Goal: Task Accomplishment & Management: Manage account settings

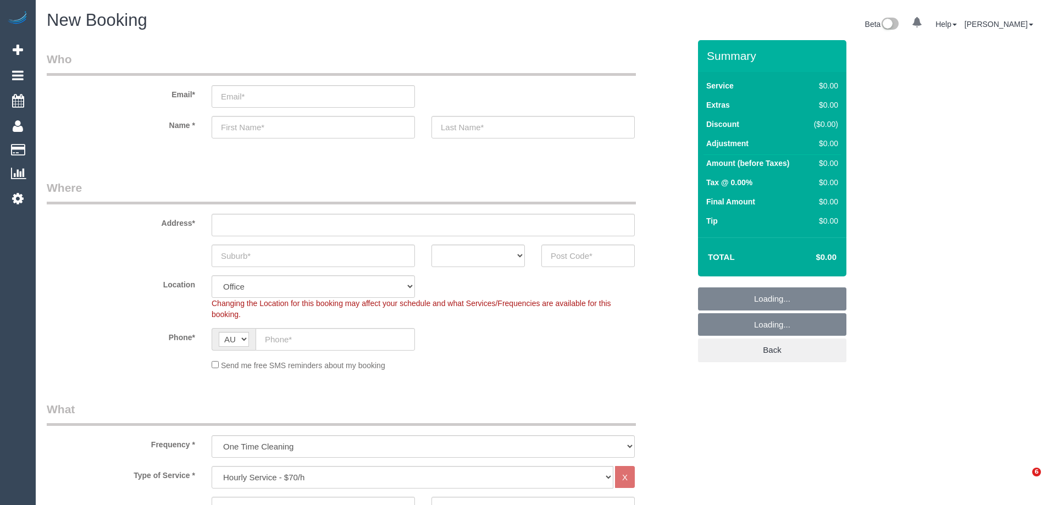
select select "object:2149"
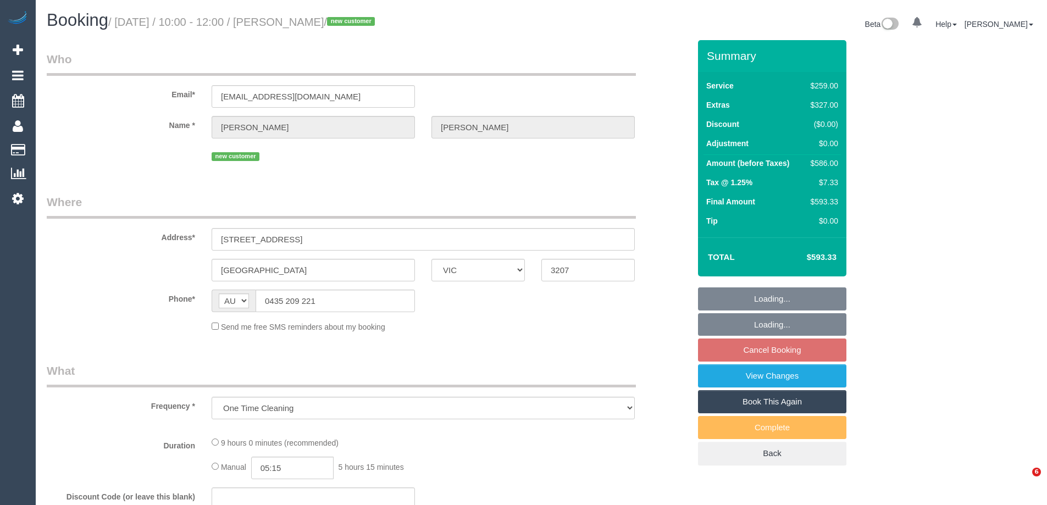
select select "VIC"
select select "string:stripe-pm_1S7A982GScqysDRVX36nG5tO"
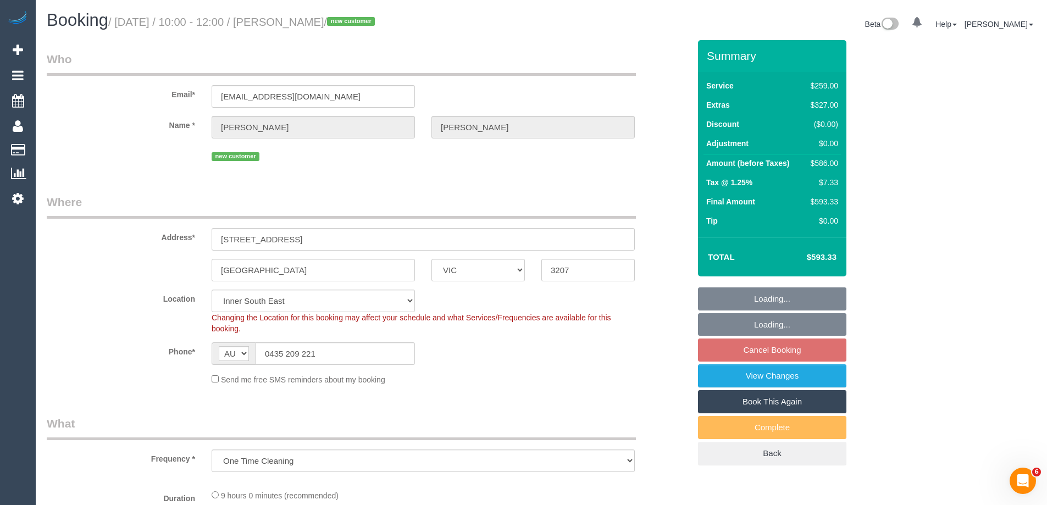
select select "number:28"
select select "number:14"
select select "number:19"
select select "number:24"
select select "number:26"
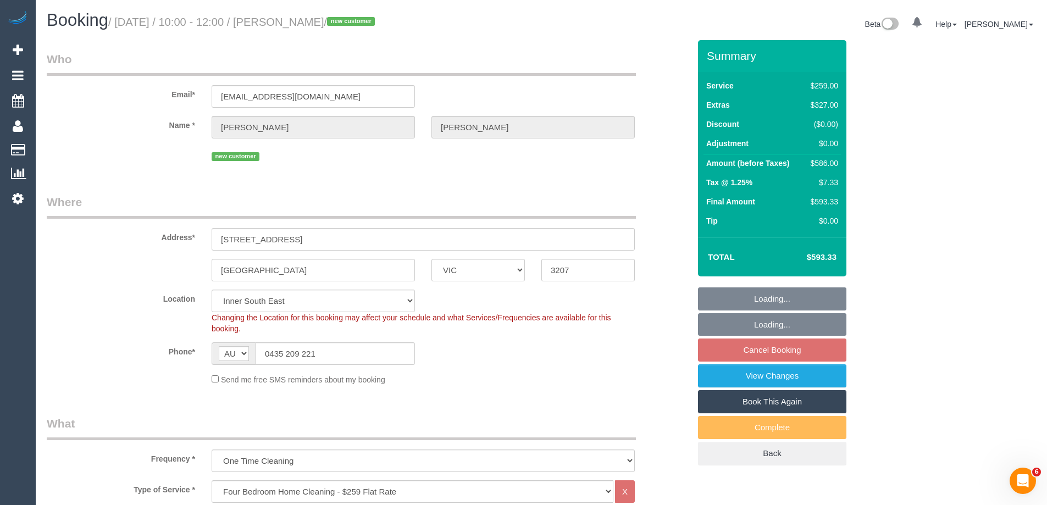
select select "object:1451"
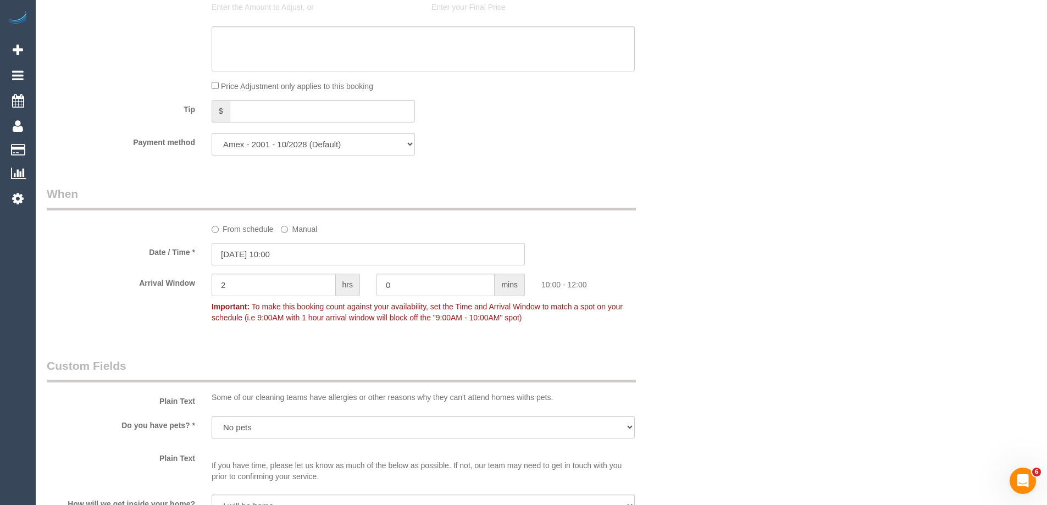
scroll to position [1044, 0]
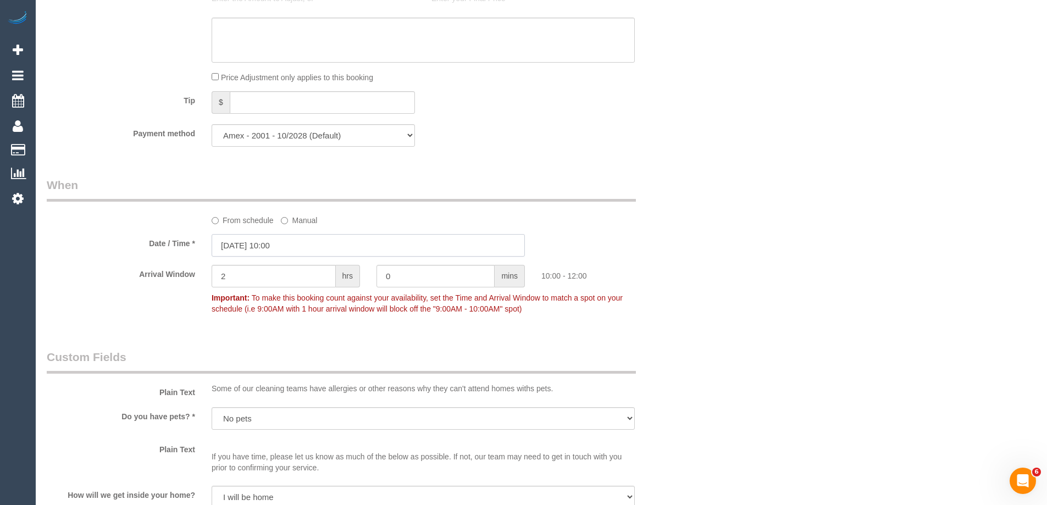
click at [234, 245] on input "29/09/2025 10:00" at bounding box center [368, 245] width 313 height 23
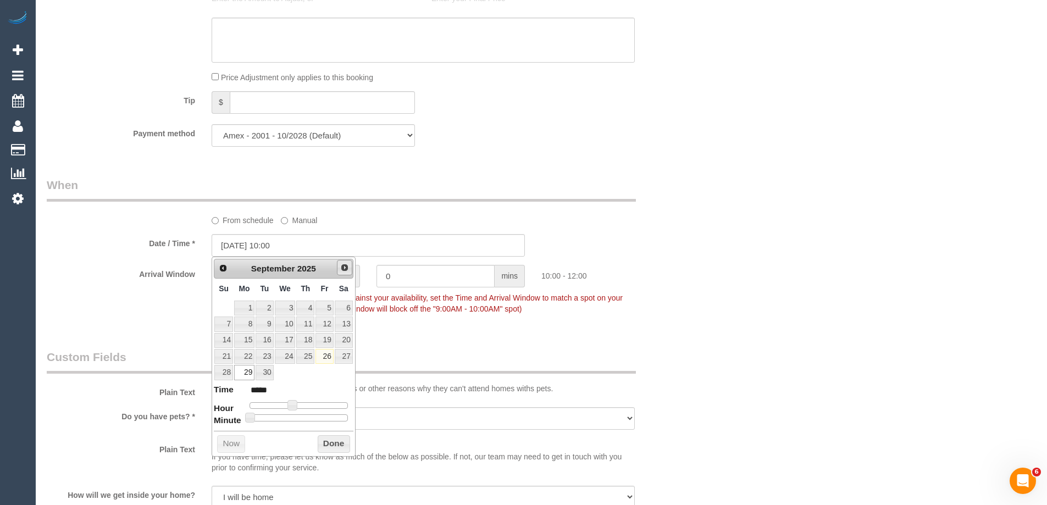
click at [346, 269] on span "Next" at bounding box center [344, 267] width 9 height 9
click at [244, 340] on link "13" at bounding box center [244, 340] width 20 height 15
type input "13/10/2025 09:00"
type input "*****"
type input "13/10/2025 08:00"
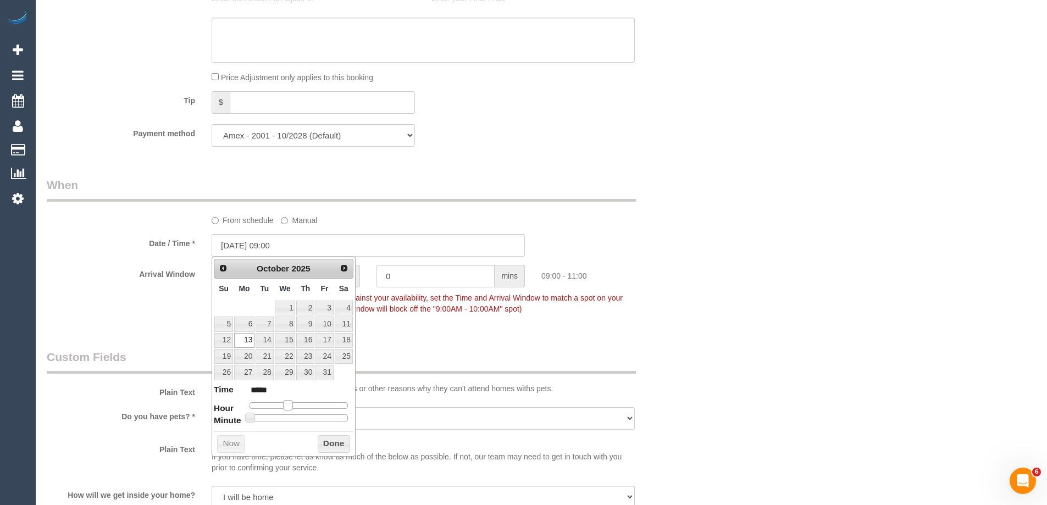
type input "*****"
drag, startPoint x: 293, startPoint y: 404, endPoint x: 286, endPoint y: 404, distance: 7.2
click at [286, 404] on span at bounding box center [284, 405] width 10 height 10
click at [334, 443] on button "Done" at bounding box center [334, 444] width 32 height 18
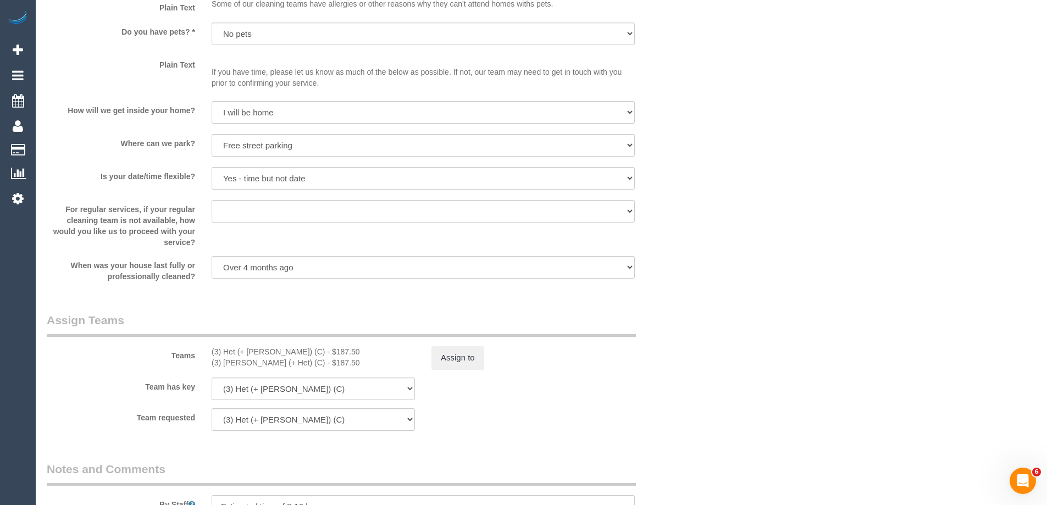
scroll to position [1648, 0]
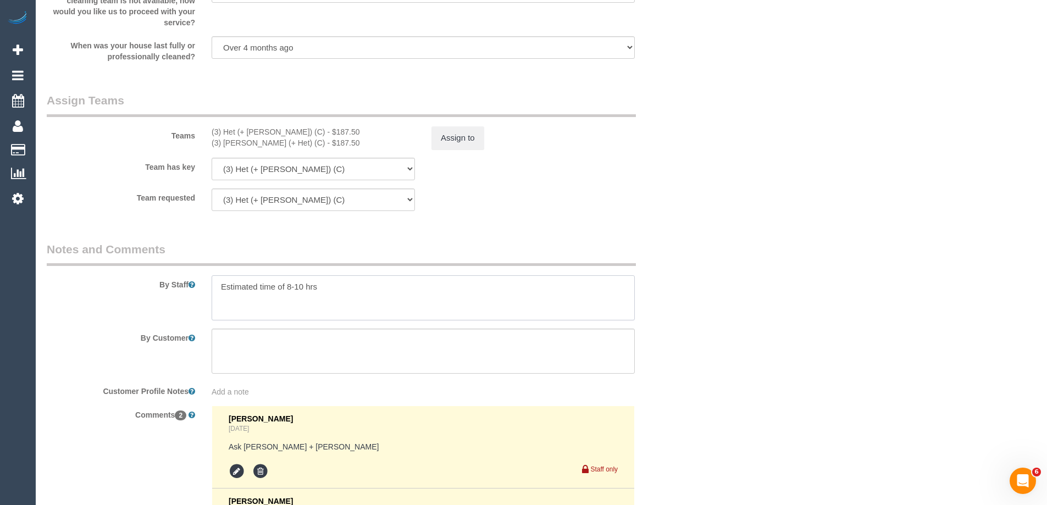
drag, startPoint x: 303, startPoint y: 285, endPoint x: 292, endPoint y: 284, distance: 11.1
click at [292, 284] on textarea at bounding box center [423, 297] width 423 height 45
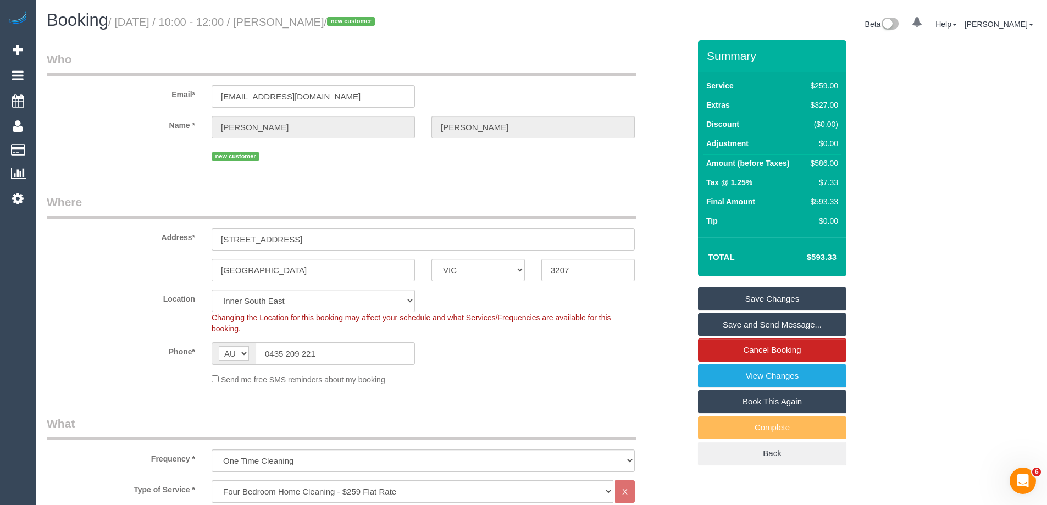
scroll to position [1884, 0]
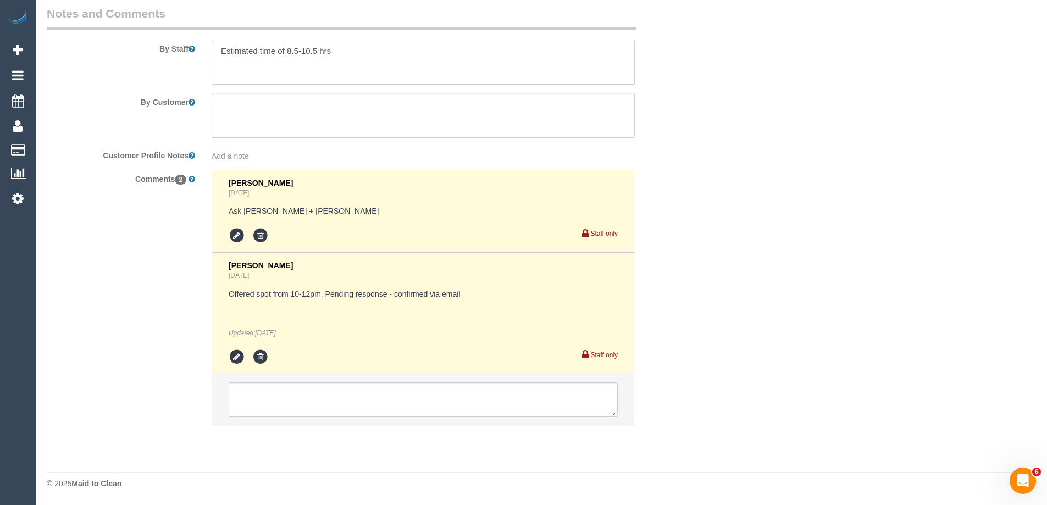
type textarea "Estimated time of 8.5-10.5 hrs"
click at [298, 399] on textarea at bounding box center [423, 399] width 389 height 34
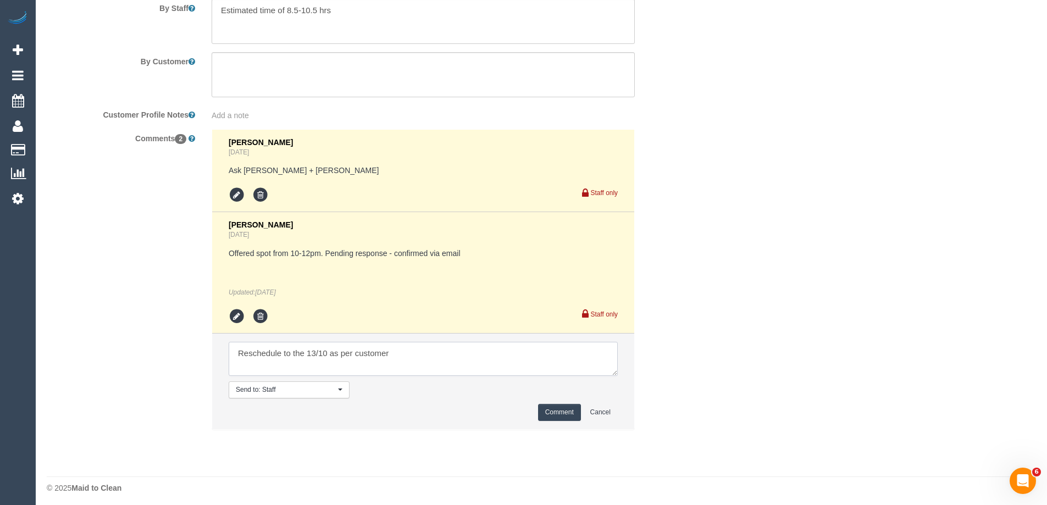
scroll to position [1929, 0]
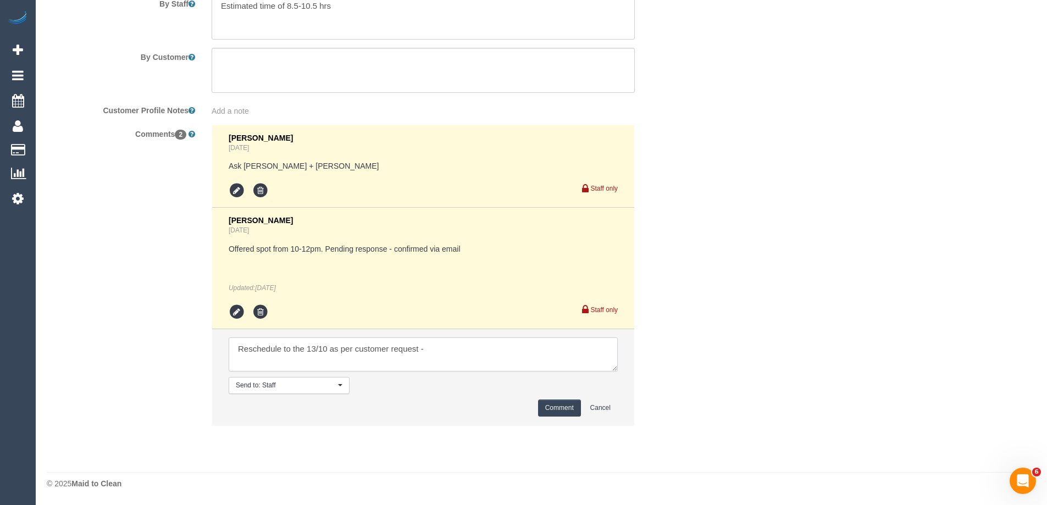
click at [280, 352] on textarea at bounding box center [423, 354] width 389 height 34
click at [449, 351] on textarea at bounding box center [423, 354] width 389 height 34
type textarea "Rescheduled to the 13/10 as per customer request - via email"
click at [550, 407] on button "Comment" at bounding box center [559, 407] width 43 height 17
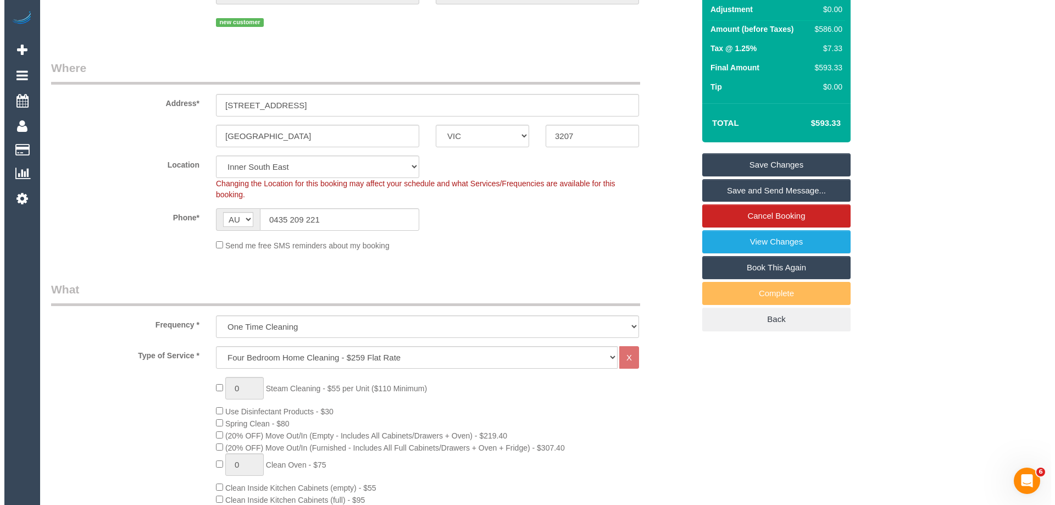
scroll to position [44, 0]
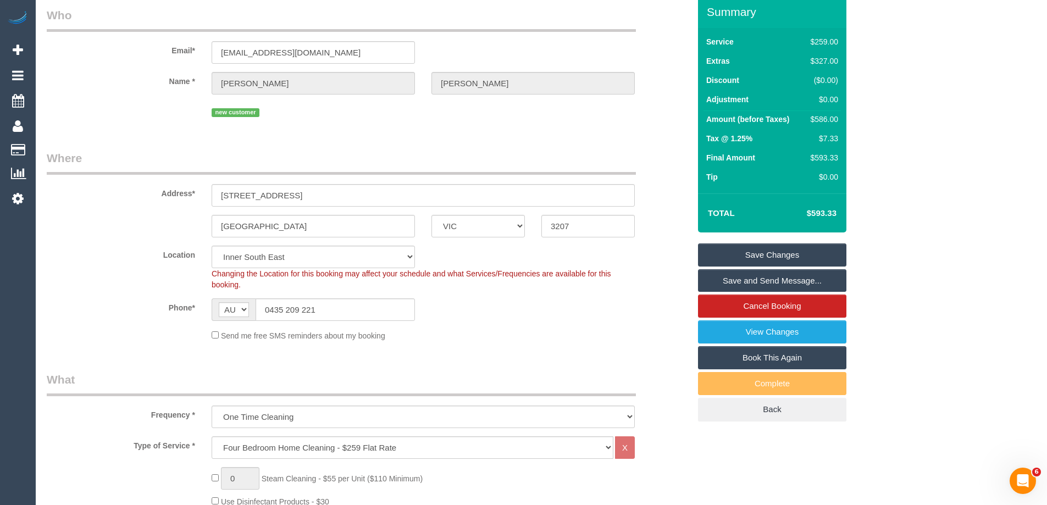
click at [725, 283] on link "Save and Send Message..." at bounding box center [772, 280] width 148 height 23
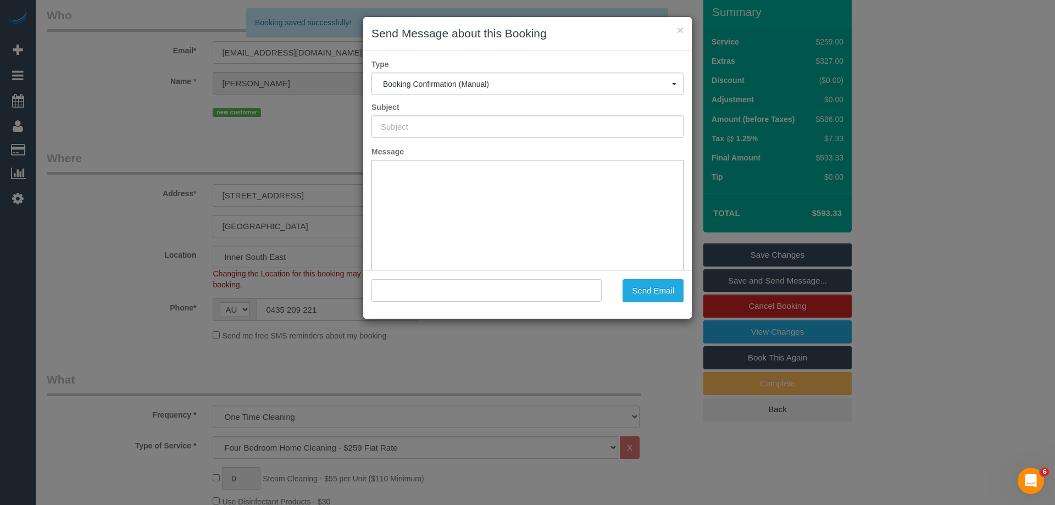
scroll to position [0, 0]
type input "Booking Confirmed"
type input ""Emma Tyson" <ems.tyson@gmail.com>"
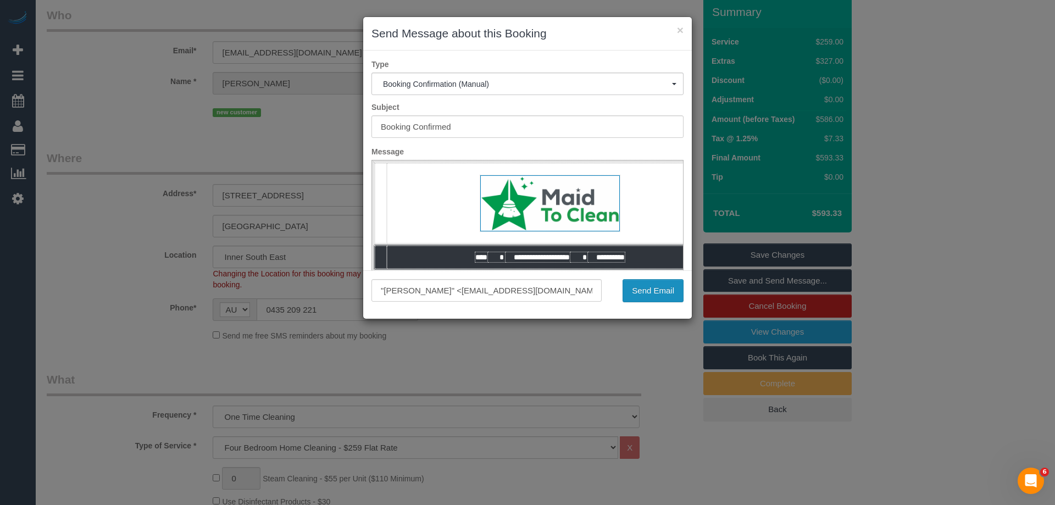
click at [645, 297] on button "Send Email" at bounding box center [653, 290] width 61 height 23
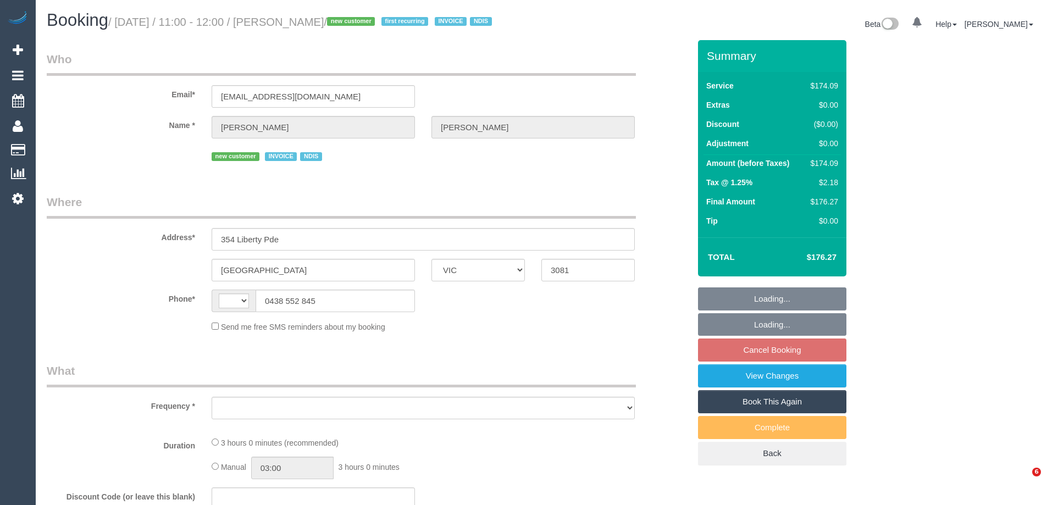
select select "VIC"
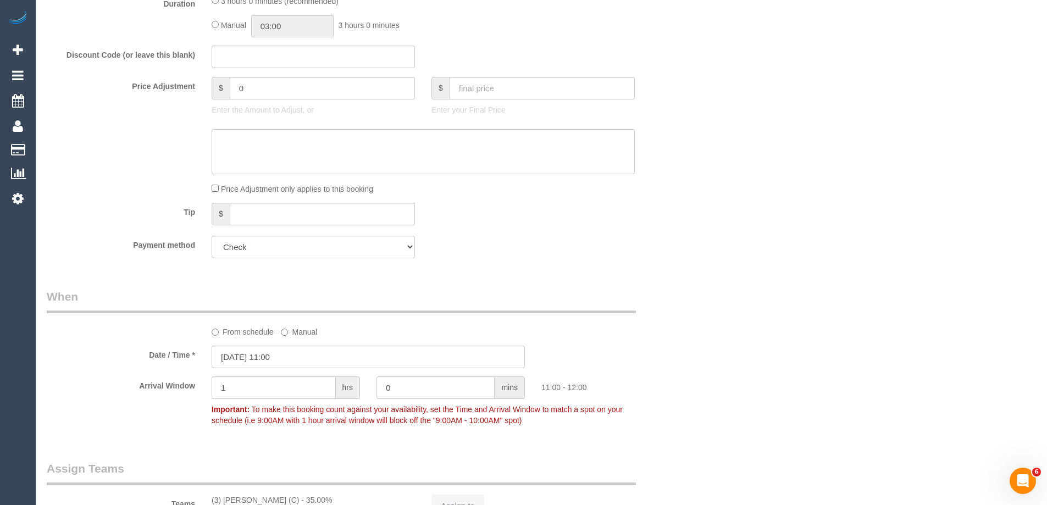
select select "string:AU"
select select "object:359"
select select "180"
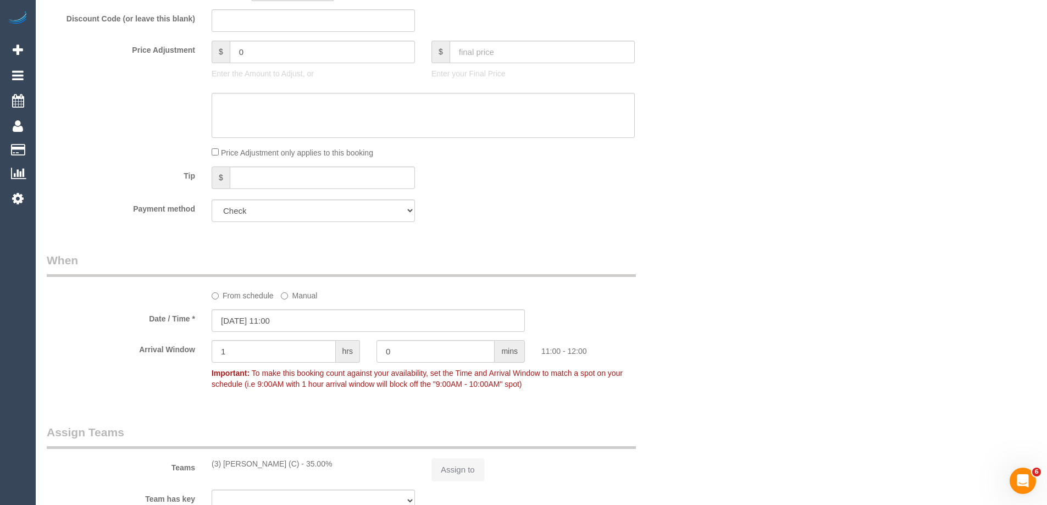
select select "object:816"
select select "number:29"
select select "number:14"
select select "number:18"
select select "number:25"
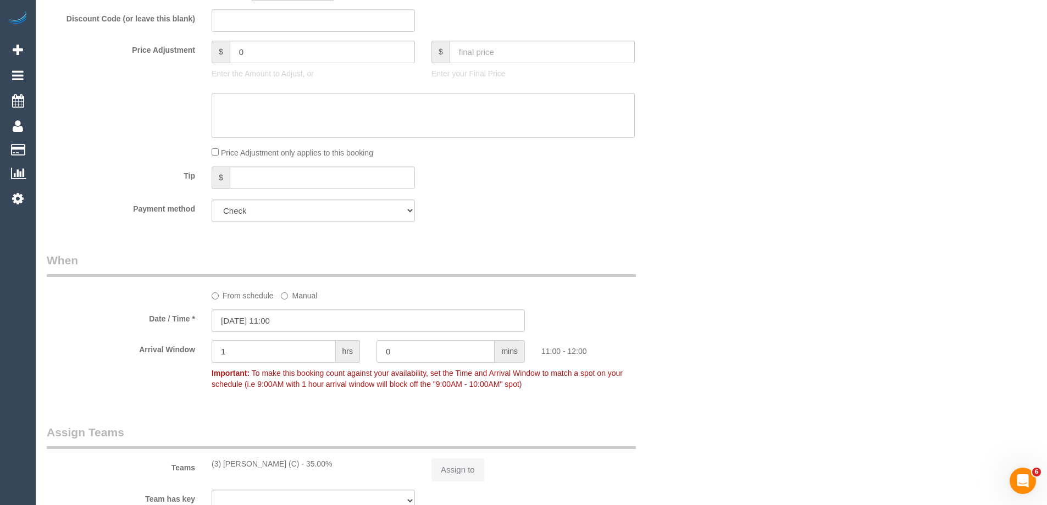
select select "number:35"
select select "number:26"
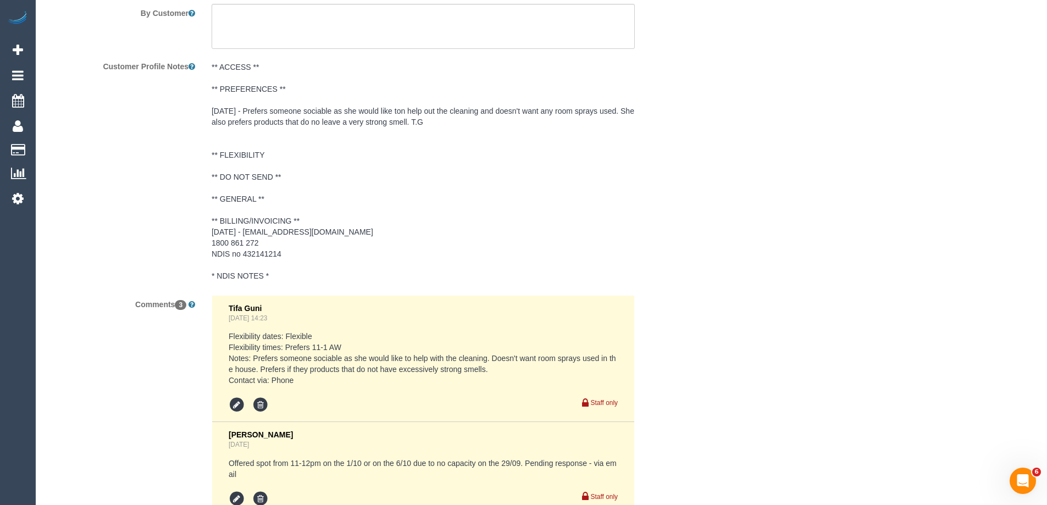
scroll to position [1513, 0]
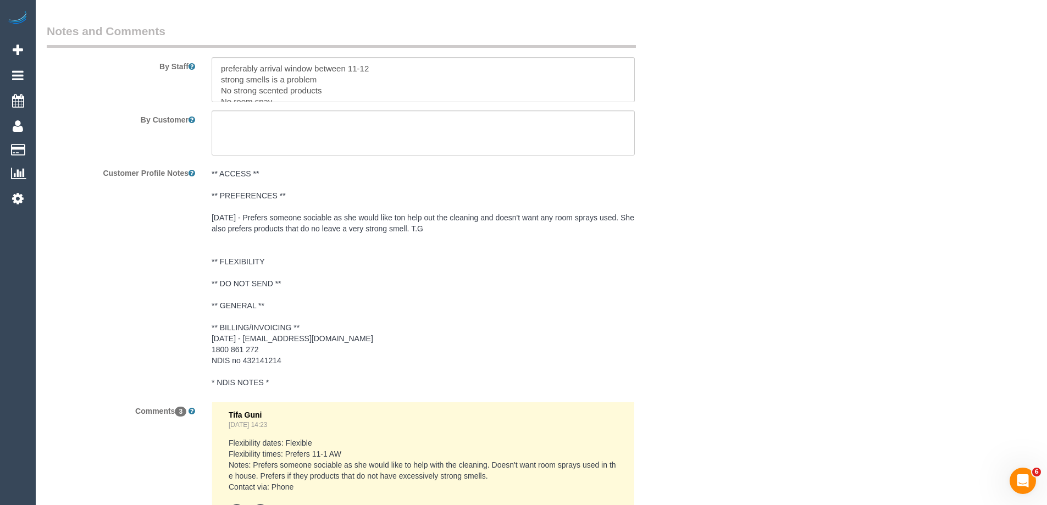
click at [250, 233] on pre "** ACCESS ** ** PREFERENCES ** 18/09/25 - Prefers someone sociable as she would…" at bounding box center [423, 278] width 423 height 220
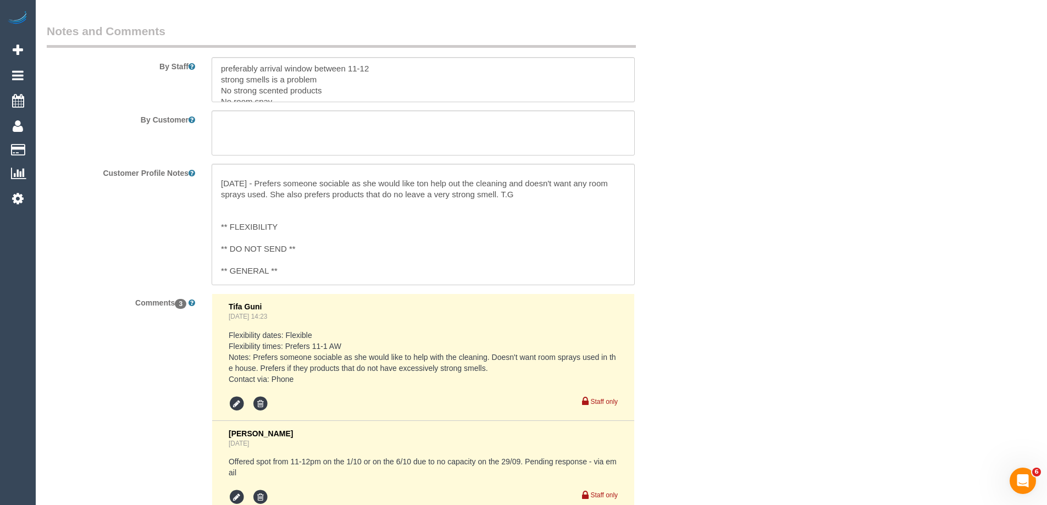
scroll to position [55, 0]
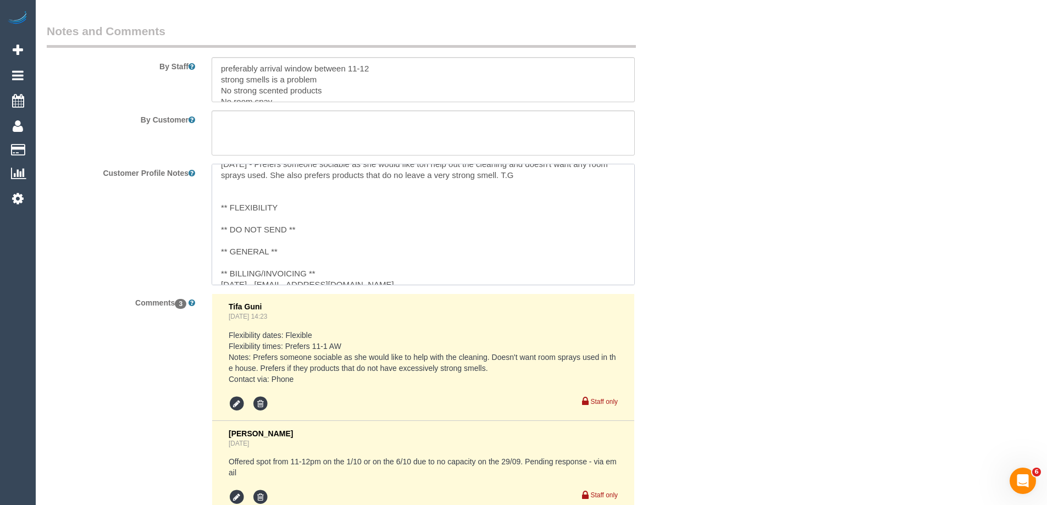
click at [286, 269] on textarea "** ACCESS ** ** PREFERENCES ** 18/09/25 - Prefers someone sociable as she would…" at bounding box center [423, 224] width 423 height 121
type textarea "** ACCESS ** ** PREFERENCES ** 18/09/25 - Prefers someone sociable as she would…"
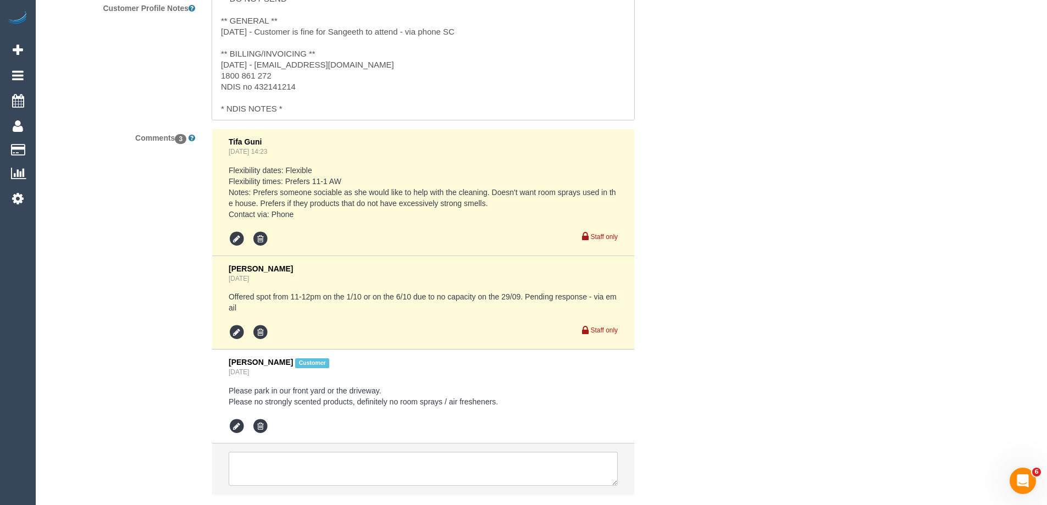
scroll to position [0, 0]
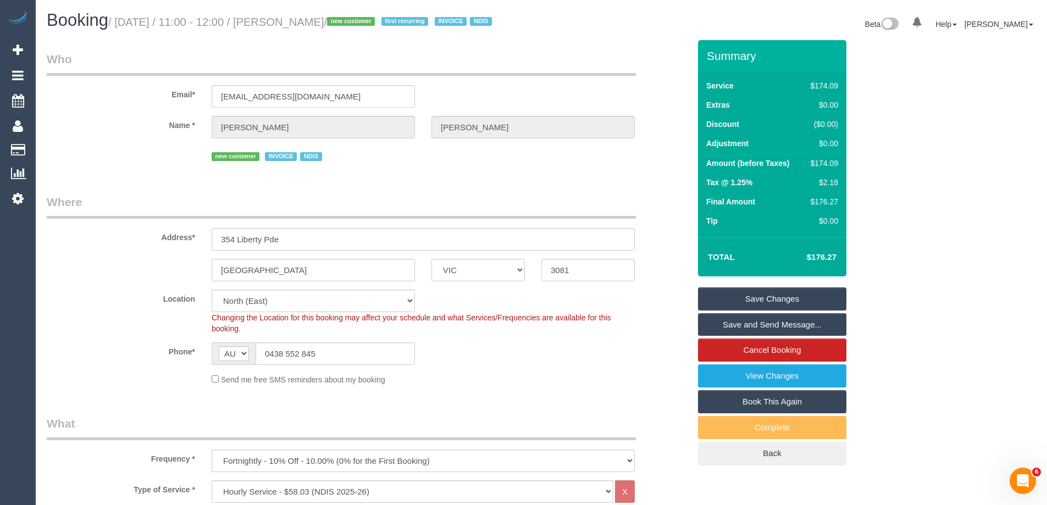
click at [721, 304] on link "Save Changes" at bounding box center [772, 298] width 148 height 23
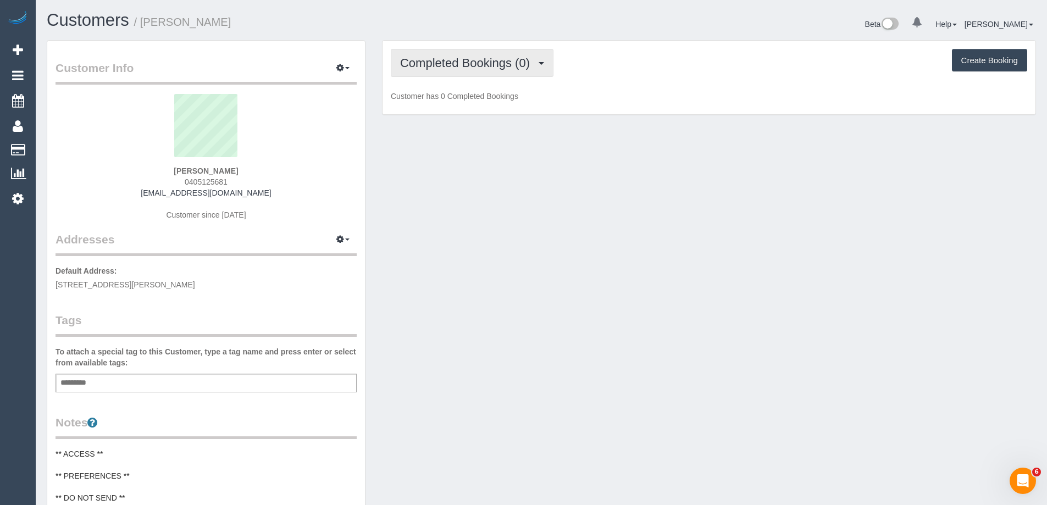
click at [425, 65] on span "Completed Bookings (0)" at bounding box center [467, 63] width 135 height 14
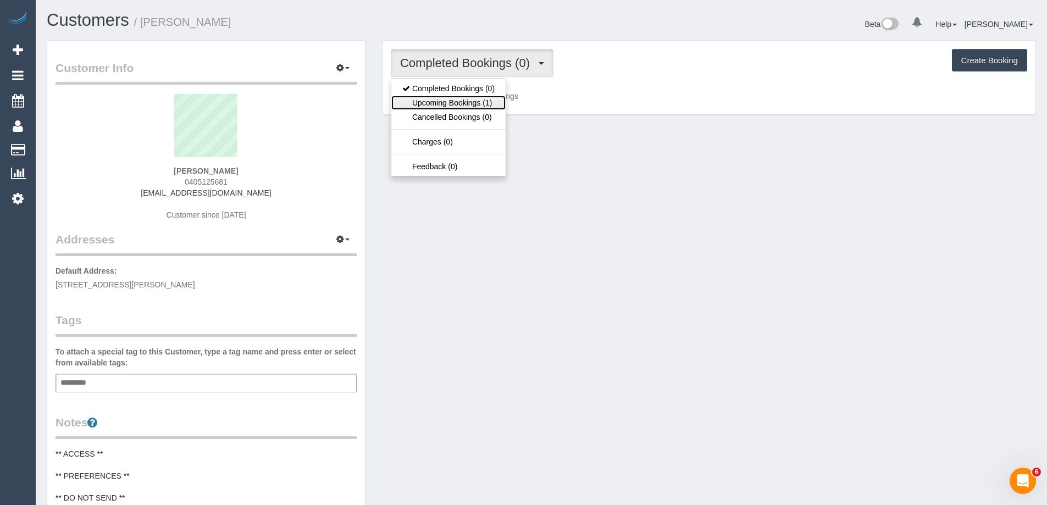
click at [456, 105] on link "Upcoming Bookings (1)" at bounding box center [448, 103] width 114 height 14
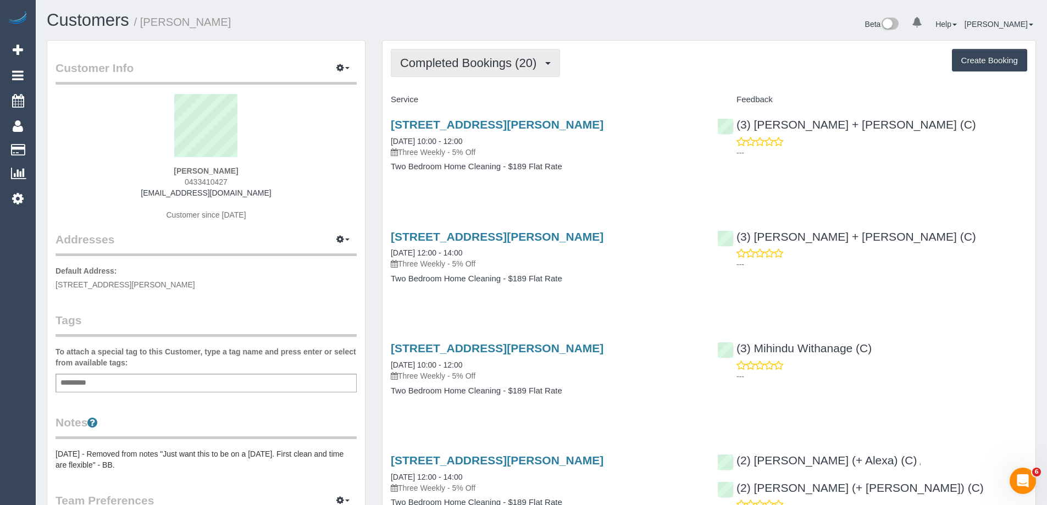
click at [459, 69] on span "Completed Bookings (20)" at bounding box center [471, 63] width 142 height 14
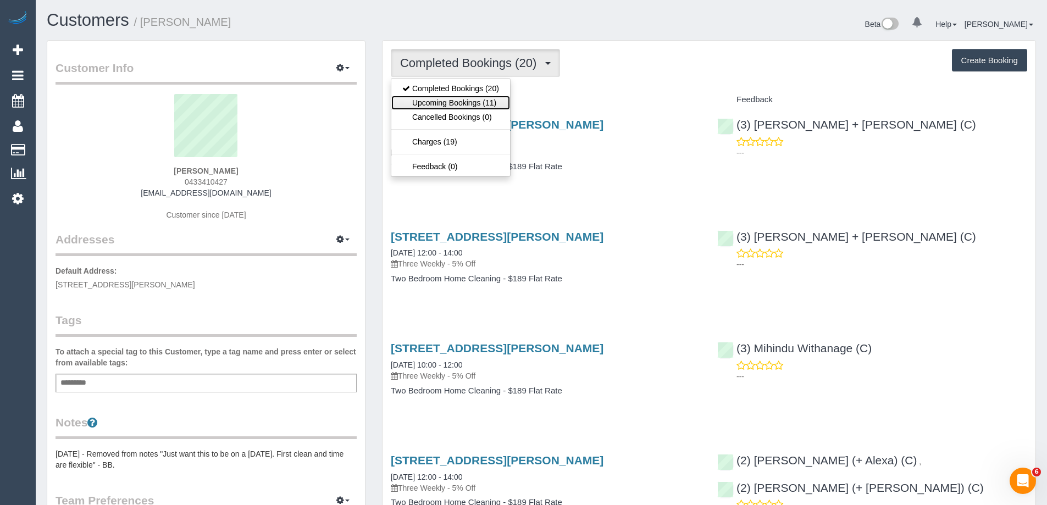
click at [468, 100] on link "Upcoming Bookings (11)" at bounding box center [450, 103] width 119 height 14
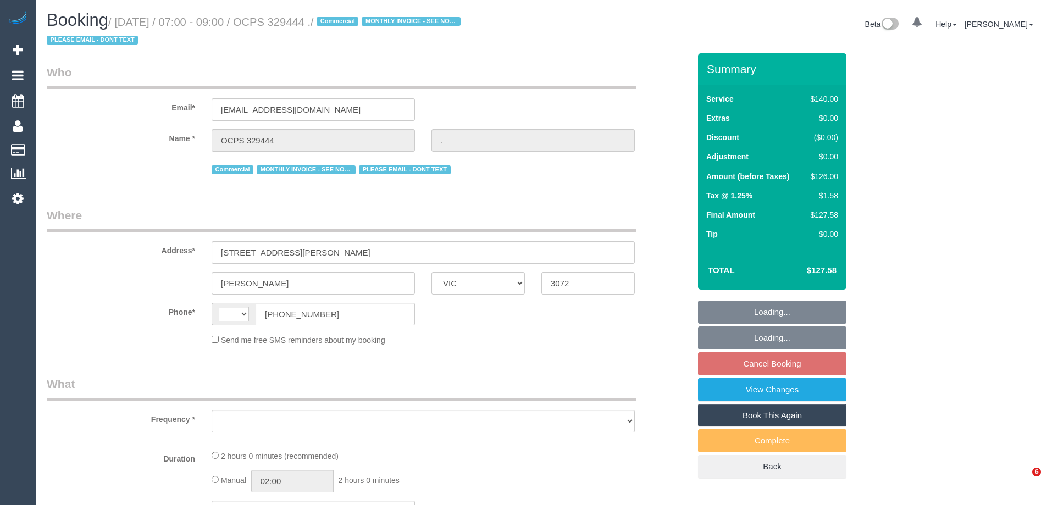
select select "VIC"
select select "string:AU"
select select "object:714"
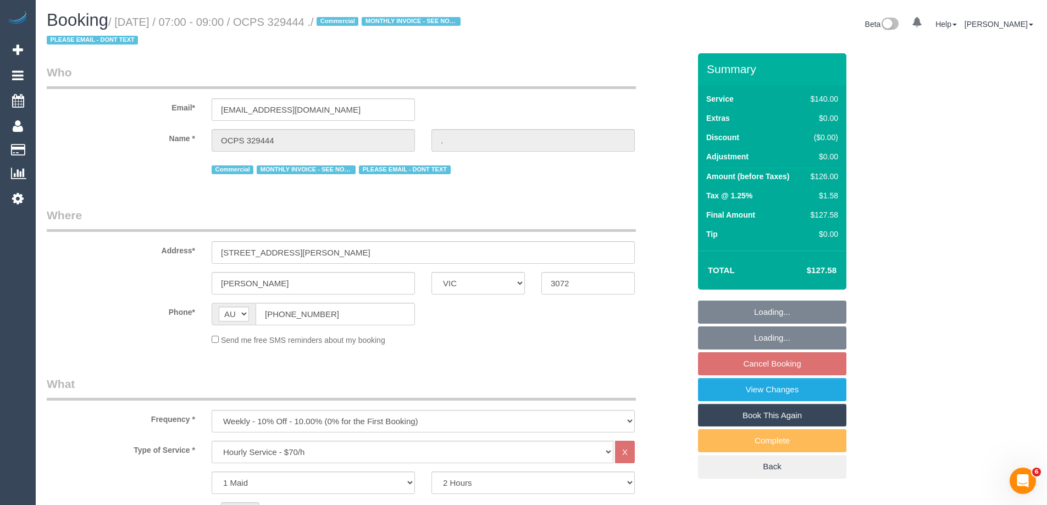
select select "number:28"
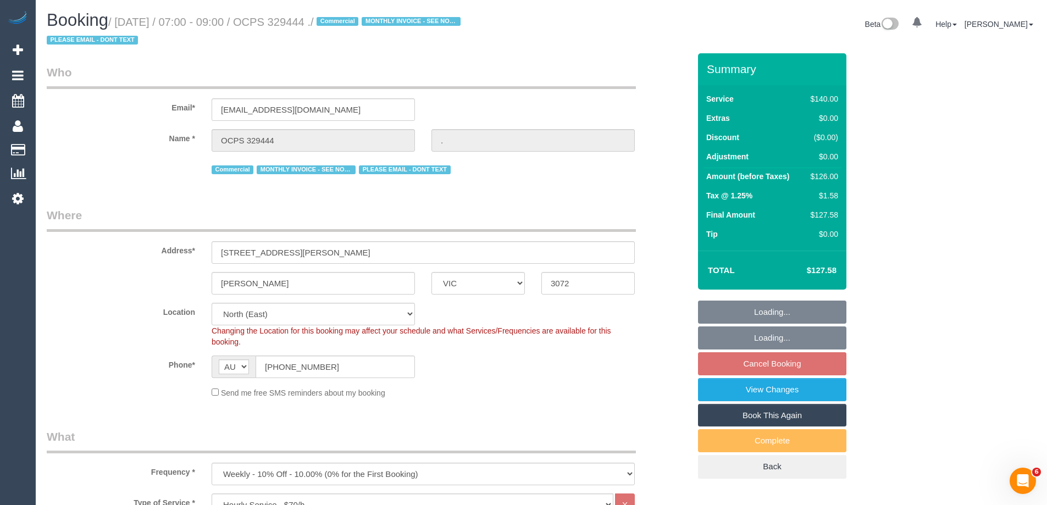
select select "object:1519"
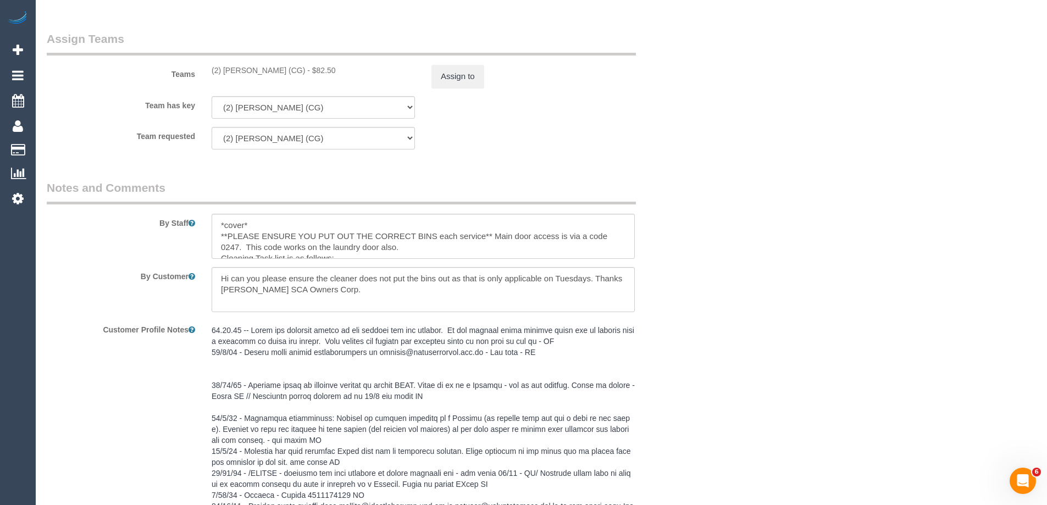
scroll to position [1613, 0]
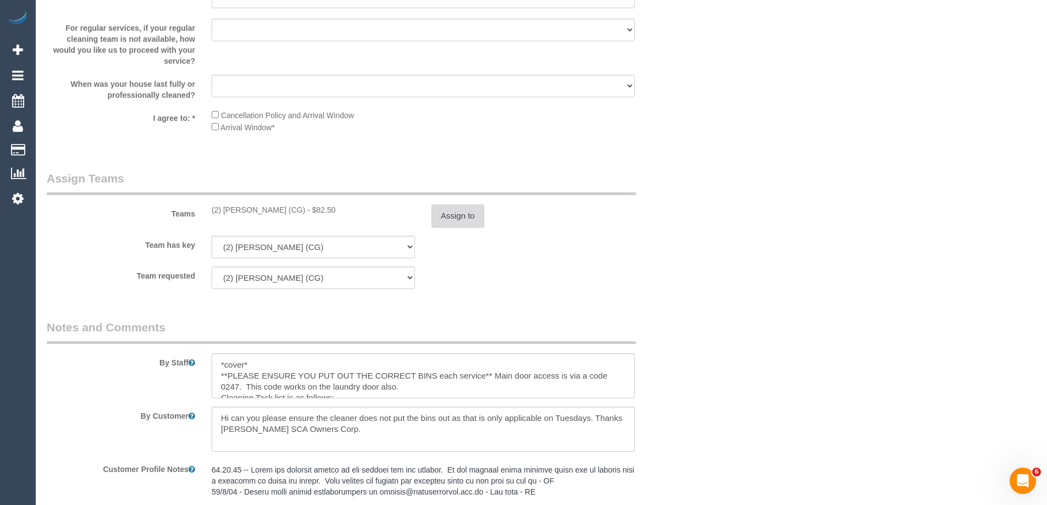
click at [446, 214] on button "Assign to" at bounding box center [457, 215] width 53 height 23
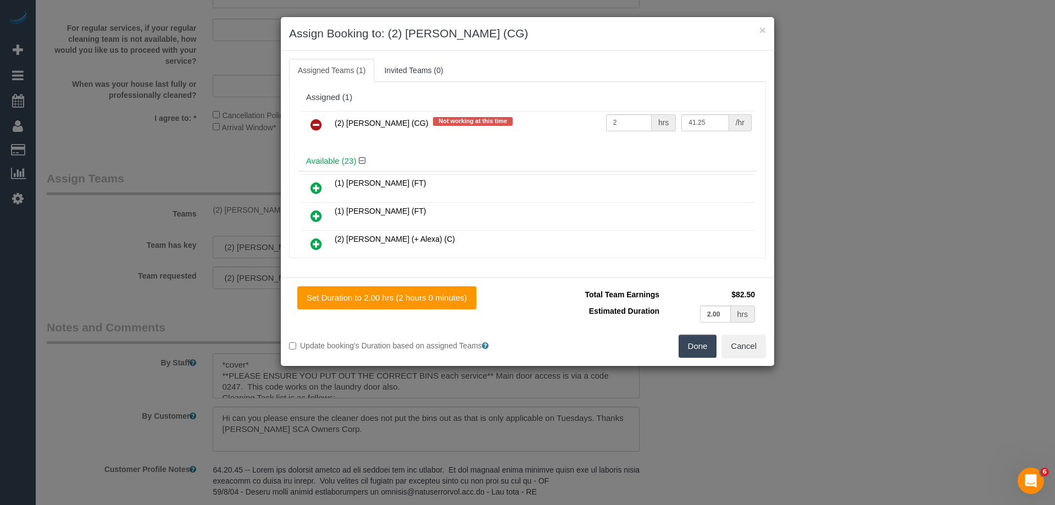
click at [313, 122] on icon at bounding box center [316, 124] width 12 height 13
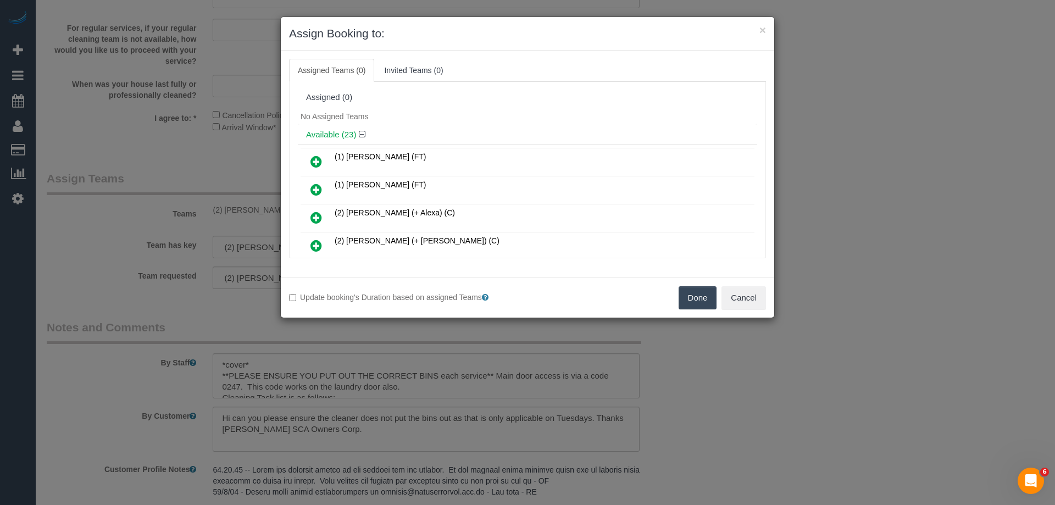
click at [697, 299] on button "Done" at bounding box center [698, 297] width 38 height 23
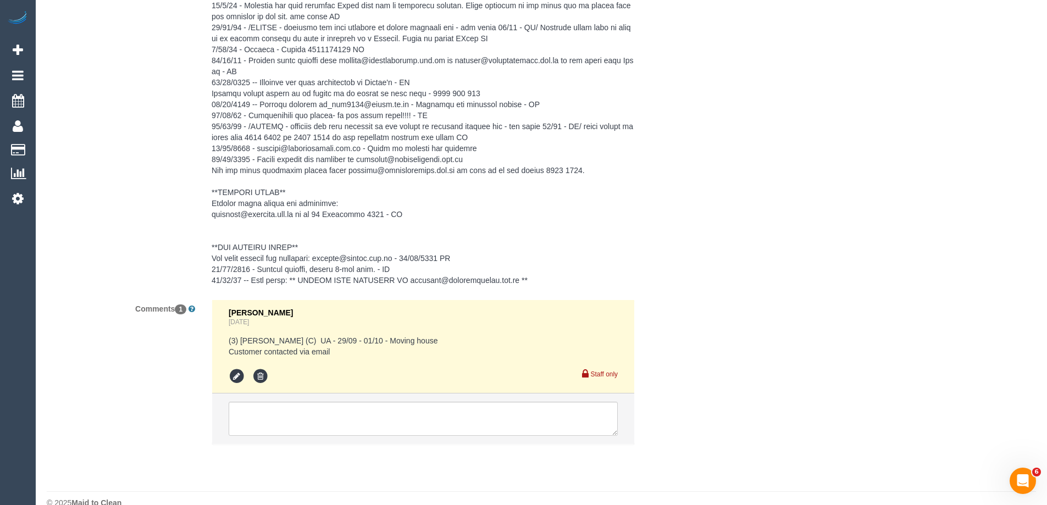
scroll to position [2217, 0]
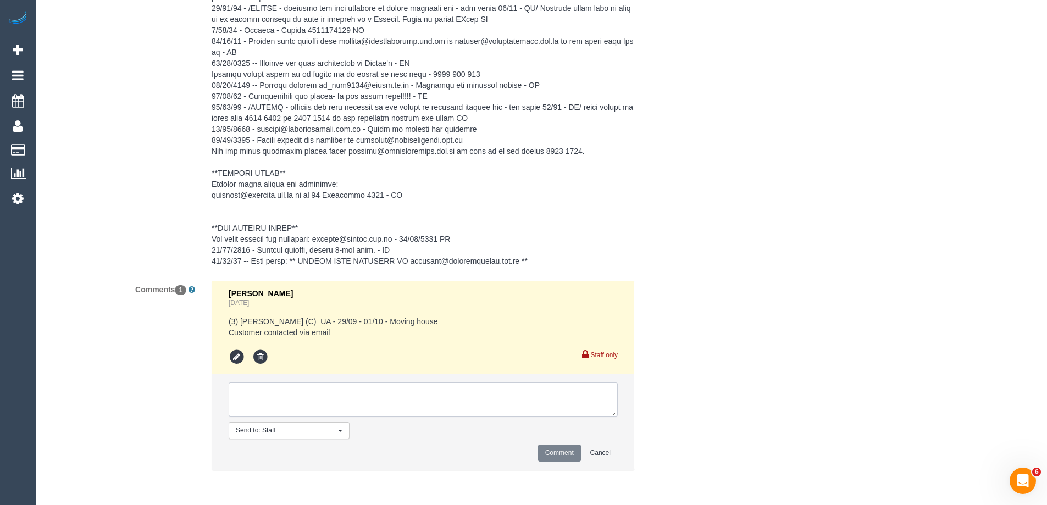
click at [260, 393] on textarea at bounding box center [423, 399] width 389 height 34
type textarea "U/A from Mohd as is not available. Not notified as is a cover"
click at [550, 446] on button "Comment" at bounding box center [559, 452] width 43 height 17
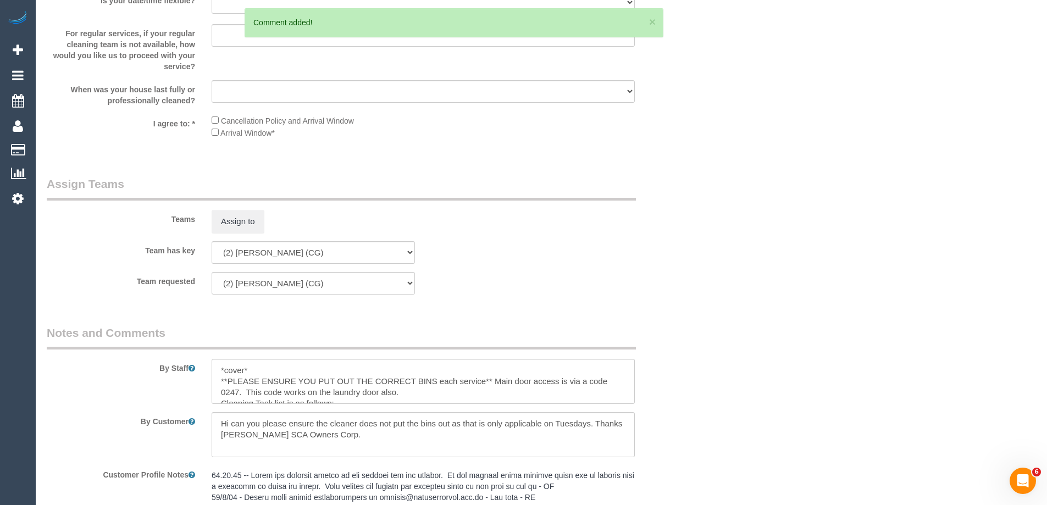
scroll to position [0, 0]
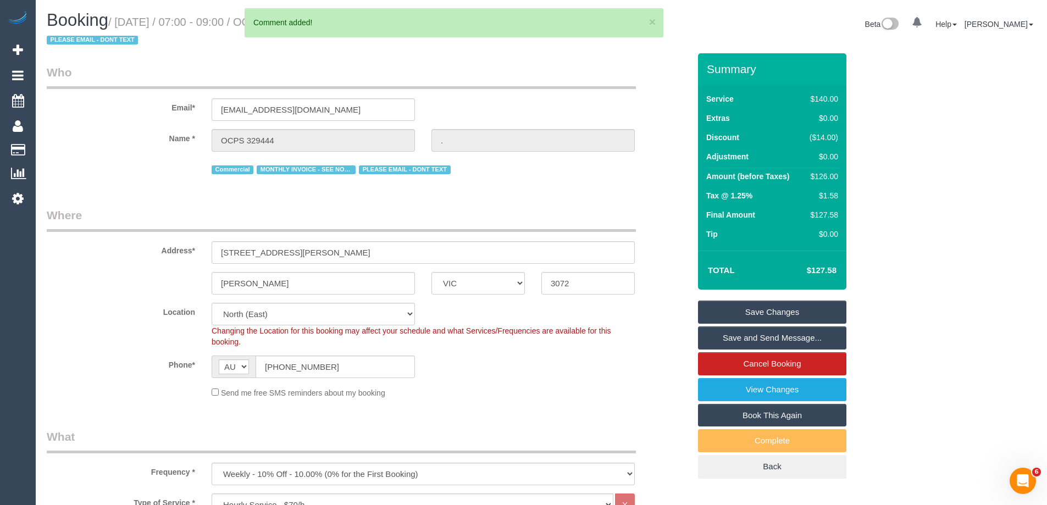
click at [748, 316] on link "Save Changes" at bounding box center [772, 312] width 148 height 23
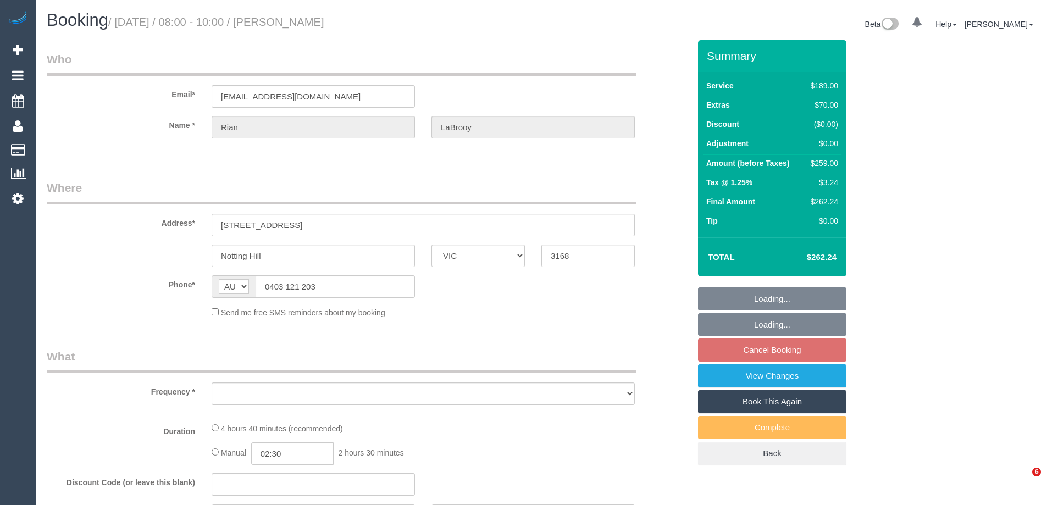
select select "VIC"
select select "object:532"
select select "string:stripe-pm_1RI2Yx2GScqysDRV8DwGvsz2"
select select "number:27"
select select "number:14"
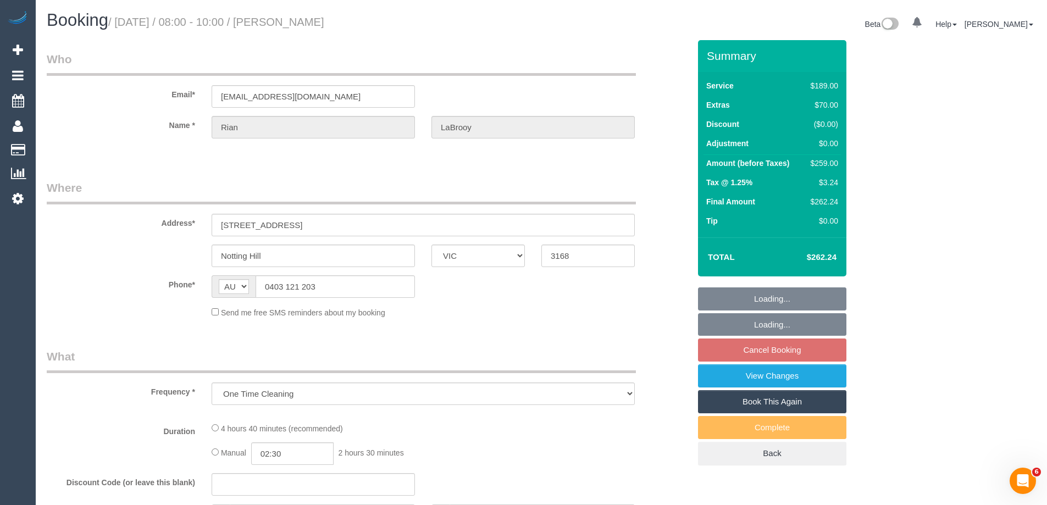
select select "number:19"
select select "number:25"
select select "number:33"
select select "number:26"
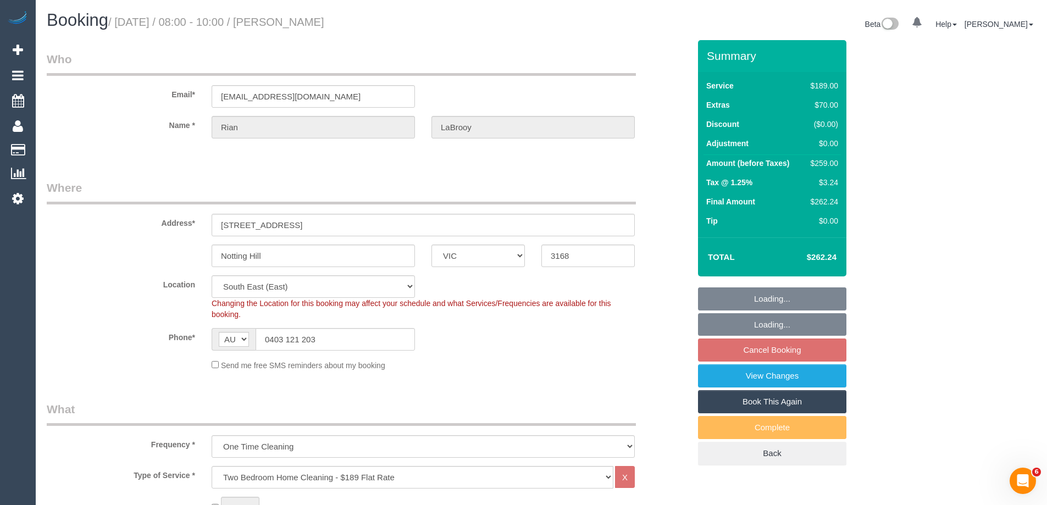
select select "object:1315"
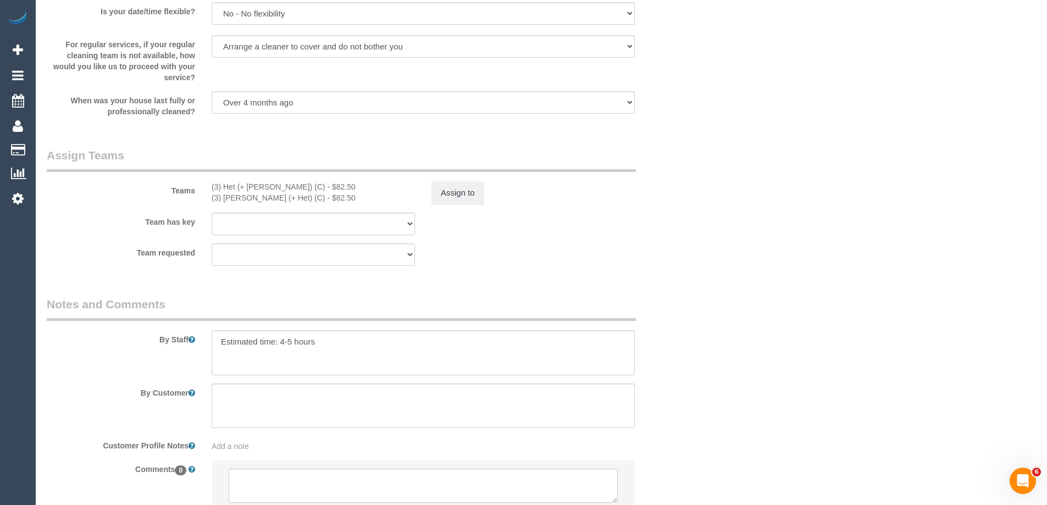
scroll to position [1665, 0]
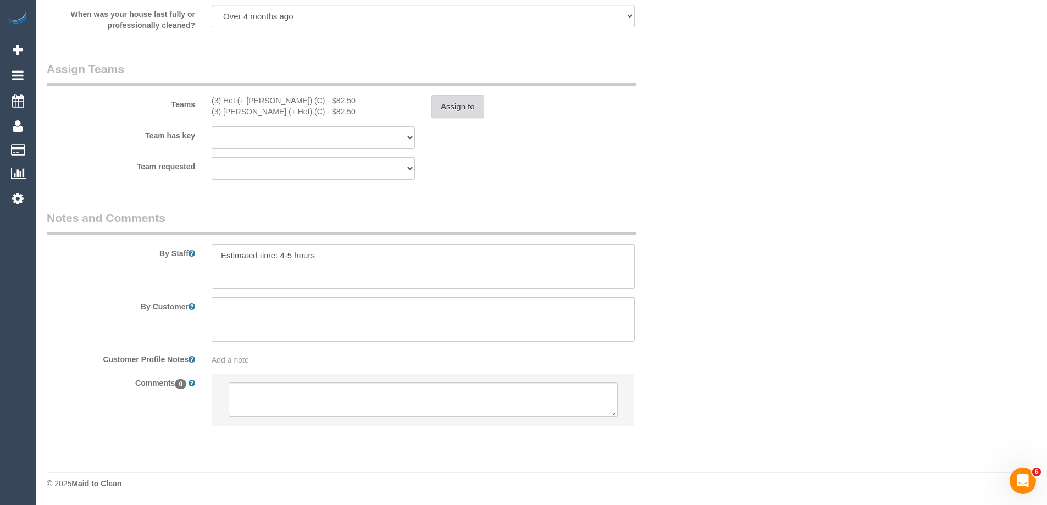
click at [460, 108] on button "Assign to" at bounding box center [457, 106] width 53 height 23
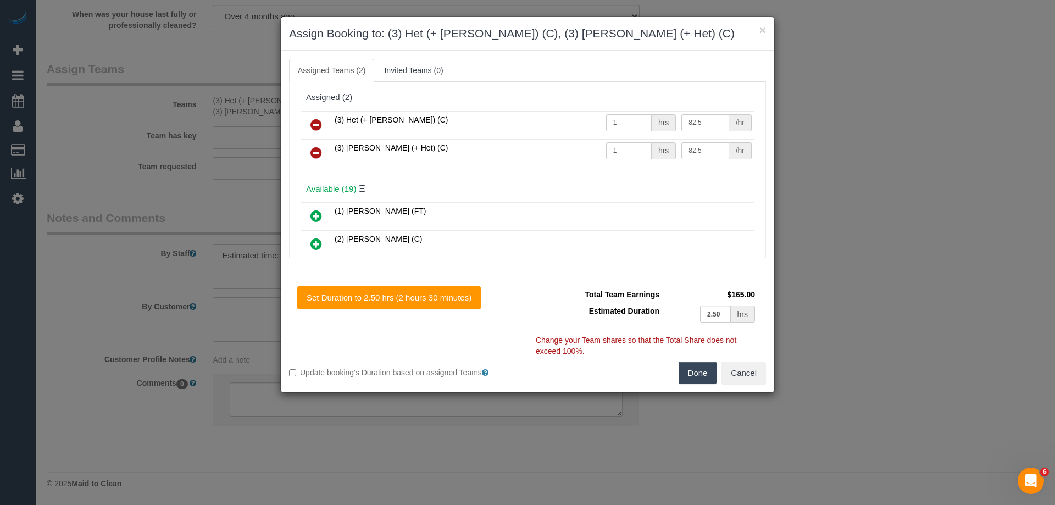
click at [319, 121] on icon at bounding box center [316, 124] width 12 height 13
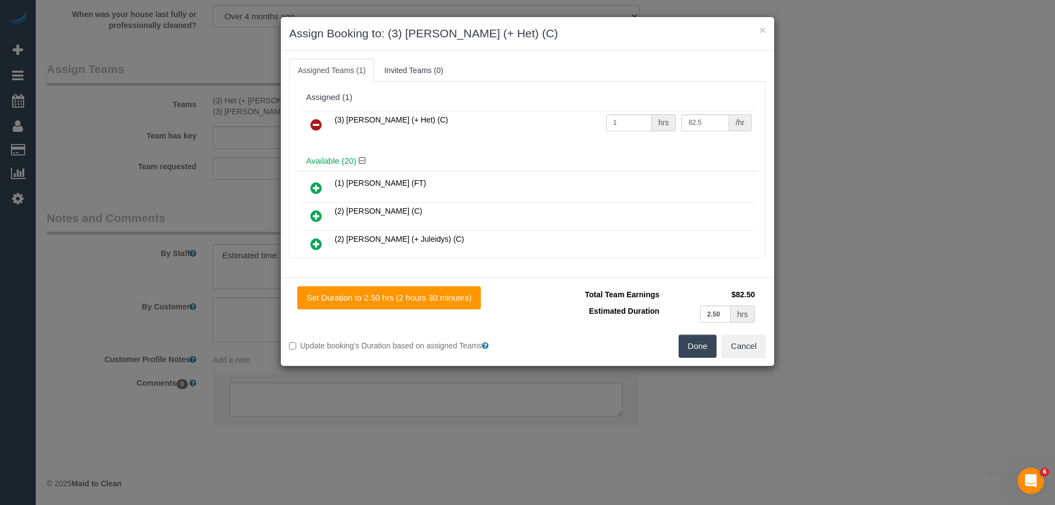
click at [316, 123] on icon at bounding box center [316, 124] width 12 height 13
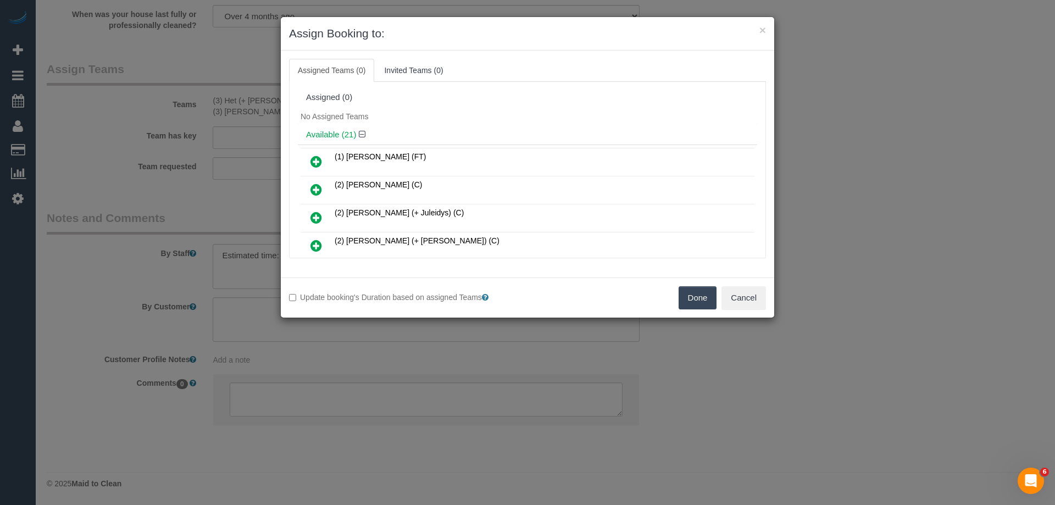
click at [693, 299] on button "Done" at bounding box center [698, 297] width 38 height 23
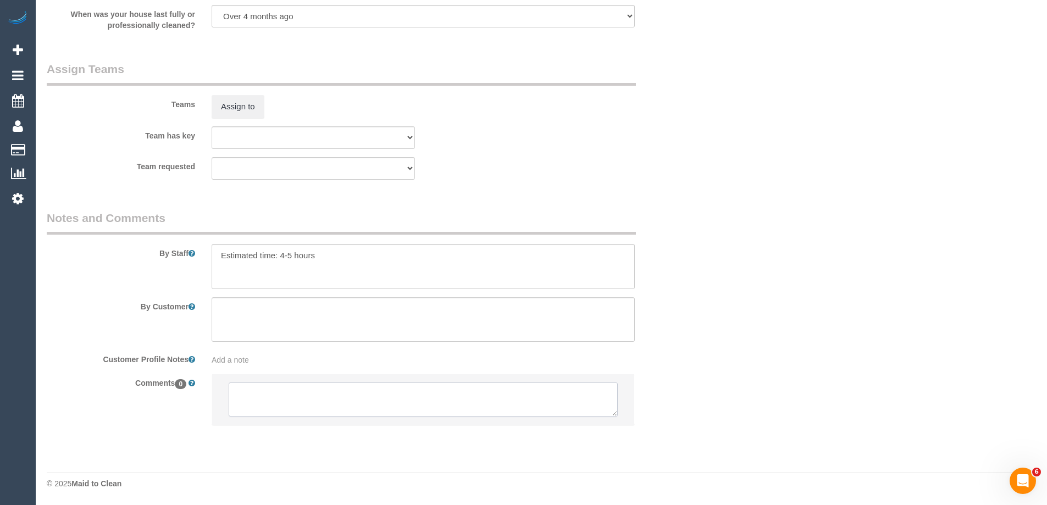
click at [253, 395] on textarea at bounding box center [423, 399] width 389 height 34
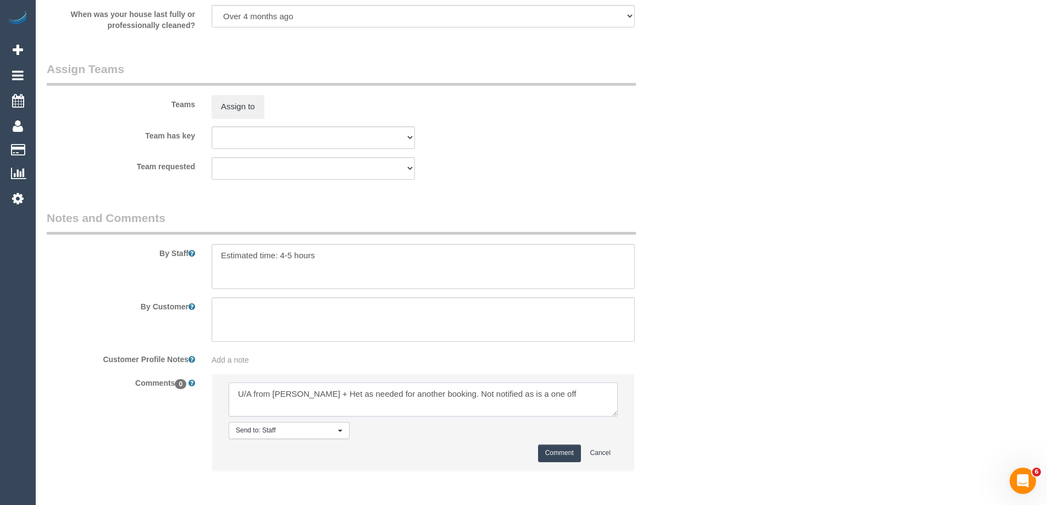
type textarea "U/A from Ronak + Het as needed for another booking. Not notified as is a one off"
click at [555, 459] on button "Comment" at bounding box center [559, 452] width 43 height 17
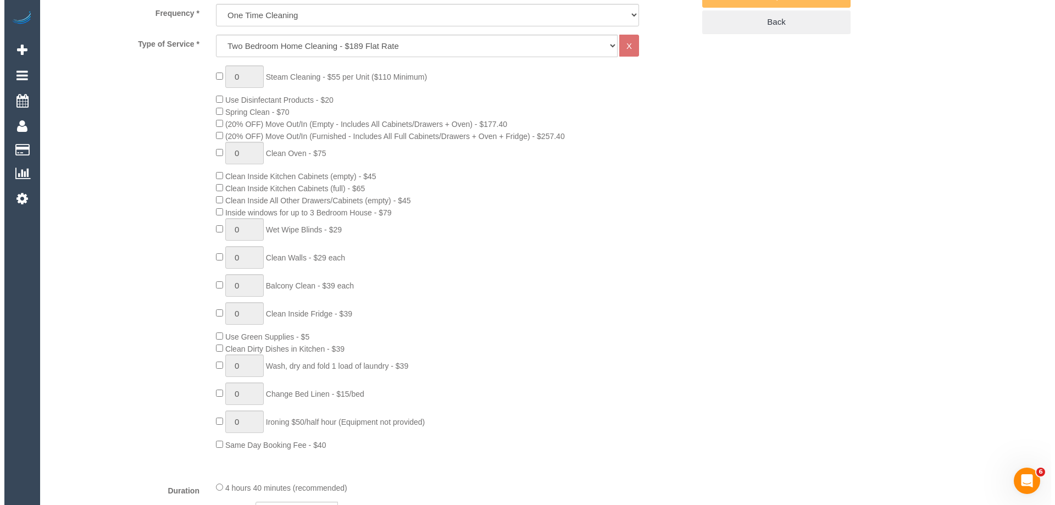
scroll to position [0, 0]
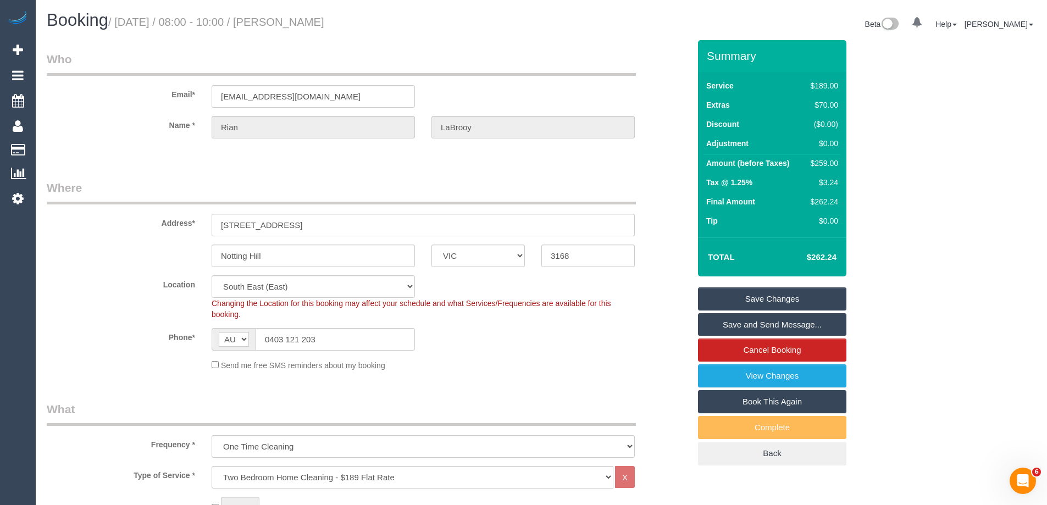
click at [754, 293] on link "Save Changes" at bounding box center [772, 298] width 148 height 23
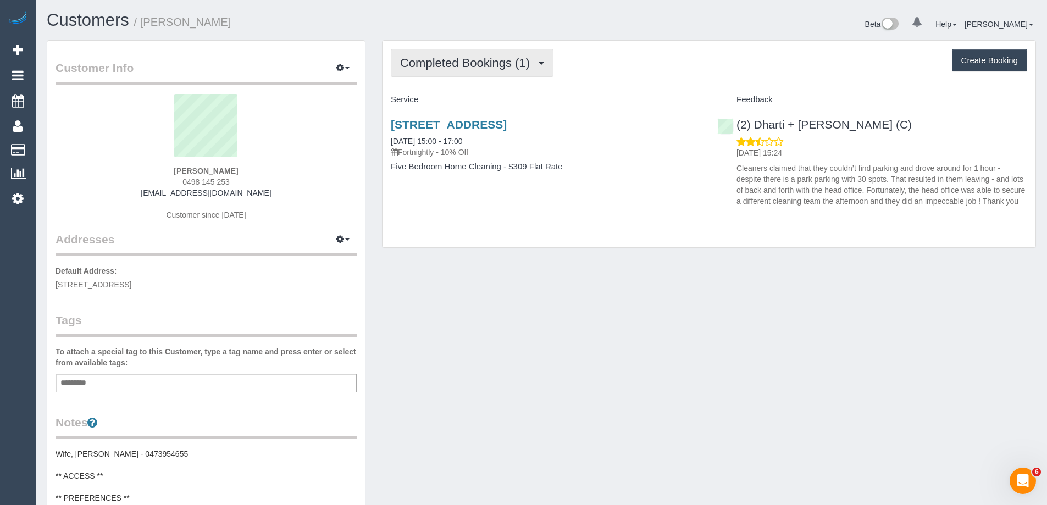
click at [470, 71] on button "Completed Bookings (1)" at bounding box center [472, 63] width 163 height 28
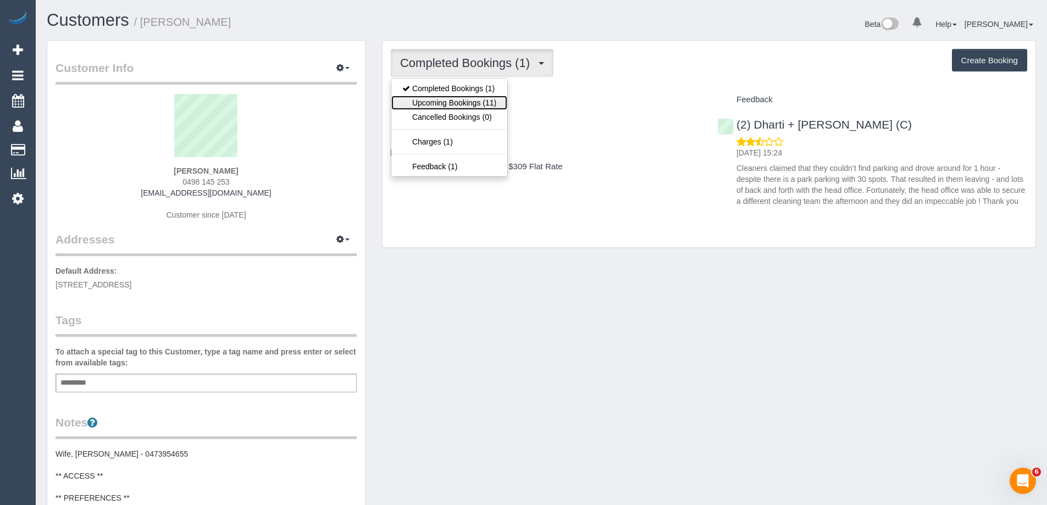
click at [463, 100] on link "Upcoming Bookings (11)" at bounding box center [449, 103] width 116 height 14
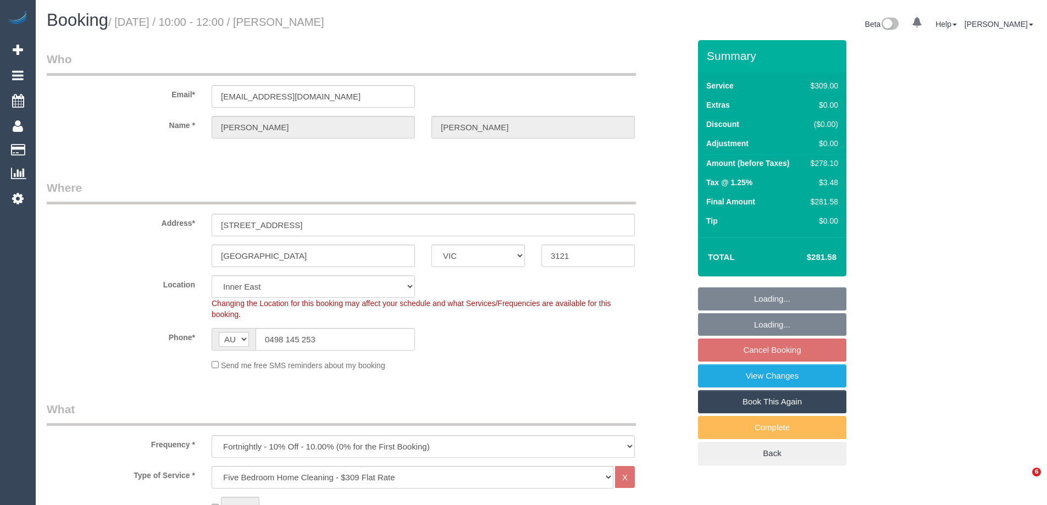
select select "VIC"
select select "number:28"
select select "number:14"
select select "number:20"
select select "number:24"
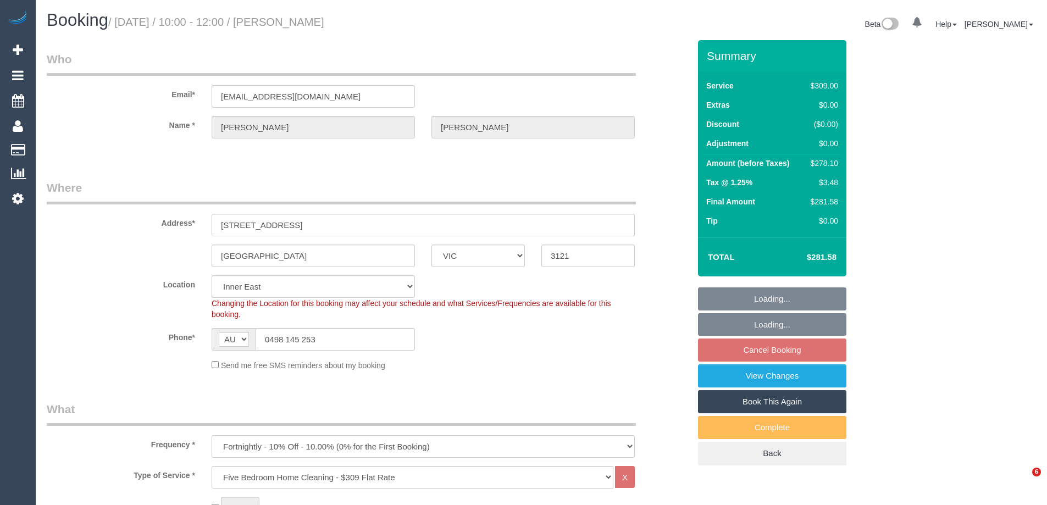
select select "number:34"
select select "number:13"
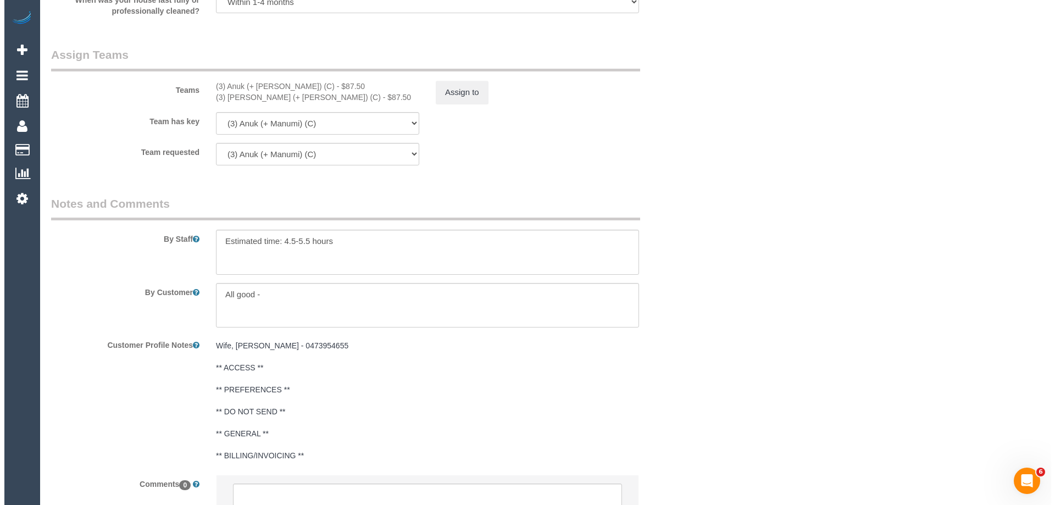
scroll to position [1506, 0]
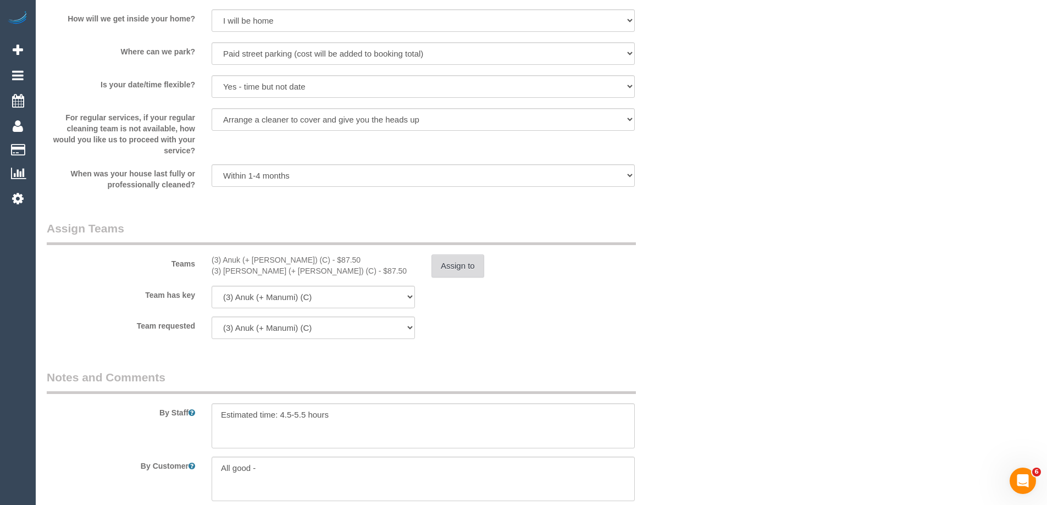
click at [469, 264] on button "Assign to" at bounding box center [457, 265] width 53 height 23
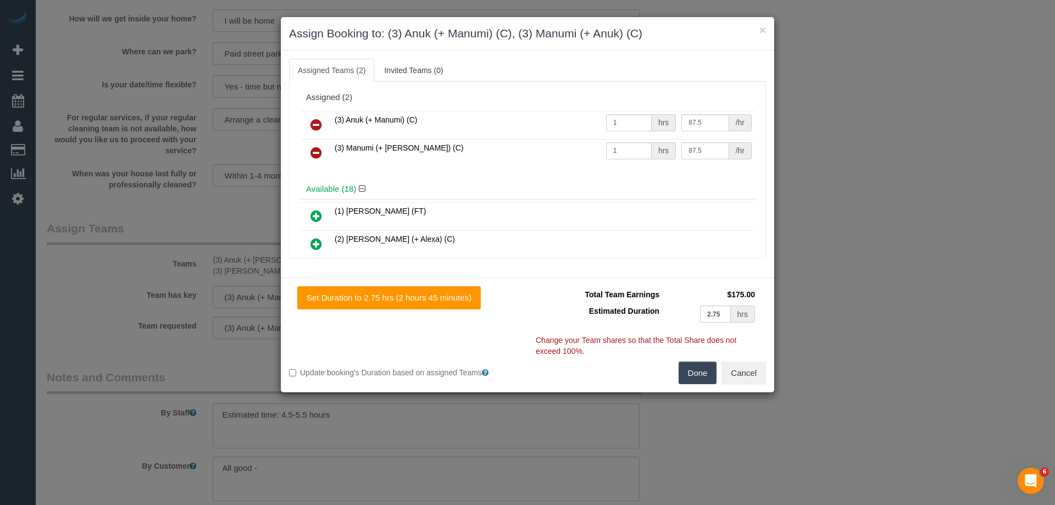
click at [319, 122] on icon at bounding box center [316, 124] width 12 height 13
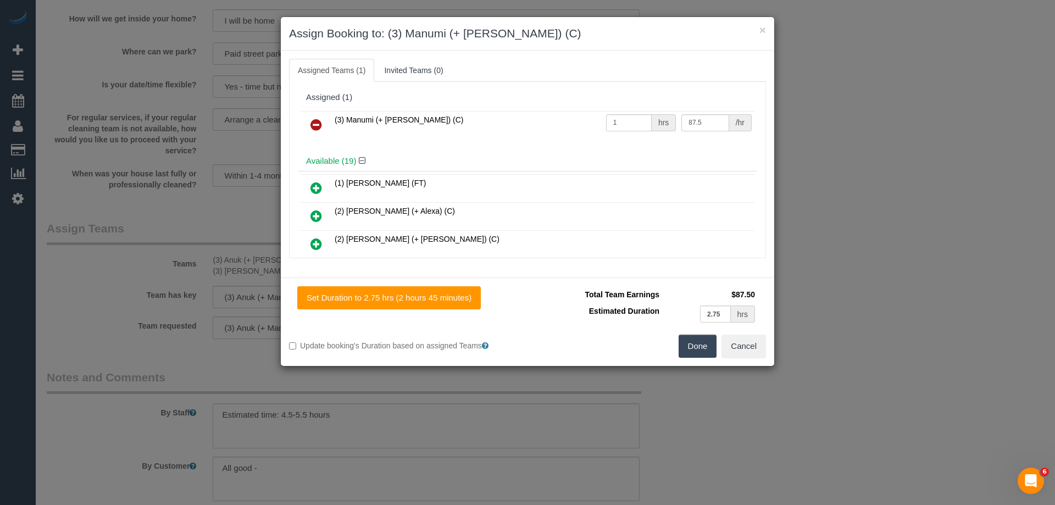
click at [318, 121] on icon at bounding box center [316, 124] width 12 height 13
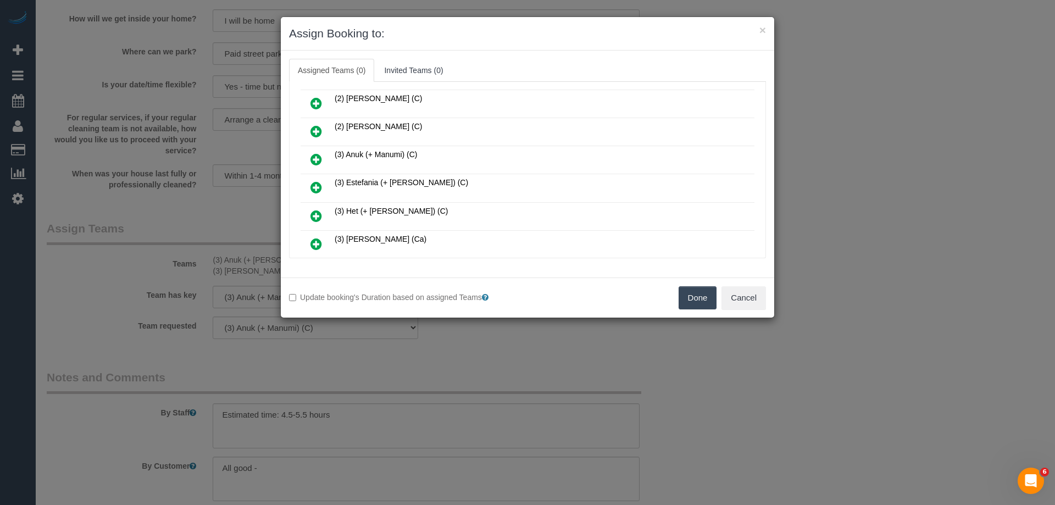
scroll to position [275, 0]
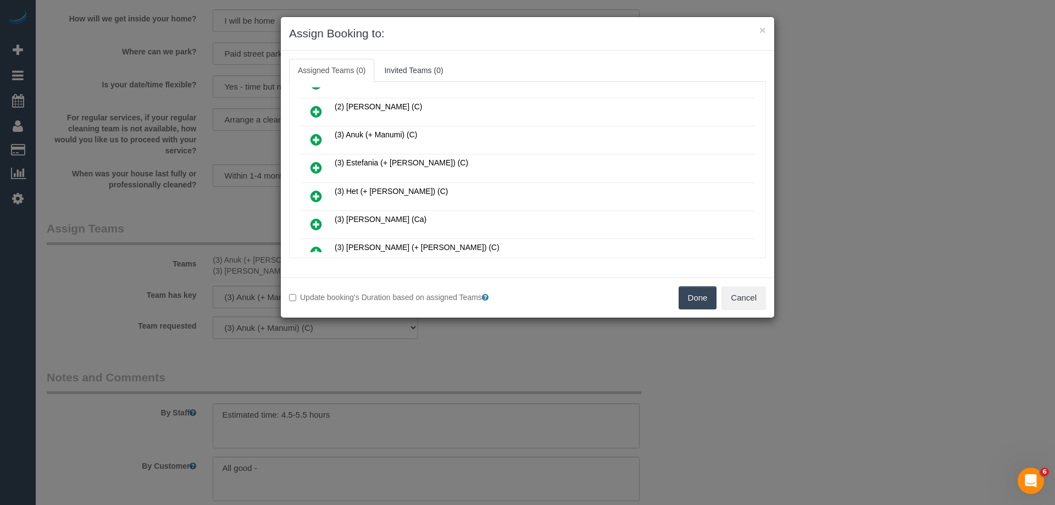
click at [316, 135] on icon at bounding box center [316, 139] width 12 height 13
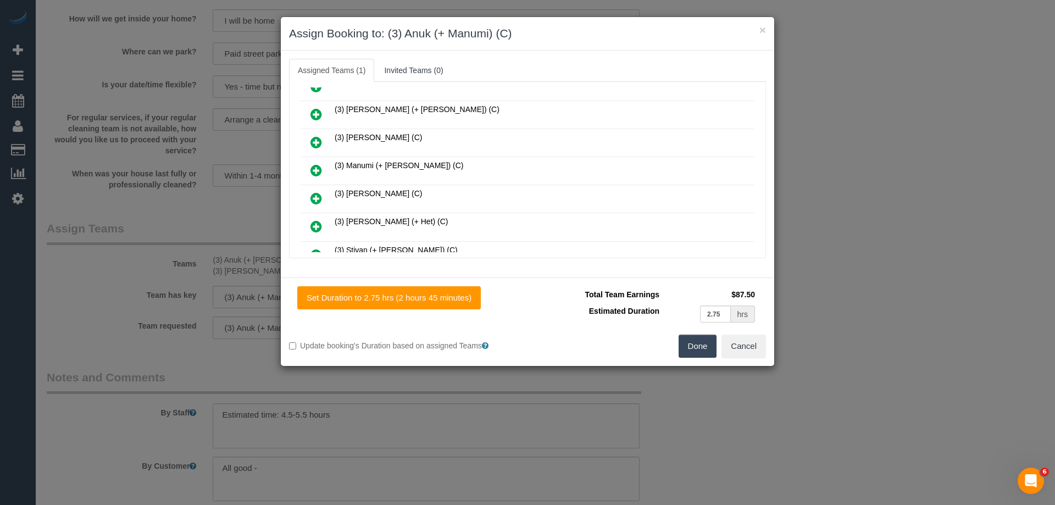
click at [314, 167] on icon at bounding box center [316, 170] width 12 height 13
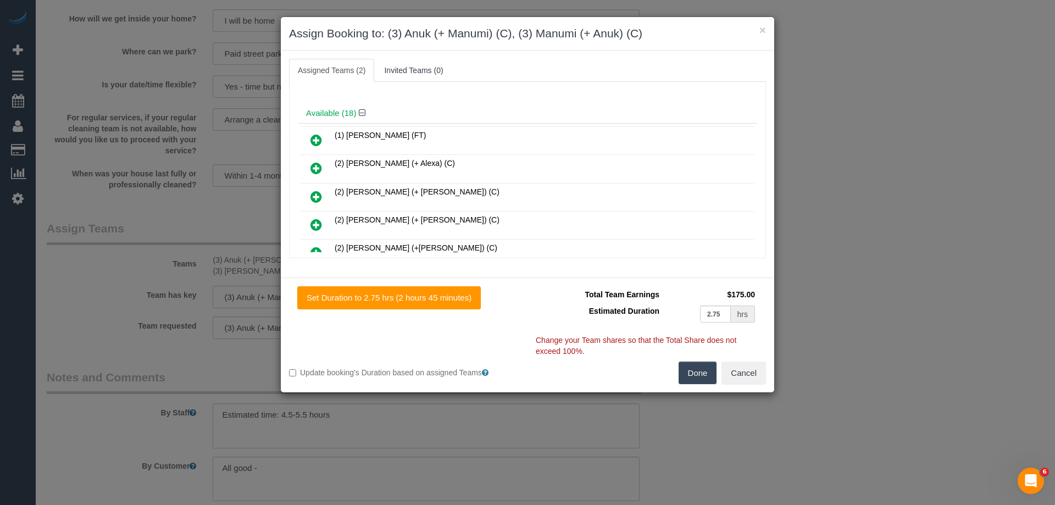
scroll to position [0, 0]
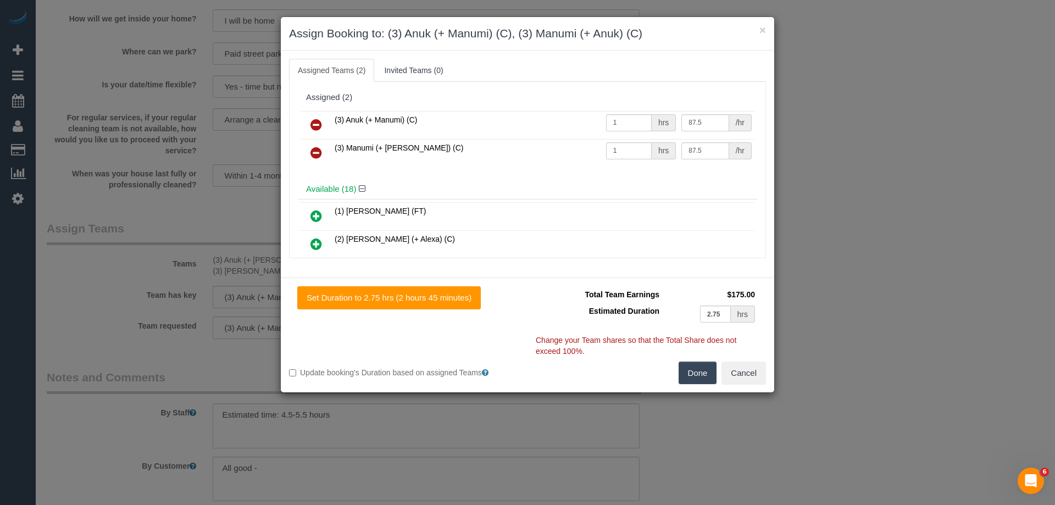
click at [313, 125] on icon at bounding box center [316, 124] width 12 height 13
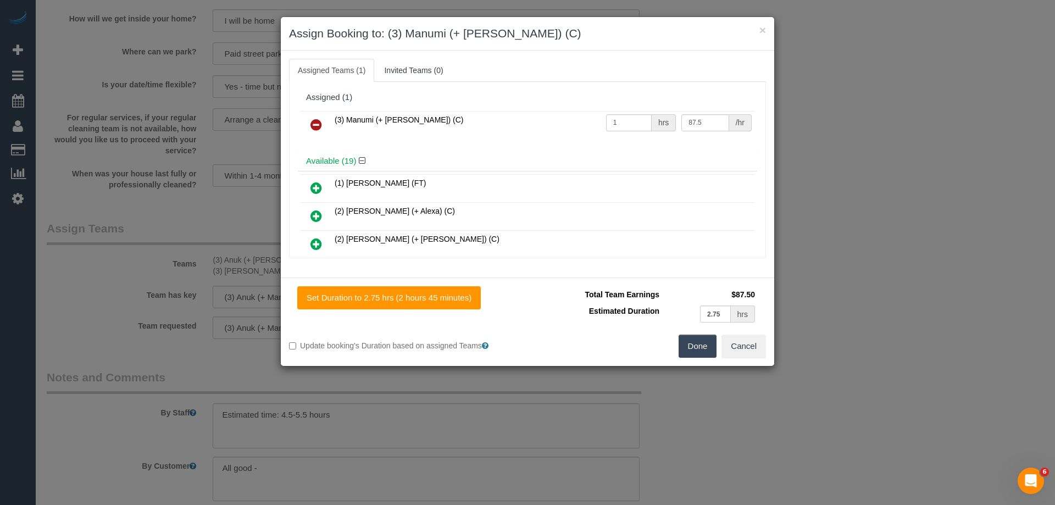
click at [313, 125] on icon at bounding box center [316, 124] width 12 height 13
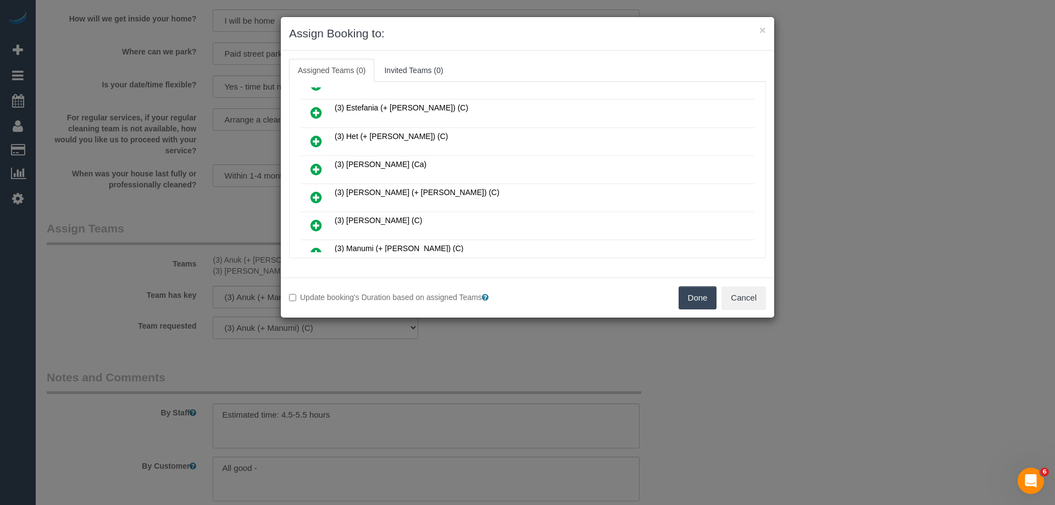
click at [321, 143] on icon at bounding box center [316, 141] width 12 height 13
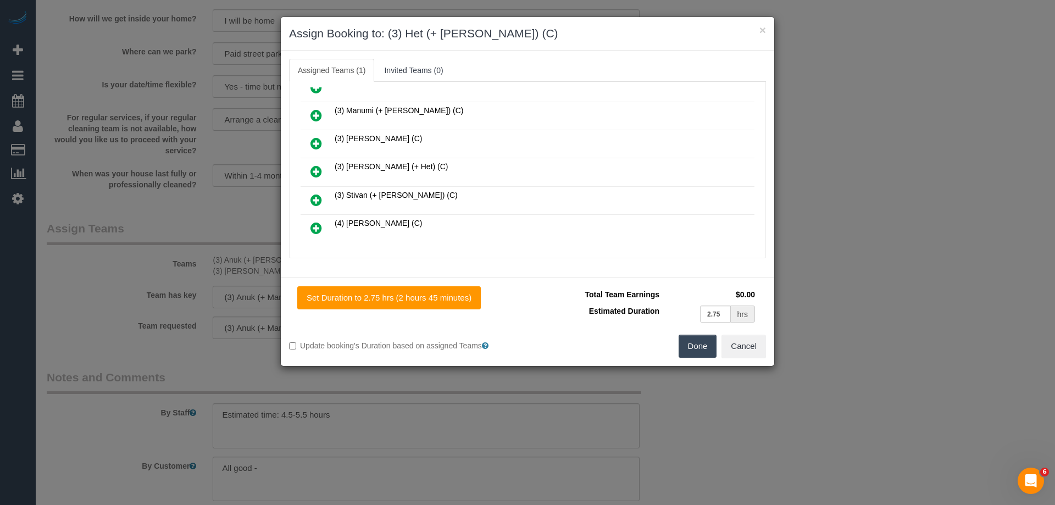
click at [313, 170] on icon at bounding box center [316, 171] width 12 height 13
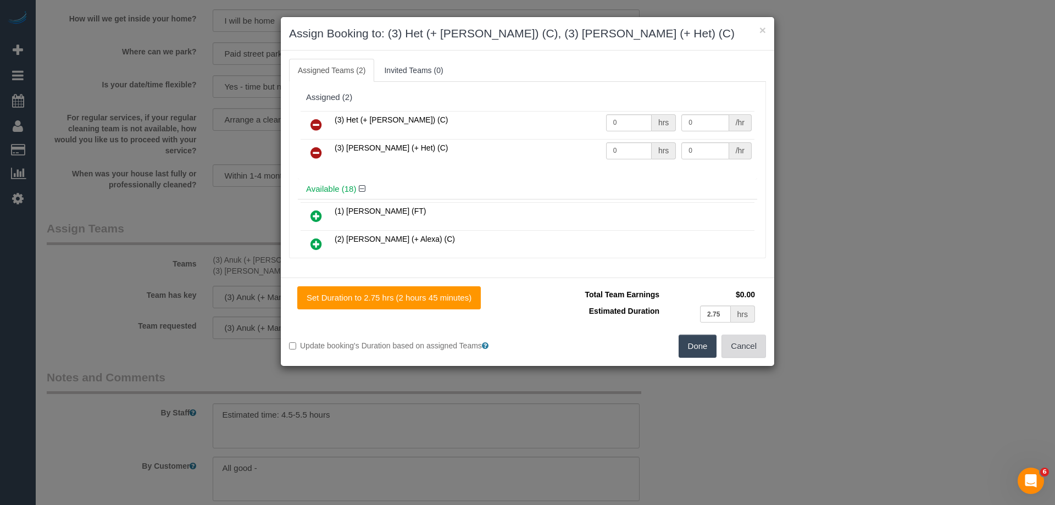
click at [739, 345] on button "Cancel" at bounding box center [743, 346] width 45 height 23
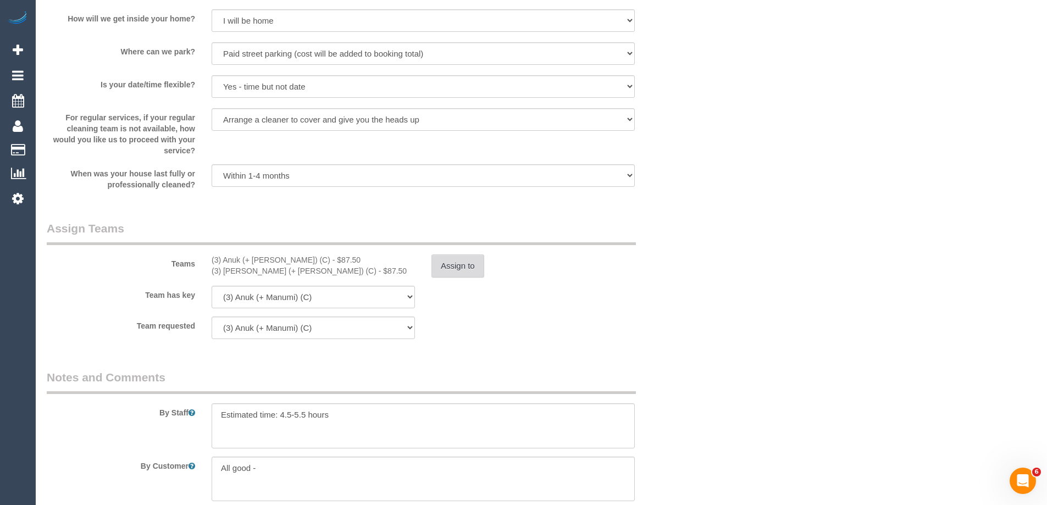
click at [455, 268] on button "Assign to" at bounding box center [457, 265] width 53 height 23
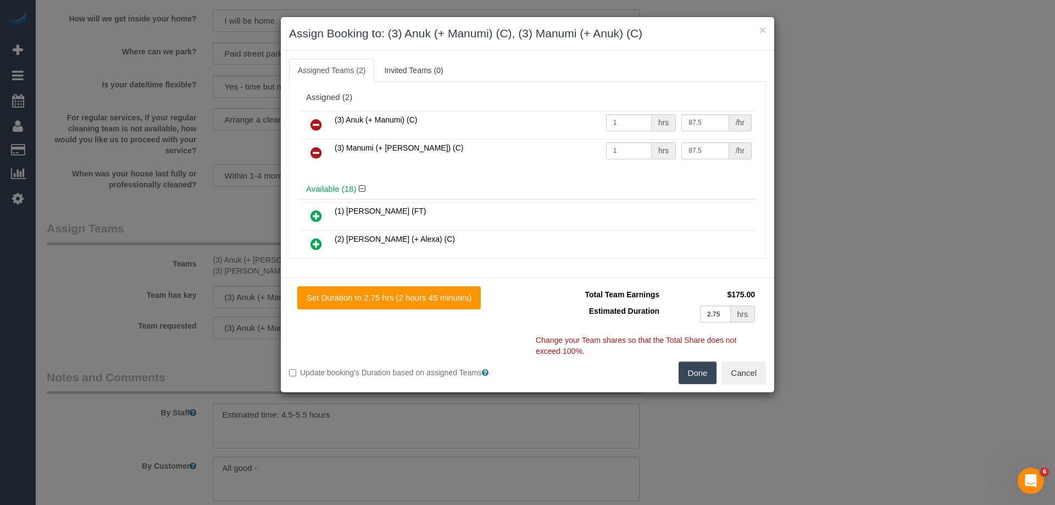
click at [318, 125] on icon at bounding box center [316, 124] width 12 height 13
click at [317, 146] on icon at bounding box center [316, 152] width 12 height 13
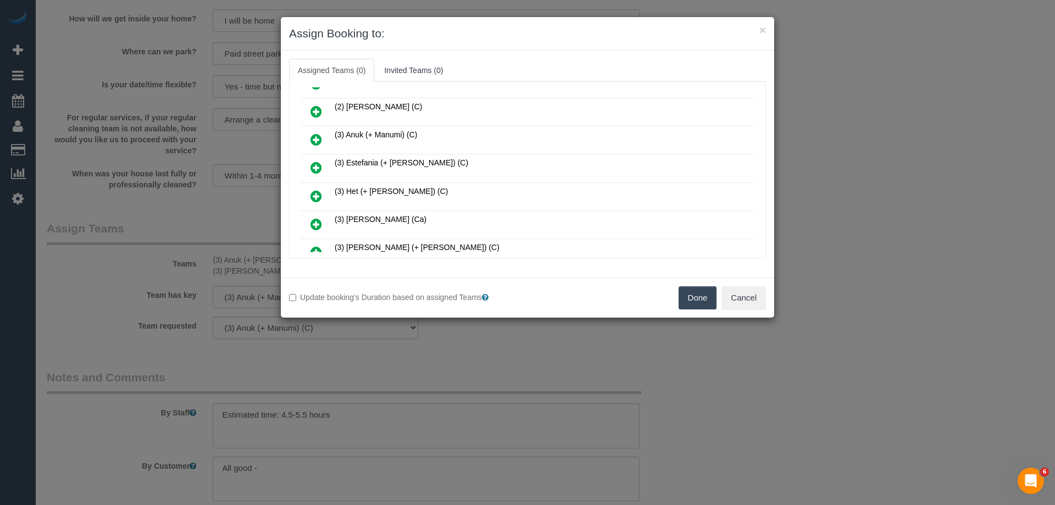
click at [313, 193] on icon at bounding box center [316, 196] width 12 height 13
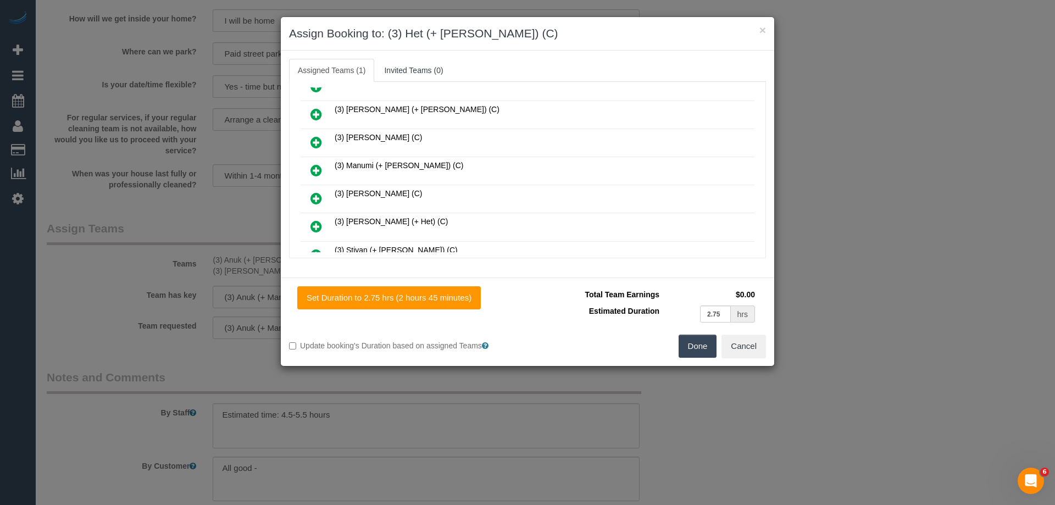
click at [310, 225] on icon at bounding box center [316, 226] width 12 height 13
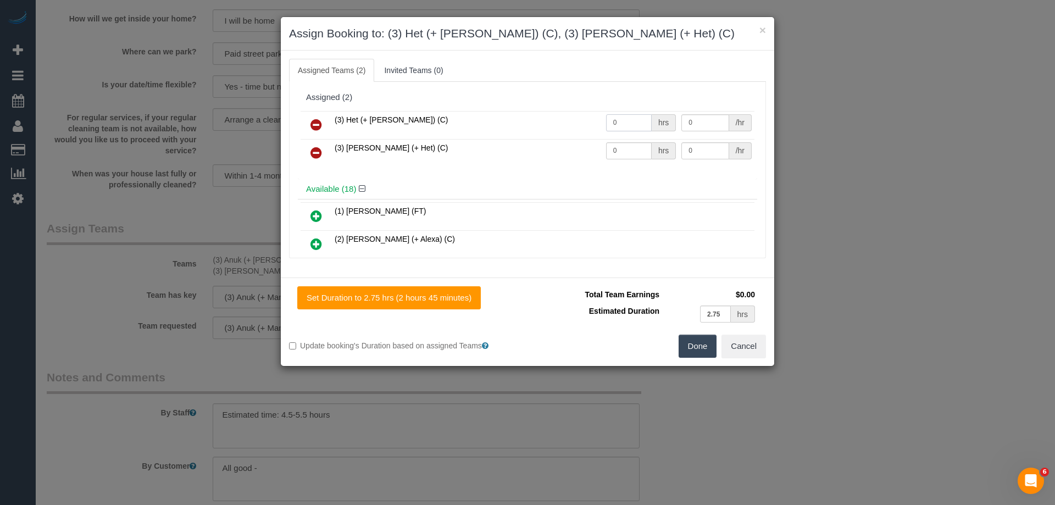
drag, startPoint x: 594, startPoint y: 122, endPoint x: 566, endPoint y: 123, distance: 27.5
click at [568, 122] on tr "(3) Het (+ [PERSON_NAME]) (C) 0 hrs 0 /hr" at bounding box center [528, 125] width 454 height 28
type input "1"
drag, startPoint x: 623, startPoint y: 153, endPoint x: 567, endPoint y: 150, distance: 55.6
click at [567, 150] on tr "(3) [PERSON_NAME] (+ Het) (C) 0 hrs 0 /hr" at bounding box center [528, 153] width 454 height 28
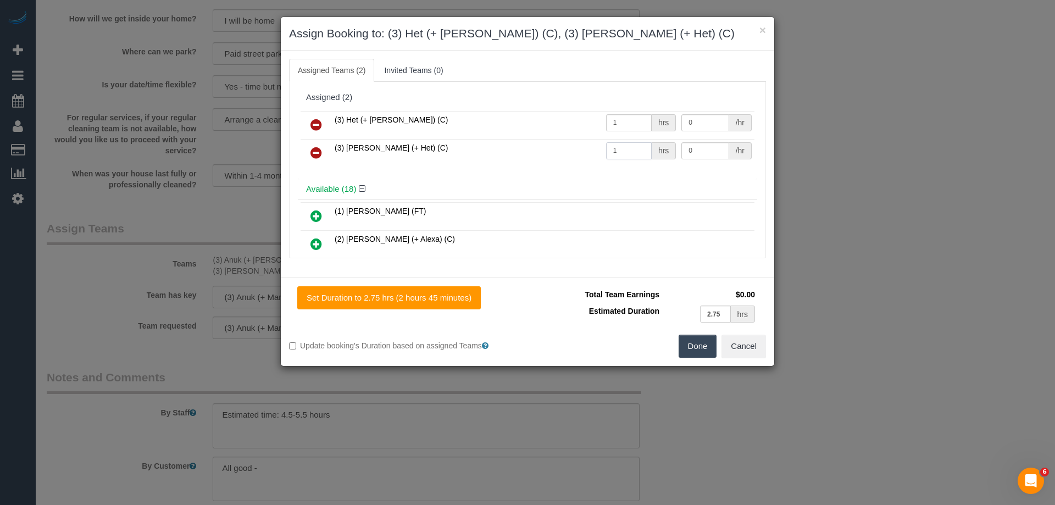
type input "1"
drag, startPoint x: 694, startPoint y: 124, endPoint x: 620, endPoint y: 123, distance: 74.2
click at [620, 123] on tr "(3) Het (+ [PERSON_NAME]) (C) 1 hrs 0 /hr" at bounding box center [528, 125] width 454 height 28
type input "87.5"
drag, startPoint x: 694, startPoint y: 149, endPoint x: 621, endPoint y: 145, distance: 73.7
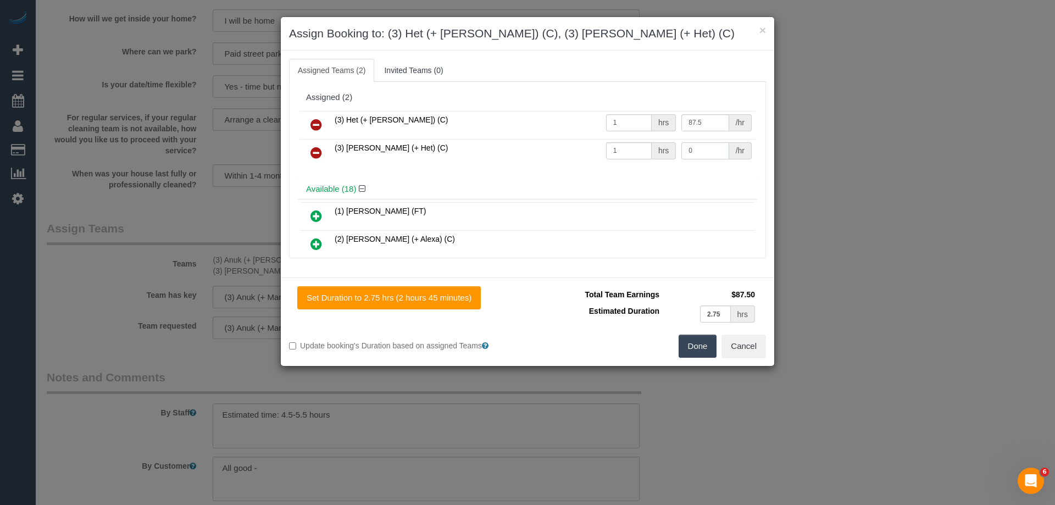
click at [621, 145] on tr "(3) [PERSON_NAME] (+ Het) (C) 1 hrs 0 /hr" at bounding box center [528, 153] width 454 height 28
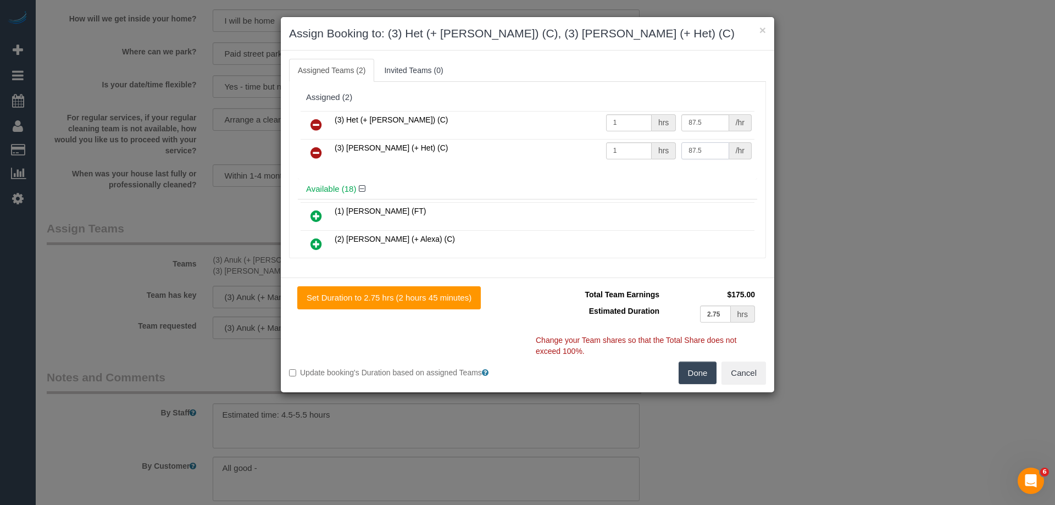
type input "87.5"
click at [693, 373] on button "Done" at bounding box center [698, 373] width 38 height 23
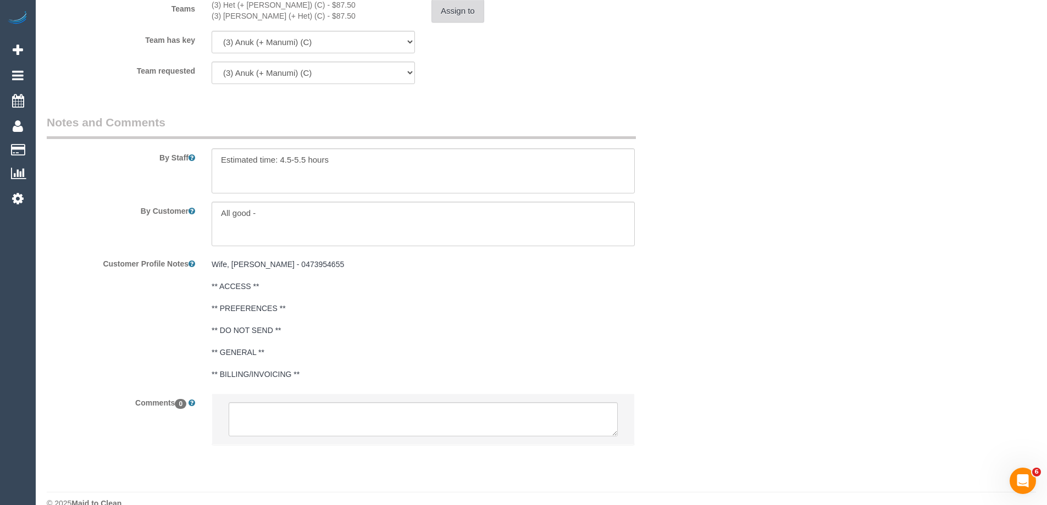
scroll to position [1781, 0]
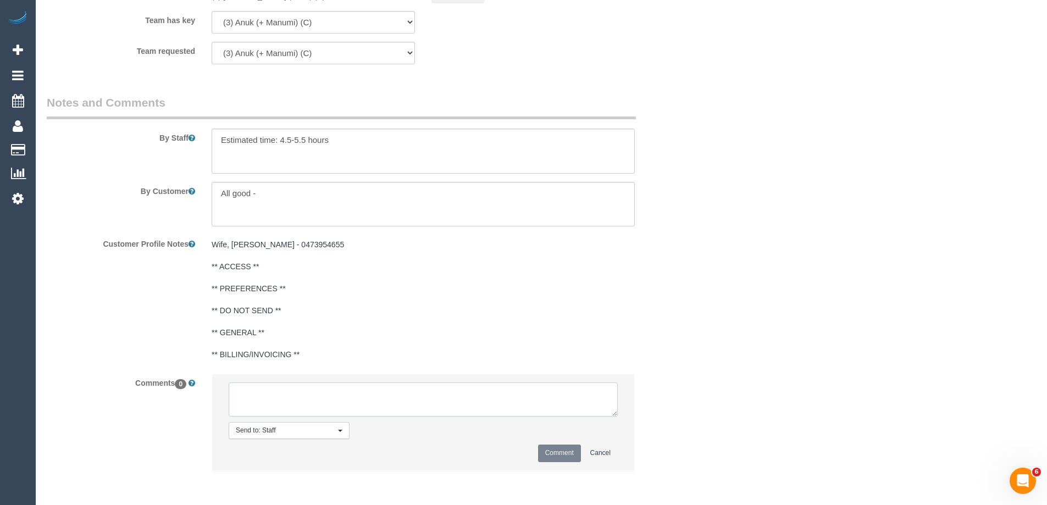
click at [268, 398] on textarea at bounding box center [423, 399] width 389 height 34
type textarea "U/A from M+A as are refusing to travel to area. Not notified as have never been"
click at [552, 455] on button "Comment" at bounding box center [559, 452] width 43 height 17
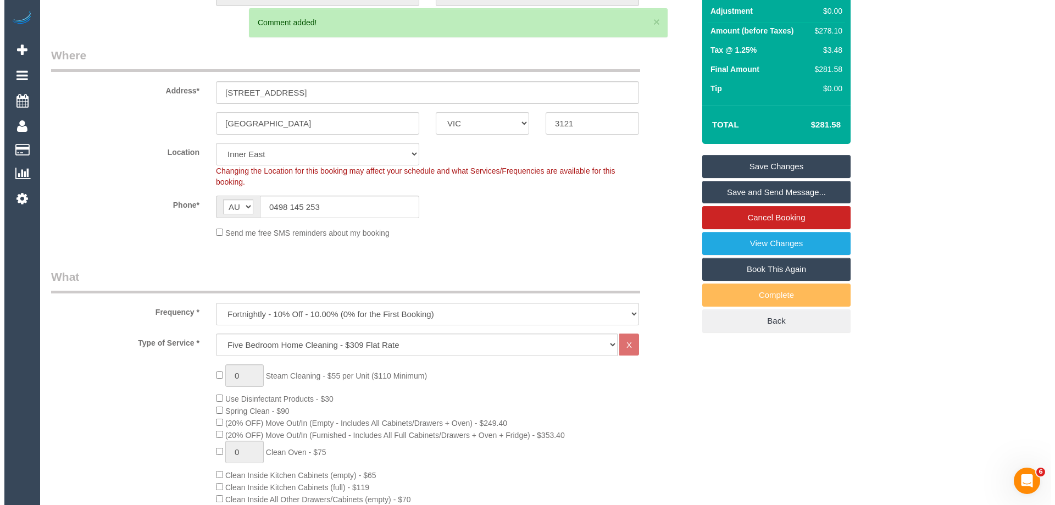
scroll to position [0, 0]
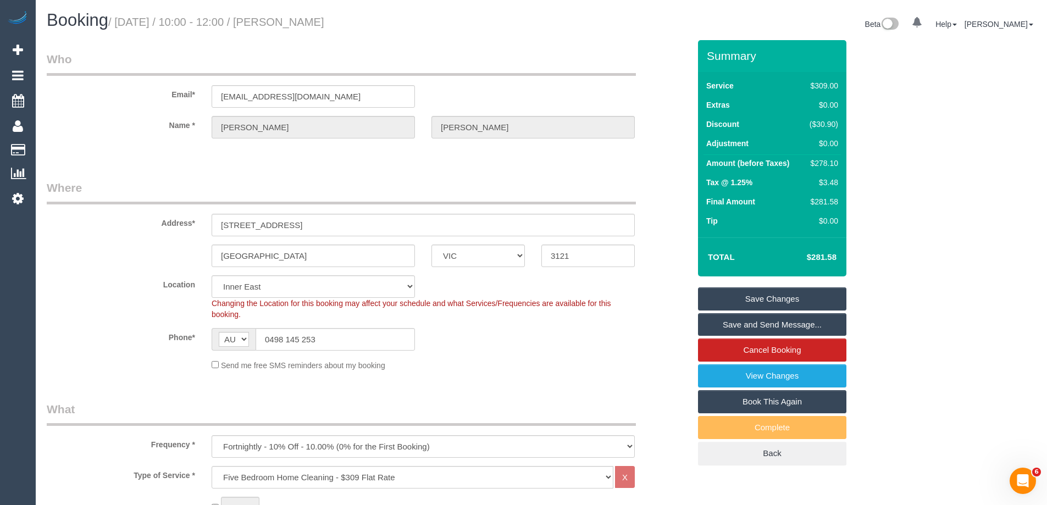
drag, startPoint x: 384, startPoint y: 22, endPoint x: 305, endPoint y: 19, distance: 79.2
click at [305, 19] on h1 "Booking / September 30, 2025 / 10:00 - 12:00 / Jacob Pedersen" at bounding box center [290, 20] width 486 height 19
copy small "[PERSON_NAME]"
click at [734, 296] on link "Save Changes" at bounding box center [772, 298] width 148 height 23
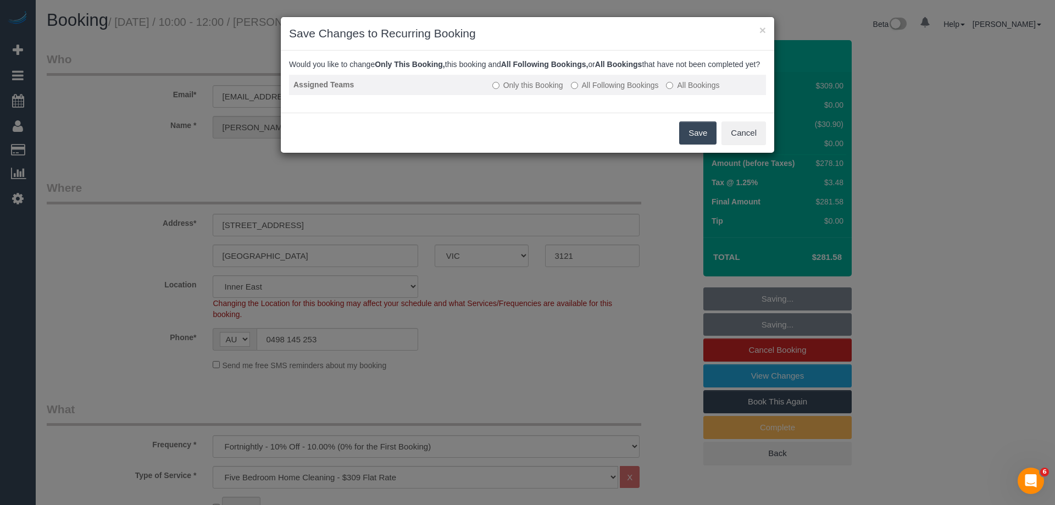
click at [597, 90] on label "All Following Bookings" at bounding box center [615, 85] width 88 height 11
click at [692, 143] on button "Save" at bounding box center [697, 132] width 37 height 23
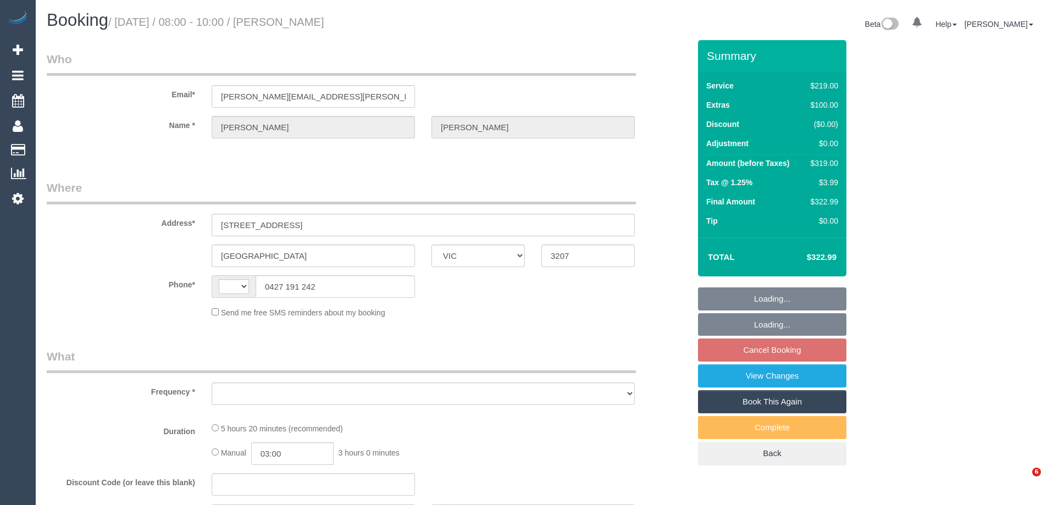
select select "VIC"
select select "string:AU"
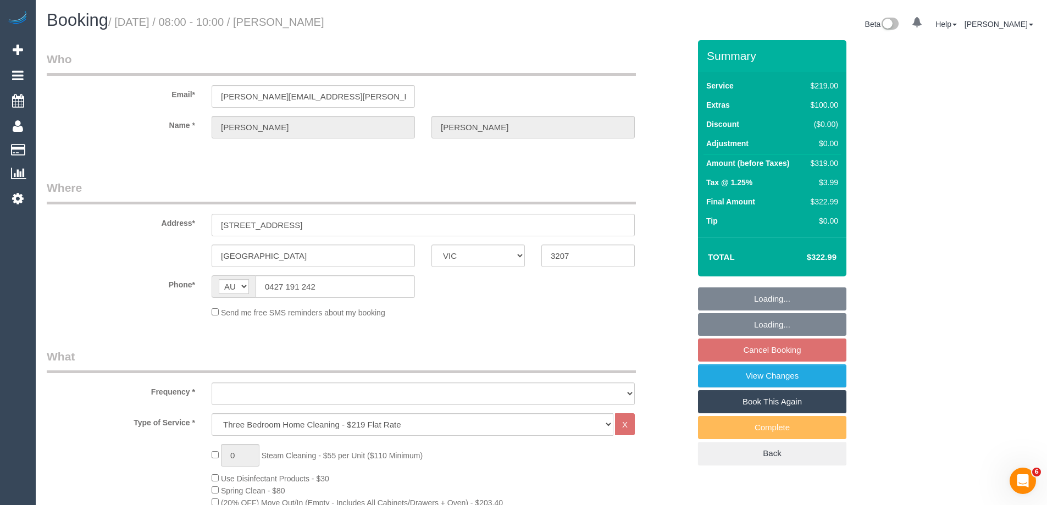
select select "object:644"
select select "string:stripe-pm_1S7TFl2GScqysDRVumSjWoCy"
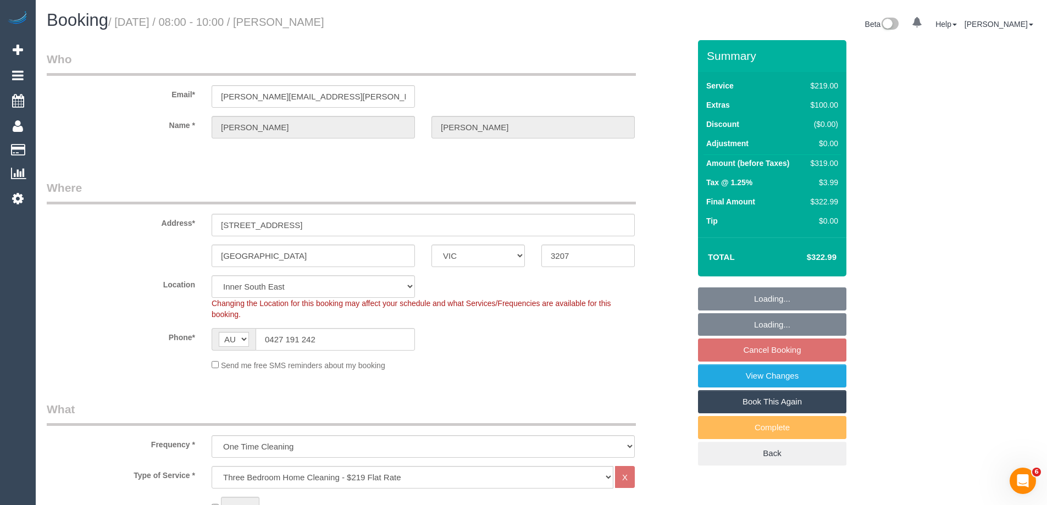
select select "object:727"
select select "number:29"
select select "number:14"
select select "number:18"
select select "number:24"
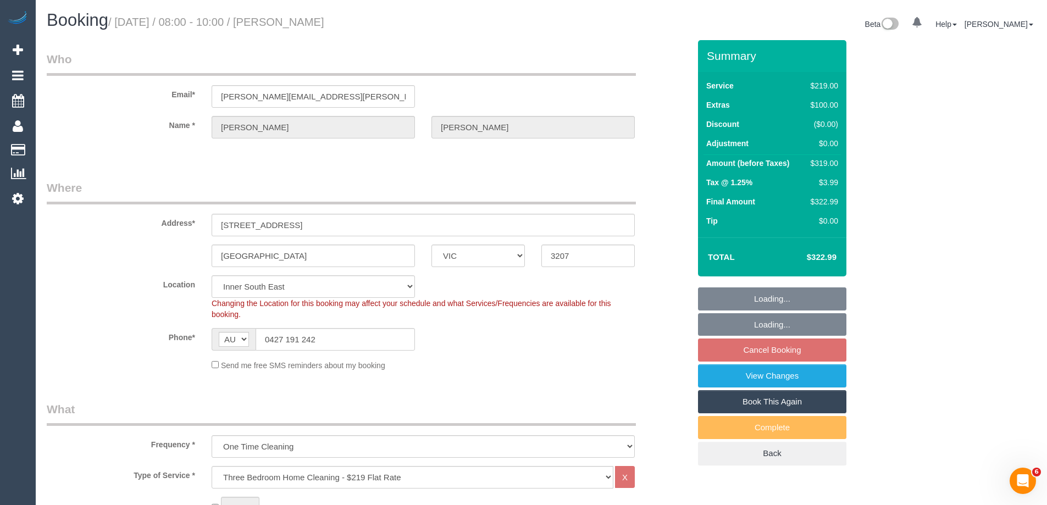
select select "number:13"
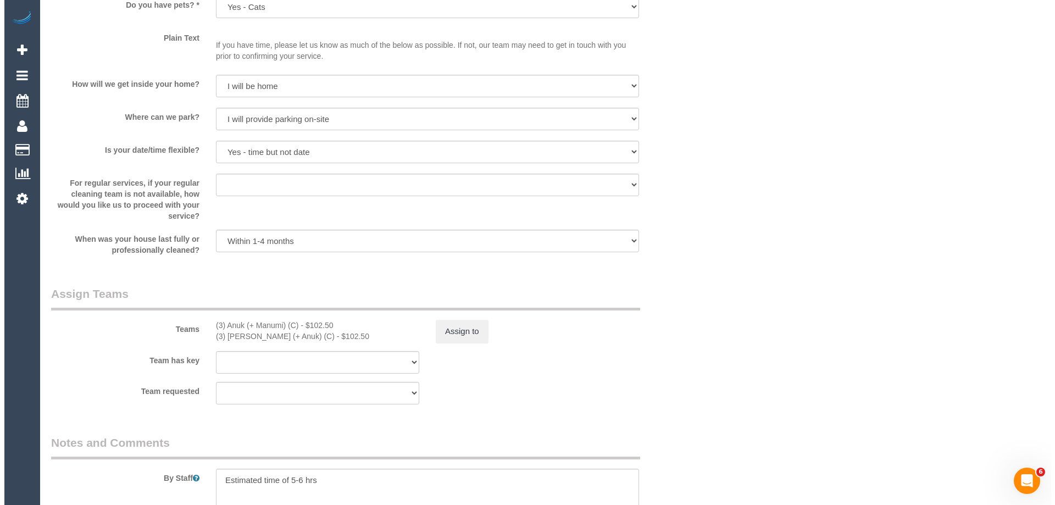
scroll to position [1593, 0]
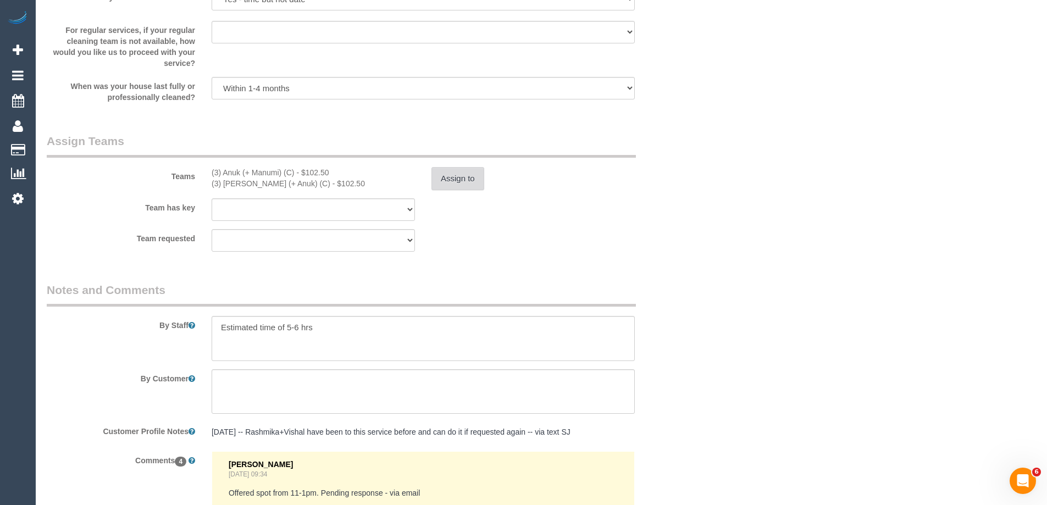
click at [465, 177] on button "Assign to" at bounding box center [457, 178] width 53 height 23
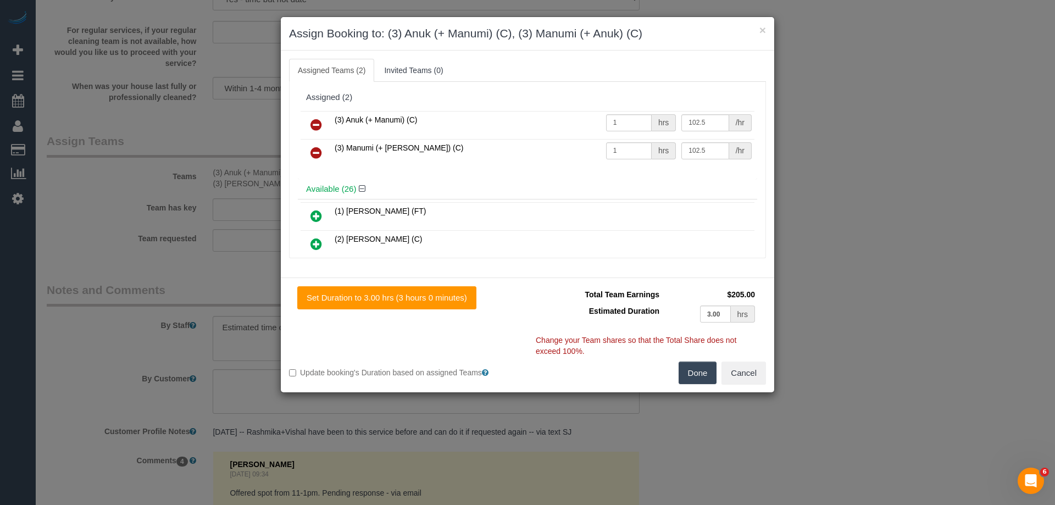
click at [319, 119] on icon at bounding box center [316, 124] width 12 height 13
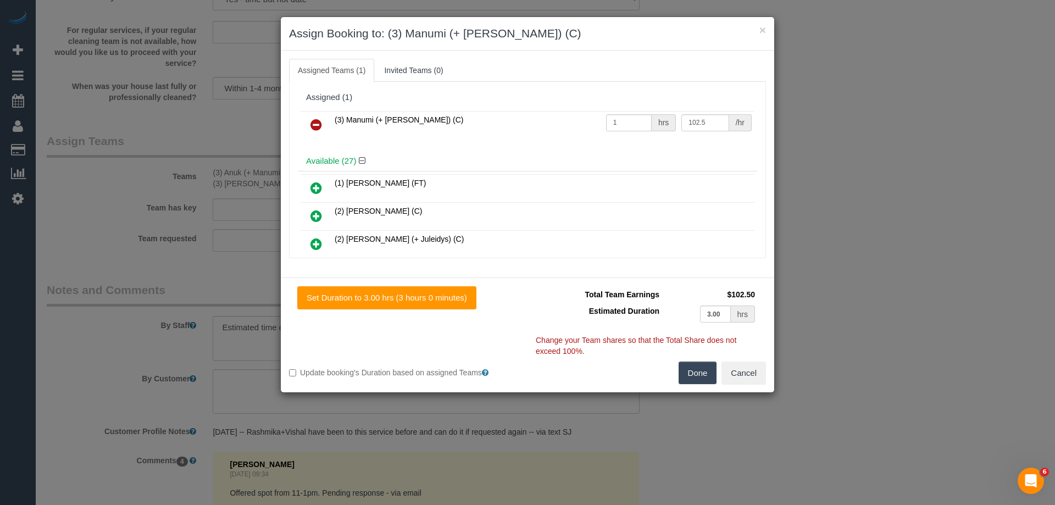
click at [318, 124] on icon at bounding box center [316, 124] width 12 height 13
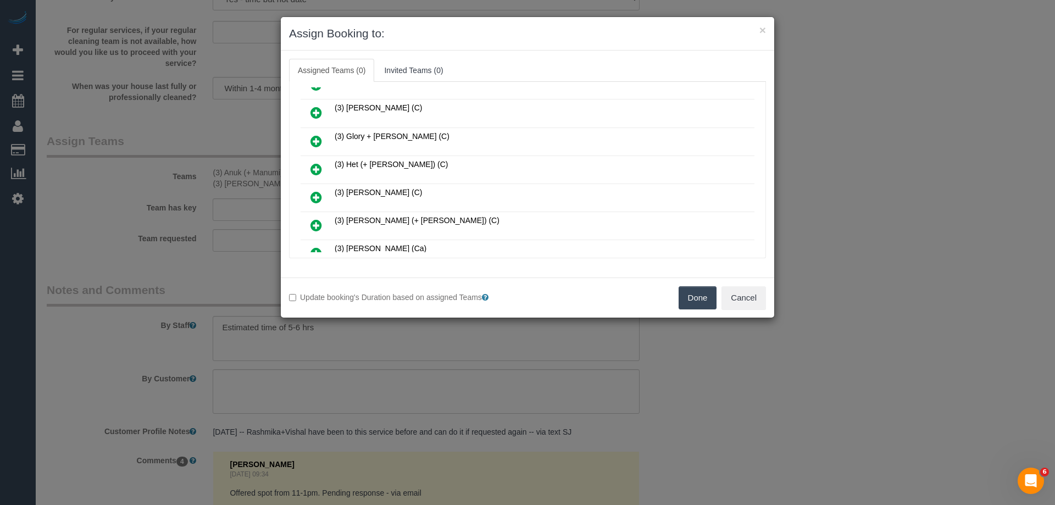
click at [321, 163] on icon at bounding box center [316, 169] width 12 height 13
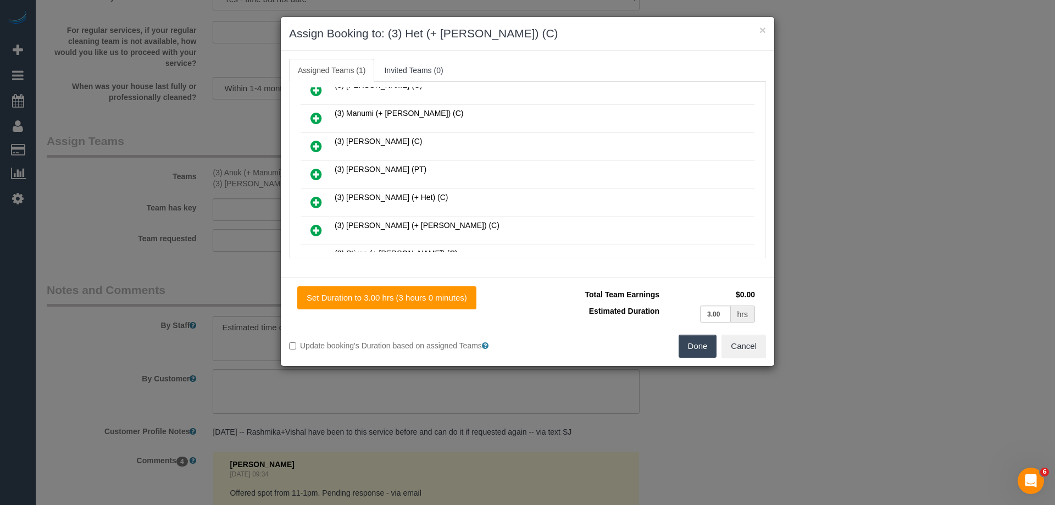
click at [307, 201] on link at bounding box center [316, 203] width 26 height 22
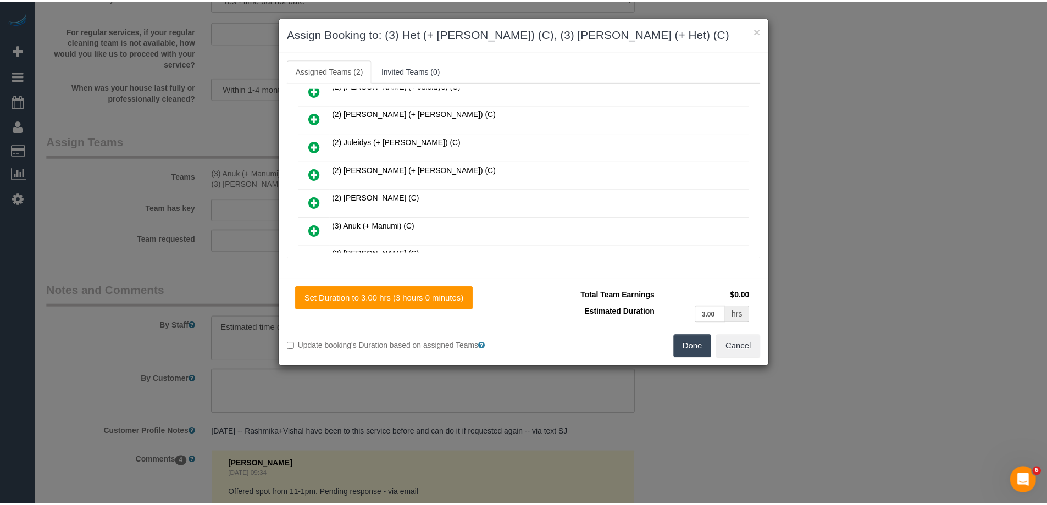
scroll to position [0, 0]
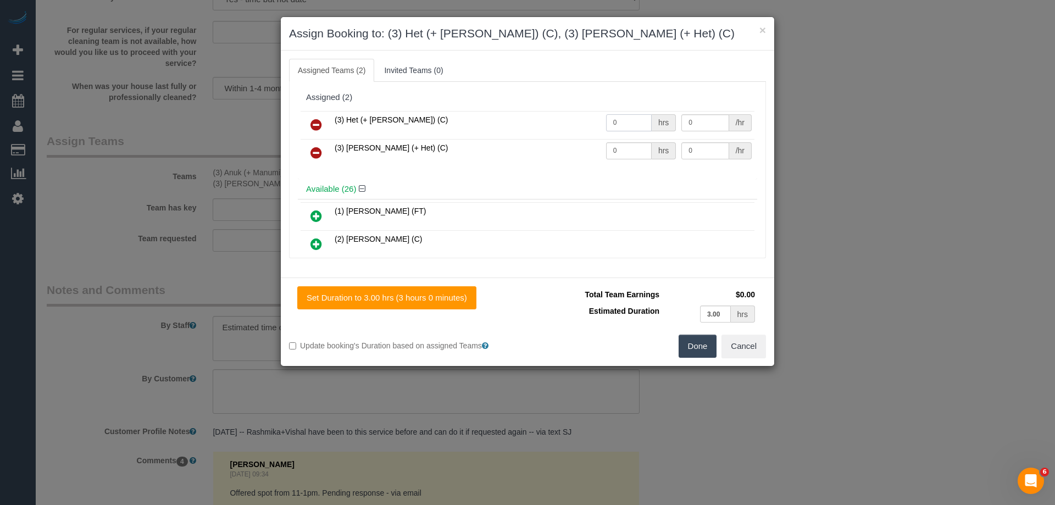
drag, startPoint x: 626, startPoint y: 119, endPoint x: 570, endPoint y: 119, distance: 55.5
click at [573, 119] on tr "(3) Het (+ [PERSON_NAME]) (C) 0 hrs 0 /hr" at bounding box center [528, 125] width 454 height 28
type input "1"
drag, startPoint x: 630, startPoint y: 147, endPoint x: 554, endPoint y: 149, distance: 75.3
click at [554, 149] on tr "(3) [PERSON_NAME] (+ Het) (C) 0 hrs 0 /hr" at bounding box center [528, 153] width 454 height 28
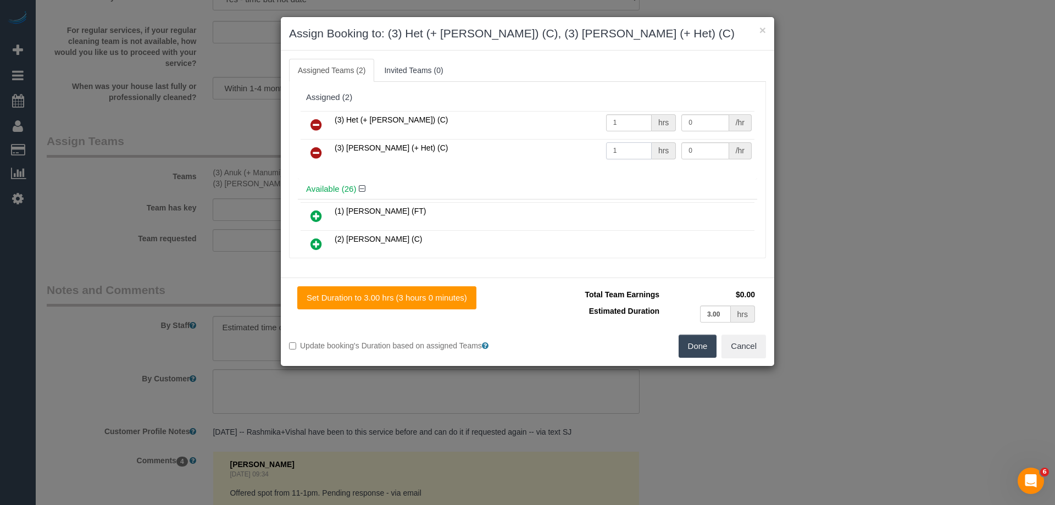
type input "1"
drag, startPoint x: 705, startPoint y: 149, endPoint x: 611, endPoint y: 148, distance: 94.5
click at [611, 148] on tr "(3) [PERSON_NAME] (+ Het) (C) 1 hrs 0 /hr" at bounding box center [528, 153] width 454 height 28
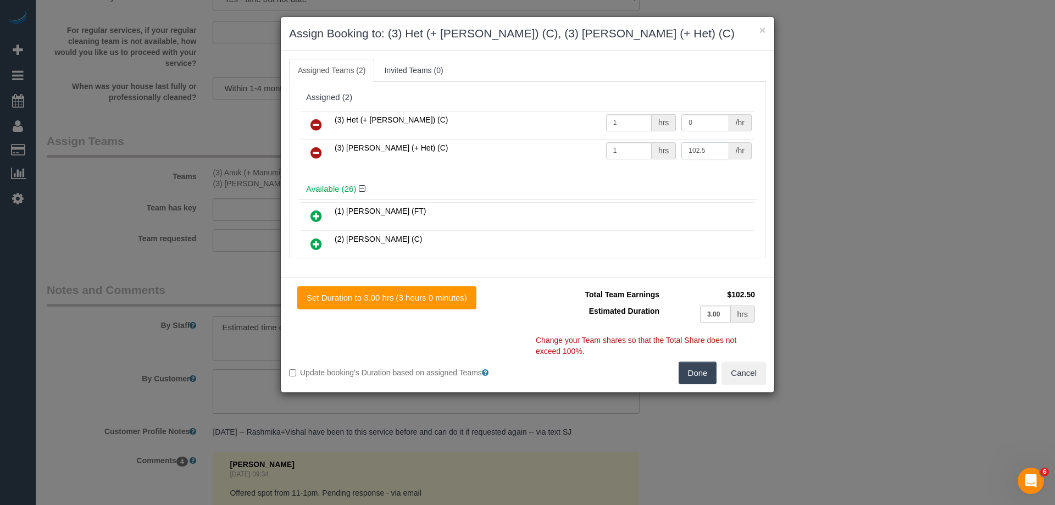
type input "102.5"
drag, startPoint x: 698, startPoint y: 123, endPoint x: 625, endPoint y: 118, distance: 73.3
click at [626, 118] on tr "(3) Het (+ [PERSON_NAME]) (C) 1 hrs 0 /hr" at bounding box center [528, 125] width 454 height 28
type input "102.5"
click at [692, 368] on button "Done" at bounding box center [698, 373] width 38 height 23
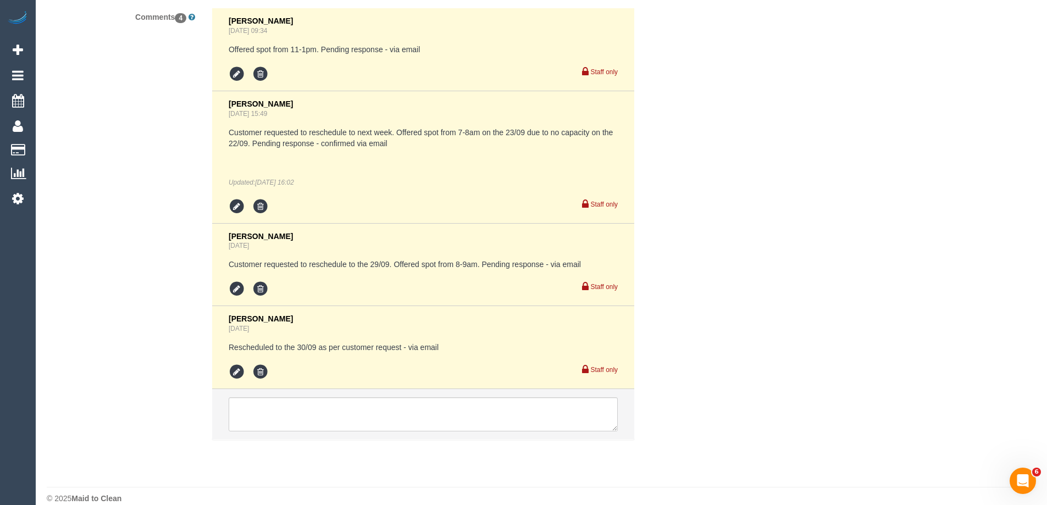
scroll to position [2052, 0]
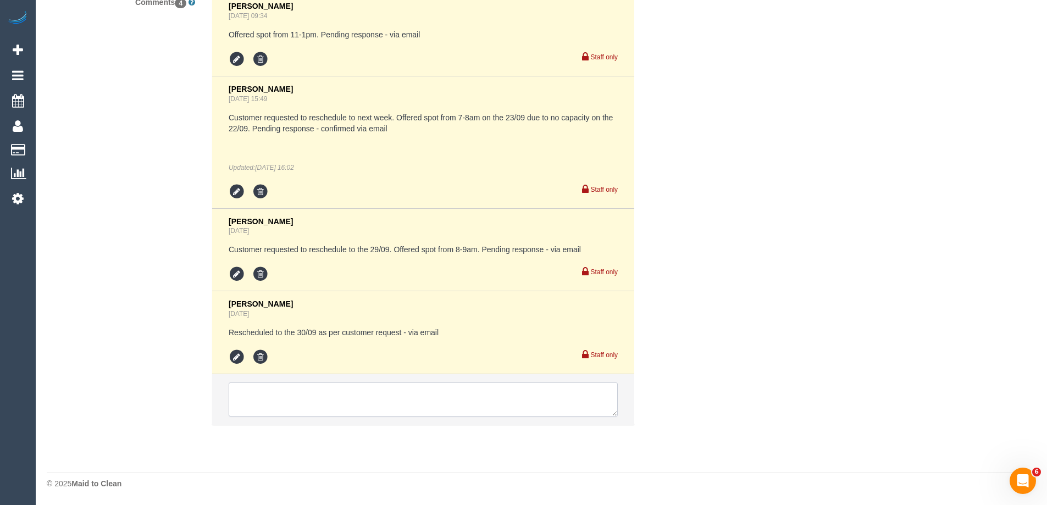
click at [275, 390] on textarea at bounding box center [423, 399] width 389 height 34
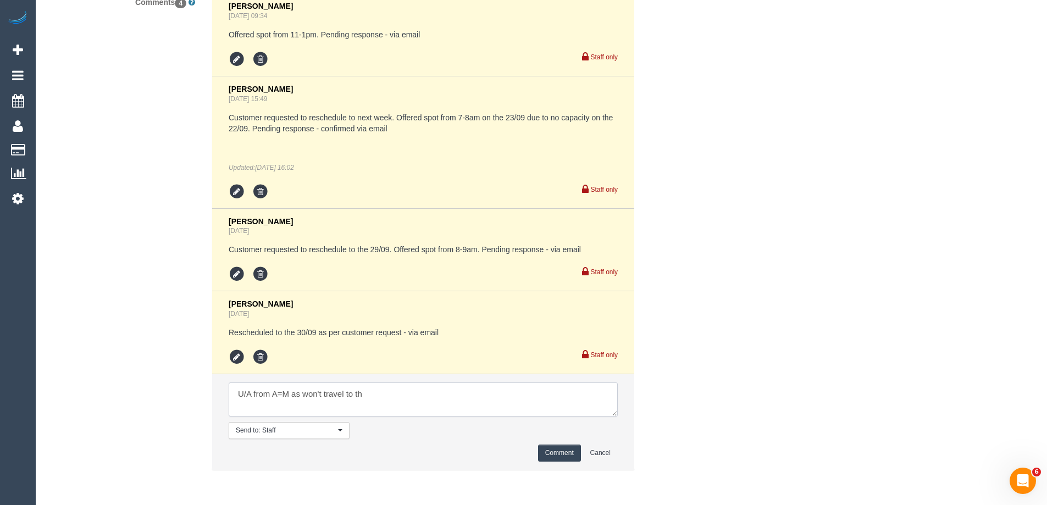
click at [275, 390] on textarea at bounding box center [423, 399] width 389 height 34
type textarea "U/A from A+M as won't travel to the area. Not notified as is a one off"
click at [558, 454] on button "Comment" at bounding box center [559, 452] width 43 height 17
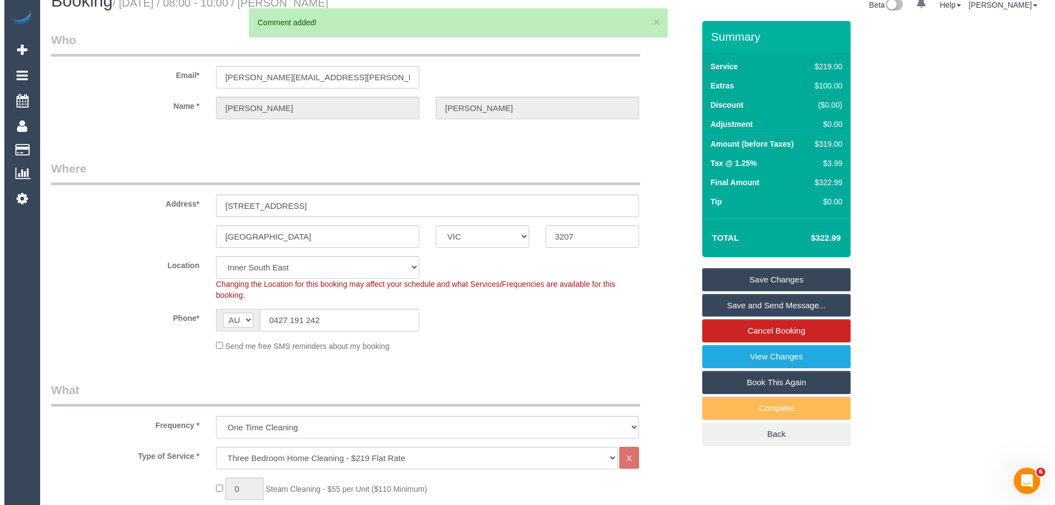
scroll to position [0, 0]
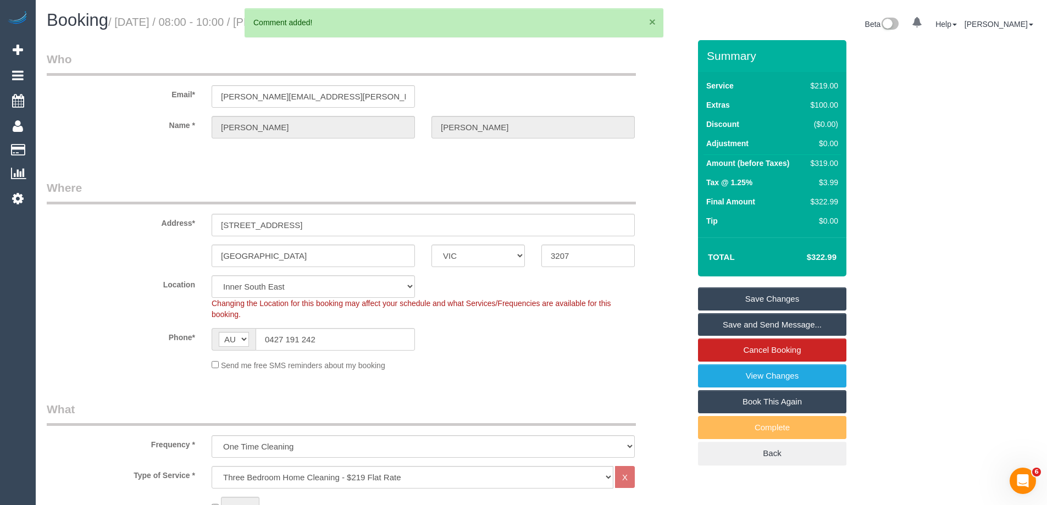
drag, startPoint x: 653, startPoint y: 19, endPoint x: 453, endPoint y: 19, distance: 200.5
click at [653, 20] on button "×" at bounding box center [652, 22] width 7 height 12
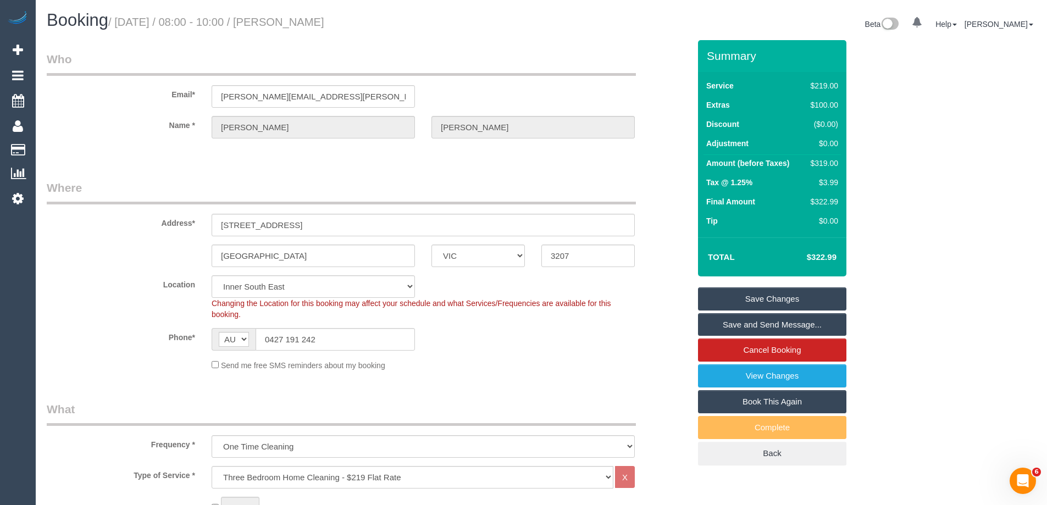
drag, startPoint x: 312, startPoint y: 23, endPoint x: 302, endPoint y: 23, distance: 9.9
click at [302, 23] on h1 "Booking / [DATE] / 08:00 - 10:00 / [PERSON_NAME]" at bounding box center [290, 20] width 486 height 19
copy small "[PERSON_NAME]"
click at [729, 292] on link "Save Changes" at bounding box center [772, 298] width 148 height 23
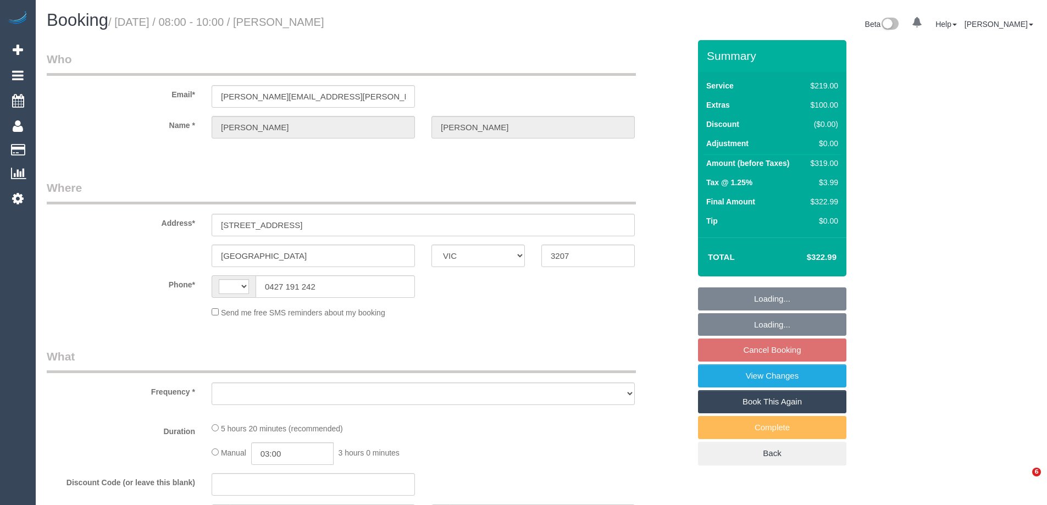
select select "VIC"
select select "string:AU"
select select "object:628"
select select "string:stripe-pm_1S7TFl2GScqysDRVumSjWoCy"
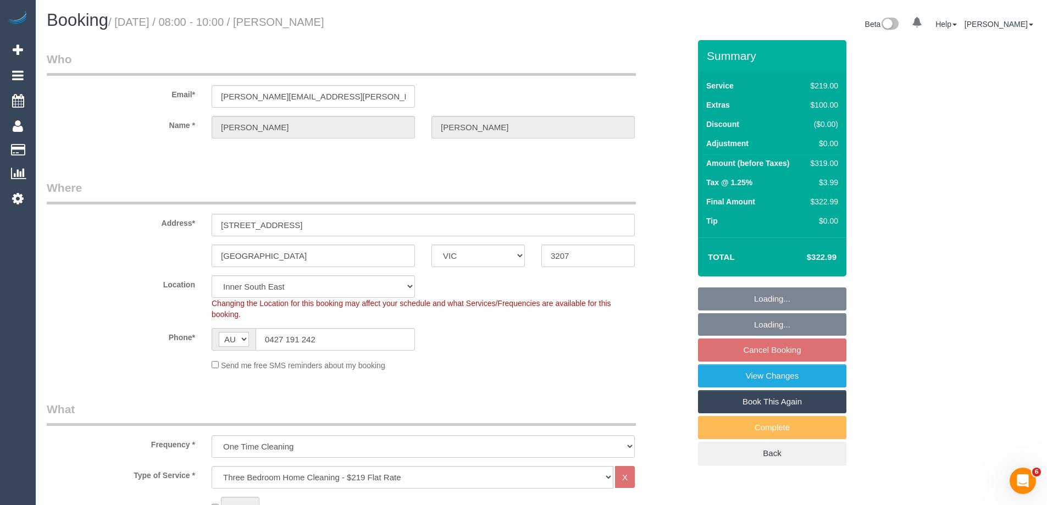
select select "object:877"
select select "number:29"
select select "number:14"
select select "number:18"
select select "number:24"
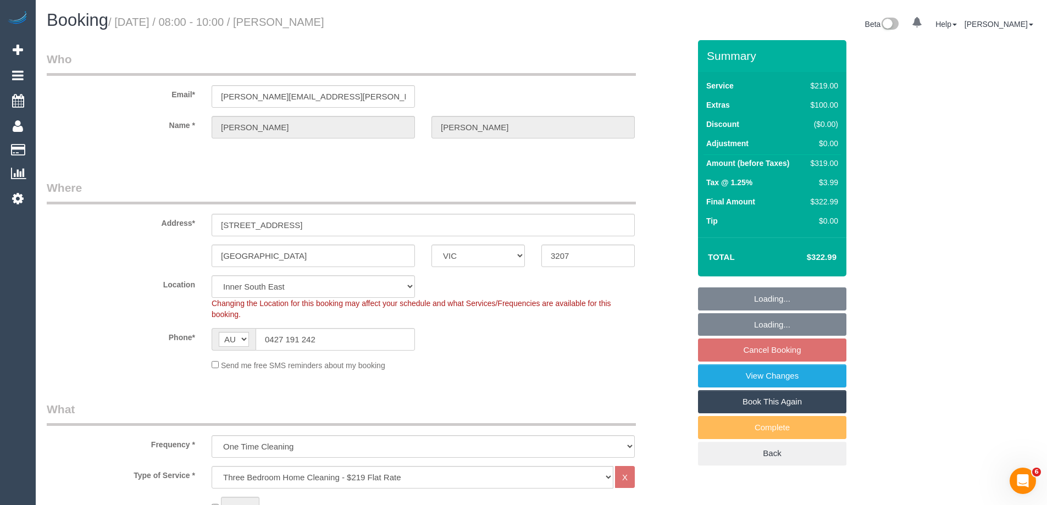
select select "number:13"
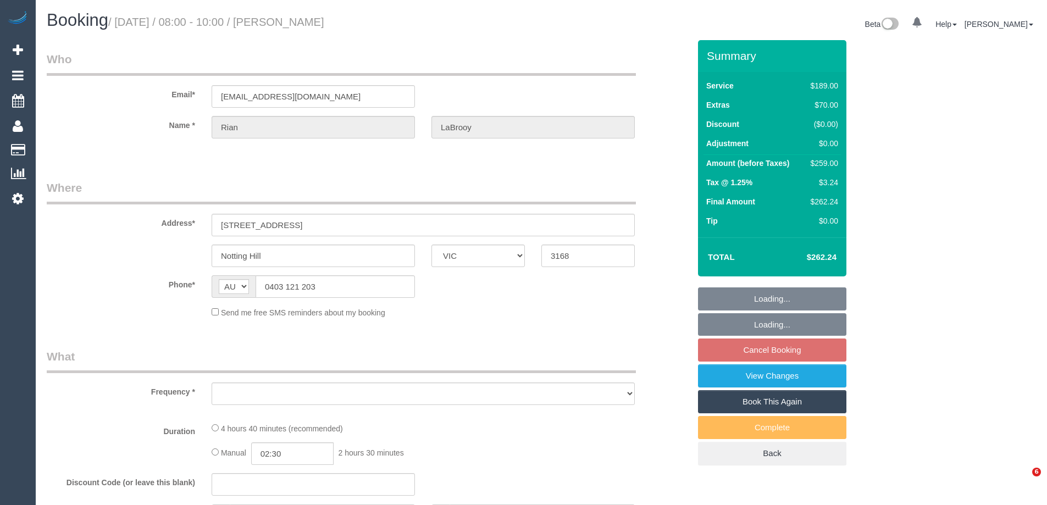
select select "VIC"
select select "object:543"
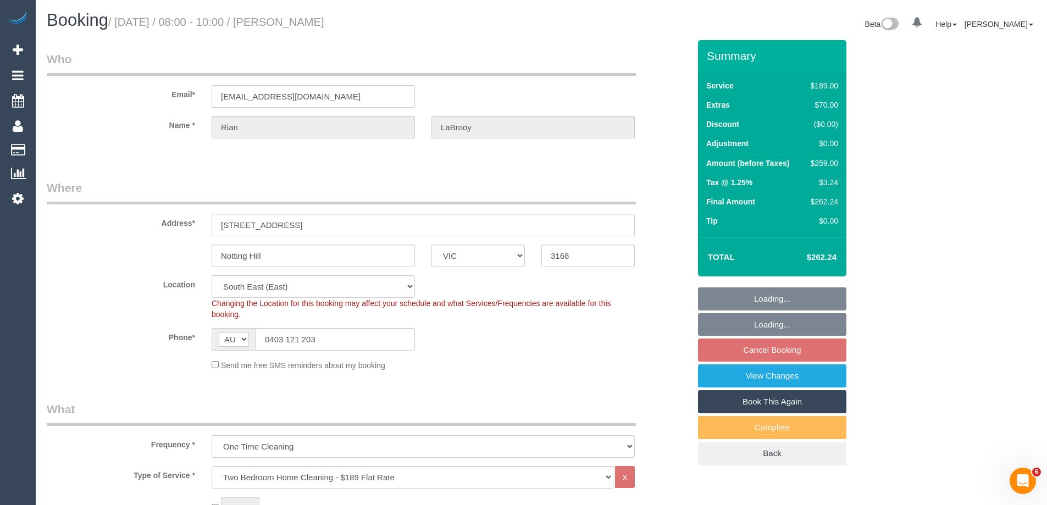
select select "string:stripe-pm_1RI2Yx2GScqysDRV8DwGvsz2"
select select "number:27"
select select "number:14"
select select "number:19"
select select "number:25"
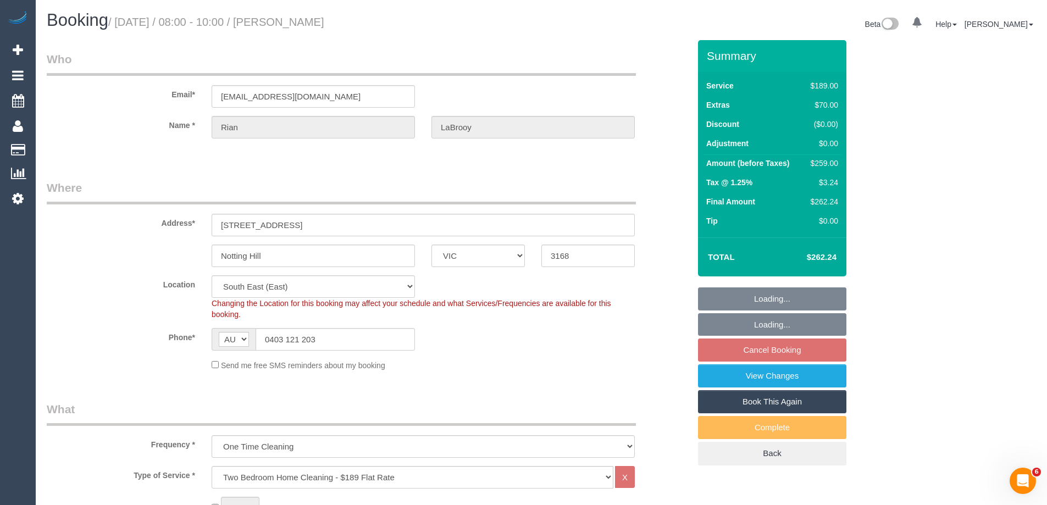
select select "number:33"
select select "number:26"
select select "object:806"
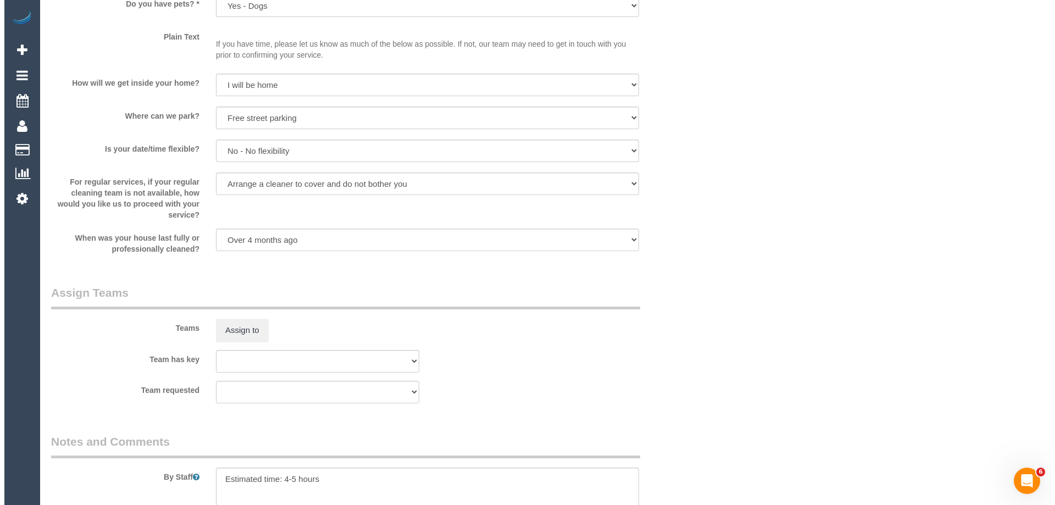
scroll to position [1538, 0]
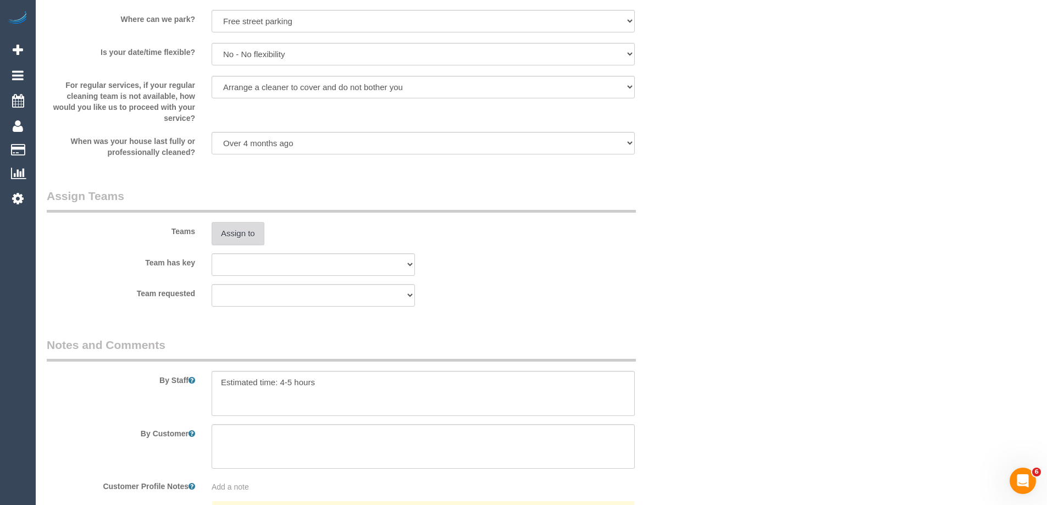
click at [238, 233] on button "Assign to" at bounding box center [238, 233] width 53 height 23
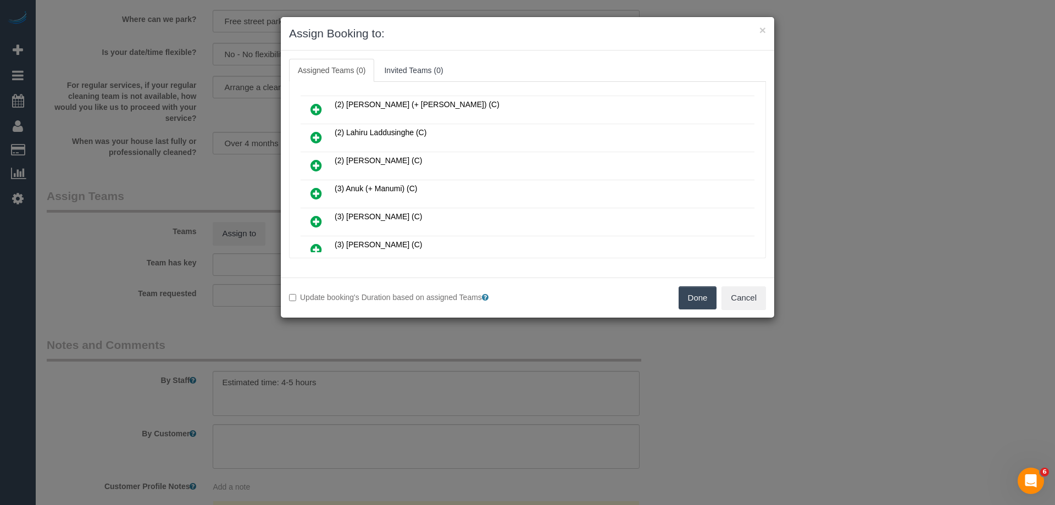
click at [317, 190] on icon at bounding box center [316, 193] width 12 height 13
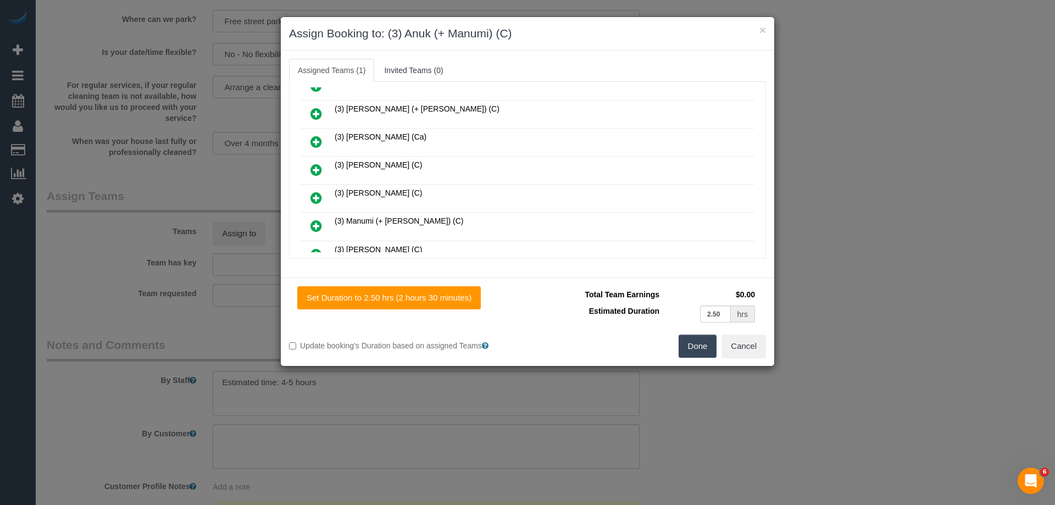
click at [316, 218] on link at bounding box center [316, 226] width 26 height 22
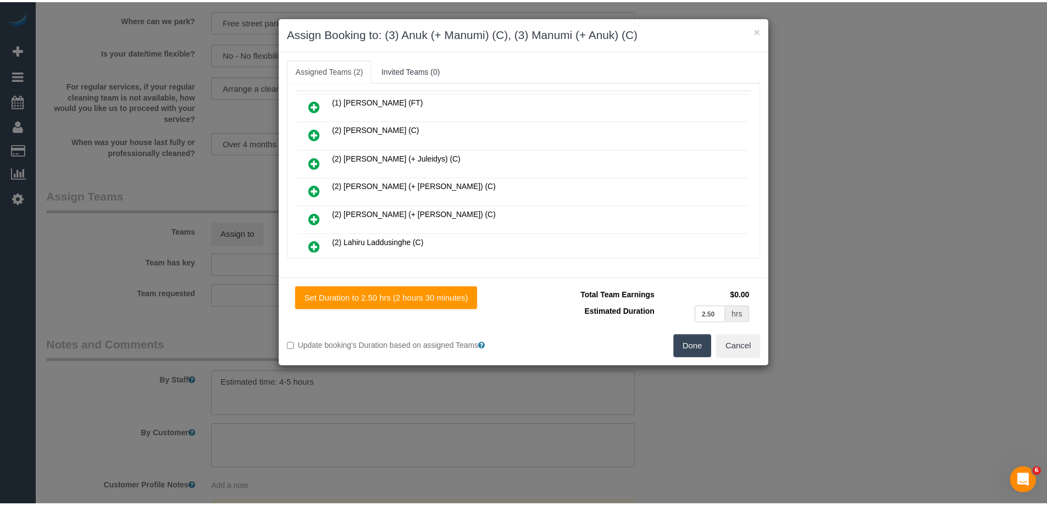
scroll to position [0, 0]
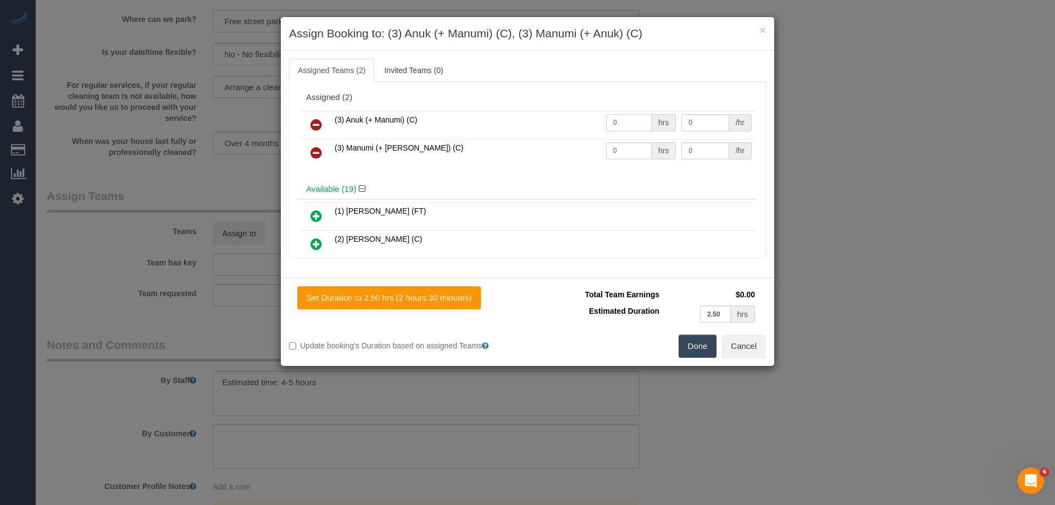
drag, startPoint x: 634, startPoint y: 114, endPoint x: 588, endPoint y: 121, distance: 46.1
click at [606, 118] on input "0" at bounding box center [629, 122] width 46 height 17
type input "1"
drag, startPoint x: 619, startPoint y: 149, endPoint x: 461, endPoint y: 142, distance: 158.4
click at [461, 142] on tr "(3) Manumi (+ Anuk) (C) 0 hrs 0 /hr" at bounding box center [528, 153] width 454 height 28
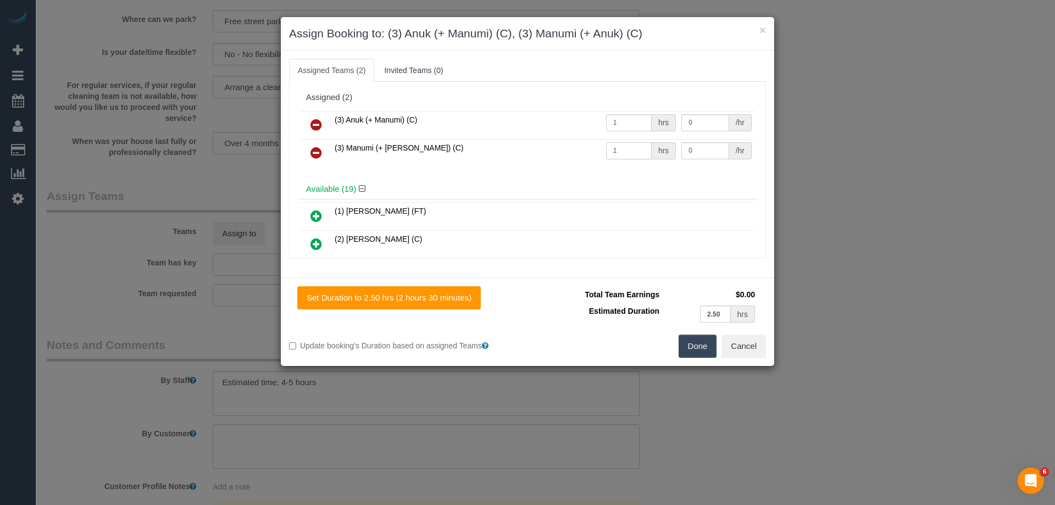
type input "1"
drag, startPoint x: 688, startPoint y: 123, endPoint x: 587, endPoint y: 120, distance: 101.7
click at [588, 120] on tr "(3) Anuk (+ Manumi) (C) 1 hrs 0 /hr" at bounding box center [528, 125] width 454 height 28
type input "82.5"
drag, startPoint x: 704, startPoint y: 149, endPoint x: 581, endPoint y: 149, distance: 122.5
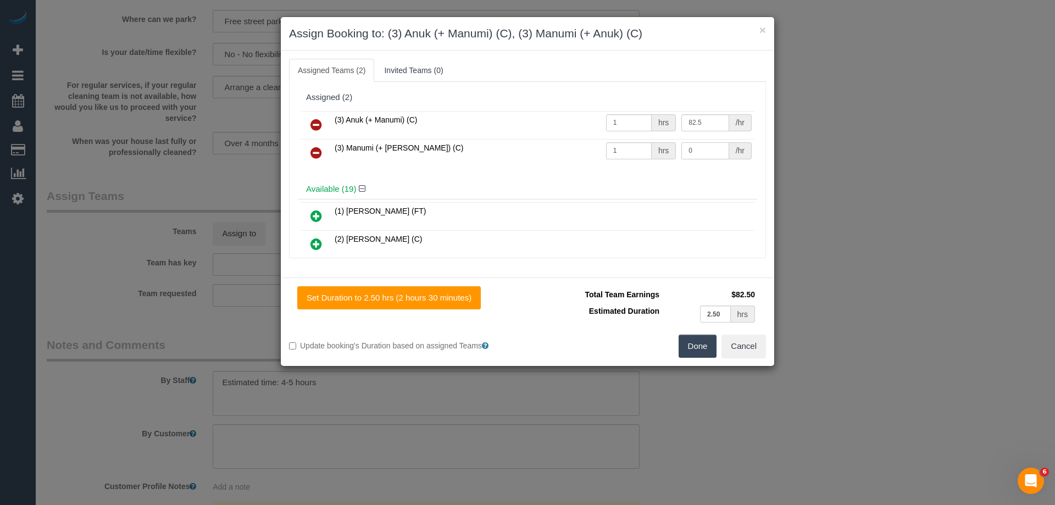
click at [582, 149] on tr "(3) Manumi (+ Anuk) (C) 1 hrs 0 /hr" at bounding box center [528, 153] width 454 height 28
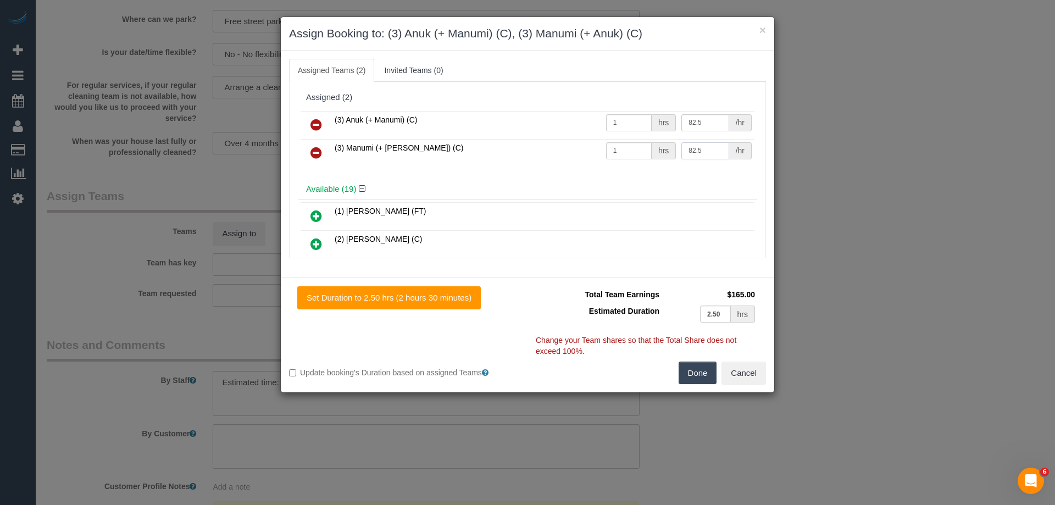
type input "82.5"
click at [703, 371] on button "Done" at bounding box center [698, 373] width 38 height 23
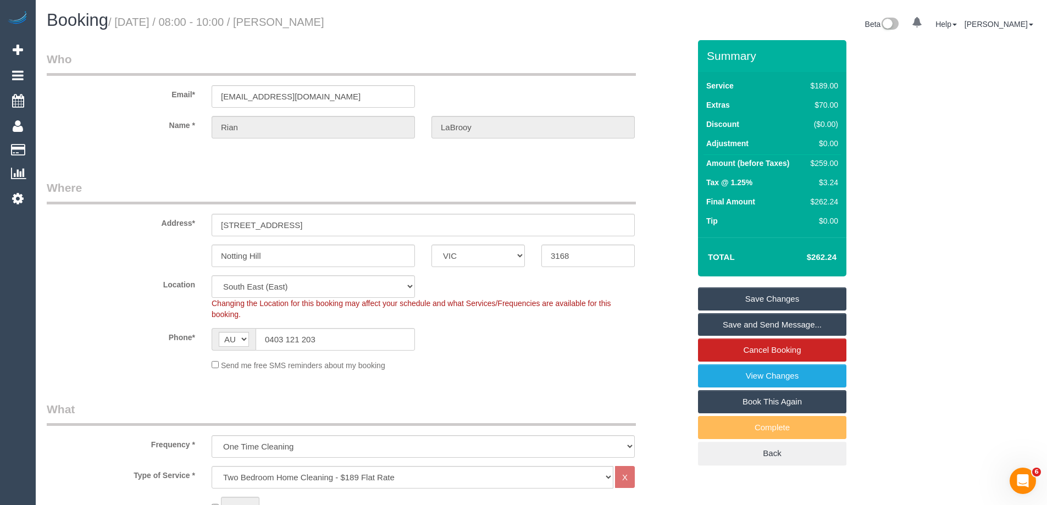
drag, startPoint x: 386, startPoint y: 26, endPoint x: 304, endPoint y: 23, distance: 82.0
click at [304, 23] on h1 "Booking / September 30, 2025 / 08:00 - 10:00 / Rian LaBrooy" at bounding box center [290, 20] width 486 height 19
copy small "Rian LaBrooy"
click at [751, 307] on link "Save Changes" at bounding box center [772, 298] width 148 height 23
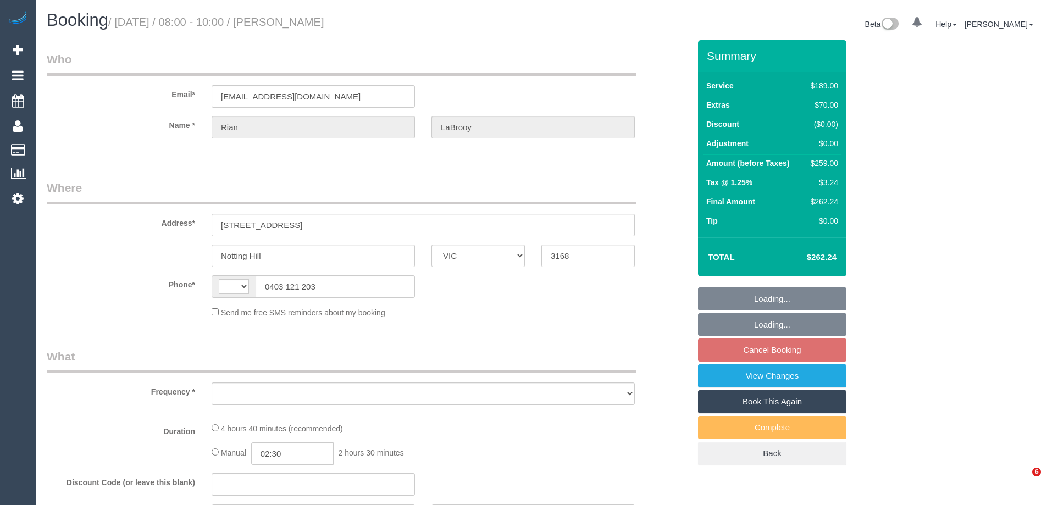
select select "VIC"
select select "object:285"
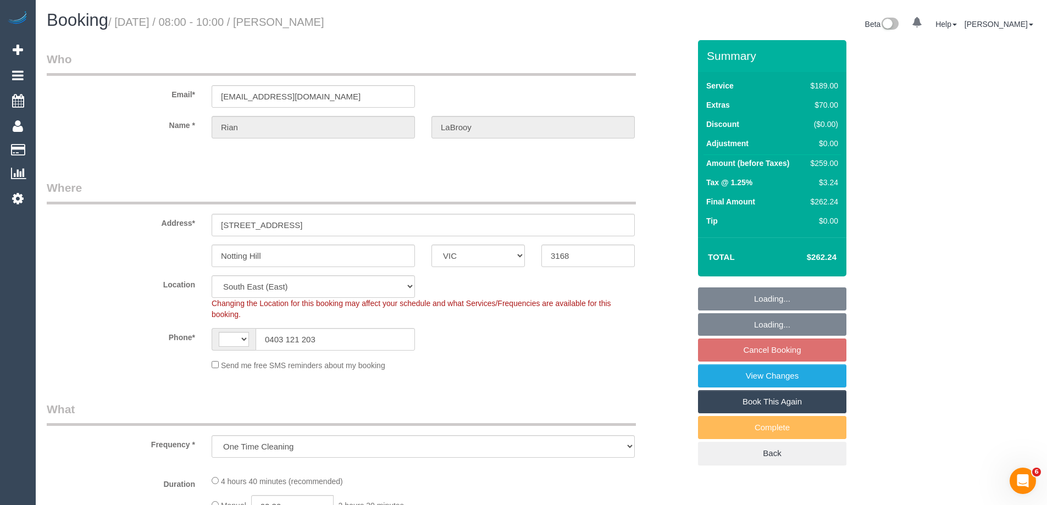
select select "string:AU"
select select "string:stripe-pm_1RI2Yx2GScqysDRV8DwGvsz2"
select select "object:656"
select select "number:27"
select select "number:14"
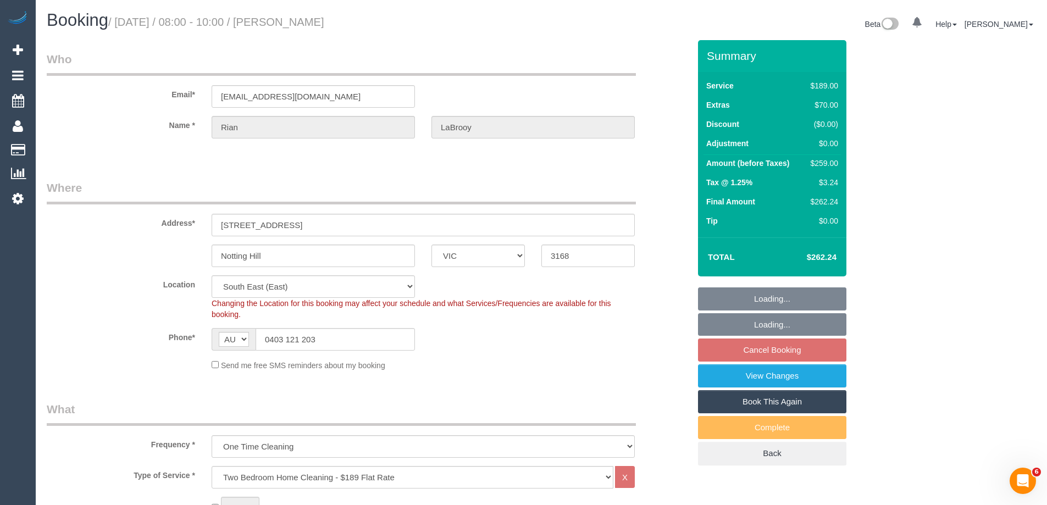
select select "number:19"
select select "number:25"
select select "number:33"
select select "number:26"
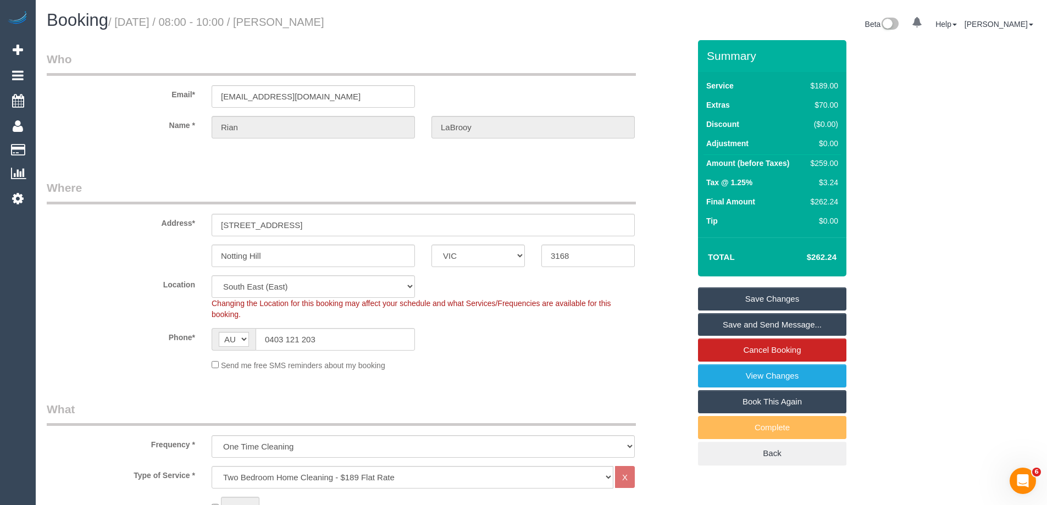
click at [751, 300] on link "Save Changes" at bounding box center [772, 298] width 148 height 23
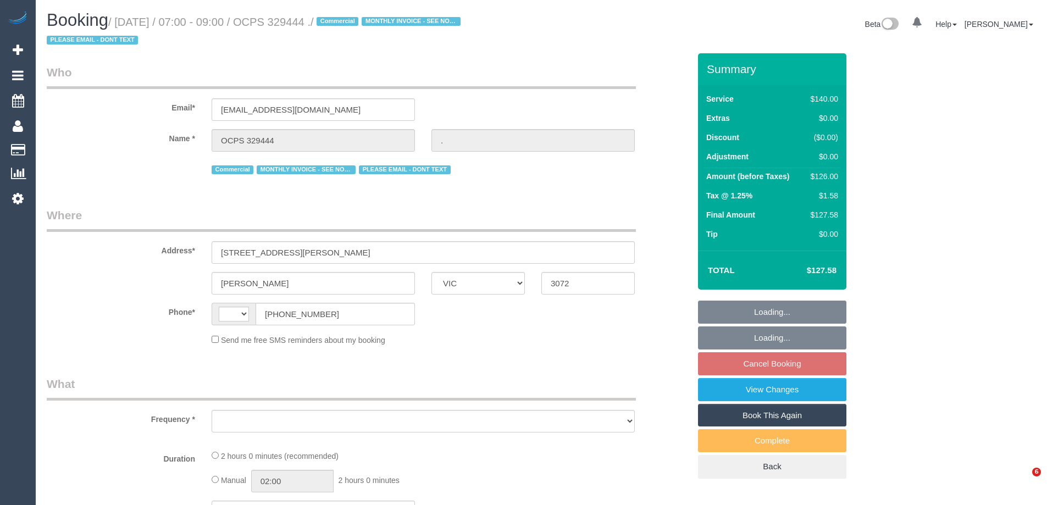
select select "VIC"
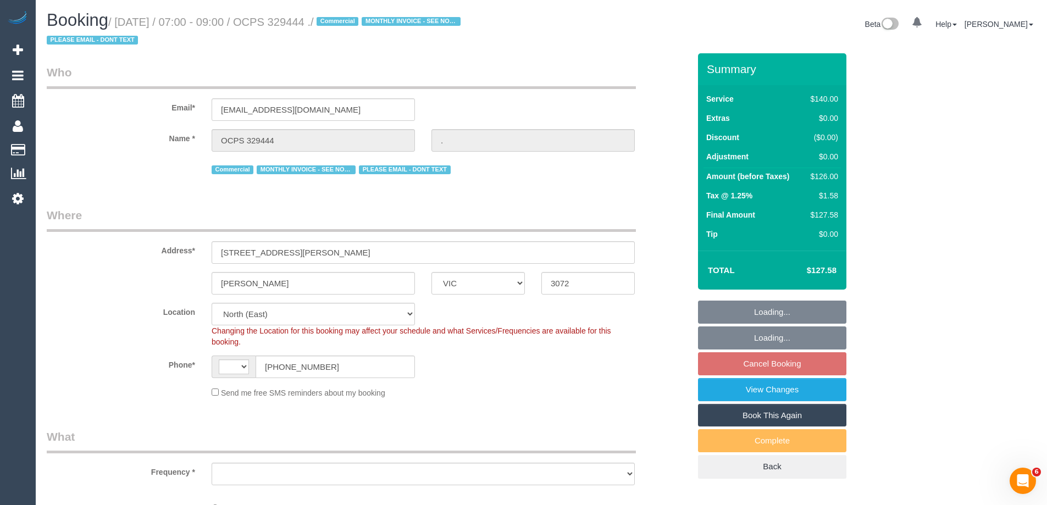
select select "string:AU"
select select "object:965"
select select "number:28"
select select "object:1550"
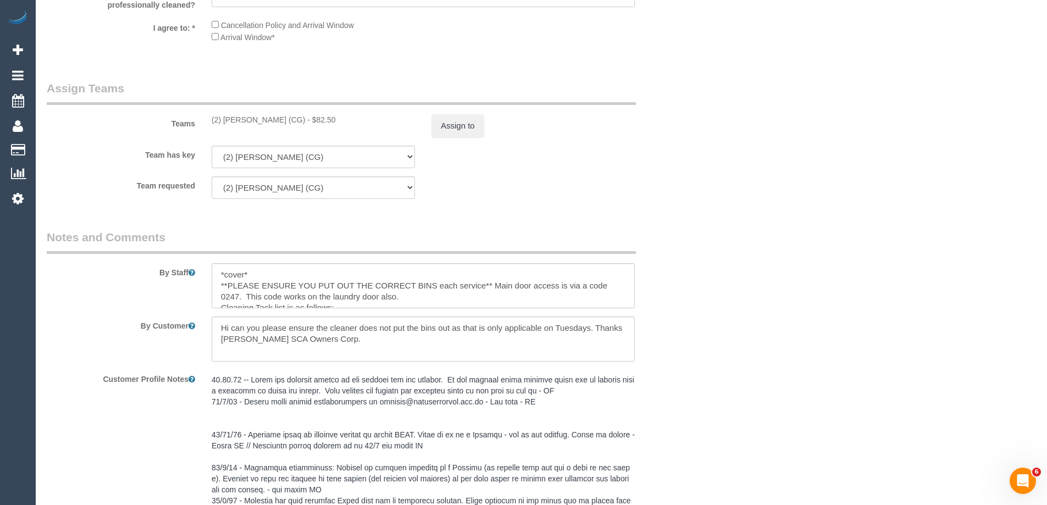
scroll to position [1541, 0]
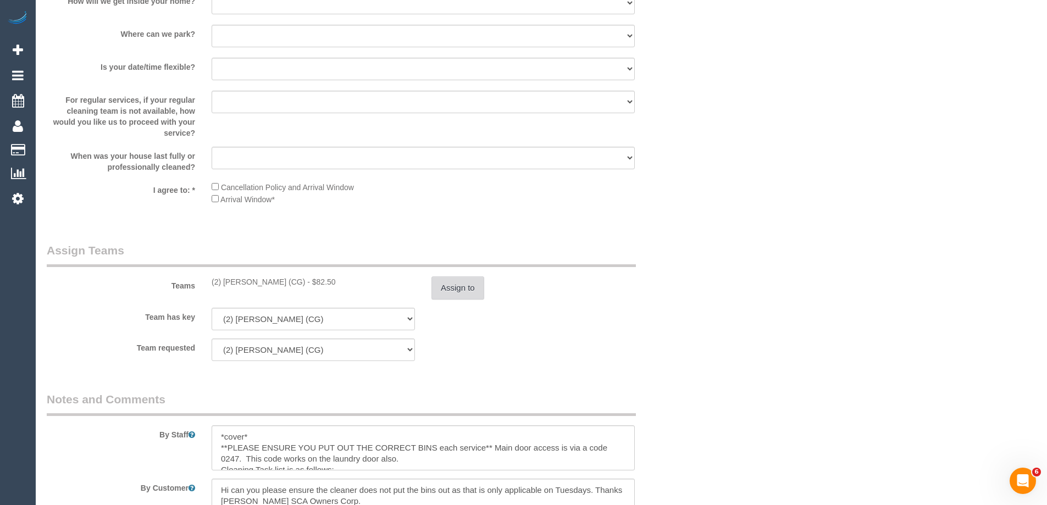
click at [450, 289] on button "Assign to" at bounding box center [457, 287] width 53 height 23
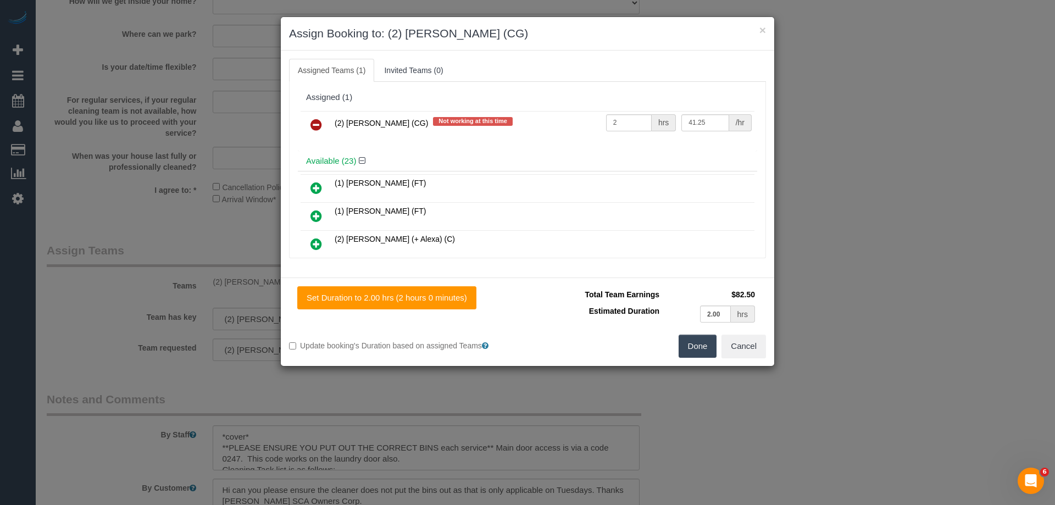
click at [317, 124] on icon at bounding box center [316, 124] width 12 height 13
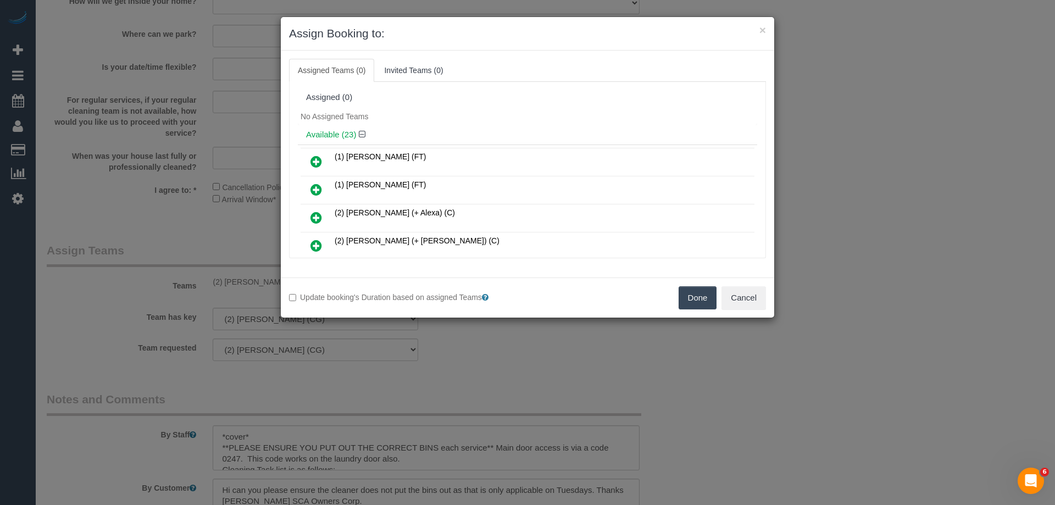
click at [690, 294] on button "Done" at bounding box center [698, 297] width 38 height 23
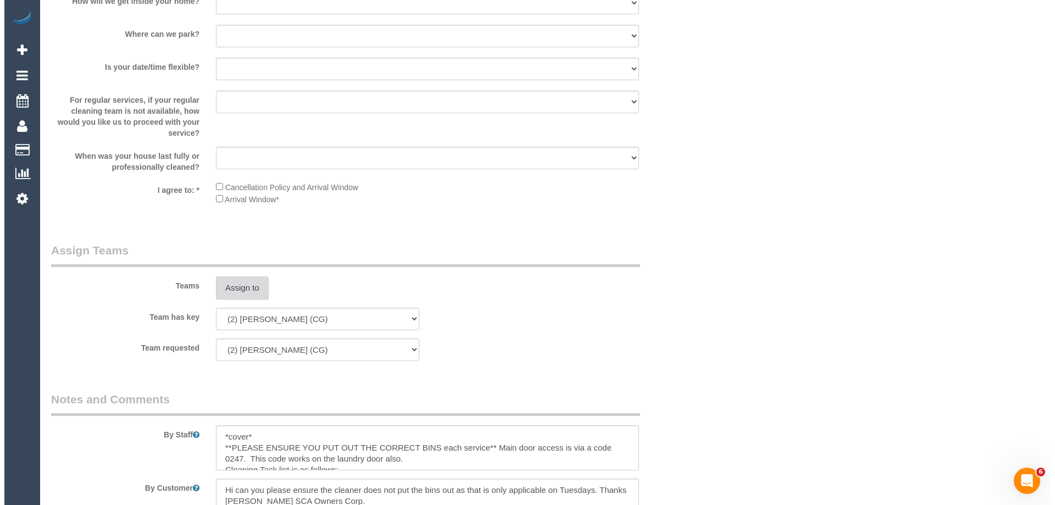
scroll to position [0, 0]
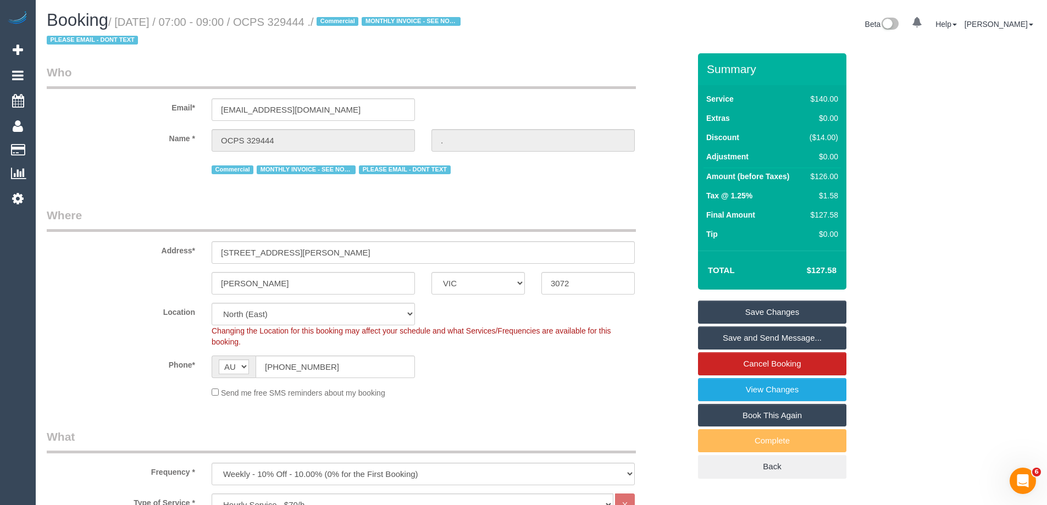
click at [726, 311] on link "Save Changes" at bounding box center [772, 312] width 148 height 23
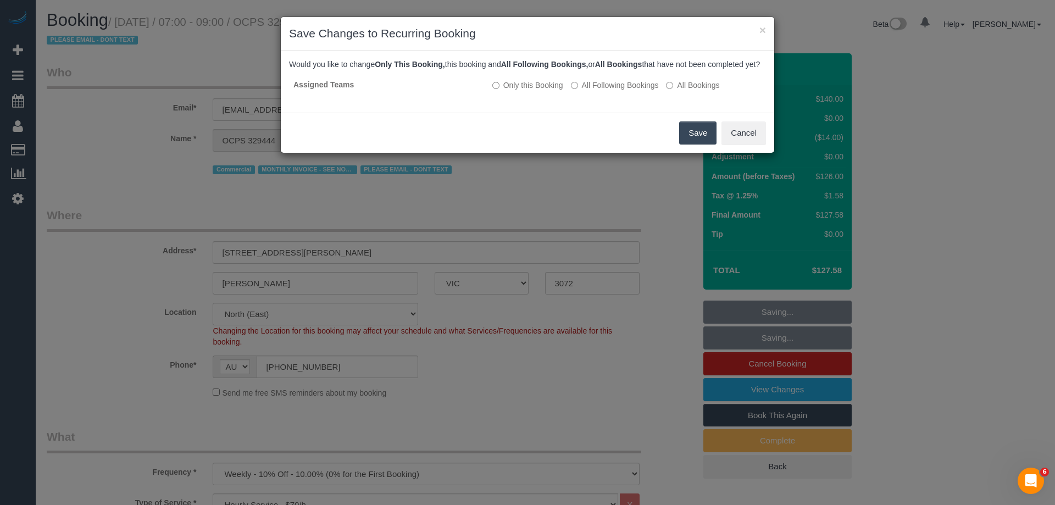
click at [685, 145] on button "Save" at bounding box center [697, 132] width 37 height 23
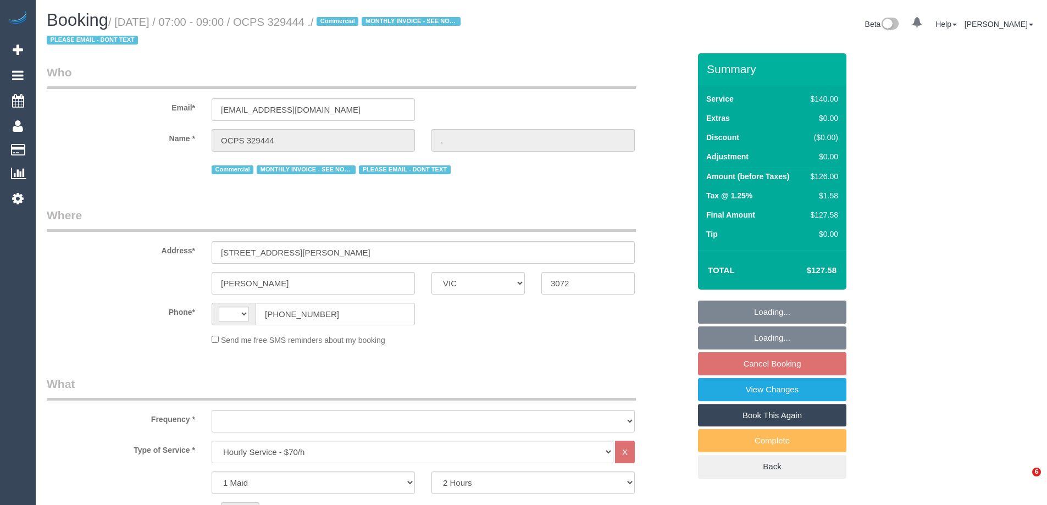
select select "VIC"
select select "number:28"
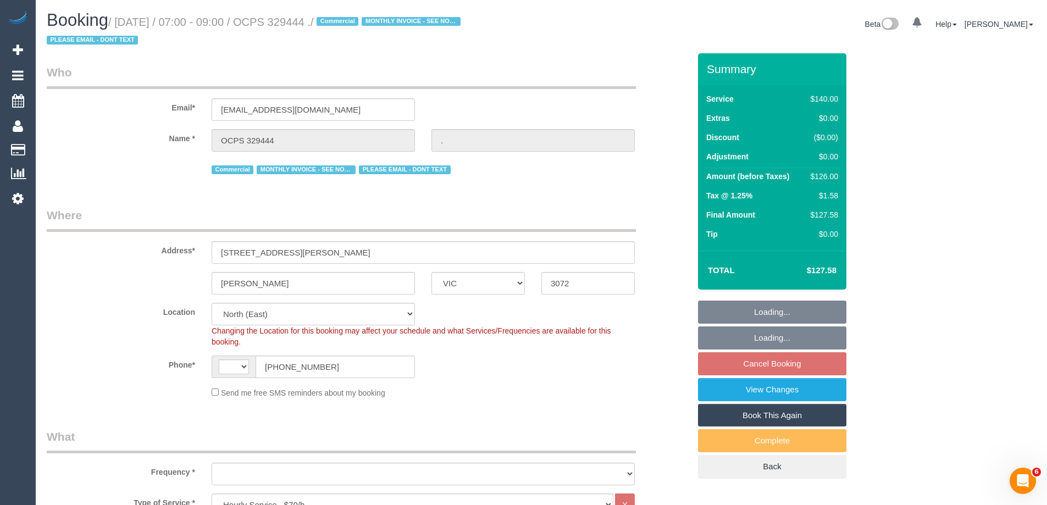
select select "string:AU"
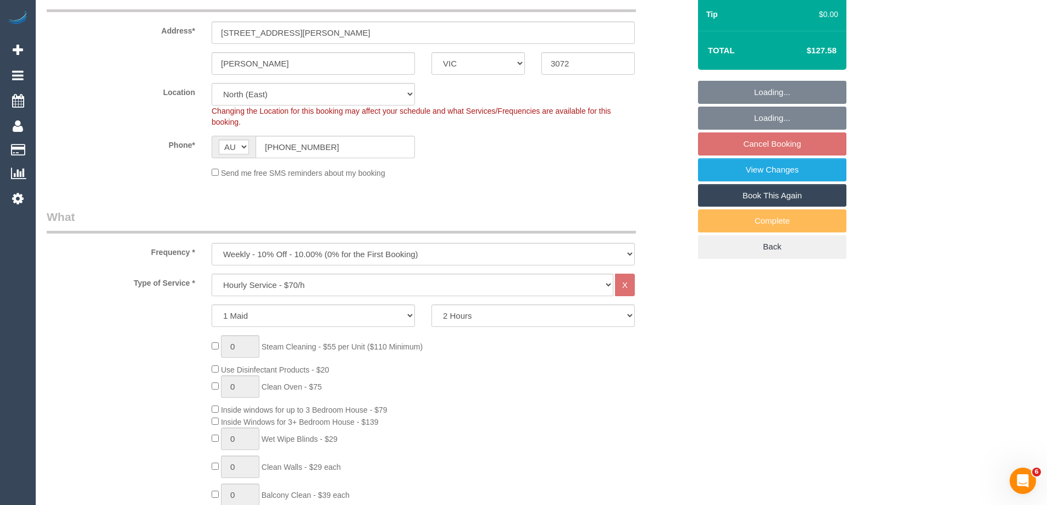
select select "object:1529"
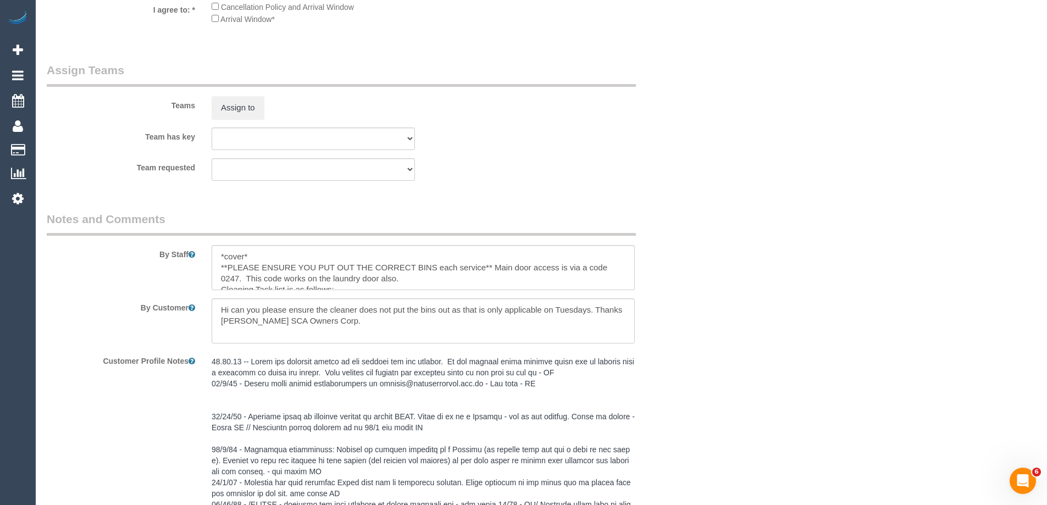
scroll to position [1813, 0]
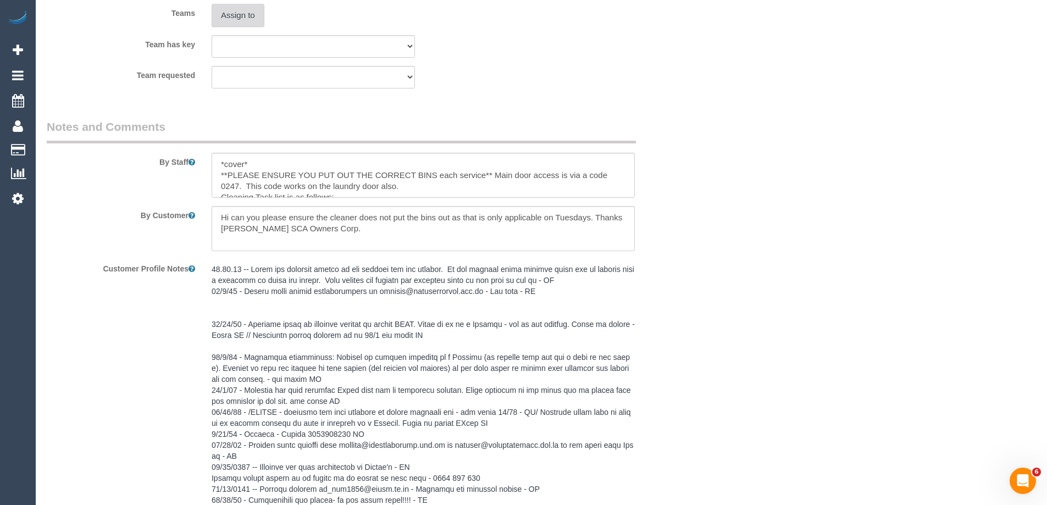
click at [243, 13] on button "Assign to" at bounding box center [238, 15] width 53 height 23
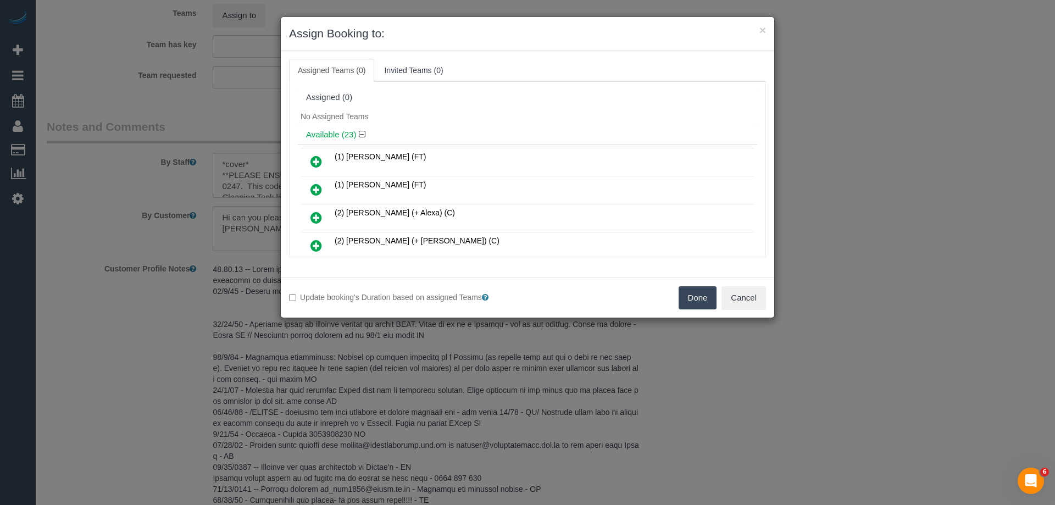
click at [306, 185] on link at bounding box center [316, 190] width 26 height 22
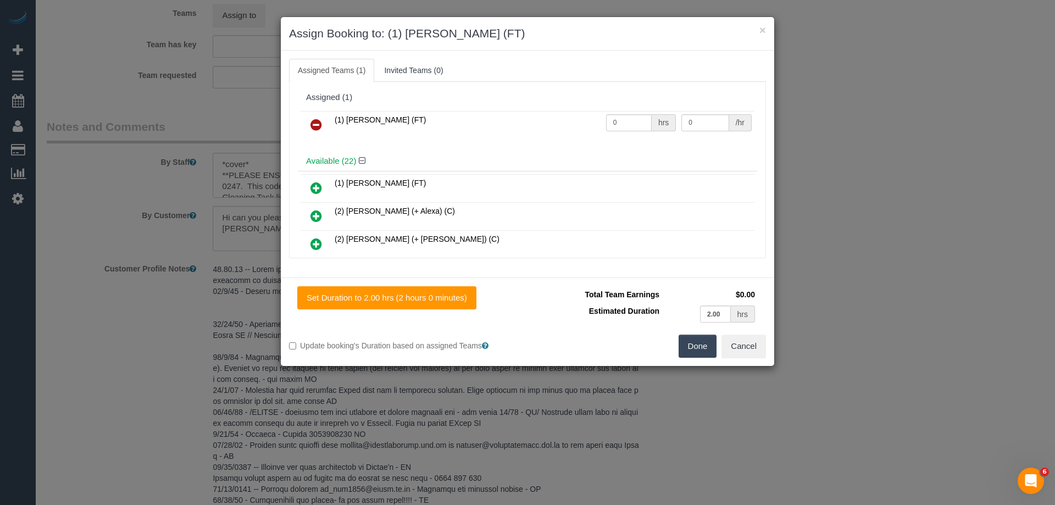
click at [691, 346] on button "Done" at bounding box center [698, 346] width 38 height 23
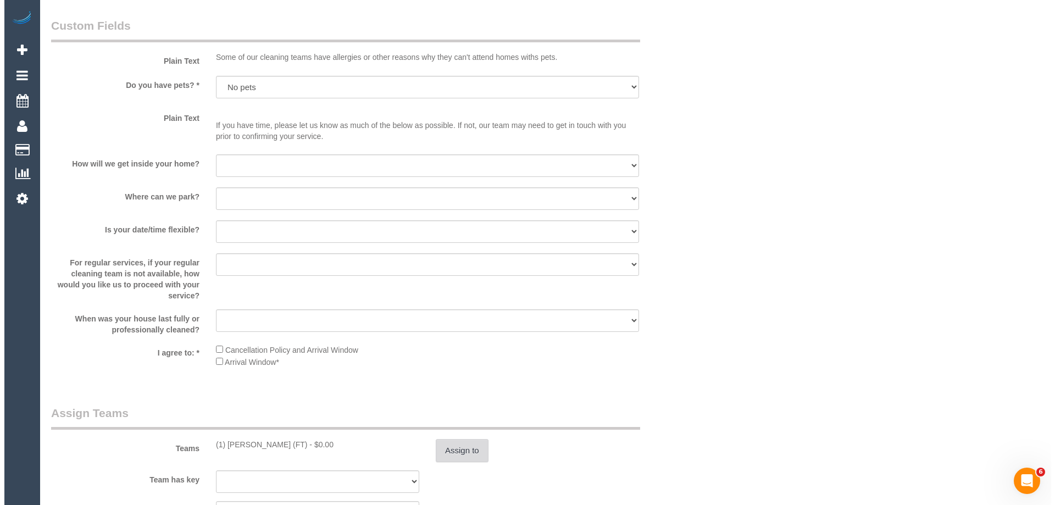
scroll to position [0, 0]
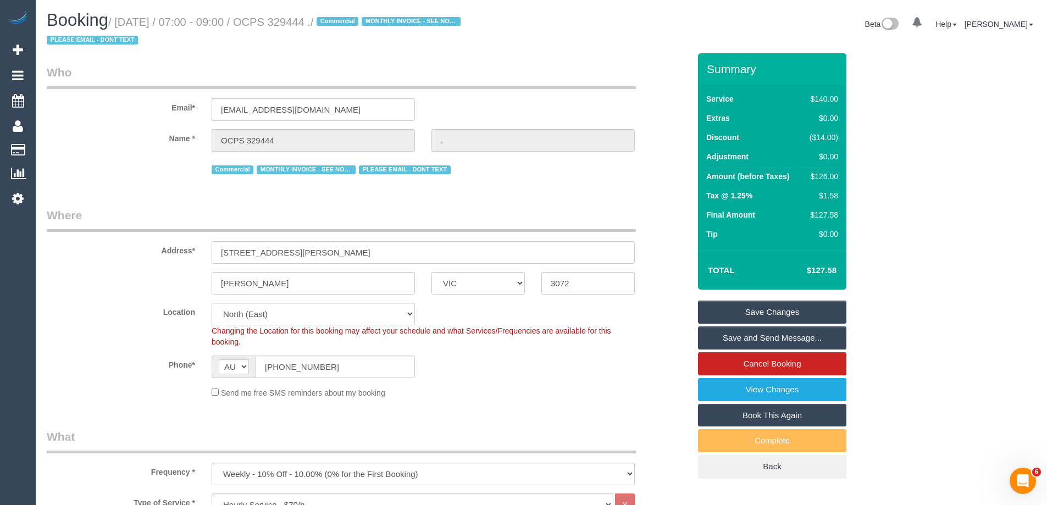
drag, startPoint x: 379, startPoint y: 22, endPoint x: 305, endPoint y: 18, distance: 73.2
click at [305, 18] on small "/ [DATE] / 07:00 - 09:00 / OCPS 329444 . / Commercial MONTHLY INVOICE - SEE NOT…" at bounding box center [255, 31] width 417 height 31
copy small "OCPS 329444"
click at [729, 308] on link "Save Changes" at bounding box center [772, 312] width 148 height 23
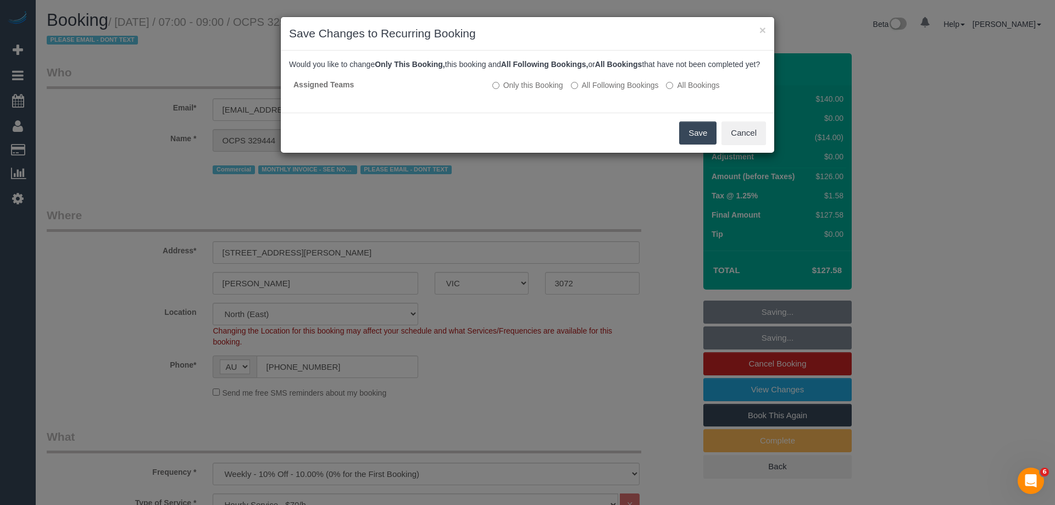
click at [694, 141] on button "Save" at bounding box center [697, 132] width 37 height 23
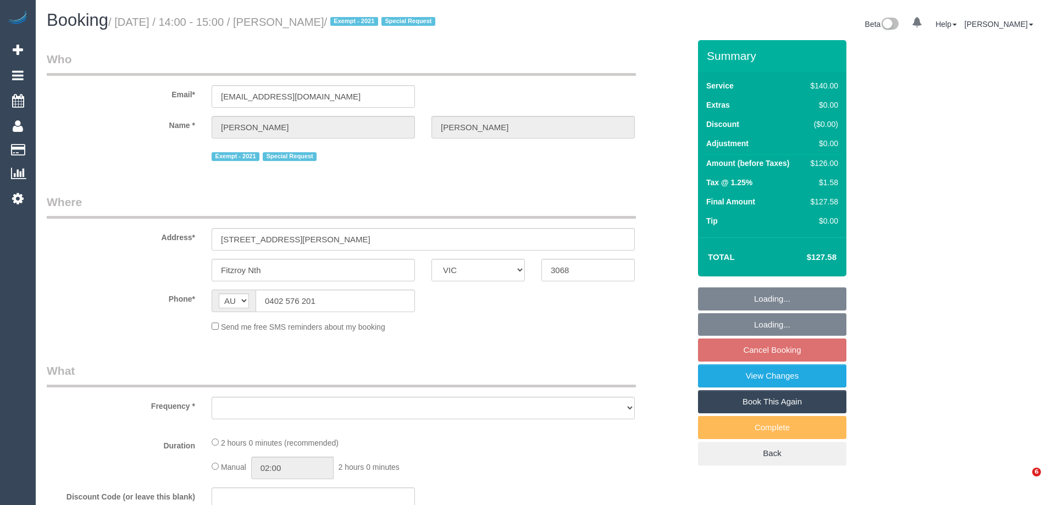
select select "VIC"
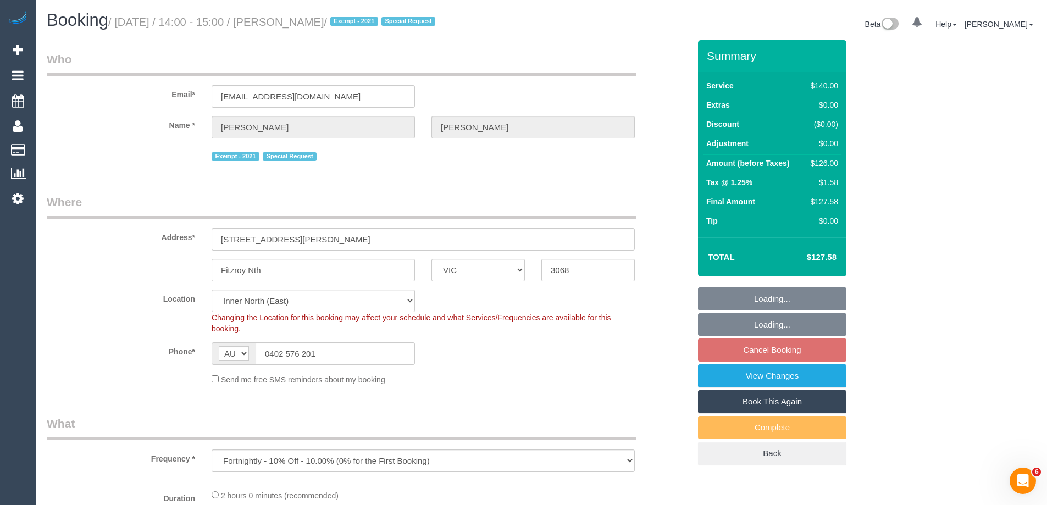
select select "object:715"
select select "string:stripe-pm_1Pt2Eg2GScqysDRVOfYEkbYp"
select select "number:27"
select select "number:14"
select select "number:19"
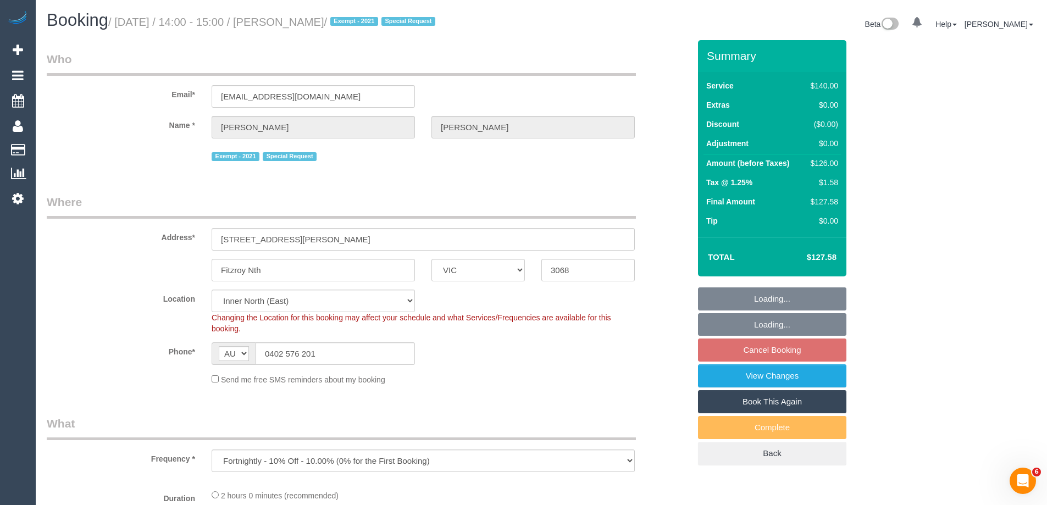
select select "number:24"
select select "number:35"
select select "number:13"
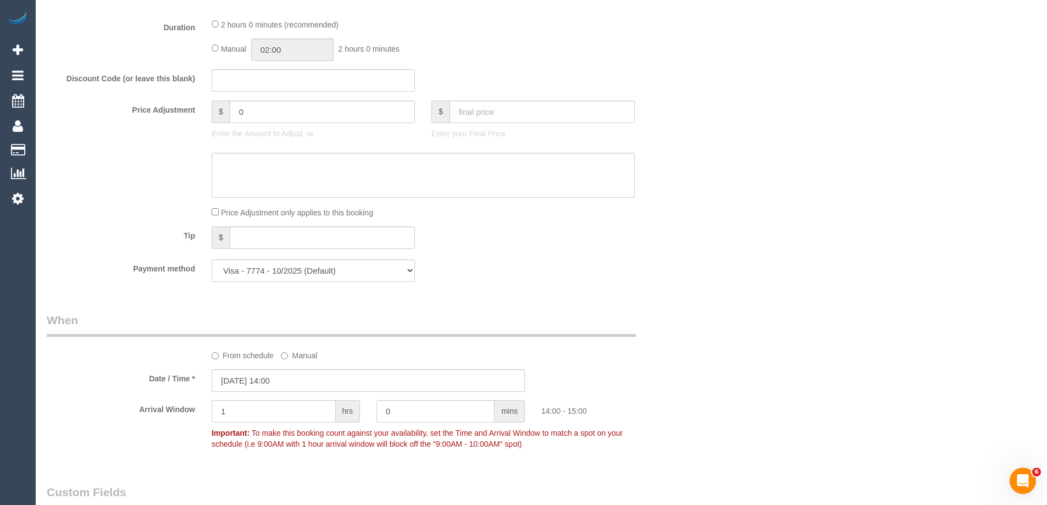
scroll to position [989, 0]
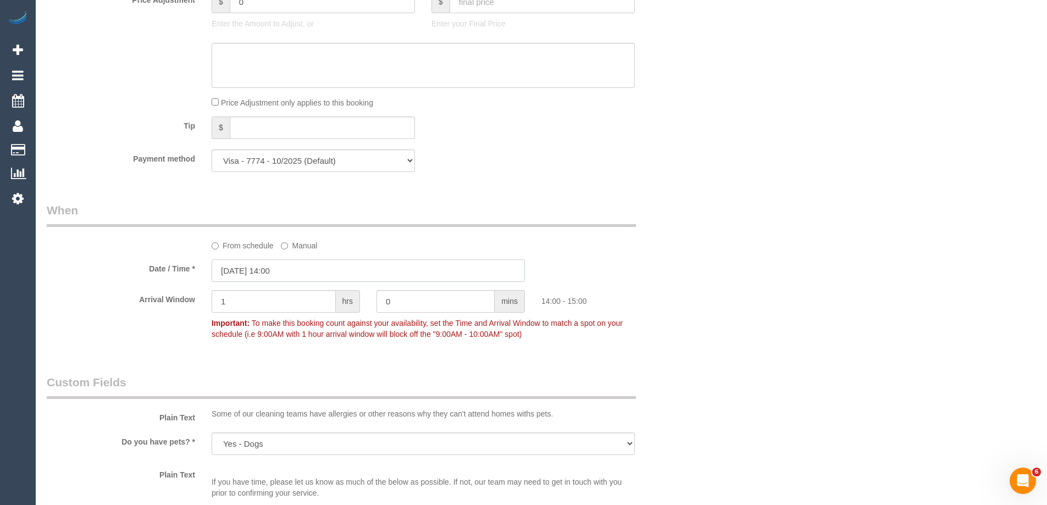
click at [234, 270] on input "30/09/2025 14:00" at bounding box center [368, 270] width 313 height 23
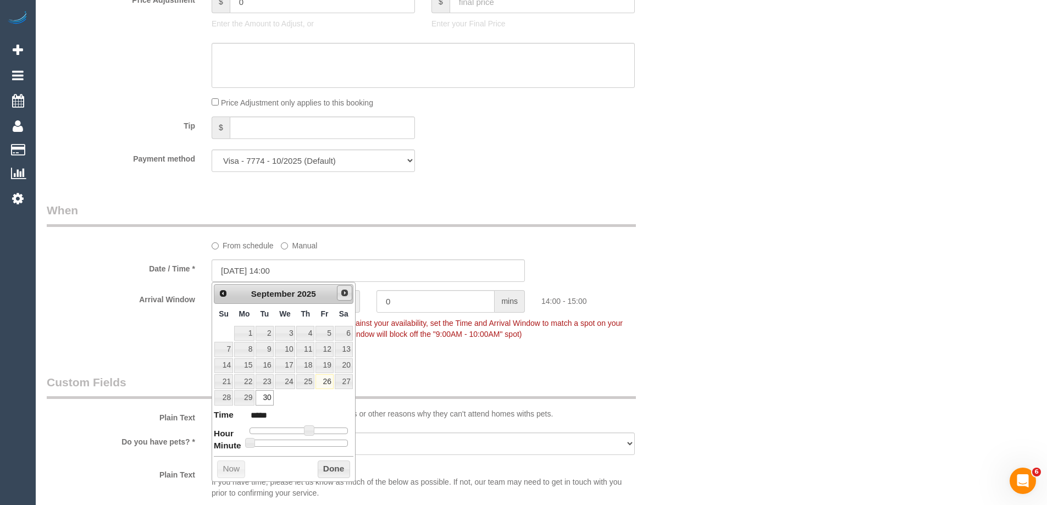
click at [346, 292] on span "Next" at bounding box center [344, 292] width 9 height 9
click at [245, 349] on link "6" at bounding box center [244, 349] width 20 height 15
type input "06/10/2025 12:00"
type input "*****"
type input "06/10/2025 11:00"
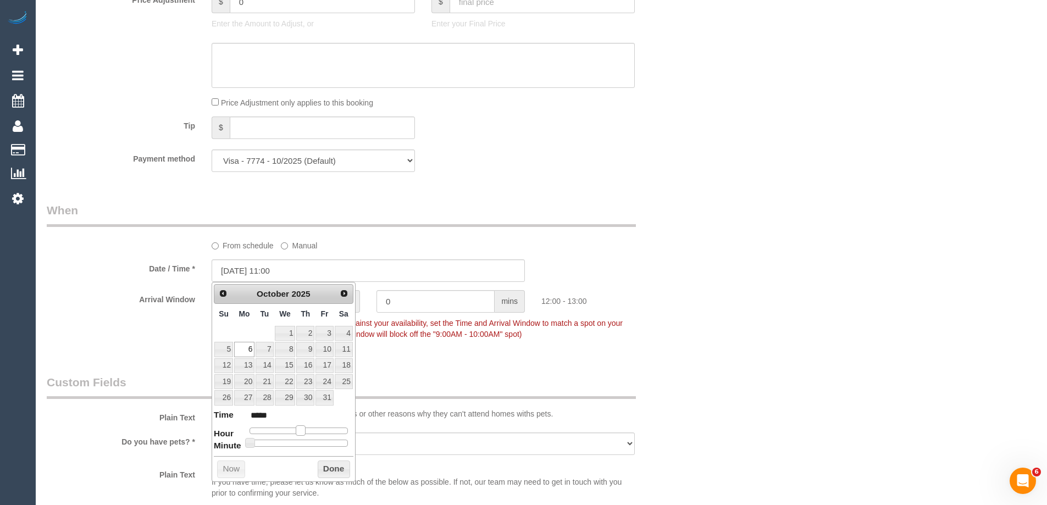
type input "*****"
type input "06/10/2025 10:00"
type input "*****"
drag, startPoint x: 307, startPoint y: 427, endPoint x: 299, endPoint y: 446, distance: 20.2
click at [291, 428] on span at bounding box center [292, 430] width 10 height 10
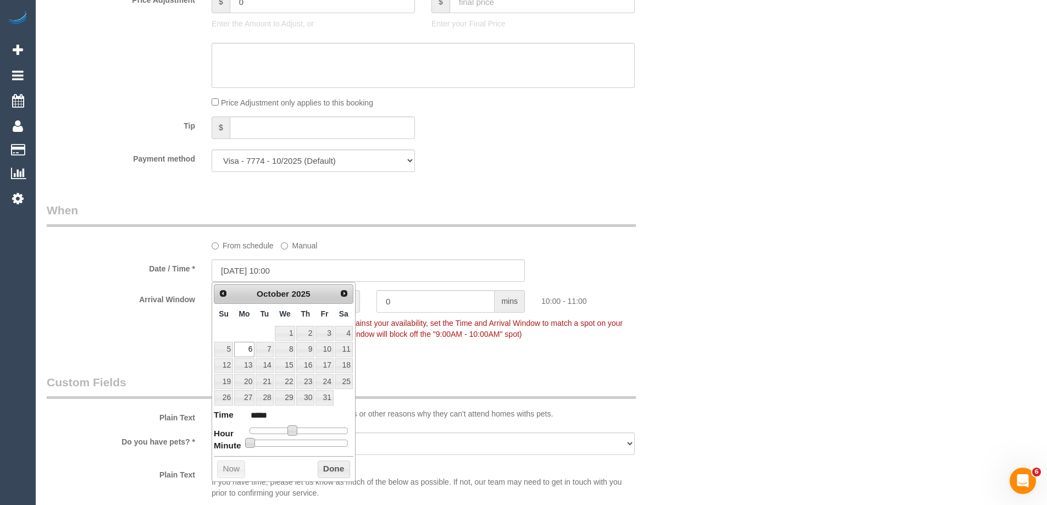
type input "06/10/2025 10:05"
type input "*****"
type input "06/10/2025 10:10"
type input "*****"
type input "06/10/2025 10:15"
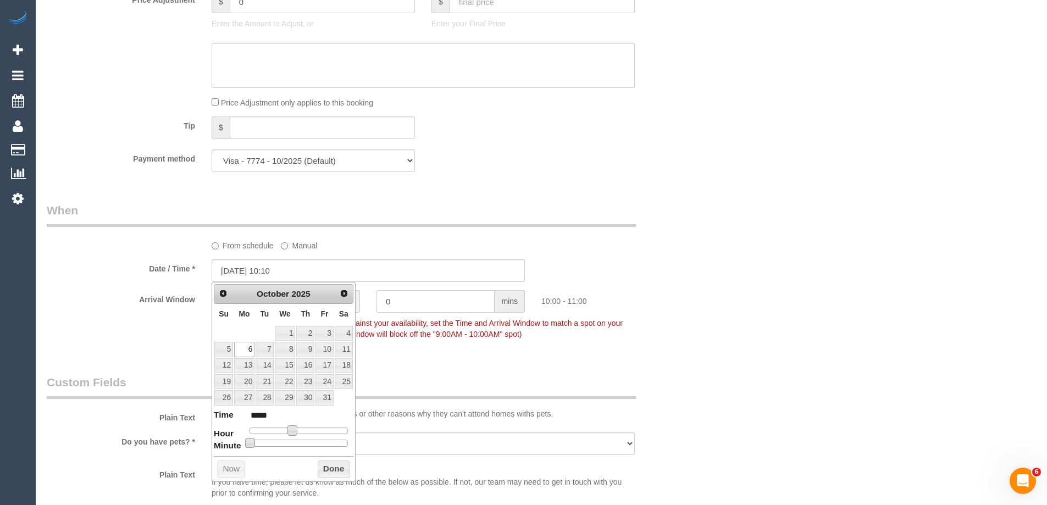
type input "*****"
type input "06/10/2025 10:20"
type input "*****"
type input "06/10/2025 10:25"
type input "*****"
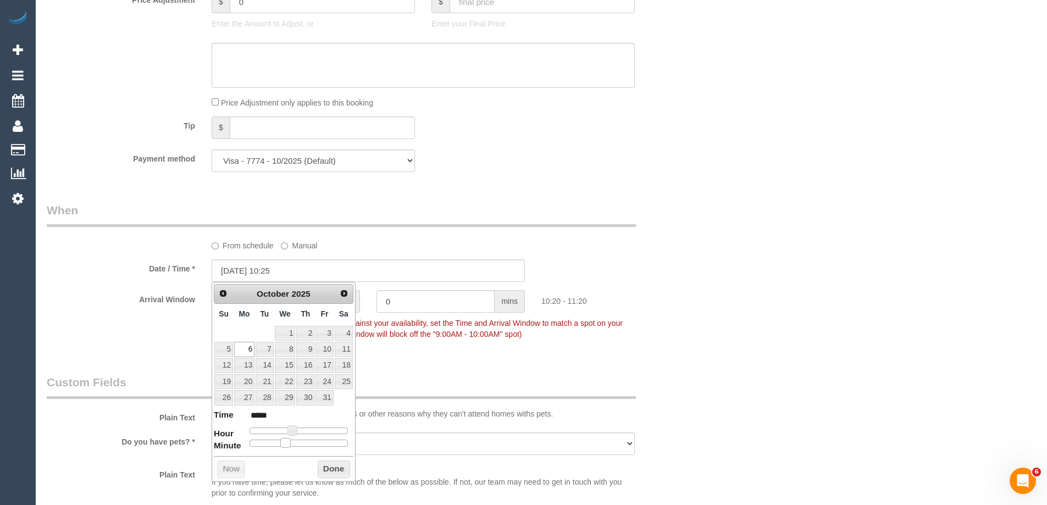
type input "06/10/2025 10:30"
type input "*****"
drag, startPoint x: 247, startPoint y: 443, endPoint x: 300, endPoint y: 449, distance: 53.1
click at [300, 449] on div "Prev Next October 2025 Su Mo Tu We Th Fr Sa 1 2 3 4 5 6 7 8 9 10 11 12 13 14 15…" at bounding box center [284, 382] width 144 height 200
click at [327, 471] on button "Done" at bounding box center [334, 469] width 32 height 18
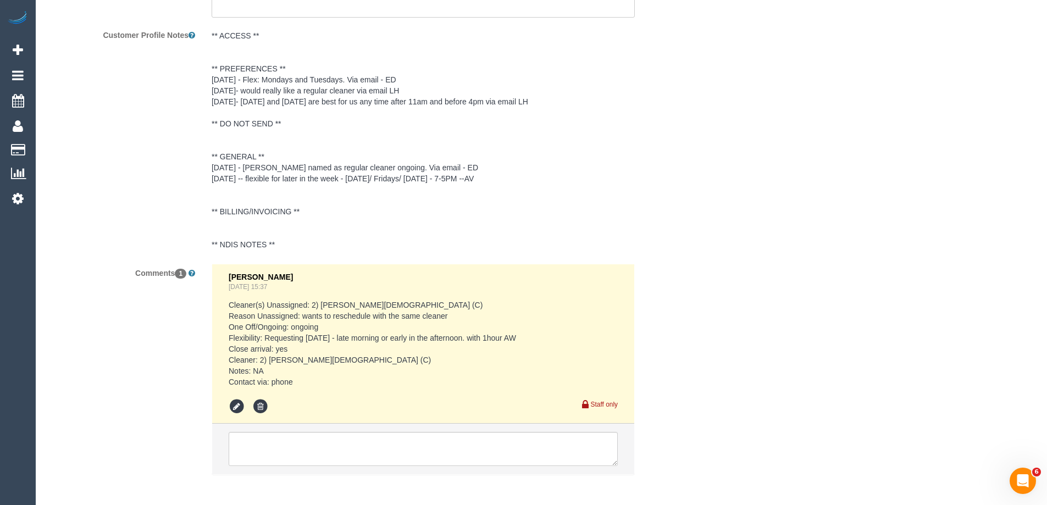
scroll to position [2024, 0]
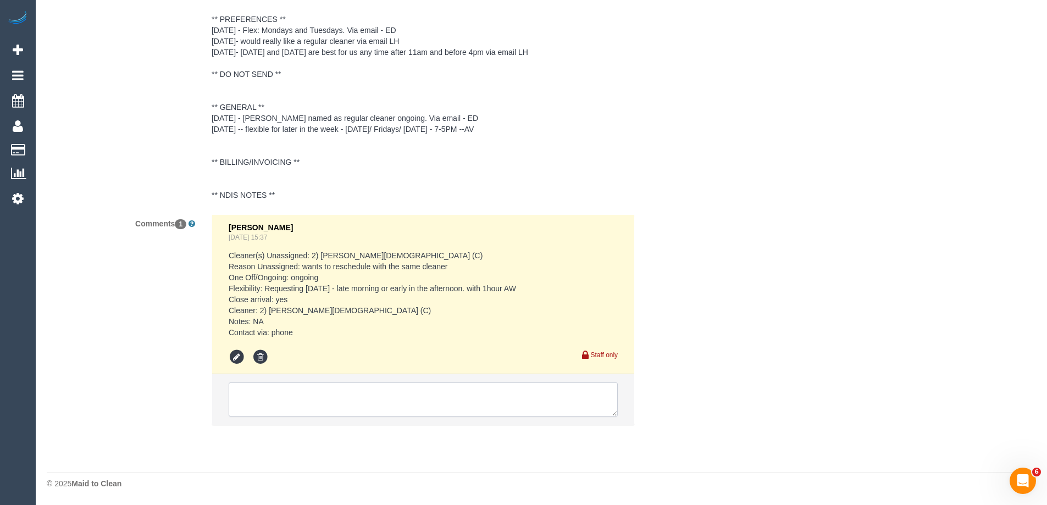
click at [252, 394] on textarea at bounding box center [423, 399] width 389 height 34
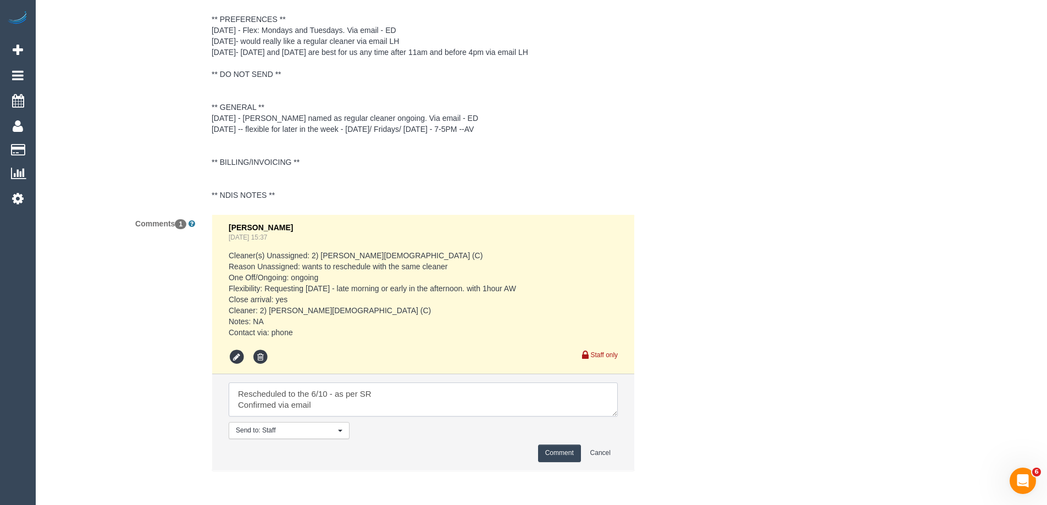
type textarea "Rescheduled to the 6/10 - as per SR Confirmed via email"
click at [552, 451] on button "Comment" at bounding box center [559, 452] width 43 height 17
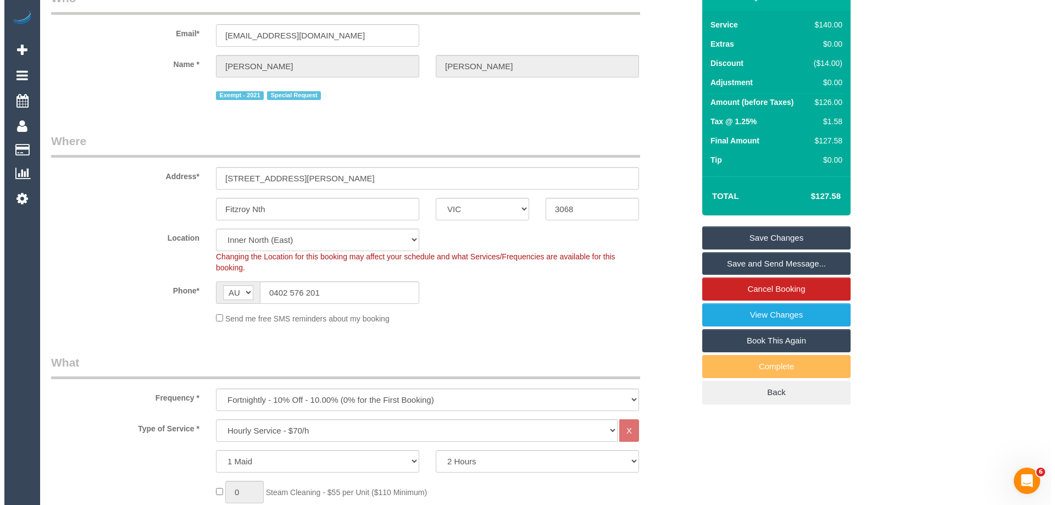
scroll to position [0, 0]
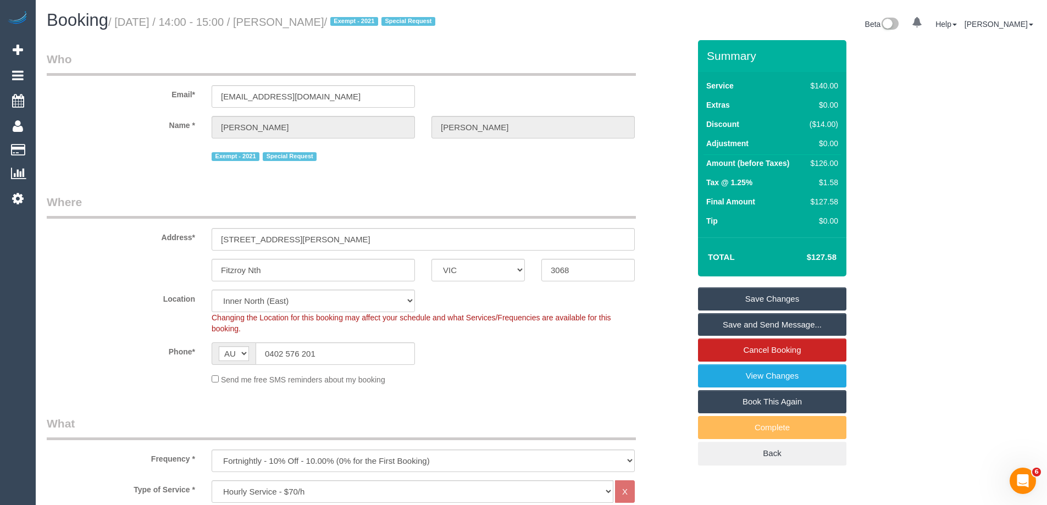
drag, startPoint x: 365, startPoint y: 22, endPoint x: 304, endPoint y: 16, distance: 61.2
click at [304, 16] on small "/ September 30, 2025 / 14:00 - 15:00 / Jenny Wyatt / Exempt - 2021 Special Requ…" at bounding box center [273, 22] width 330 height 12
copy small "Jenny Wyatt"
click at [713, 298] on link "Save Changes" at bounding box center [772, 298] width 148 height 23
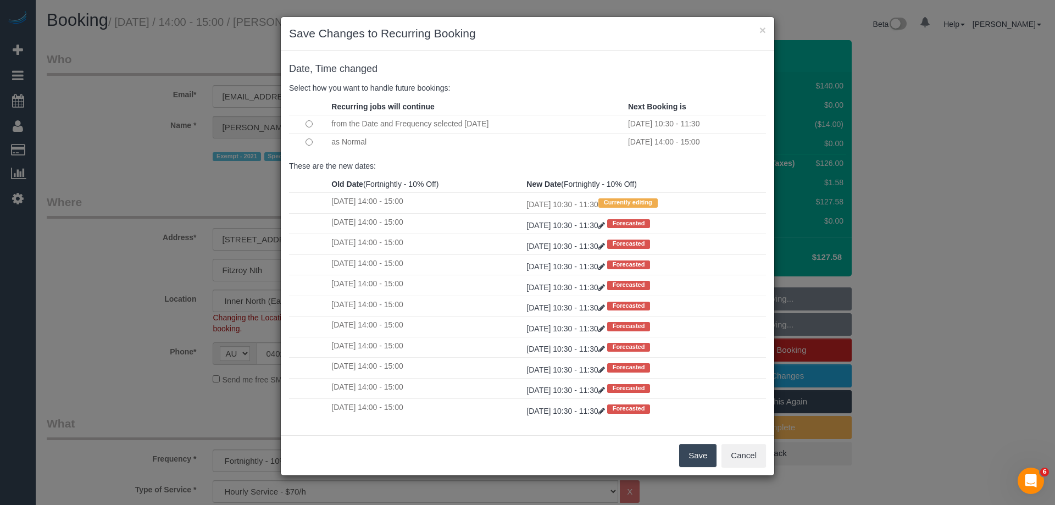
click at [690, 452] on button "Save" at bounding box center [697, 455] width 37 height 23
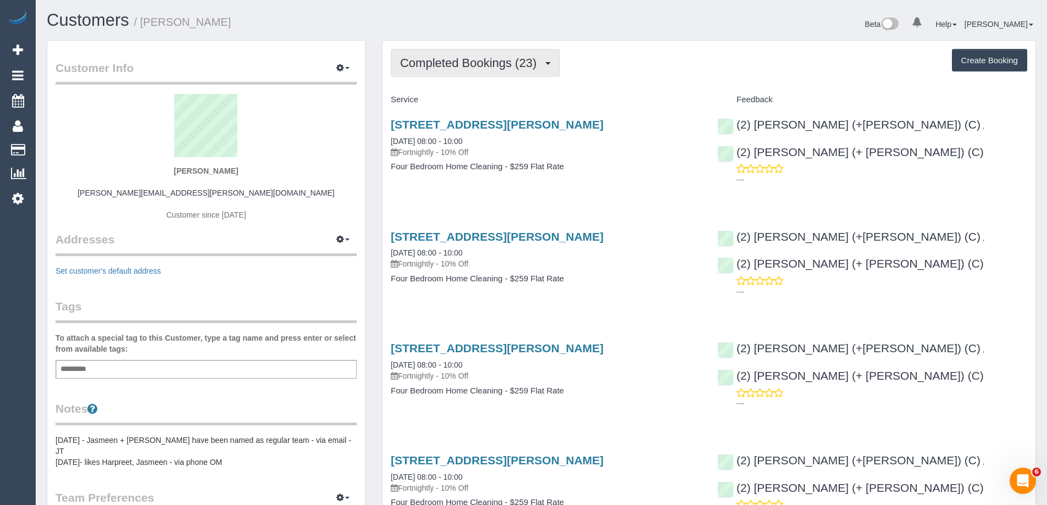
click at [444, 62] on span "Completed Bookings (23)" at bounding box center [471, 63] width 142 height 14
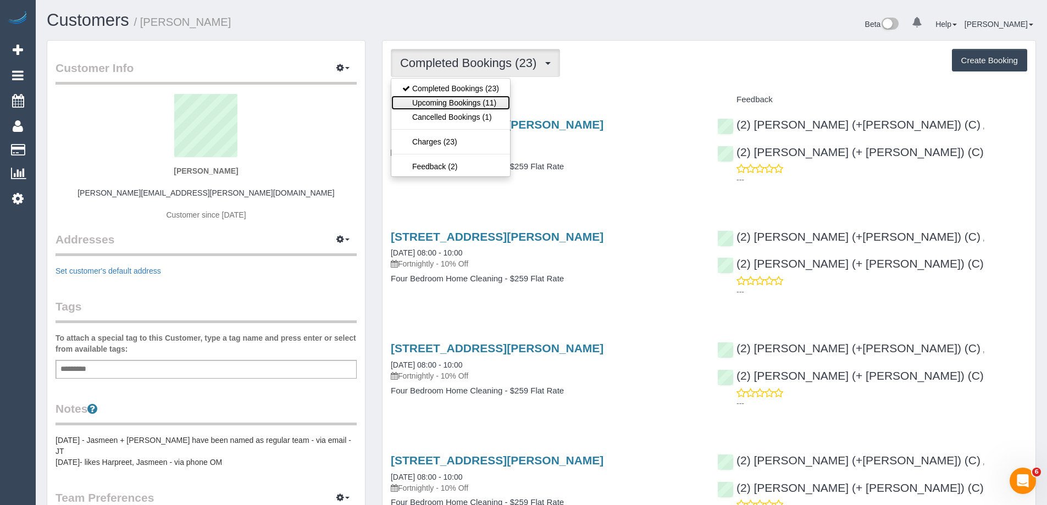
click at [464, 104] on link "Upcoming Bookings (11)" at bounding box center [450, 103] width 119 height 14
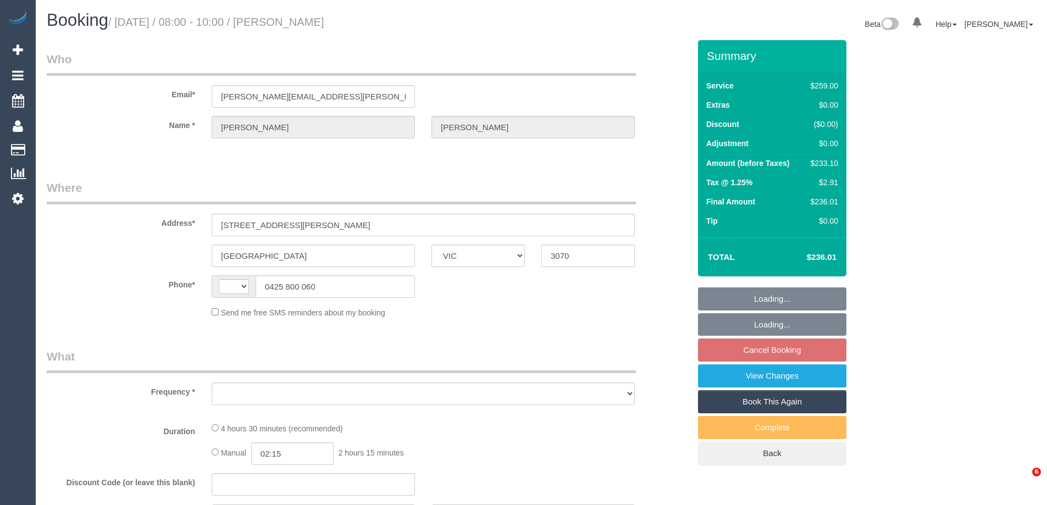
select select "VIC"
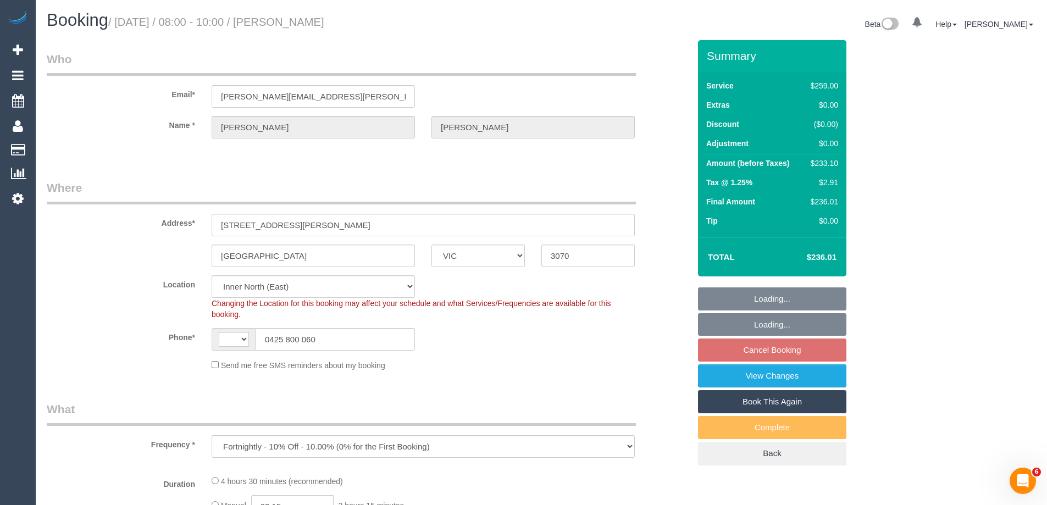
select select "object:534"
select select "string:AU"
select select "number:29"
select select "number:14"
select select "number:19"
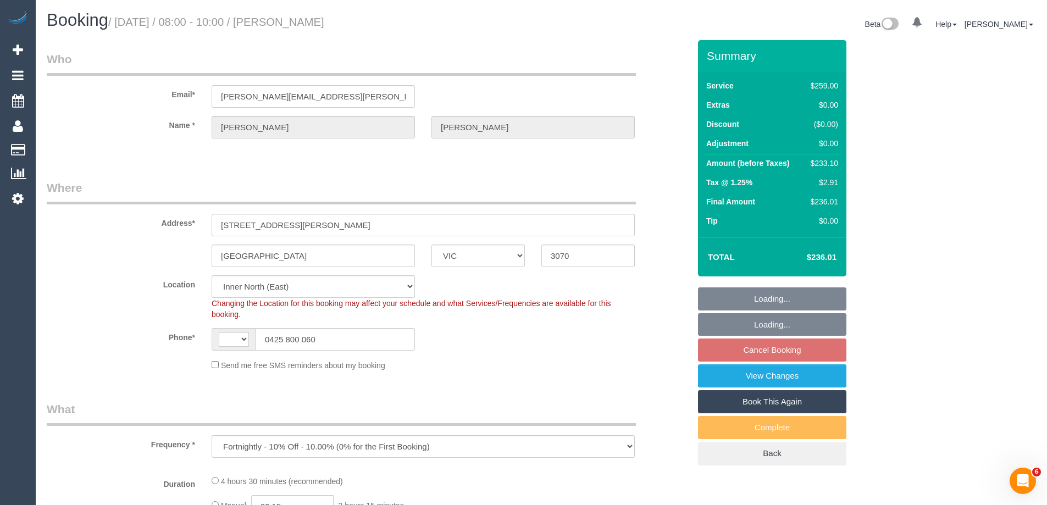
select select "number:22"
select select "number:35"
select select "number:12"
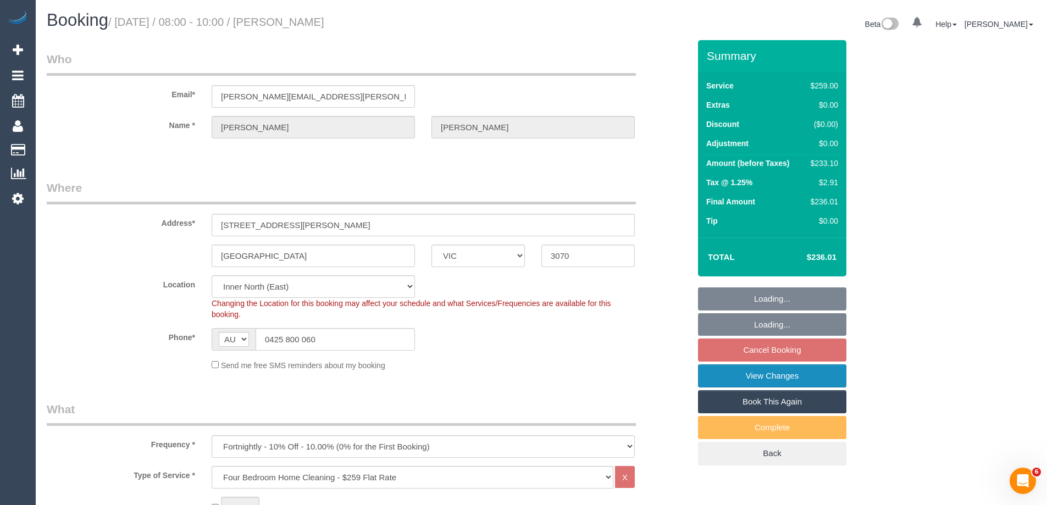
select select "string:stripe-pm_1QoZvp2GScqysDRVnmyRjS7o"
click at [721, 374] on link "View Changes" at bounding box center [772, 375] width 148 height 23
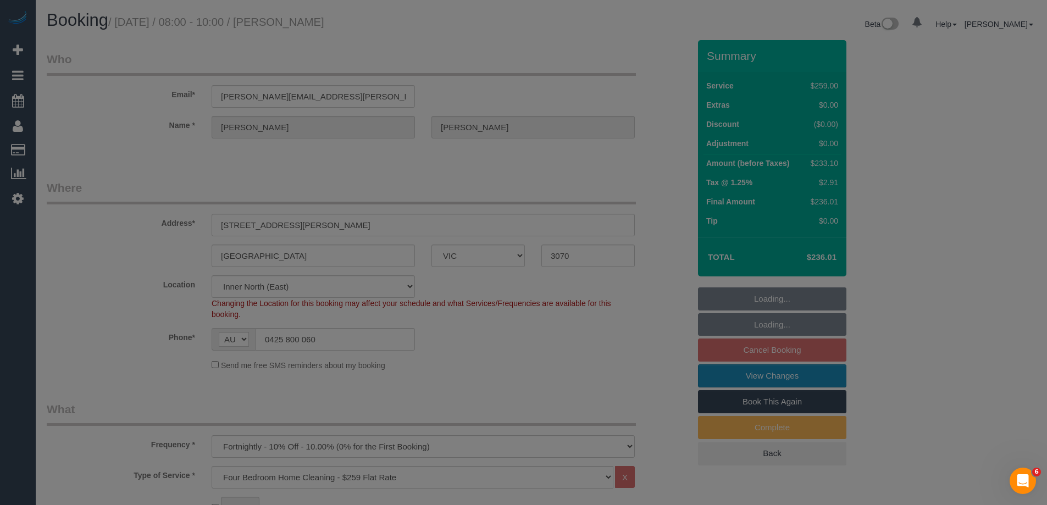
select select "spot2"
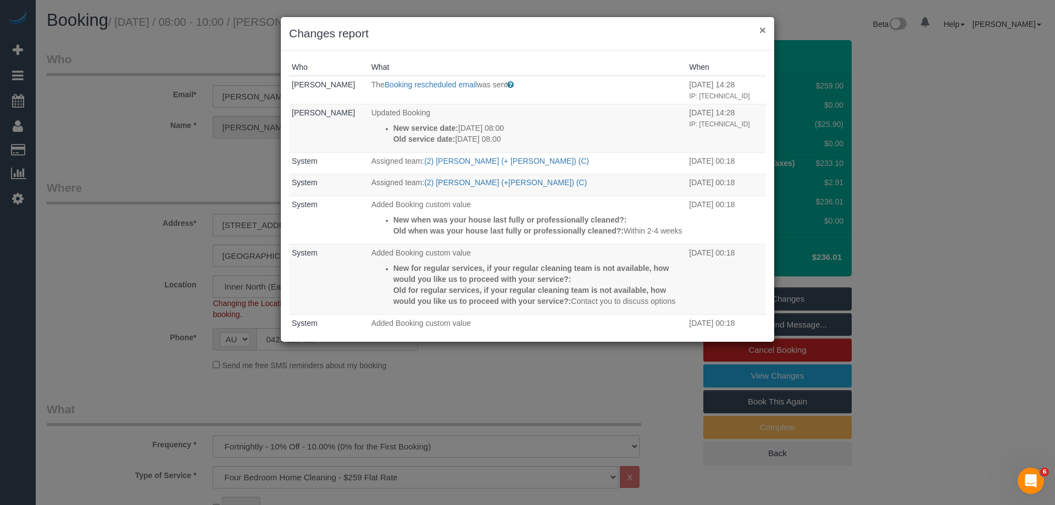
click at [762, 31] on button "×" at bounding box center [762, 30] width 7 height 12
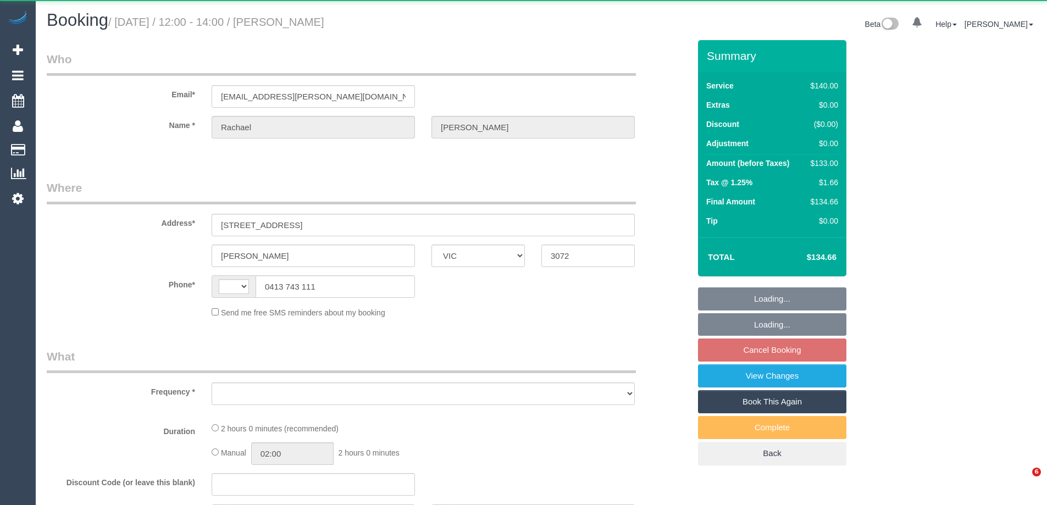
select select "VIC"
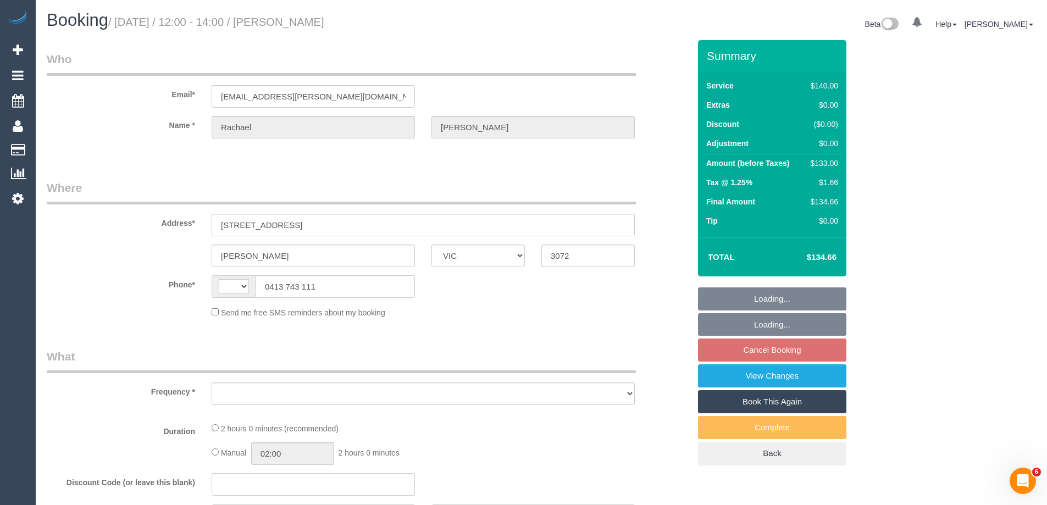
select select "string:stripe-pm_1NiSM42GScqysDRV2Pq4K9fJ"
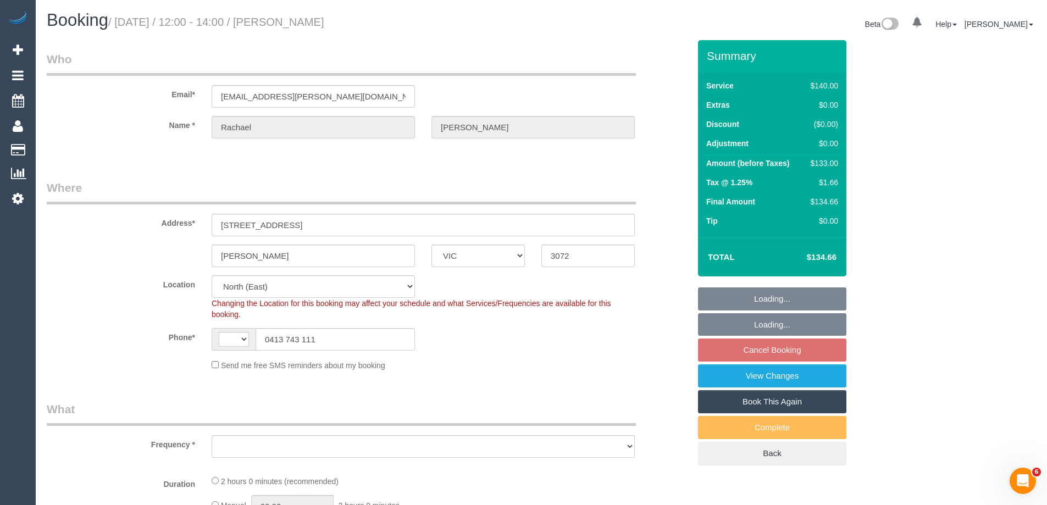
select select "string:AU"
select select "object:911"
select select "spot3"
select select "object:1168"
select select "number:27"
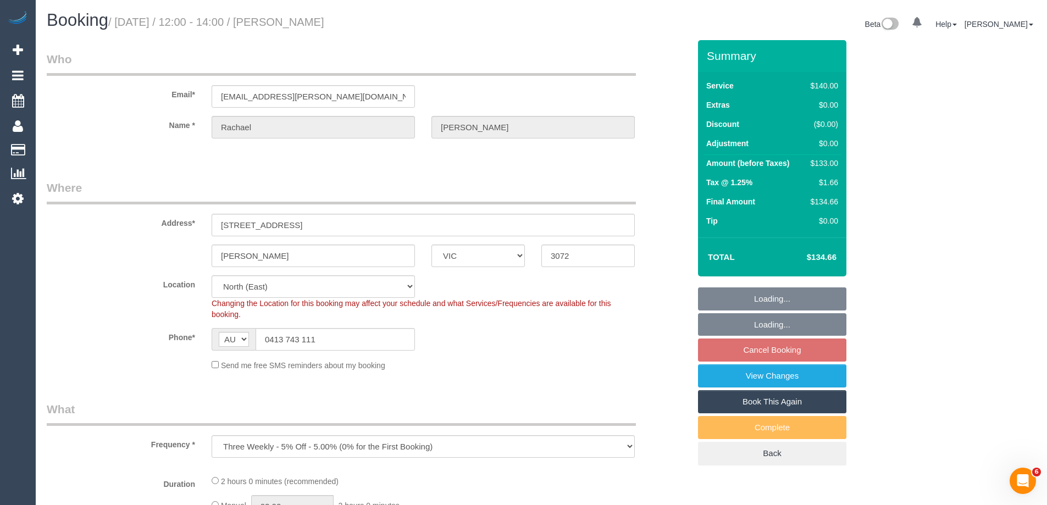
select select "number:14"
select select "number:19"
select select "number:24"
select select "number:33"
select select "number:11"
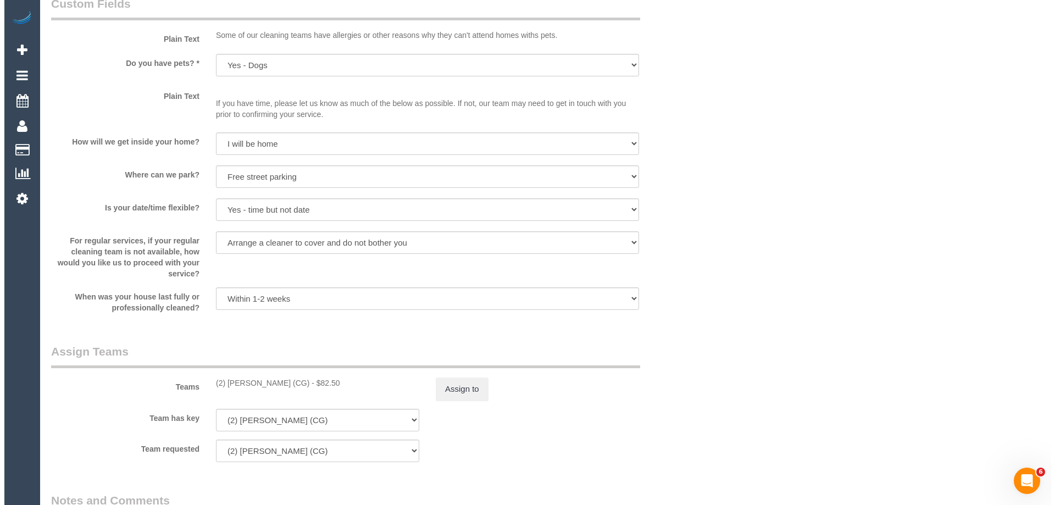
scroll to position [1538, 0]
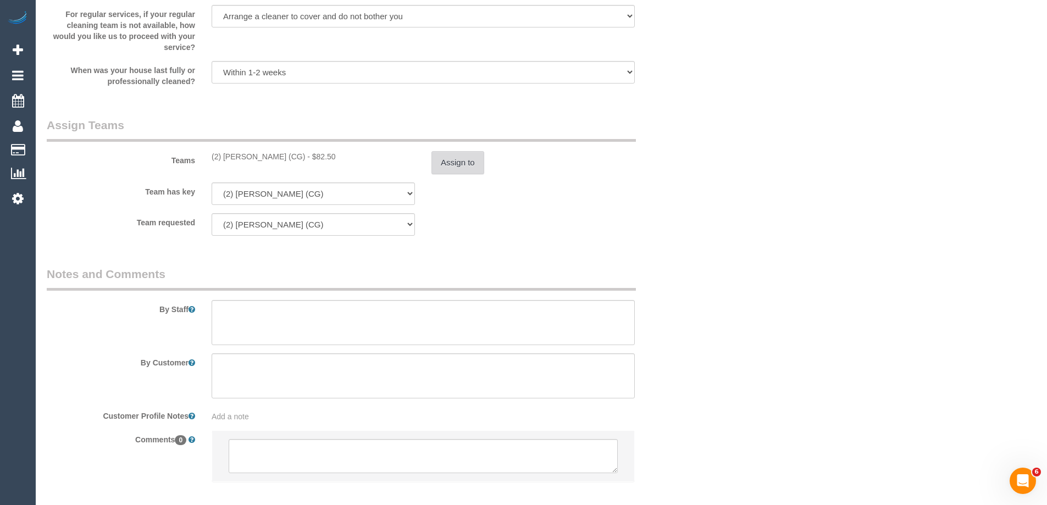
click at [460, 160] on button "Assign to" at bounding box center [457, 162] width 53 height 23
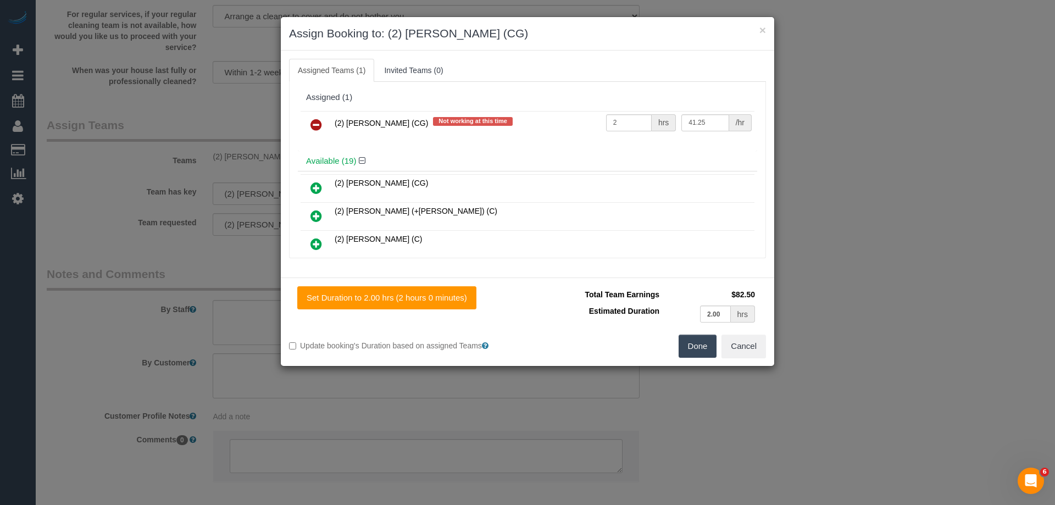
click at [315, 124] on icon at bounding box center [316, 124] width 12 height 13
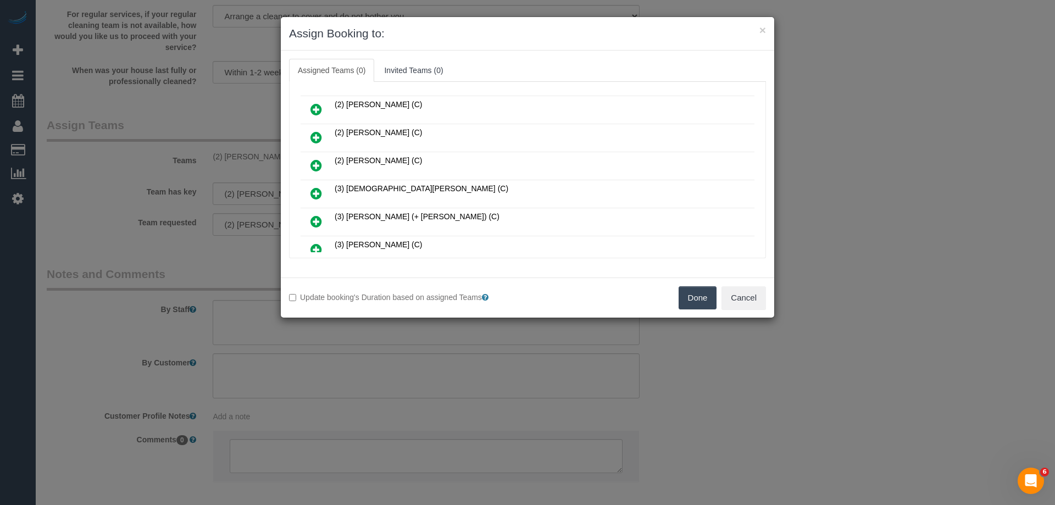
scroll to position [220, 0]
click at [315, 192] on icon at bounding box center [316, 194] width 12 height 13
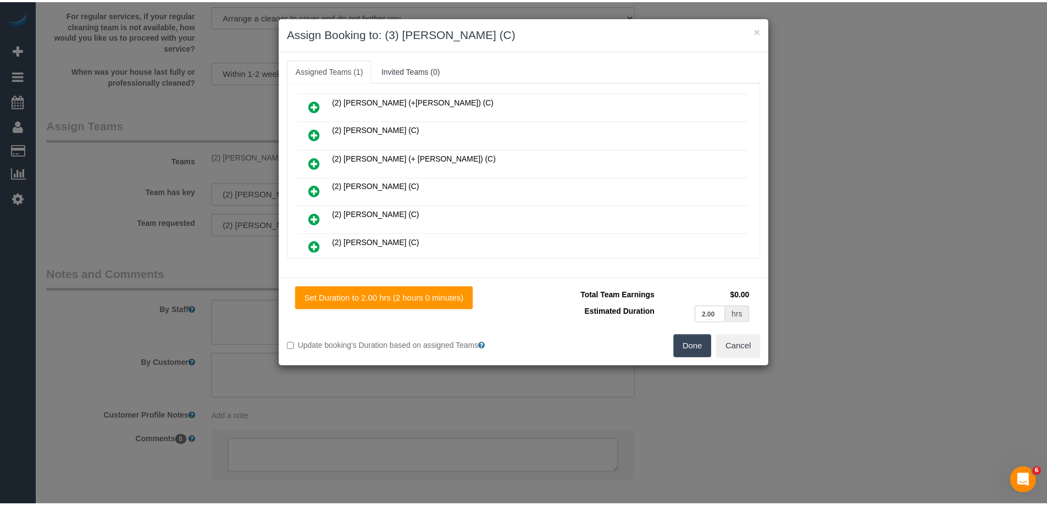
scroll to position [0, 0]
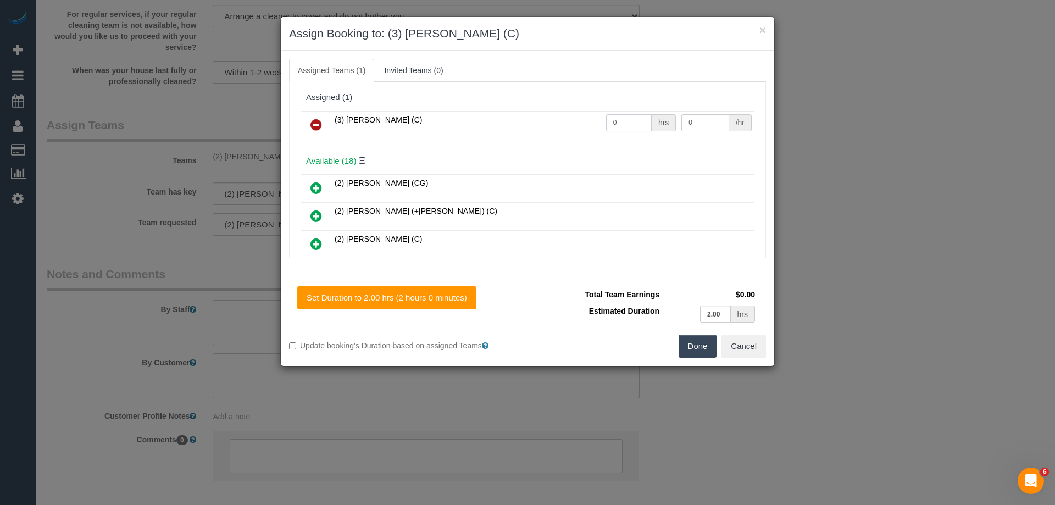
drag, startPoint x: 630, startPoint y: 121, endPoint x: 571, endPoint y: 121, distance: 59.3
click at [585, 121] on tr "(3) Damian Maynes (C) 0 hrs 0 /hr" at bounding box center [528, 125] width 454 height 28
type input "2"
drag, startPoint x: 694, startPoint y: 120, endPoint x: 593, endPoint y: 120, distance: 101.1
click at [593, 120] on tr "(3) Damian Maynes (C) 2 hrs 0 /hr" at bounding box center [528, 125] width 454 height 28
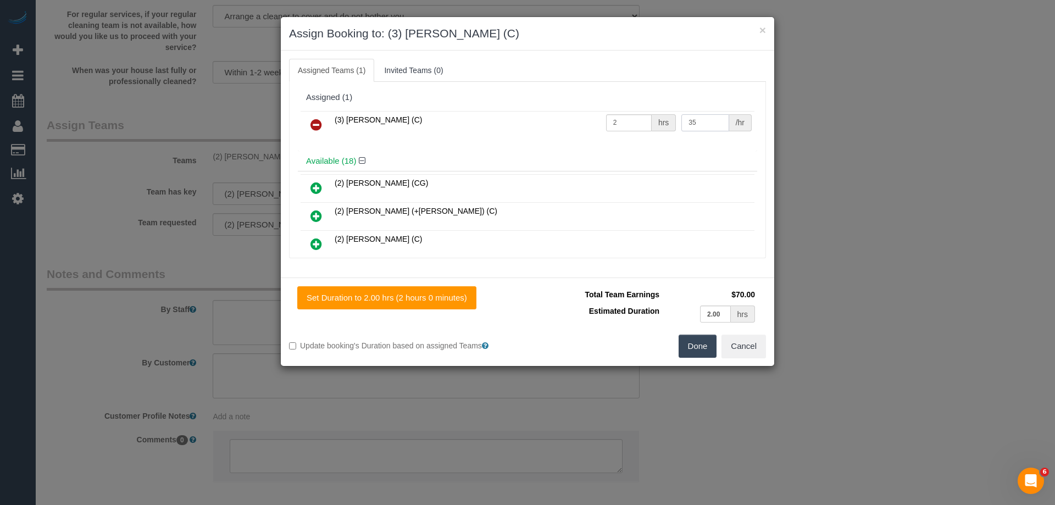
type input "35"
click at [697, 348] on button "Done" at bounding box center [698, 346] width 38 height 23
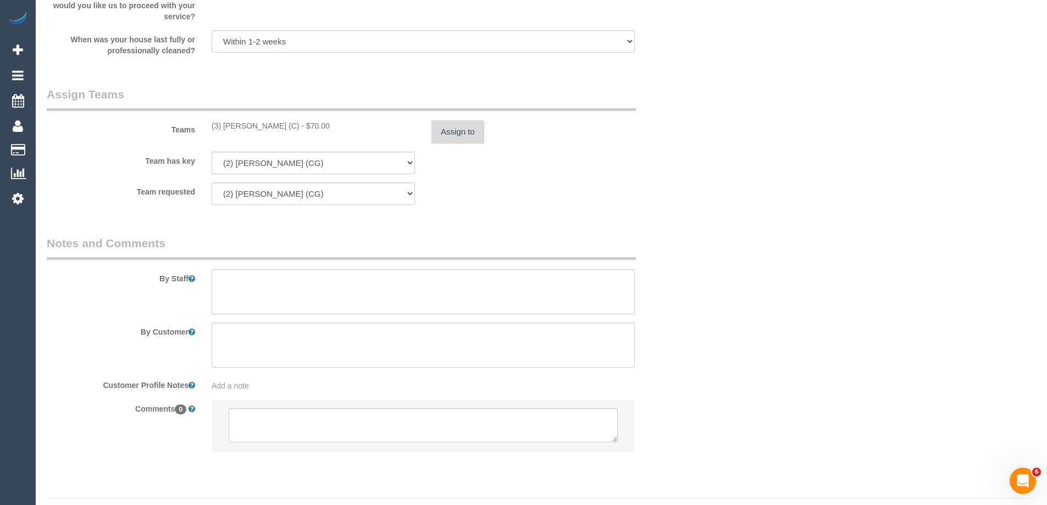
scroll to position [1595, 0]
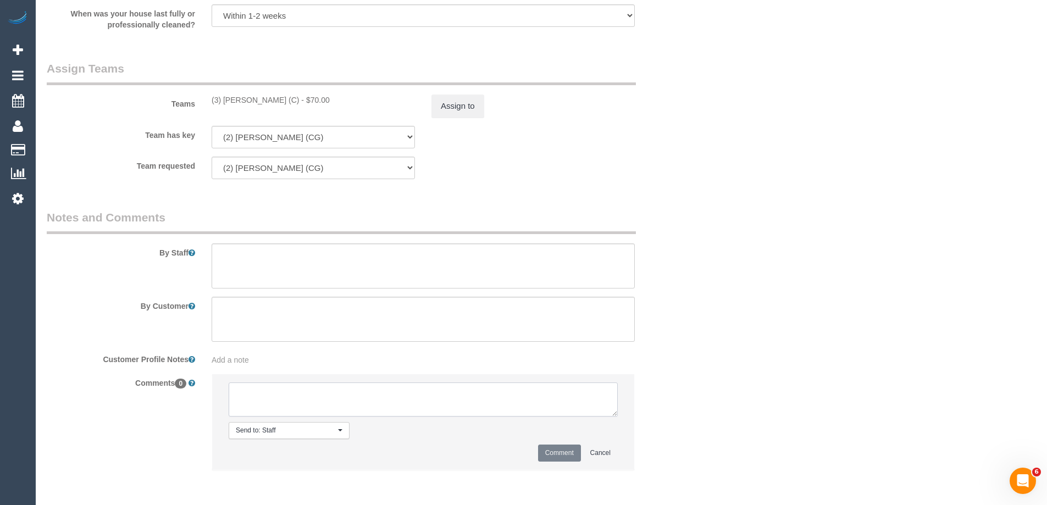
click at [299, 400] on textarea at bounding box center [423, 399] width 389 height 34
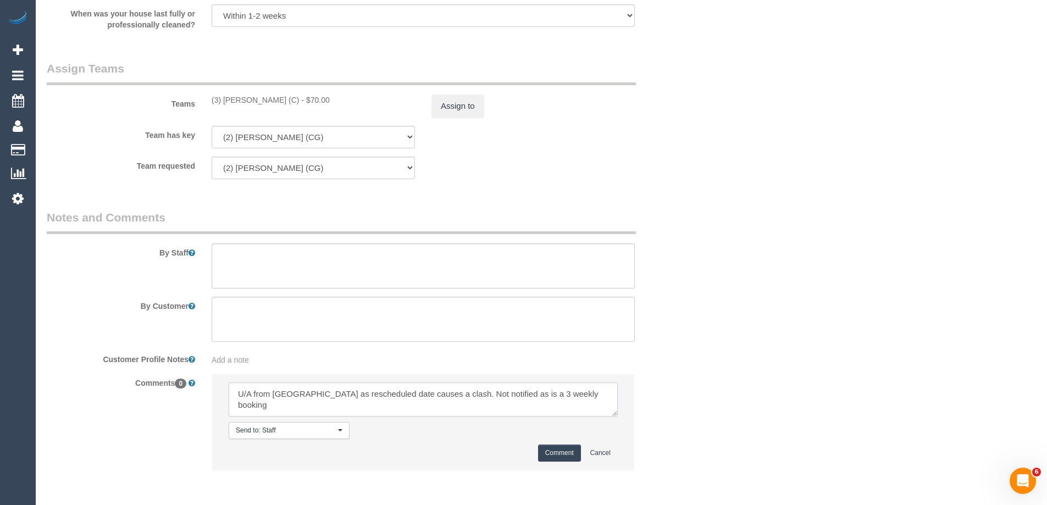
type textarea "U/A from Binoy as rescheduled date causes a clash. Not notified as is a 3 weekl…"
click at [549, 452] on button "Comment" at bounding box center [559, 452] width 43 height 17
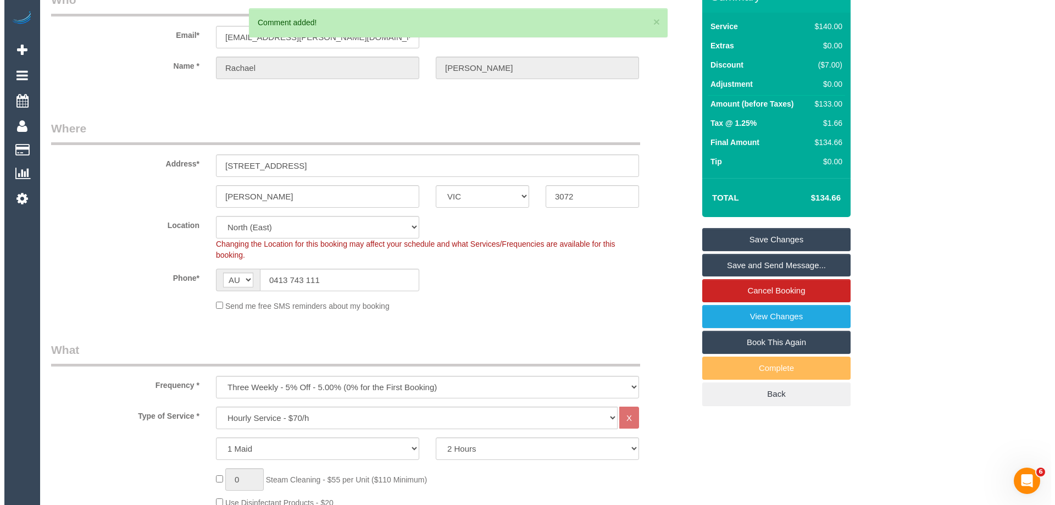
scroll to position [0, 0]
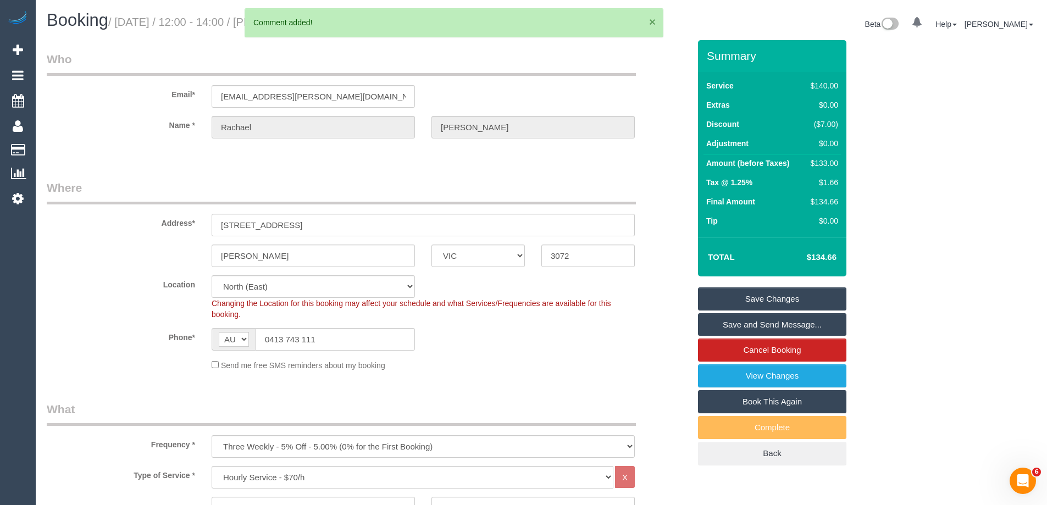
click at [653, 19] on button "×" at bounding box center [652, 22] width 7 height 12
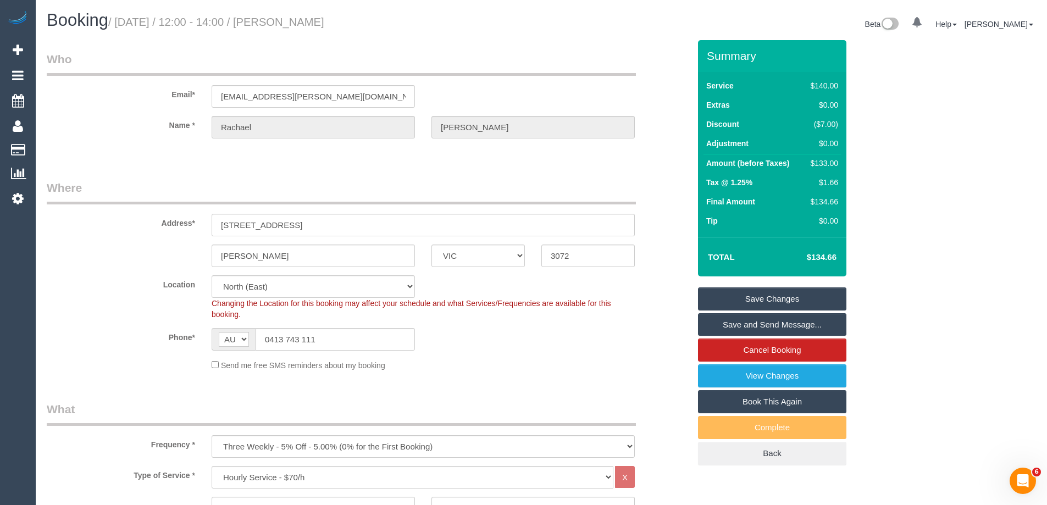
drag, startPoint x: 397, startPoint y: 16, endPoint x: 288, endPoint y: 15, distance: 109.3
click at [288, 15] on h1 "Booking / October 01, 2025 / 12:00 - 14:00 / Rachael Selak" at bounding box center [290, 20] width 486 height 19
copy small "Rachael Selak"
click at [725, 291] on link "Save Changes" at bounding box center [772, 298] width 148 height 23
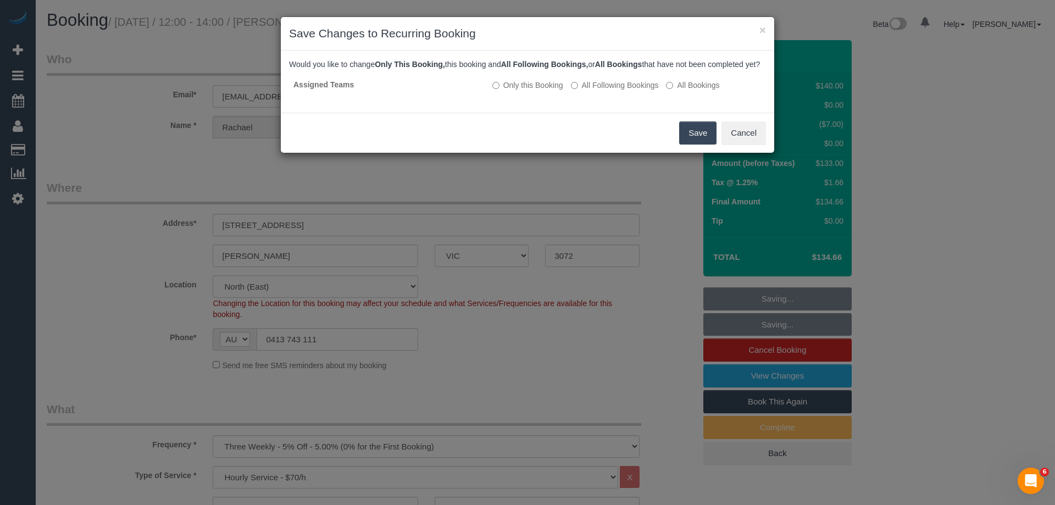
click at [699, 145] on button "Save" at bounding box center [697, 132] width 37 height 23
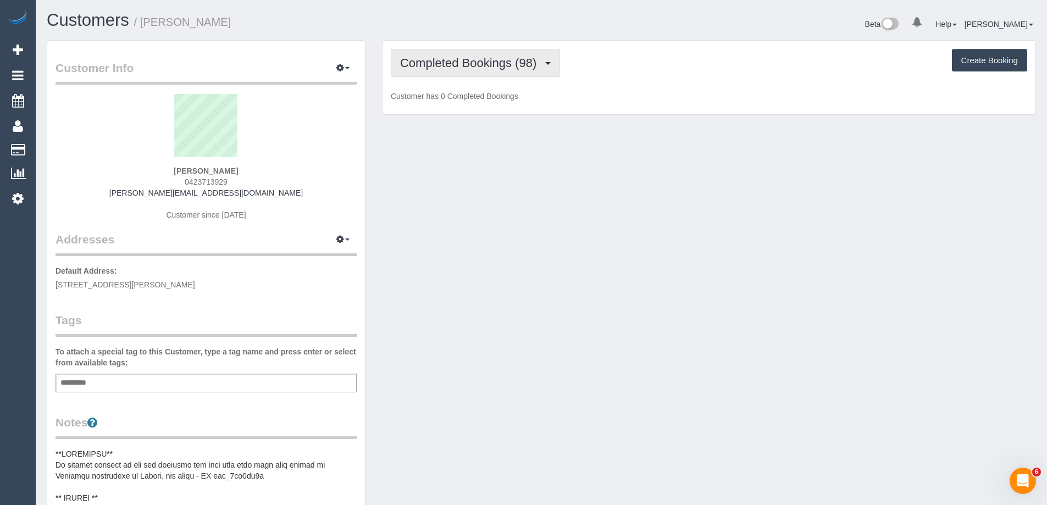
click at [443, 69] on span "Completed Bookings (98)" at bounding box center [471, 63] width 142 height 14
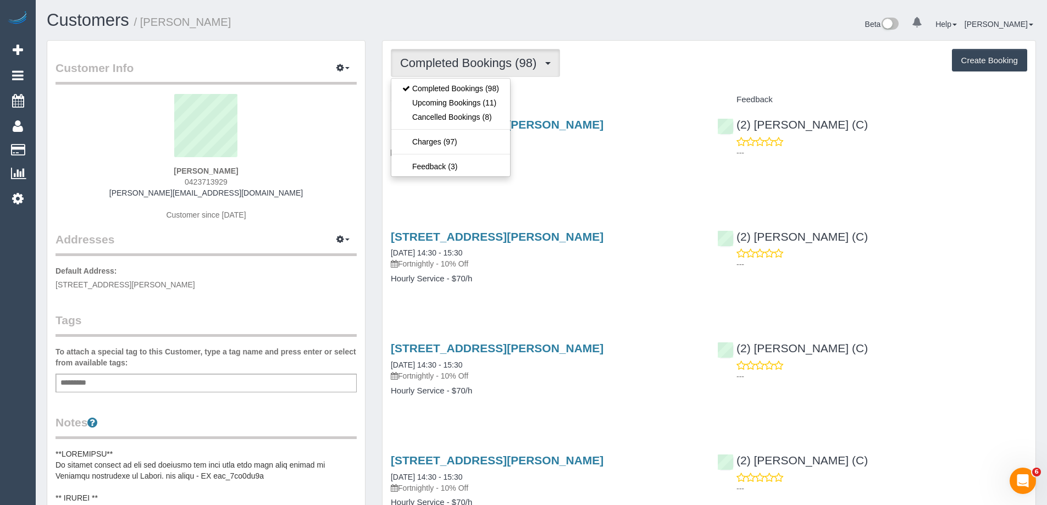
click at [643, 159] on div "[STREET_ADDRESS][PERSON_NAME] [DATE] 14:30 - 15:30 Fortnightly - 10% Off Hourly…" at bounding box center [545, 151] width 326 height 85
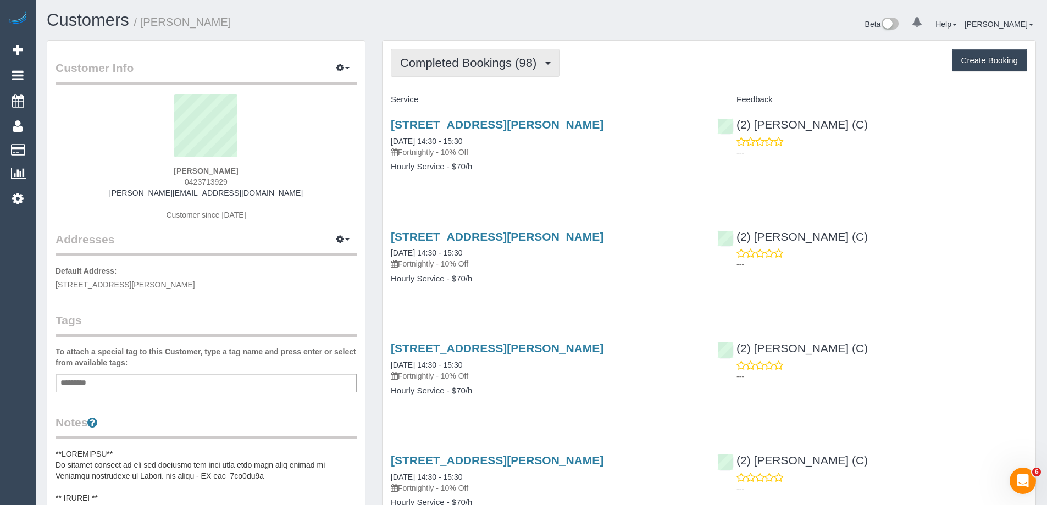
drag, startPoint x: 435, startPoint y: 121, endPoint x: 427, endPoint y: 55, distance: 66.4
click at [427, 55] on button "Completed Bookings (98)" at bounding box center [475, 63] width 169 height 28
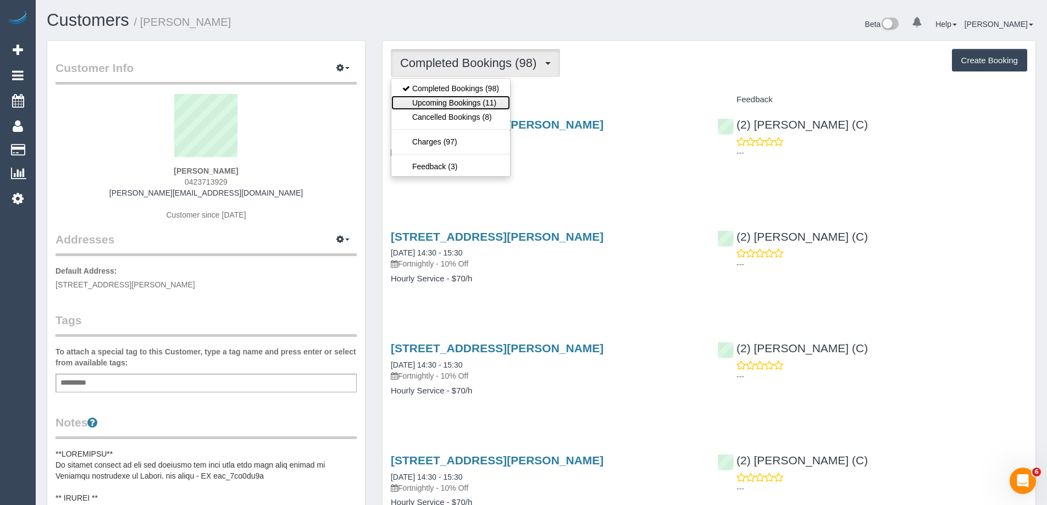
click at [438, 101] on link "Upcoming Bookings (11)" at bounding box center [450, 103] width 119 height 14
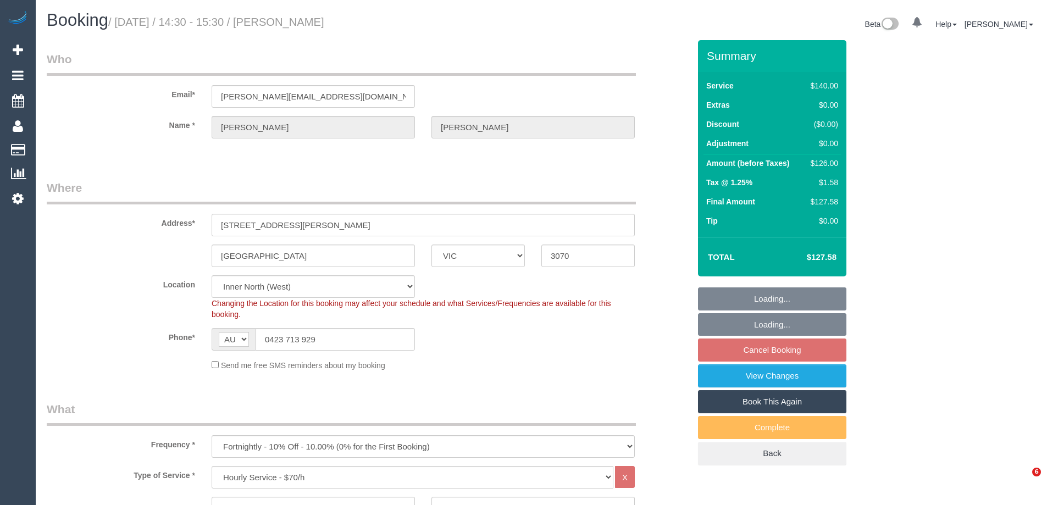
select select "VIC"
select select "number:28"
select select "number:14"
select select "number:19"
select select "number:25"
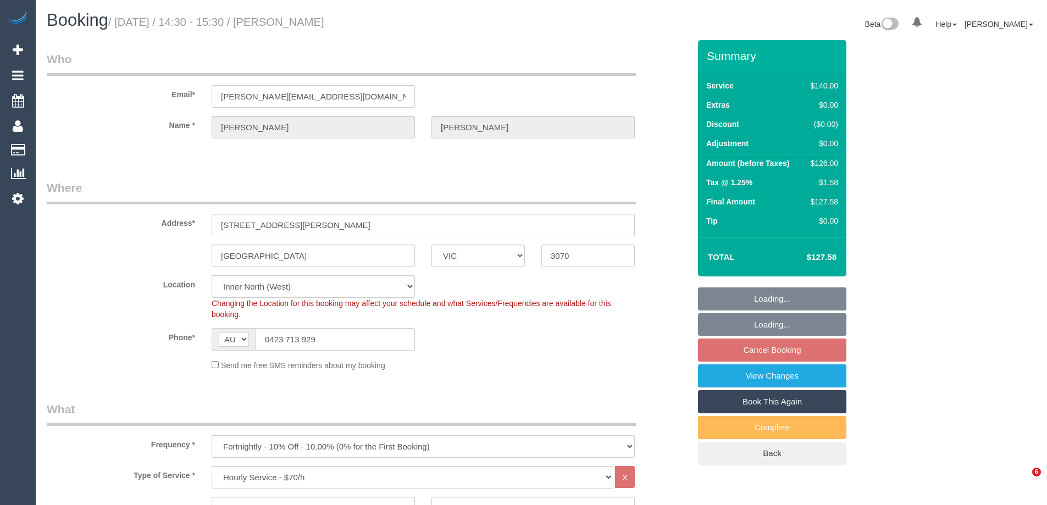
select select "number:35"
select select "number:11"
select select "18694"
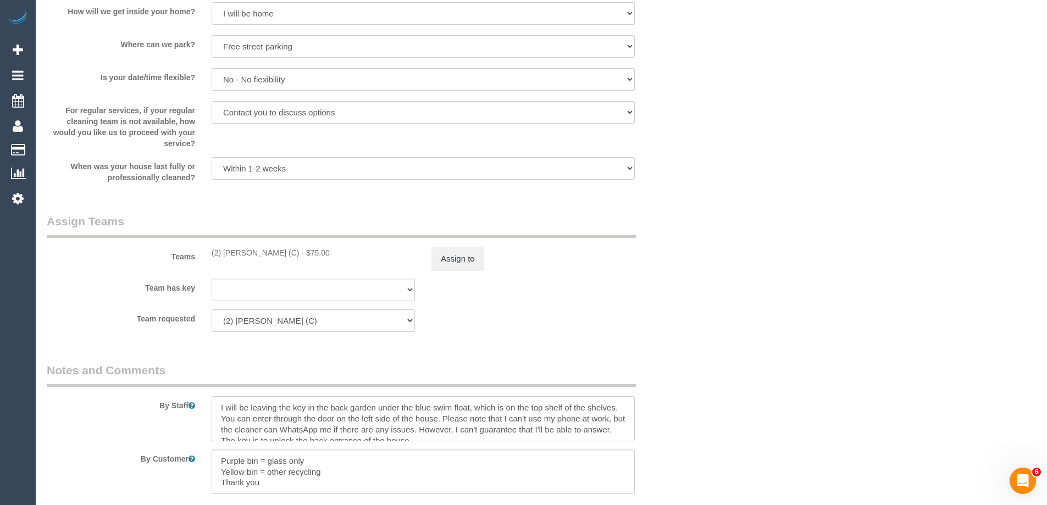
scroll to position [1813, 0]
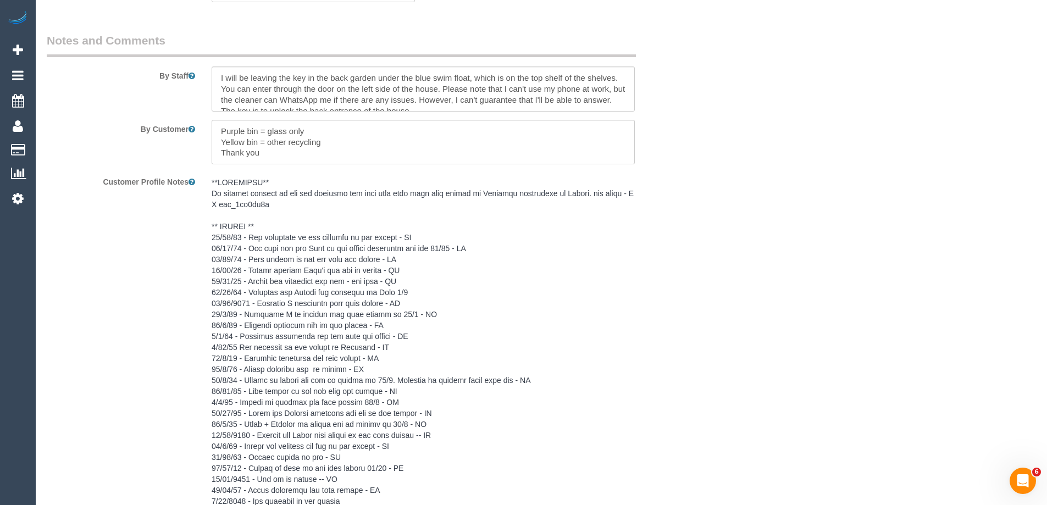
click at [266, 253] on pre at bounding box center [423, 473] width 423 height 593
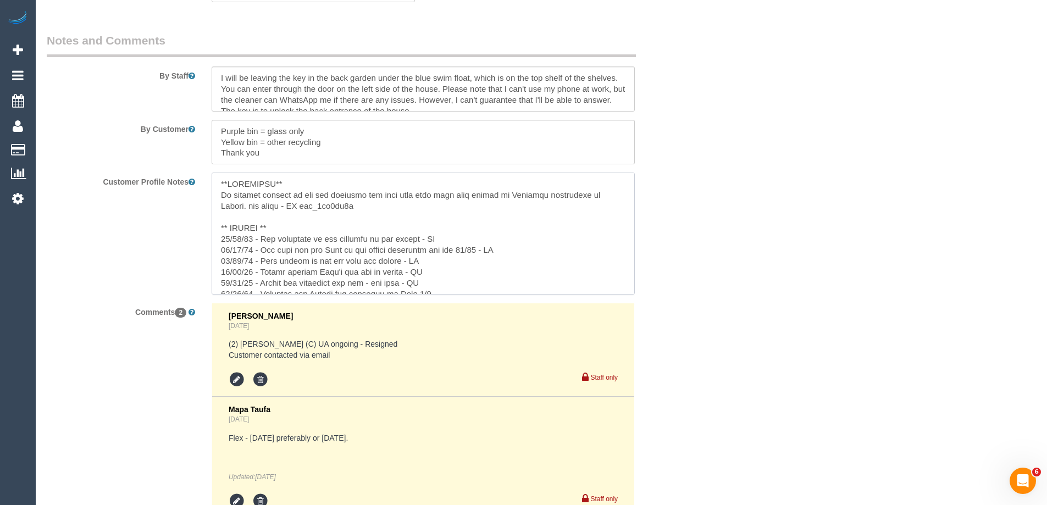
click at [276, 226] on textarea at bounding box center [423, 233] width 423 height 121
type textarea "**IMPORTANT** If cleaner changes do not ask customer for flex they said flex wi…"
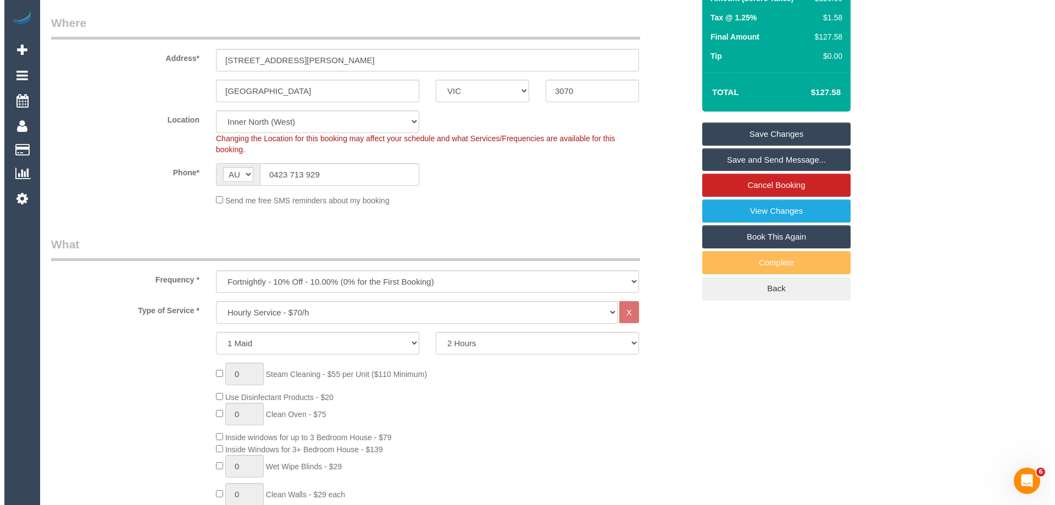
scroll to position [0, 0]
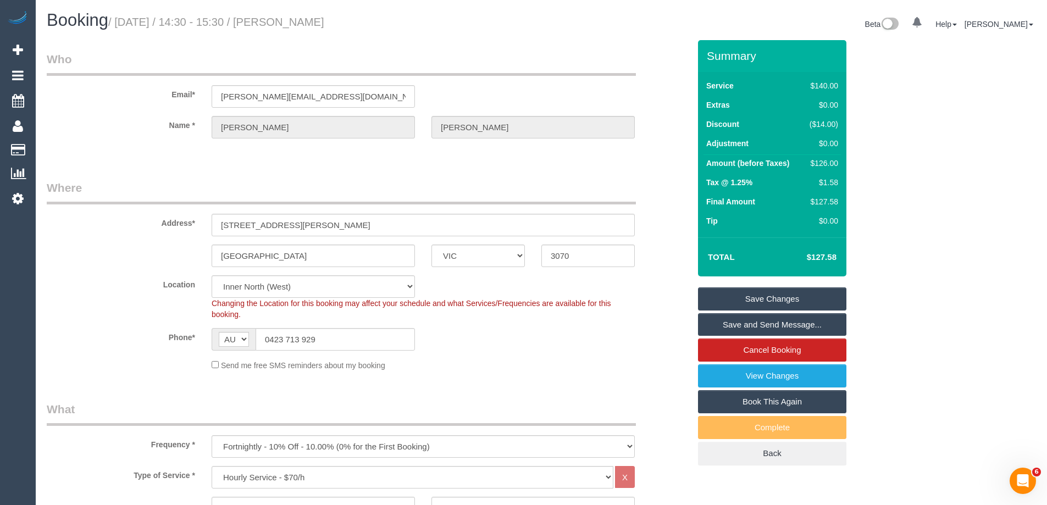
click at [740, 297] on link "Save Changes" at bounding box center [772, 298] width 148 height 23
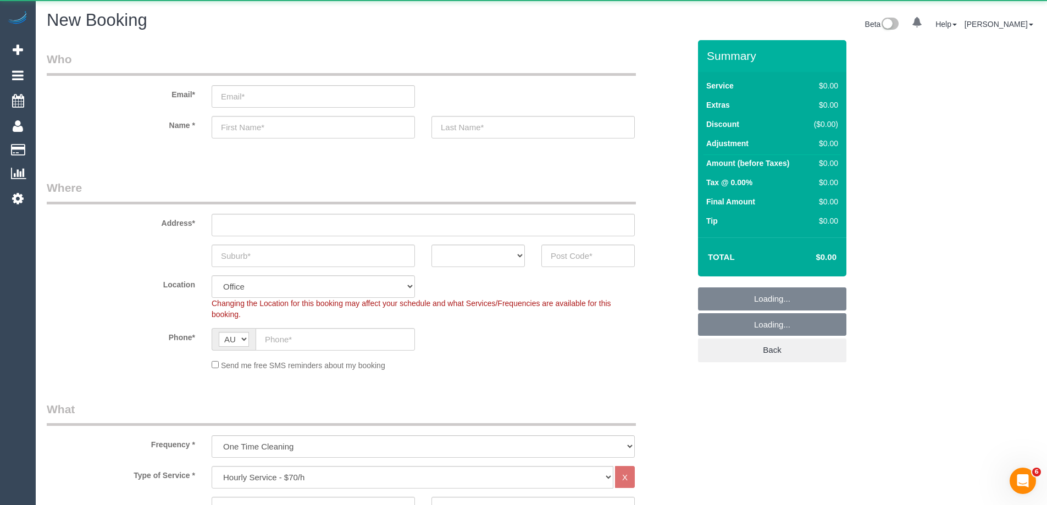
select select "object:13693"
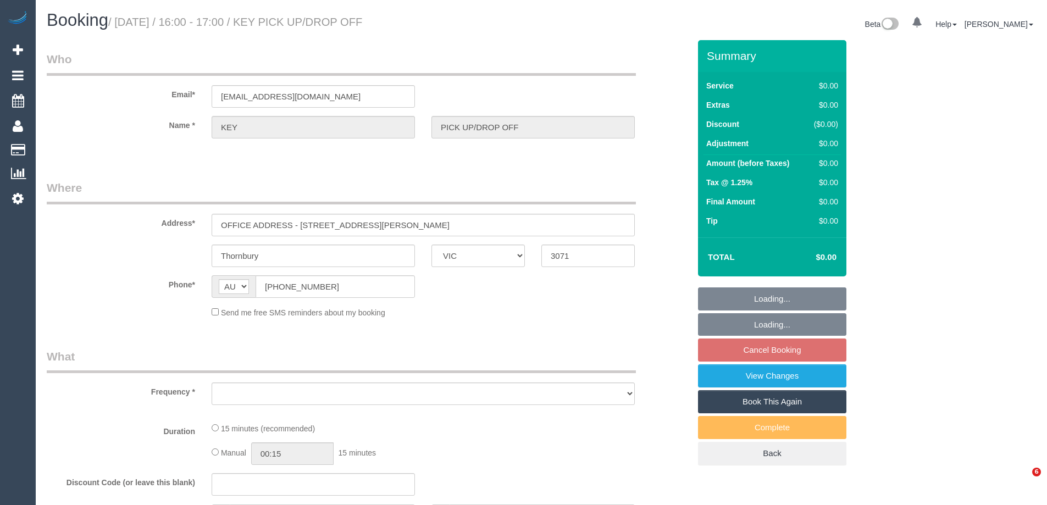
select select "VIC"
select select "object:512"
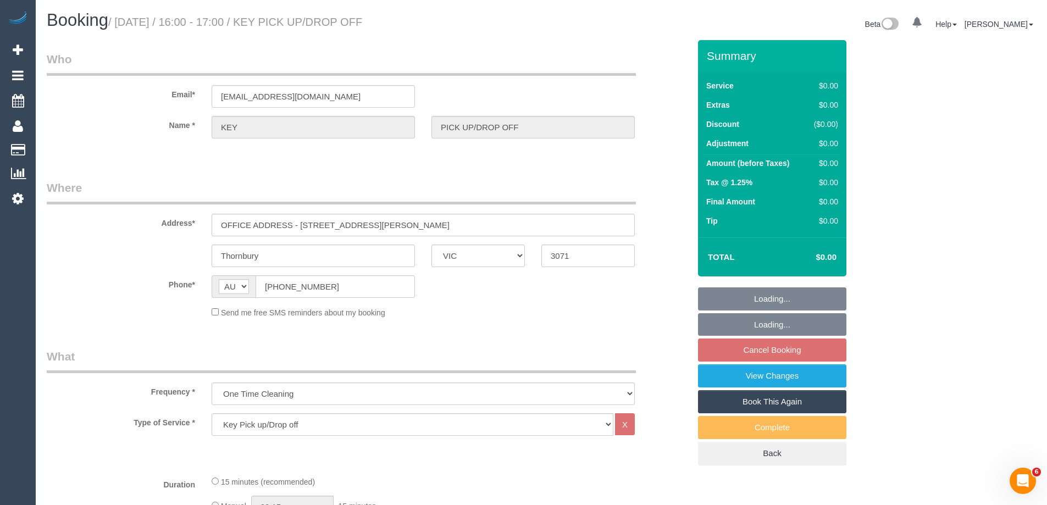
select select "number:28"
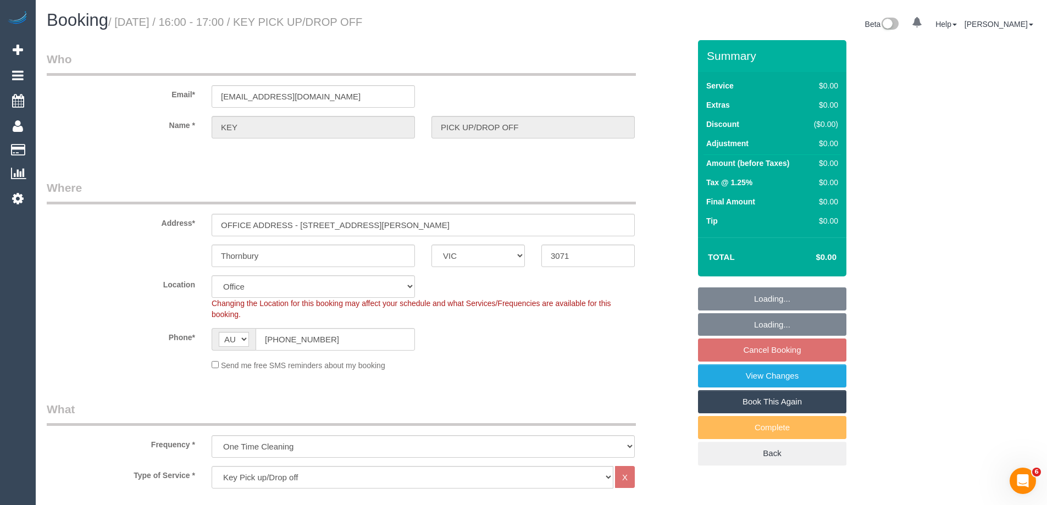
select select "object:681"
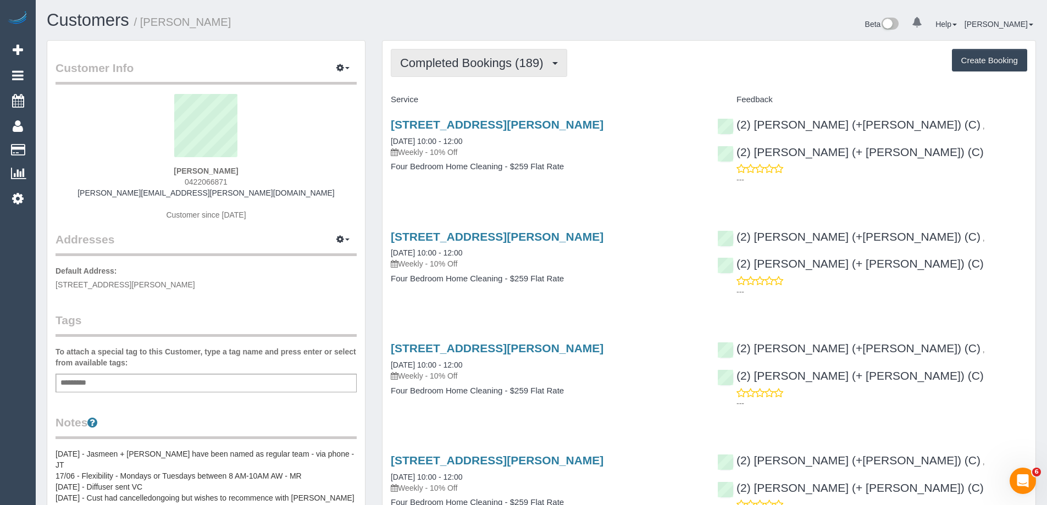
click at [467, 66] on span "Completed Bookings (189)" at bounding box center [474, 63] width 148 height 14
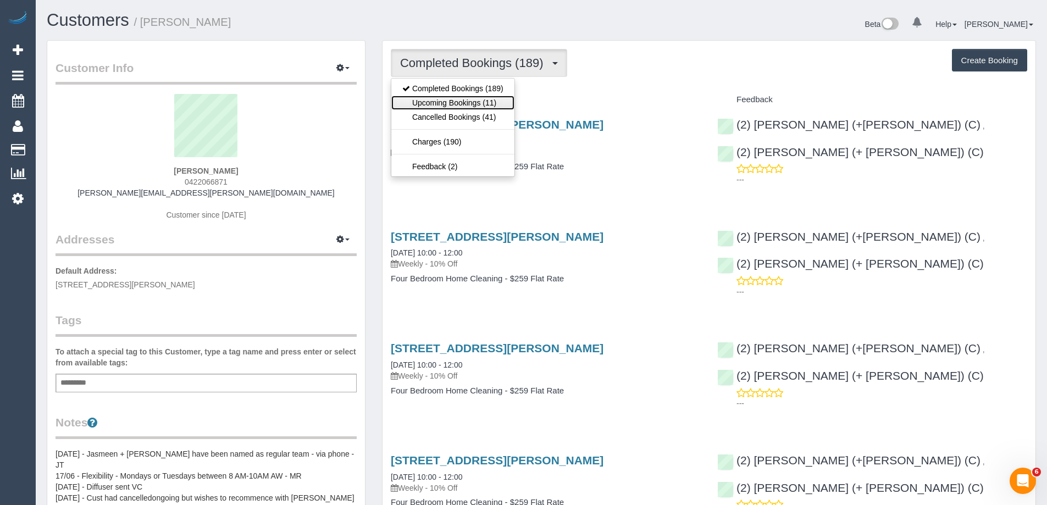
click at [468, 98] on link "Upcoming Bookings (11)" at bounding box center [452, 103] width 123 height 14
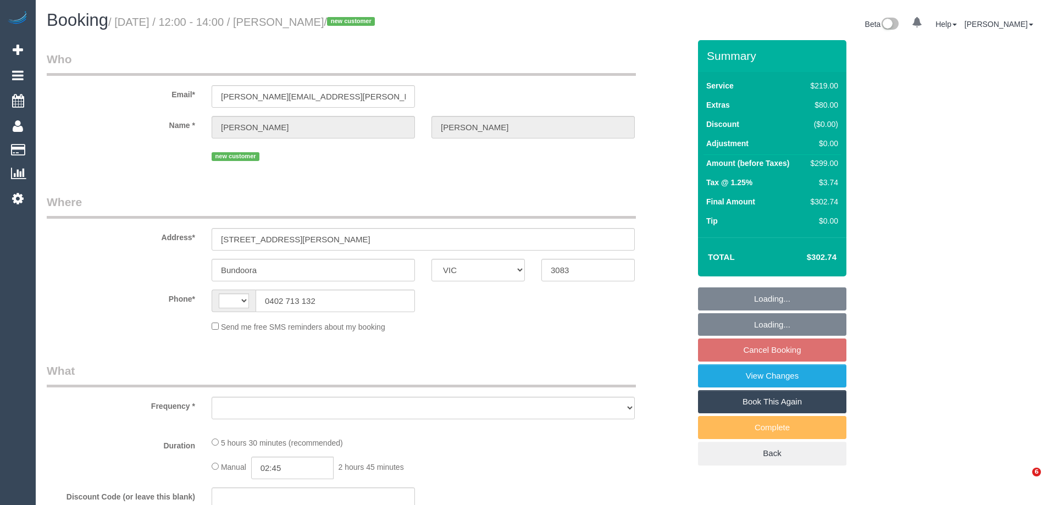
select select "VIC"
select select "number:29"
select select "number:14"
select select "number:19"
select select "number:36"
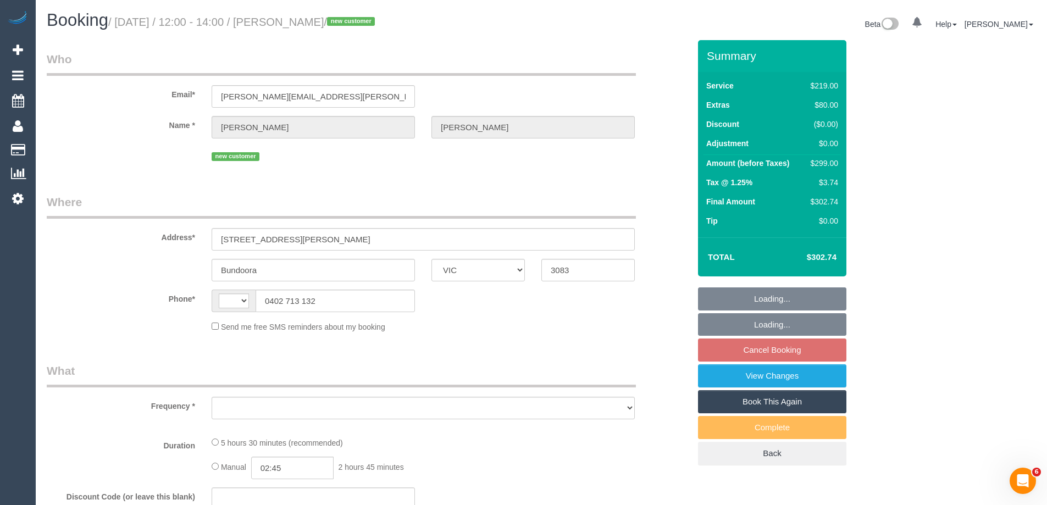
select select "number:13"
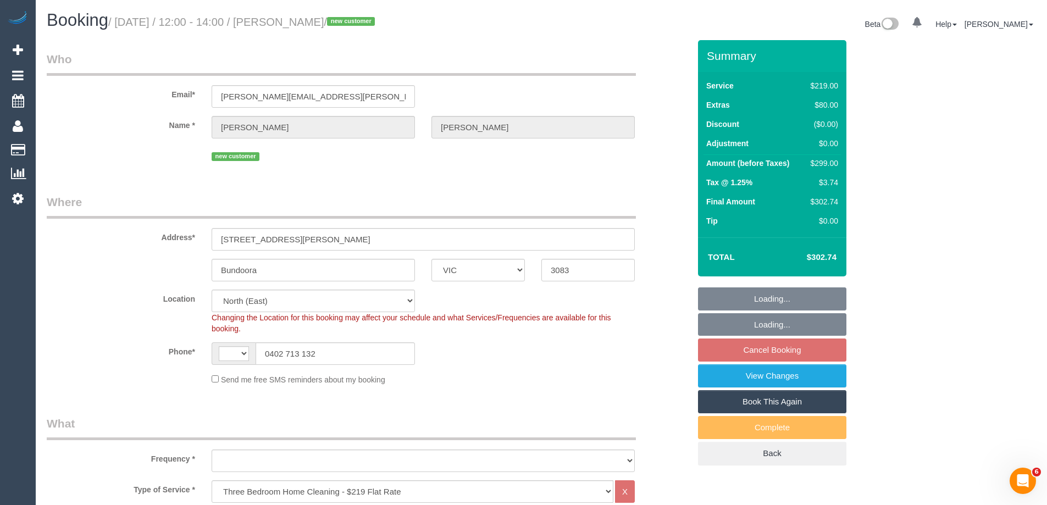
select select "string:AU"
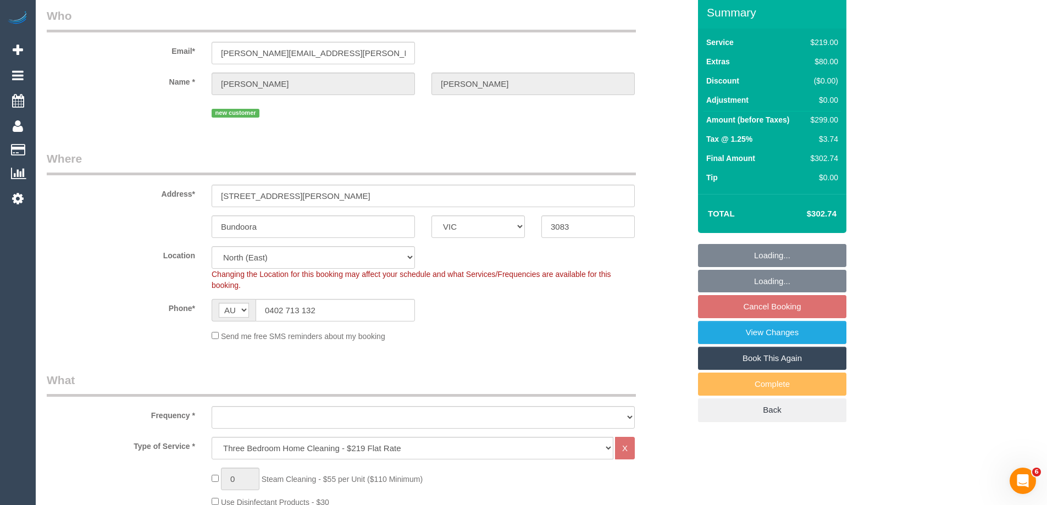
select select "object:806"
select select "string:stripe-pm_1S5QWe2GScqysDRVysVkUkJp"
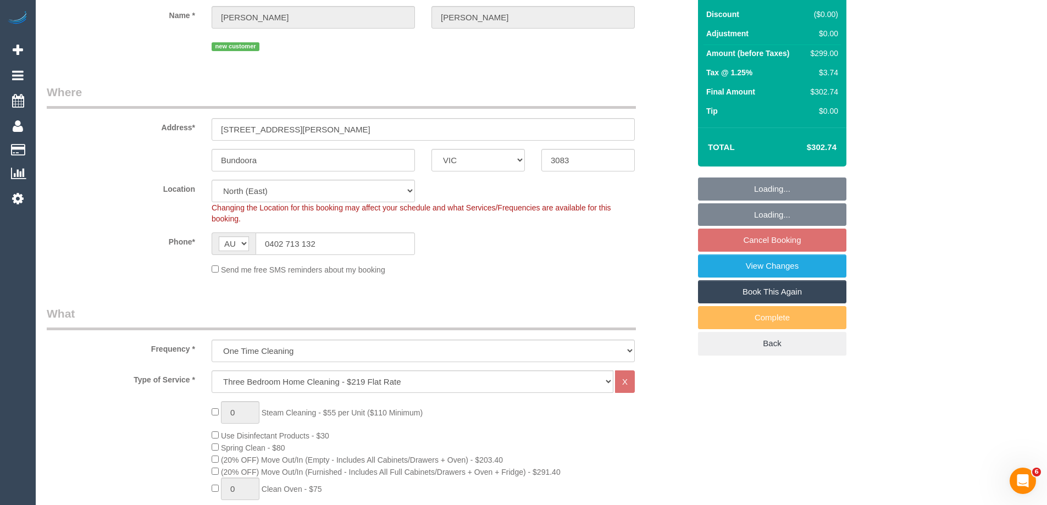
select select "object:1455"
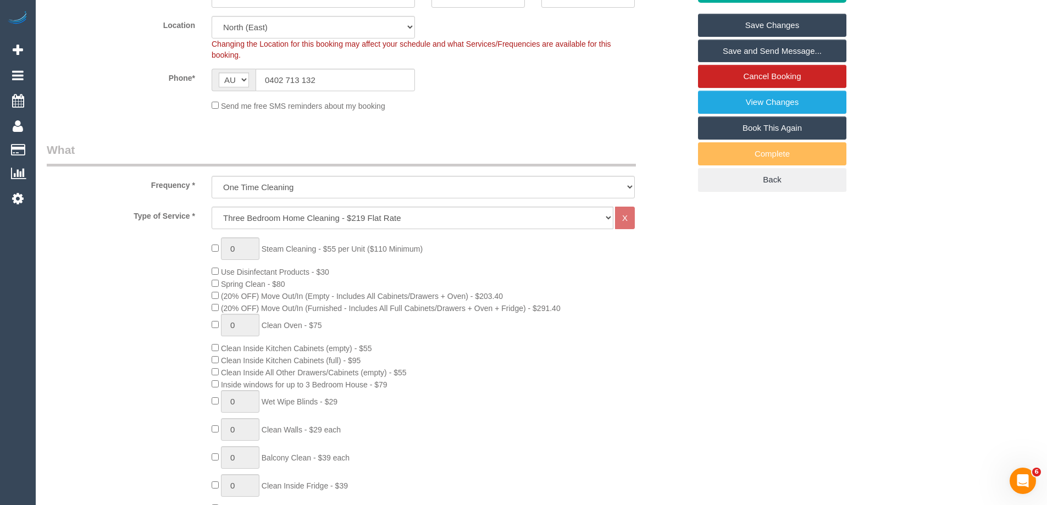
scroll to position [165, 0]
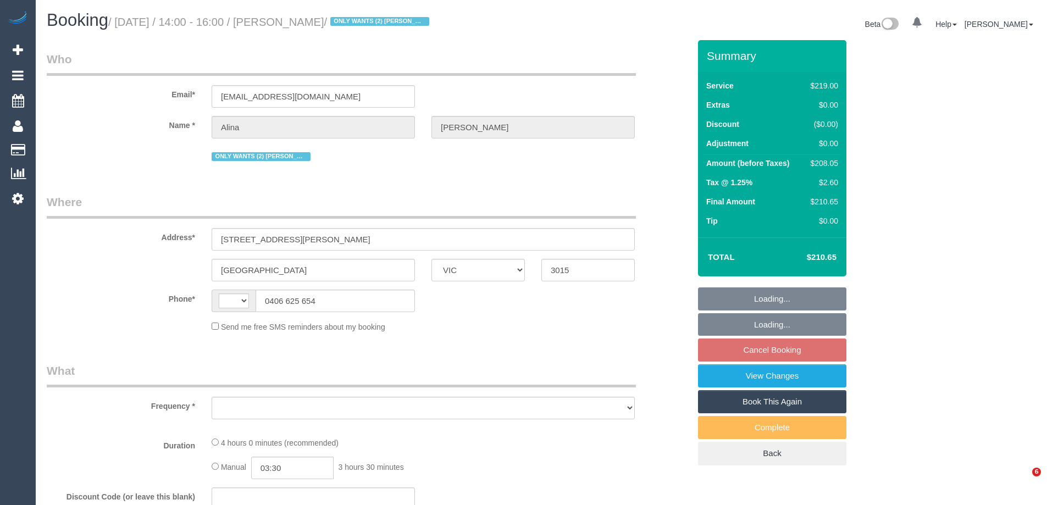
select select "VIC"
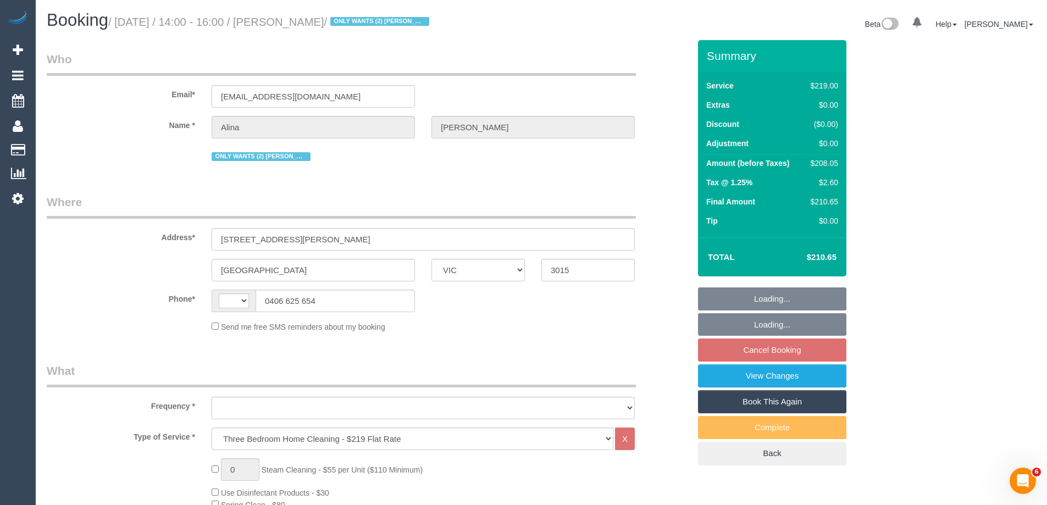
select select "string:AU"
select select "object:654"
select select "string:stripe-pm_1Lt3fV2GScqysDRVUtw67tKB"
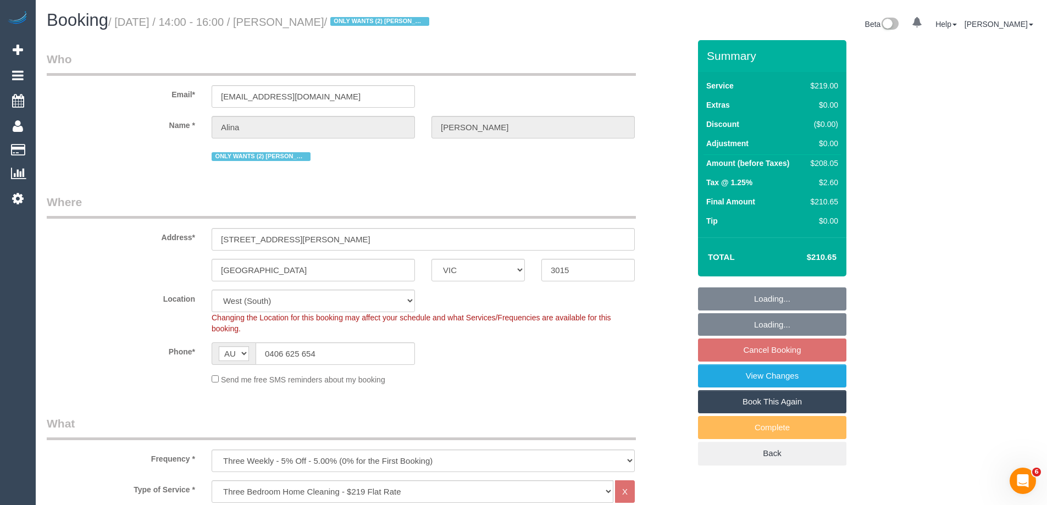
select select "object:661"
select select "number:28"
select select "number:16"
select select "number:19"
select select "number:24"
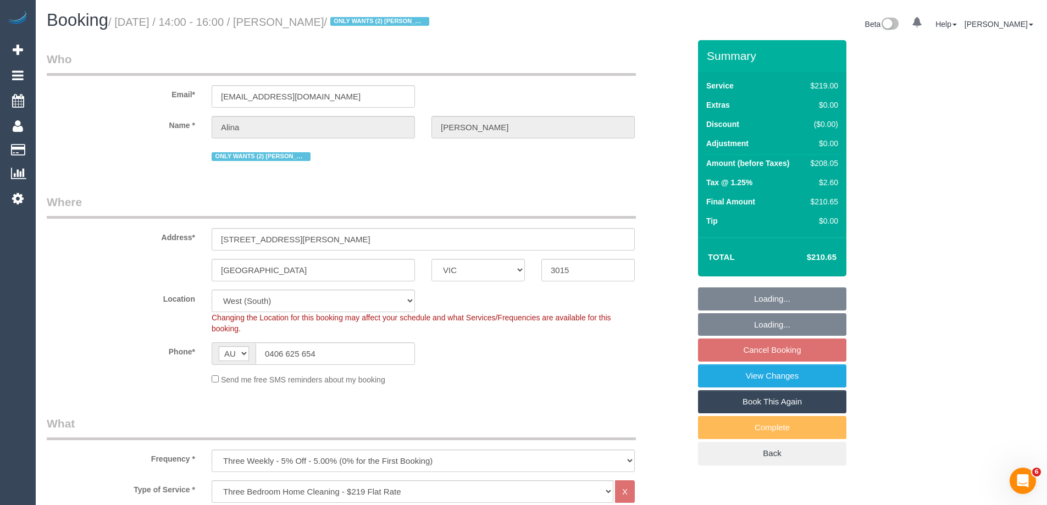
select select "number:34"
select select "number:12"
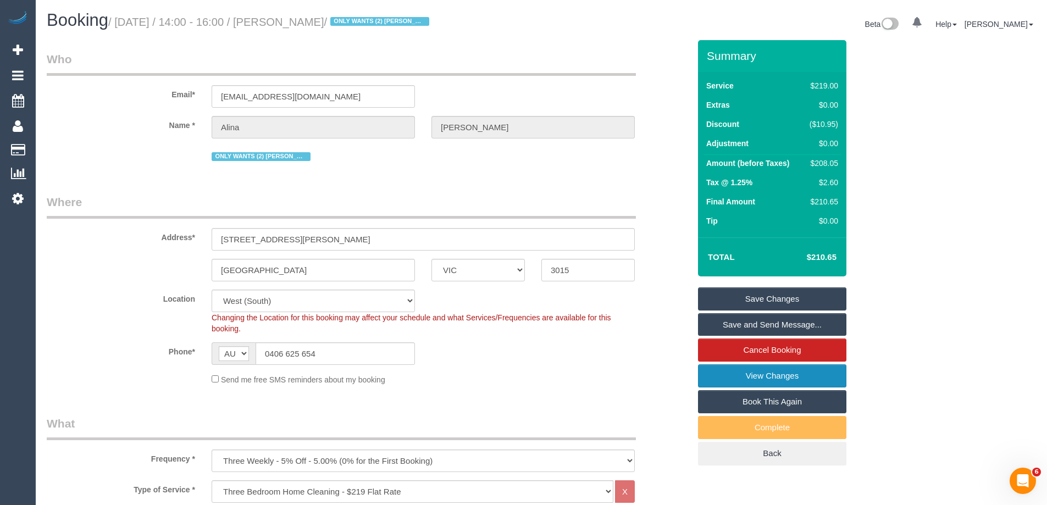
click at [727, 376] on link "View Changes" at bounding box center [772, 375] width 148 height 23
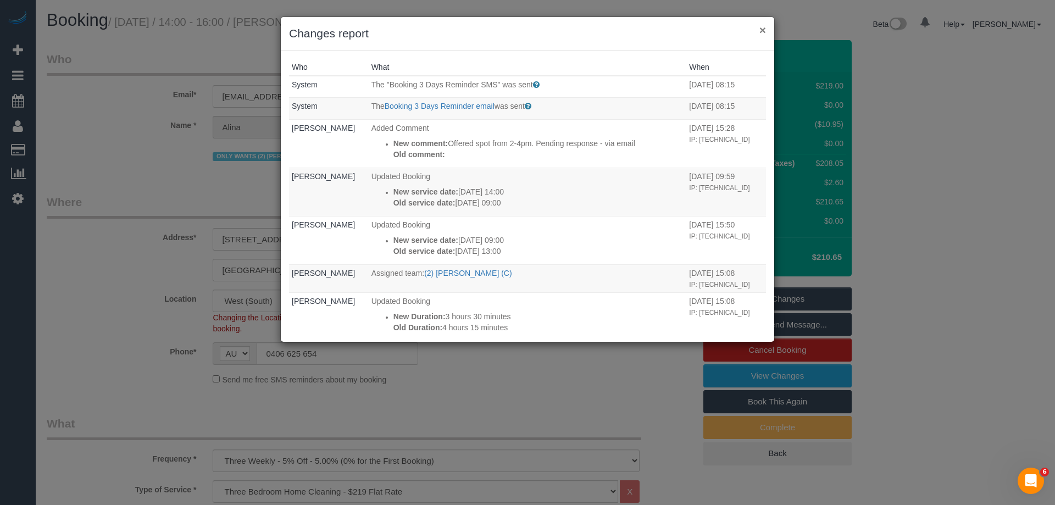
click at [762, 29] on button "×" at bounding box center [762, 30] width 7 height 12
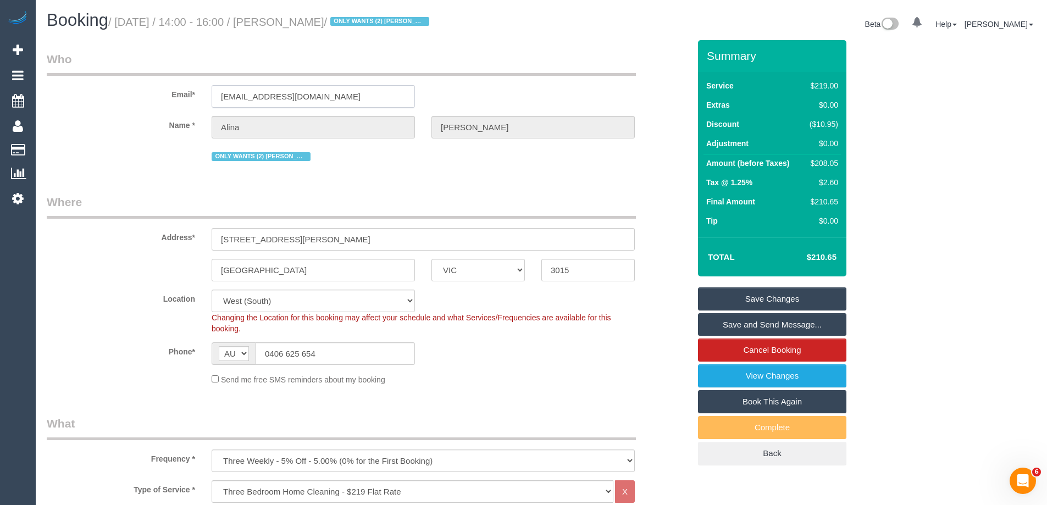
drag, startPoint x: 356, startPoint y: 102, endPoint x: 102, endPoint y: 95, distance: 254.5
click at [102, 95] on div "Email* alinamolnar@icloud.com" at bounding box center [367, 79] width 659 height 57
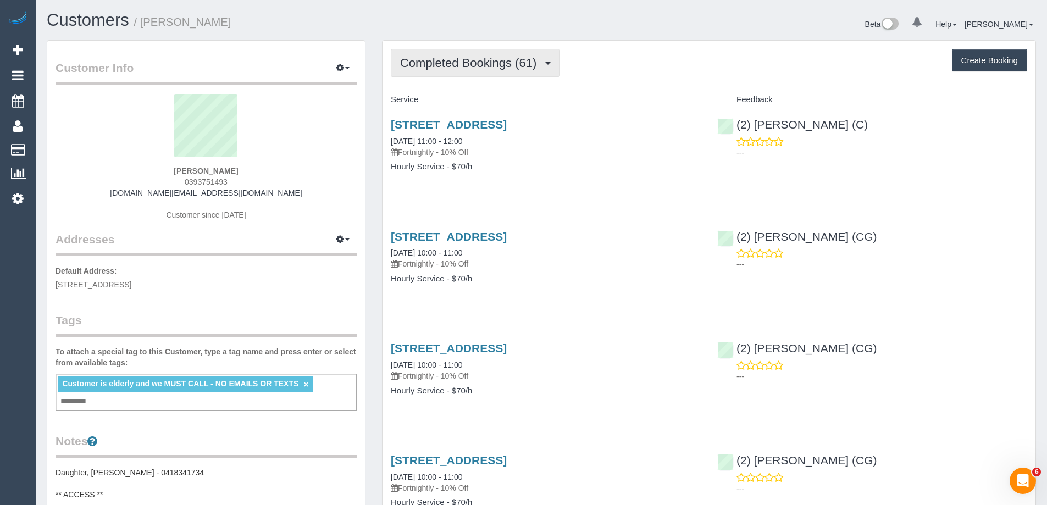
click at [474, 68] on span "Completed Bookings (61)" at bounding box center [471, 63] width 142 height 14
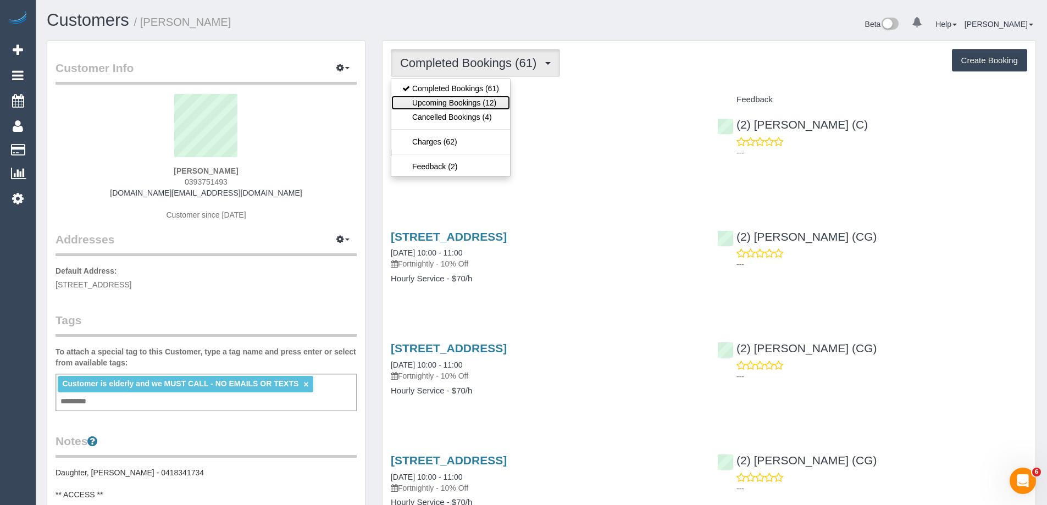
click at [462, 103] on link "Upcoming Bookings (12)" at bounding box center [450, 103] width 119 height 14
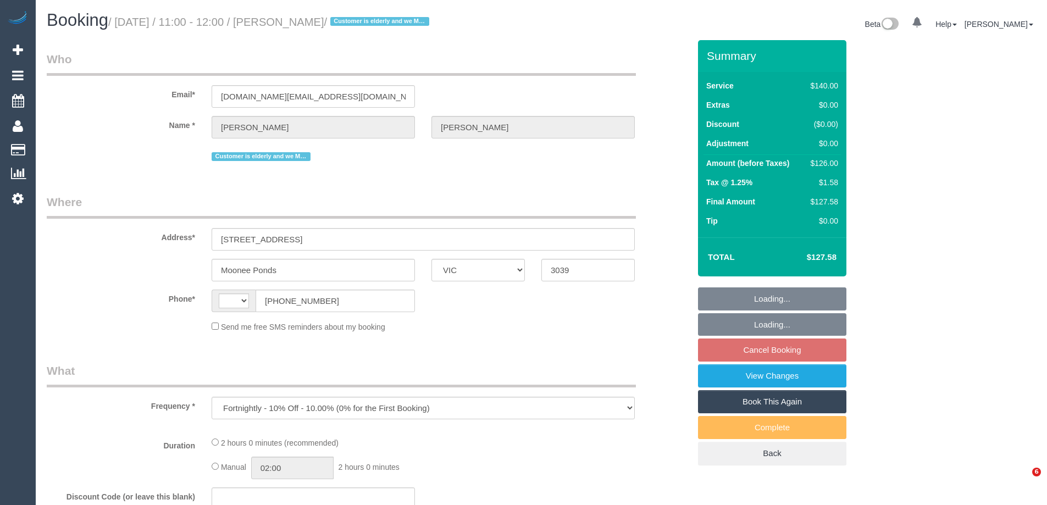
select select "VIC"
select select "string:AU"
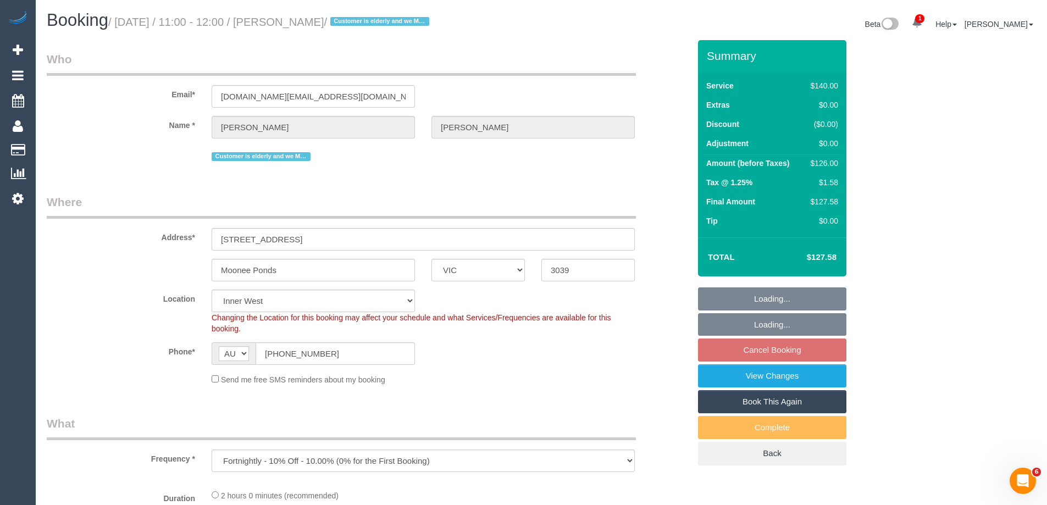
select select "string:stripe-pm_1NoKqy2GScqysDRVsan1s9rF"
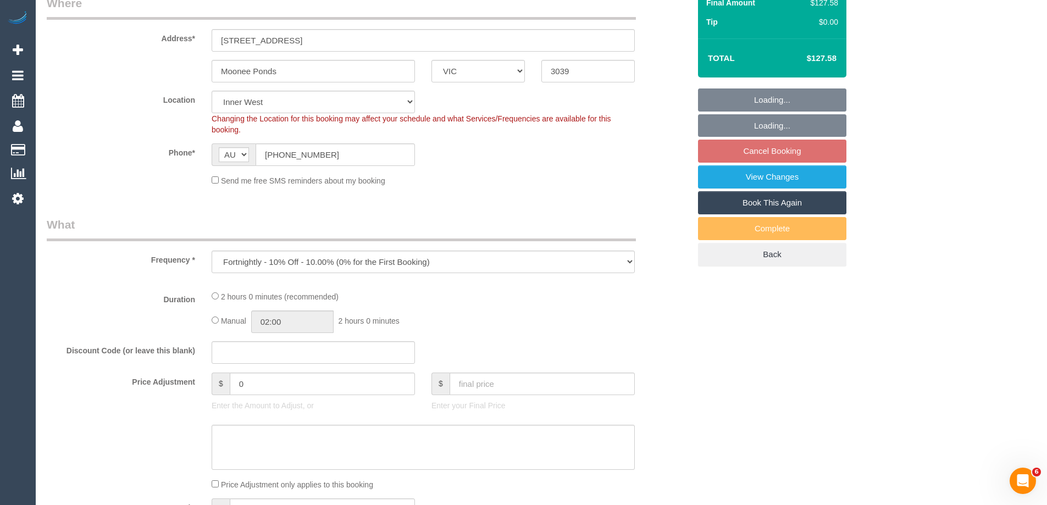
select select "object:794"
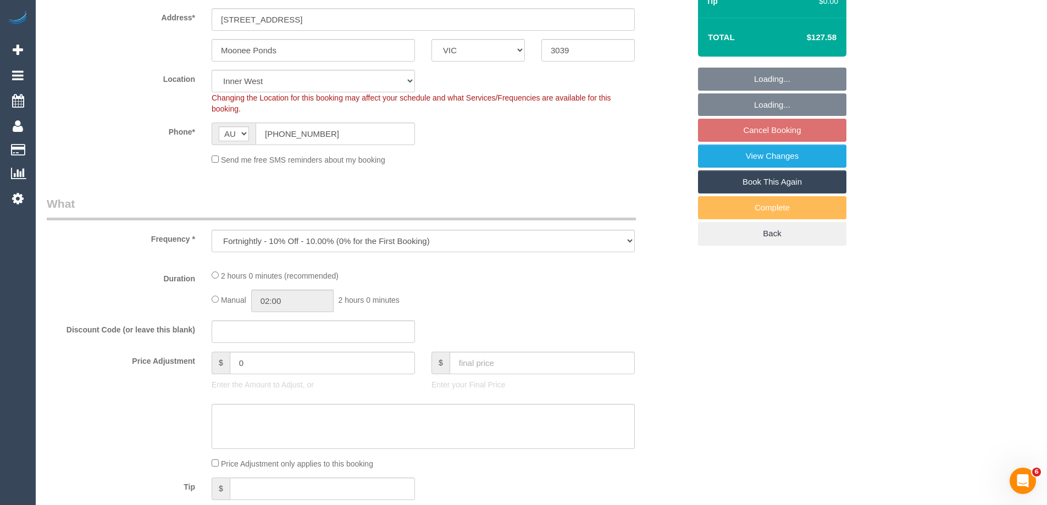
select select "number:28"
select select "number:14"
select select "number:19"
select select "number:24"
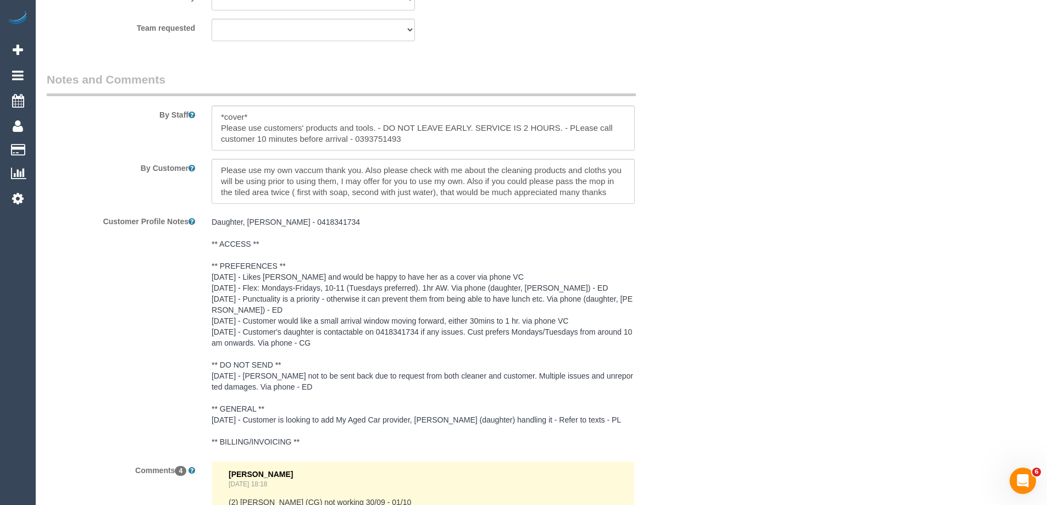
scroll to position [1813, 0]
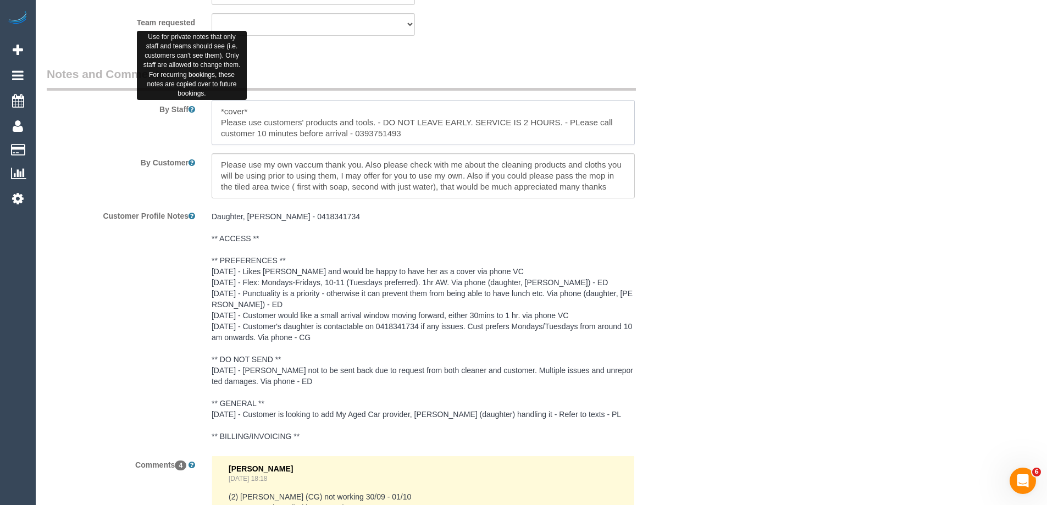
drag, startPoint x: 263, startPoint y: 108, endPoint x: 190, endPoint y: 107, distance: 73.1
click at [190, 107] on div "By Staff" at bounding box center [367, 105] width 659 height 79
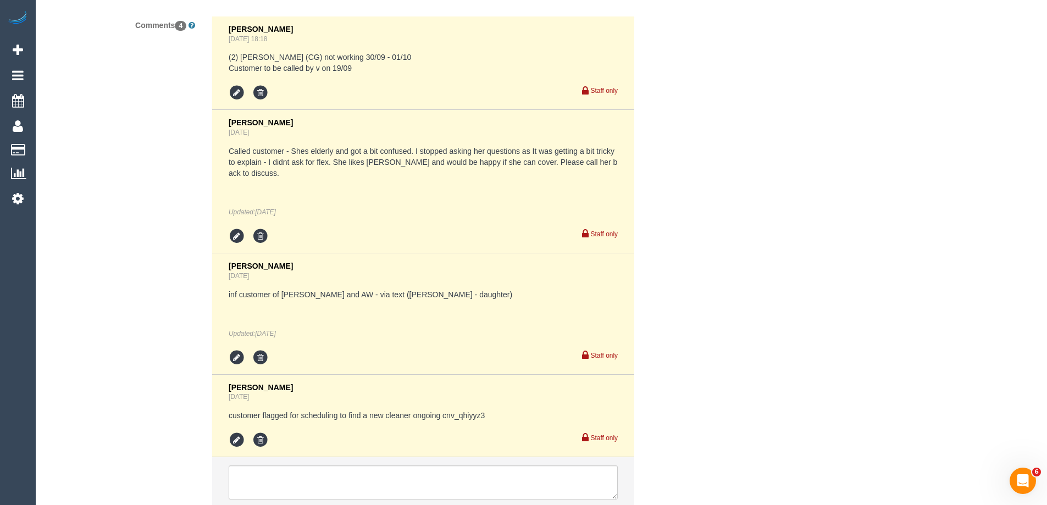
scroll to position [2336, 0]
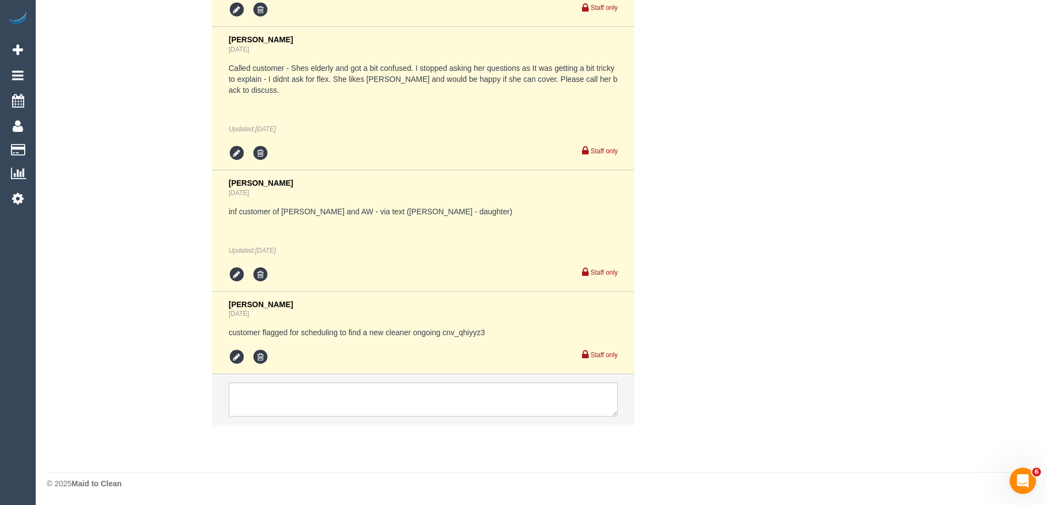
type textarea "Please use customers' products and tools. - DO NOT LEAVE EARLY. SERVICE IS 2 HO…"
drag, startPoint x: 442, startPoint y: 331, endPoint x: 491, endPoint y: 331, distance: 48.9
click at [491, 331] on pre "customer flagged for scheduling to find a new cleaner ongoing cnv_qhiyyz3" at bounding box center [423, 332] width 389 height 11
copy pre "cnv_qhiyyz3"
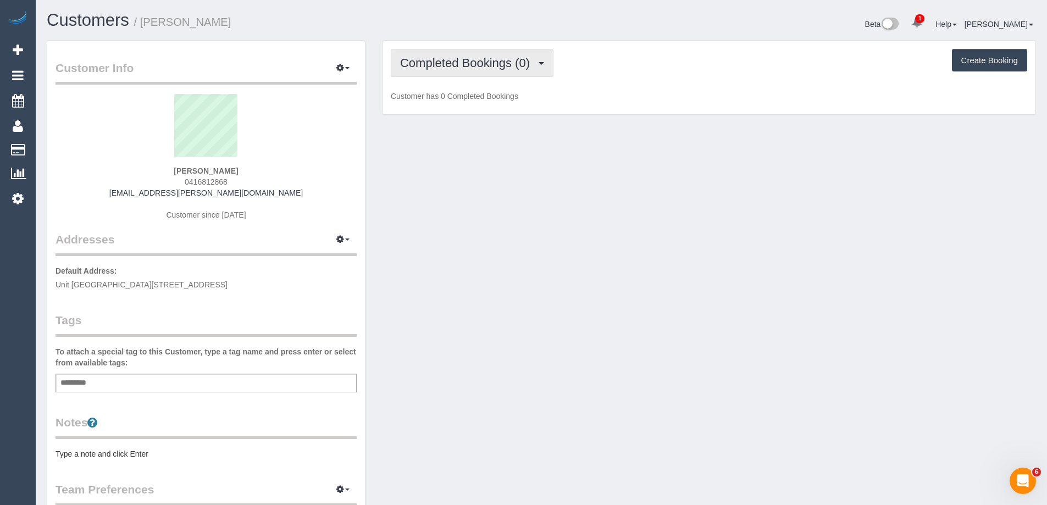
click at [465, 72] on button "Completed Bookings (0)" at bounding box center [472, 63] width 163 height 28
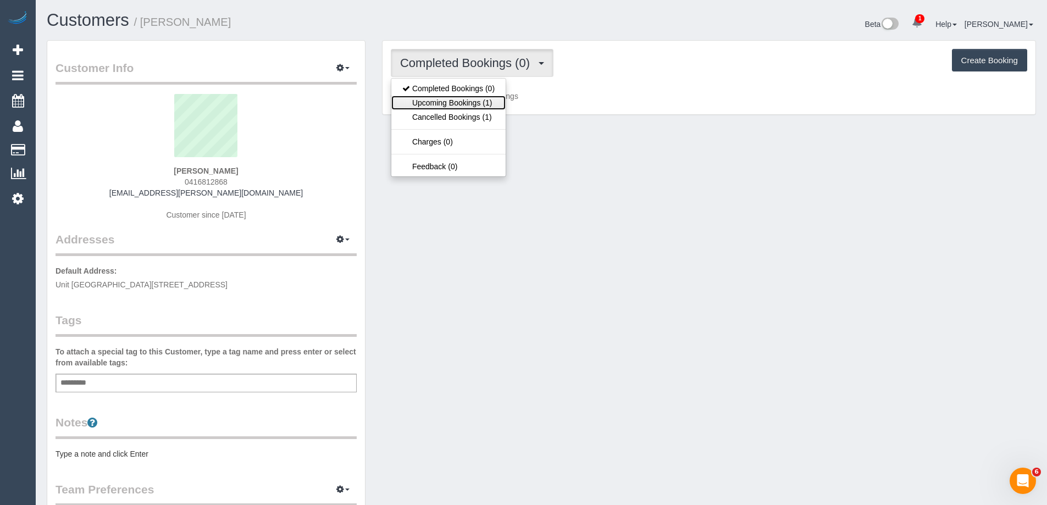
click at [466, 100] on link "Upcoming Bookings (1)" at bounding box center [448, 103] width 114 height 14
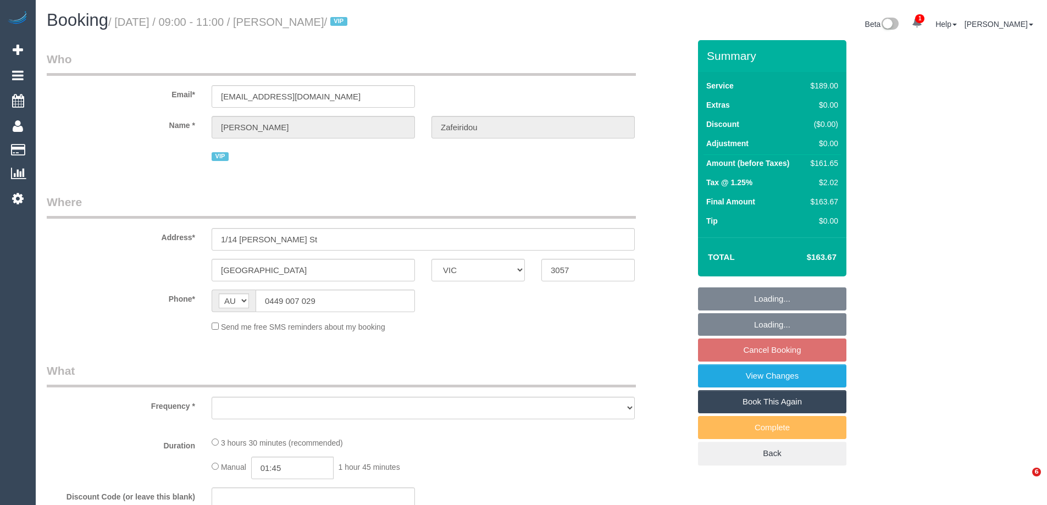
select select "VIC"
select select "object:550"
select select "string:stripe-pm_1Qu44f2GScqysDRVVRsiGy8u"
select select "number:28"
select select "number:14"
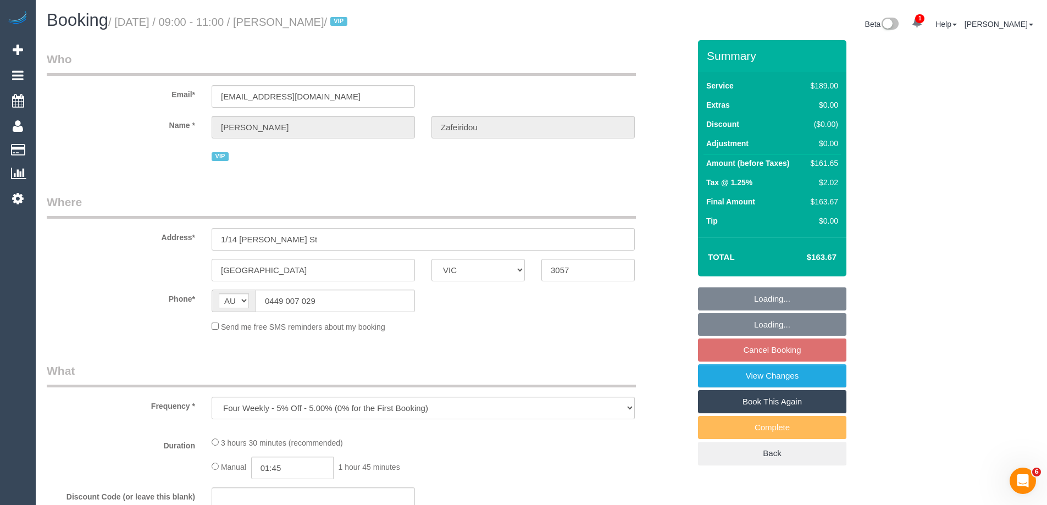
select select "number:19"
select select "number:24"
select select "number:34"
select select "number:26"
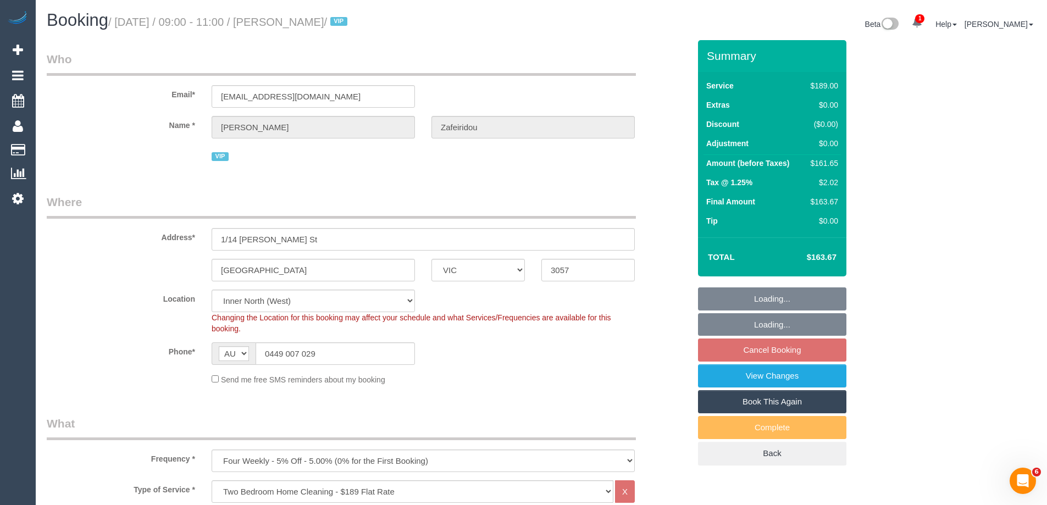
select select "object:1733"
select select "spot3"
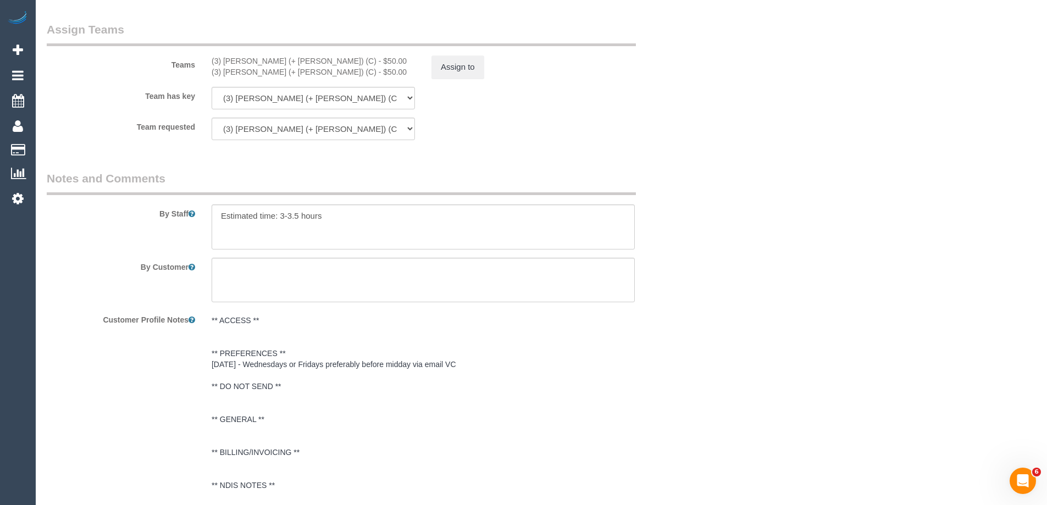
scroll to position [1703, 0]
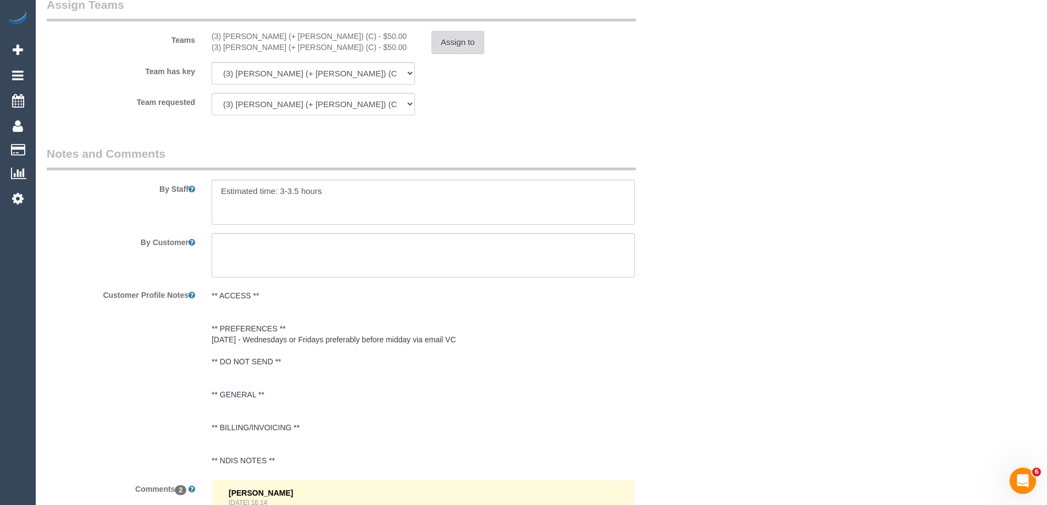
click at [454, 41] on button "Assign to" at bounding box center [457, 42] width 53 height 23
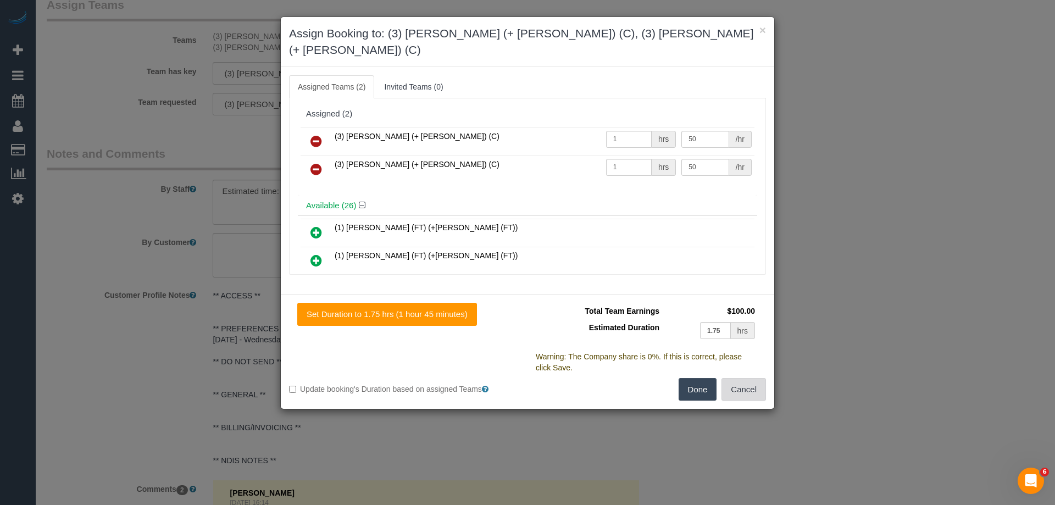
drag, startPoint x: 738, startPoint y: 368, endPoint x: 727, endPoint y: 368, distance: 11.0
click at [738, 378] on button "Cancel" at bounding box center [743, 389] width 45 height 23
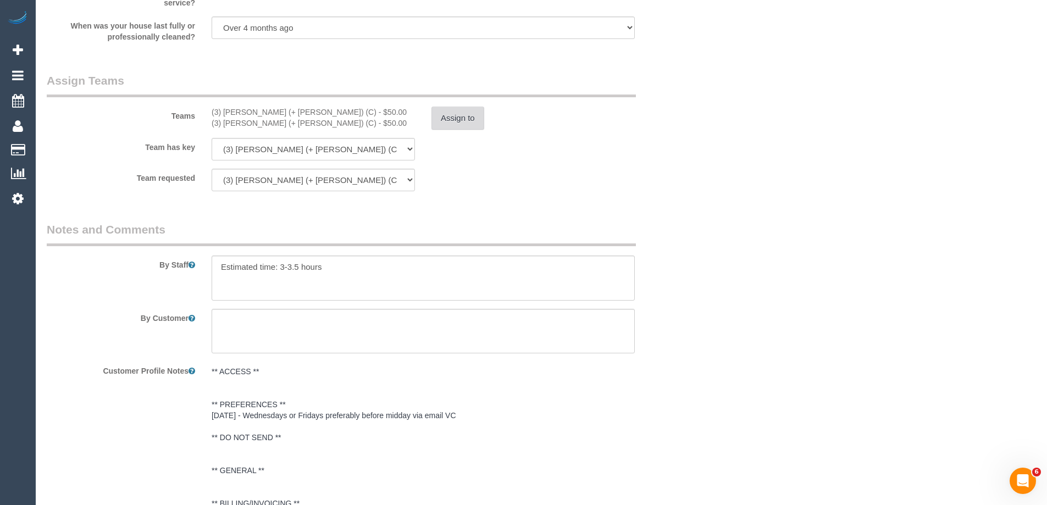
scroll to position [1483, 0]
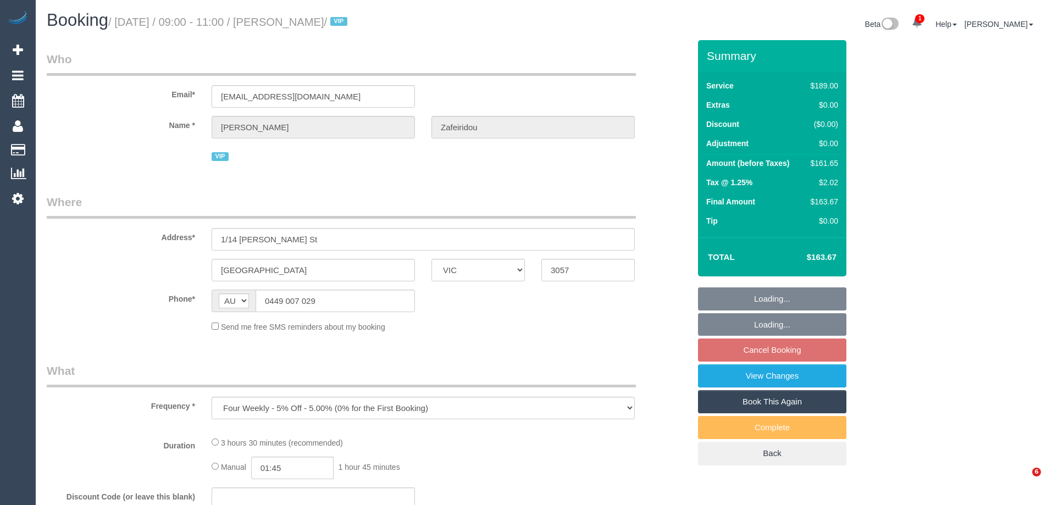
select select "VIC"
select select "string:stripe-pm_1Qu44f2GScqysDRVVRsiGy8u"
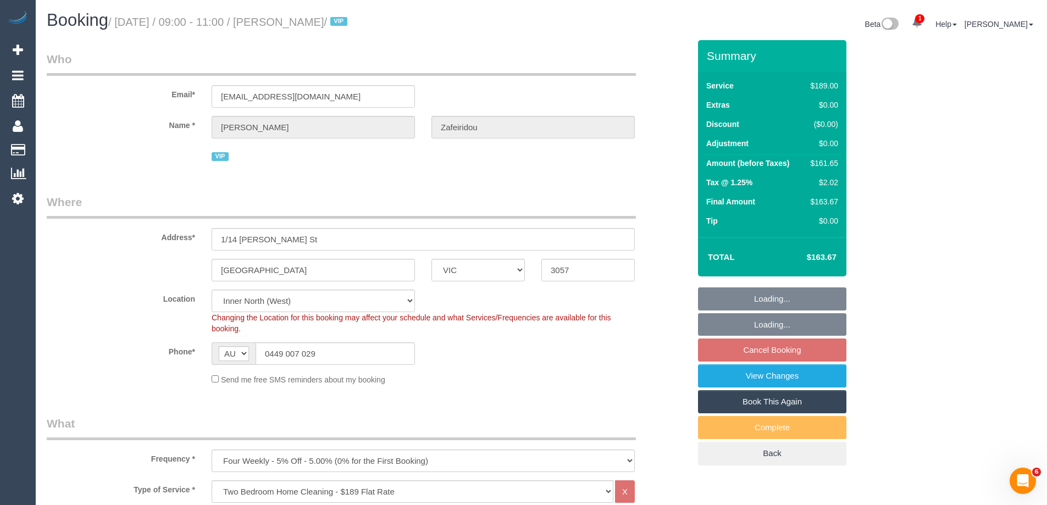
select select "object:697"
select select "spot3"
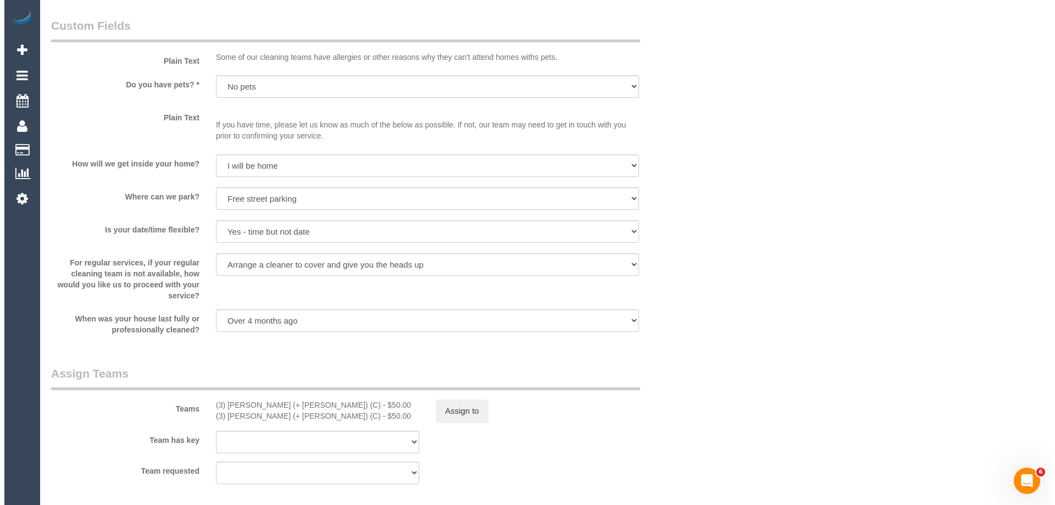
scroll to position [1538, 0]
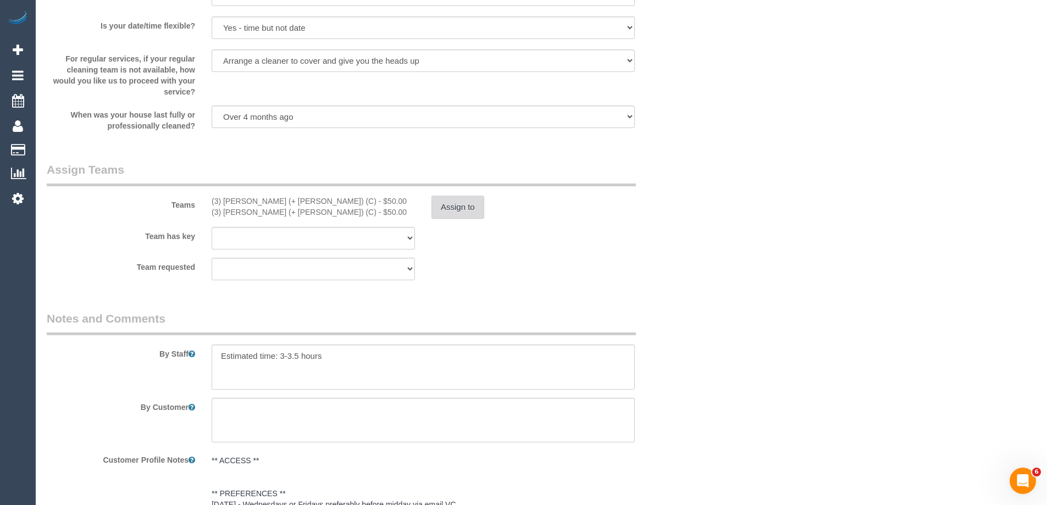
click at [452, 209] on button "Assign to" at bounding box center [457, 207] width 53 height 23
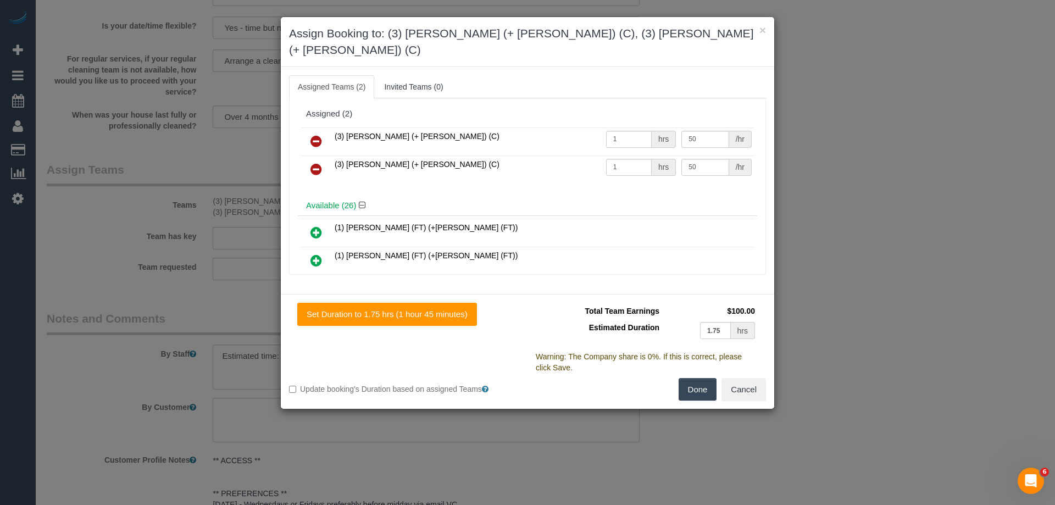
click at [321, 135] on icon at bounding box center [316, 141] width 12 height 13
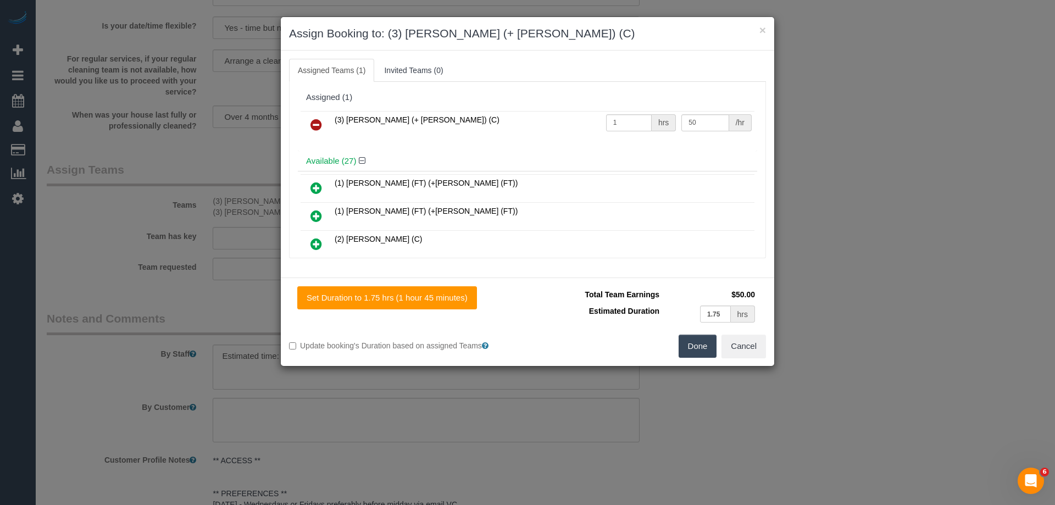
click at [321, 123] on icon at bounding box center [316, 124] width 12 height 13
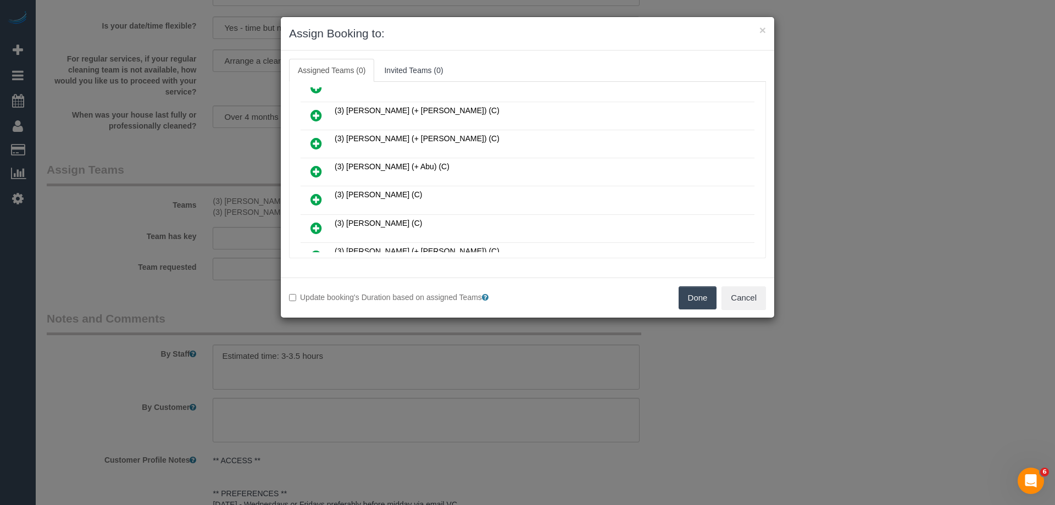
click at [314, 142] on icon at bounding box center [316, 143] width 12 height 13
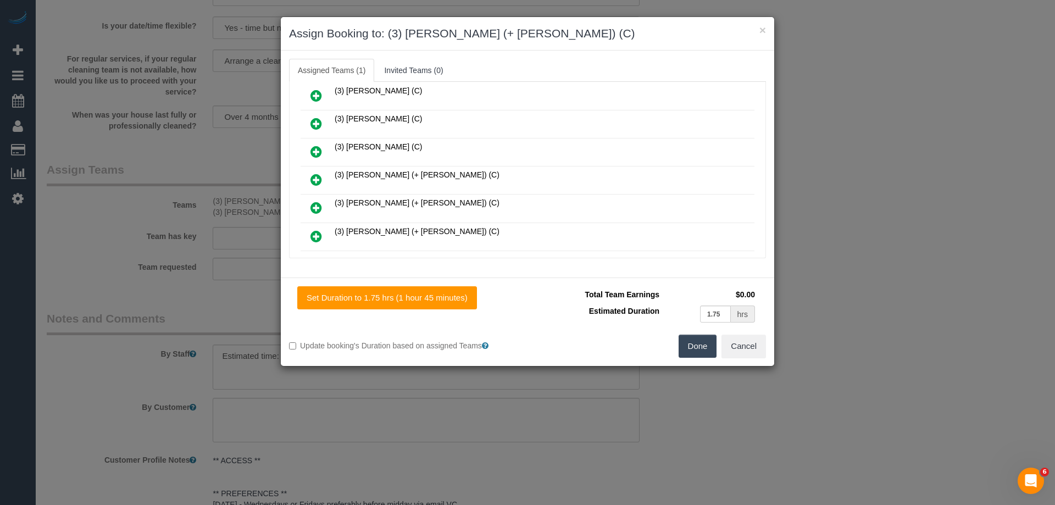
scroll to position [631, 0]
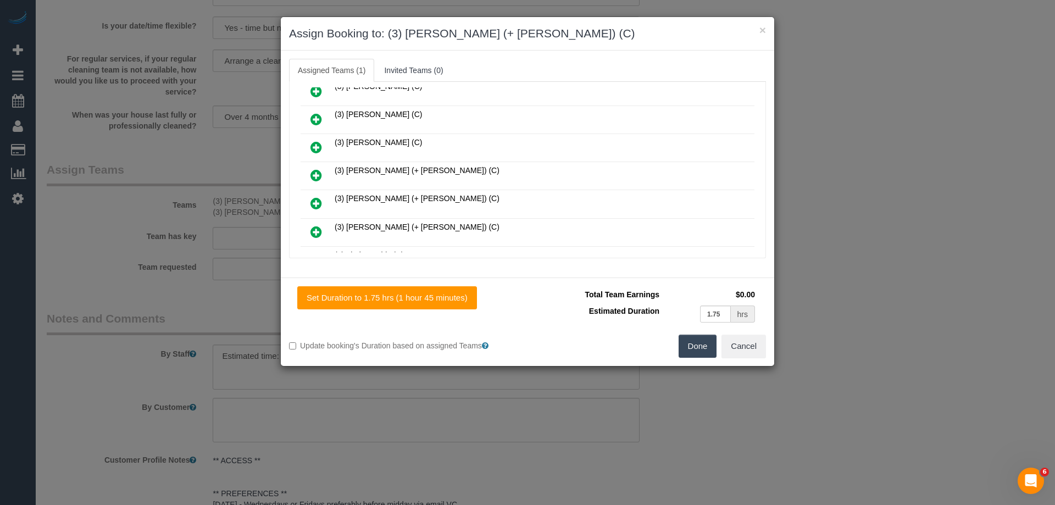
click at [319, 226] on icon at bounding box center [316, 231] width 12 height 13
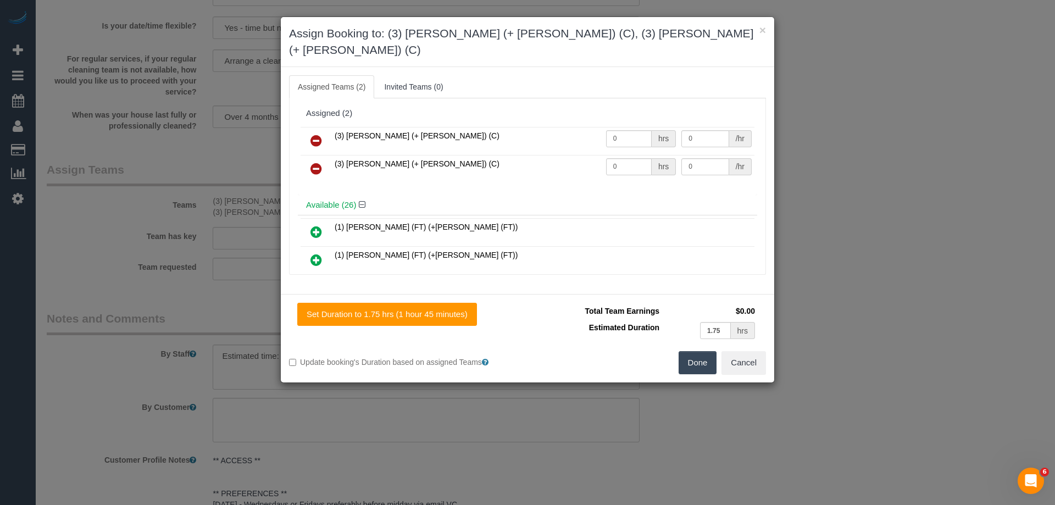
scroll to position [0, 0]
drag, startPoint x: 628, startPoint y: 122, endPoint x: 592, endPoint y: 121, distance: 36.3
click at [592, 127] on tr "(3) Felipe (+ Tatiana) (C) 0 hrs 0 /hr" at bounding box center [528, 141] width 454 height 28
type input "1"
drag, startPoint x: 625, startPoint y: 149, endPoint x: 565, endPoint y: 149, distance: 60.4
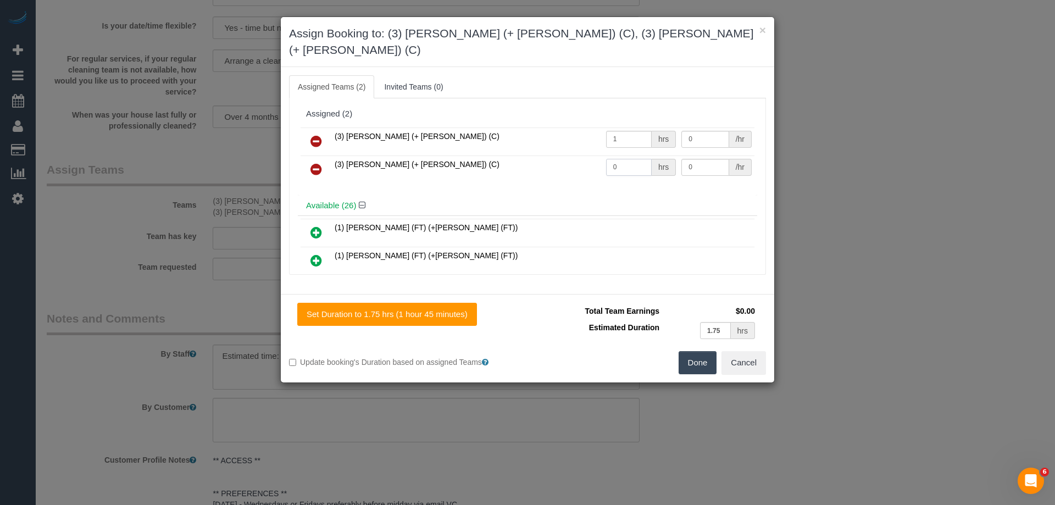
click at [565, 155] on tr "(3) Tatiana (+ Felipe) (C) 0 hrs 0 /hr" at bounding box center [528, 169] width 454 height 28
type input "1"
click at [653, 127] on tr "(3) Felipe (+ Tatiana) (C) 1 hrs 0 /hr" at bounding box center [528, 141] width 454 height 28
type input "50"
click at [692, 159] on div "0 /hr" at bounding box center [716, 167] width 70 height 17
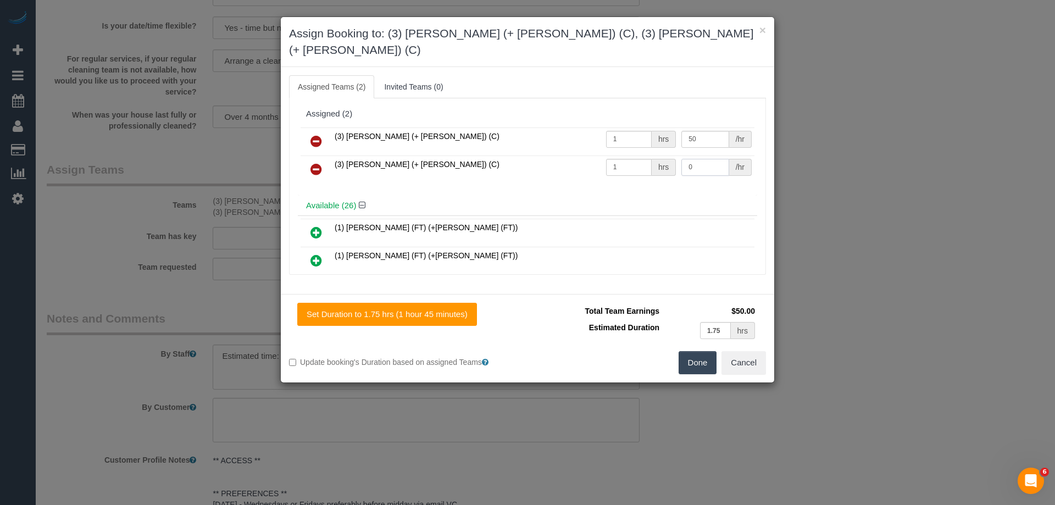
click at [701, 159] on input "0" at bounding box center [704, 167] width 47 height 17
drag, startPoint x: 708, startPoint y: 149, endPoint x: 642, endPoint y: 149, distance: 65.4
click at [642, 155] on tr "(3) Tatiana (+ Felipe) (C) 1 hrs 0 /hr" at bounding box center [528, 169] width 454 height 28
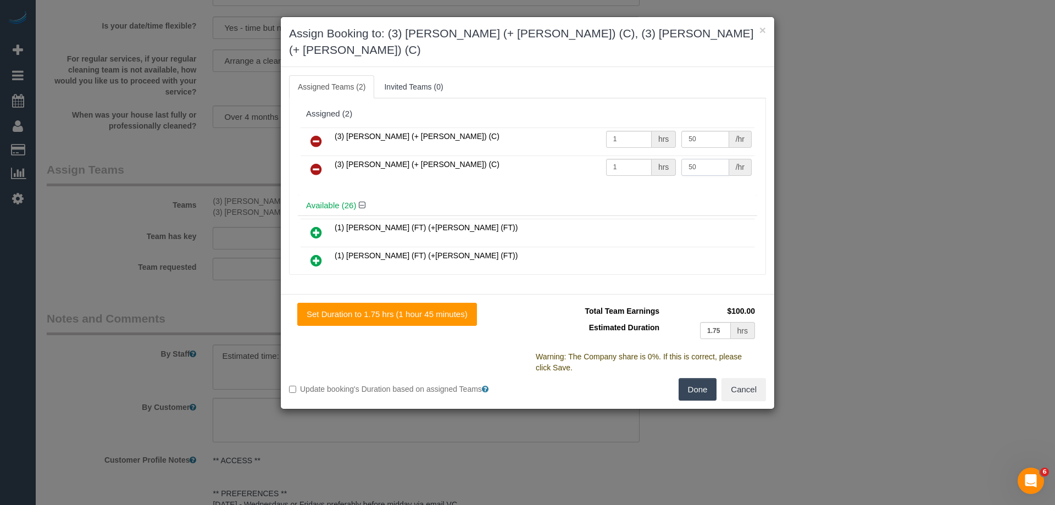
type input "50"
click at [691, 379] on button "Done" at bounding box center [698, 389] width 38 height 23
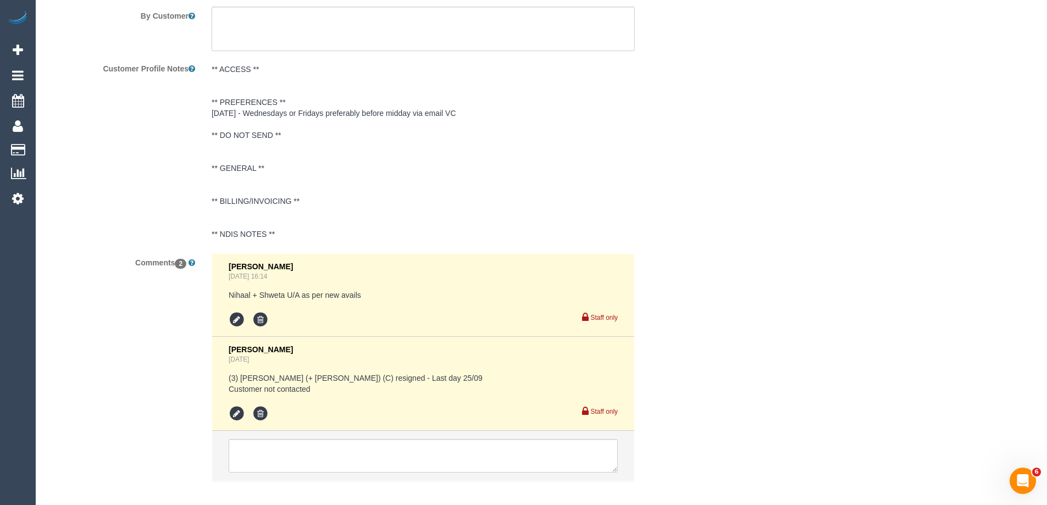
scroll to position [1986, 0]
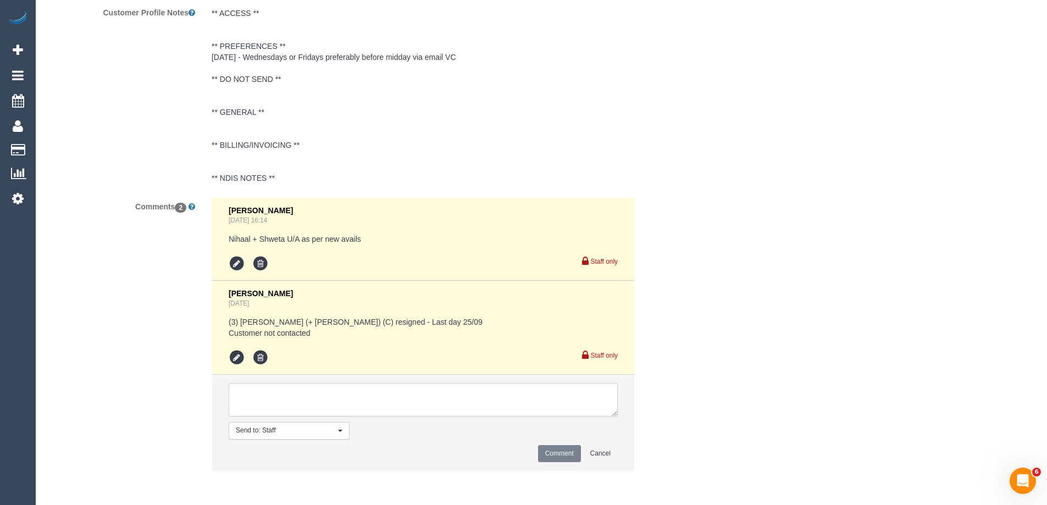
click at [287, 396] on textarea at bounding box center [423, 400] width 389 height 34
type textarea "U/A from C+T as needed for a customer request. Not notified as is a cover."
click at [555, 450] on button "Comment" at bounding box center [559, 453] width 43 height 17
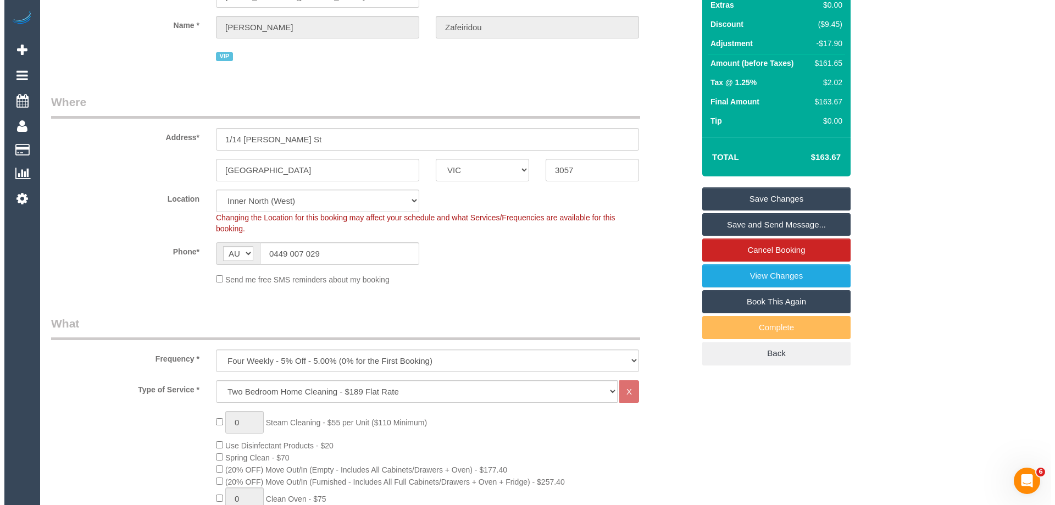
scroll to position [0, 0]
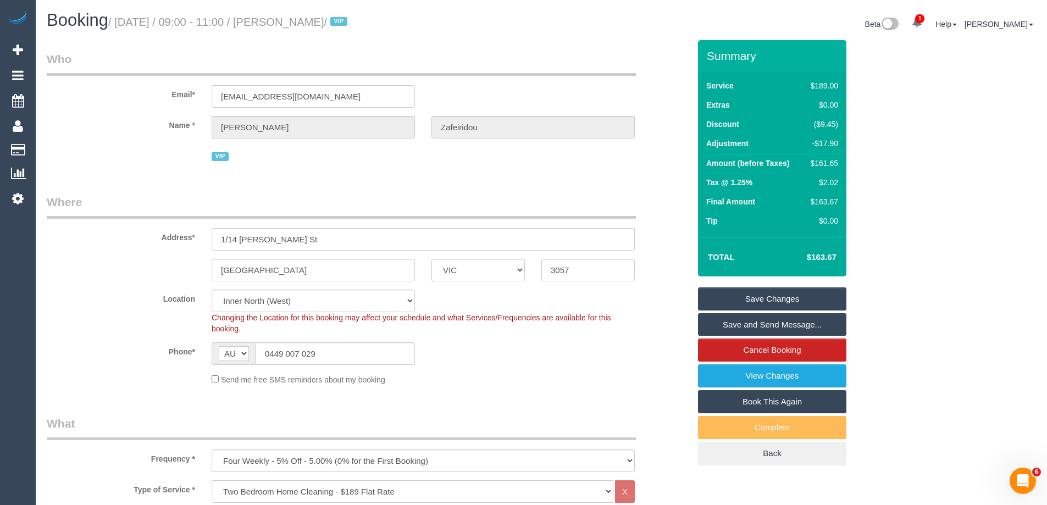
drag, startPoint x: 384, startPoint y: 20, endPoint x: 288, endPoint y: 21, distance: 95.6
click at [288, 21] on small "/ October 01, 2025 / 09:00 - 11:00 / Christina Zafeiridou / VIP" at bounding box center [229, 22] width 242 height 12
copy small "Christina Zafeiridou"
click at [731, 300] on link "Save Changes" at bounding box center [772, 298] width 148 height 23
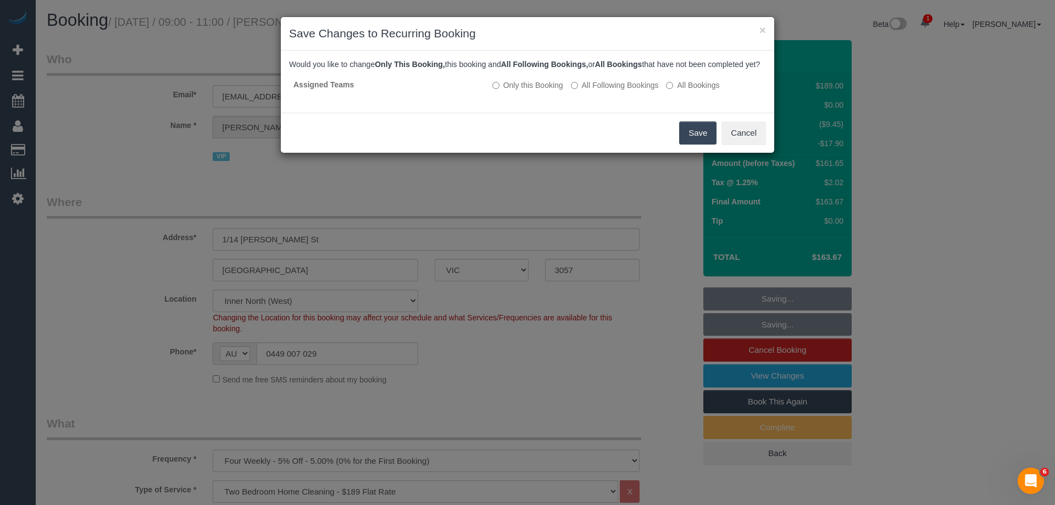
click at [688, 140] on button "Save" at bounding box center [697, 132] width 37 height 23
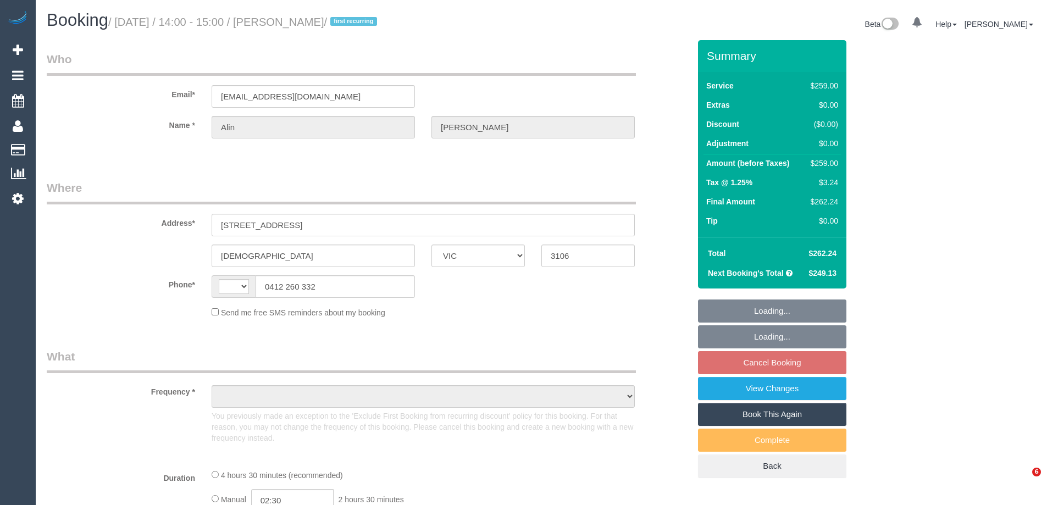
select select "VIC"
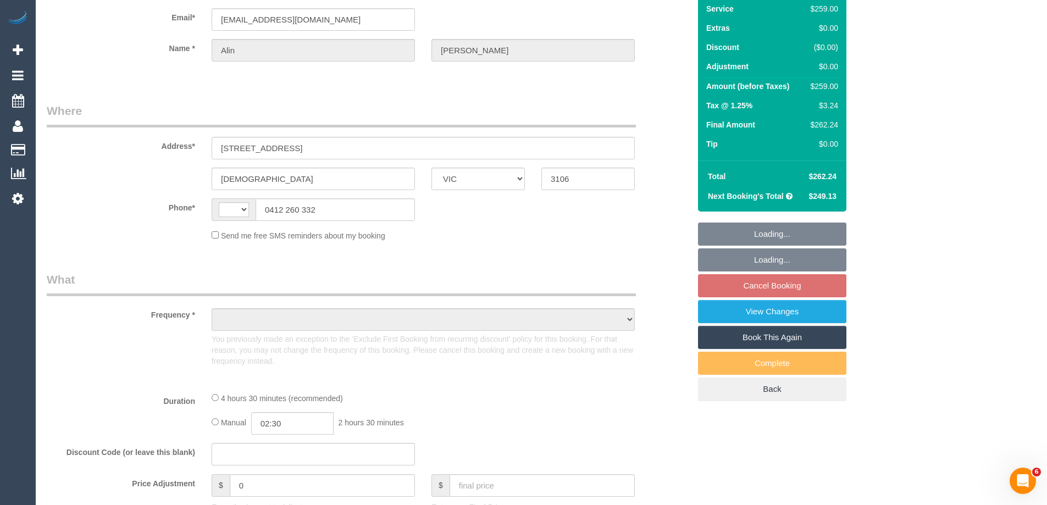
scroll to position [165, 0]
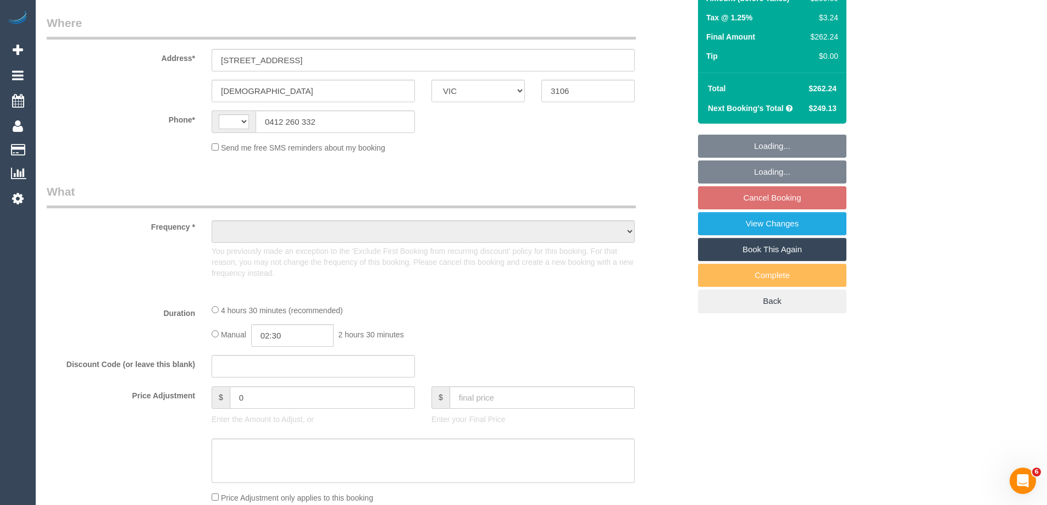
select select "string:stripe-pm_1NAYY22GScqysDRVLHyLZFKM"
select select "number:27"
select select "number:14"
select select "number:19"
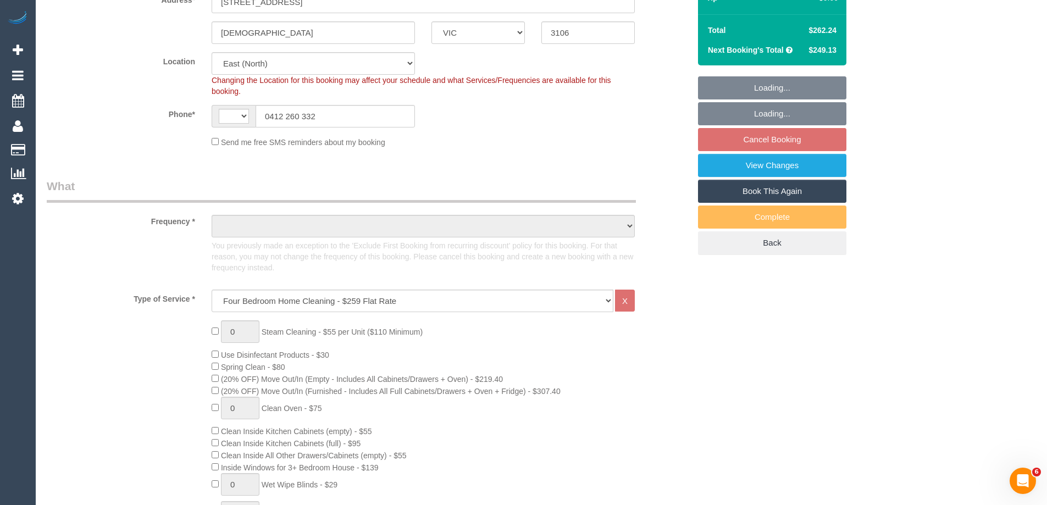
select select "string:AU"
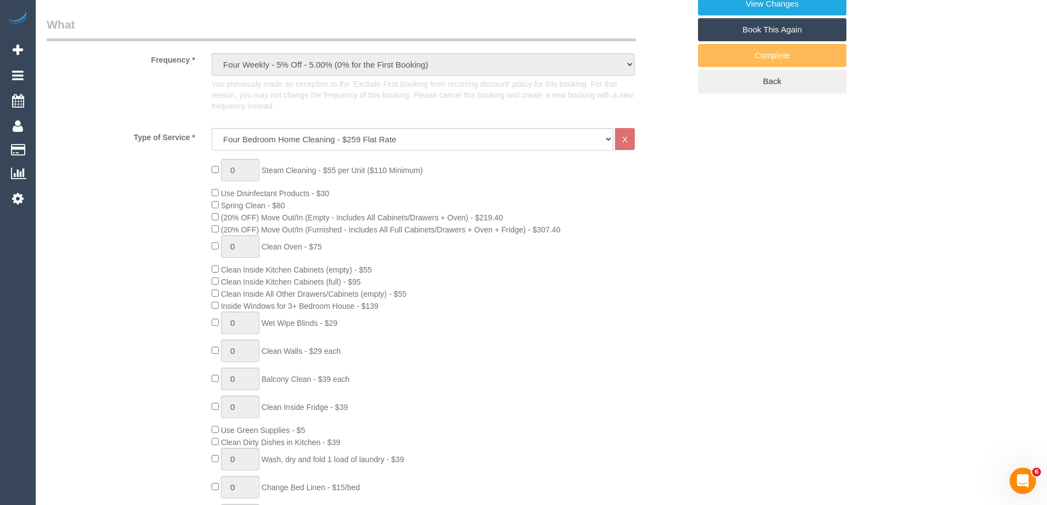
select select "object:805"
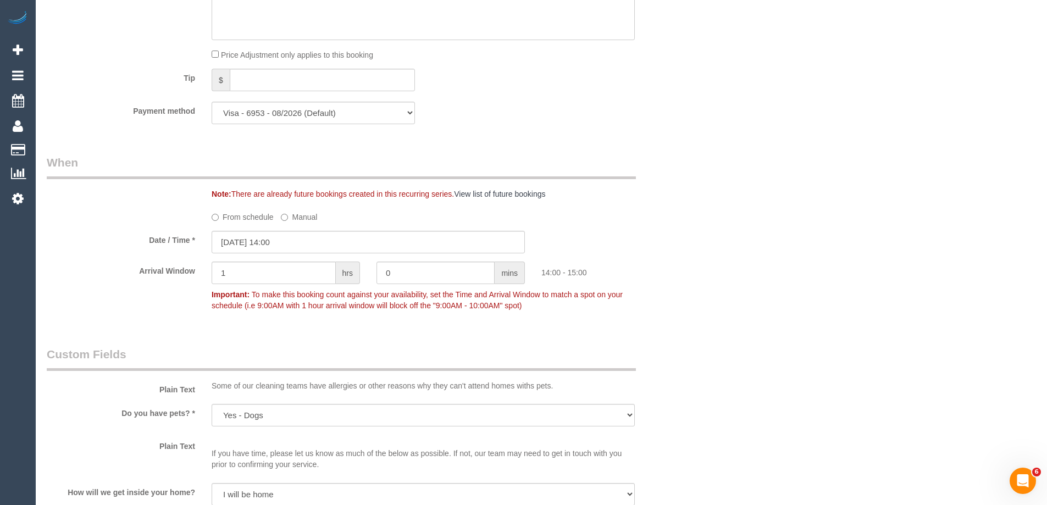
scroll to position [1099, 0]
click at [238, 241] on input "[DATE] 14:00" at bounding box center [368, 241] width 313 height 23
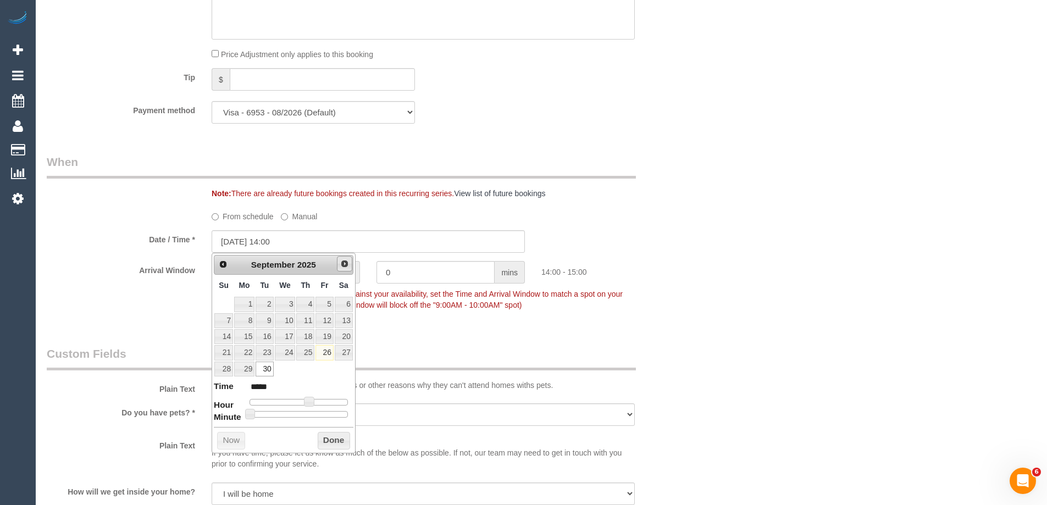
click at [338, 264] on link "Next" at bounding box center [344, 263] width 15 height 15
click at [283, 302] on link "1" at bounding box center [285, 304] width 21 height 15
type input "[DATE] 13:00"
type input "*****"
type input "[DATE] 12:00"
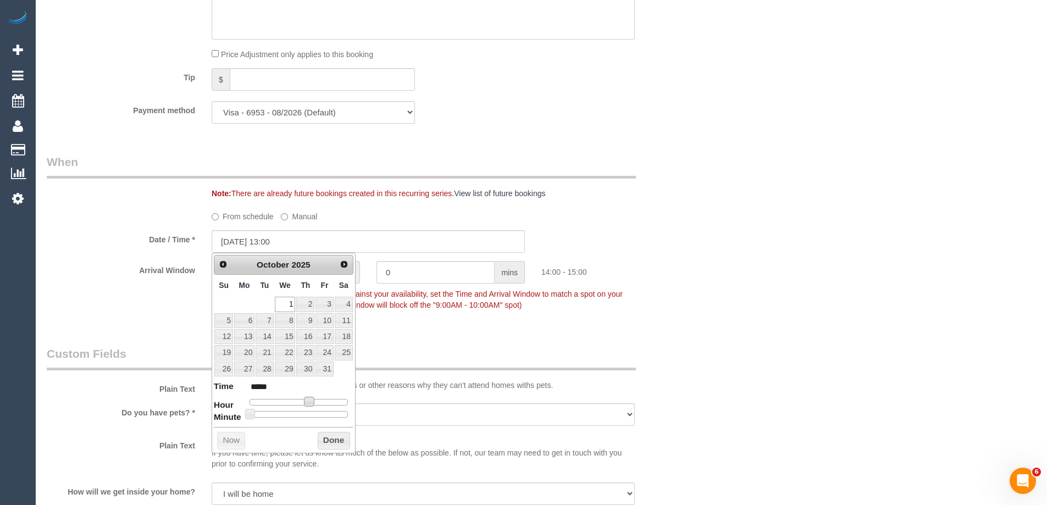
type input "*****"
type input "[DATE] 11:00"
type input "*****"
type input "[DATE] 10:00"
type input "*****"
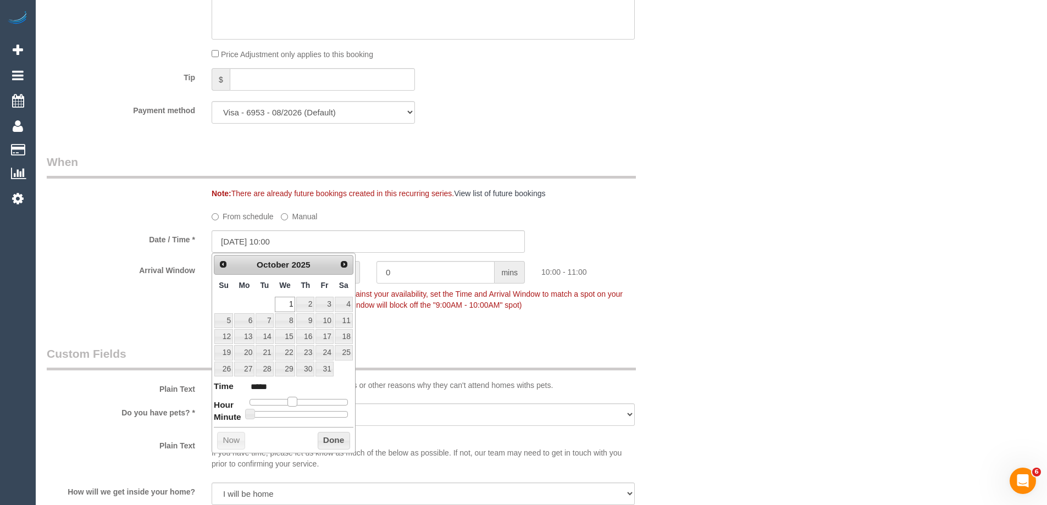
drag, startPoint x: 309, startPoint y: 401, endPoint x: 294, endPoint y: 401, distance: 14.8
click at [294, 401] on span at bounding box center [292, 402] width 10 height 10
click at [327, 437] on button "Done" at bounding box center [334, 441] width 32 height 18
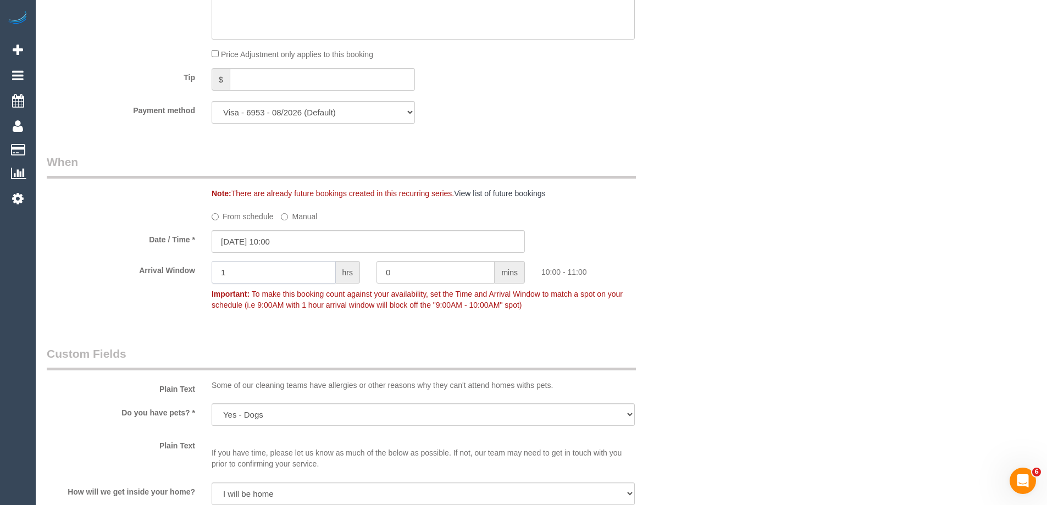
drag, startPoint x: 248, startPoint y: 279, endPoint x: 196, endPoint y: 275, distance: 52.4
click at [196, 275] on div "Arrival Window 1 hrs 0 mins 10:00 - 11:00 Important: To make this booking count…" at bounding box center [367, 288] width 659 height 54
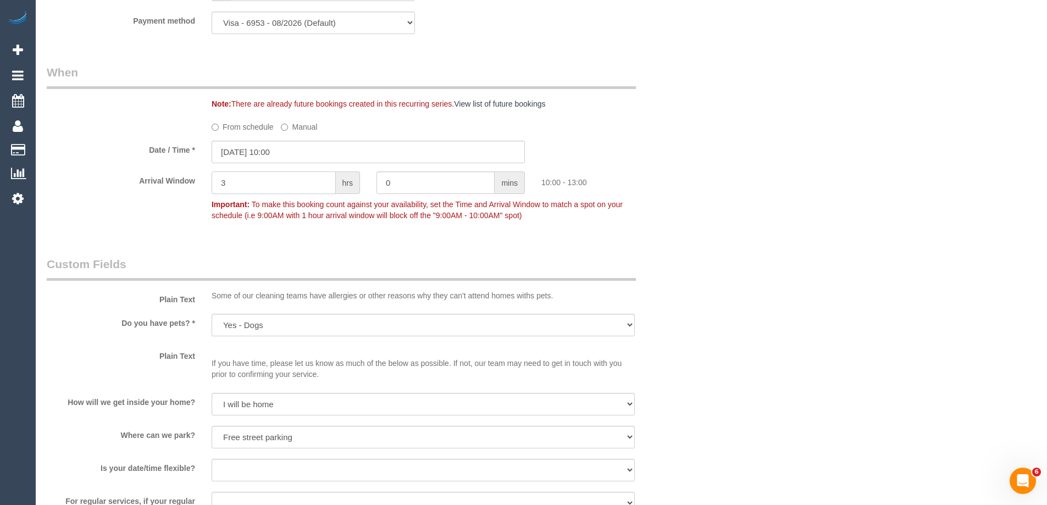
scroll to position [1264, 0]
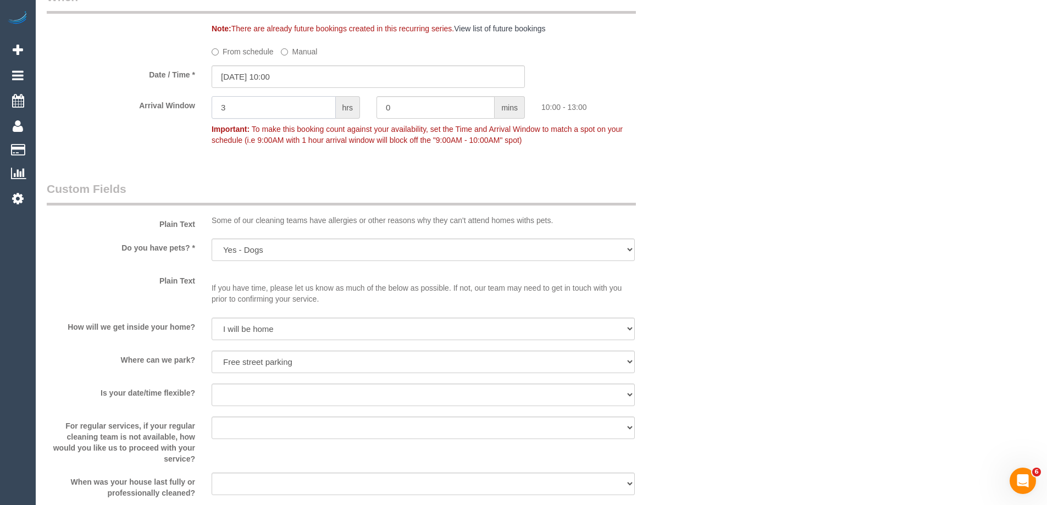
drag, startPoint x: 247, startPoint y: 109, endPoint x: 141, endPoint y: 109, distance: 106.0
click at [141, 109] on div "Arrival Window 3 hrs 0 mins 10:00 - 13:00 Important: To make this booking count…" at bounding box center [367, 123] width 659 height 54
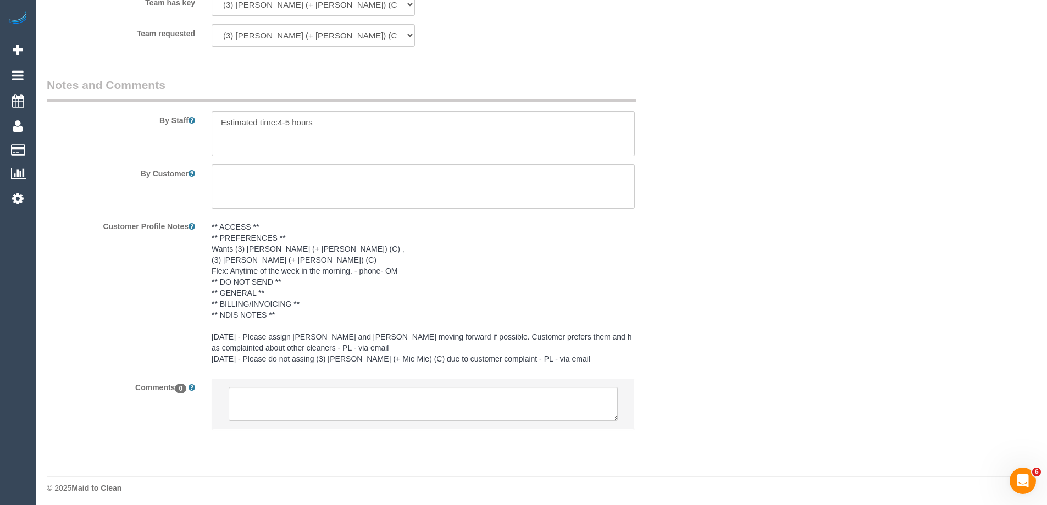
scroll to position [1869, 0]
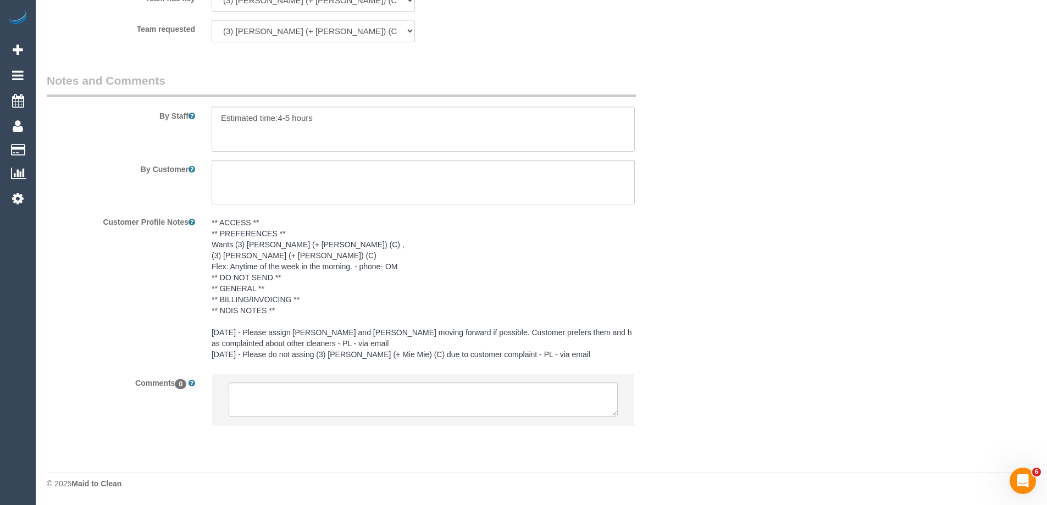
type input "2"
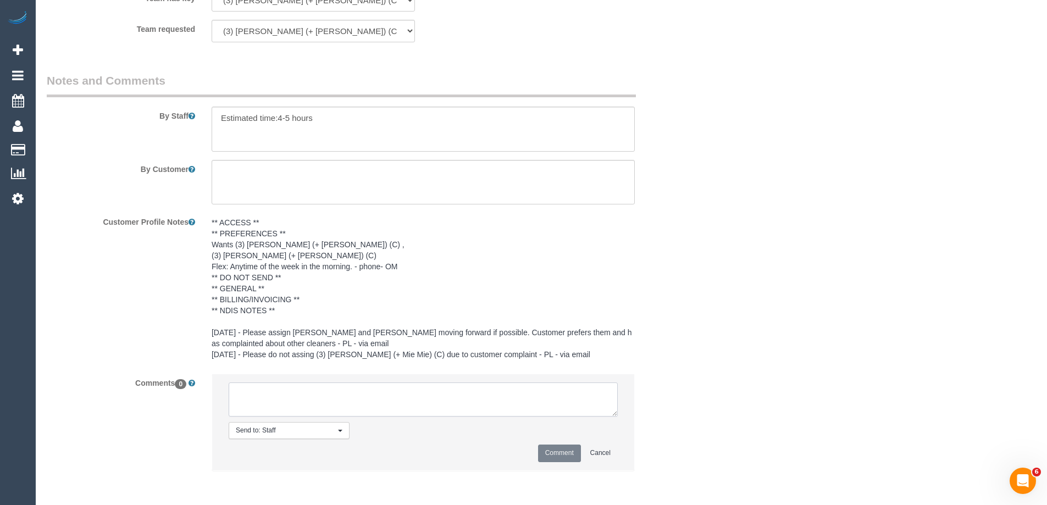
click at [255, 385] on textarea at bounding box center [423, 399] width 389 height 34
type textarea "Rescheduled to Wed the 1/10 as per customer flex. Pending response - via email"
click at [556, 448] on button "Comment" at bounding box center [559, 452] width 43 height 17
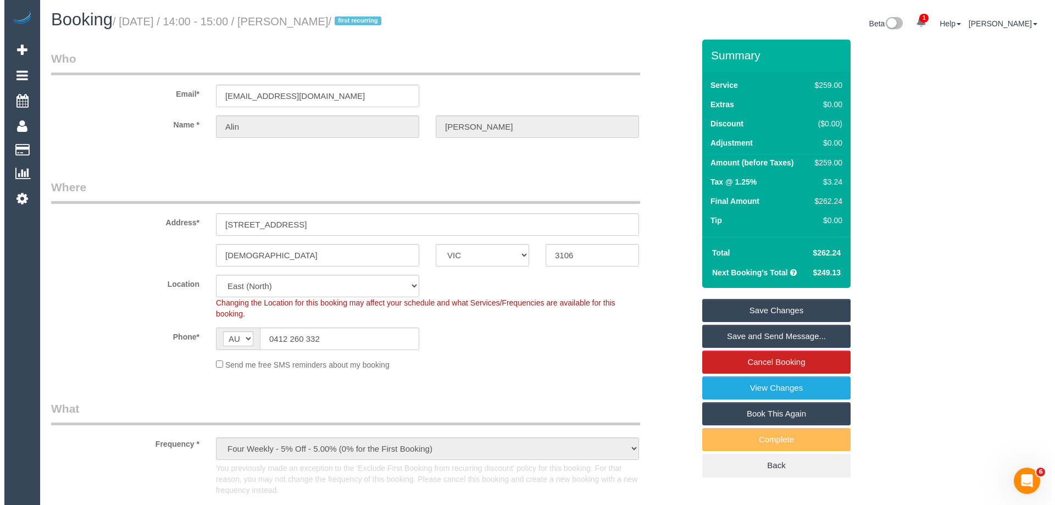
scroll to position [0, 0]
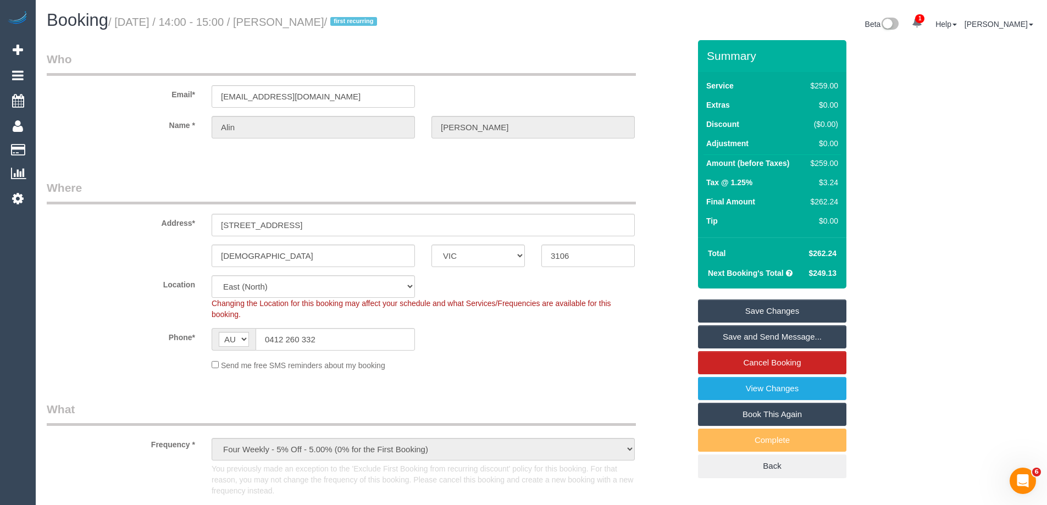
click at [721, 308] on link "Save Changes" at bounding box center [772, 310] width 148 height 23
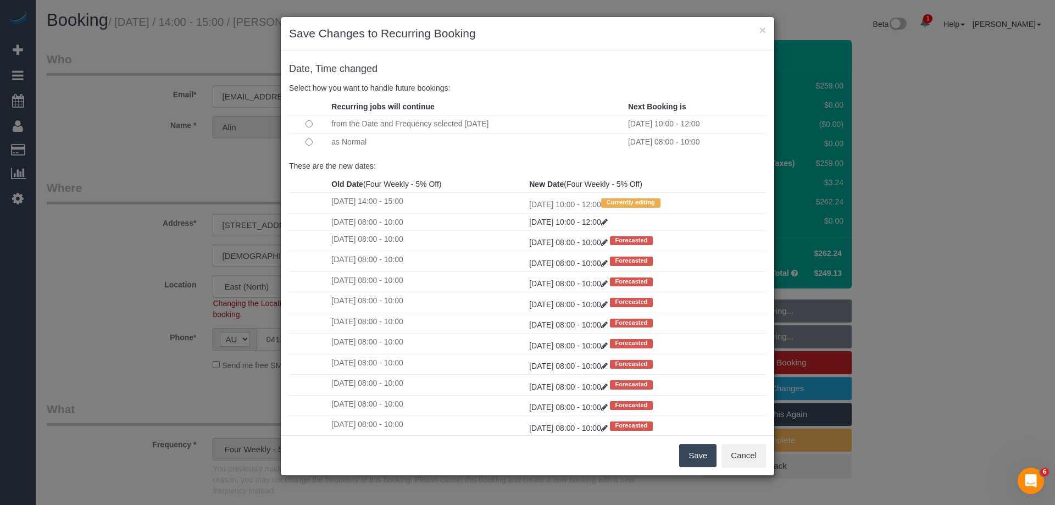
click at [689, 449] on button "Save" at bounding box center [697, 455] width 37 height 23
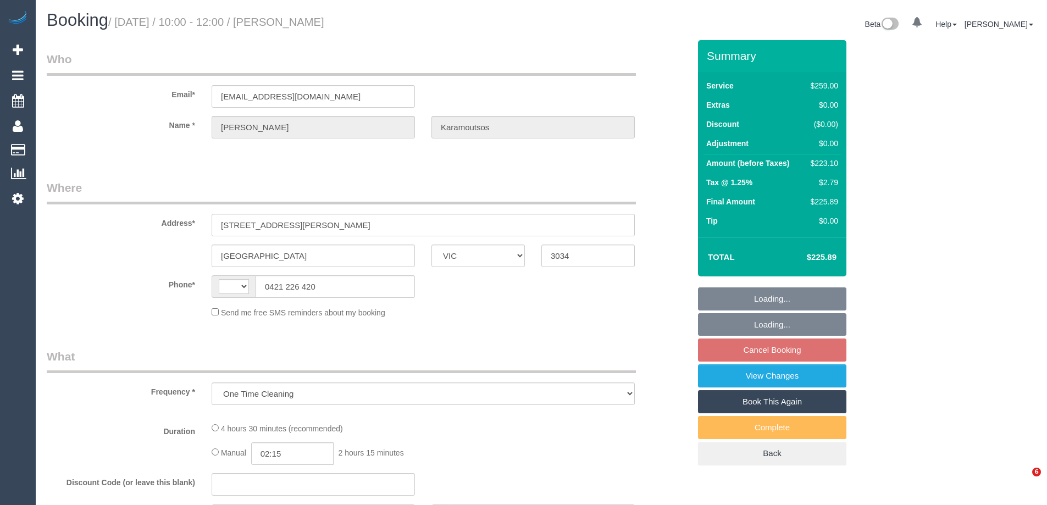
select select "VIC"
select select "string:AU"
select select "string:stripe-pm_1PR2bg2GScqysDRVvq6gcscy"
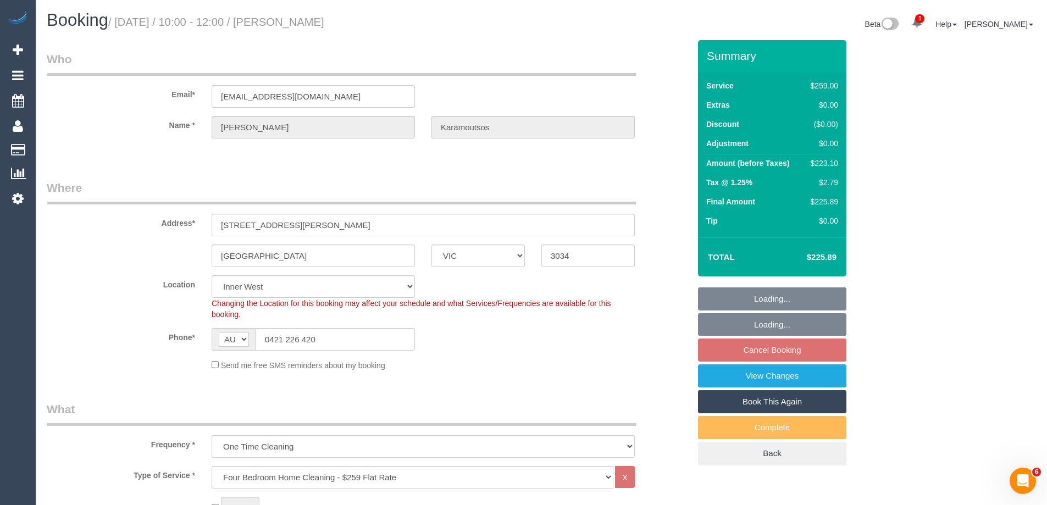
select select "object:683"
select select "number:28"
select select "number:14"
select select "number:18"
select select "number:36"
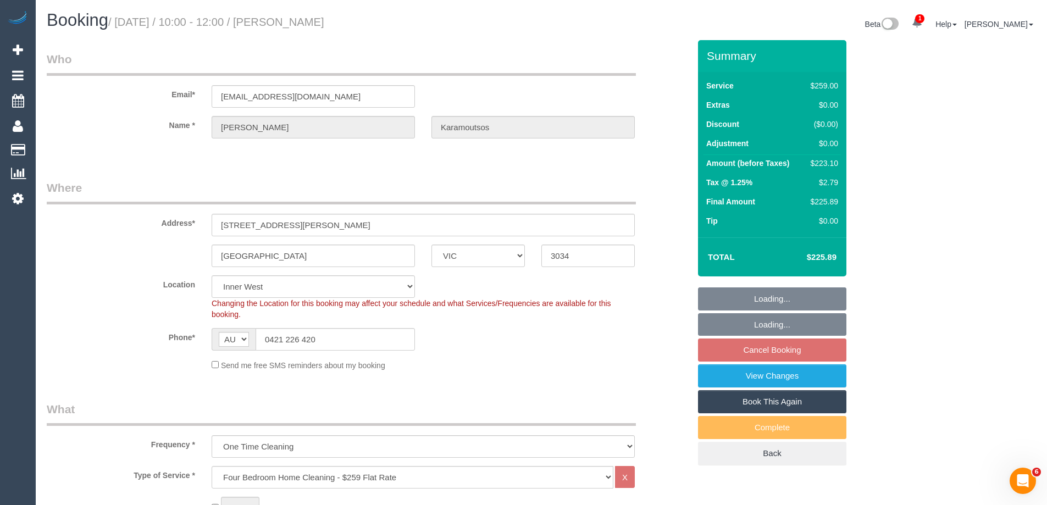
select select "number:34"
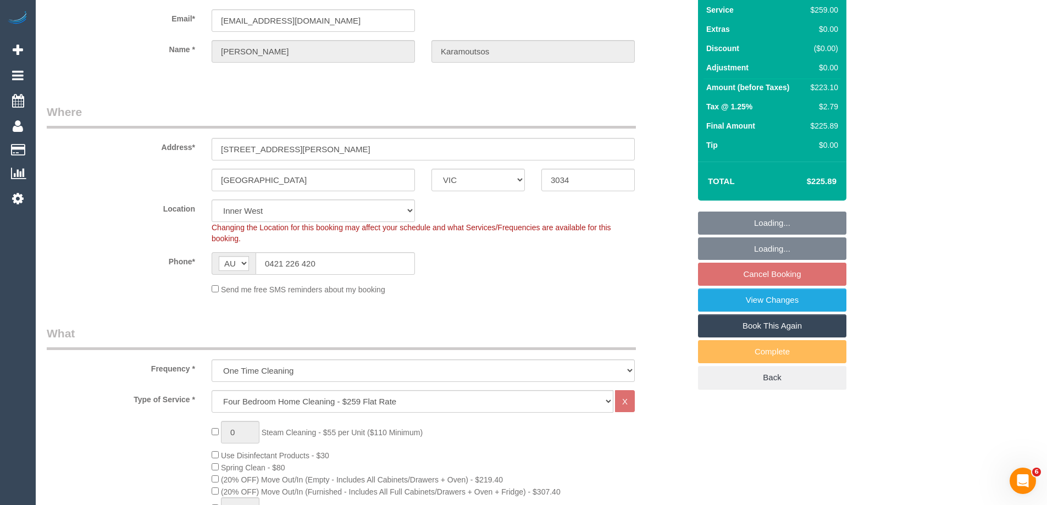
select select "spot3"
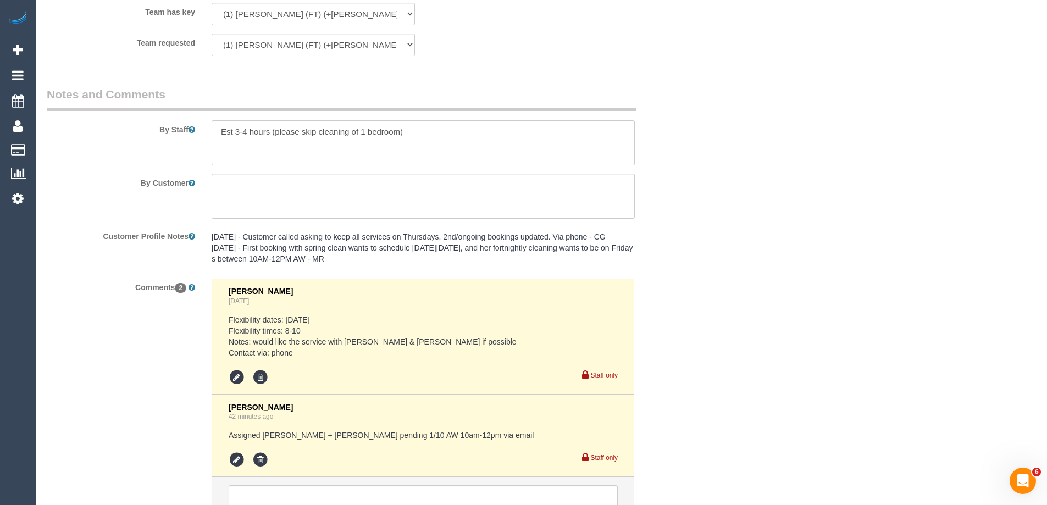
scroll to position [1831, 0]
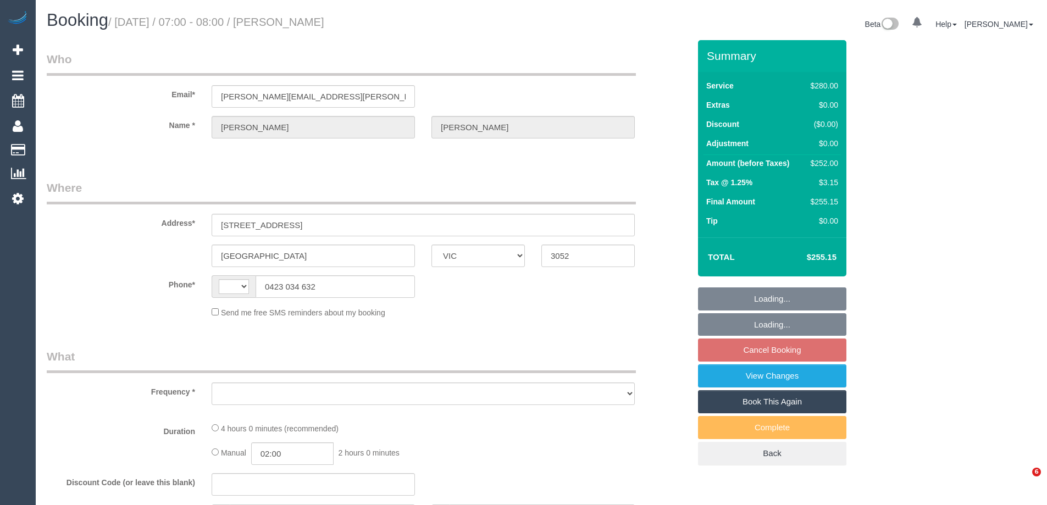
select select "VIC"
select select "string:stripe-pm_1NyNzk2GScqysDRVTDbnnvNv"
select select "240"
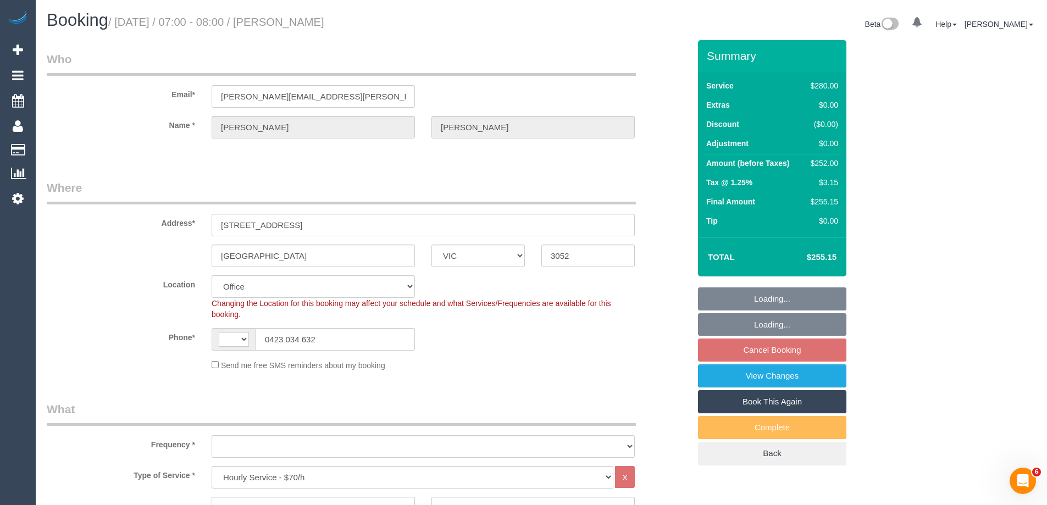
select select "string:AU"
select select "number:29"
select select "number:14"
select select "number:19"
select select "number:22"
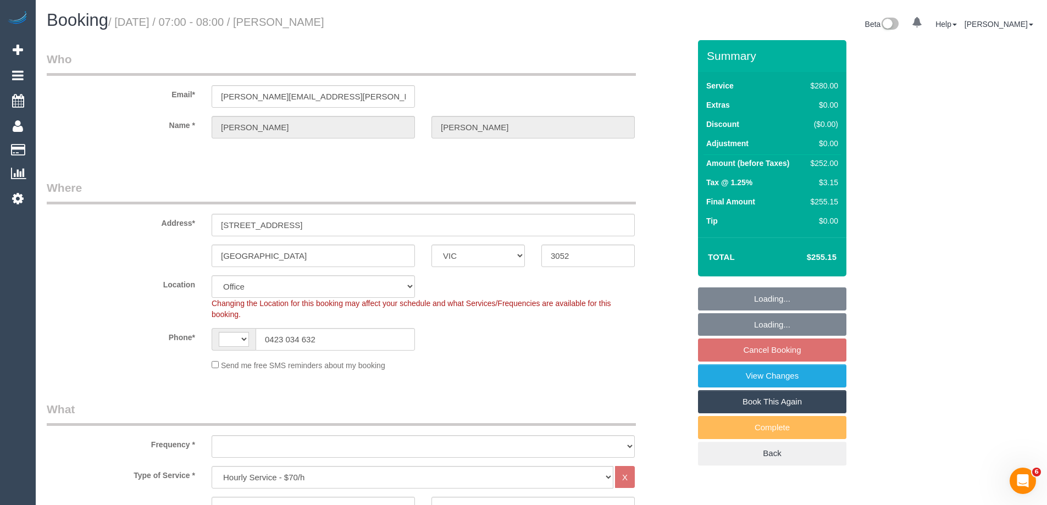
select select "number:34"
select select "number:12"
select select "object:858"
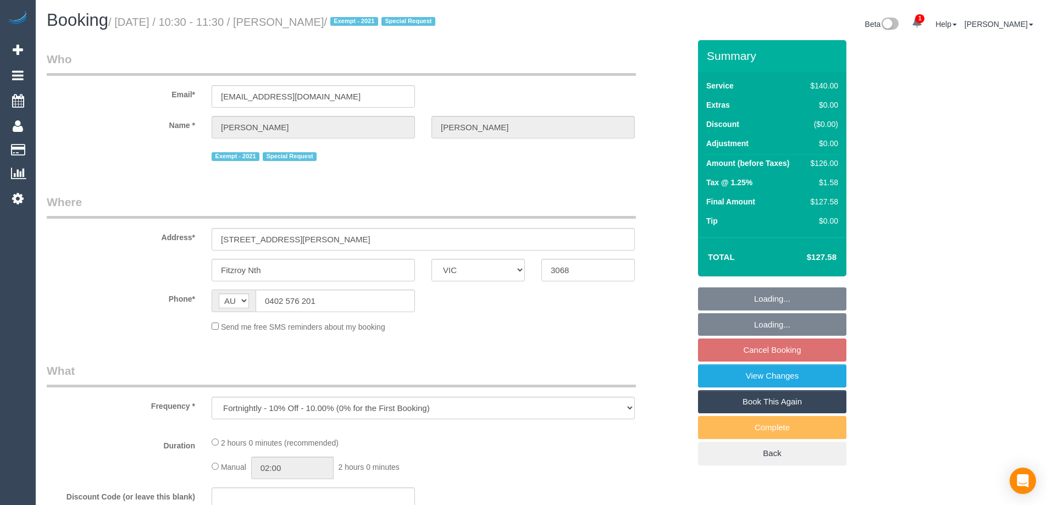
select select "VIC"
select select "string:stripe-pm_1Pt2Eg2GScqysDRVOfYEkbYp"
select select "number:27"
select select "number:14"
select select "number:19"
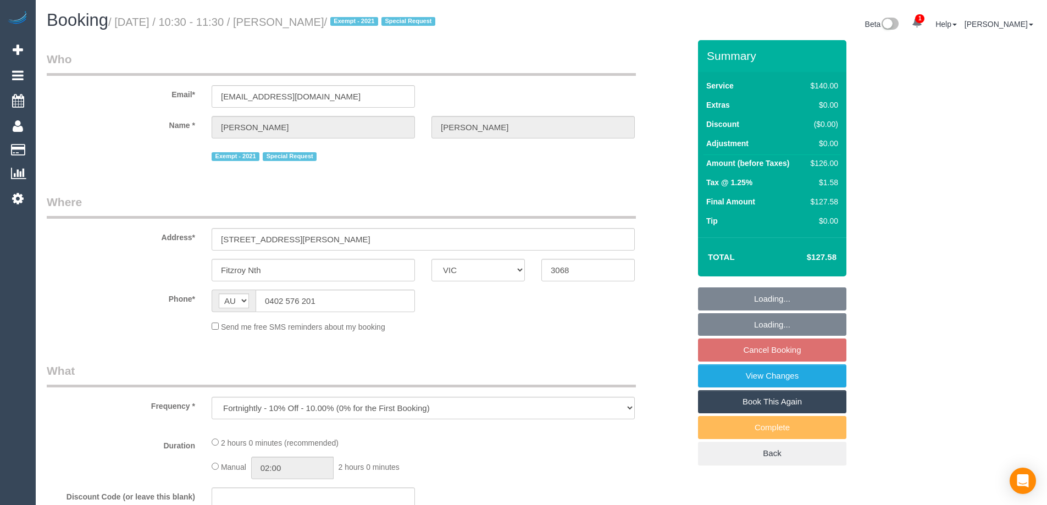
select select "number:24"
select select "number:35"
select select "number:13"
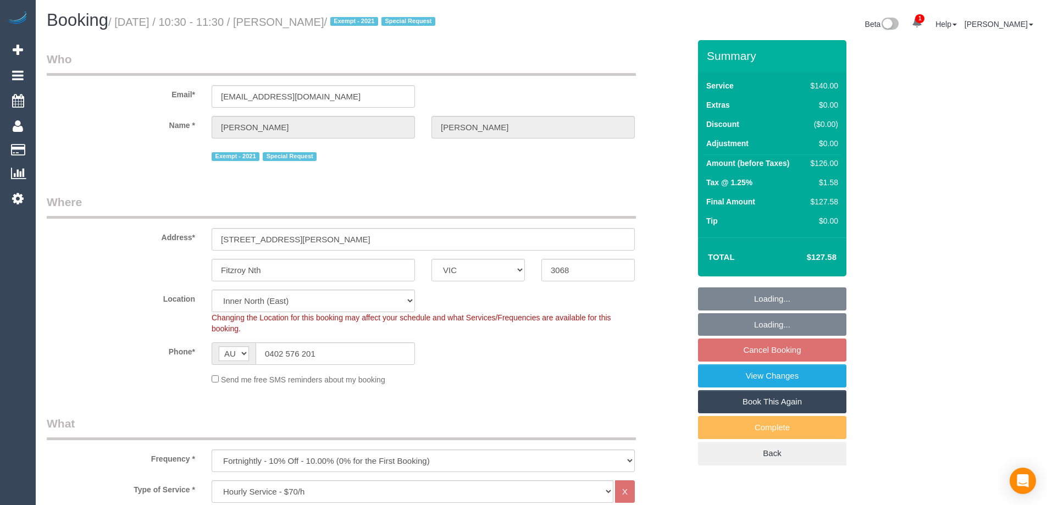
select select "object:906"
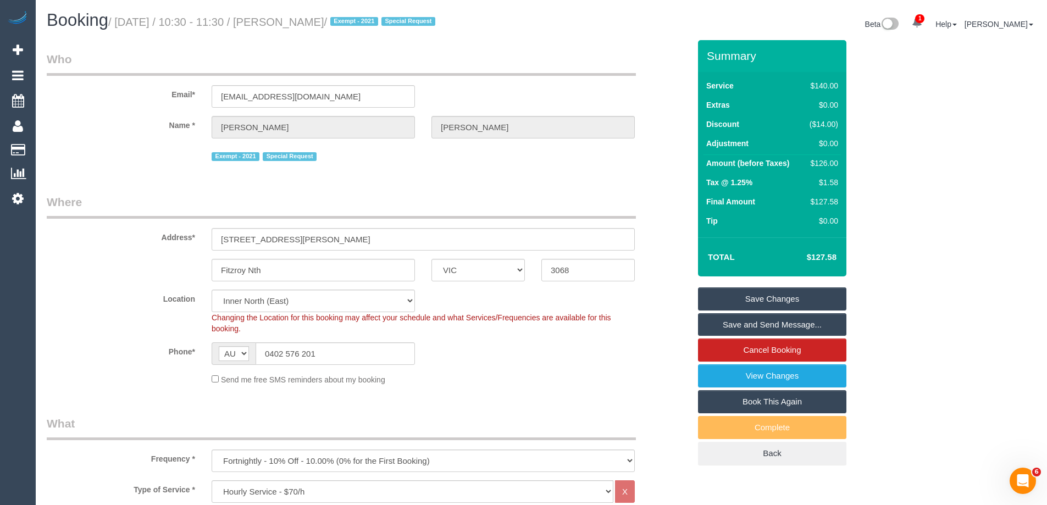
click at [731, 324] on link "Save and Send Message..." at bounding box center [772, 324] width 148 height 23
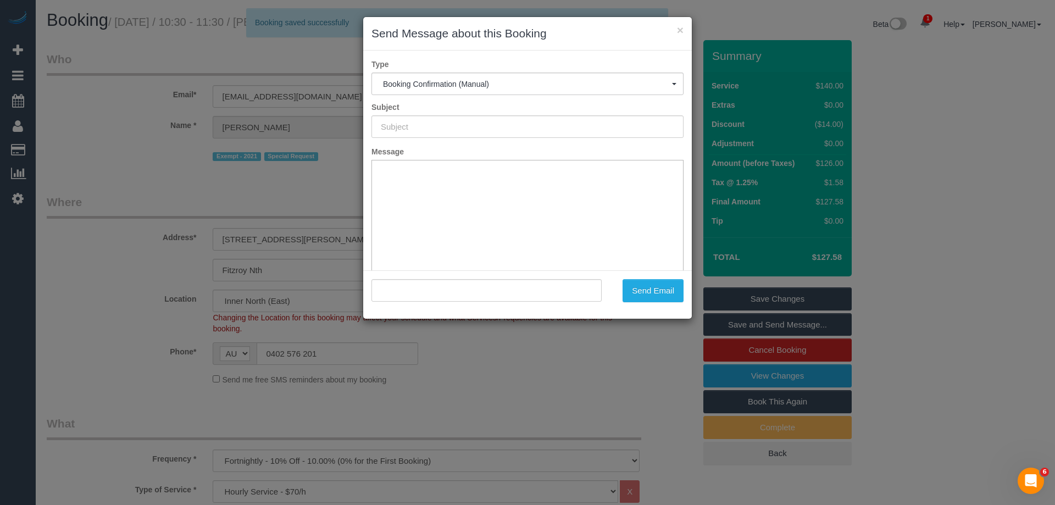
type input "Booking Confirmed"
type input ""Jenny Wyatt" <jnwyatt38@gmail.com>"
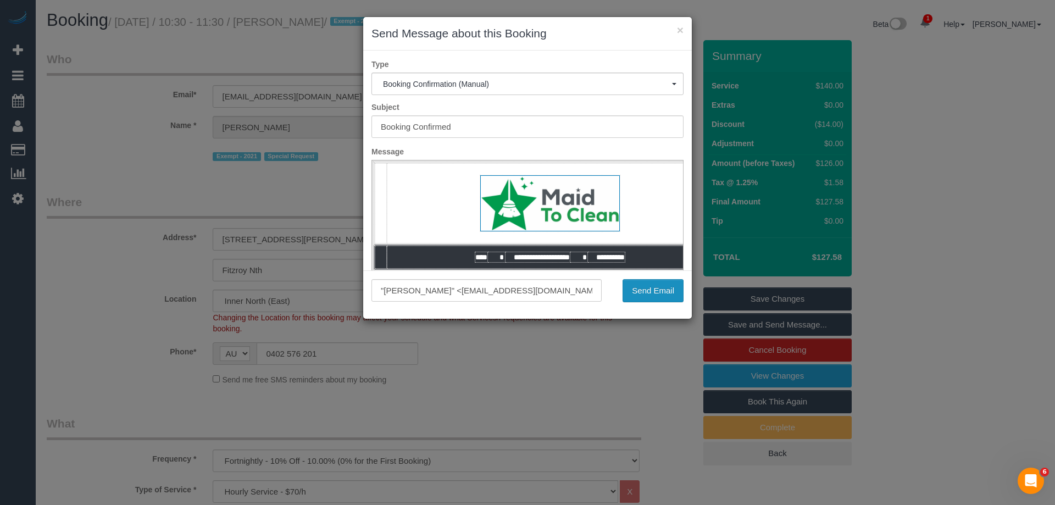
click at [653, 290] on button "Send Email" at bounding box center [653, 290] width 61 height 23
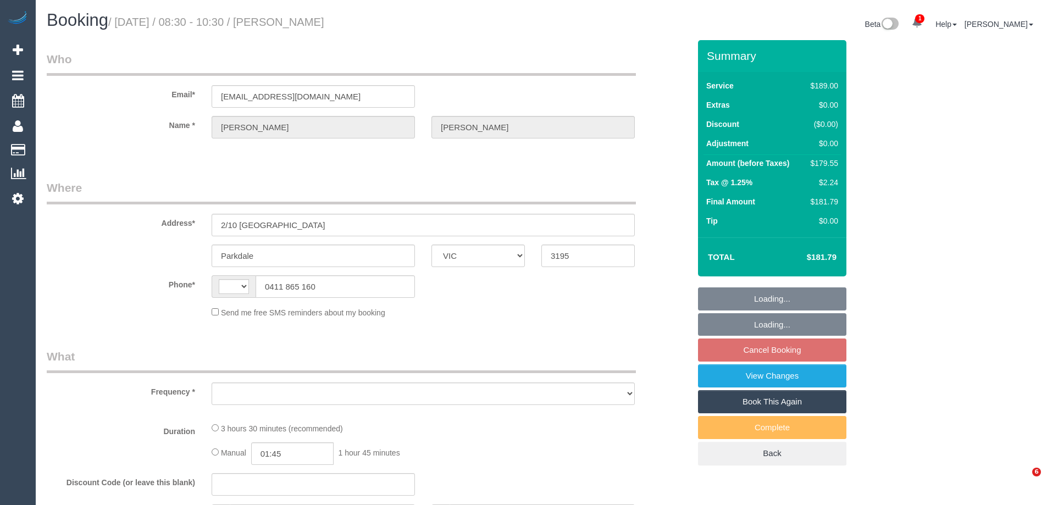
select select "VIC"
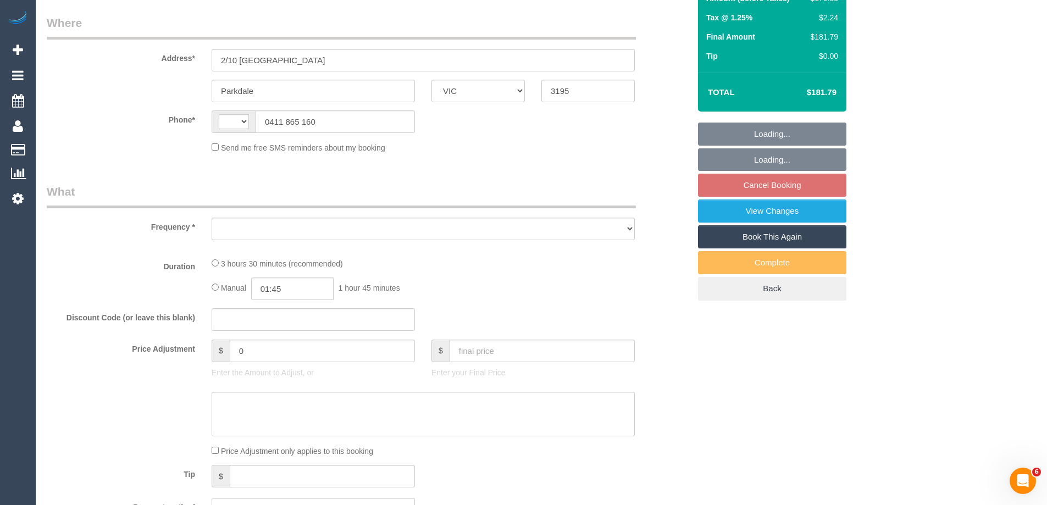
select select "object:294"
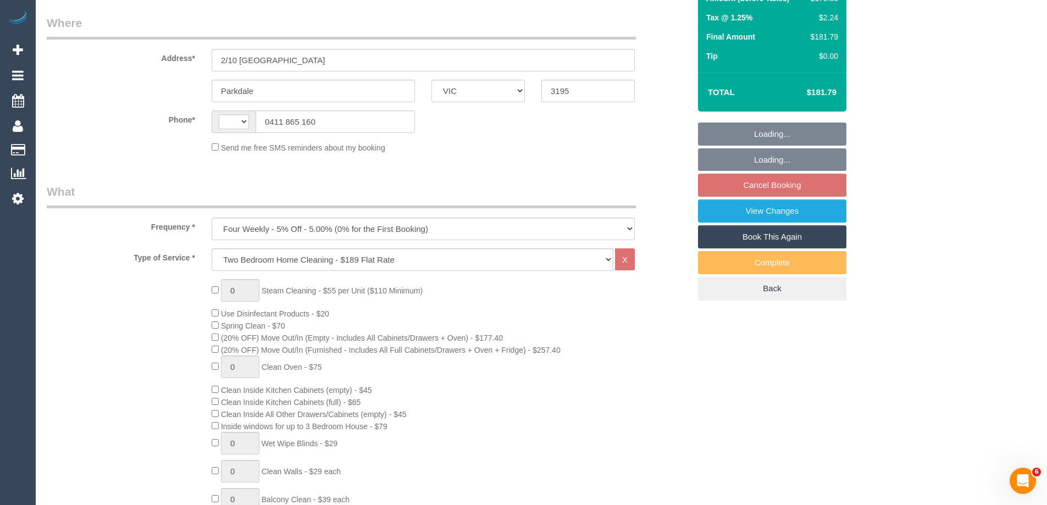
select select "string:AU"
select select "string:stripe-pm_1IQi3V2GScqysDRVwWkOOdLt"
select select "number:28"
select select "number:17"
select select "number:19"
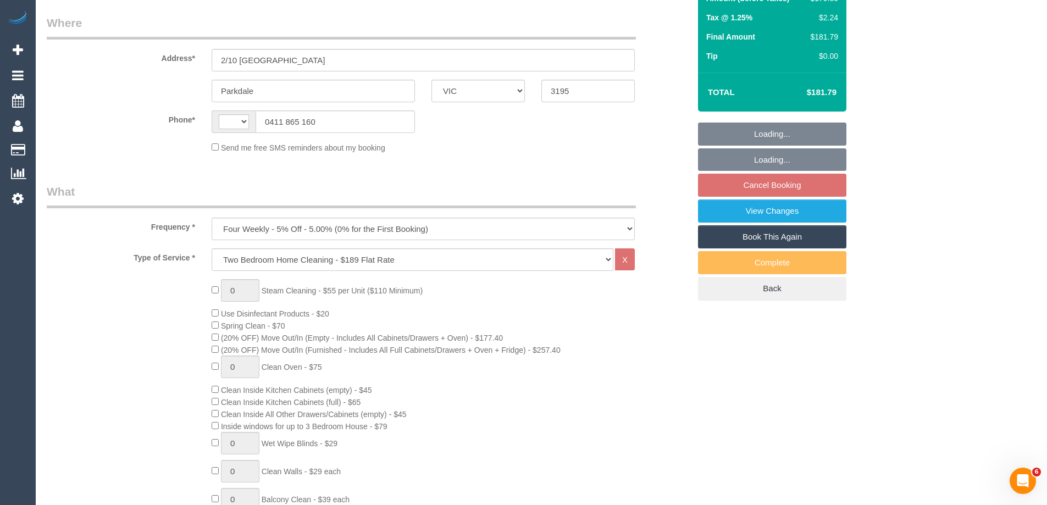
select select "number:22"
select select "number:34"
select select "number:12"
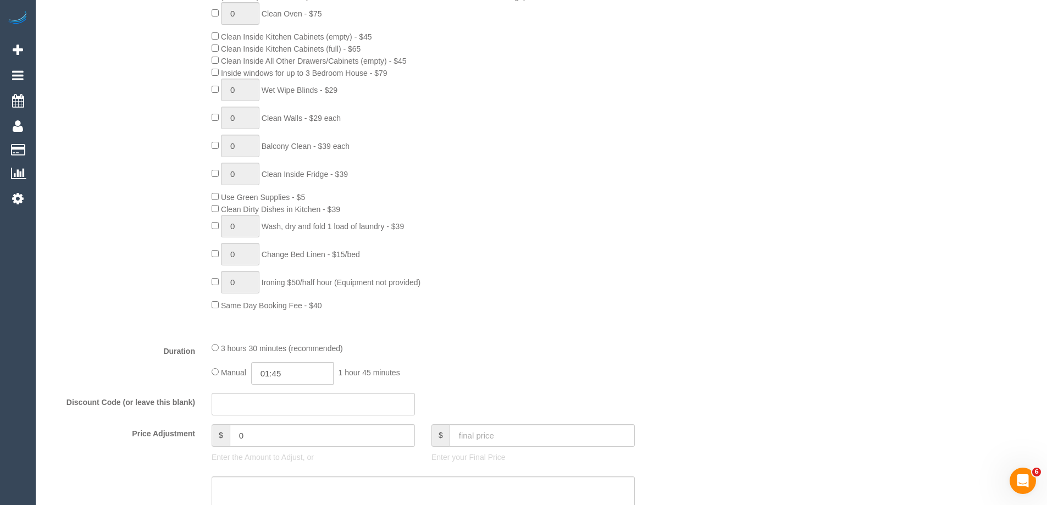
select select "object:1329"
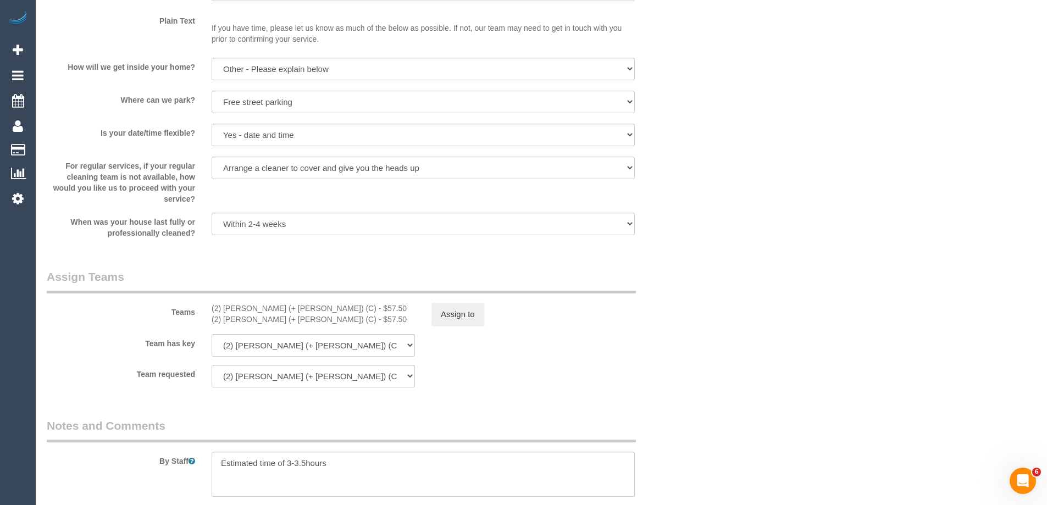
scroll to position [1593, 0]
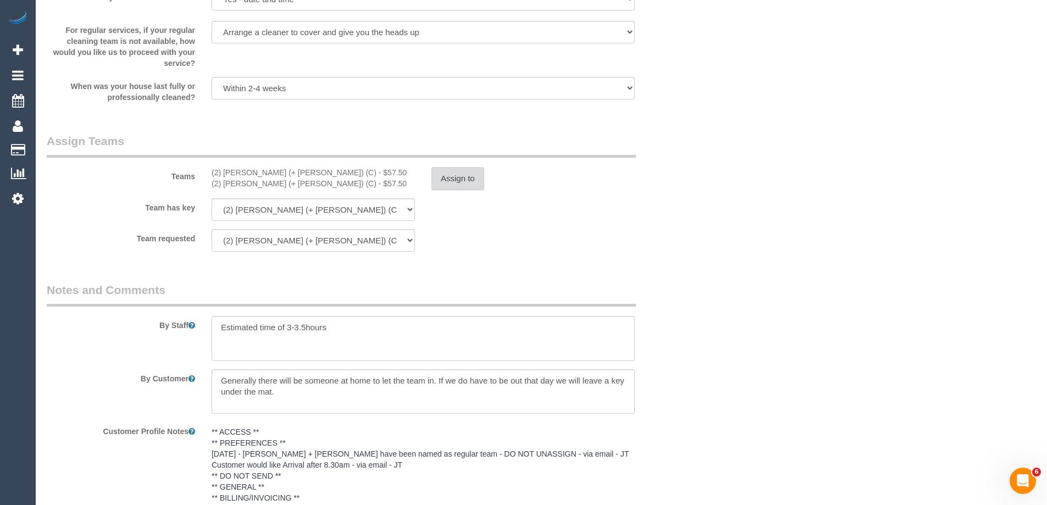
click at [458, 172] on button "Assign to" at bounding box center [457, 178] width 53 height 23
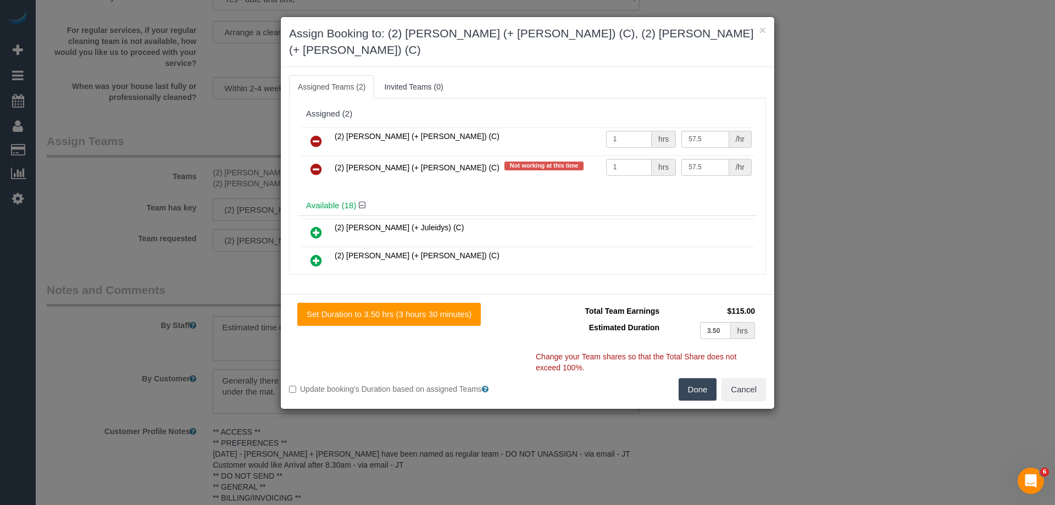
click at [316, 163] on icon at bounding box center [316, 169] width 12 height 13
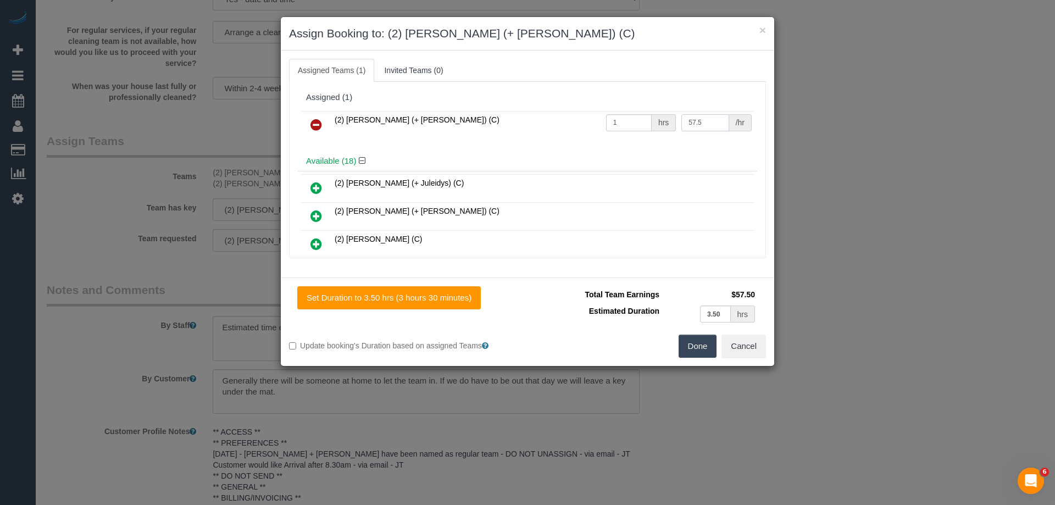
drag, startPoint x: 711, startPoint y: 124, endPoint x: 660, endPoint y: 122, distance: 51.1
click at [660, 122] on tr "(2) Barbara (+ Paul) (C) 1 hrs 57.5 /hr" at bounding box center [528, 125] width 454 height 28
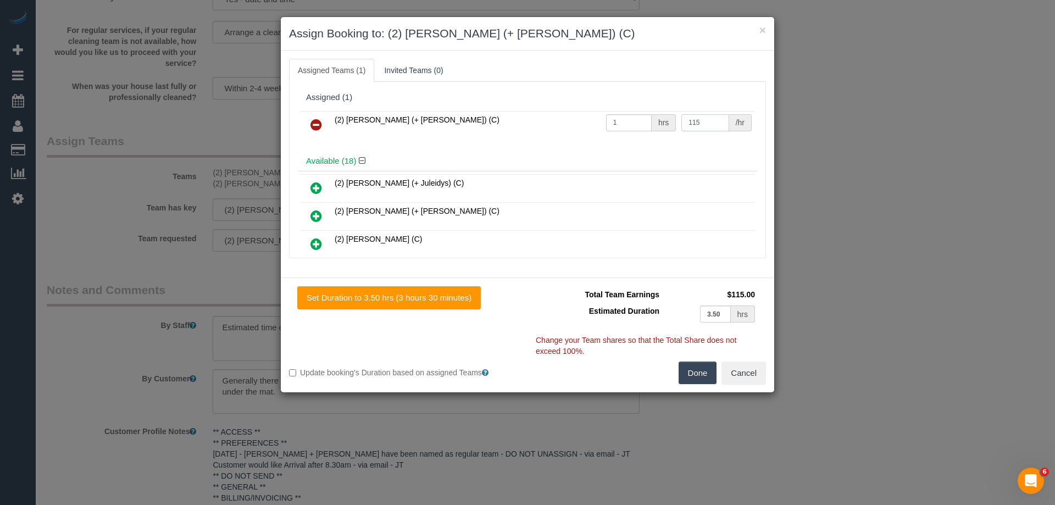
type input "115"
click at [701, 375] on button "Done" at bounding box center [698, 373] width 38 height 23
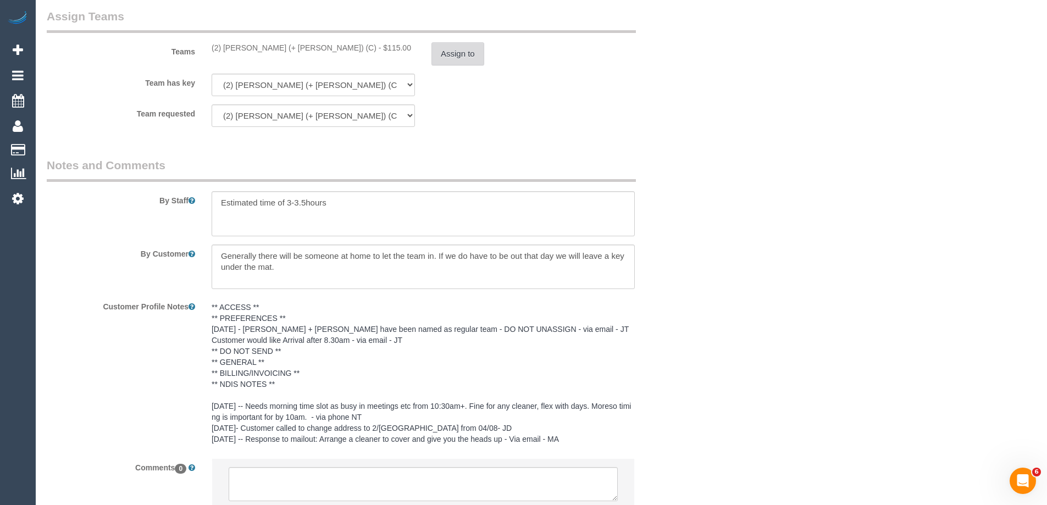
scroll to position [1803, 0]
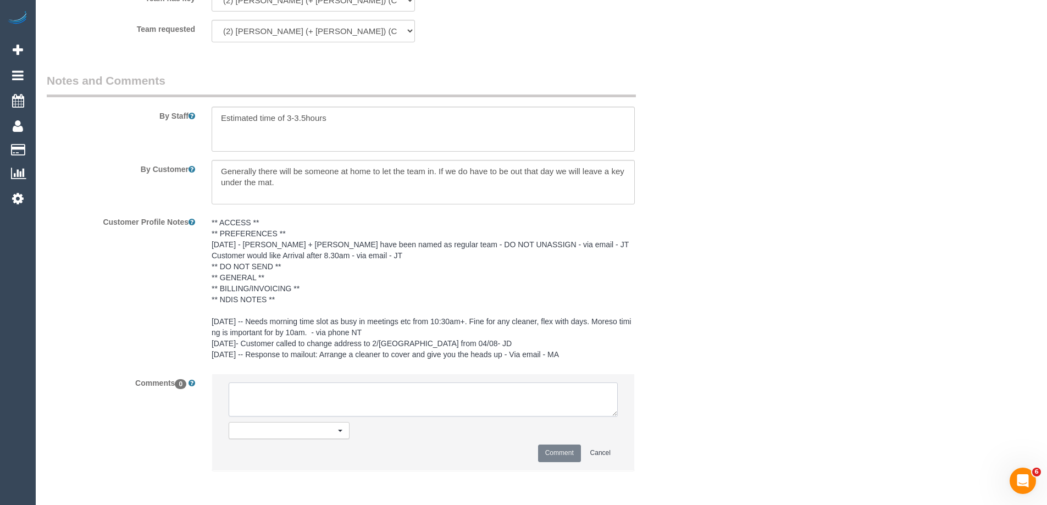
click at [291, 397] on textarea at bounding box center [423, 399] width 389 height 34
type textarea "Customer notified of Barbara working solo - via email"
click at [566, 452] on button "Comment" at bounding box center [559, 452] width 43 height 17
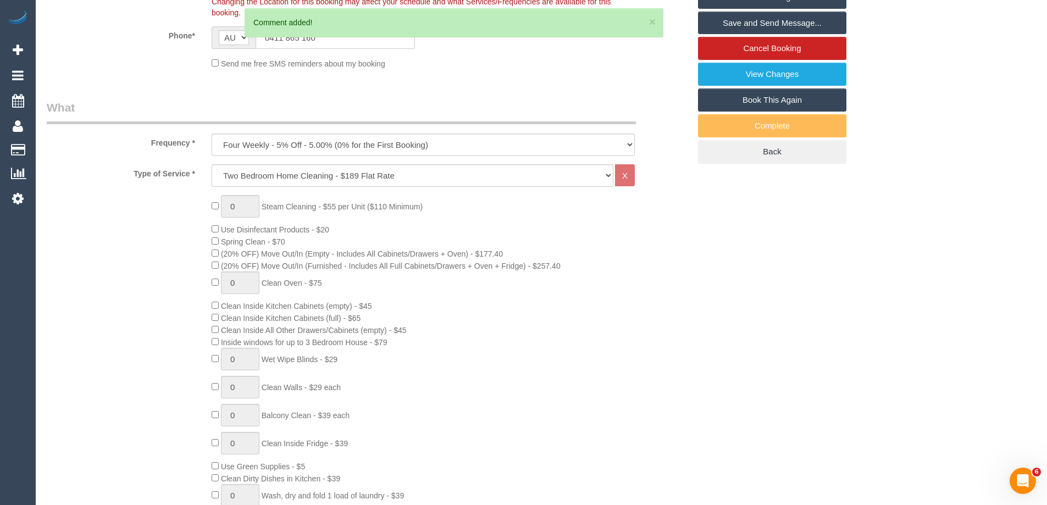
scroll to position [0, 0]
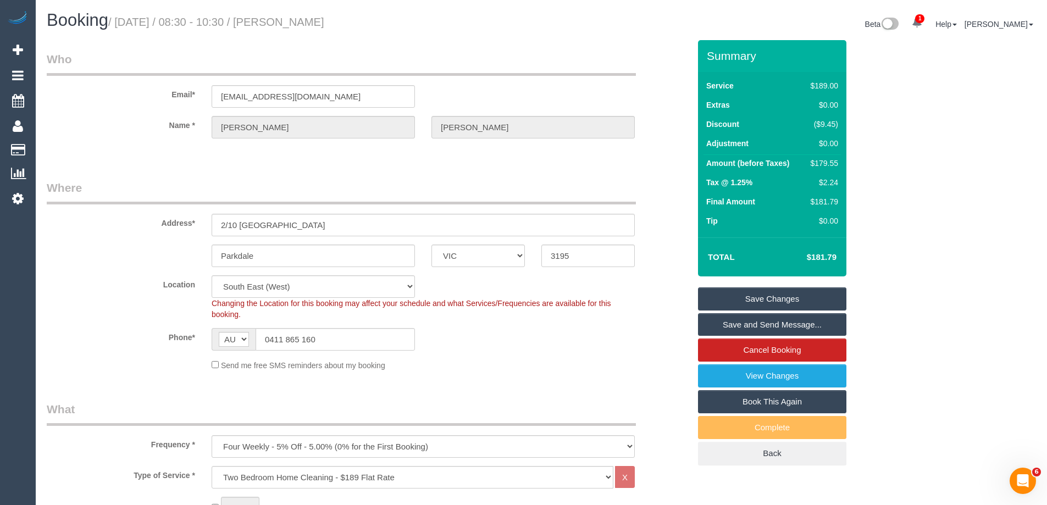
drag, startPoint x: 374, startPoint y: 25, endPoint x: 287, endPoint y: 24, distance: 86.3
click at [287, 24] on h1 "Booking / October 02, 2025 / 08:30 - 10:30 / Kelly Robertson" at bounding box center [290, 20] width 486 height 19
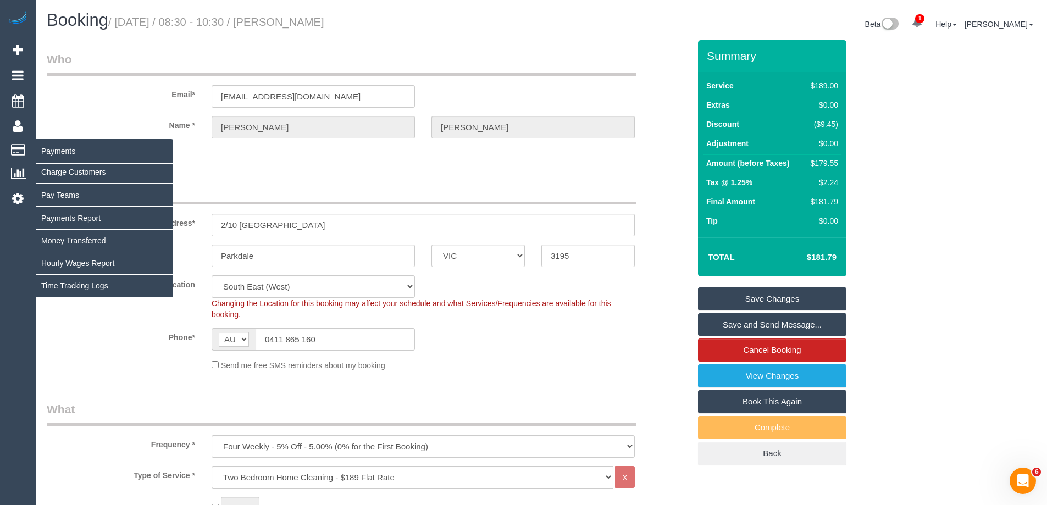
copy small "Kelly Robertson"
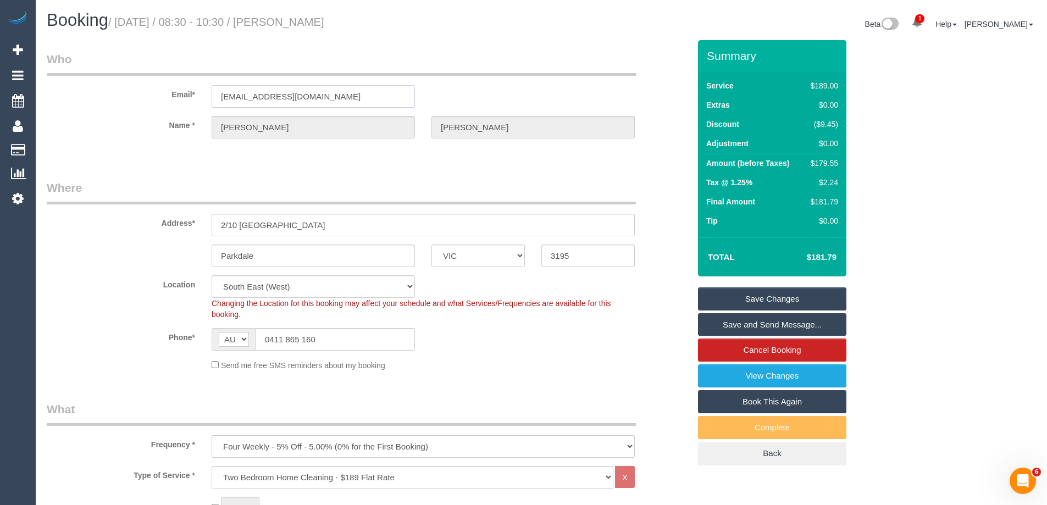
drag, startPoint x: 365, startPoint y: 93, endPoint x: 109, endPoint y: 92, distance: 256.0
click at [109, 92] on div "Email* kellyannerobertson@gmail.com" at bounding box center [367, 79] width 659 height 57
click at [738, 298] on link "Save Changes" at bounding box center [772, 298] width 148 height 23
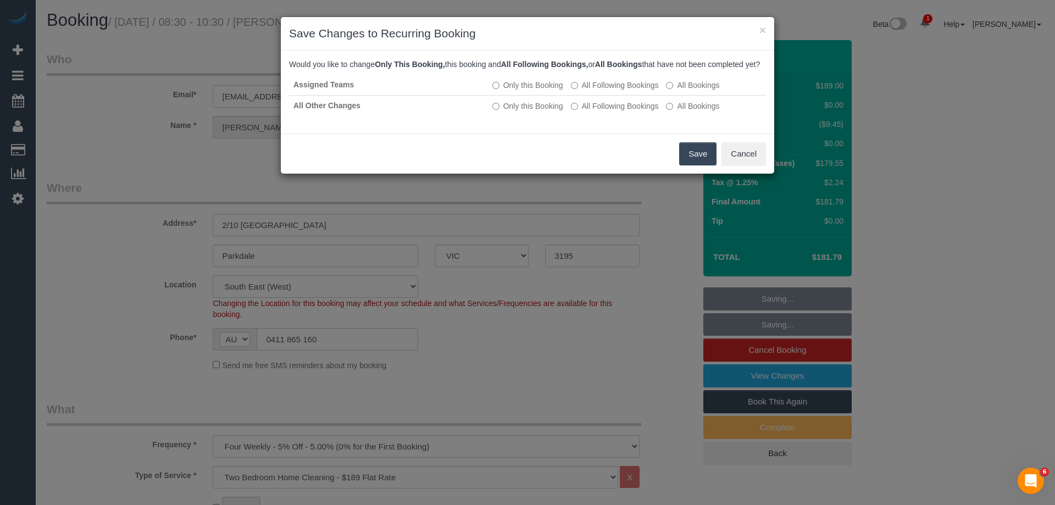
click at [697, 165] on button "Save" at bounding box center [697, 153] width 37 height 23
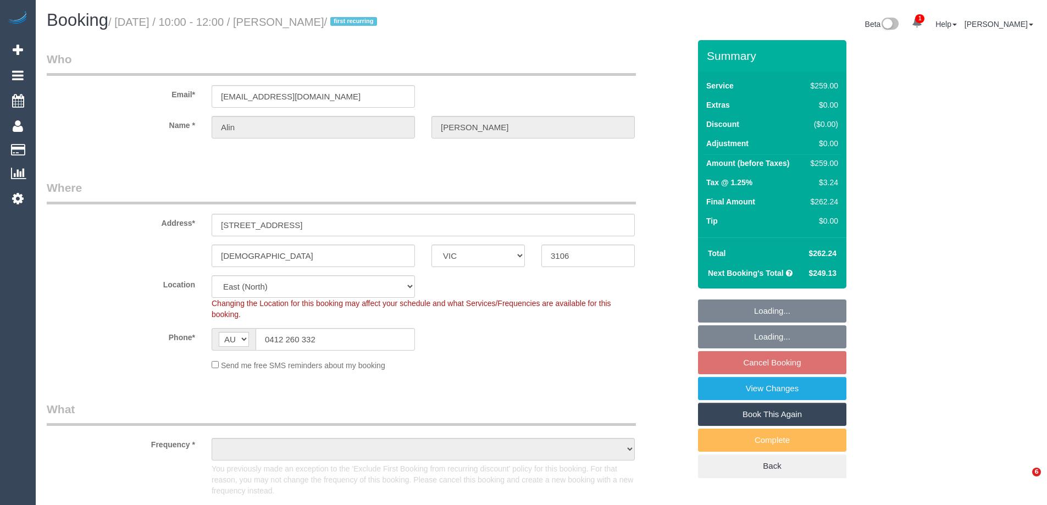
select select "VIC"
select select "object:722"
select select "string:stripe-pm_1NAYY22GScqysDRVLHyLZFKM"
select select "number:27"
select select "number:14"
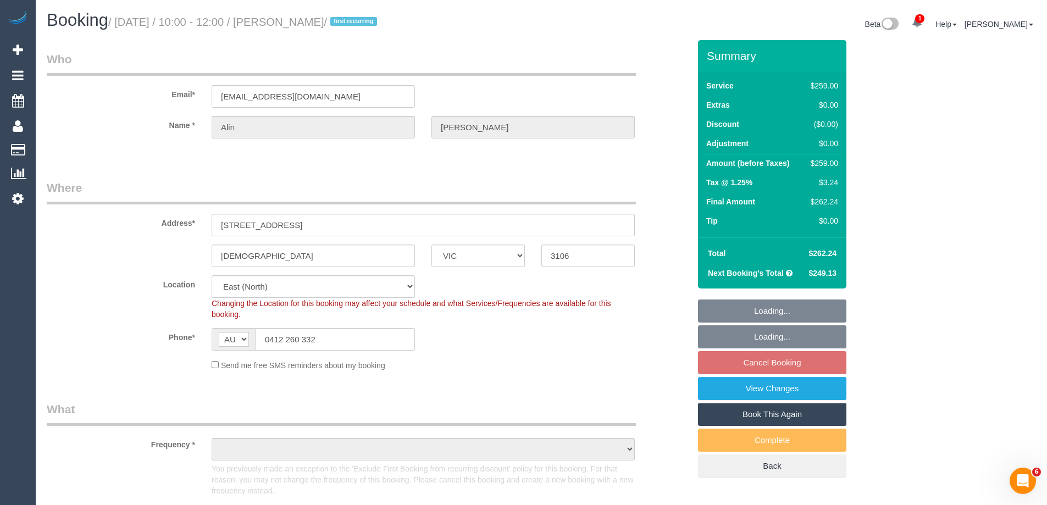
select select "number:19"
select select "object:732"
select select "spot3"
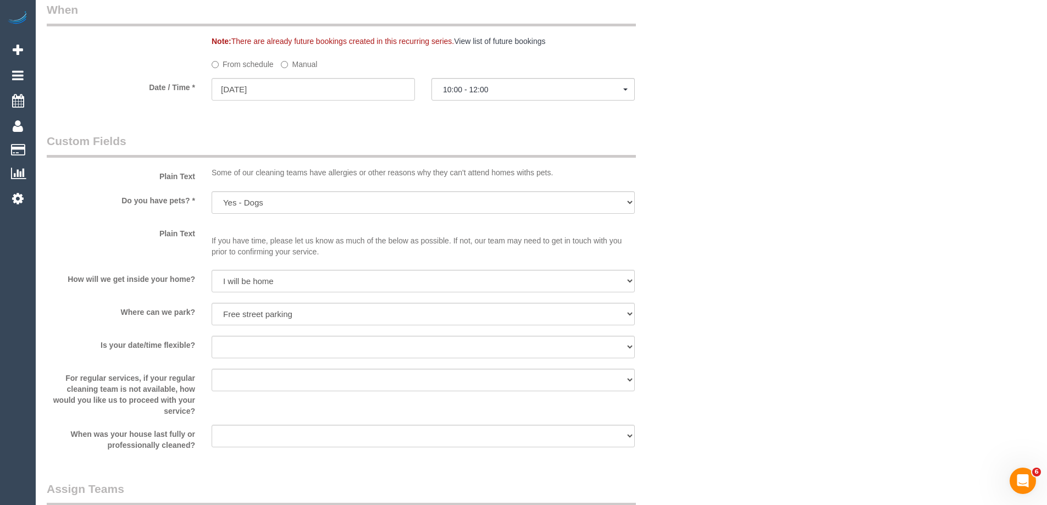
scroll to position [1891, 0]
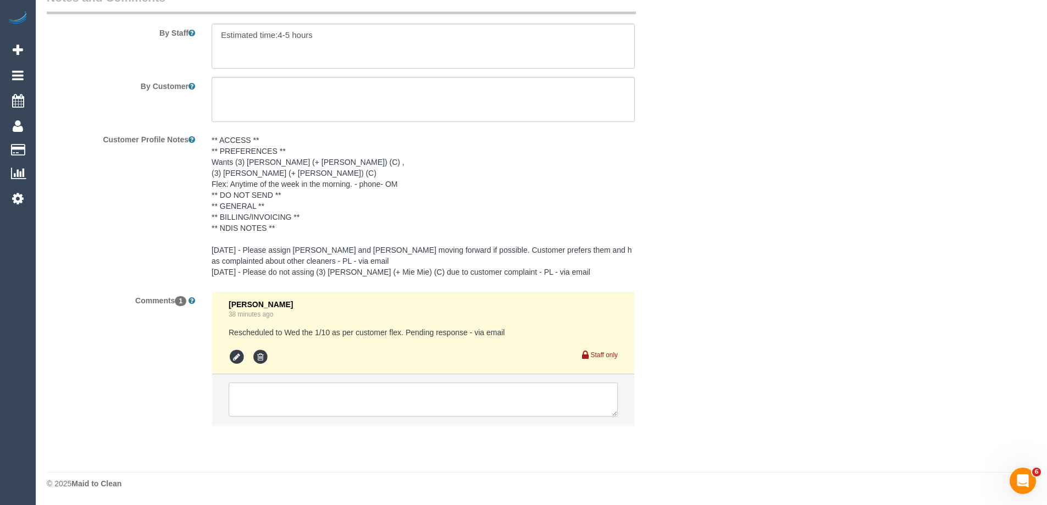
click at [285, 383] on textarea at bounding box center [423, 399] width 389 height 34
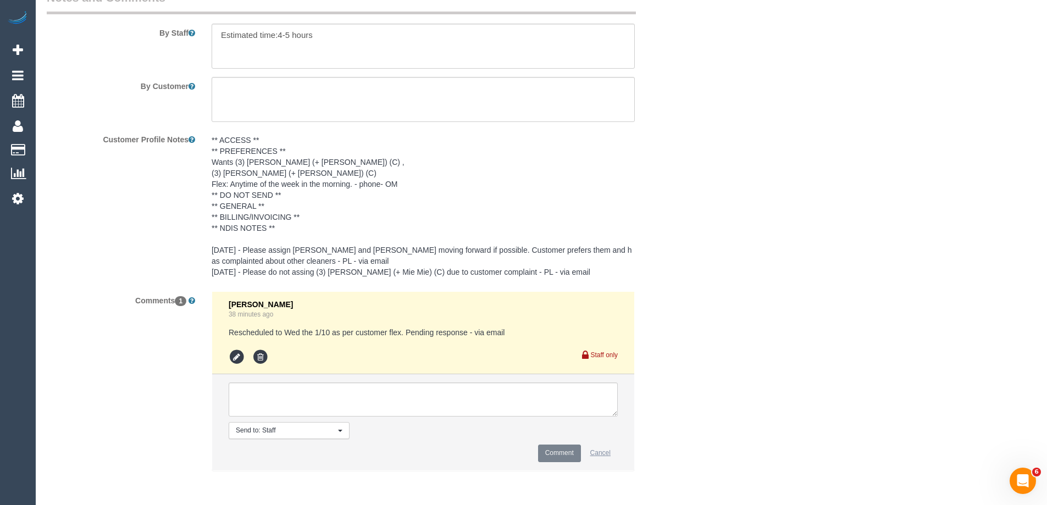
click at [596, 449] on button "Cancel" at bounding box center [600, 452] width 35 height 17
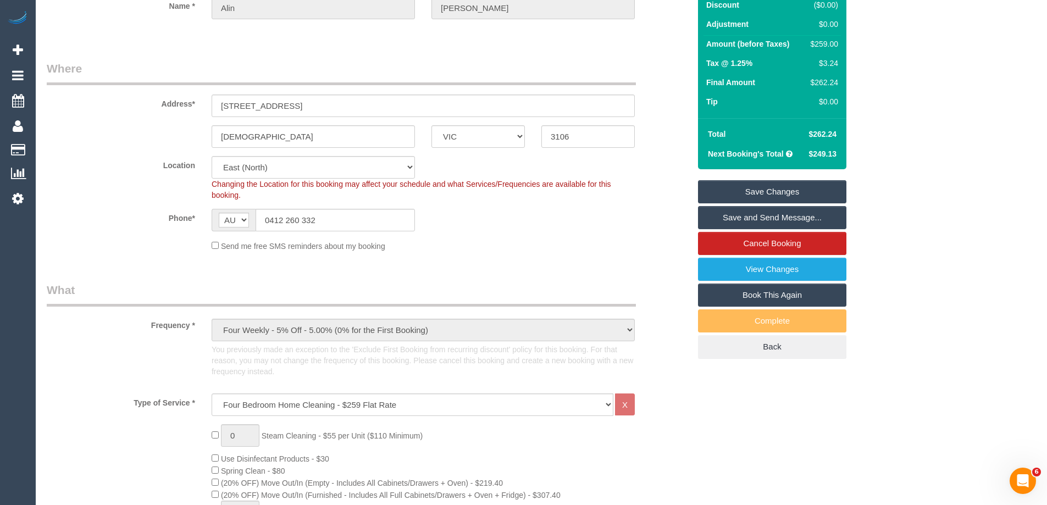
scroll to position [0, 0]
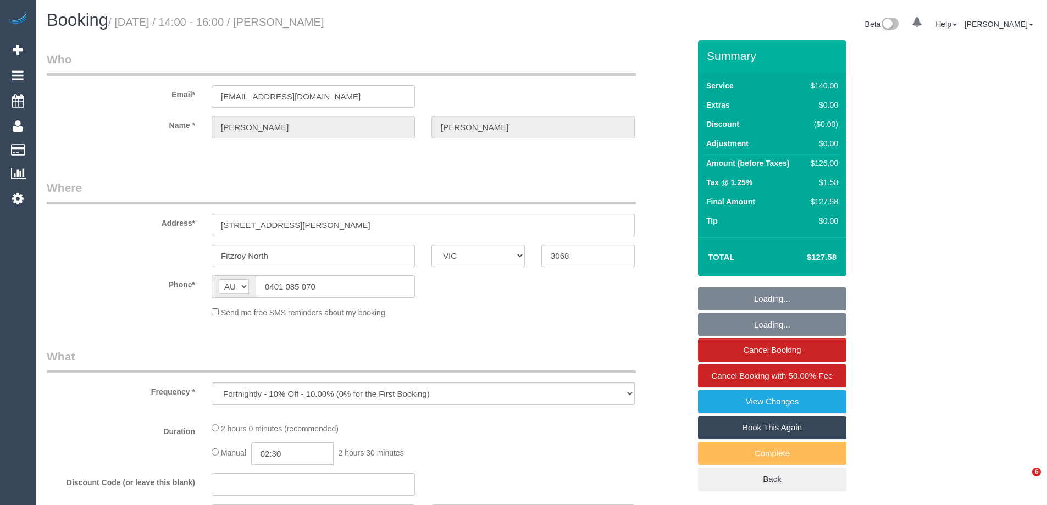
select select "VIC"
select select "string:stripe-pm_1PB5c82GScqysDRVEtYbRqXS"
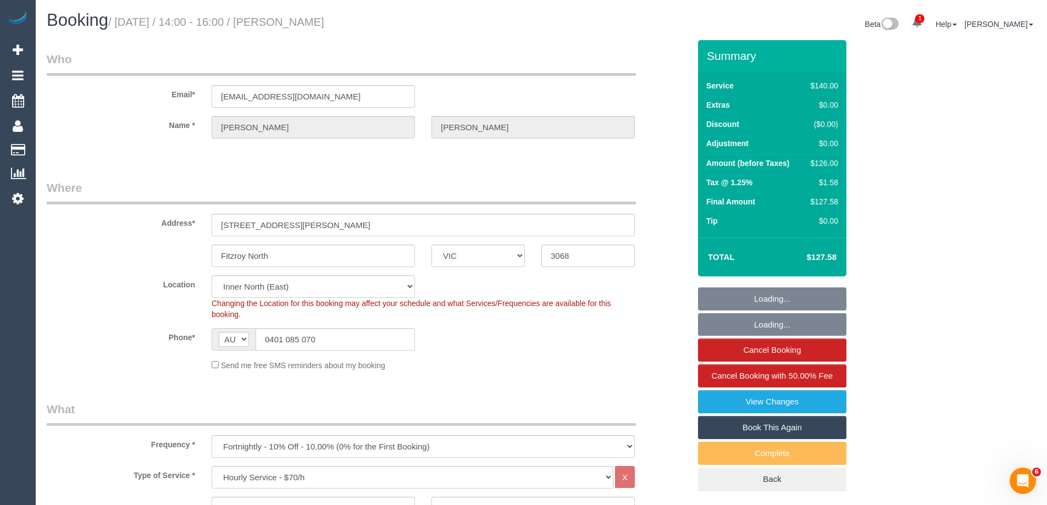
select select "number:28"
select select "number:15"
select select "number:19"
select select "number:22"
select select "number:34"
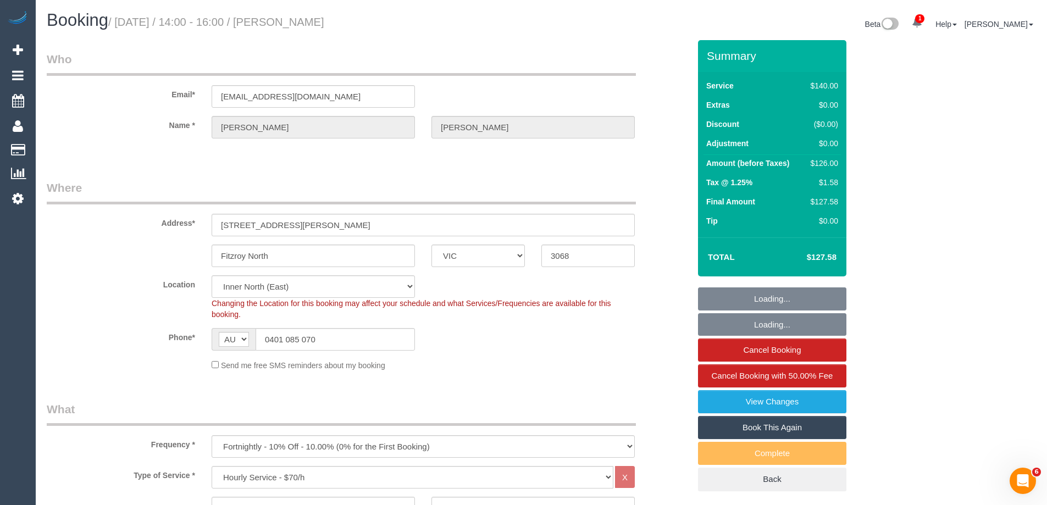
select select "number:11"
select select "object:1721"
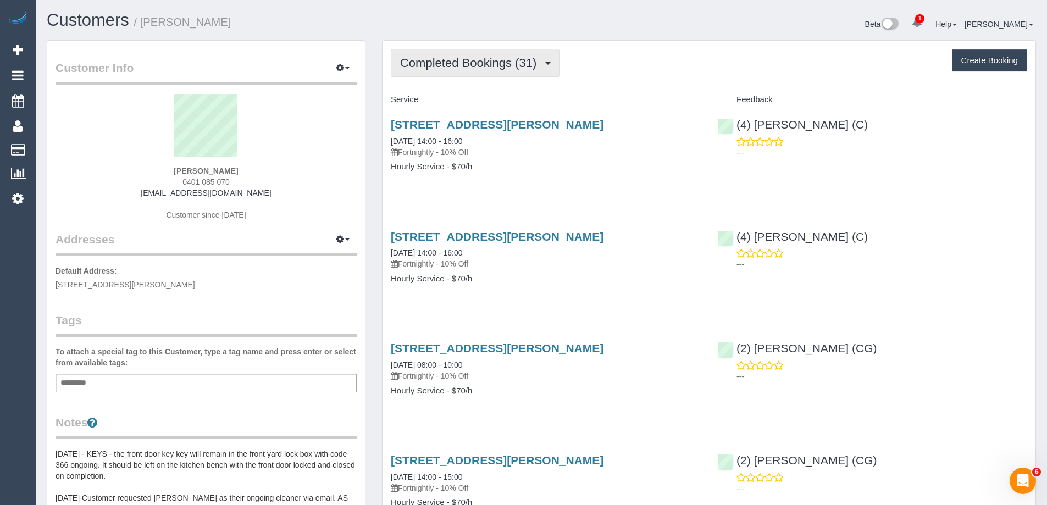
click at [476, 69] on span "Completed Bookings (31)" at bounding box center [471, 63] width 142 height 14
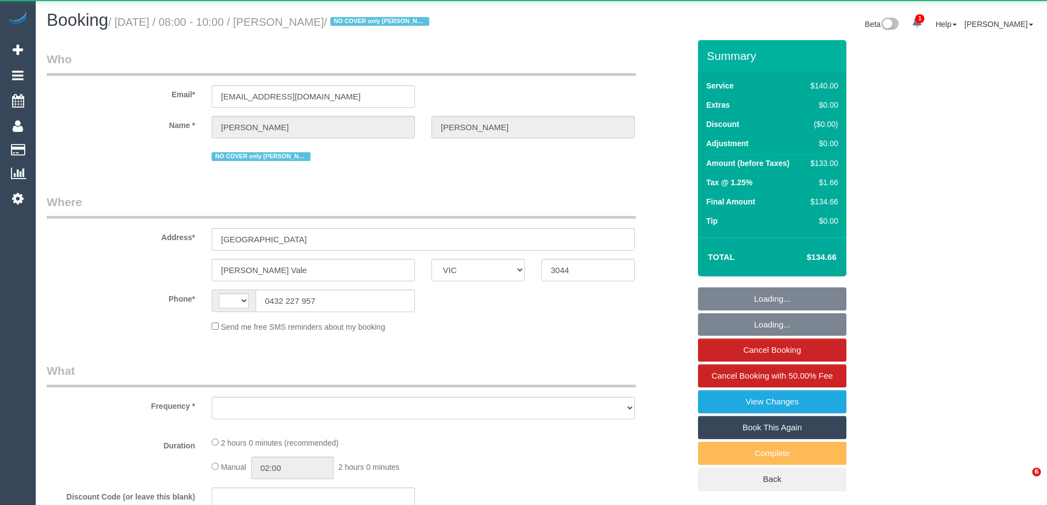
select select "VIC"
select select "string:AU"
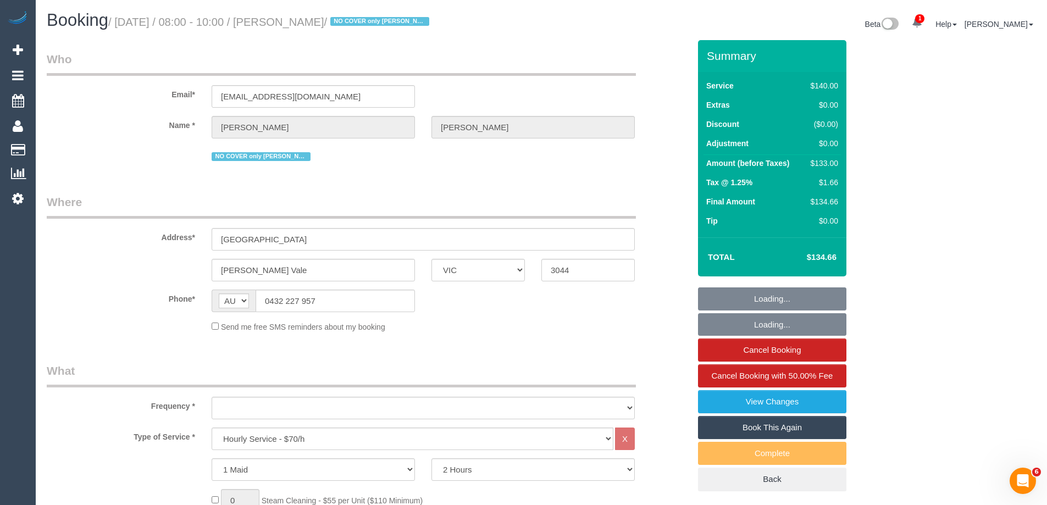
select select "string:stripe-pm_1R7DFr2GScqysDRVCN1RpbE9"
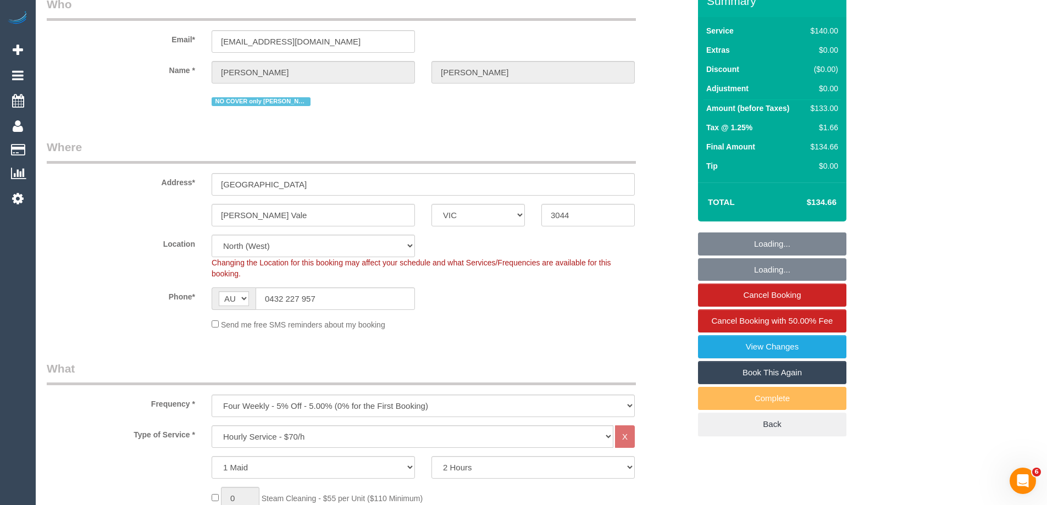
select select "object:917"
select select "number:27"
select select "number:14"
select select "number:19"
select select "number:23"
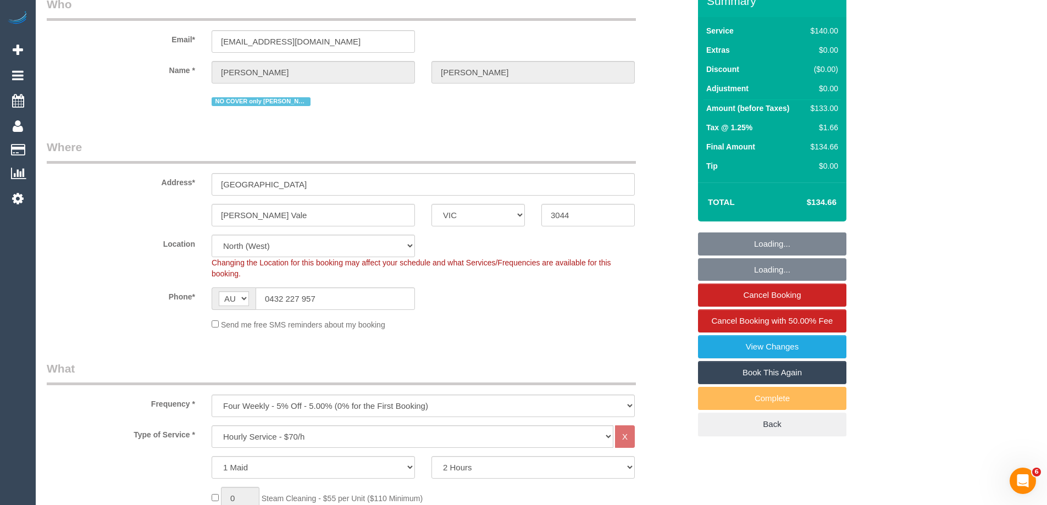
select select "number:33"
select select "number:12"
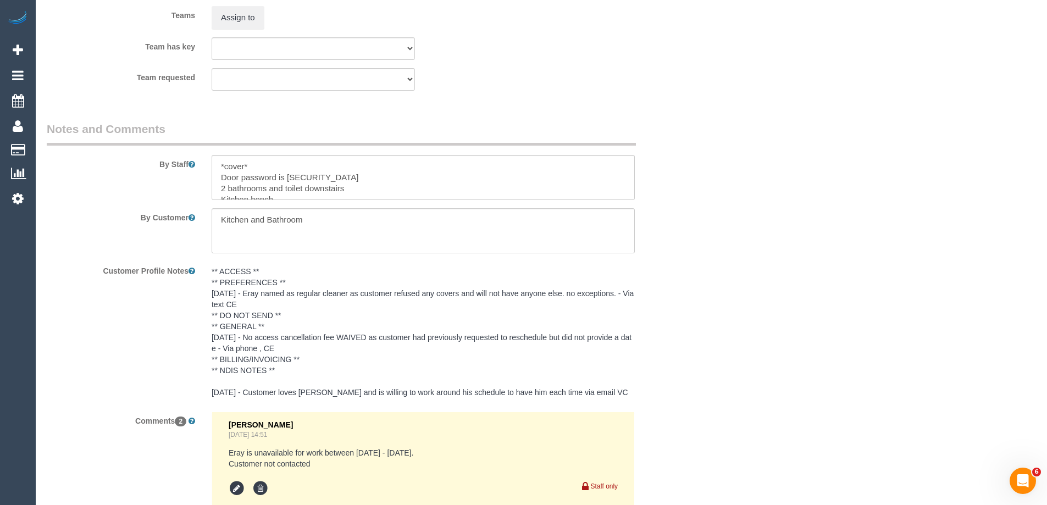
scroll to position [1978, 0]
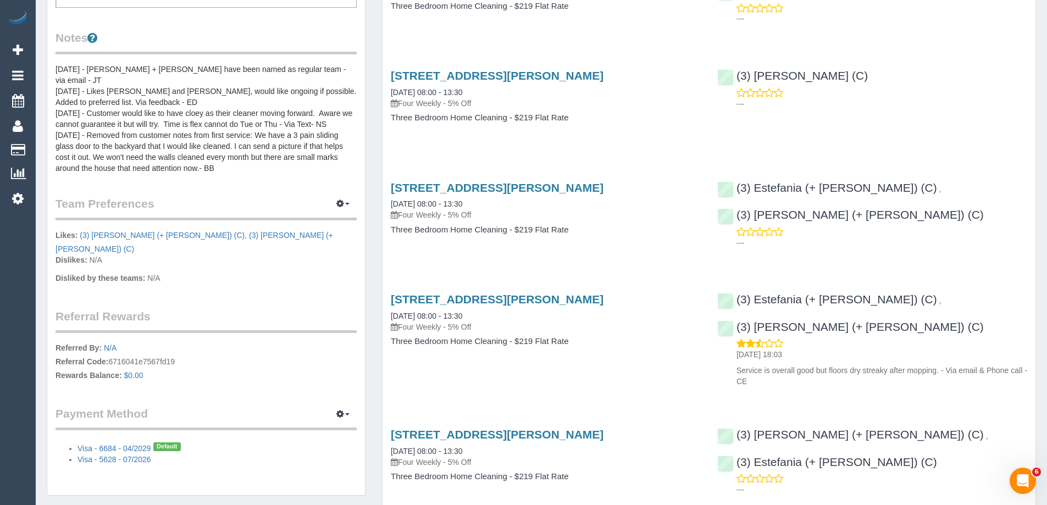
scroll to position [220, 0]
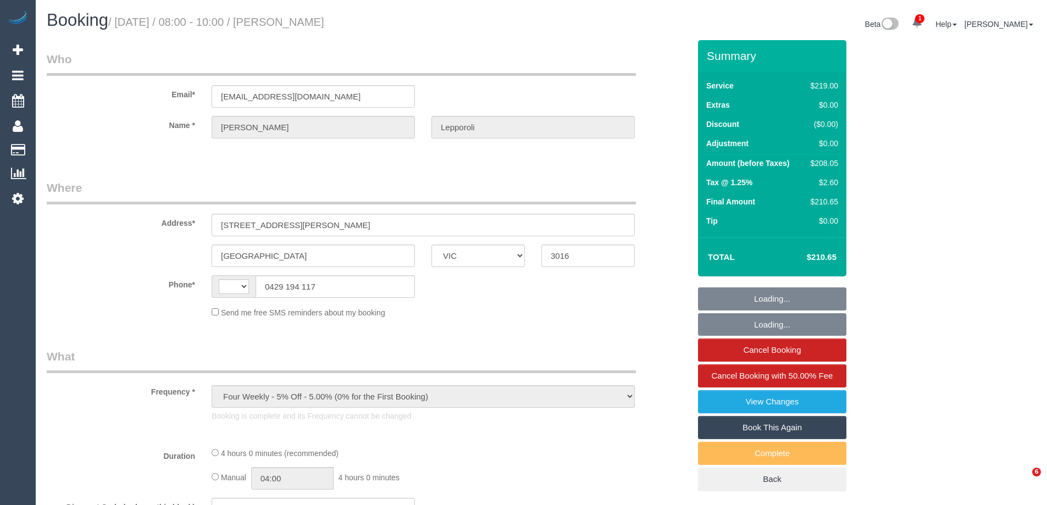
select select "VIC"
select select "string:AU"
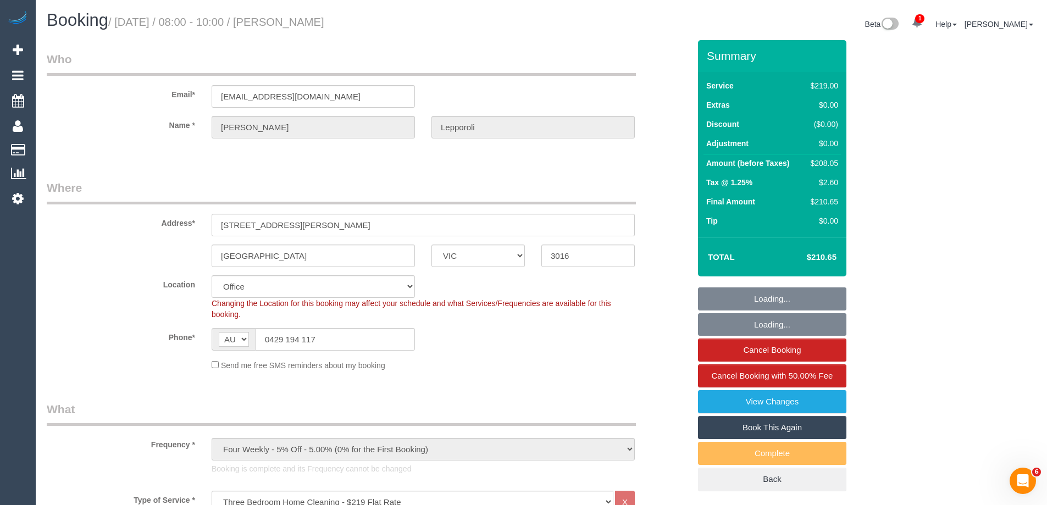
select select "object:795"
select select "number:28"
select select "number:14"
select select "number:19"
select select "number:22"
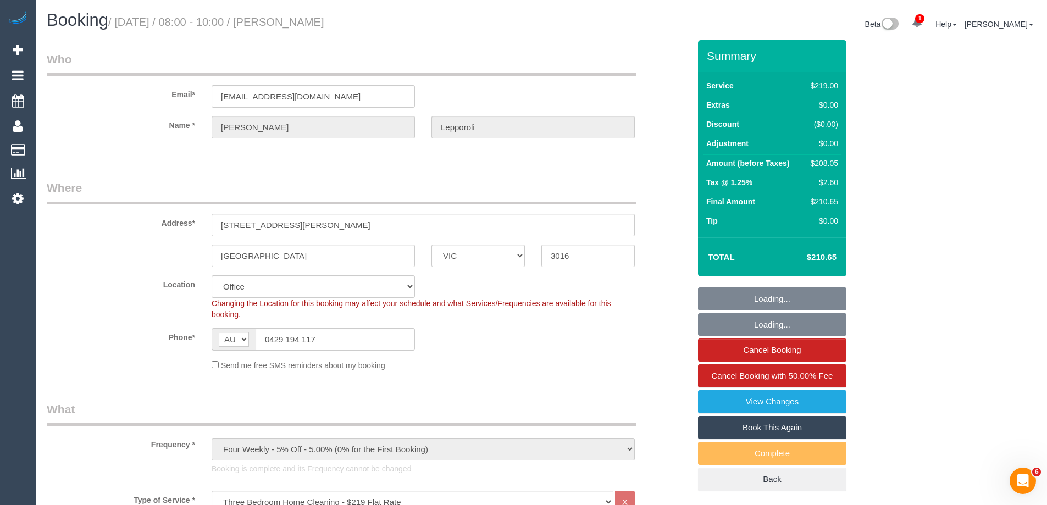
select select "number:34"
select select "number:26"
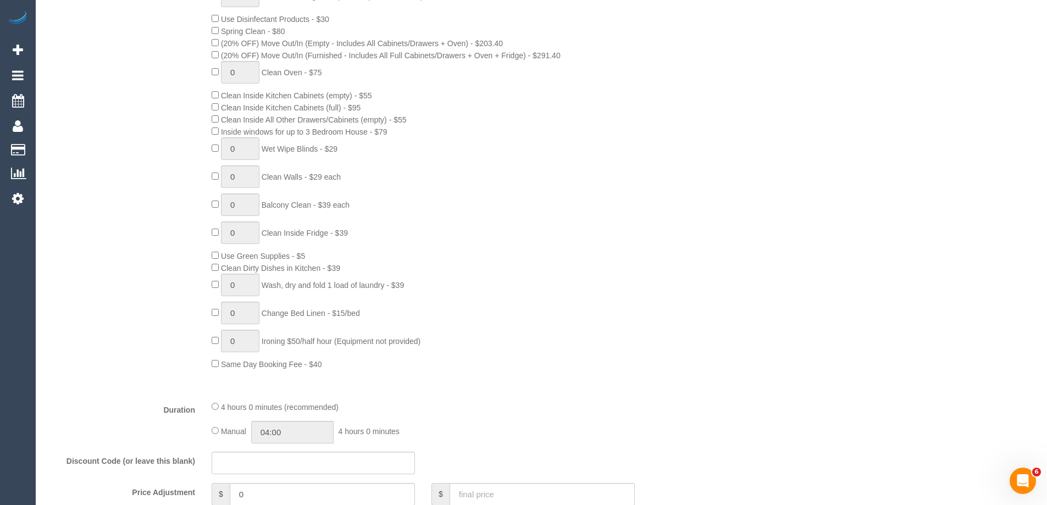
select select "string:stripe-pm_1P8uRc2GScqysDRVuK7guoUb"
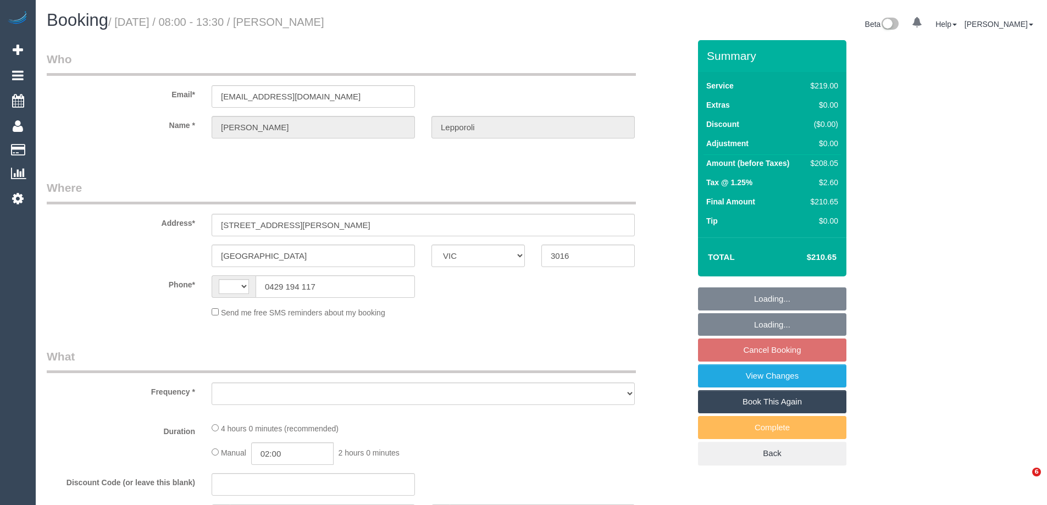
select select "VIC"
select select "string:AU"
select select "object:531"
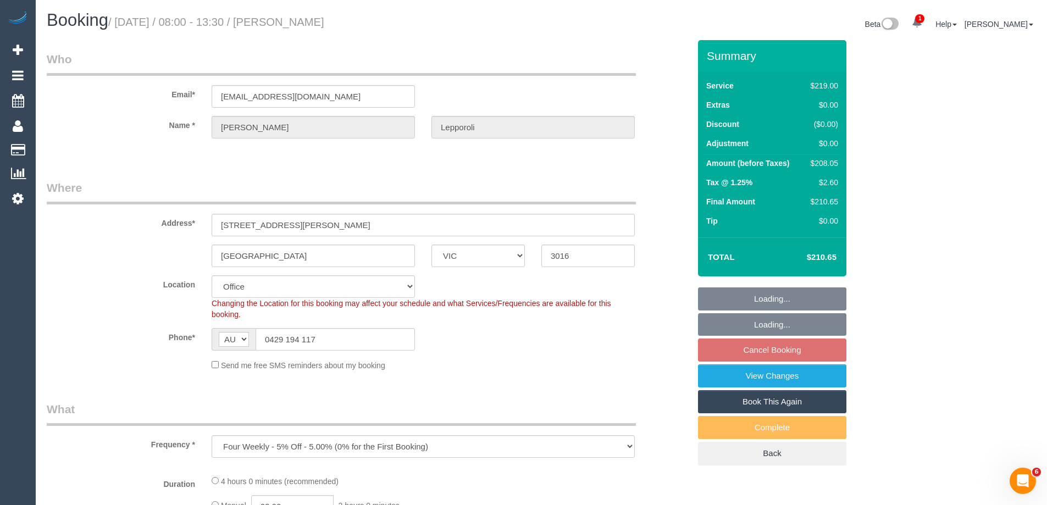
select select "string:stripe-pm_1P8uRc2GScqysDRVuK7guoUb"
select select "number:28"
select select "number:14"
select select "number:19"
select select "number:22"
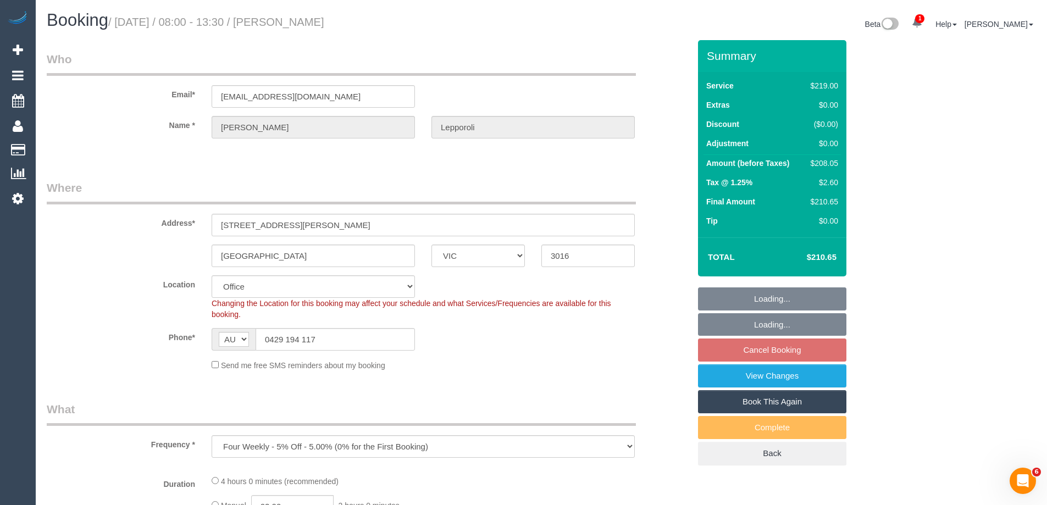
select select "number:34"
select select "number:26"
select select "object:801"
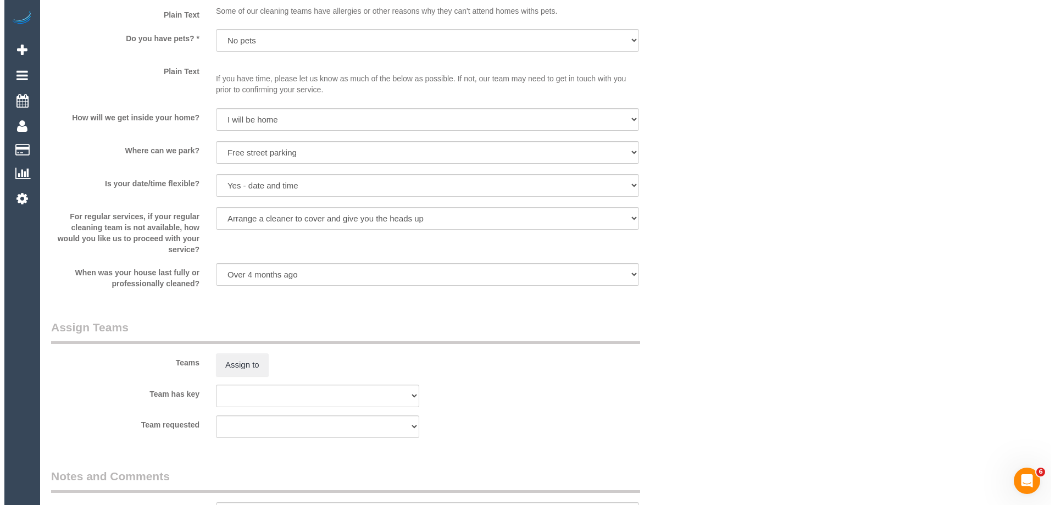
scroll to position [1443, 0]
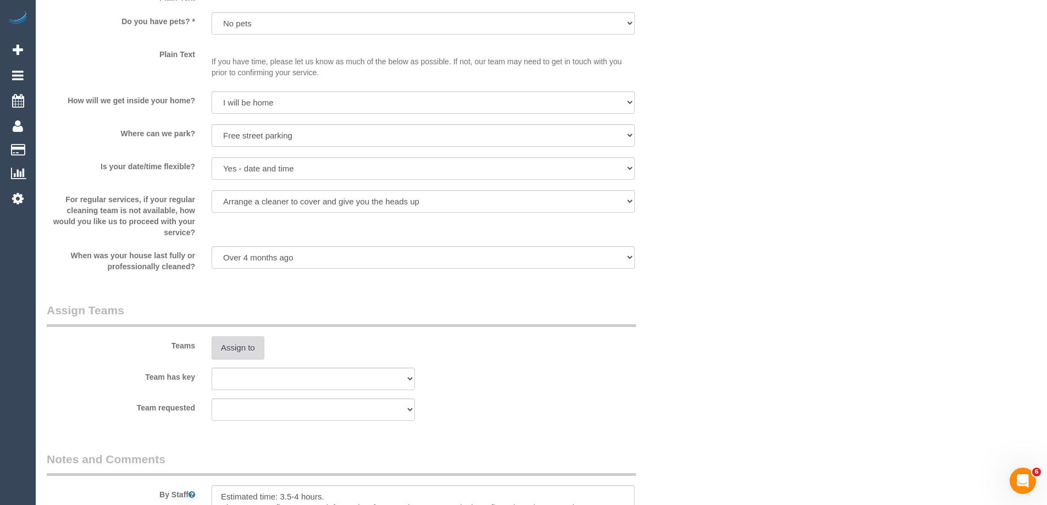
click at [237, 352] on button "Assign to" at bounding box center [238, 347] width 53 height 23
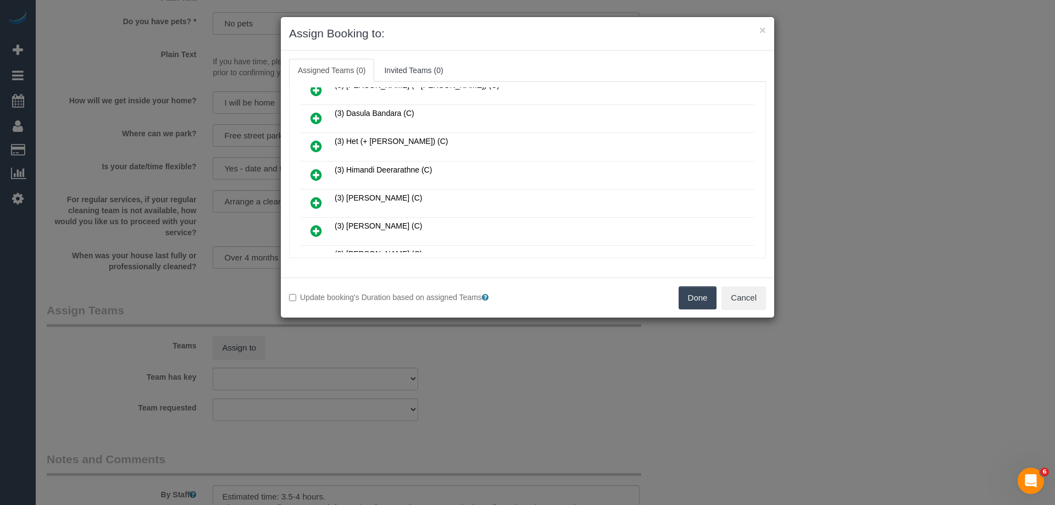
scroll to position [494, 0]
click at [314, 229] on icon at bounding box center [316, 229] width 12 height 13
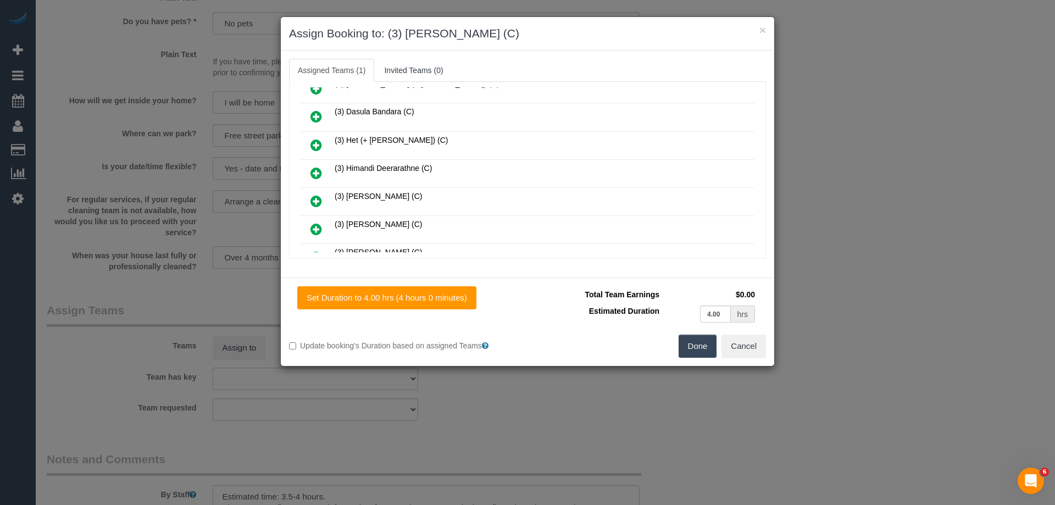
scroll to position [0, 0]
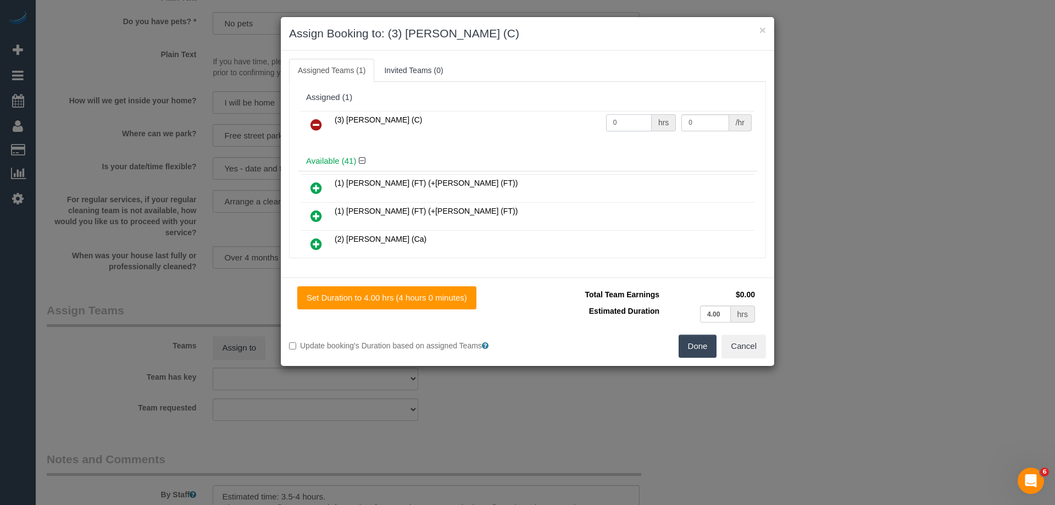
drag, startPoint x: 621, startPoint y: 121, endPoint x: 553, endPoint y: 121, distance: 68.1
click at [563, 121] on tr "(3) Jonathan Canchila (C) 0 hrs 0 /hr" at bounding box center [528, 125] width 454 height 28
type input "1"
drag, startPoint x: 701, startPoint y: 121, endPoint x: 613, endPoint y: 116, distance: 87.5
click at [615, 116] on tr "(3) Jonathan Canchila (C) 1 hrs 0 /hr" at bounding box center [528, 125] width 454 height 28
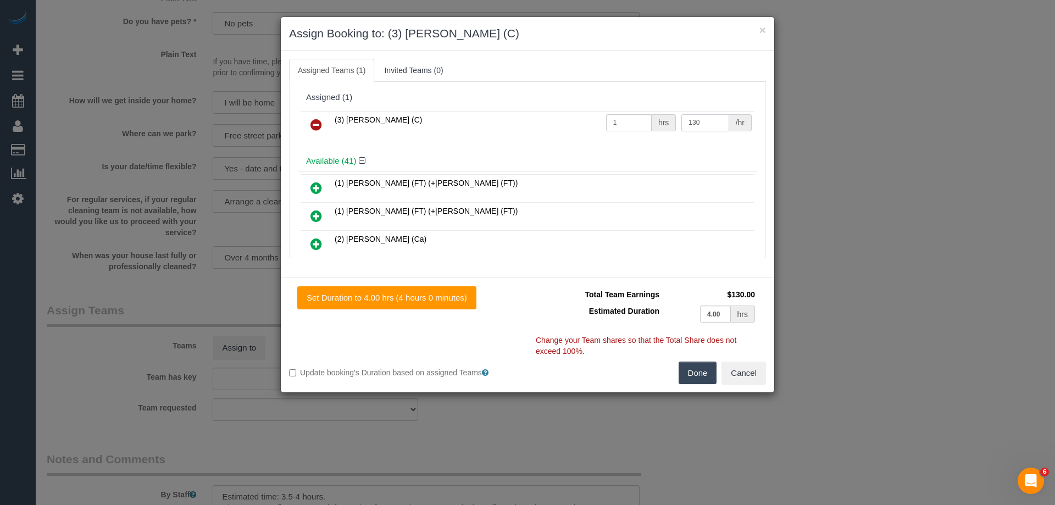
type input "130"
click at [703, 369] on button "Done" at bounding box center [698, 373] width 38 height 23
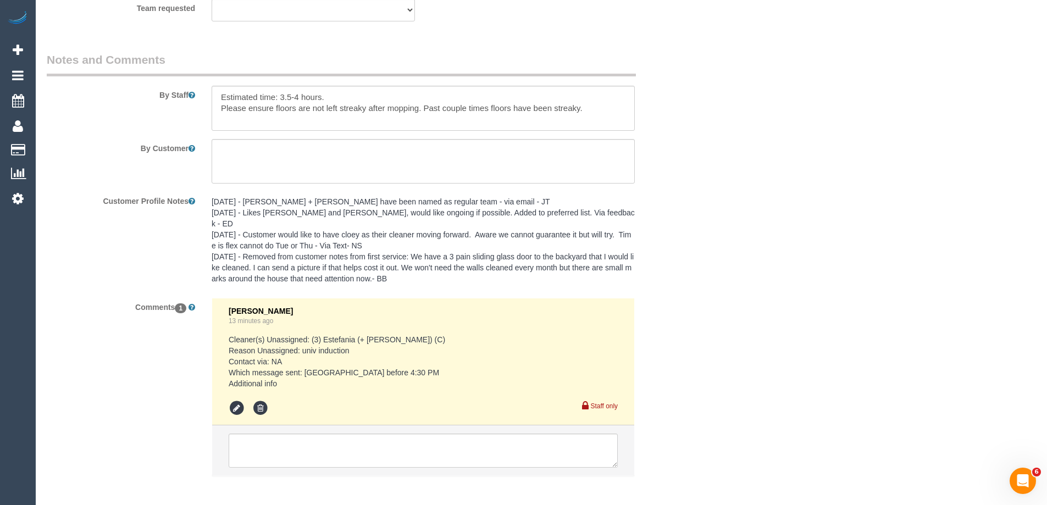
scroll to position [1883, 0]
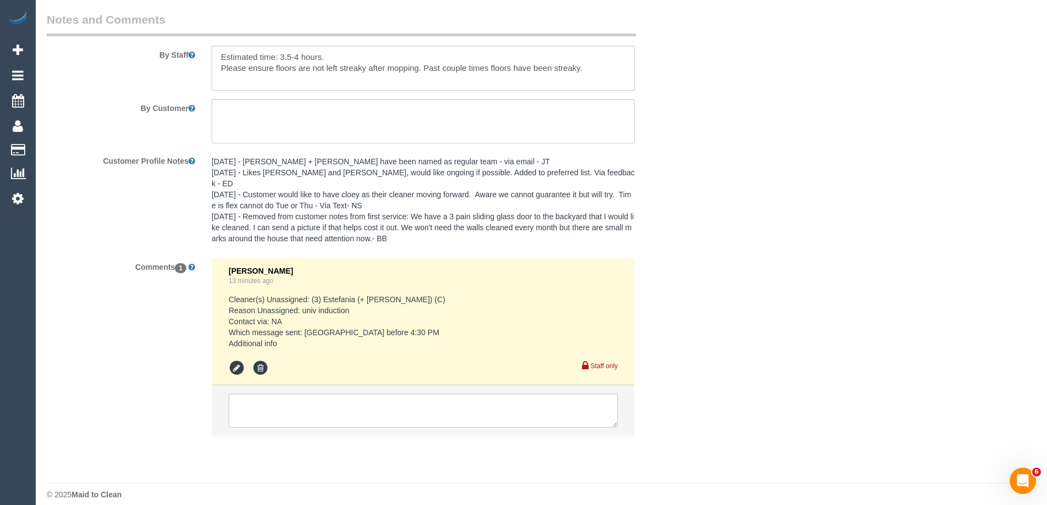
click at [210, 58] on div at bounding box center [423, 68] width 440 height 45
click at [216, 54] on textarea at bounding box center [423, 68] width 423 height 45
type textarea "*Cover* Estimated time: 3.5-4 hours. Please ensure floors are not left streaky …"
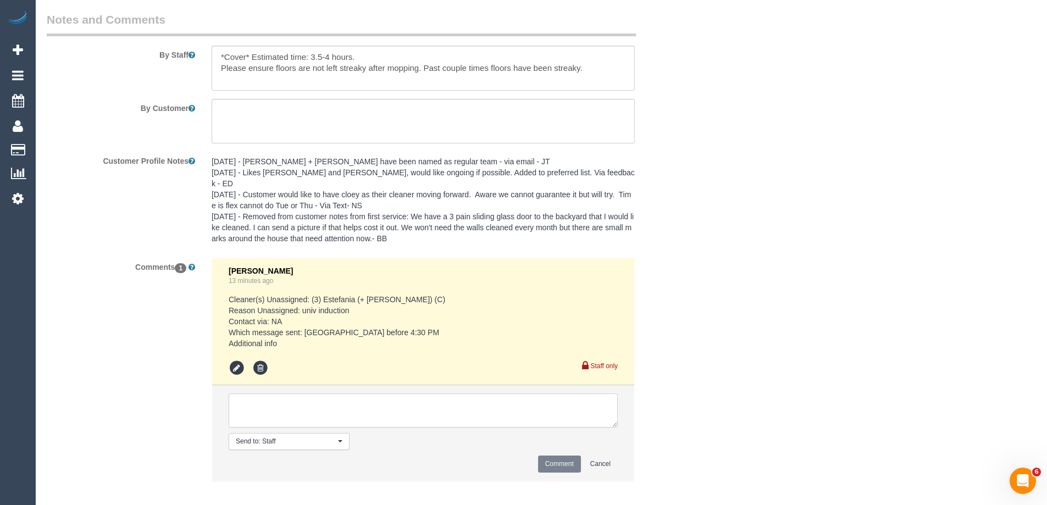
click at [276, 394] on textarea at bounding box center [423, 410] width 389 height 34
type textarea "Customer notified of one off cover cleaner - via email"
click at [558, 455] on button "Comment" at bounding box center [559, 463] width 43 height 17
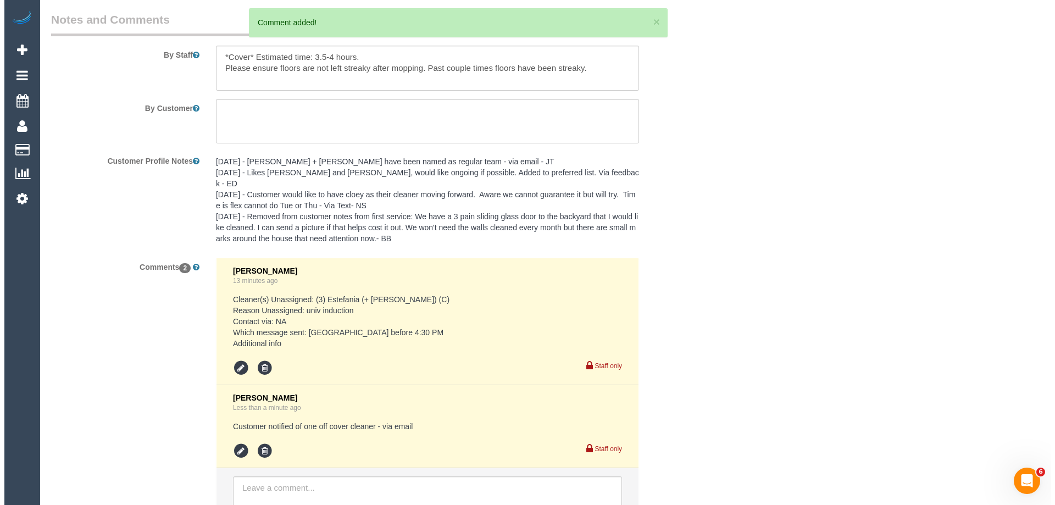
scroll to position [0, 0]
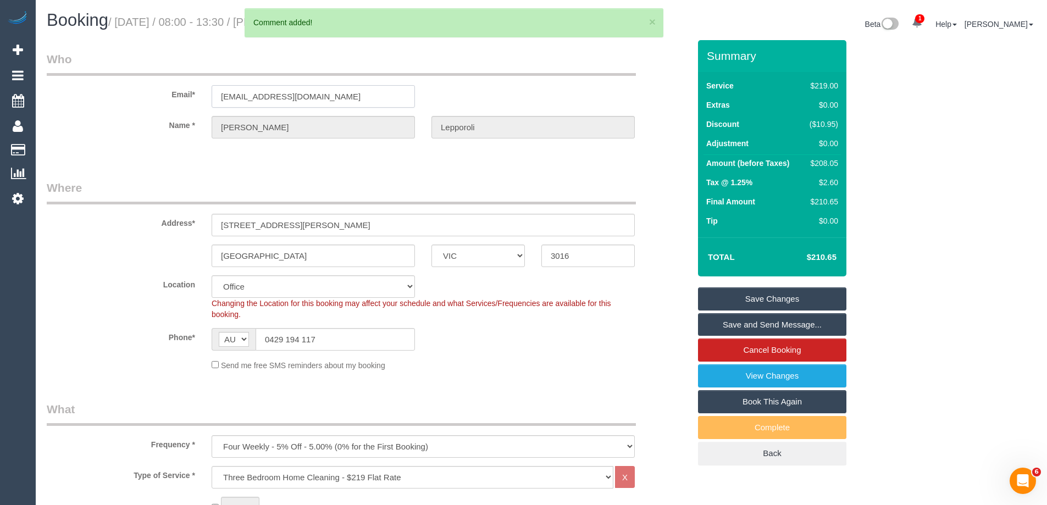
drag, startPoint x: 329, startPoint y: 95, endPoint x: 134, endPoint y: 84, distance: 195.4
click at [134, 84] on div "Email* ursdyer@hotmail.com" at bounding box center [367, 79] width 659 height 57
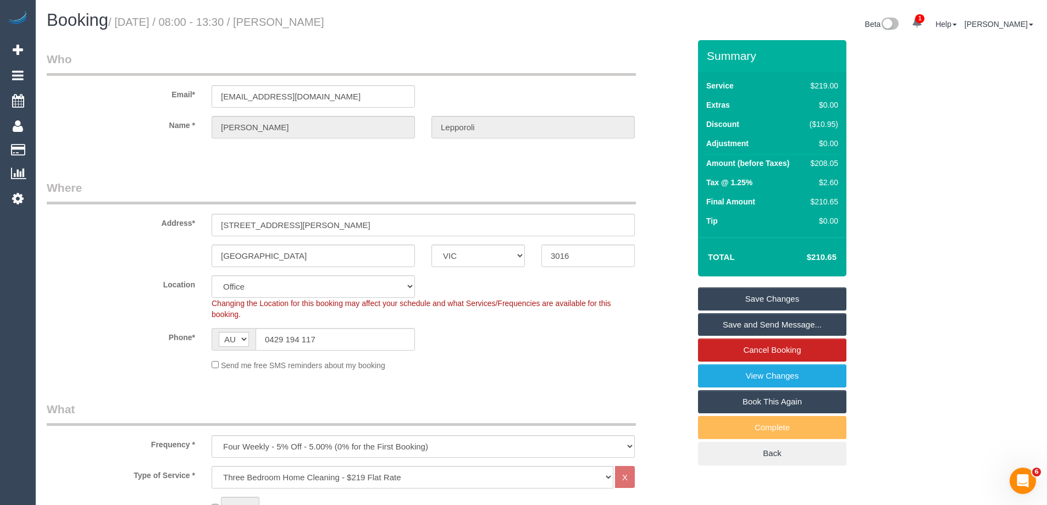
drag, startPoint x: 385, startPoint y: 23, endPoint x: 305, endPoint y: 23, distance: 79.7
click at [305, 23] on h1 "Booking / September 29, 2025 / 08:00 - 13:30 / Ursula Lepporoli" at bounding box center [290, 20] width 486 height 19
copy small "Ursula Lepporoli"
click at [733, 321] on link "Save and Send Message..." at bounding box center [772, 324] width 148 height 23
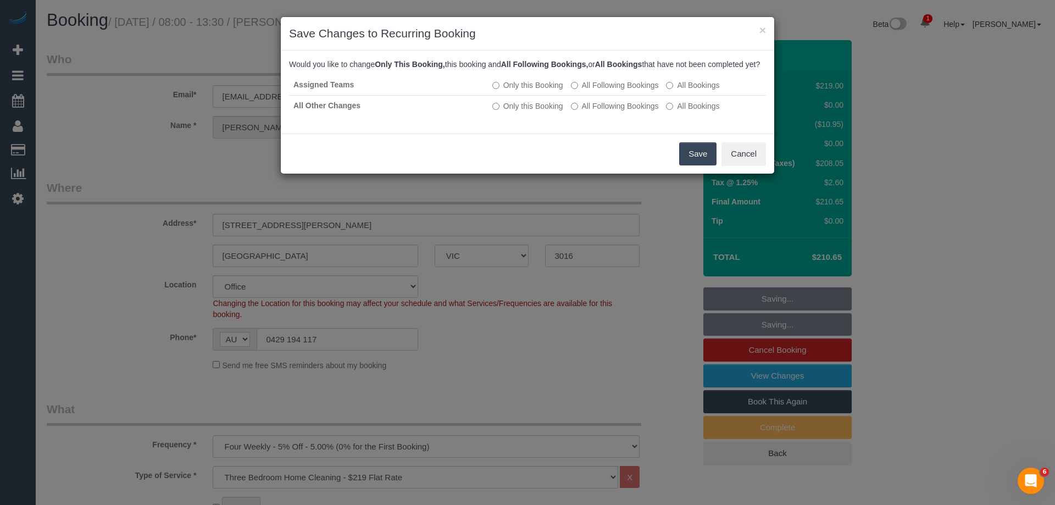
click at [695, 160] on button "Save" at bounding box center [697, 153] width 37 height 23
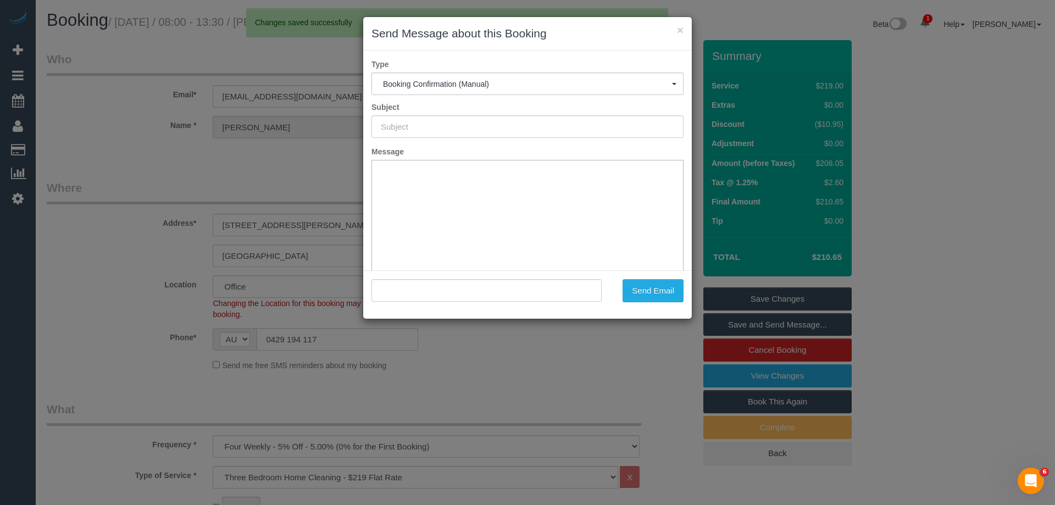
type input "Booking Confirmed"
type input ""Ursula Lepporoli" <ursdyer@hotmail.com>"
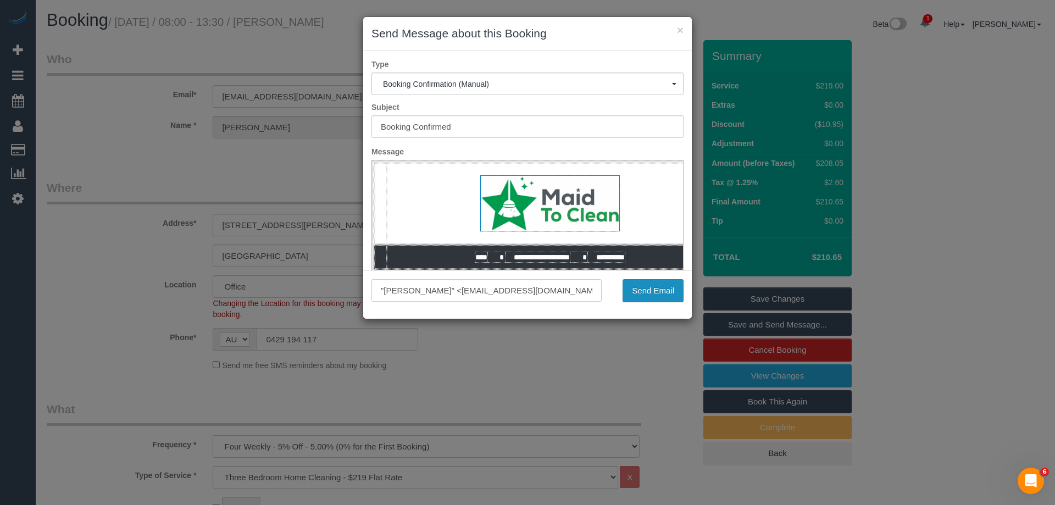
click at [648, 287] on button "Send Email" at bounding box center [653, 290] width 61 height 23
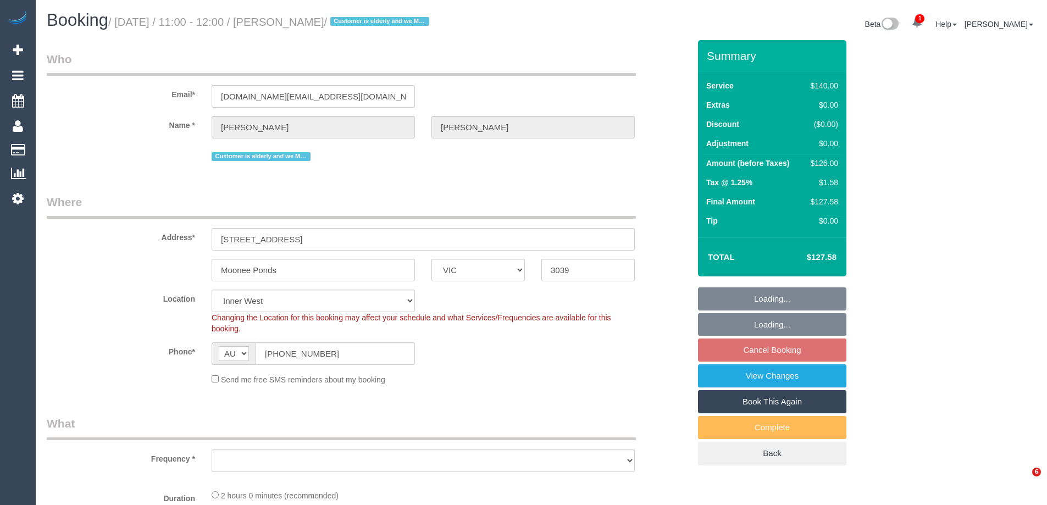
select select "VIC"
select select "string:stripe-pm_1NoKqy2GScqysDRVsan1s9rF"
select select "number:28"
select select "number:14"
select select "number:19"
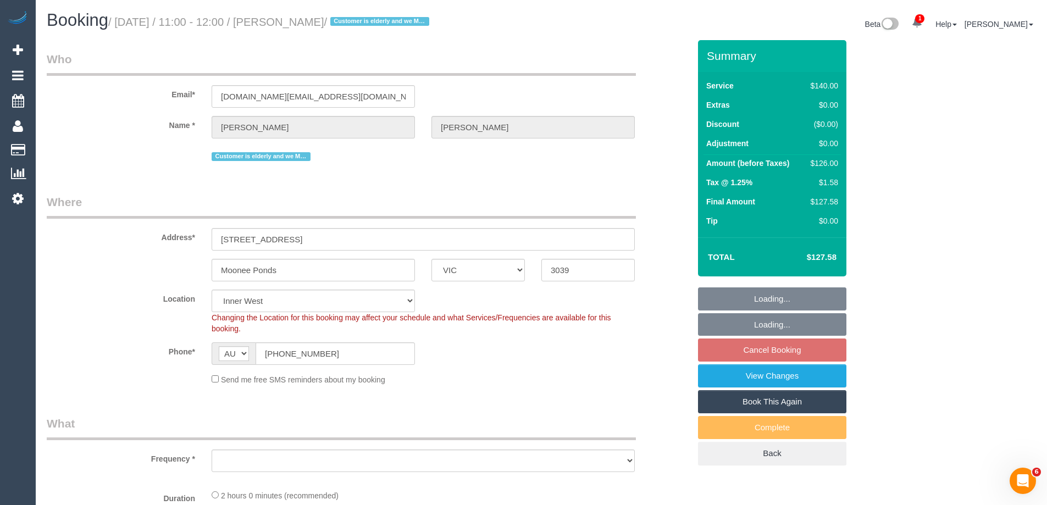
select select "number:24"
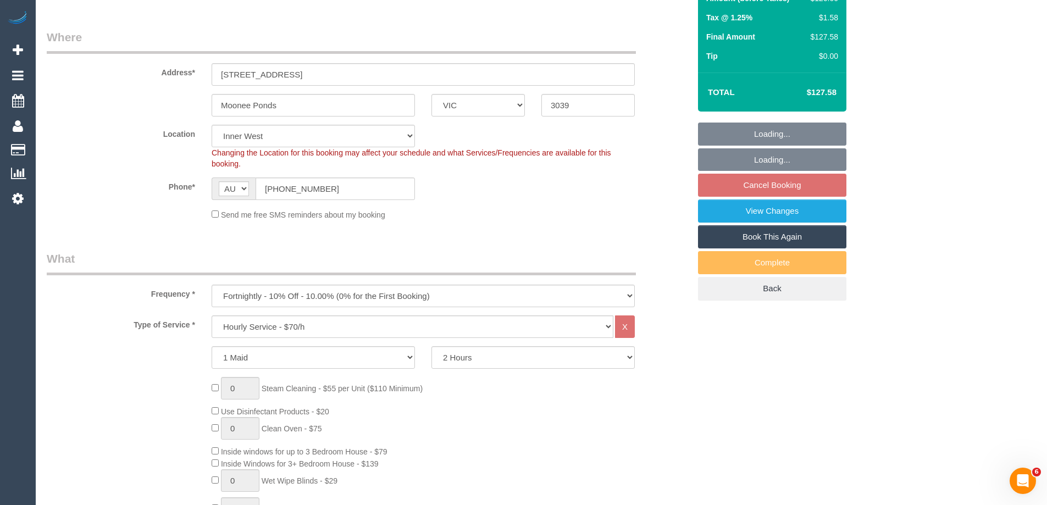
select select "object:1646"
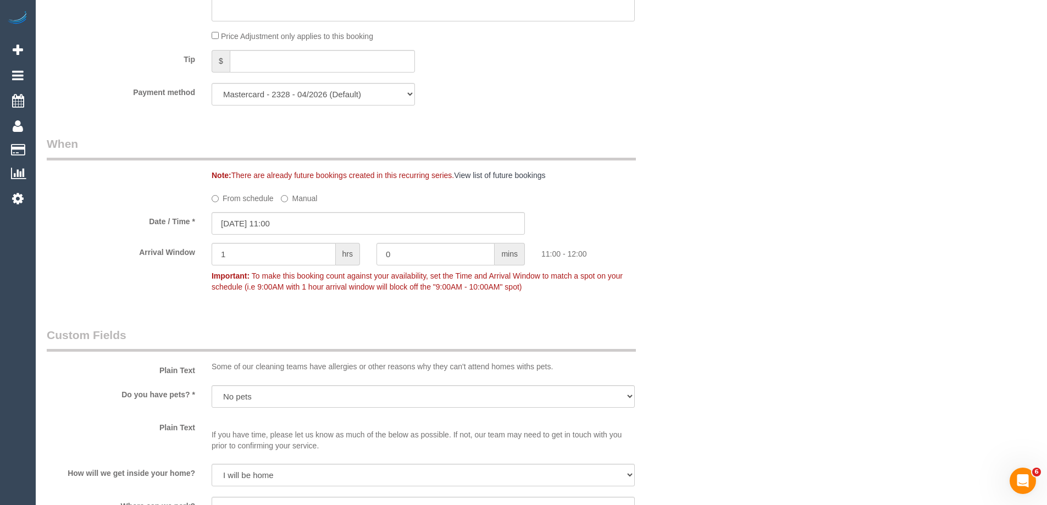
scroll to position [1099, 0]
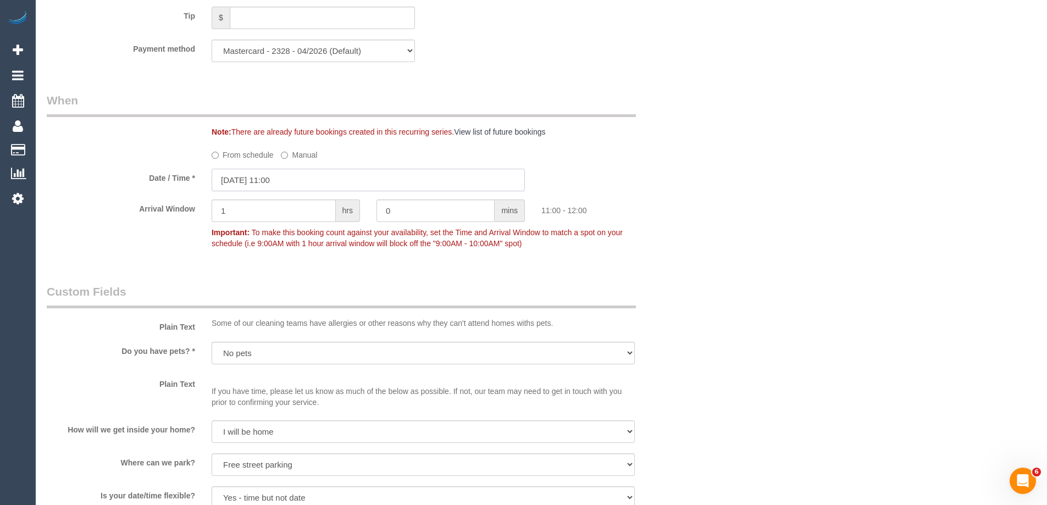
click at [240, 179] on input "[DATE] 11:00" at bounding box center [368, 180] width 313 height 23
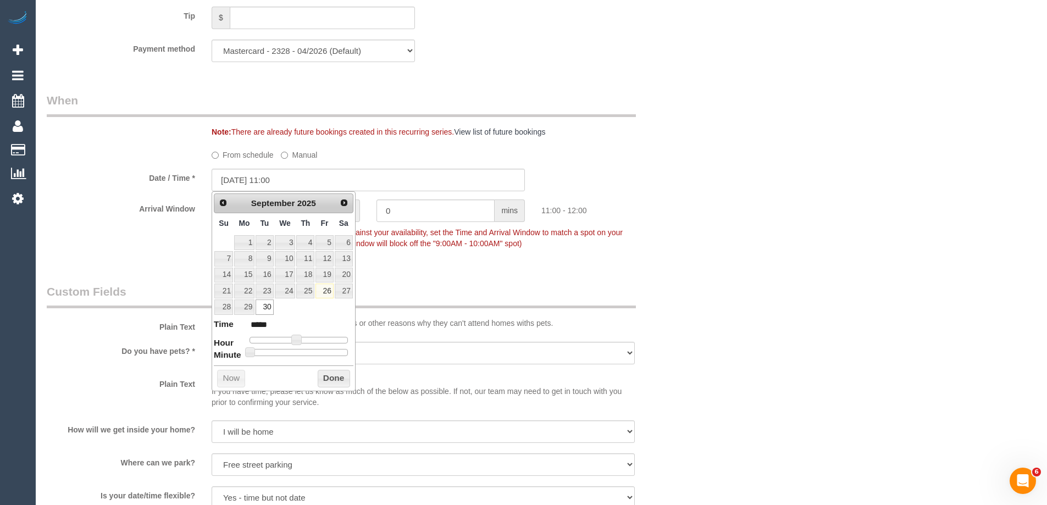
click at [119, 234] on div "Arrival Window 1 hrs 0 mins 11:00 - 12:00 Important: To make this booking count…" at bounding box center [367, 226] width 659 height 54
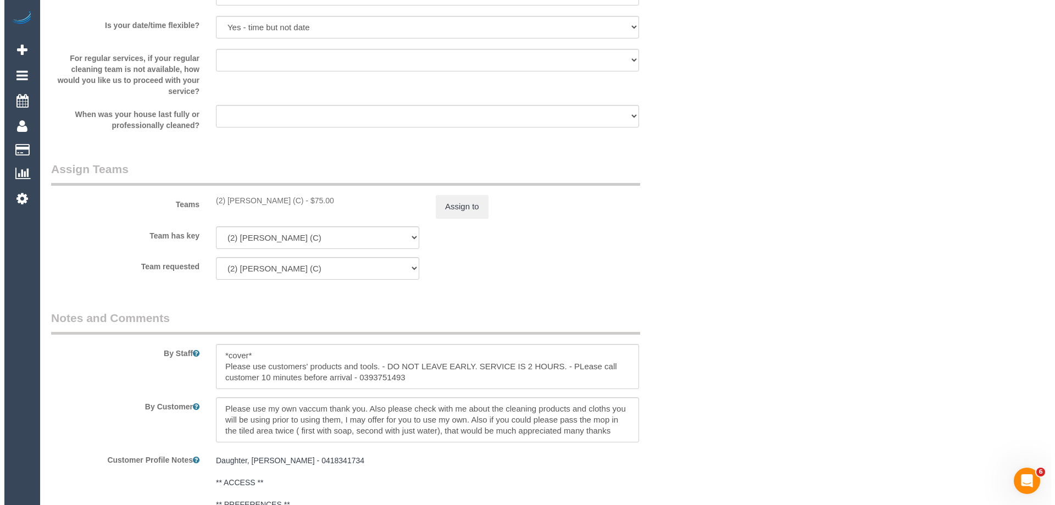
scroll to position [1648, 0]
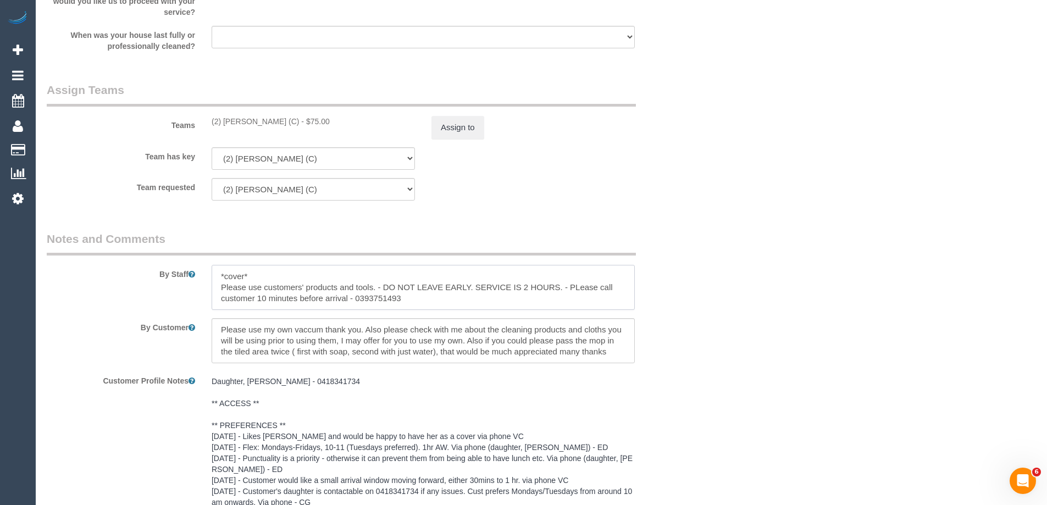
drag, startPoint x: 254, startPoint y: 276, endPoint x: 143, endPoint y: 276, distance: 111.0
click at [143, 276] on div "By Staff" at bounding box center [367, 270] width 659 height 79
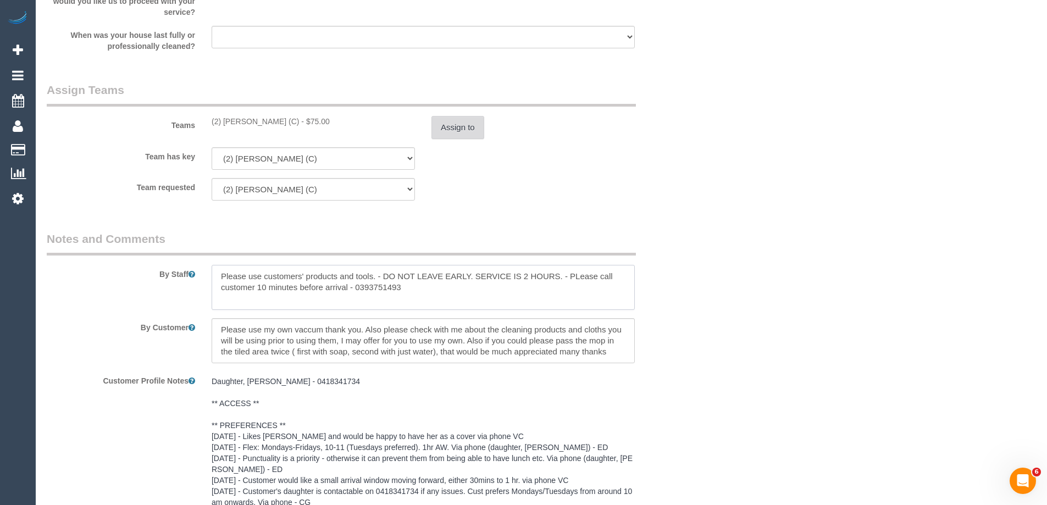
type textarea "Please use customers' products and tools. - DO NOT LEAVE EARLY. SERVICE IS 2 HO…"
click at [447, 132] on button "Assign to" at bounding box center [457, 127] width 53 height 23
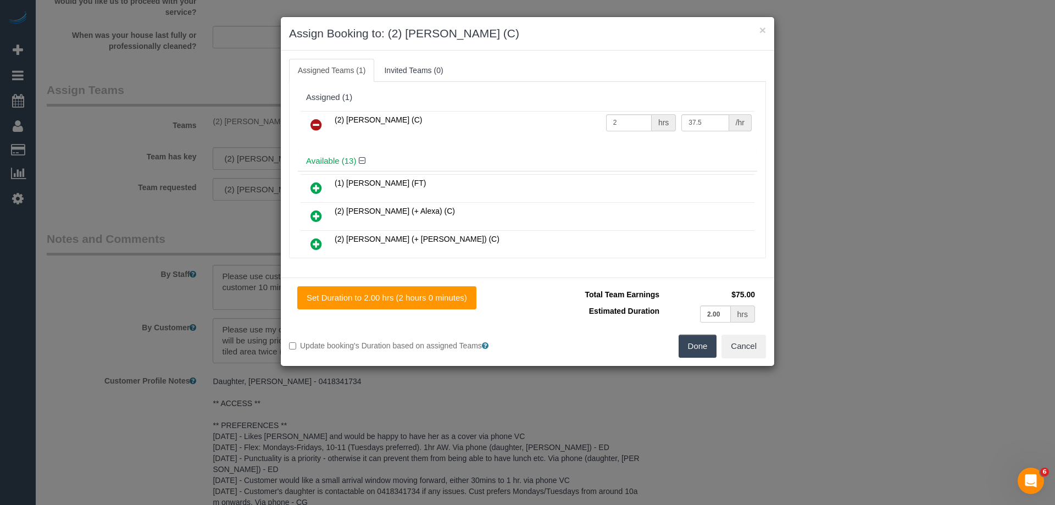
click at [312, 123] on icon at bounding box center [316, 124] width 12 height 13
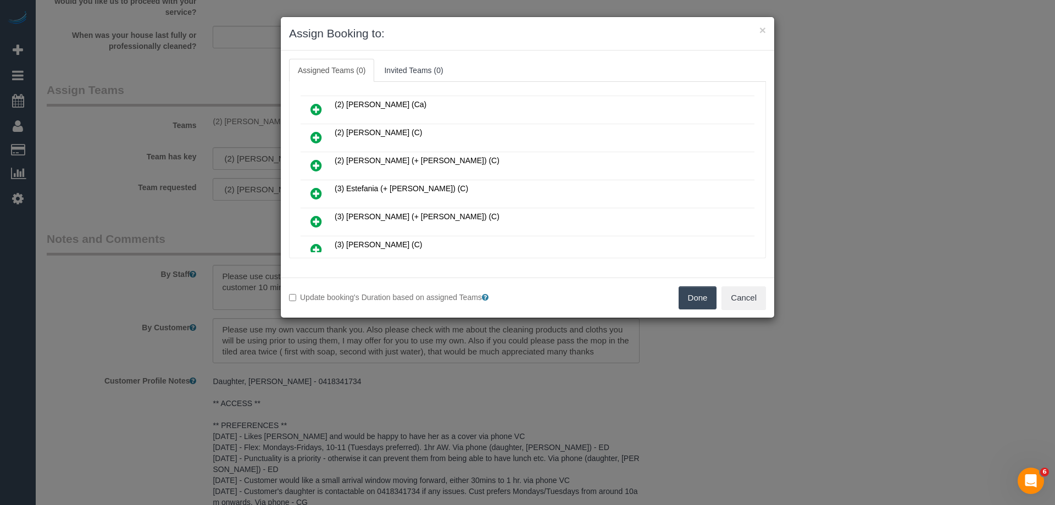
scroll to position [275, 0]
click at [313, 137] on icon at bounding box center [316, 139] width 12 height 13
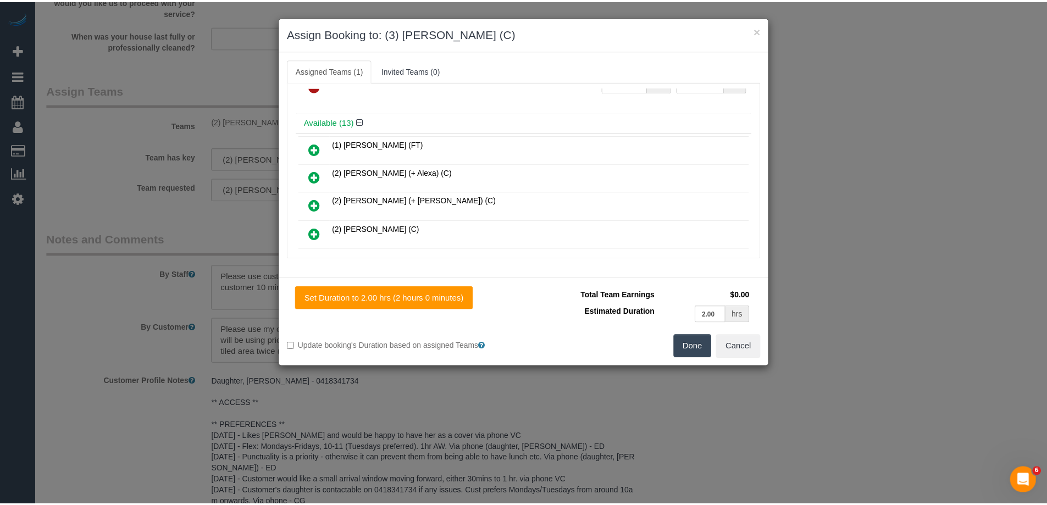
scroll to position [0, 0]
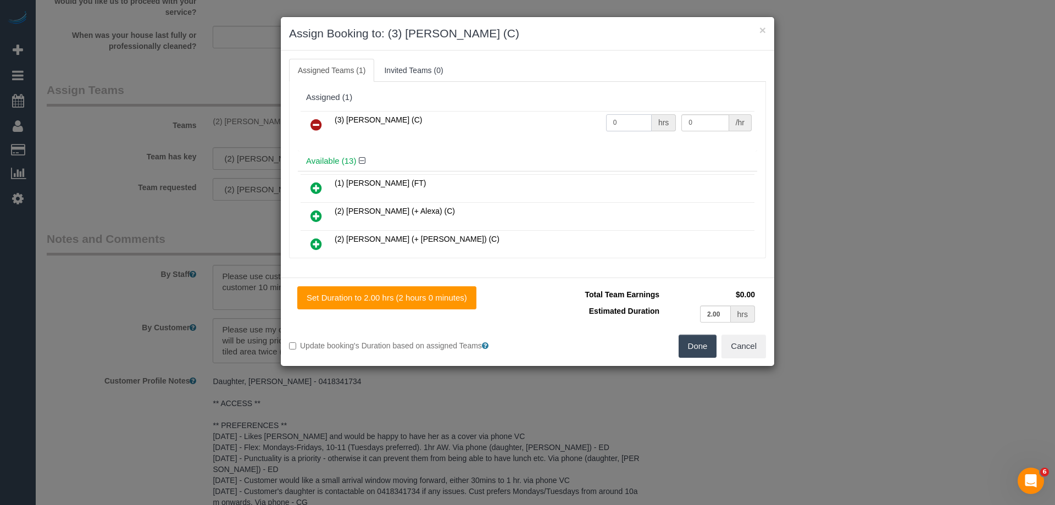
drag, startPoint x: 623, startPoint y: 121, endPoint x: 552, endPoint y: 123, distance: 70.3
click at [552, 121] on tr "(3) Jonathan Canchila (C) 0 hrs 0 /hr" at bounding box center [528, 125] width 454 height 28
type input "2"
drag, startPoint x: 696, startPoint y: 124, endPoint x: 554, endPoint y: 123, distance: 141.2
click at [599, 121] on tr "(3) Jonathan Canchila (C) 2 hrs 0 /hr" at bounding box center [528, 125] width 454 height 28
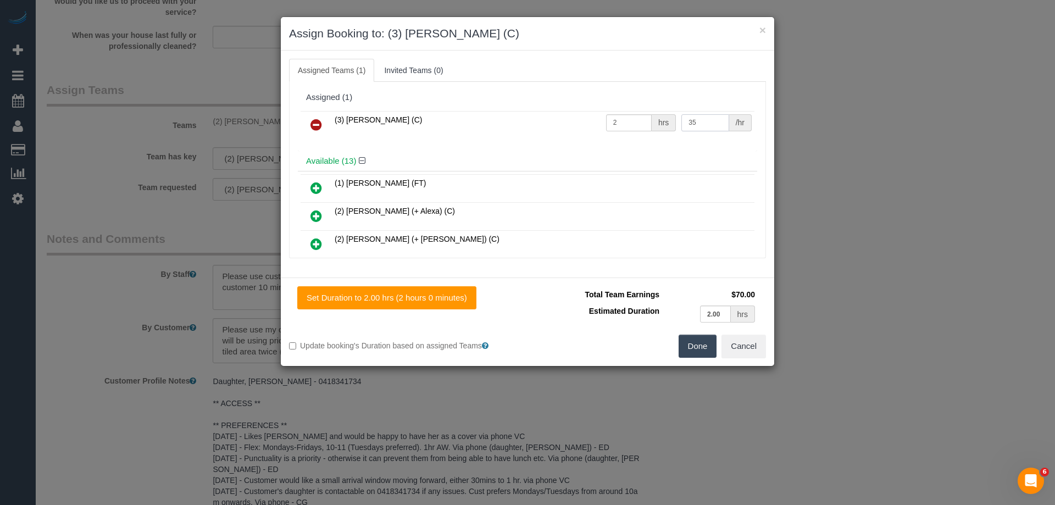
type input "35"
click at [698, 347] on button "Done" at bounding box center [698, 346] width 38 height 23
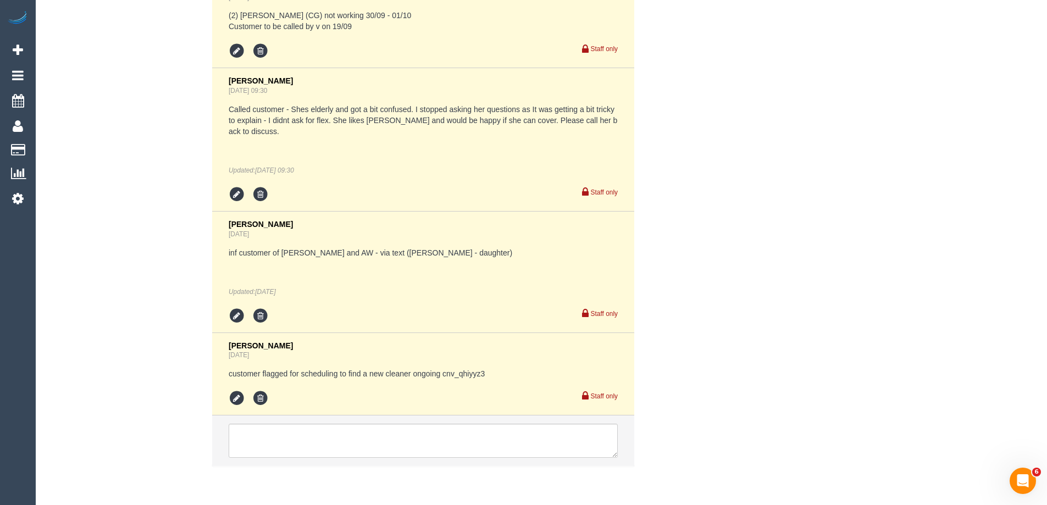
scroll to position [2336, 0]
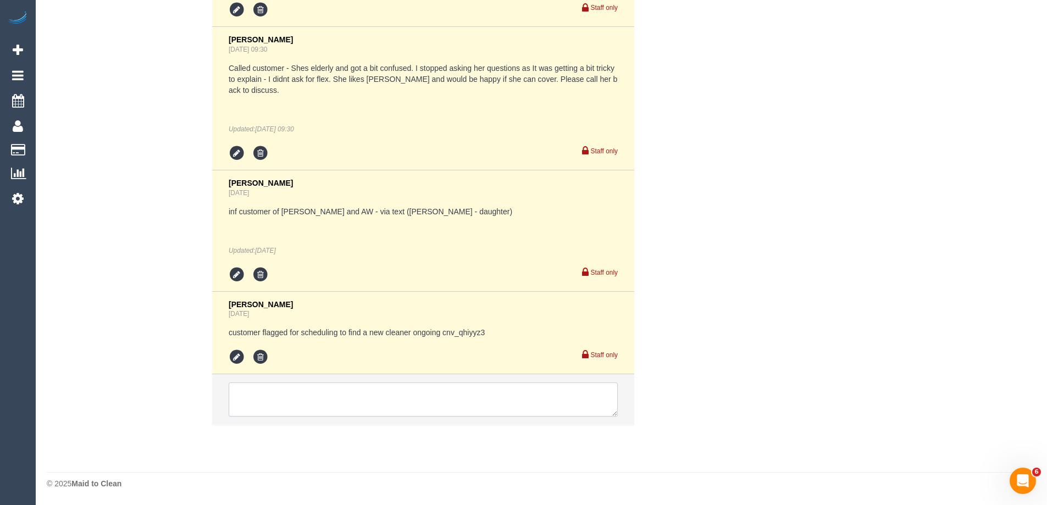
click at [264, 407] on textarea at bounding box center [423, 399] width 389 height 34
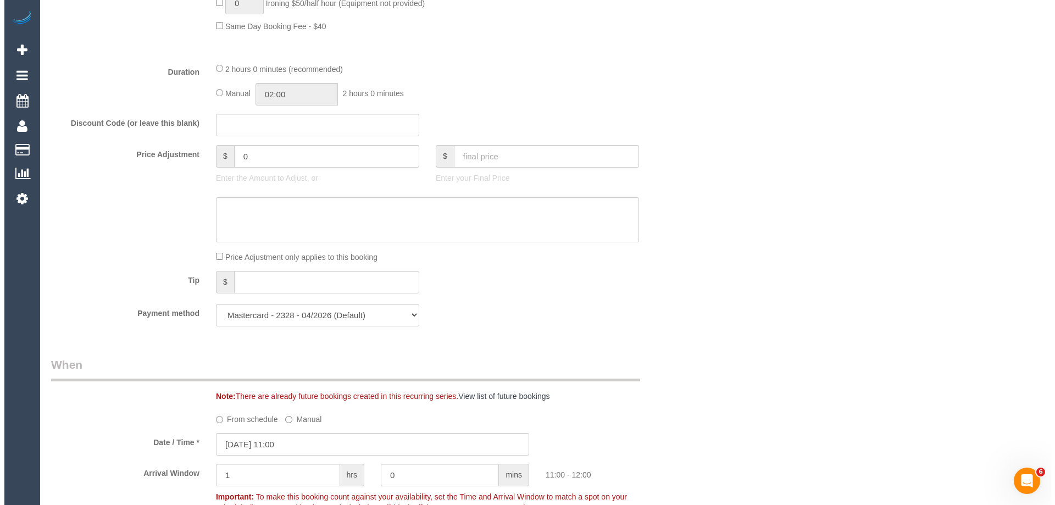
scroll to position [0, 0]
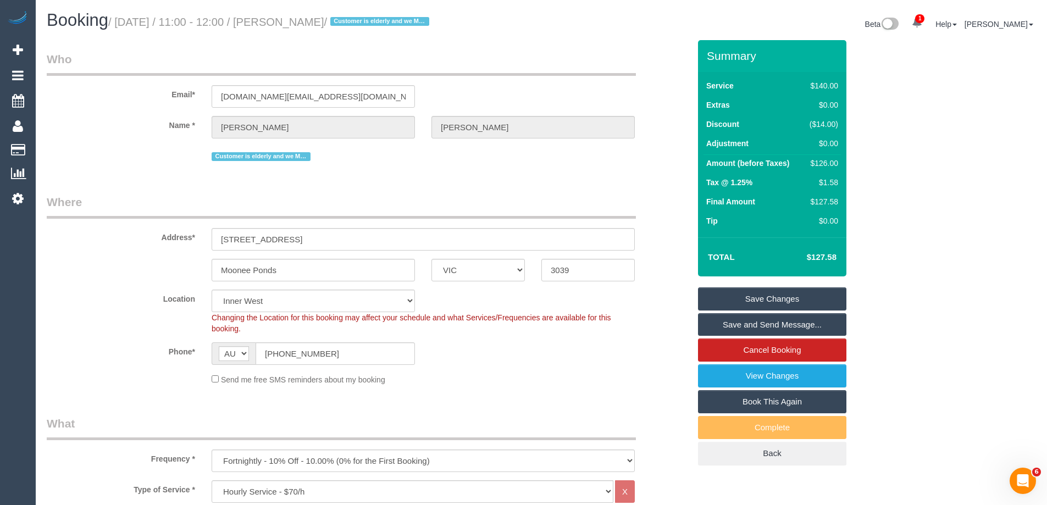
drag, startPoint x: 379, startPoint y: 20, endPoint x: 303, endPoint y: 18, distance: 75.3
click at [303, 18] on small "/ September 30, 2025 / 11:00 - 12:00 / Nancy De Pasquale / Customer is elderly …" at bounding box center [270, 22] width 324 height 12
copy small "Nancy De Pasquale"
click at [723, 287] on link "Save Changes" at bounding box center [772, 298] width 148 height 23
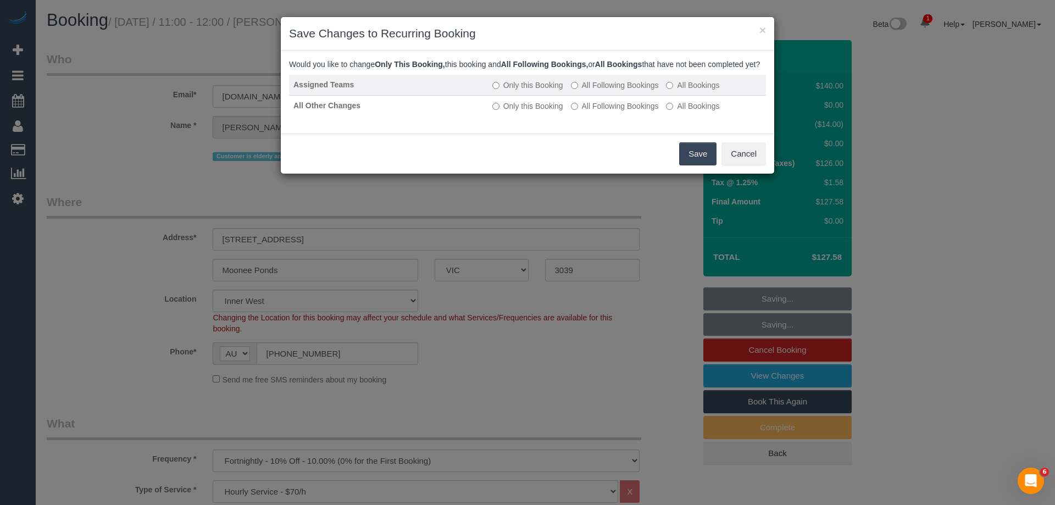
click at [582, 91] on label "All Following Bookings" at bounding box center [615, 85] width 88 height 11
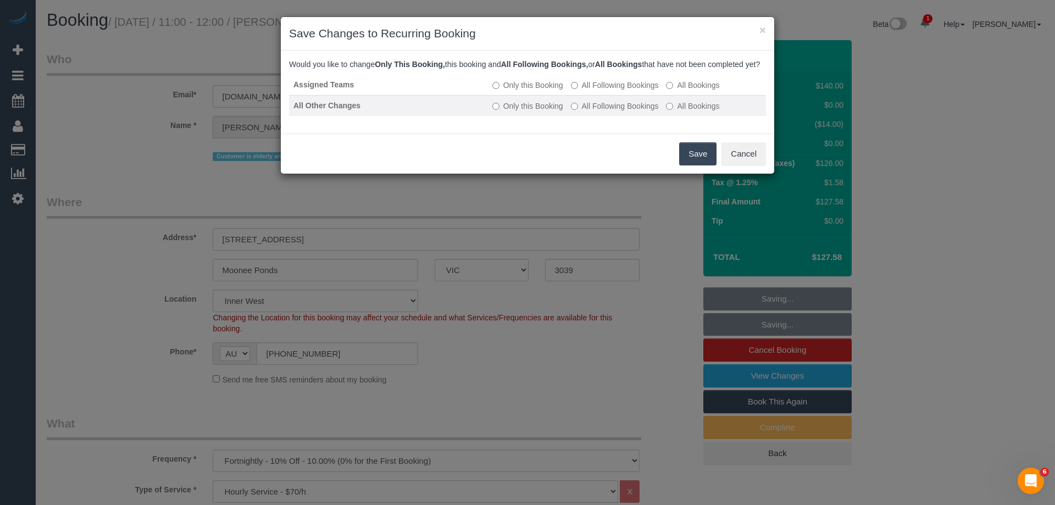
click at [583, 112] on label "All Following Bookings" at bounding box center [615, 106] width 88 height 11
click at [694, 164] on button "Save" at bounding box center [697, 153] width 37 height 23
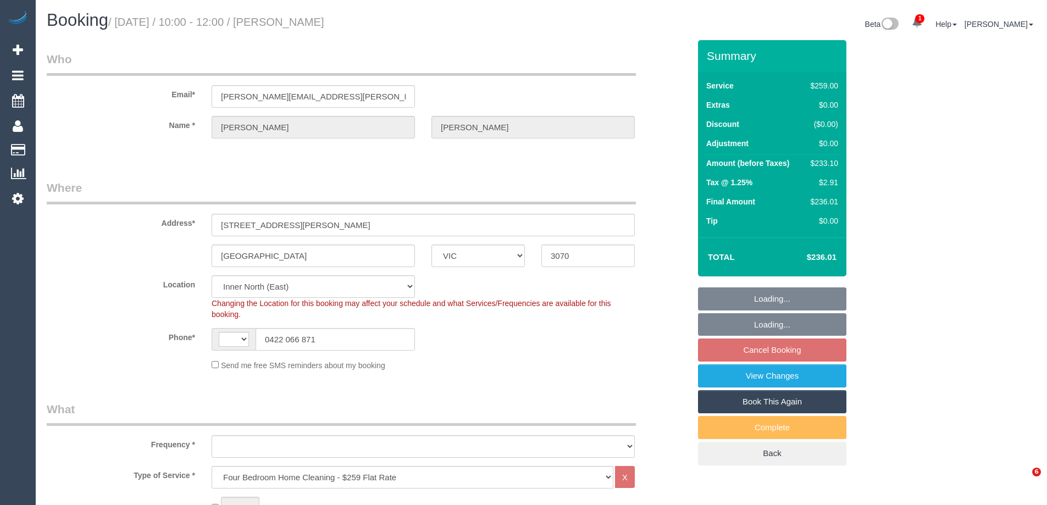
select select "VIC"
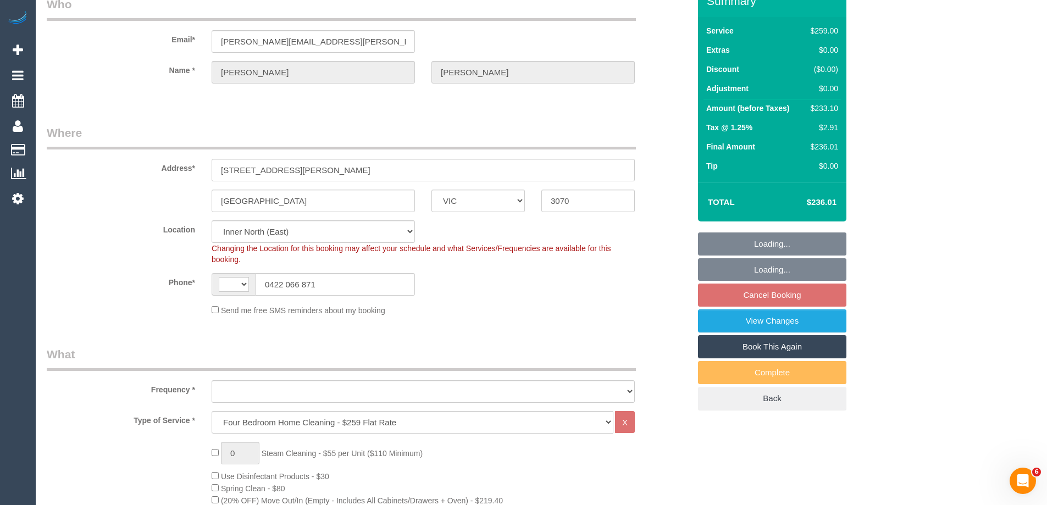
select select "string:stripe-pm_1NZLqR2GScqysDRVKwGn4fiW"
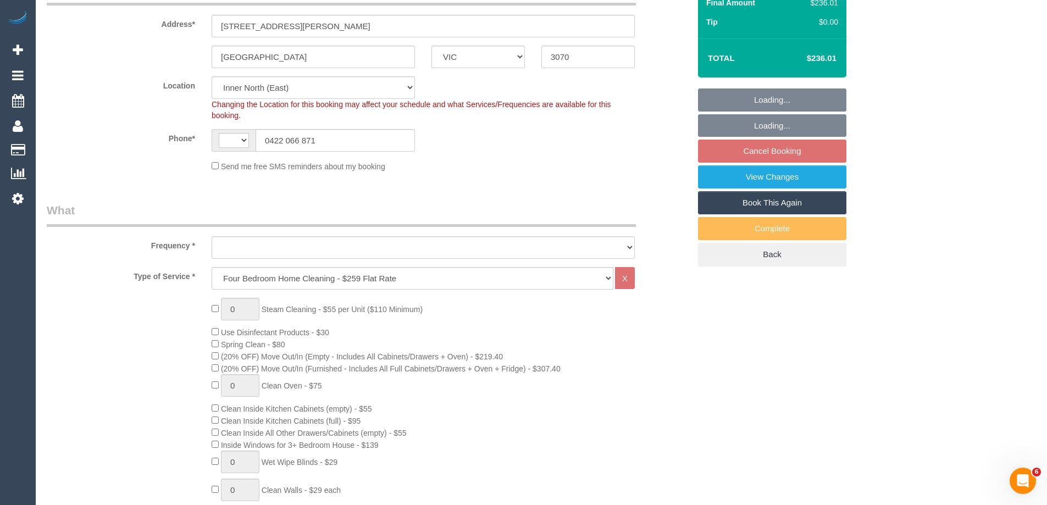
select select "string:AU"
select select "object:639"
select select "number:27"
select select "number:14"
select select "number:19"
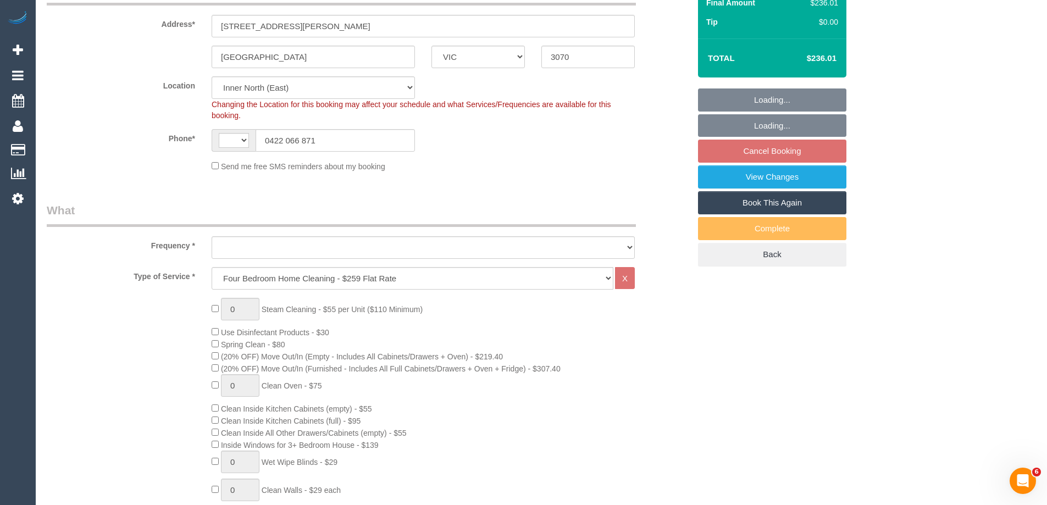
select select "number:36"
select select "number:34"
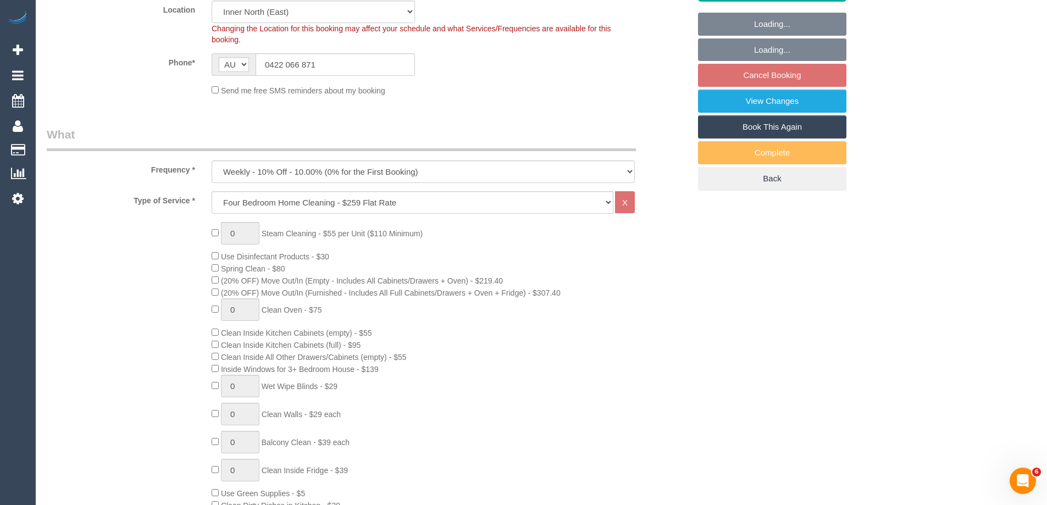
select select "object:790"
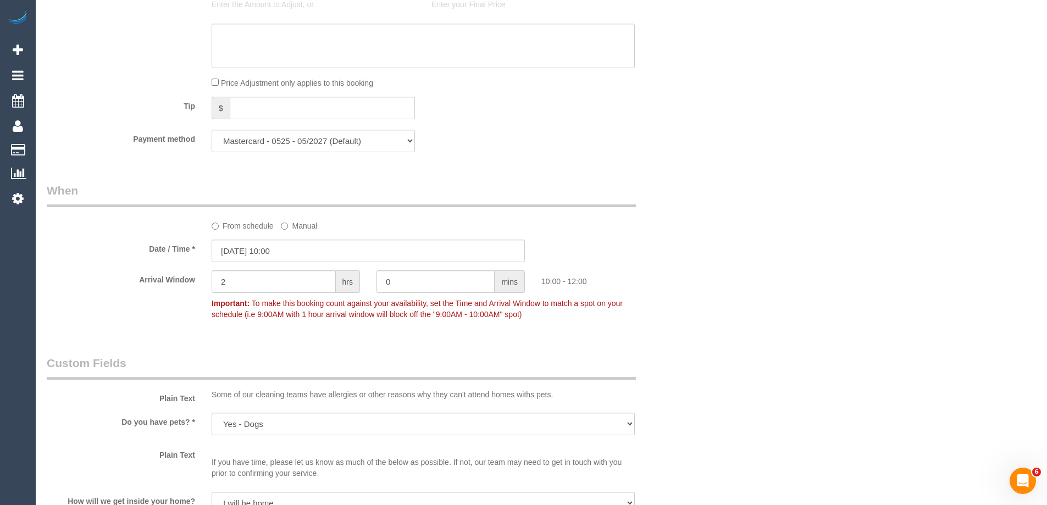
scroll to position [1044, 0]
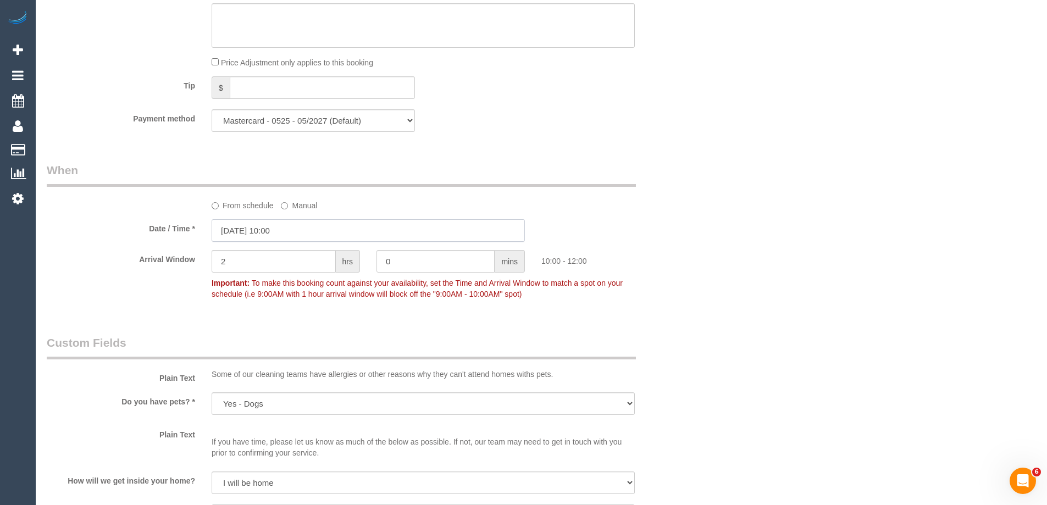
drag, startPoint x: 235, startPoint y: 232, endPoint x: 329, endPoint y: 242, distance: 95.0
click at [235, 231] on input "[DATE] 10:00" at bounding box center [368, 230] width 313 height 23
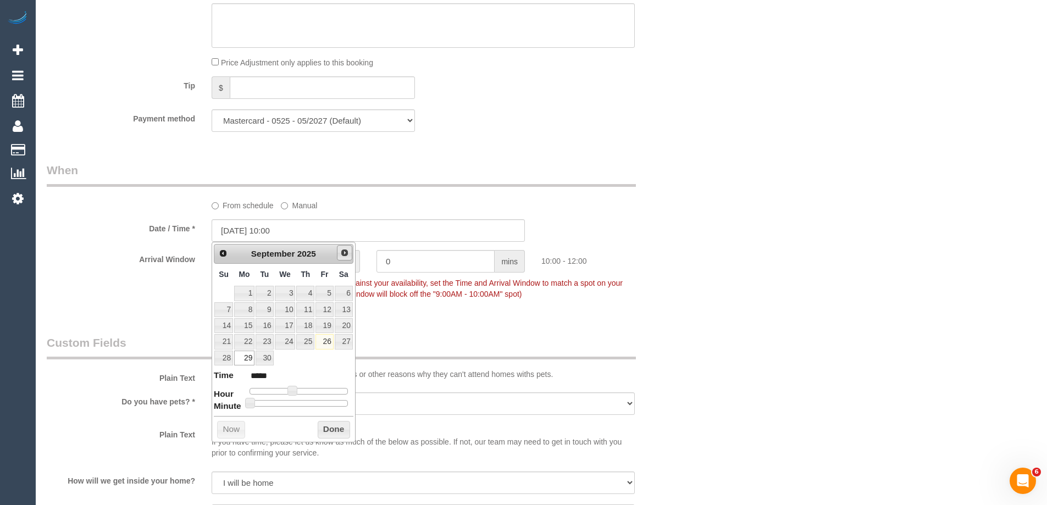
click at [341, 255] on span "Next" at bounding box center [344, 252] width 9 height 9
click at [287, 291] on link "1" at bounding box center [285, 293] width 21 height 15
type input "[DATE] 11:00"
type input "*****"
type input "[DATE] 12:00"
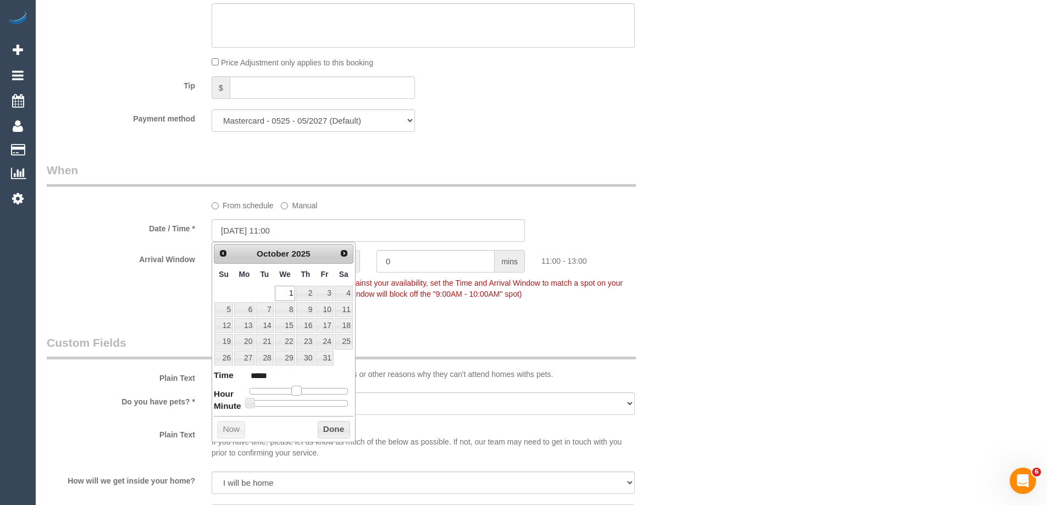
type input "*****"
drag, startPoint x: 293, startPoint y: 394, endPoint x: 302, endPoint y: 396, distance: 8.9
click at [302, 396] on span at bounding box center [301, 391] width 10 height 10
click at [332, 428] on button "Done" at bounding box center [334, 430] width 32 height 18
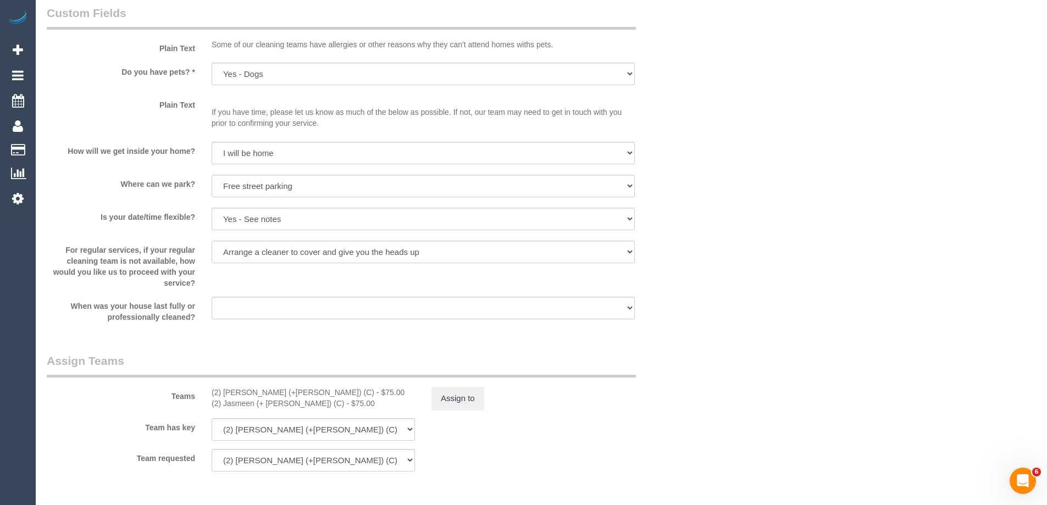
scroll to position [1483, 0]
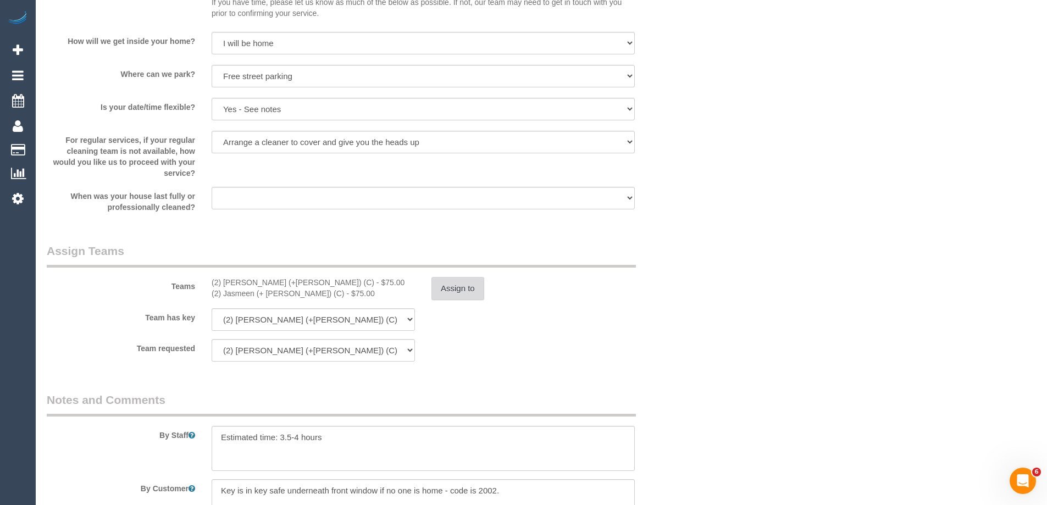
click at [459, 287] on button "Assign to" at bounding box center [457, 288] width 53 height 23
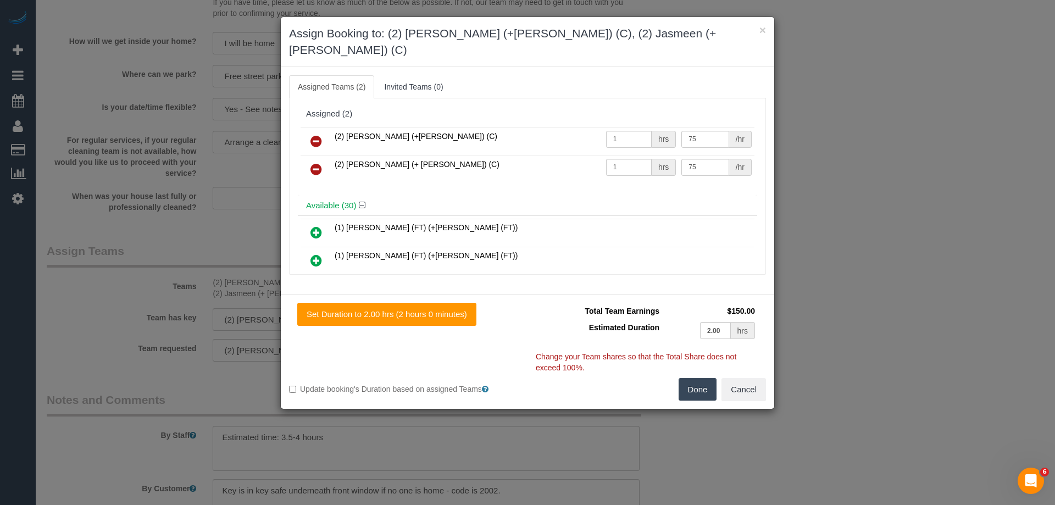
click at [319, 135] on icon at bounding box center [316, 141] width 12 height 13
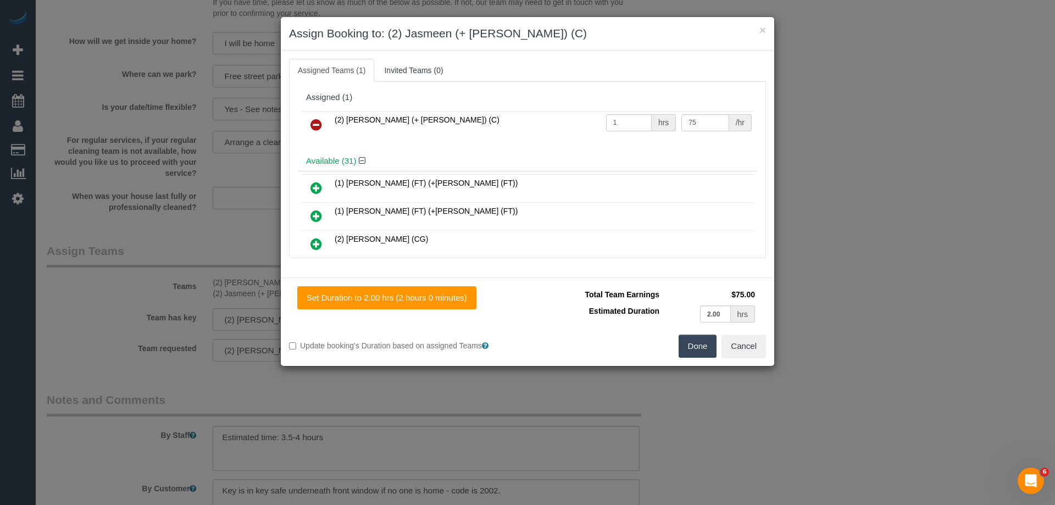
click at [315, 125] on icon at bounding box center [316, 124] width 12 height 13
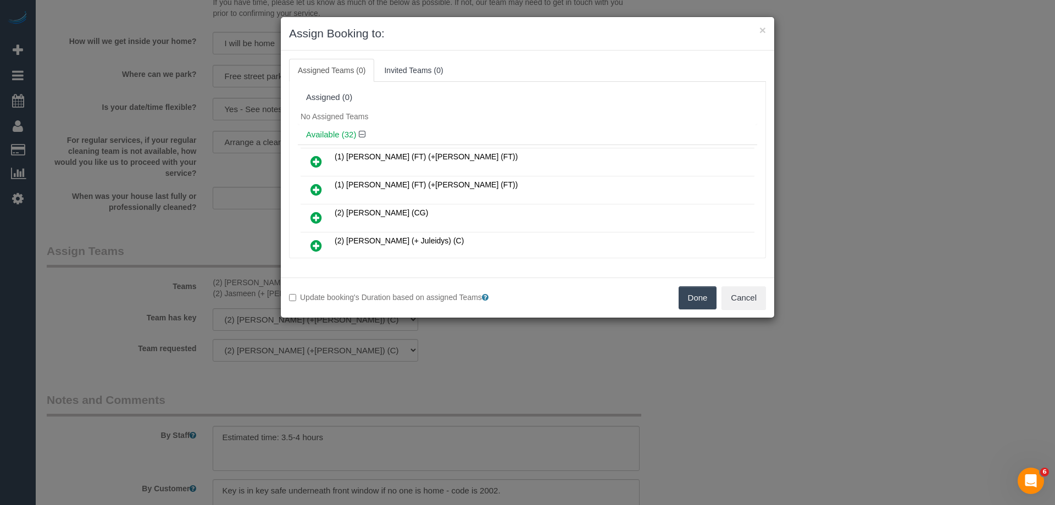
click at [706, 292] on button "Done" at bounding box center [698, 297] width 38 height 23
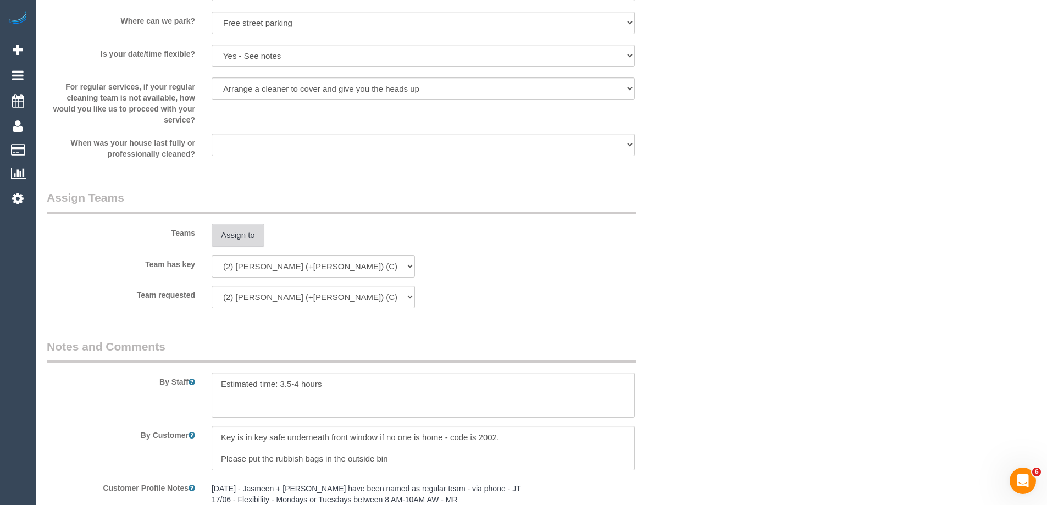
scroll to position [1538, 0]
click at [221, 385] on textarea at bounding box center [423, 393] width 423 height 45
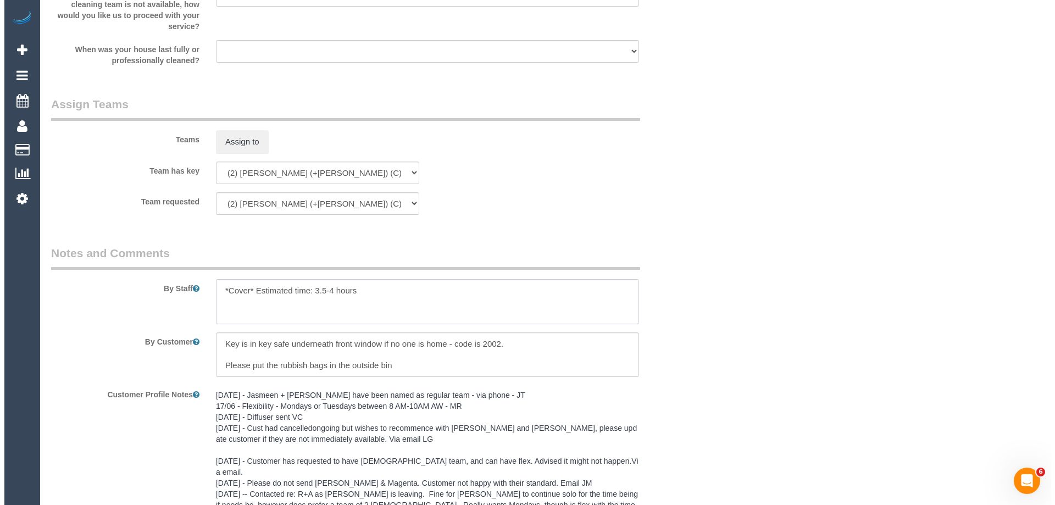
scroll to position [1648, 0]
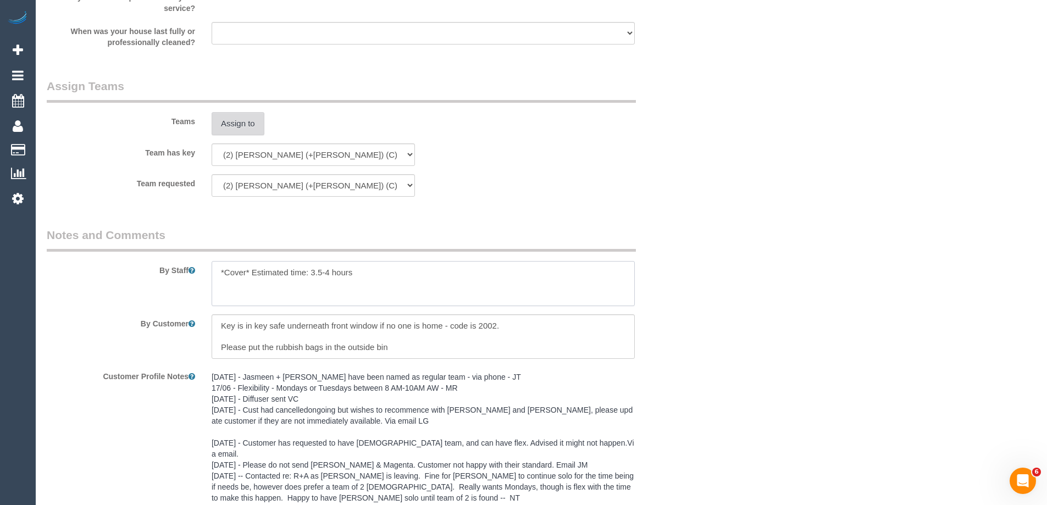
type textarea "*Cover* Estimated time: 3.5-4 hours"
click at [238, 124] on button "Assign to" at bounding box center [238, 123] width 53 height 23
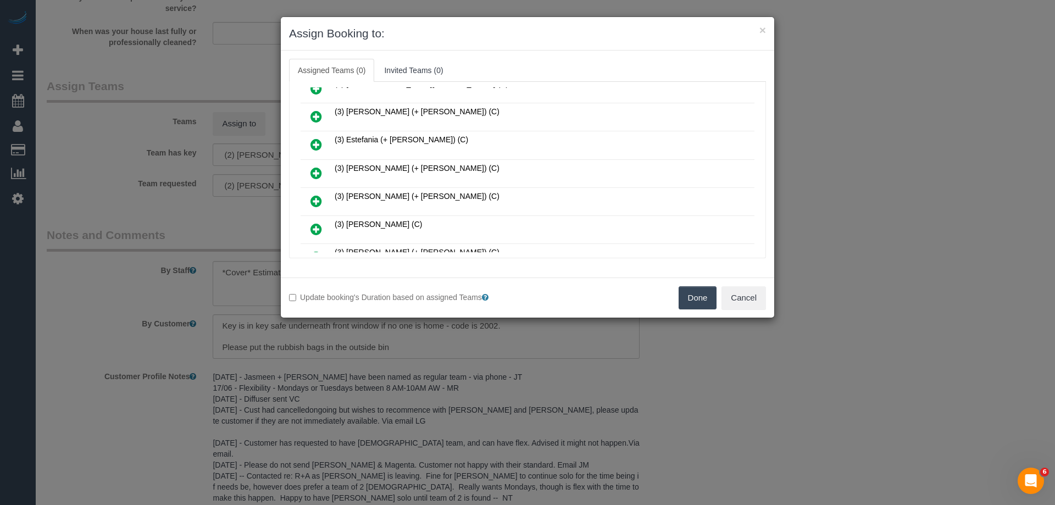
click at [310, 172] on icon at bounding box center [316, 172] width 12 height 13
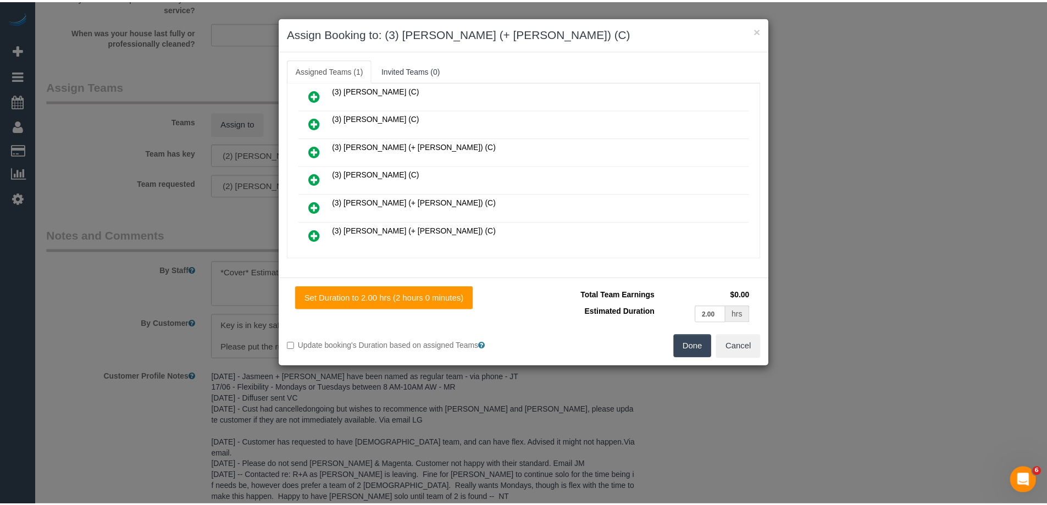
scroll to position [841, 0]
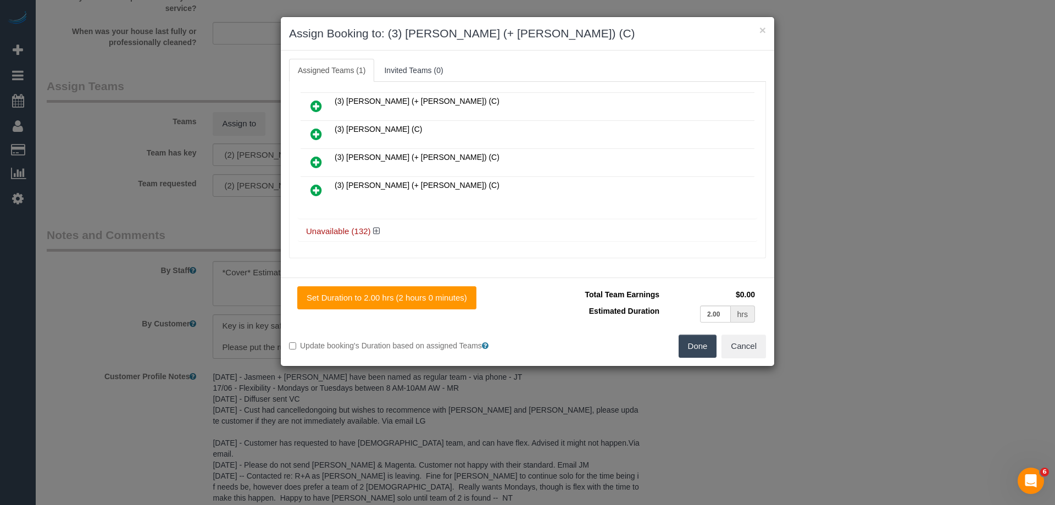
click at [313, 186] on icon at bounding box center [316, 190] width 12 height 13
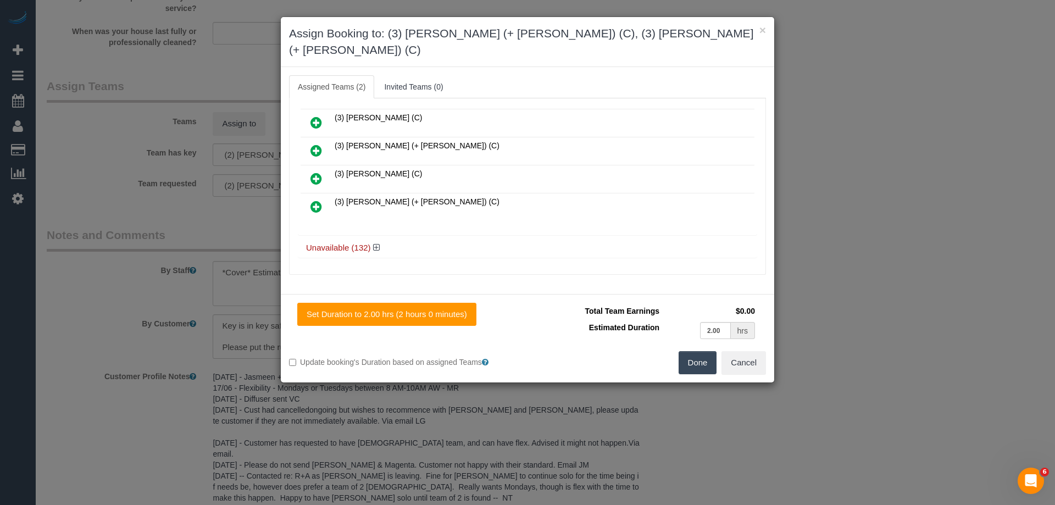
click at [705, 351] on button "Done" at bounding box center [698, 362] width 38 height 23
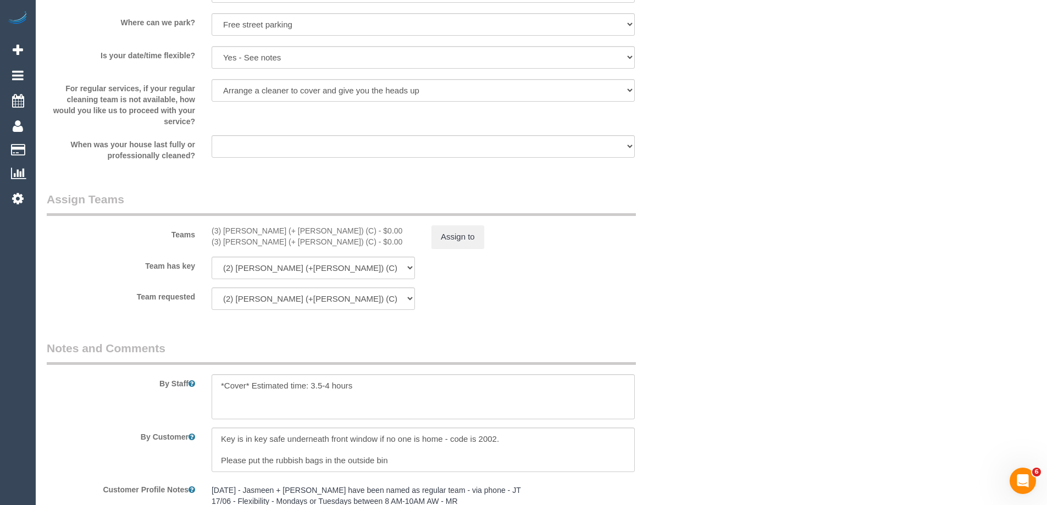
scroll to position [1538, 0]
click at [458, 224] on button "Assign to" at bounding box center [457, 233] width 53 height 23
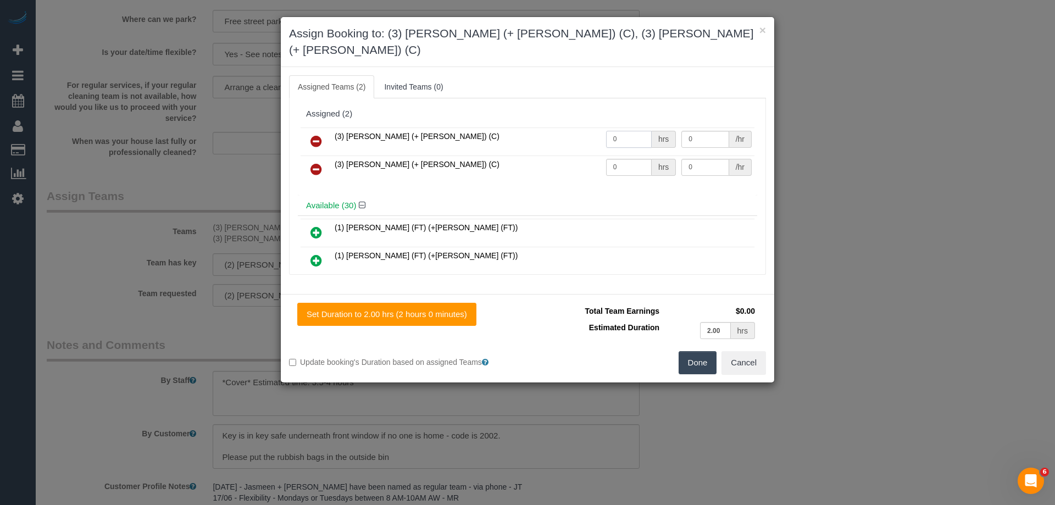
drag, startPoint x: 608, startPoint y: 122, endPoint x: 599, endPoint y: 126, distance: 9.6
click at [570, 127] on tr "(3) Felipe (+ Tatiana) (C) 0 hrs 0 /hr" at bounding box center [528, 141] width 454 height 28
type input "1"
drag, startPoint x: 630, startPoint y: 147, endPoint x: 561, endPoint y: 147, distance: 69.2
click at [562, 155] on tr "(3) Tatiana (+ Felipe) (C) 0 hrs 0 /hr" at bounding box center [528, 169] width 454 height 28
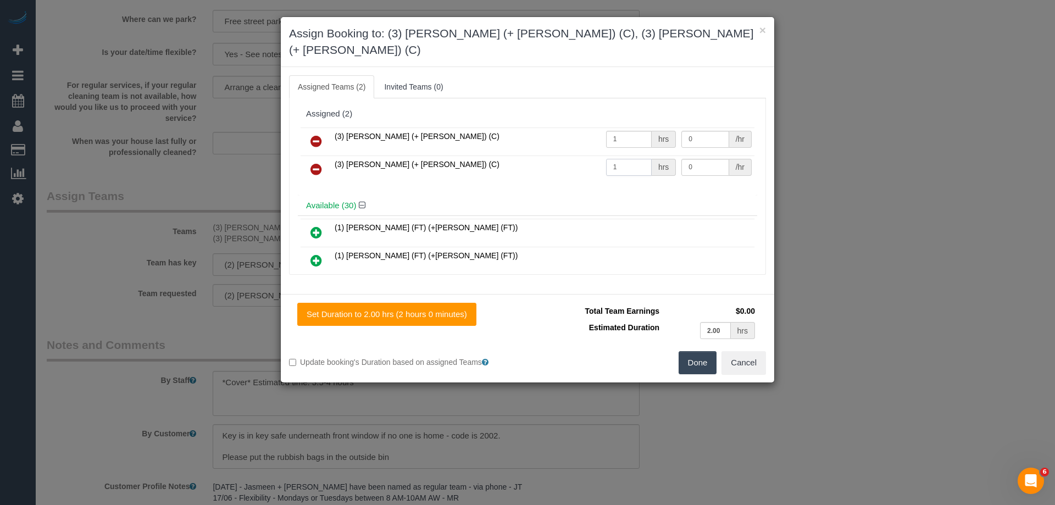
type input "1"
drag, startPoint x: 642, startPoint y: 123, endPoint x: 634, endPoint y: 123, distance: 8.8
click at [636, 127] on tr "(3) Felipe (+ Tatiana) (C) 1 hrs 0 /hr" at bounding box center [528, 141] width 454 height 28
type input "75"
drag, startPoint x: 705, startPoint y: 146, endPoint x: 612, endPoint y: 146, distance: 93.4
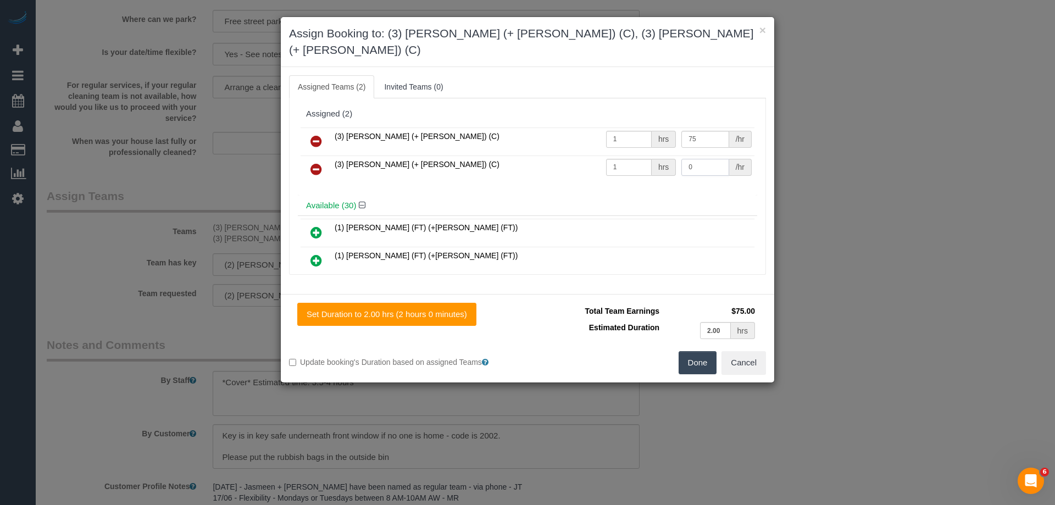
click at [621, 155] on tr "(3) Tatiana (+ Felipe) (C) 1 hrs 0 /hr" at bounding box center [528, 169] width 454 height 28
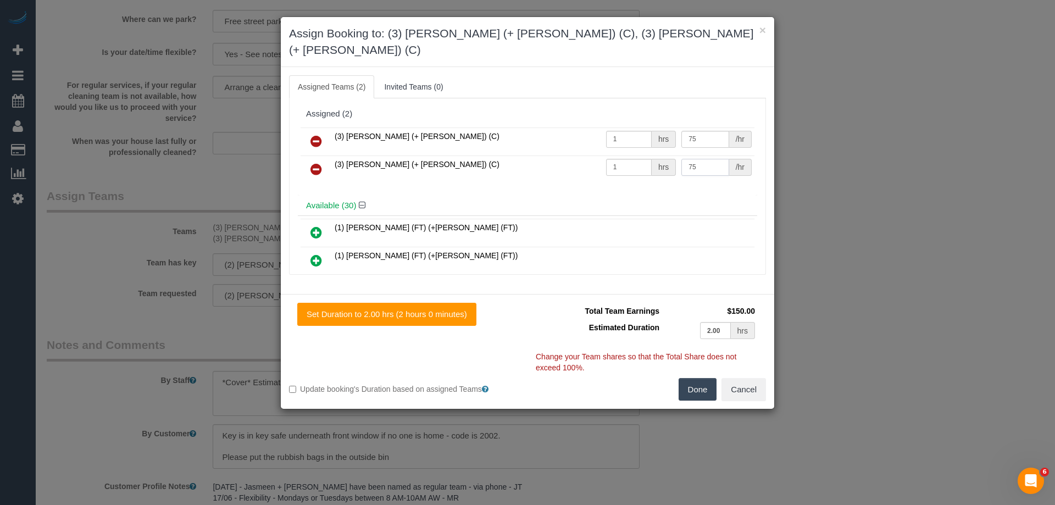
type input "75"
click at [702, 378] on button "Done" at bounding box center [698, 389] width 38 height 23
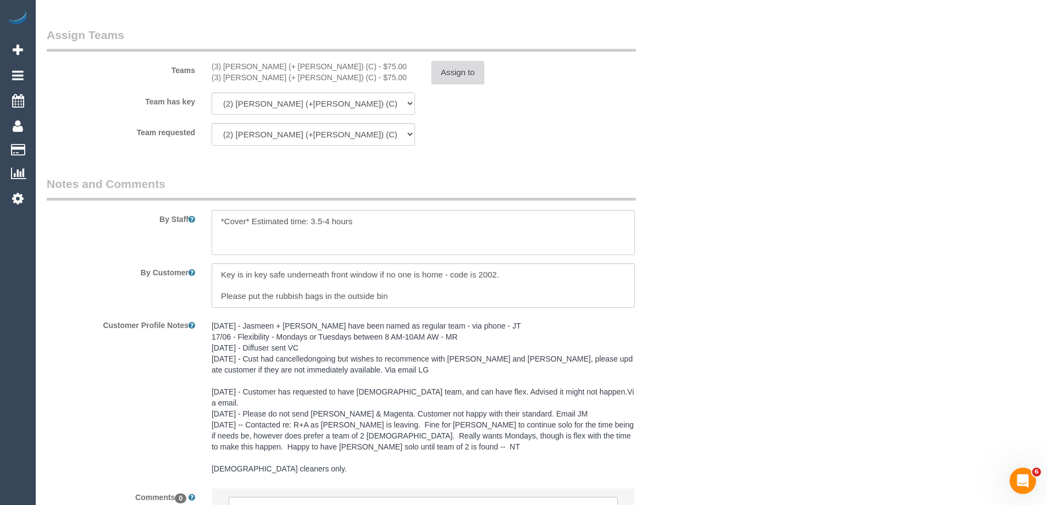
scroll to position [1803, 0]
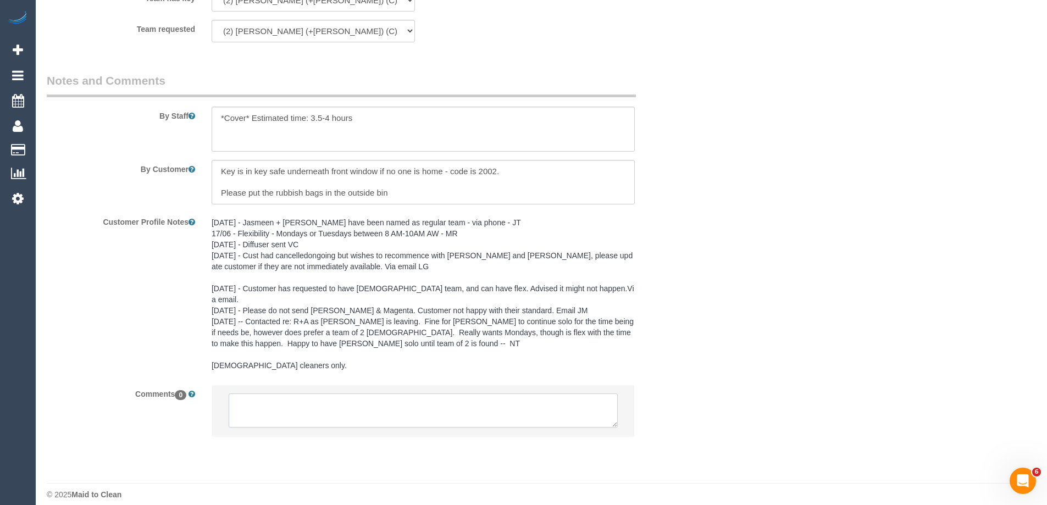
click at [291, 402] on textarea at bounding box center [423, 410] width 389 height 34
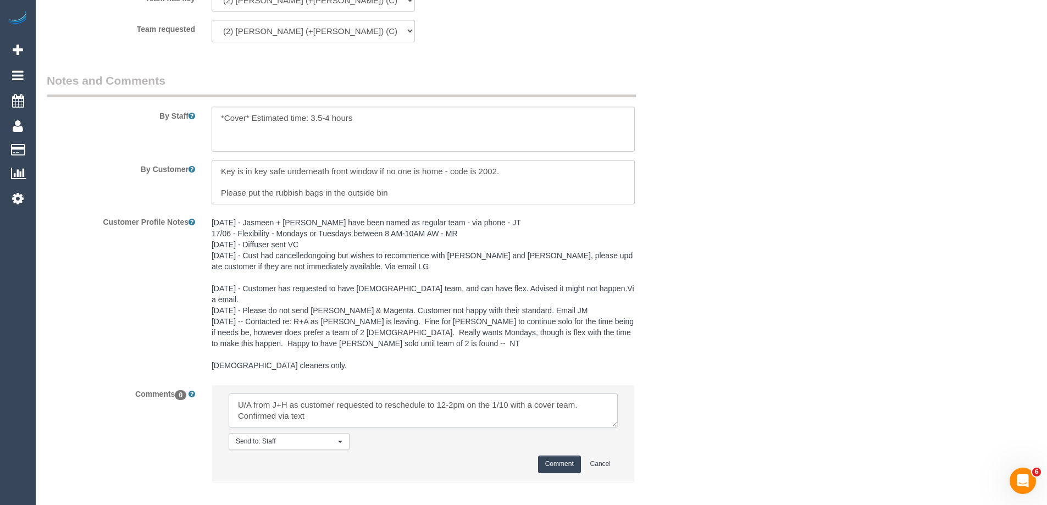
type textarea "U/A from J+H as customer requested to reschedule to 12-2pm on the 1/10 with a c…"
click at [562, 455] on button "Comment" at bounding box center [559, 463] width 43 height 17
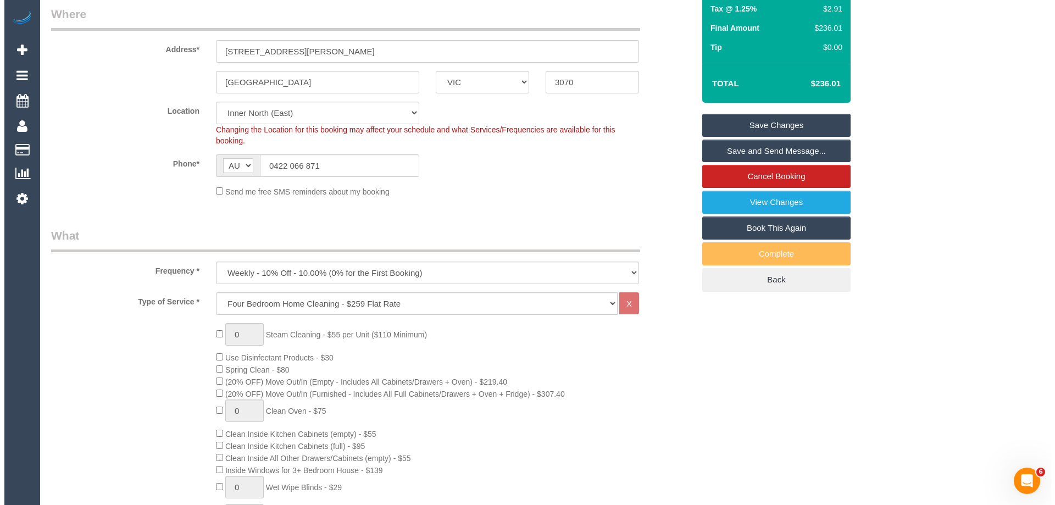
scroll to position [0, 0]
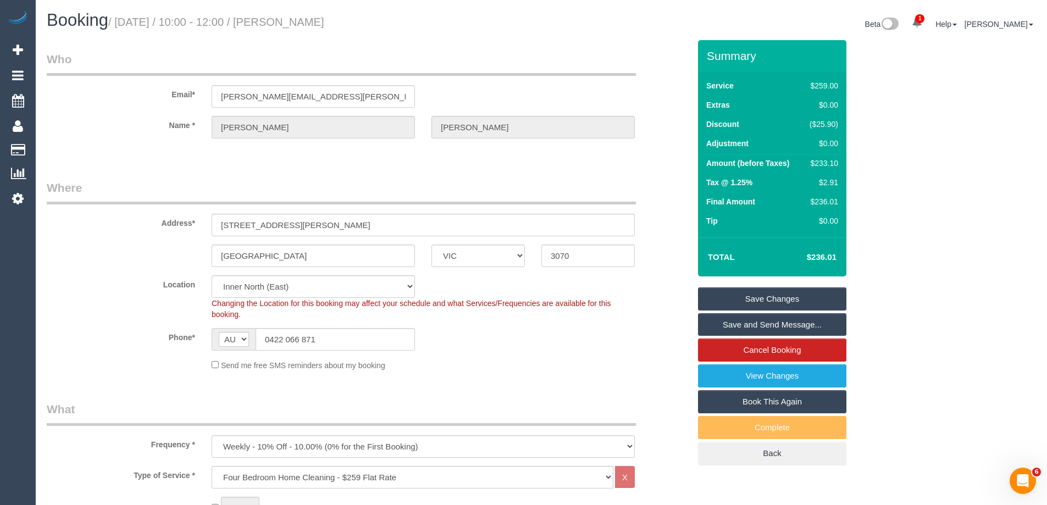
drag, startPoint x: 332, startPoint y: 18, endPoint x: 303, endPoint y: 18, distance: 28.6
click at [303, 18] on h1 "Booking / September 29, 2025 / 10:00 - 12:00 / Dianna Gleeson" at bounding box center [290, 20] width 486 height 19
copy small "Dianna Gleeson"
click at [733, 331] on link "Save and Send Message..." at bounding box center [772, 324] width 148 height 23
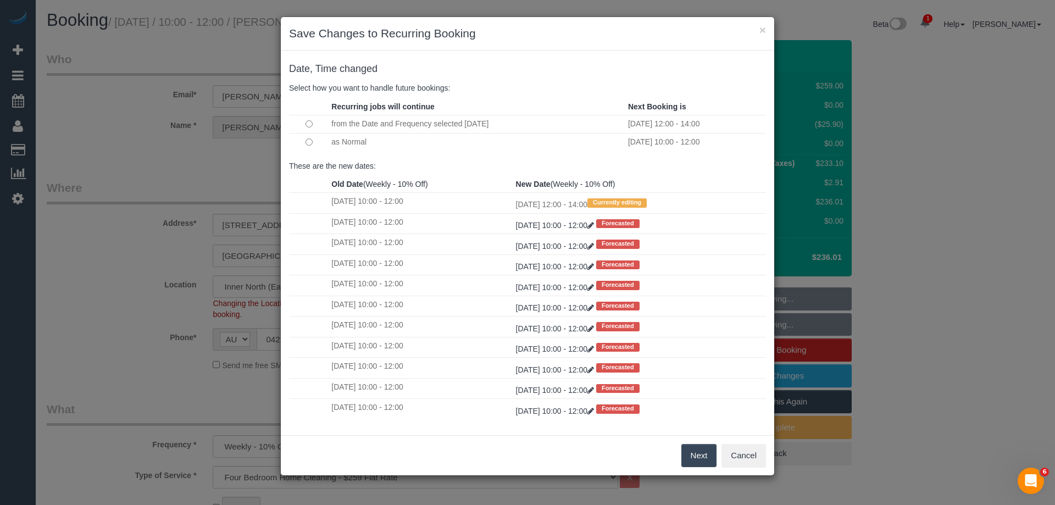
click at [704, 455] on button "Next" at bounding box center [699, 455] width 36 height 23
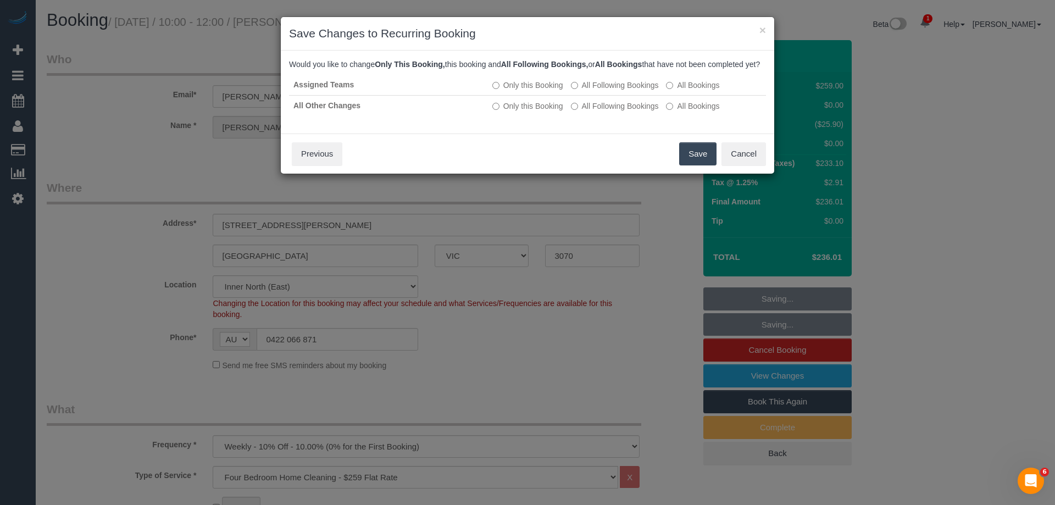
click at [695, 164] on button "Save" at bounding box center [697, 153] width 37 height 23
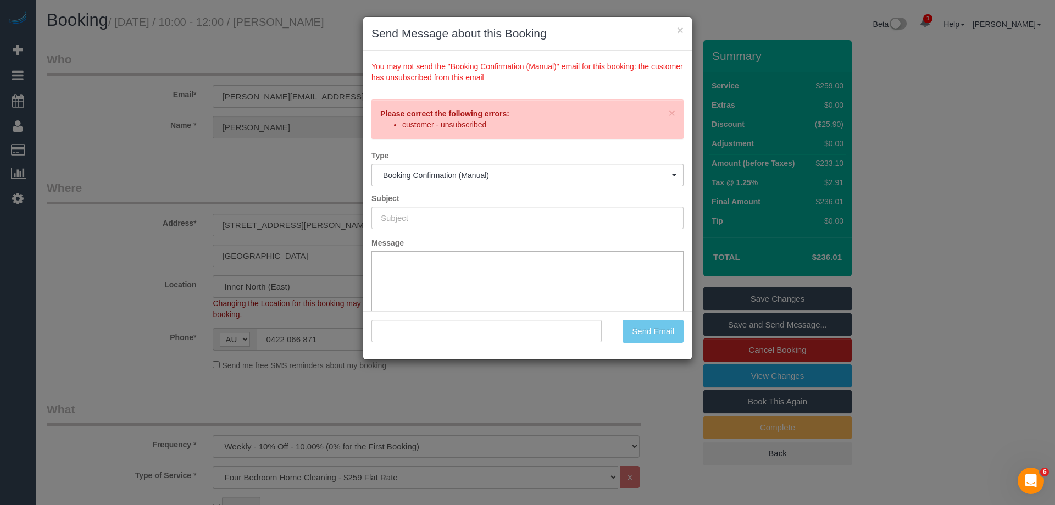
click at [638, 332] on div "Send Email" at bounding box center [651, 331] width 82 height 23
click at [679, 30] on button "×" at bounding box center [680, 30] width 7 height 12
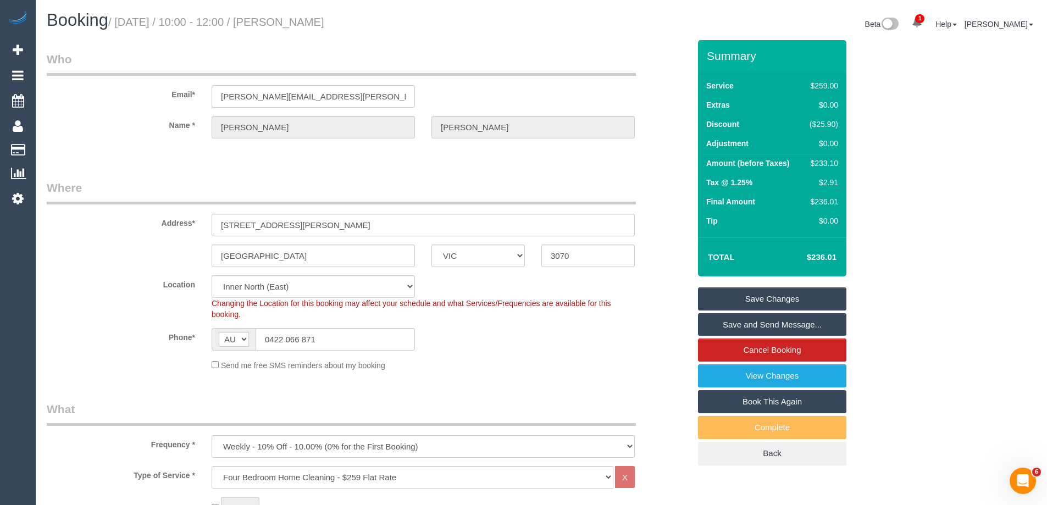
click at [723, 323] on link "Save and Send Message..." at bounding box center [772, 324] width 148 height 23
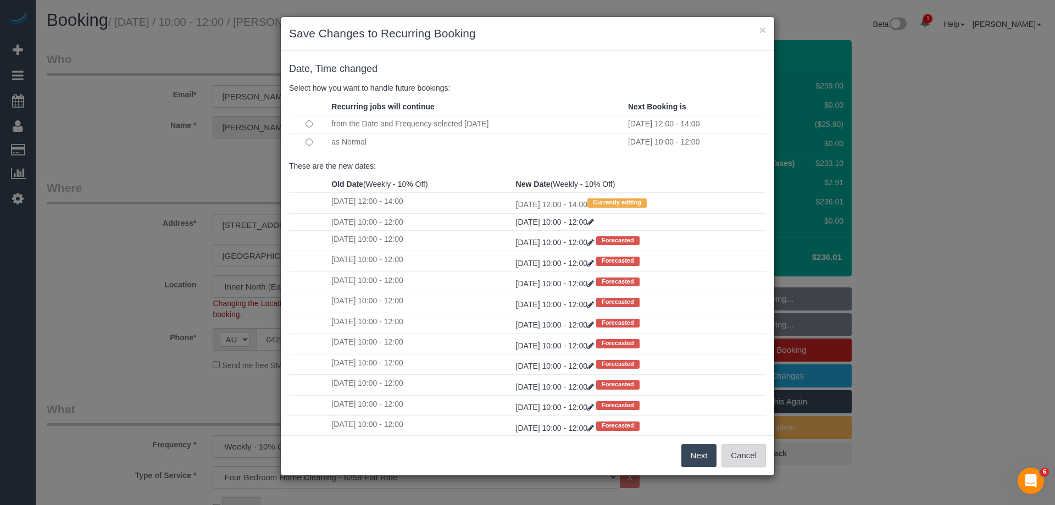
click at [733, 452] on button "Cancel" at bounding box center [743, 455] width 45 height 23
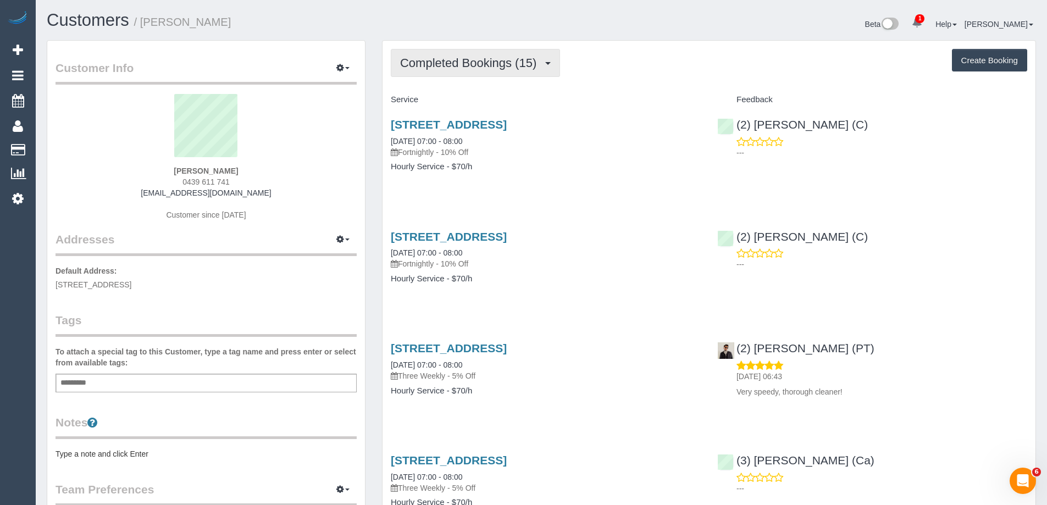
click at [475, 66] on span "Completed Bookings (15)" at bounding box center [471, 63] width 142 height 14
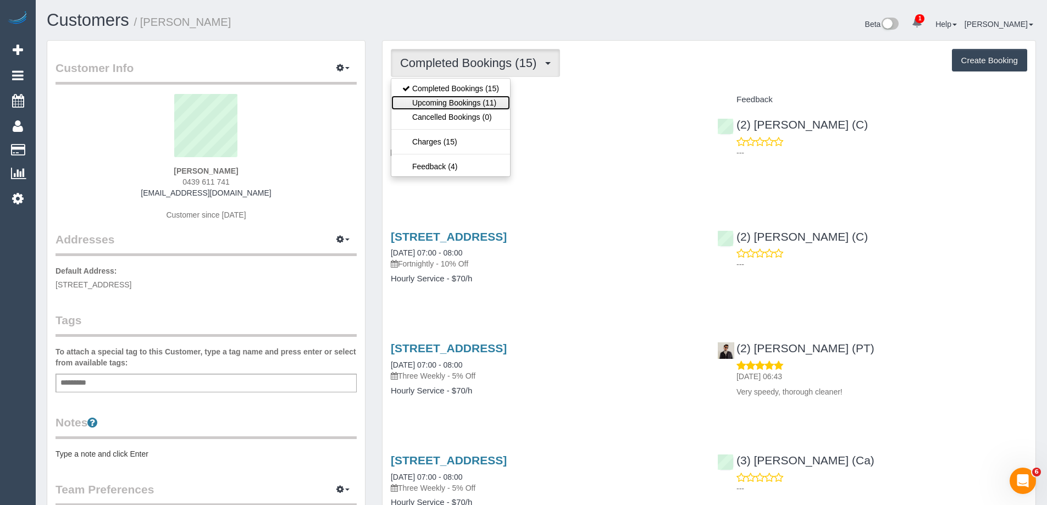
click at [469, 98] on link "Upcoming Bookings (11)" at bounding box center [450, 103] width 119 height 14
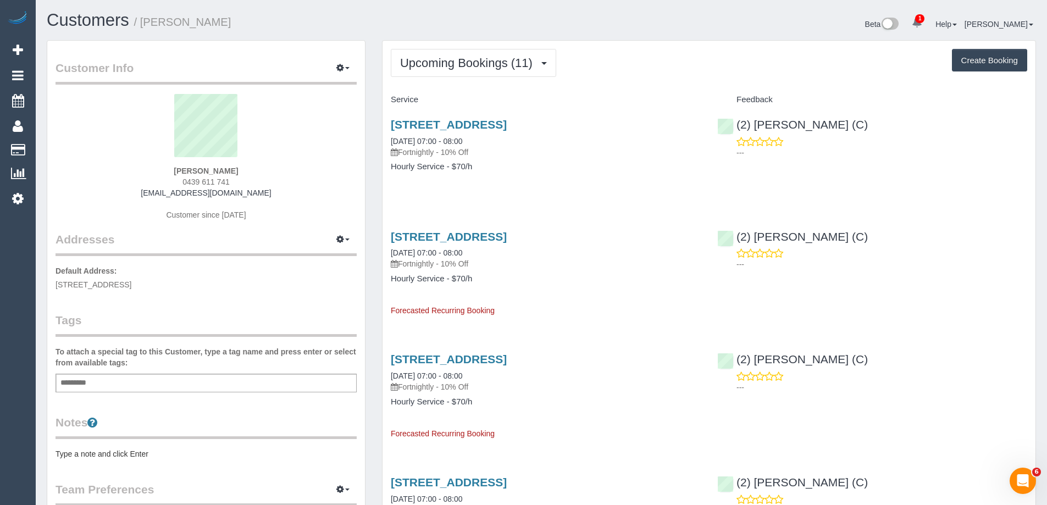
click at [619, 293] on div "[STREET_ADDRESS] [DATE] 07:00 - 08:00 Fortnightly - 10% Off Hourly Service - $7…" at bounding box center [545, 269] width 326 height 96
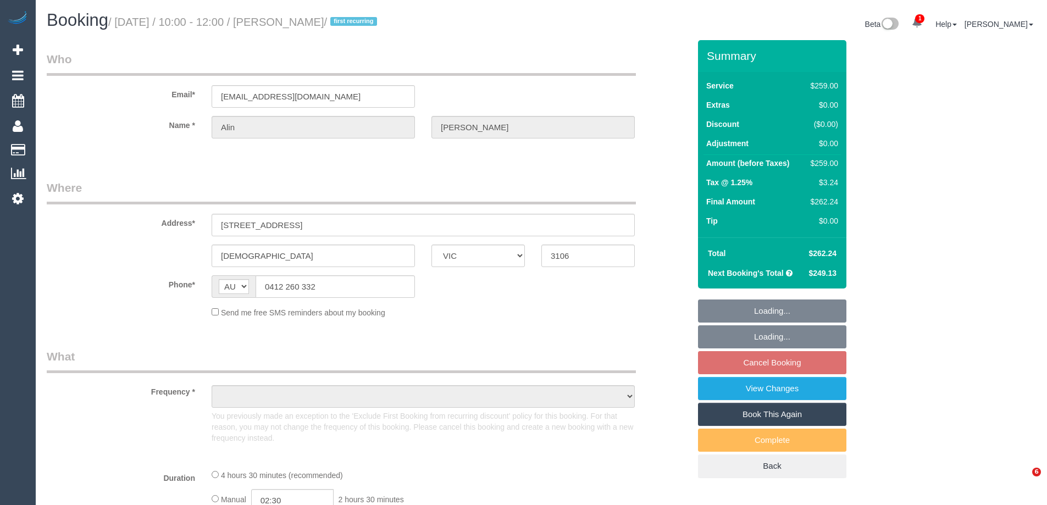
select select "VIC"
select select "string:stripe-pm_1NAYY22GScqysDRVLHyLZFKM"
select select "object:672"
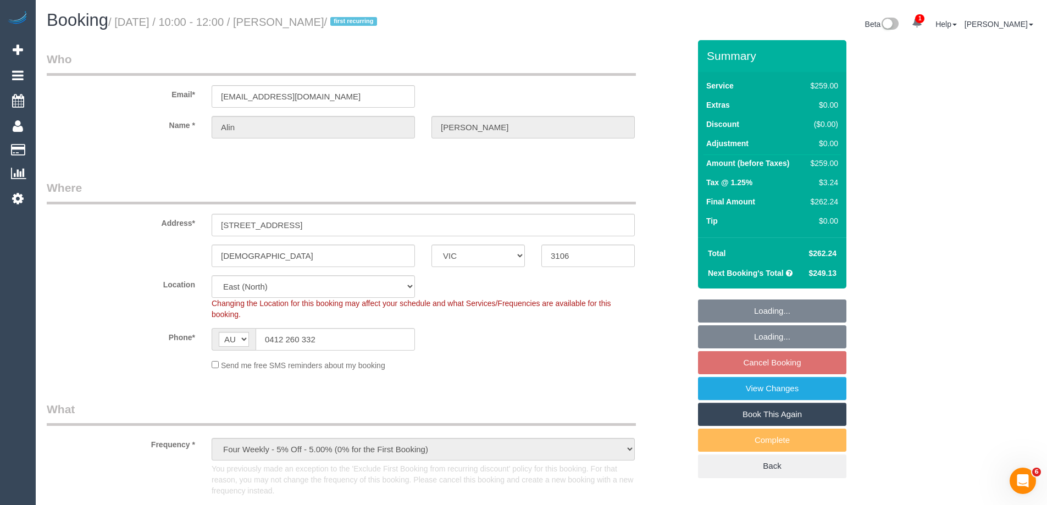
select select "number:27"
select select "number:14"
select select "number:19"
select select "object:1212"
select select "spot3"
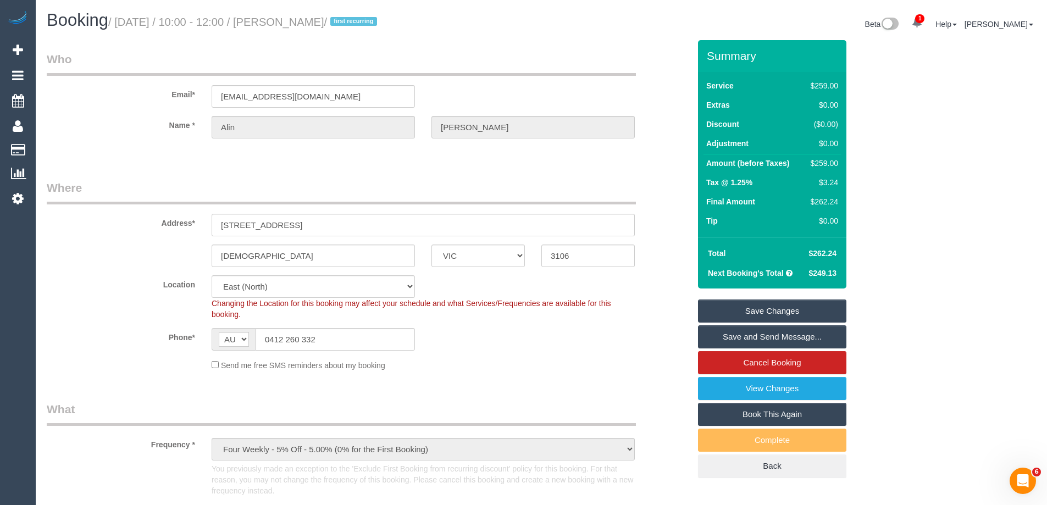
click at [735, 338] on link "Save and Send Message..." at bounding box center [772, 336] width 148 height 23
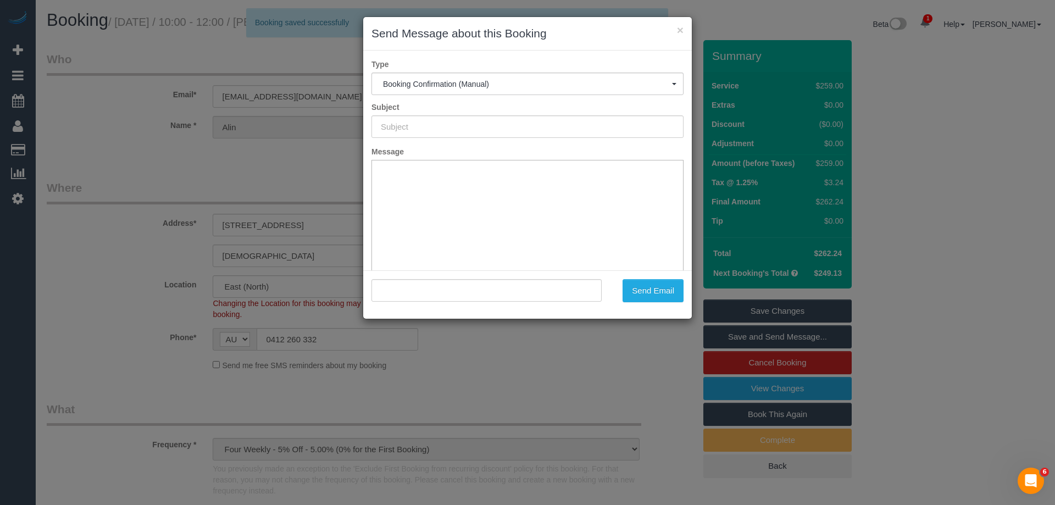
type input "Booking Confirmed"
type input ""Alin Popescu" <romaniac@gmail.com>"
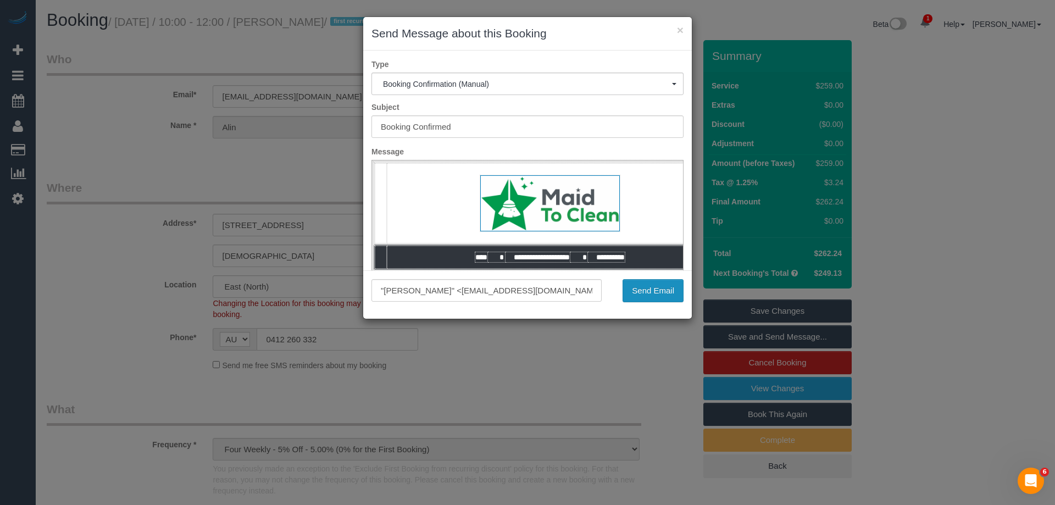
click at [659, 288] on button "Send Email" at bounding box center [653, 290] width 61 height 23
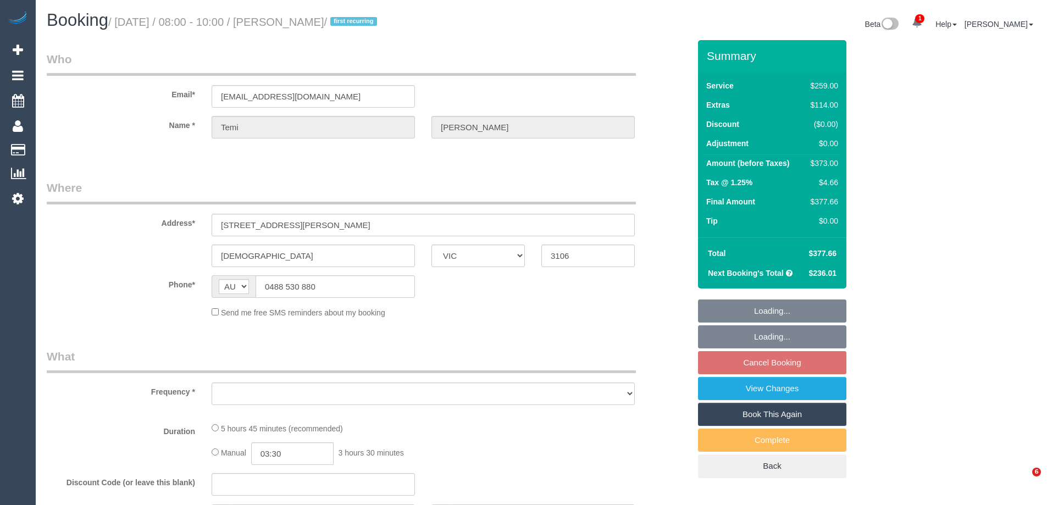
select select "VIC"
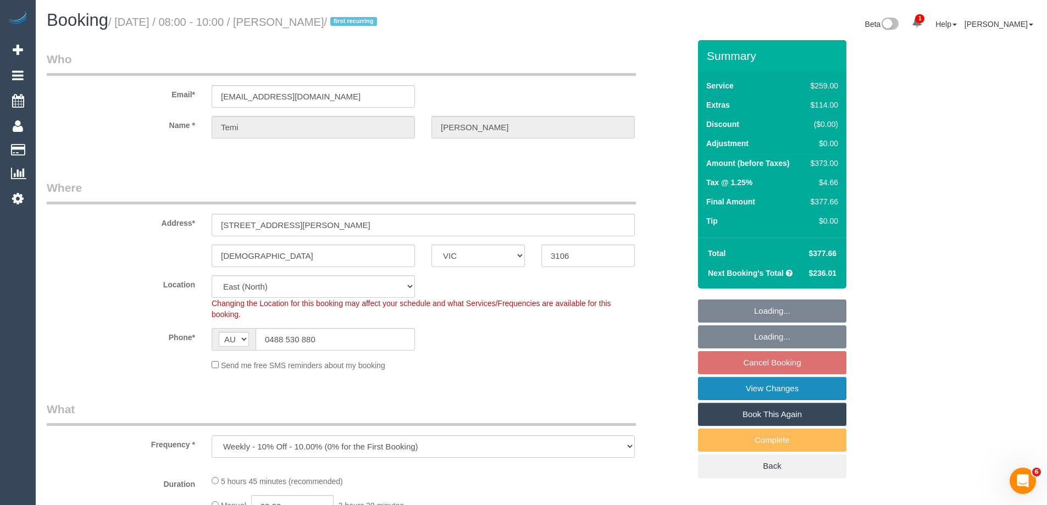
select select "object:572"
select select "string:stripe-pm_1S9bps2GScqysDRVitpWO9d4"
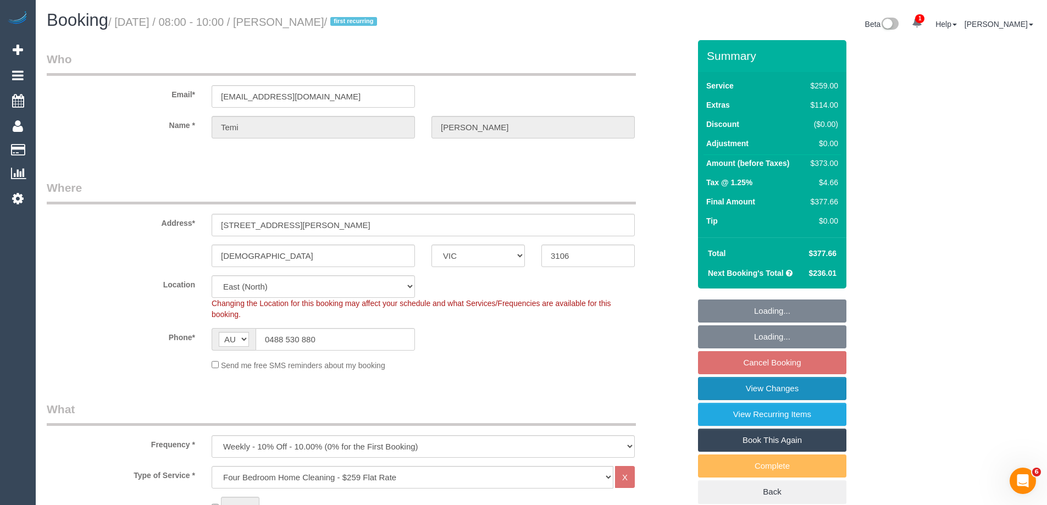
select select "spot2"
select select "number:27"
select select "number:14"
select select "number:18"
select select "number:25"
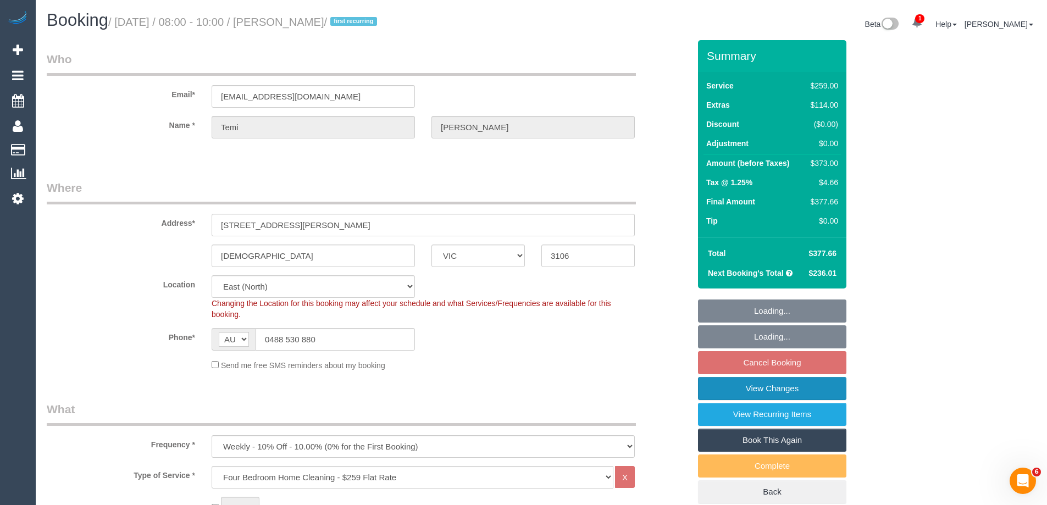
select select "number:35"
select select "number:12"
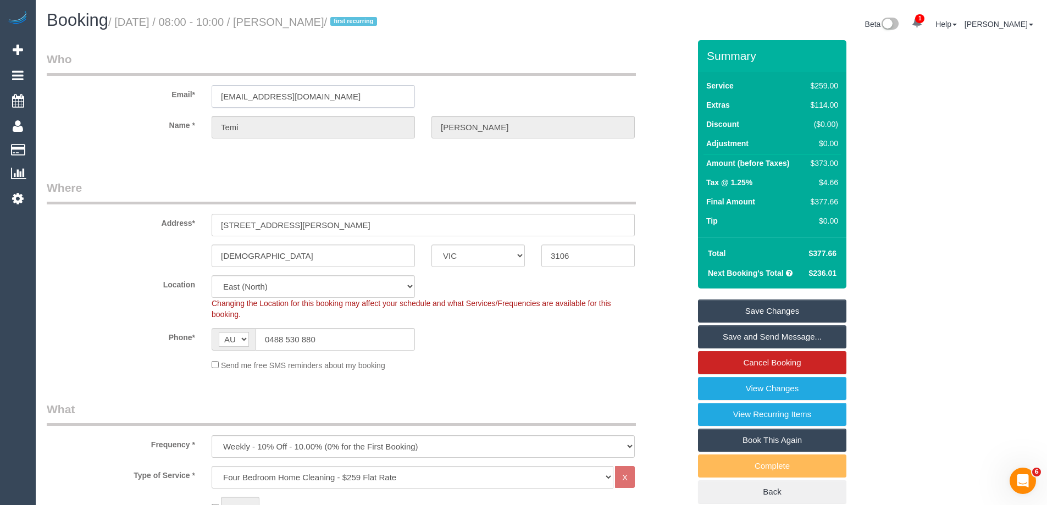
drag, startPoint x: 290, startPoint y: 101, endPoint x: 126, endPoint y: 101, distance: 163.2
click at [126, 101] on div "Email* [EMAIL_ADDRESS][DOMAIN_NAME]" at bounding box center [367, 79] width 659 height 57
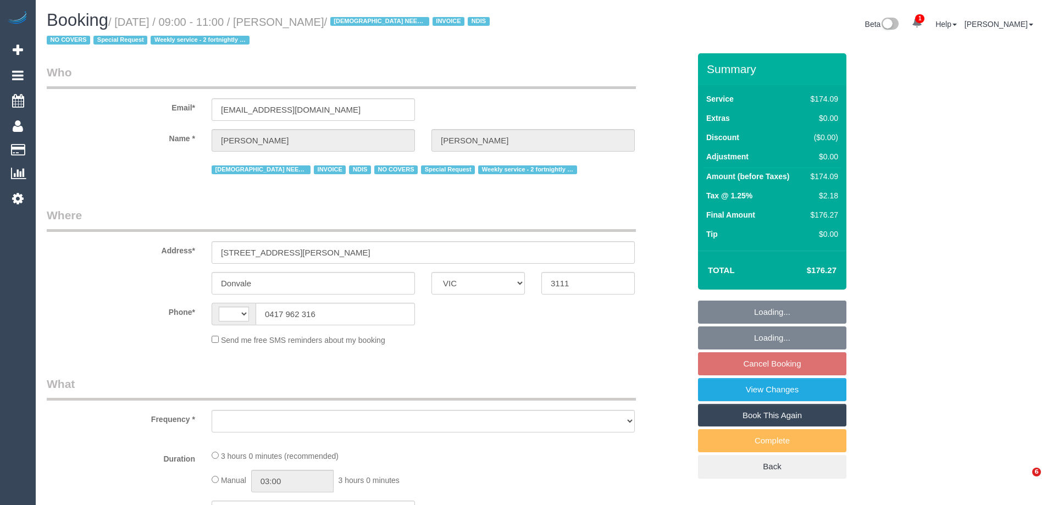
select select "VIC"
select select "string:AU"
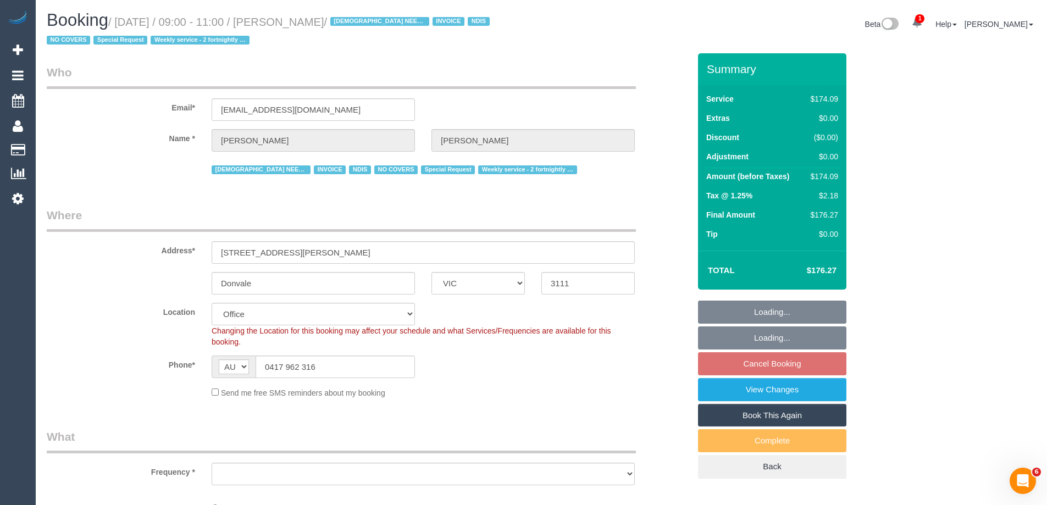
select select "180"
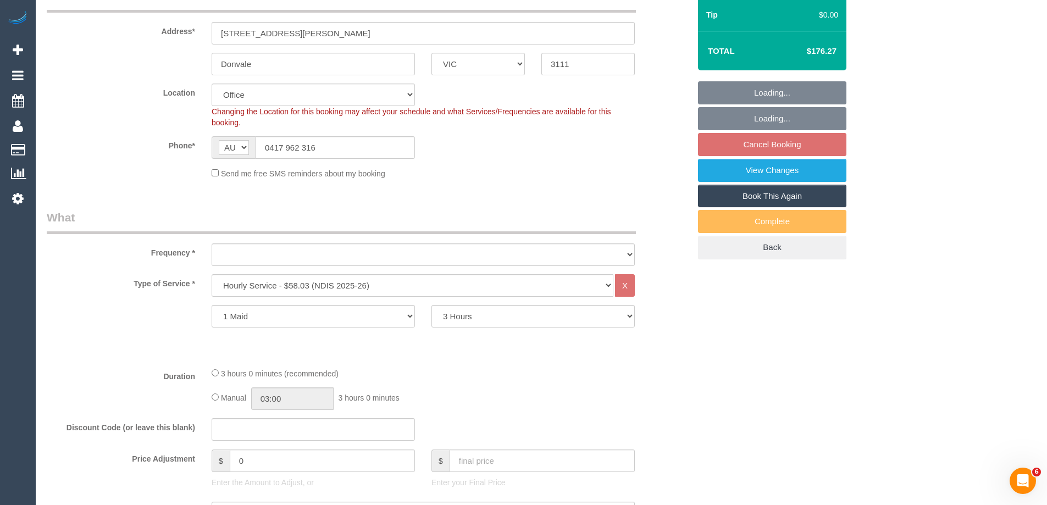
select select "object:665"
select select "number:28"
select select "number:14"
select select "number:19"
select select "number:25"
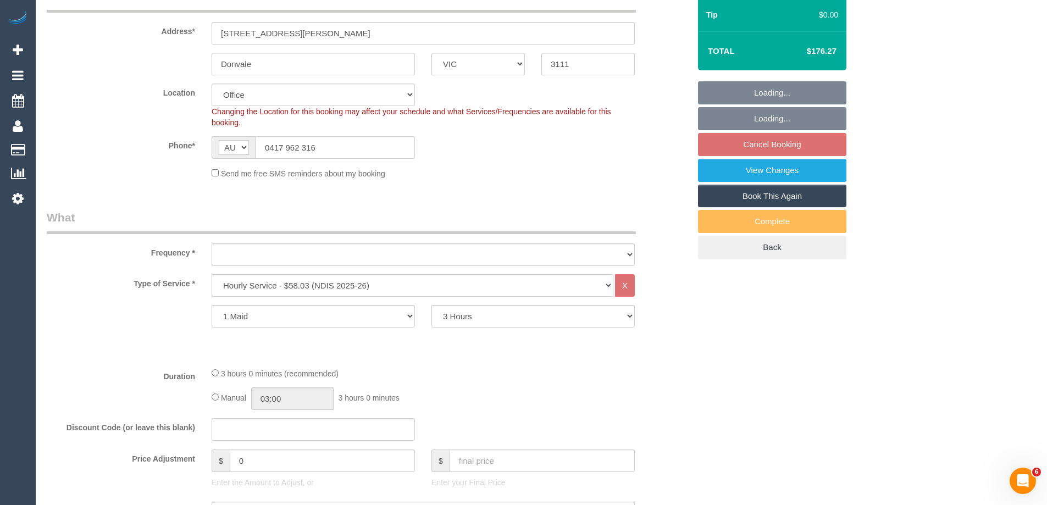
select select "number:35"
select select "number:11"
select select "object:2152"
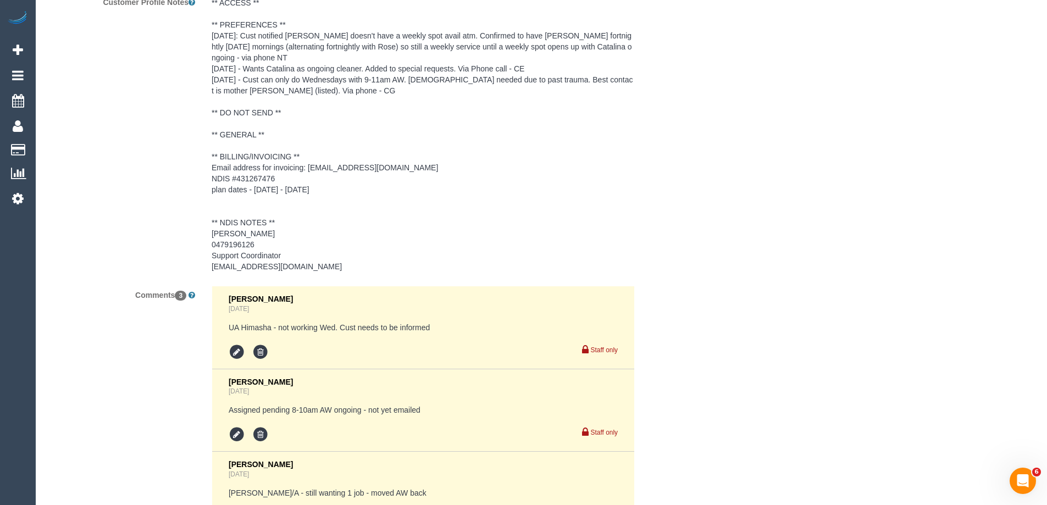
scroll to position [1676, 0]
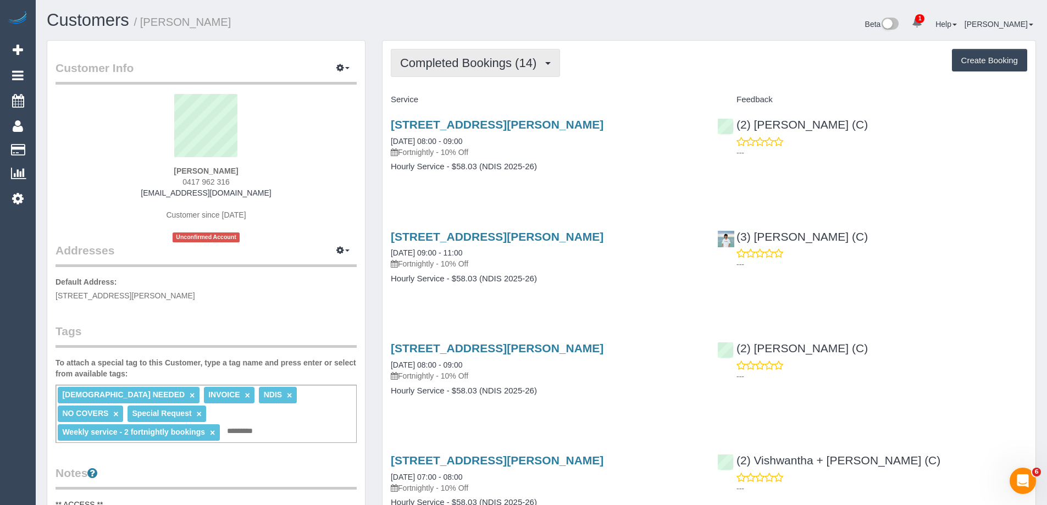
click at [475, 64] on span "Completed Bookings (14)" at bounding box center [471, 63] width 142 height 14
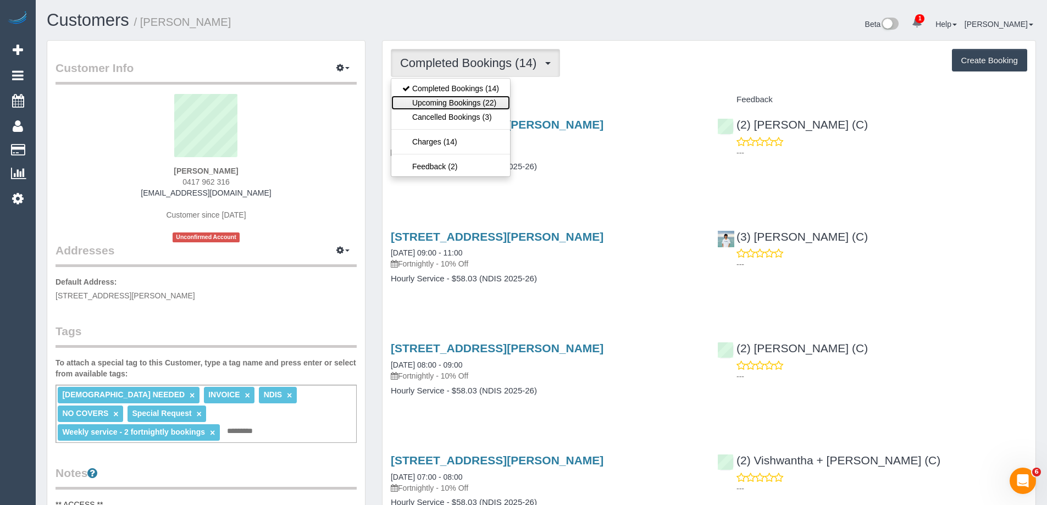
click at [479, 102] on link "Upcoming Bookings (22)" at bounding box center [450, 103] width 119 height 14
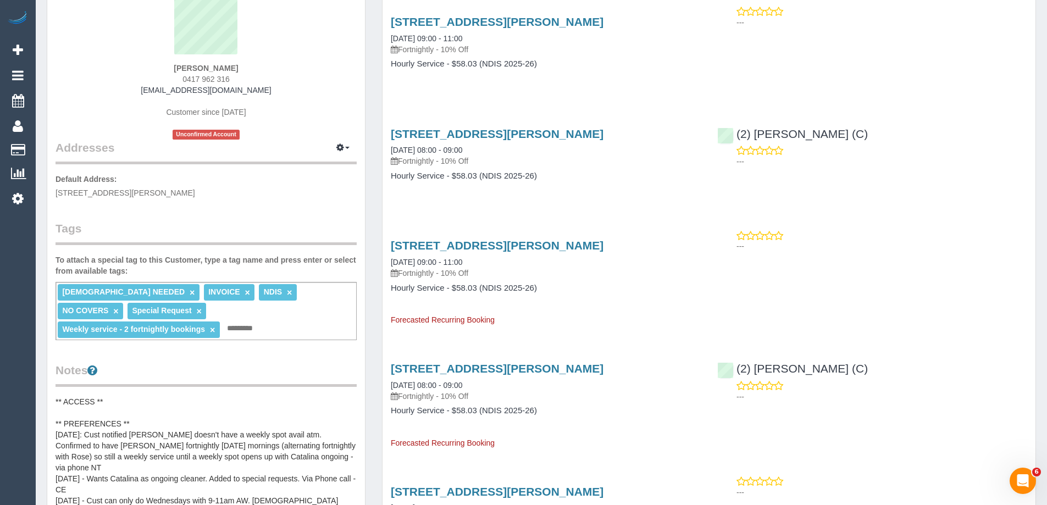
scroll to position [110, 0]
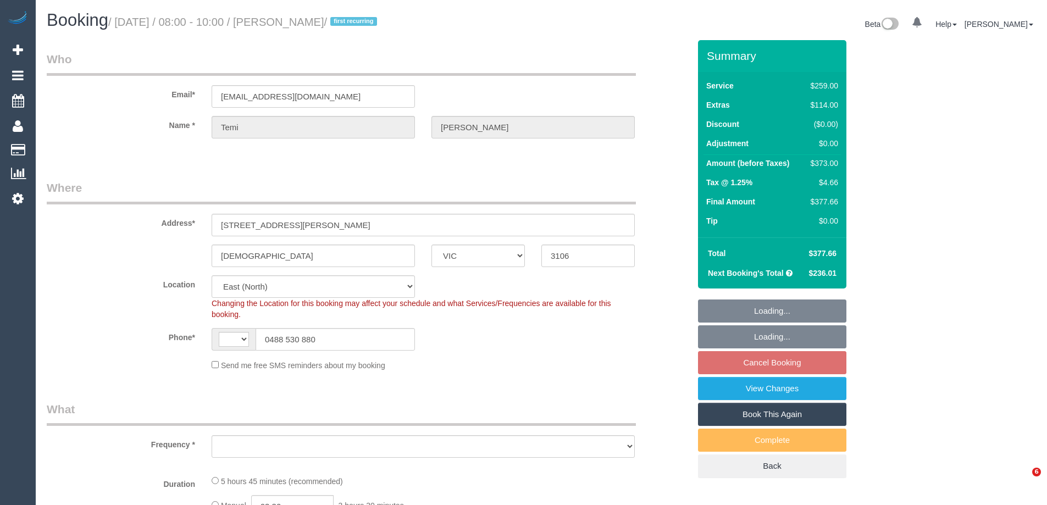
select select "VIC"
select select "object:325"
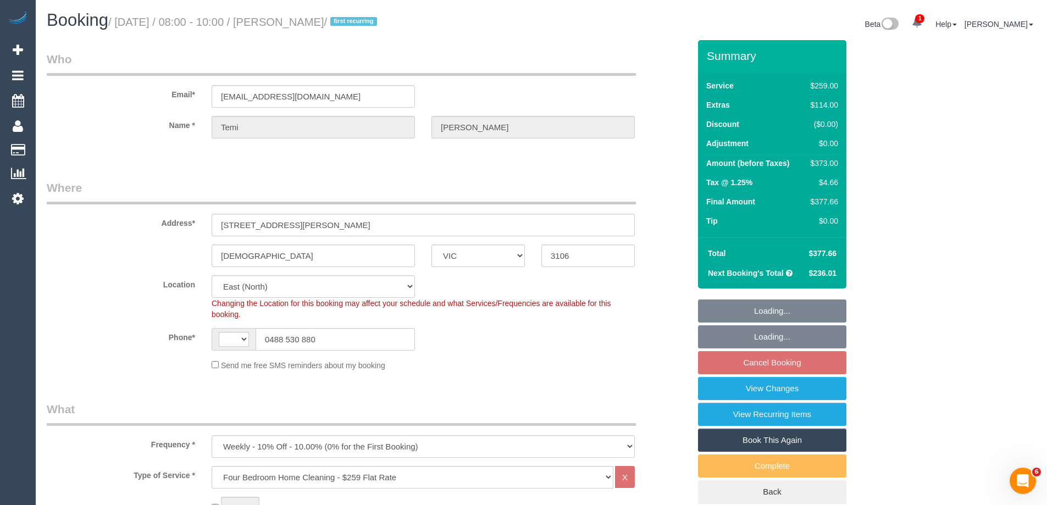
select select "string:stripe-pm_1S9bps2GScqysDRVitpWO9d4"
select select "string:AU"
select select "number:27"
select select "number:14"
select select "number:18"
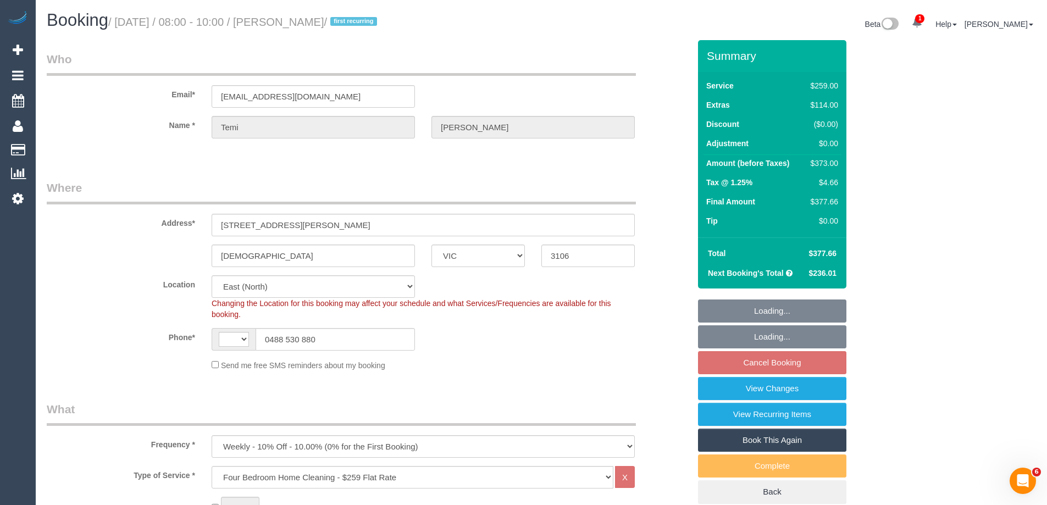
select select "number:25"
select select "number:35"
select select "number:12"
select select "spot2"
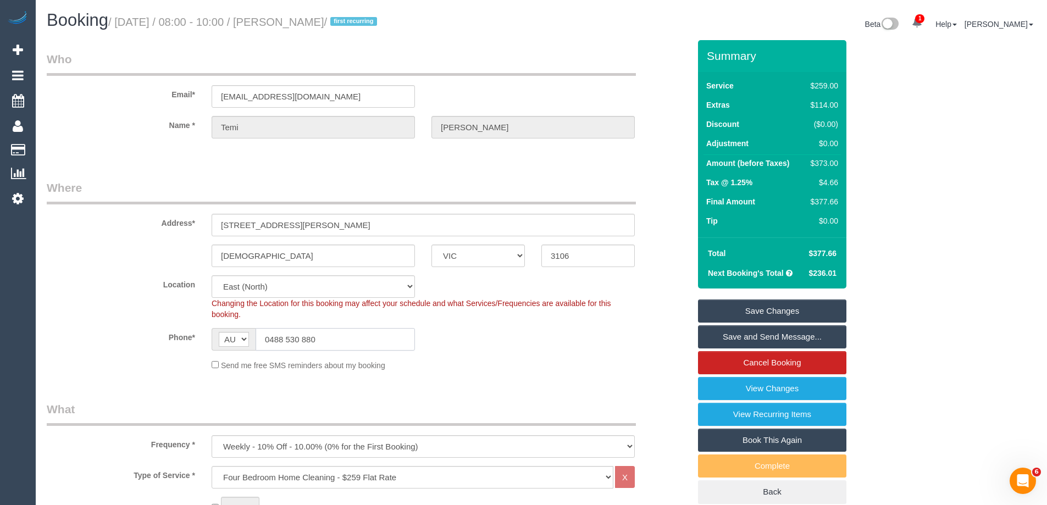
drag, startPoint x: 318, startPoint y: 341, endPoint x: 245, endPoint y: 337, distance: 72.6
click at [245, 337] on div "AF AL DZ AD AO AI AQ AG AR AM AW AU AT AZ BS BH BD BB BY BE BZ BJ BM BT BO BA B…" at bounding box center [313, 339] width 203 height 23
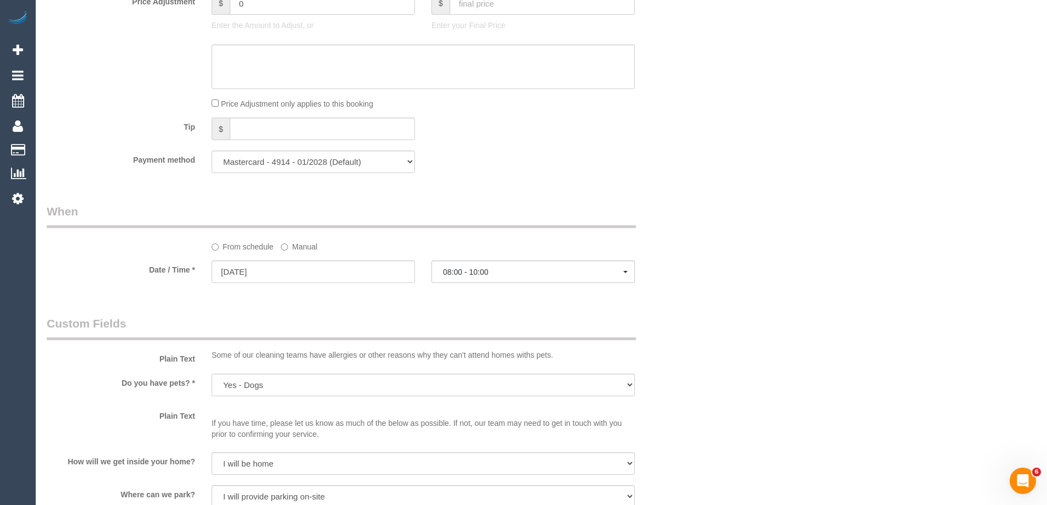
scroll to position [989, 0]
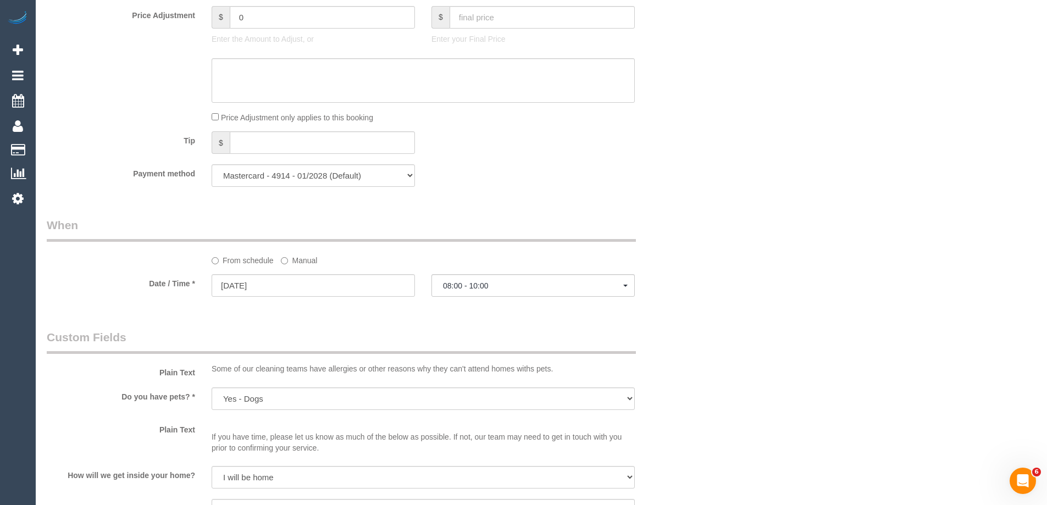
click at [160, 271] on sui-booking-spot "From schedule Manual Date / Time * 06/10/2025 08:00 - 10:00 Mon October 6th 07:…" at bounding box center [368, 258] width 643 height 82
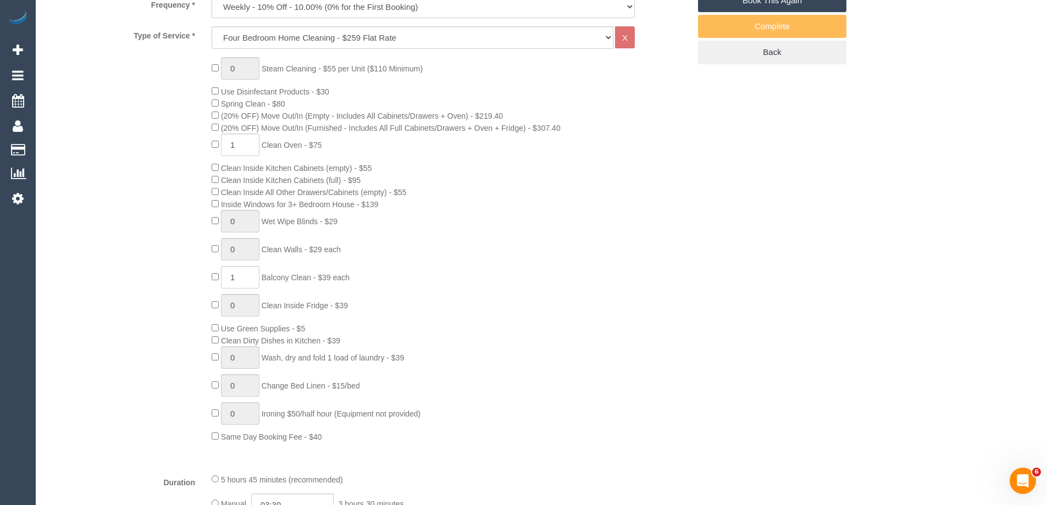
scroll to position [275, 0]
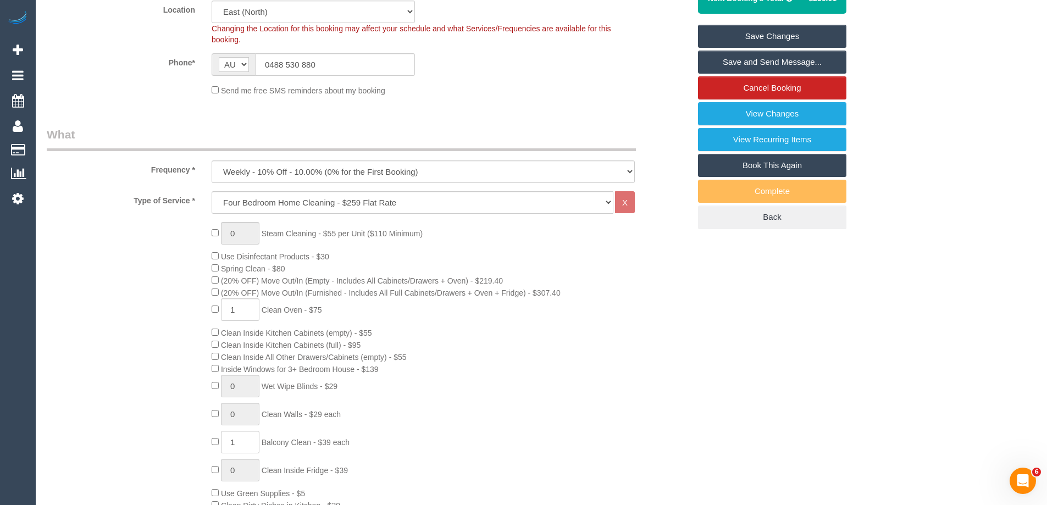
click at [209, 307] on div "0 Steam Cleaning - $55 per Unit ($110 Minimum) Use Disinfectant Products - $30 …" at bounding box center [450, 414] width 494 height 385
type input "0"
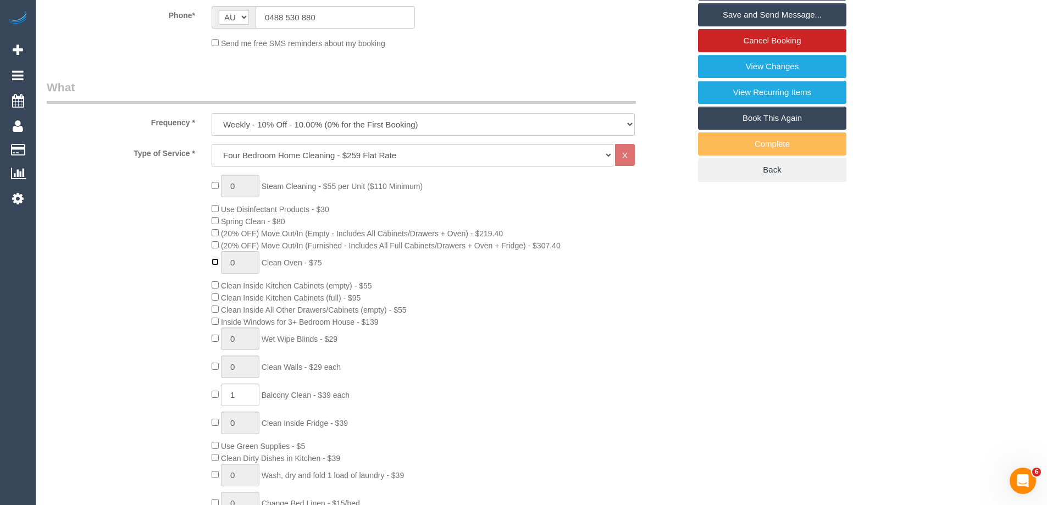
scroll to position [385, 0]
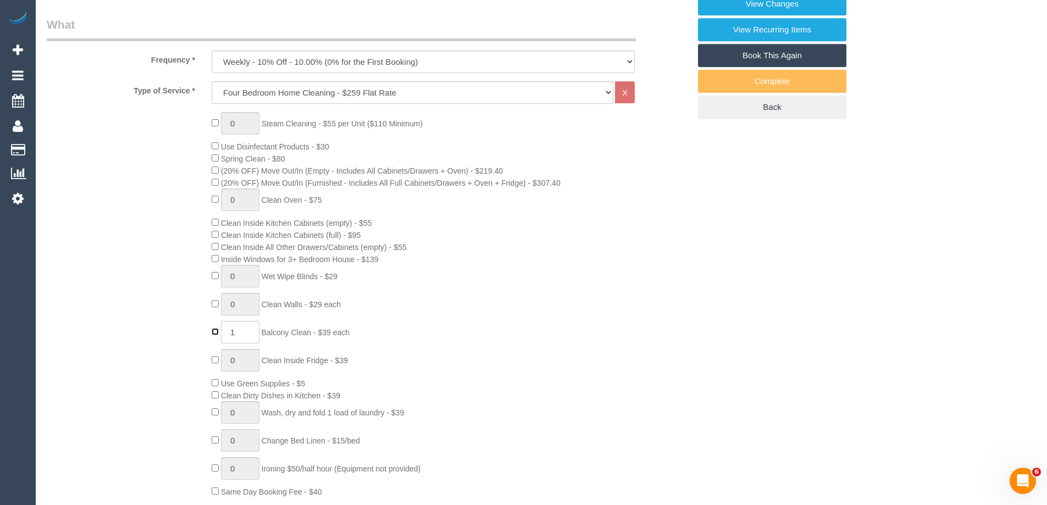
type input "0"
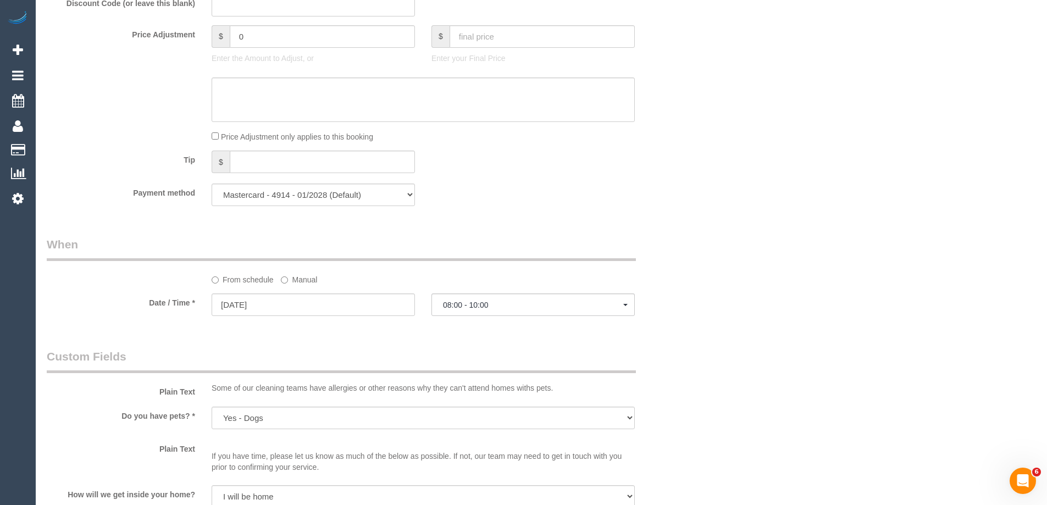
scroll to position [989, 0]
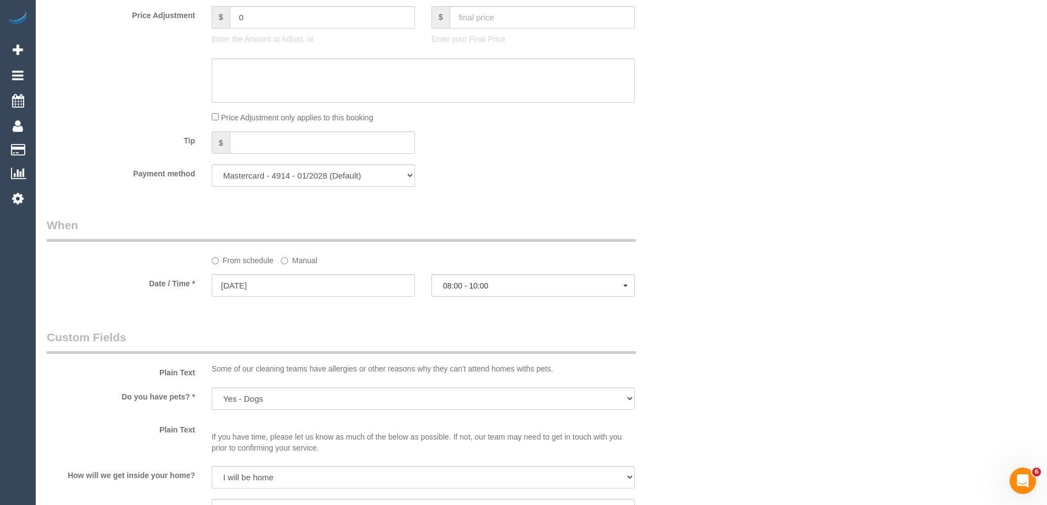
click at [297, 257] on label "Manual" at bounding box center [299, 258] width 36 height 15
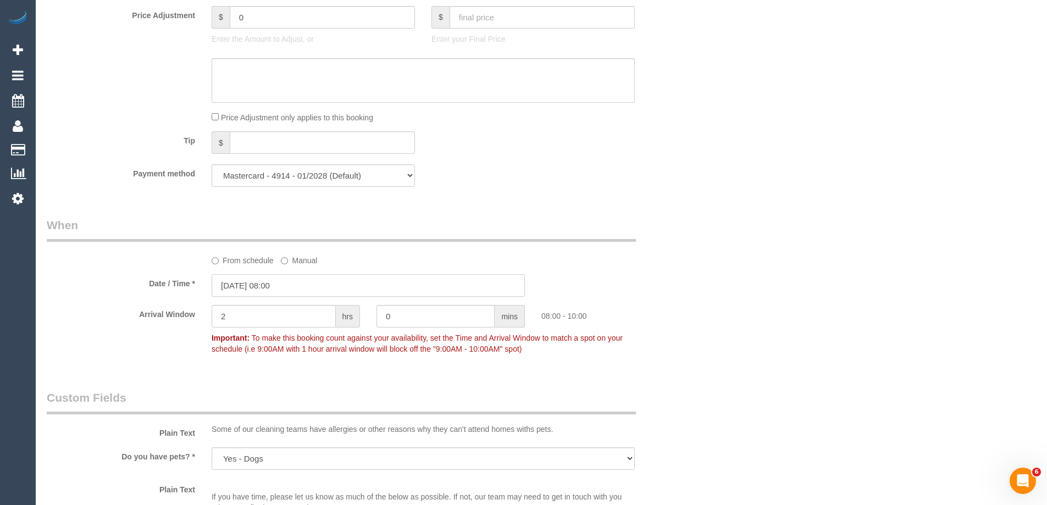
click at [257, 283] on input "06/10/2025 08:00" at bounding box center [368, 285] width 313 height 23
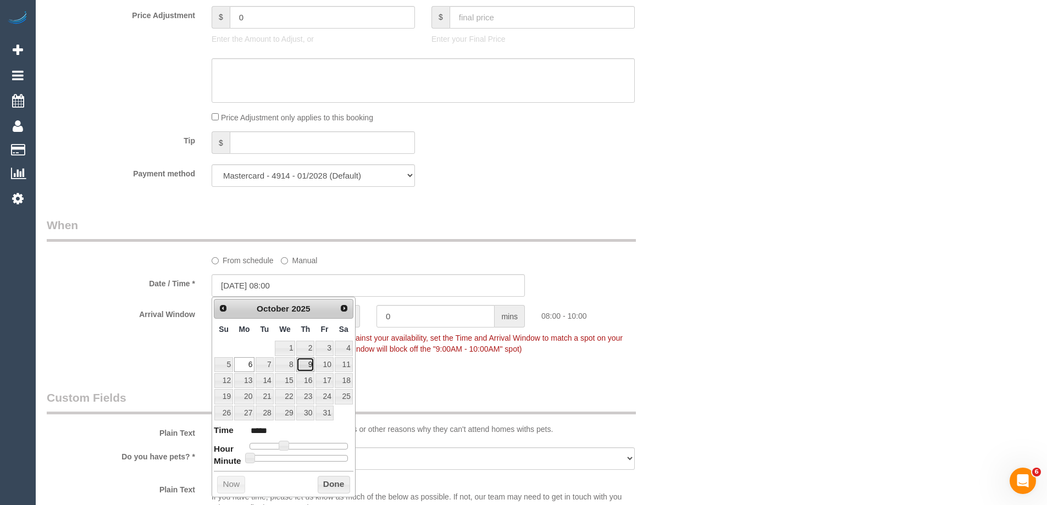
click at [310, 364] on link "9" at bounding box center [305, 364] width 18 height 15
type input "09/10/2025 08:00"
click at [337, 485] on button "Done" at bounding box center [334, 485] width 32 height 18
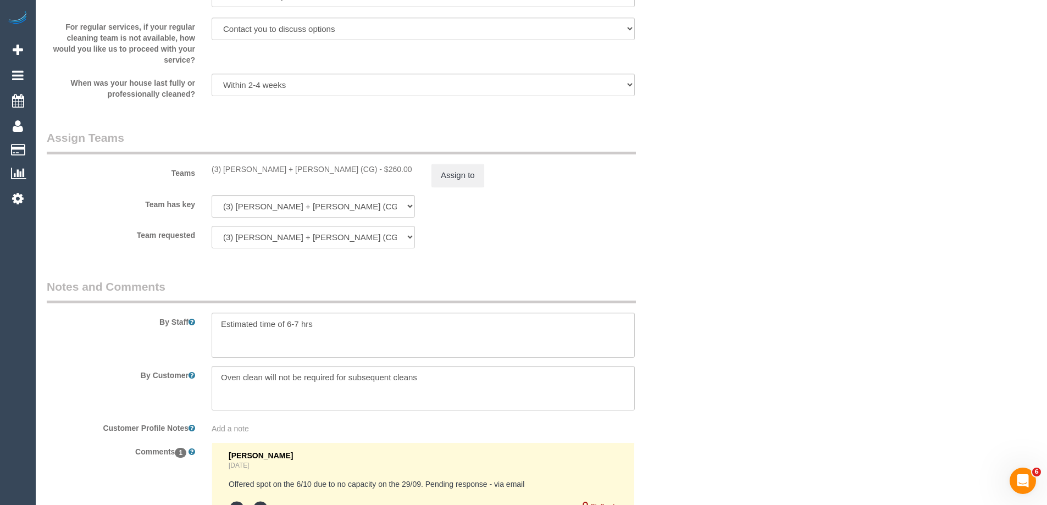
scroll to position [1748, 0]
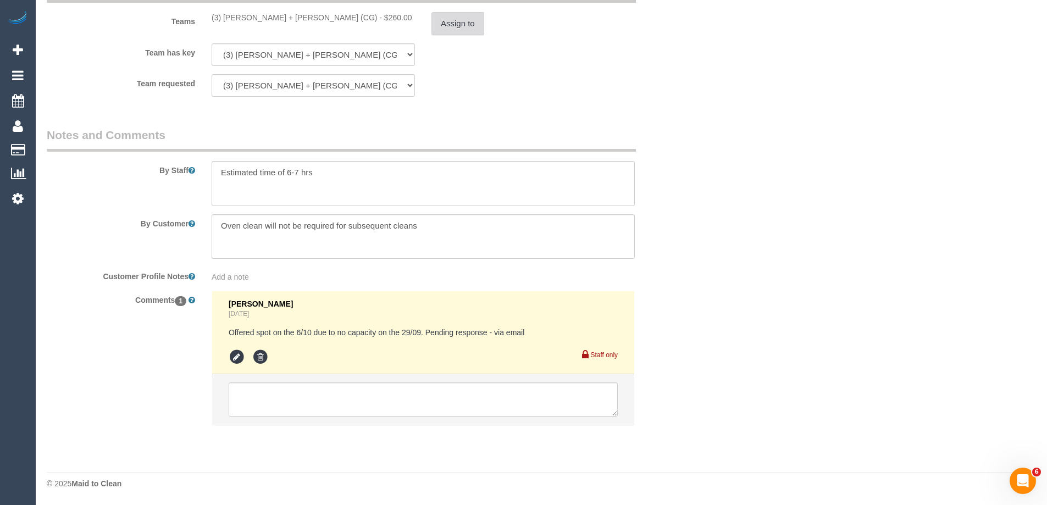
click at [454, 24] on button "Assign to" at bounding box center [457, 23] width 53 height 23
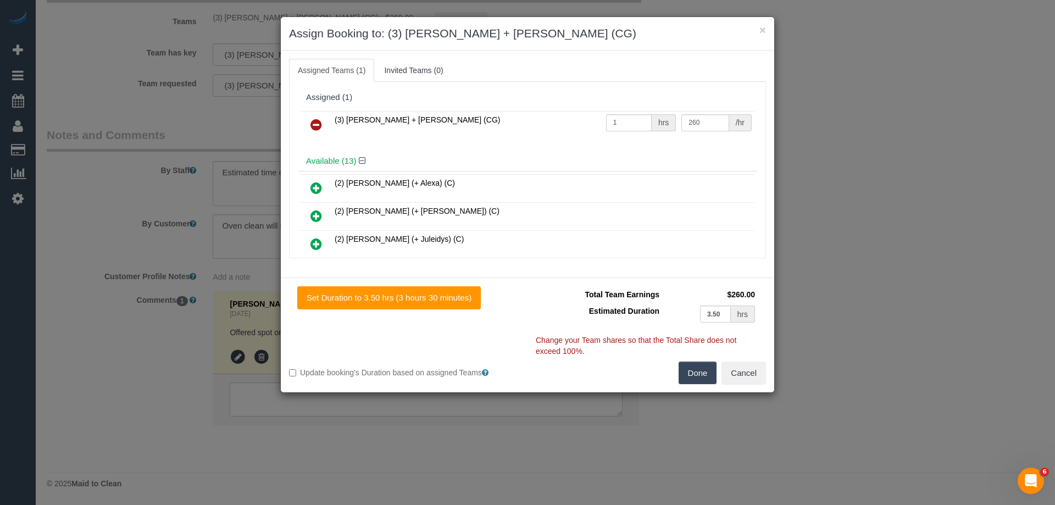
click at [319, 122] on icon at bounding box center [316, 124] width 12 height 13
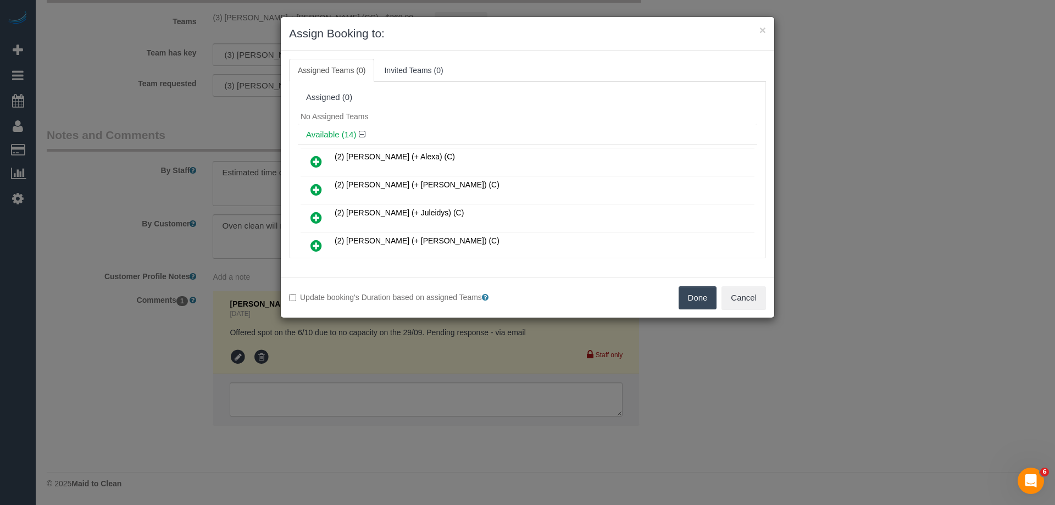
click at [699, 299] on button "Done" at bounding box center [698, 297] width 38 height 23
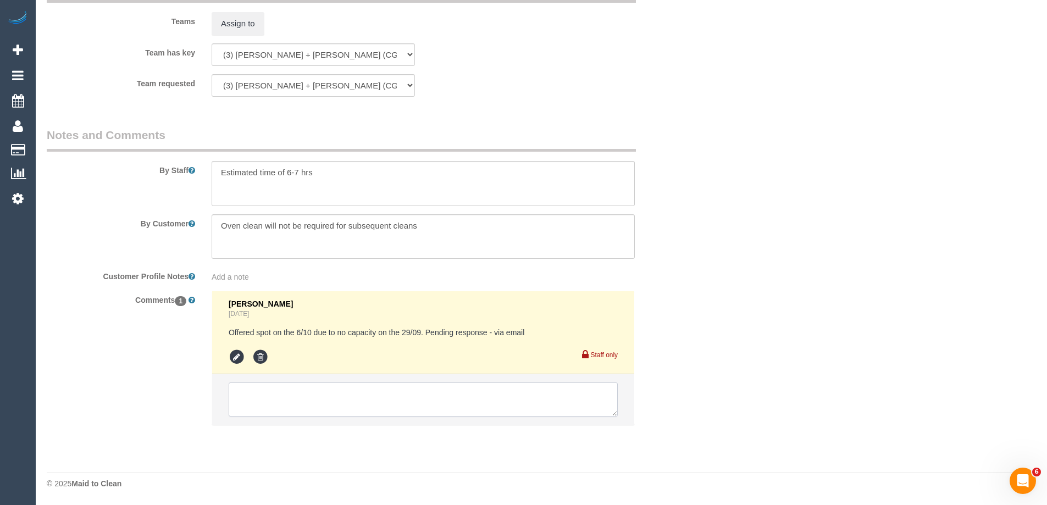
click at [282, 391] on textarea at bounding box center [423, 399] width 389 height 34
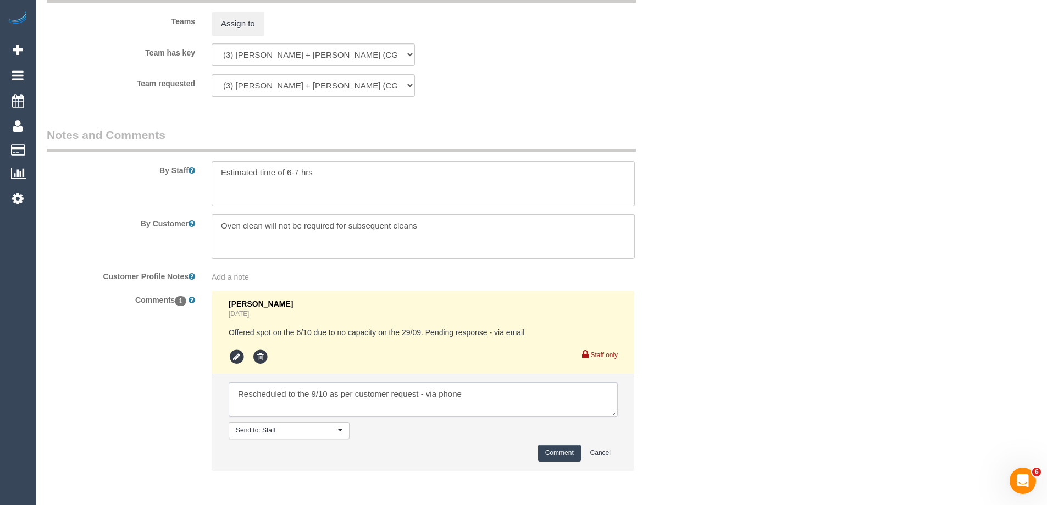
type textarea "Rescheduled to the 9/10 as per customer request - via phone"
click at [561, 453] on button "Comment" at bounding box center [559, 452] width 43 height 17
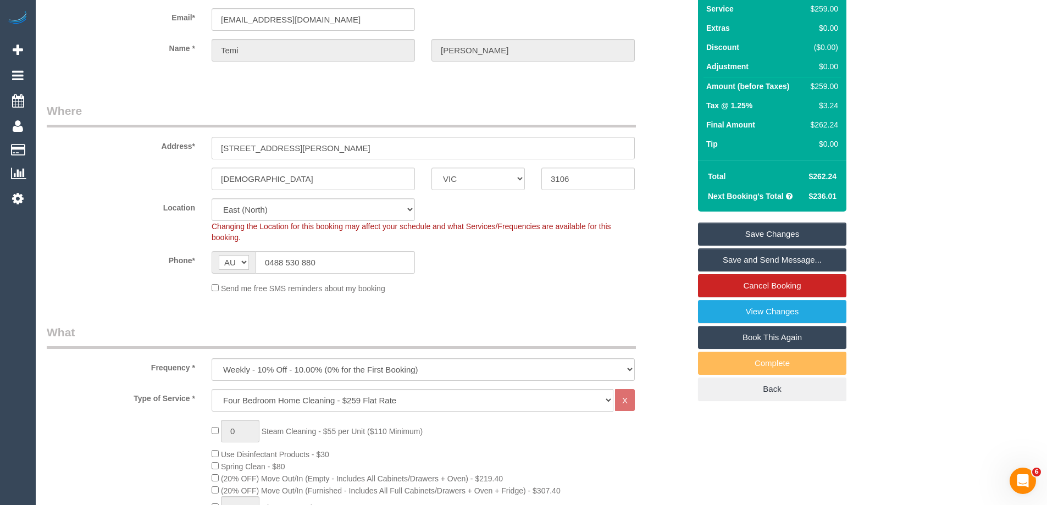
scroll to position [0, 0]
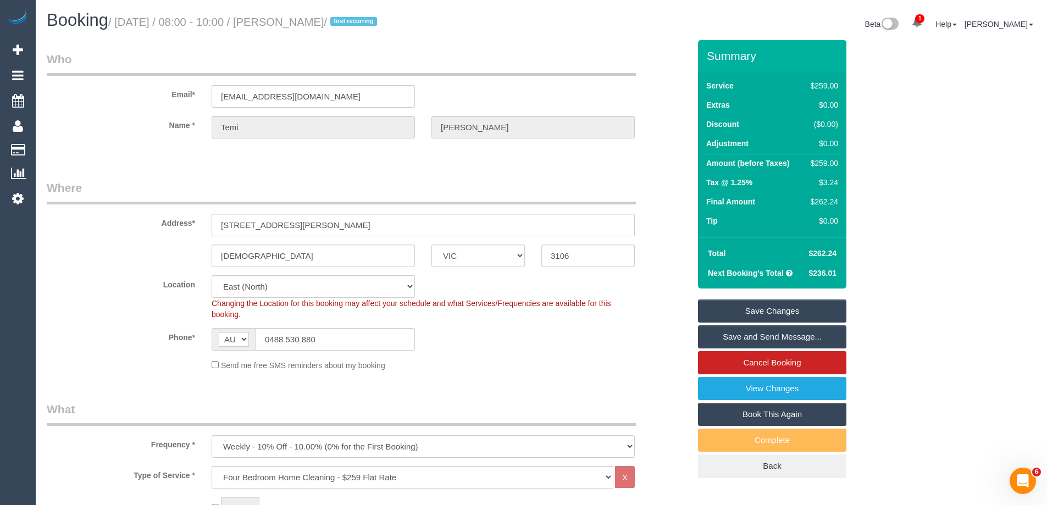
click at [742, 314] on link "Save Changes" at bounding box center [772, 310] width 148 height 23
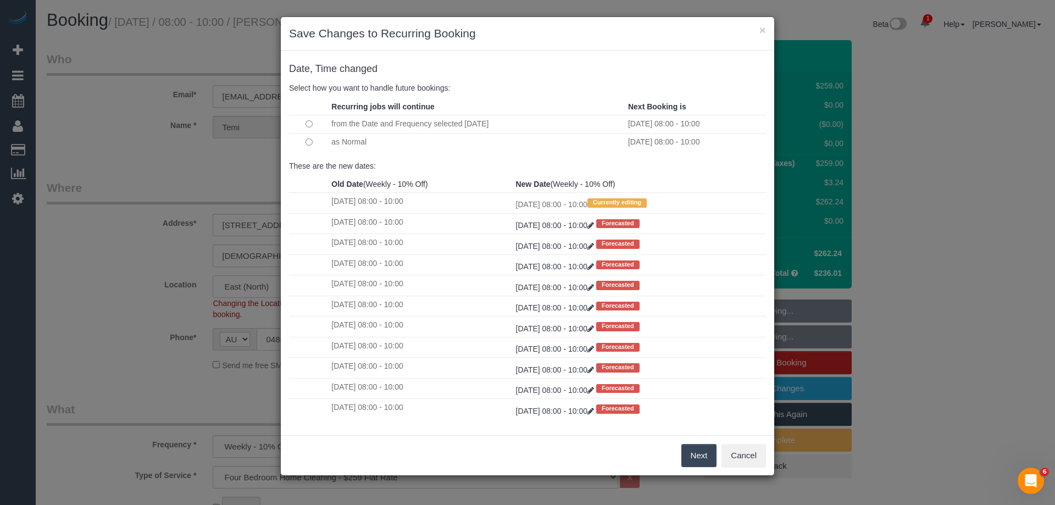
click at [693, 459] on button "Next" at bounding box center [699, 455] width 36 height 23
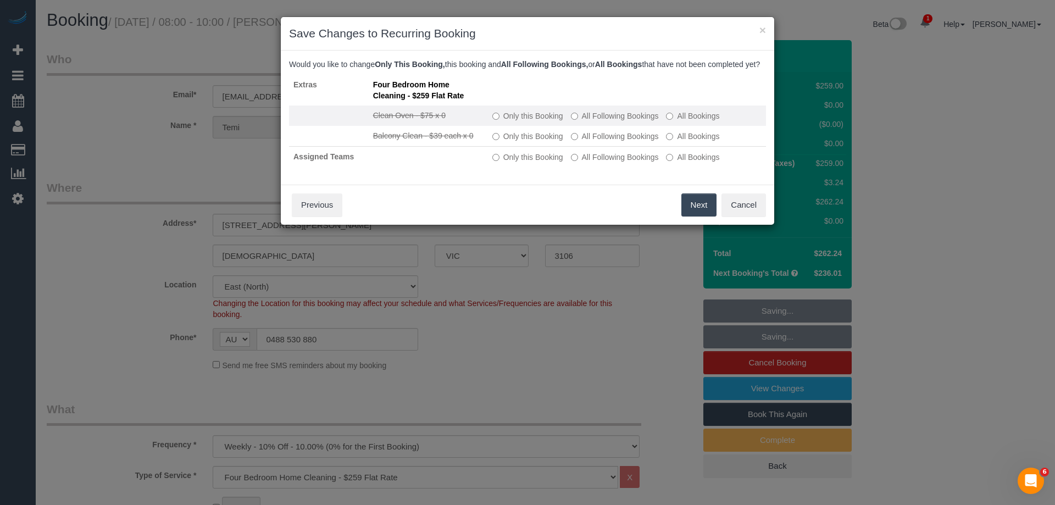
click at [585, 121] on label "All Following Bookings" at bounding box center [615, 115] width 88 height 11
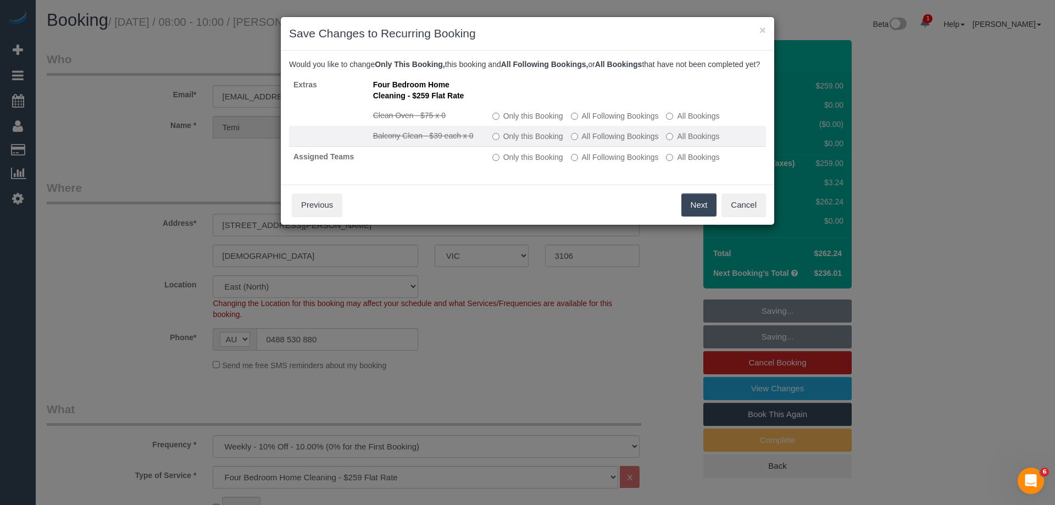
click at [585, 142] on label "All Following Bookings" at bounding box center [615, 136] width 88 height 11
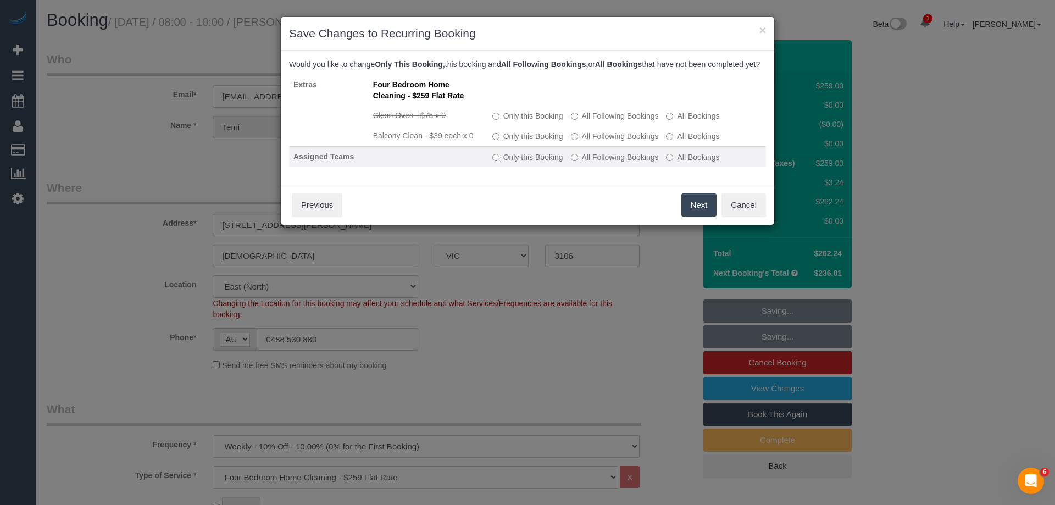
click at [585, 163] on label "All Following Bookings" at bounding box center [615, 157] width 88 height 11
click at [699, 216] on button "Save" at bounding box center [697, 204] width 37 height 23
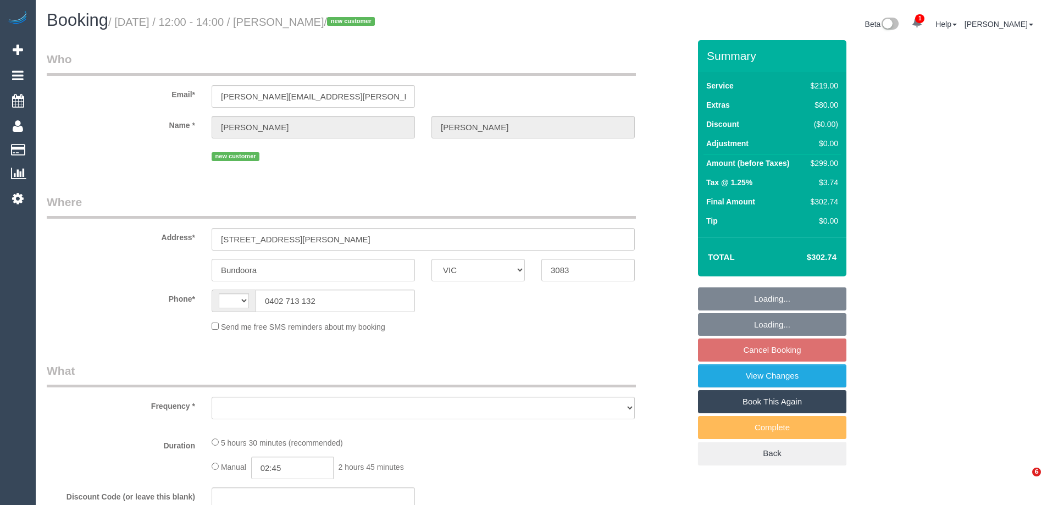
select select "VIC"
select select "string:stripe-pm_1S5QWe2GScqysDRVysVkUkJp"
select select "number:29"
select select "number:14"
select select "number:19"
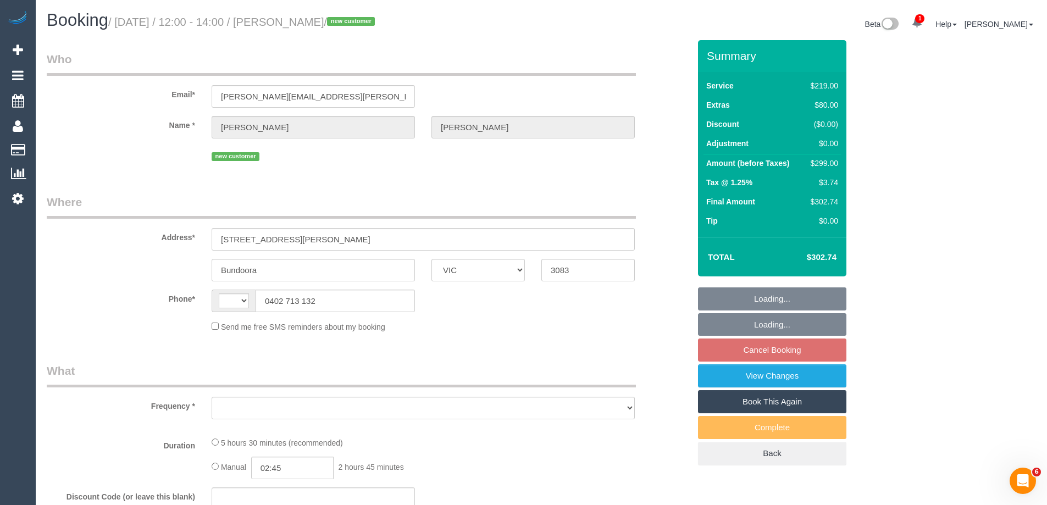
select select "number:36"
select select "number:13"
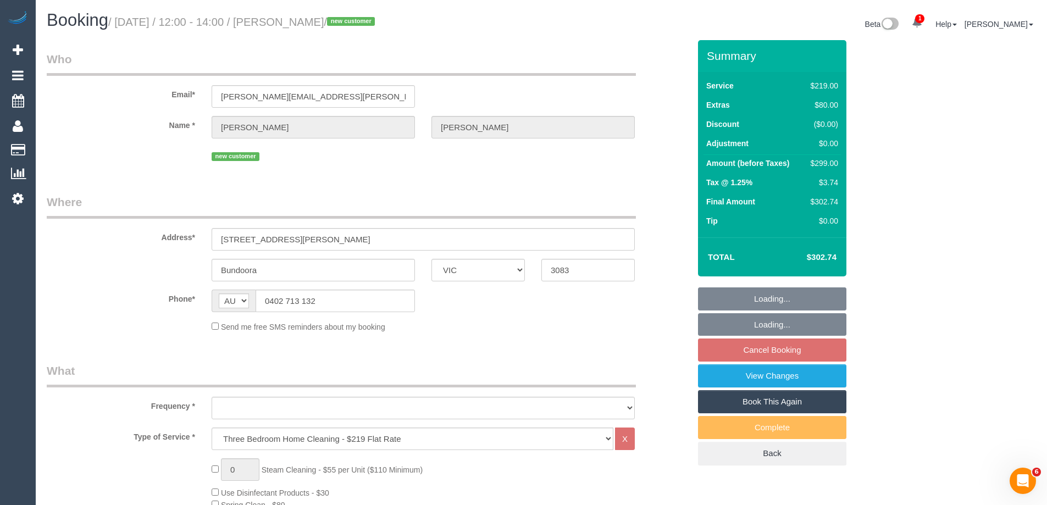
select select "string:AU"
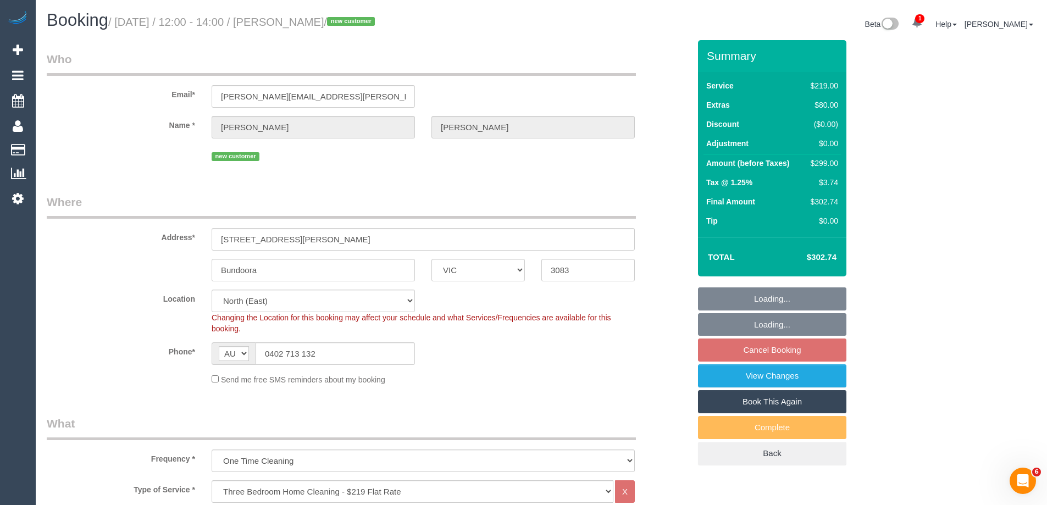
select select "object:1455"
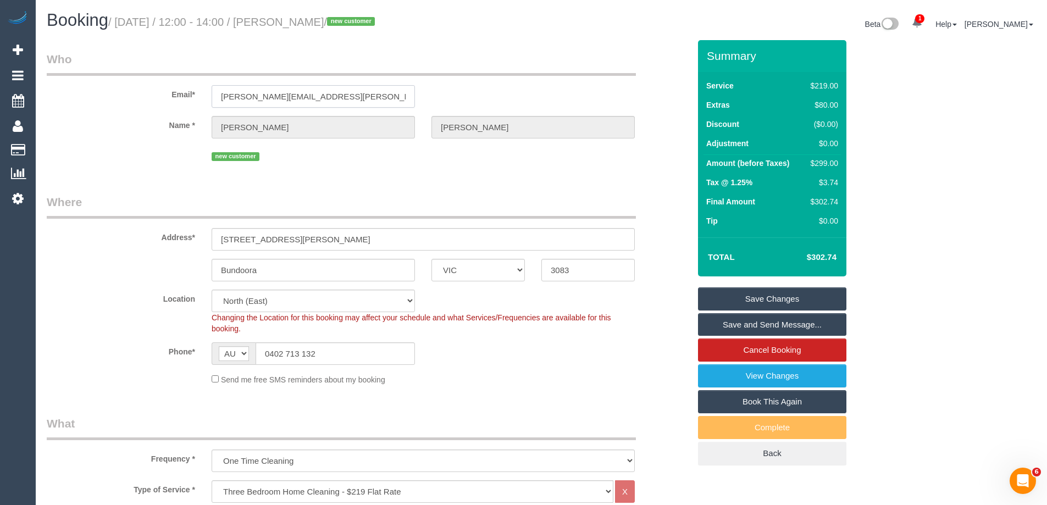
drag, startPoint x: 354, startPoint y: 98, endPoint x: 66, endPoint y: 94, distance: 287.9
click at [72, 95] on div "Email* katie.henderson@live.com.au" at bounding box center [367, 79] width 659 height 57
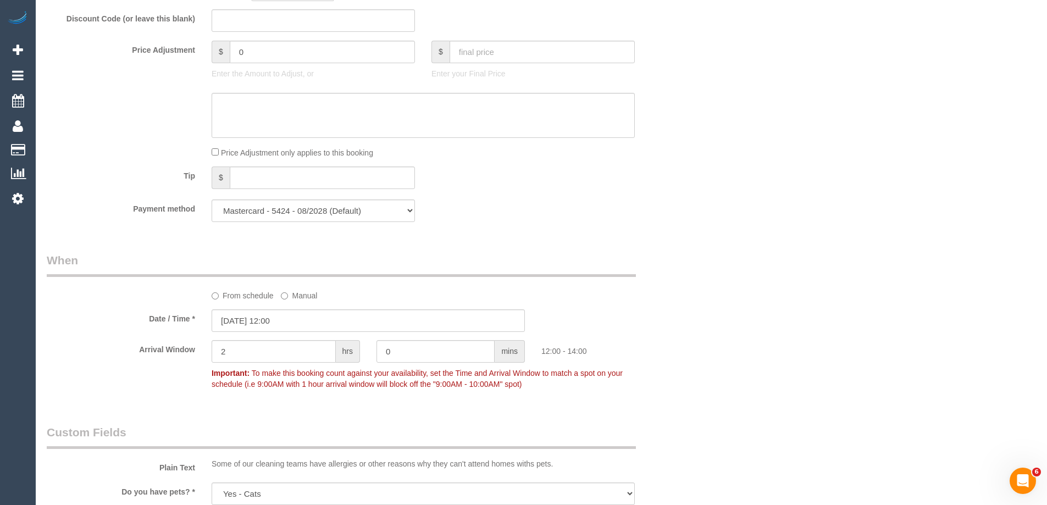
scroll to position [1763, 0]
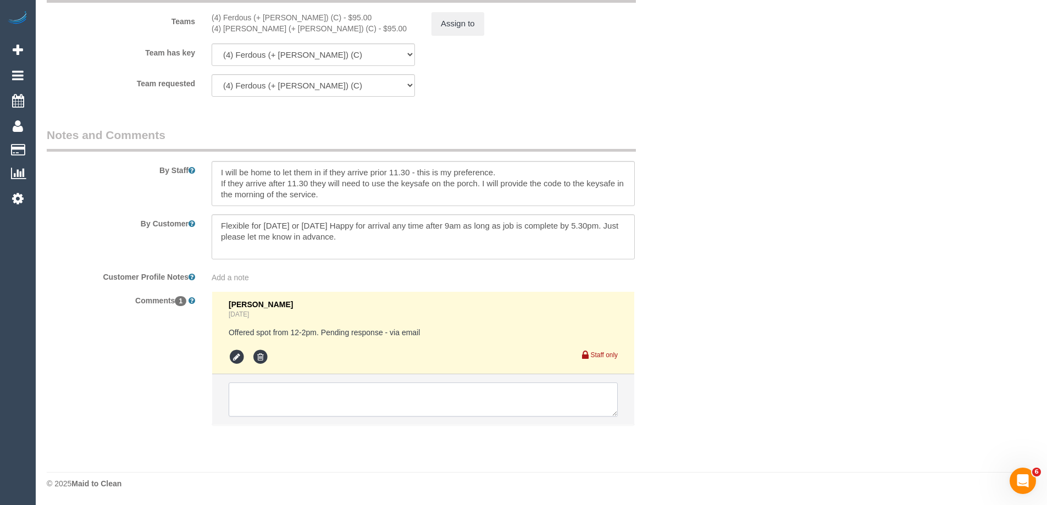
click at [248, 394] on textarea at bounding box center [423, 399] width 389 height 34
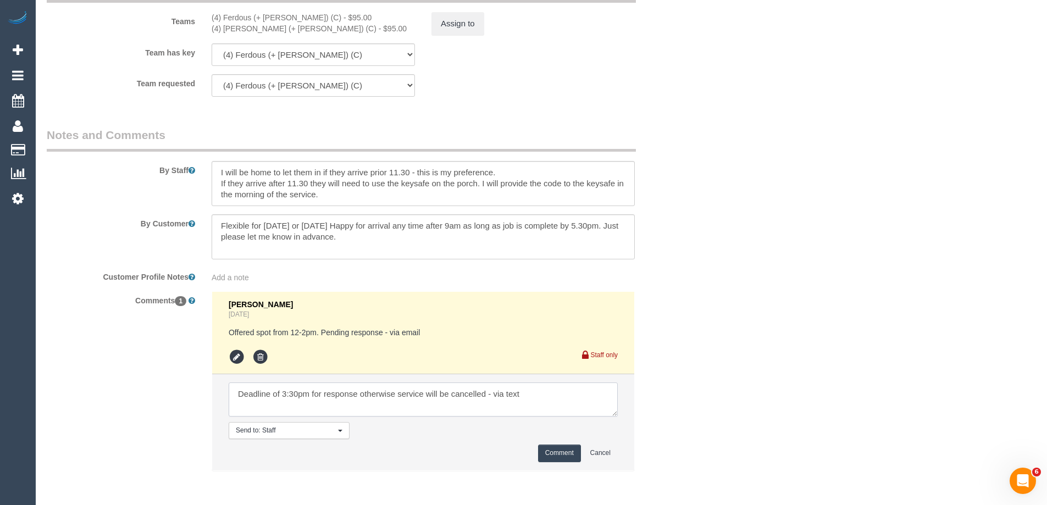
type textarea "Deadline of 3:30pm for response otherwise service will be cancelled - via text"
click at [543, 448] on button "Comment" at bounding box center [559, 452] width 43 height 17
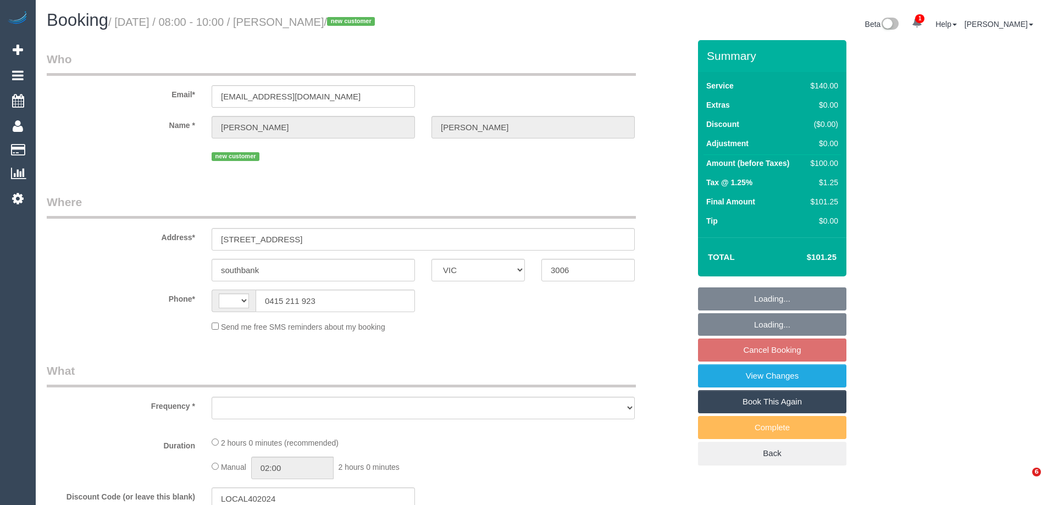
select select "VIC"
select select "string:AU"
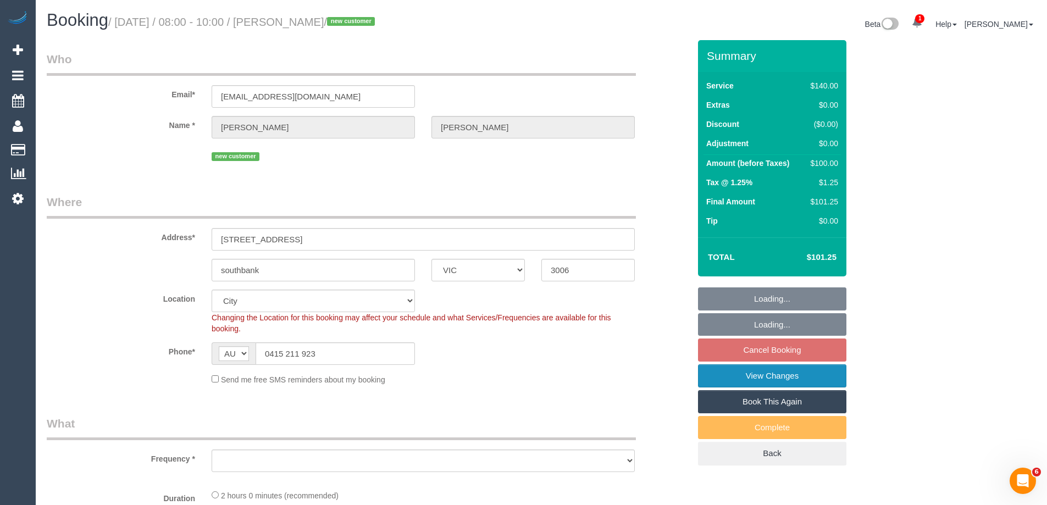
select select "object:712"
select select "string:stripe-pm_1SAg4O2GScqysDRVj2aHdypN"
click at [736, 375] on link "View Changes" at bounding box center [772, 375] width 148 height 23
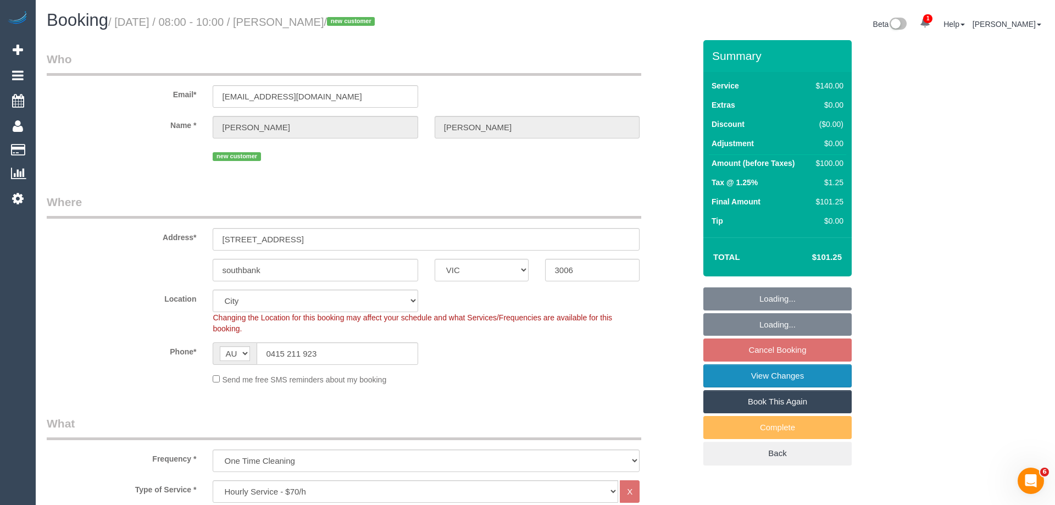
select select "number:27"
select select "number:14"
select select "number:18"
select select "number:22"
select select "number:13"
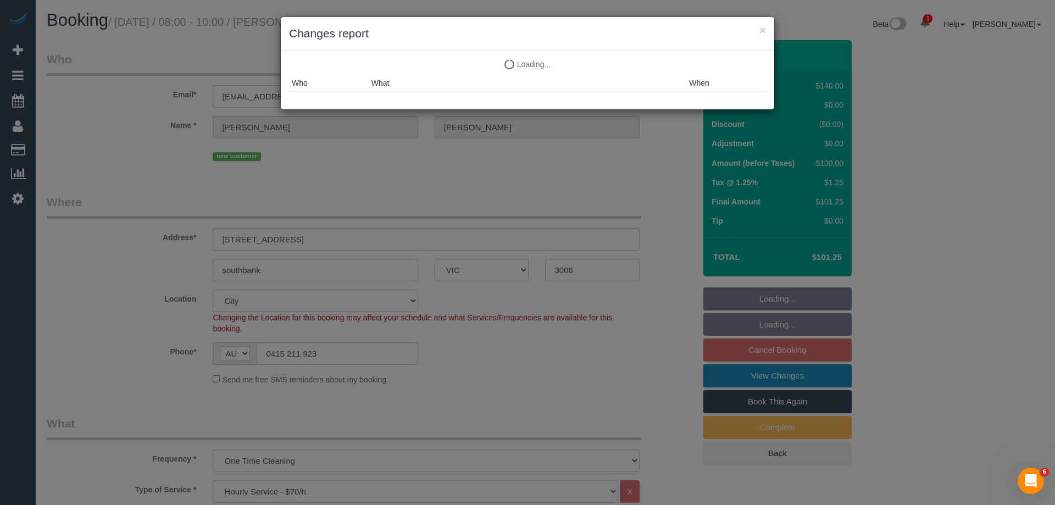
select select "object:880"
select select "spot2"
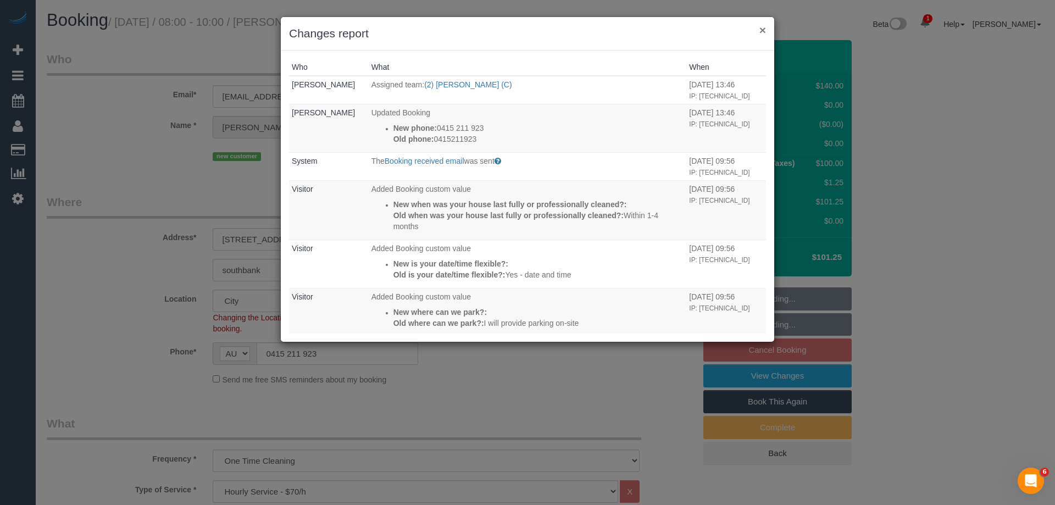
click at [764, 29] on button "×" at bounding box center [762, 30] width 7 height 12
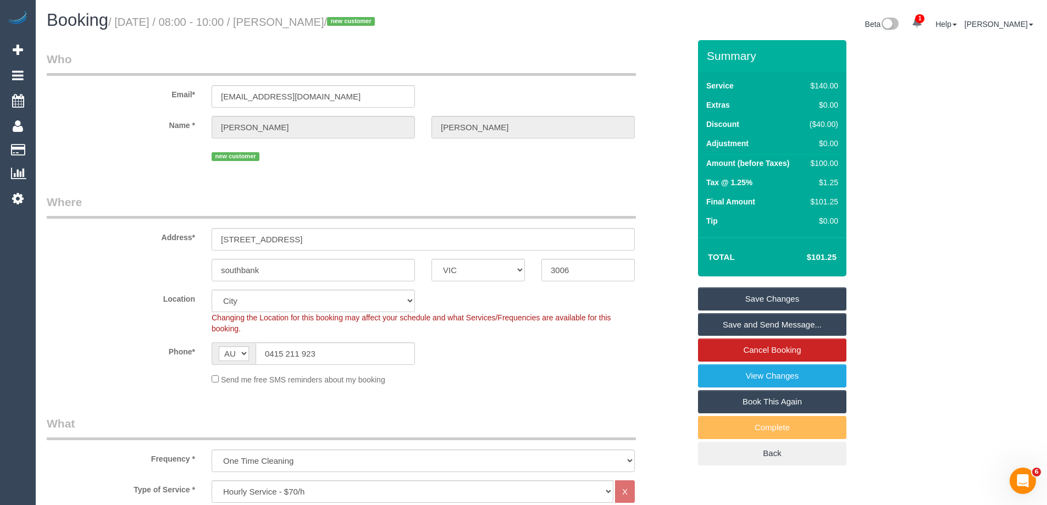
click at [724, 324] on link "Save and Send Message..." at bounding box center [772, 324] width 148 height 23
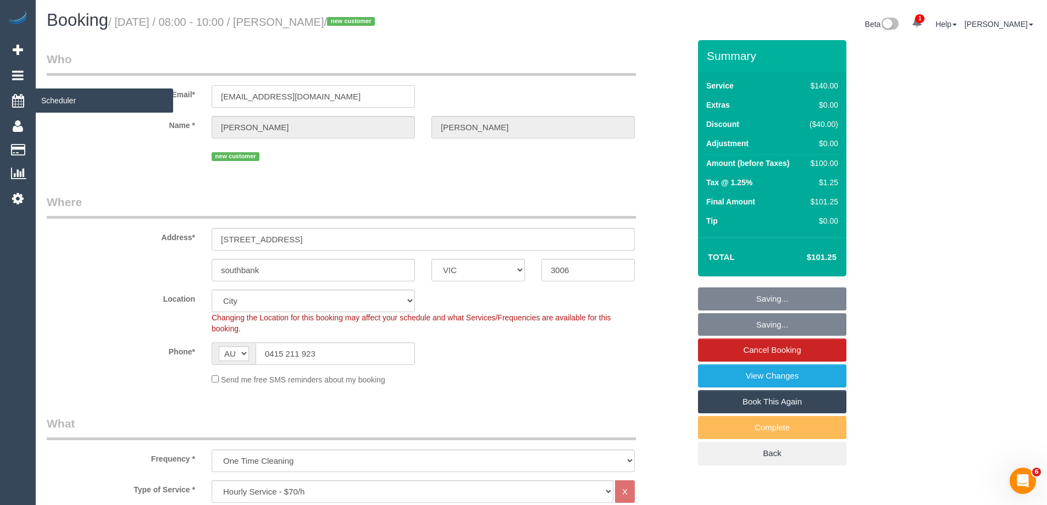
drag, startPoint x: 368, startPoint y: 96, endPoint x: 0, endPoint y: 90, distance: 367.6
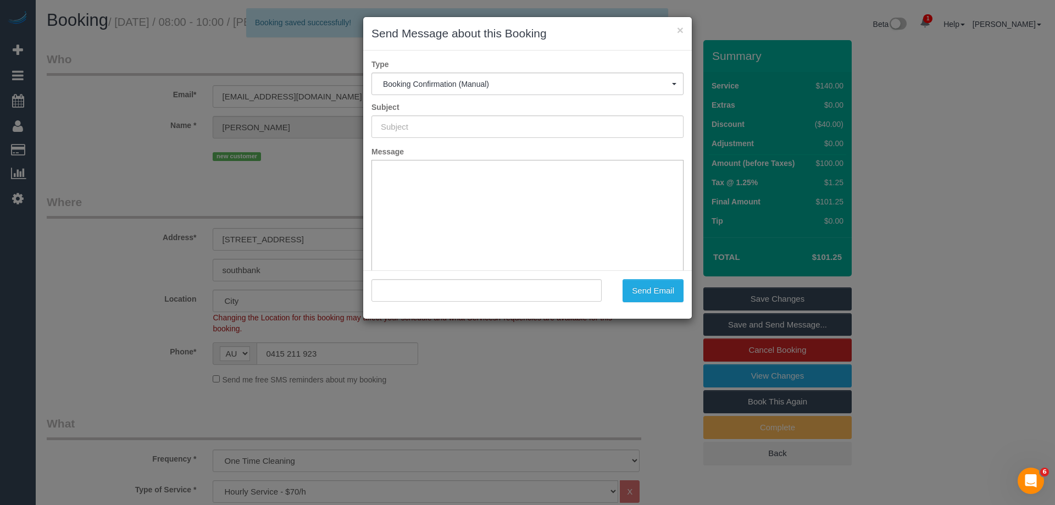
type input "Booking Confirmed"
type input ""Amanda Aguiar" <amanda_aguiar87@hotmail.com>"
click at [639, 290] on button "Send Email" at bounding box center [653, 290] width 61 height 23
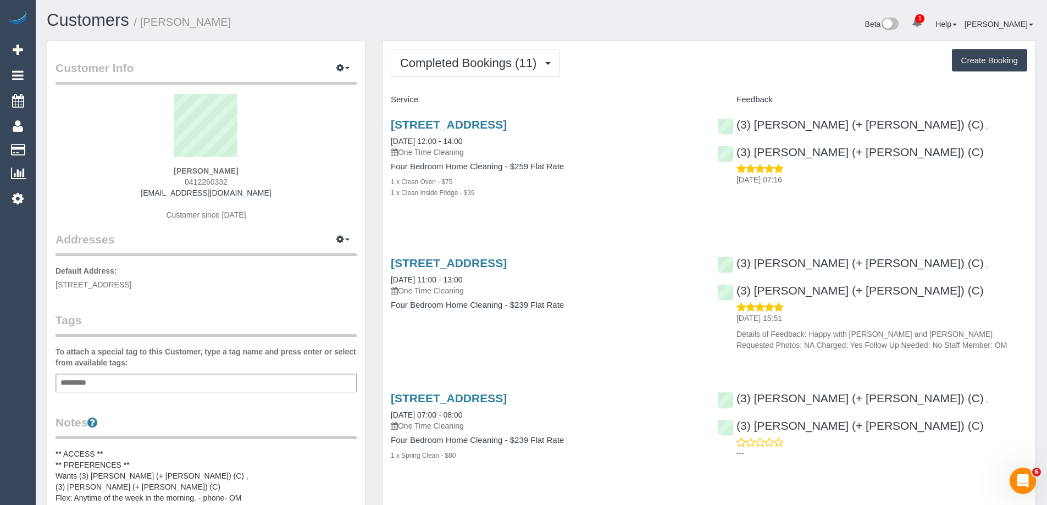
click at [444, 213] on div "[STREET_ADDRESS] [DATE] 12:00 - 14:00 One Time Cleaning Four Bedroom Home Clean…" at bounding box center [545, 164] width 326 height 111
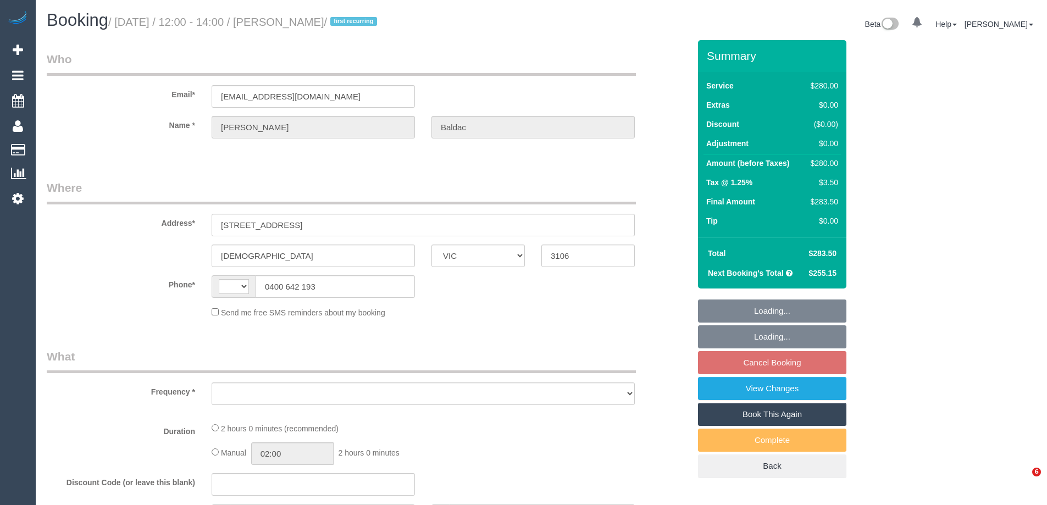
select select "VIC"
select select "string:stripe-pm_1RsaoY2GScqysDRV4iHXE4Z8"
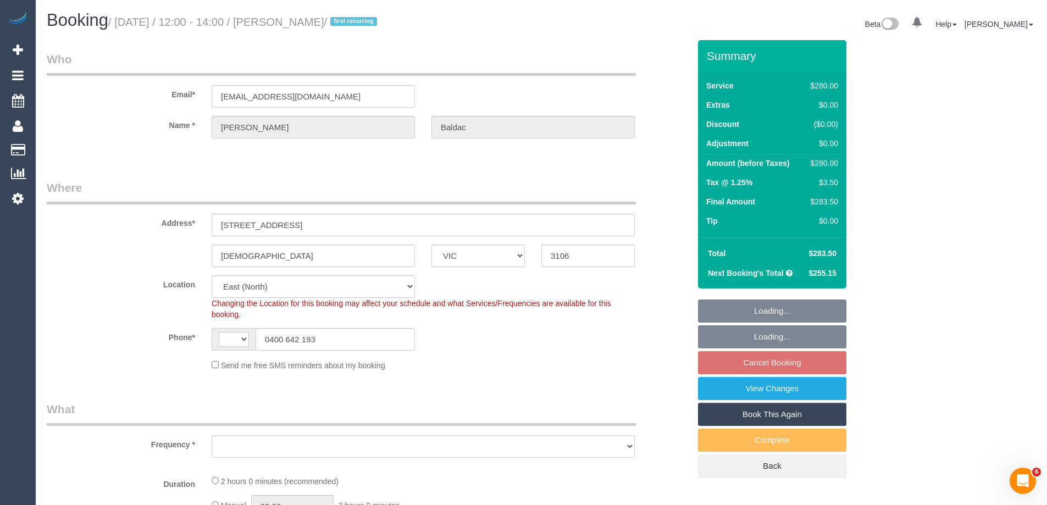
select select "string:AU"
select select "object:1250"
select select "2"
select select "number:28"
select select "number:14"
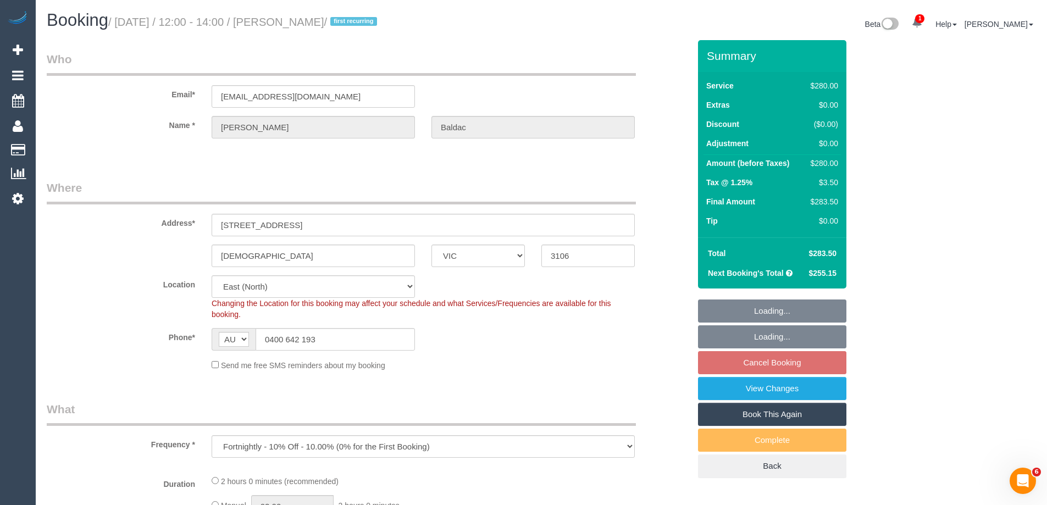
select select "number:18"
select select "number:24"
select select "number:34"
select select "number:12"
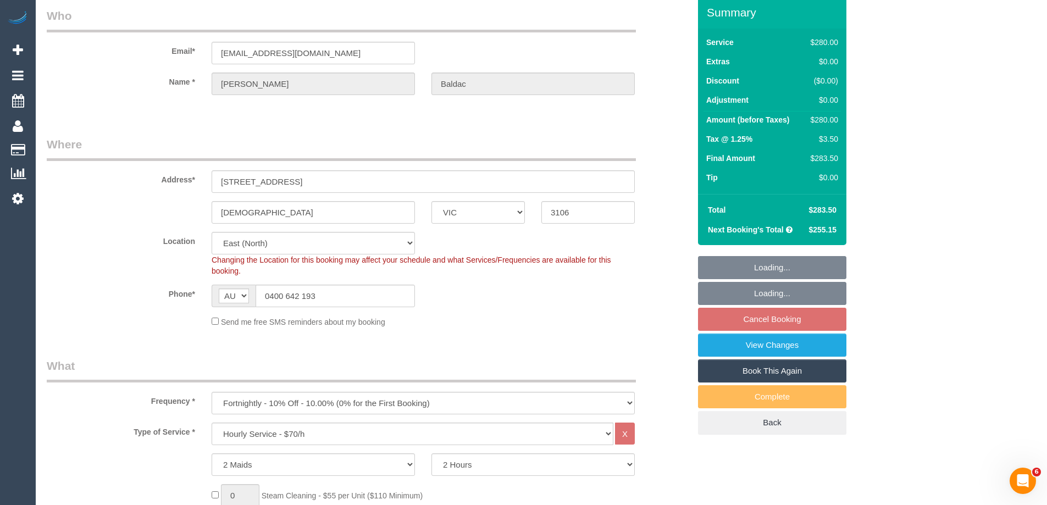
select select "spot4"
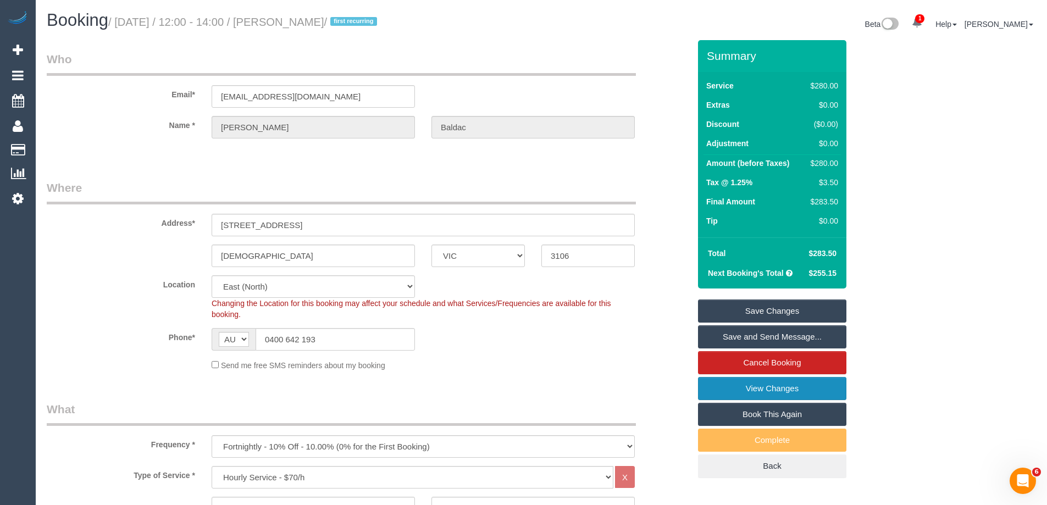
click at [717, 393] on link "View Changes" at bounding box center [772, 388] width 148 height 23
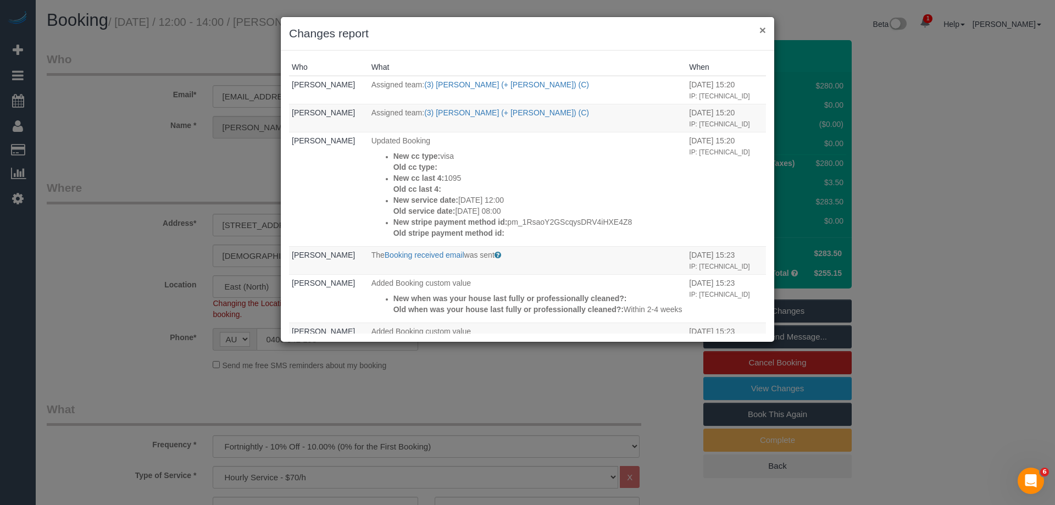
click at [763, 27] on button "×" at bounding box center [762, 30] width 7 height 12
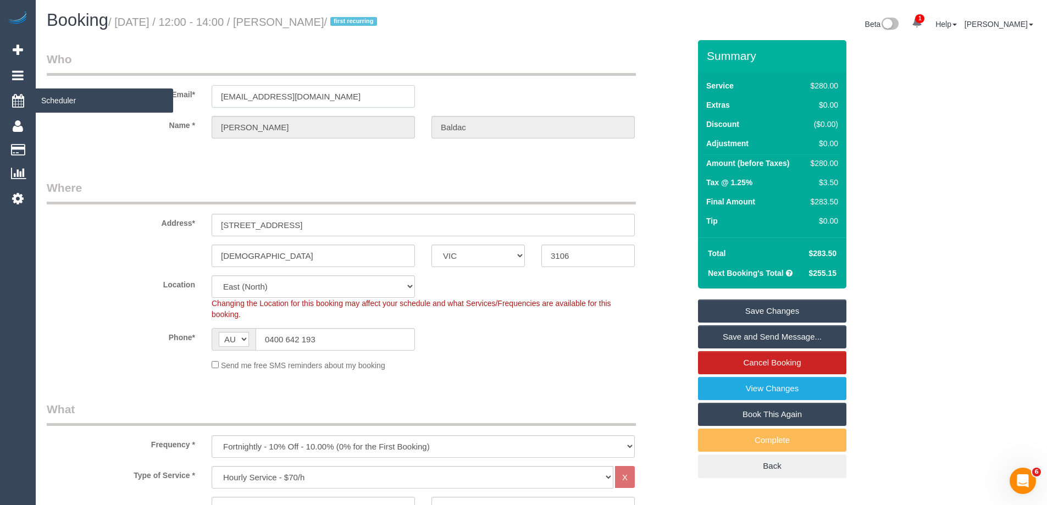
drag, startPoint x: 344, startPoint y: 99, endPoint x: 3, endPoint y: 96, distance: 341.2
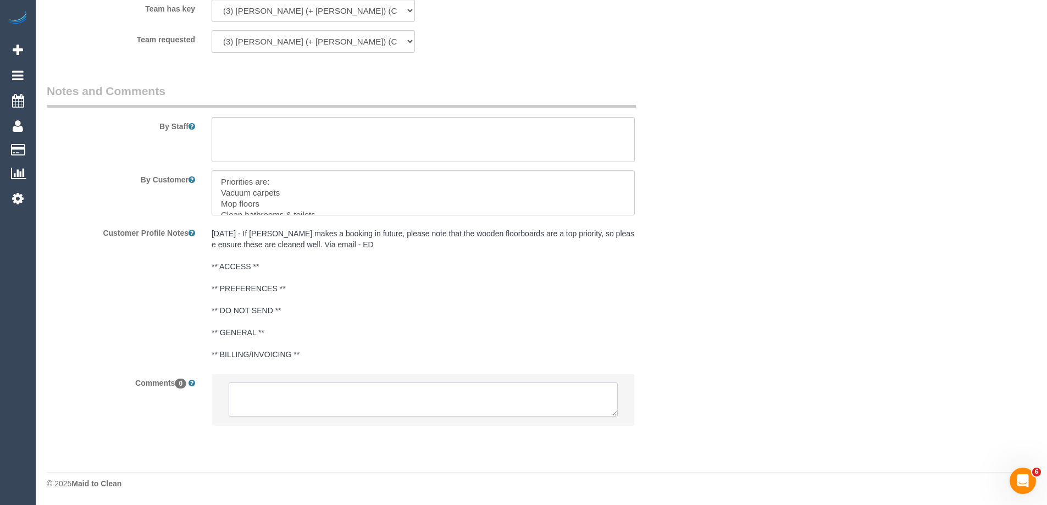
click at [299, 401] on textarea at bounding box center [423, 399] width 389 height 34
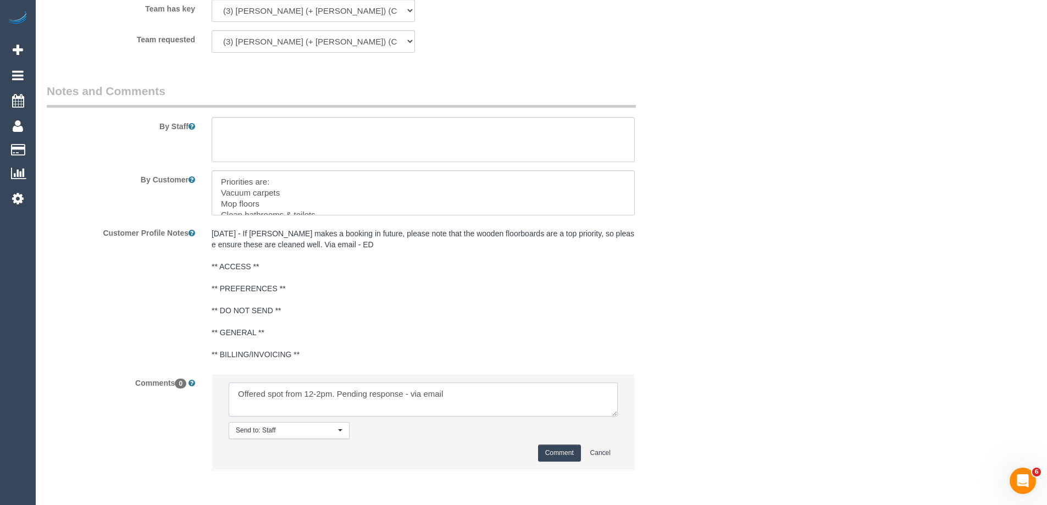
type textarea "Offered spot from 12-2pm. Pending response - via email"
click at [554, 455] on button "Comment" at bounding box center [559, 452] width 43 height 17
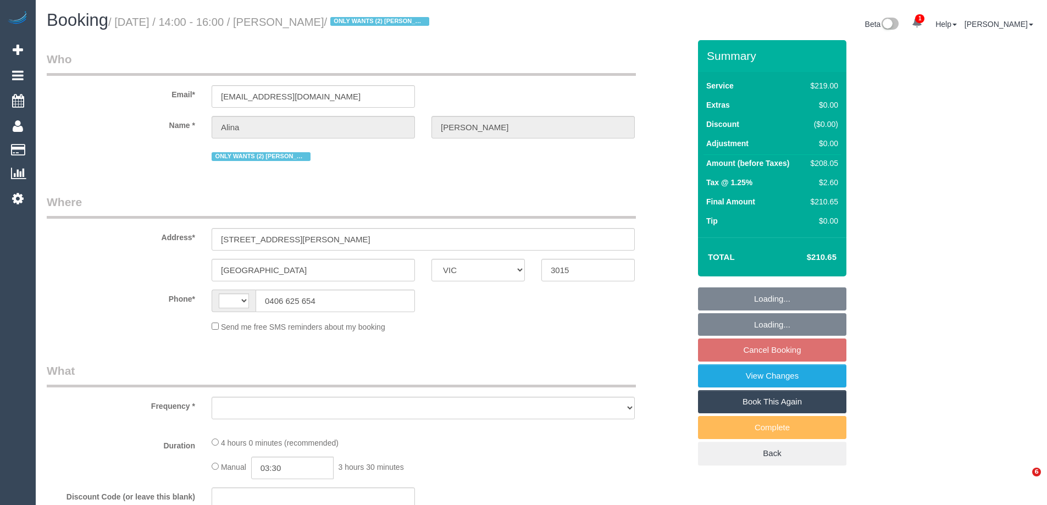
select select "VIC"
select select "string:AU"
select select "object:322"
select select "string:stripe-pm_1Lt3fV2GScqysDRVUtw67tKB"
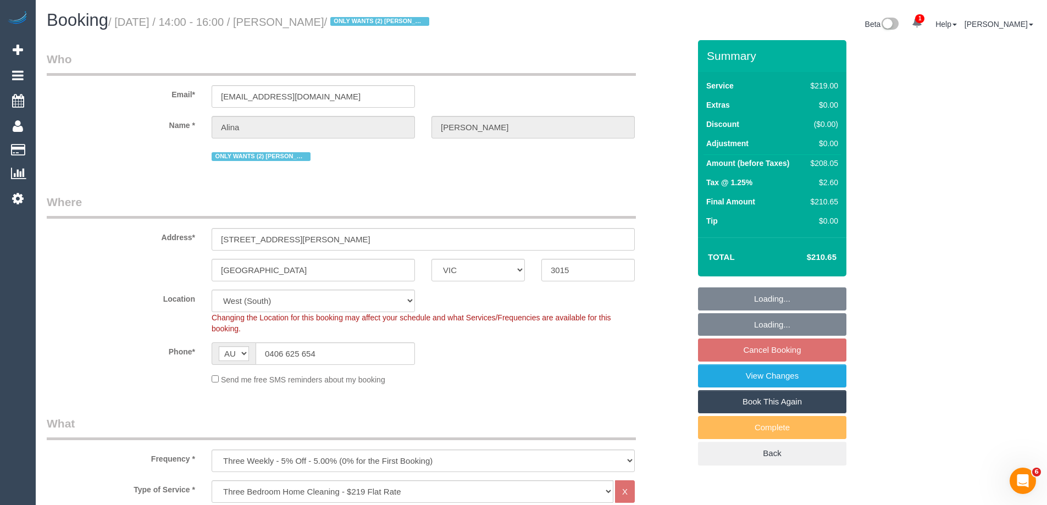
select select "object:670"
select select "number:28"
select select "number:16"
select select "number:19"
select select "number:24"
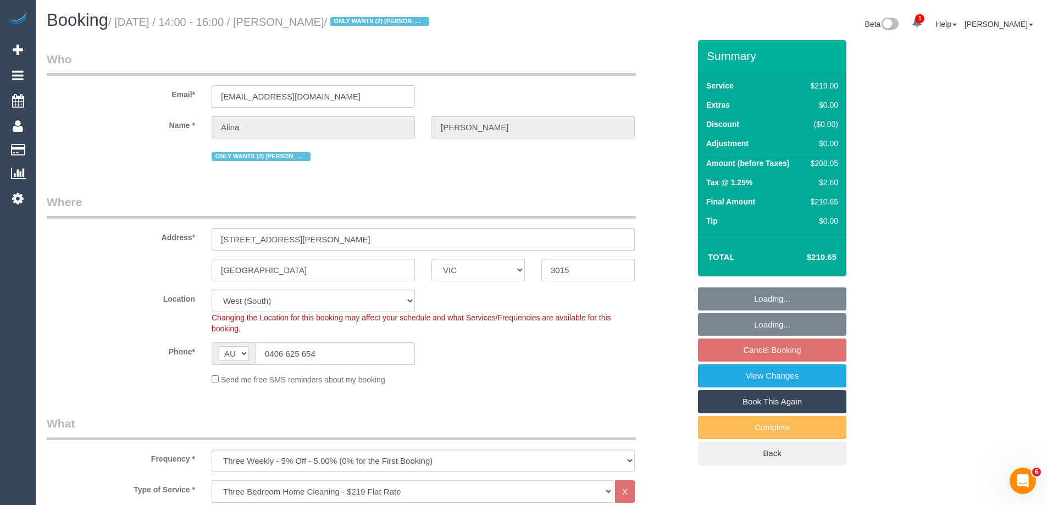
select select "number:34"
select select "number:12"
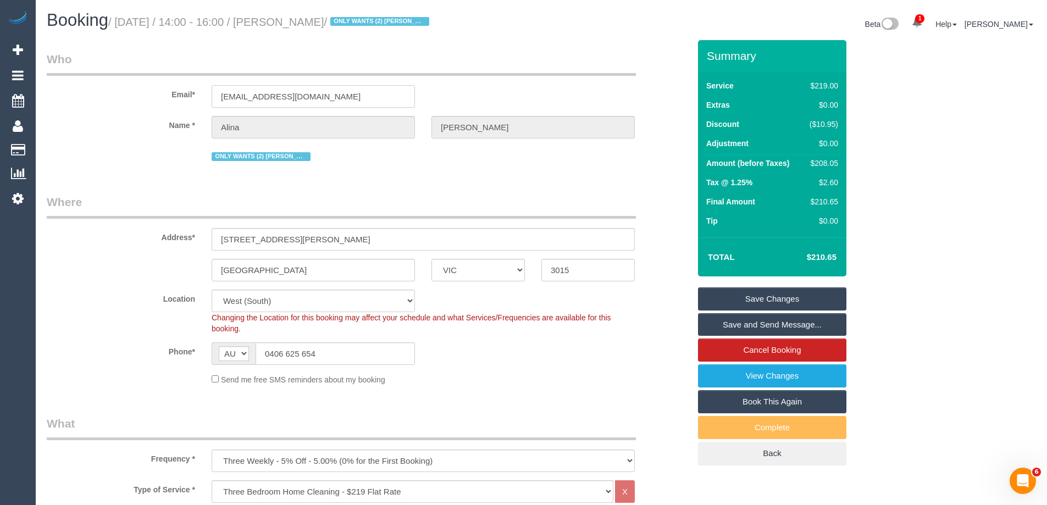
drag, startPoint x: 331, startPoint y: 93, endPoint x: 173, endPoint y: 97, distance: 158.3
click at [217, 101] on input "alinamolnar@icloud.com" at bounding box center [313, 96] width 203 height 23
drag, startPoint x: 328, startPoint y: 351, endPoint x: 215, endPoint y: 349, distance: 113.2
click at [216, 349] on div "AF AL DZ AD AO AI AQ AG AR AM AW AU AT AZ BS BH BD BB BY BE BZ BJ BM BT BO BA B…" at bounding box center [313, 353] width 203 height 23
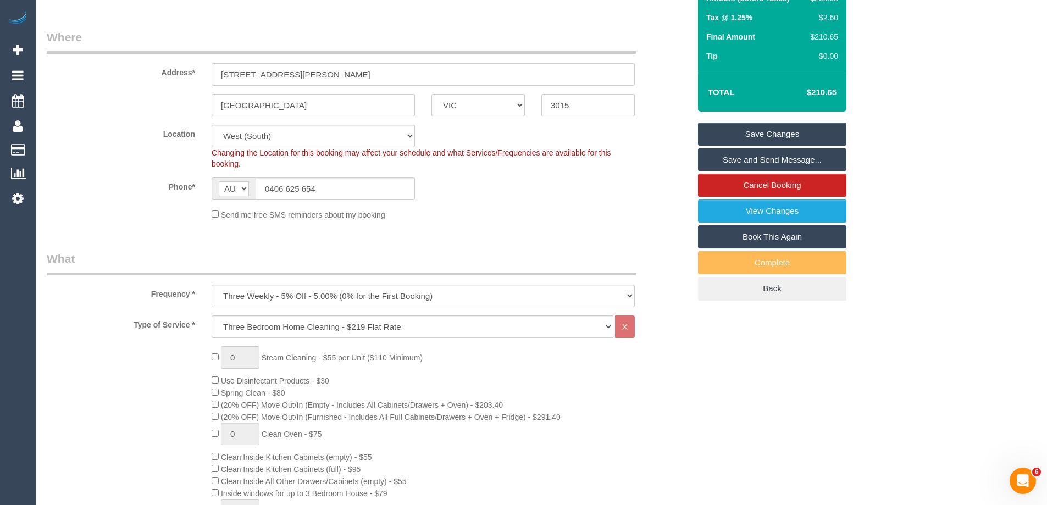
scroll to position [110, 0]
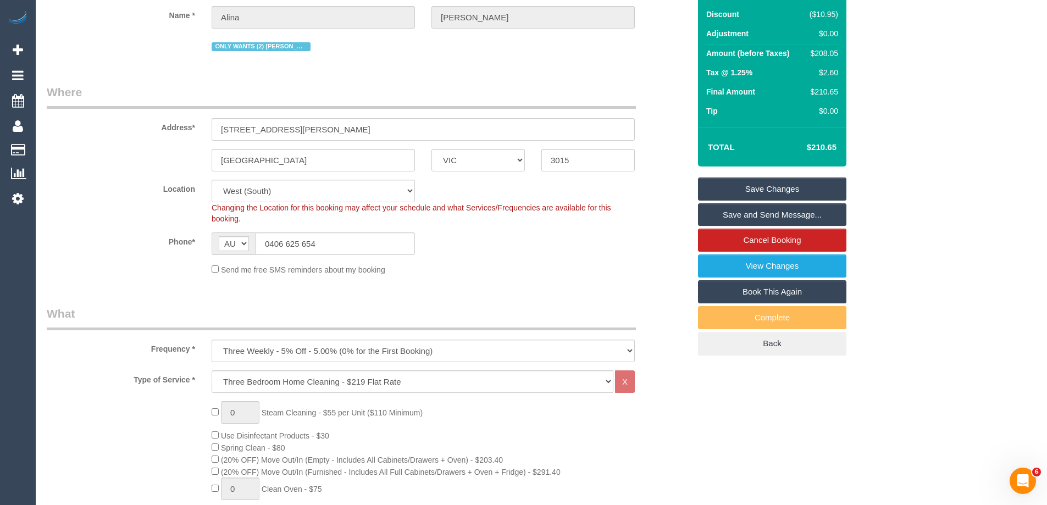
drag, startPoint x: 335, startPoint y: 295, endPoint x: 335, endPoint y: 290, distance: 5.5
drag, startPoint x: 334, startPoint y: 246, endPoint x: 173, endPoint y: 236, distance: 161.3
click at [179, 238] on div "Phone* AF AL DZ AD AO AI AQ AG AR AM AW AU AT AZ BS BH BD BB BY BE BZ BJ BM BT …" at bounding box center [367, 243] width 659 height 23
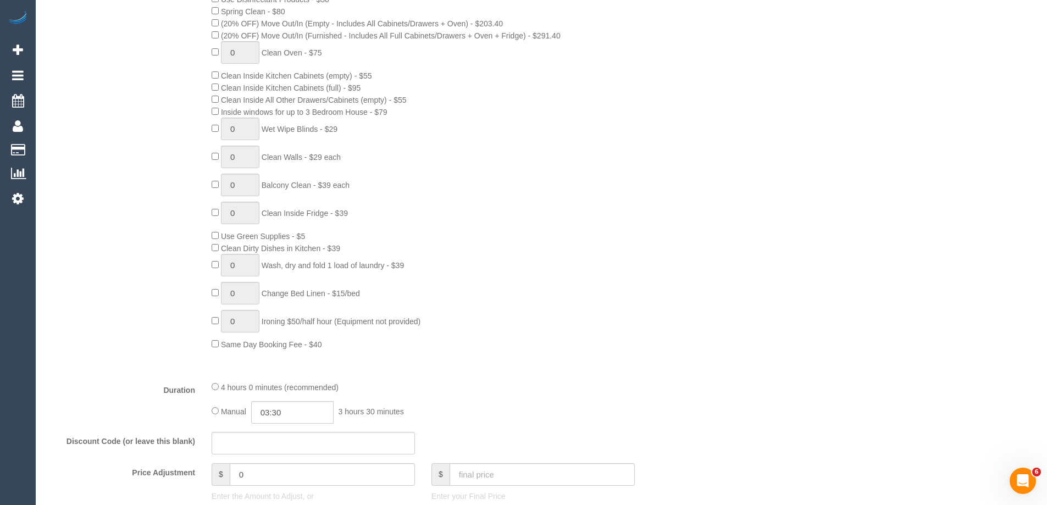
scroll to position [1996, 0]
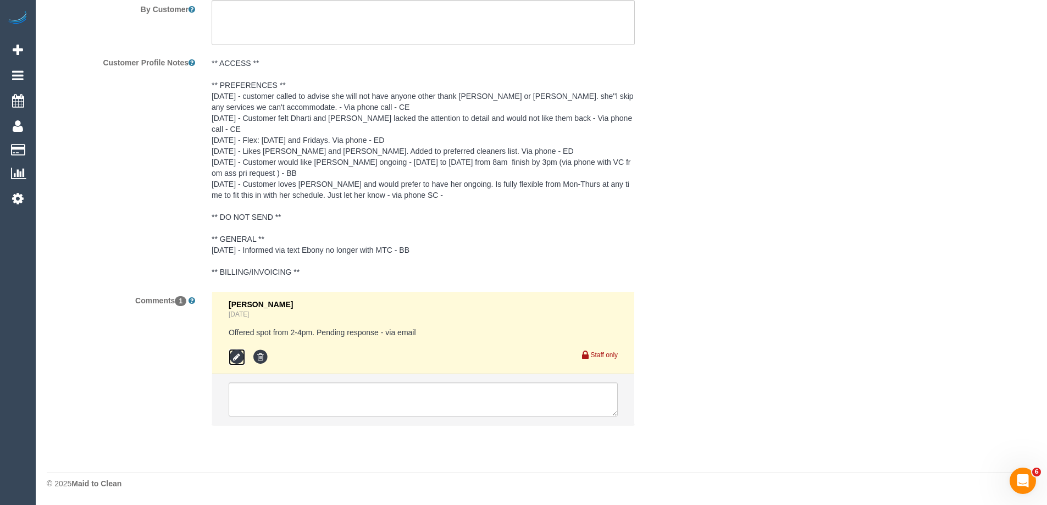
click at [240, 354] on icon at bounding box center [237, 357] width 16 height 16
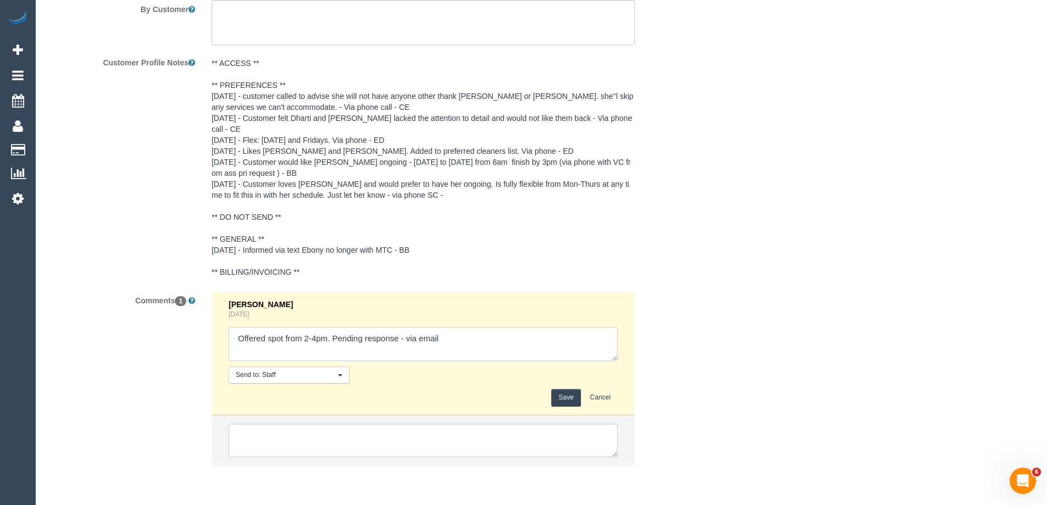
click at [409, 338] on textarea at bounding box center [423, 344] width 389 height 34
type textarea "Offered spot from 2-4pm. Pending response - confirmed via text"
click at [564, 394] on button "Save" at bounding box center [565, 397] width 29 height 17
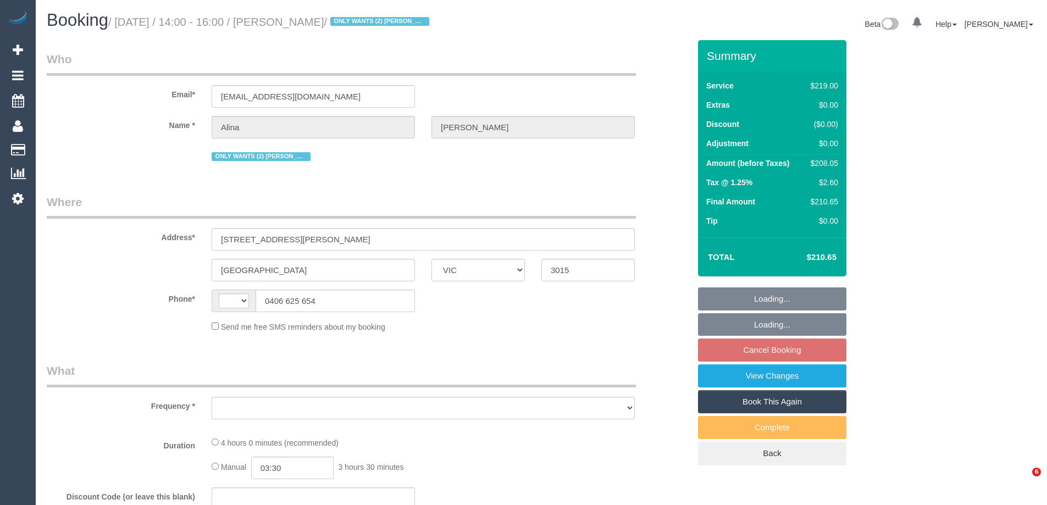
select select "VIC"
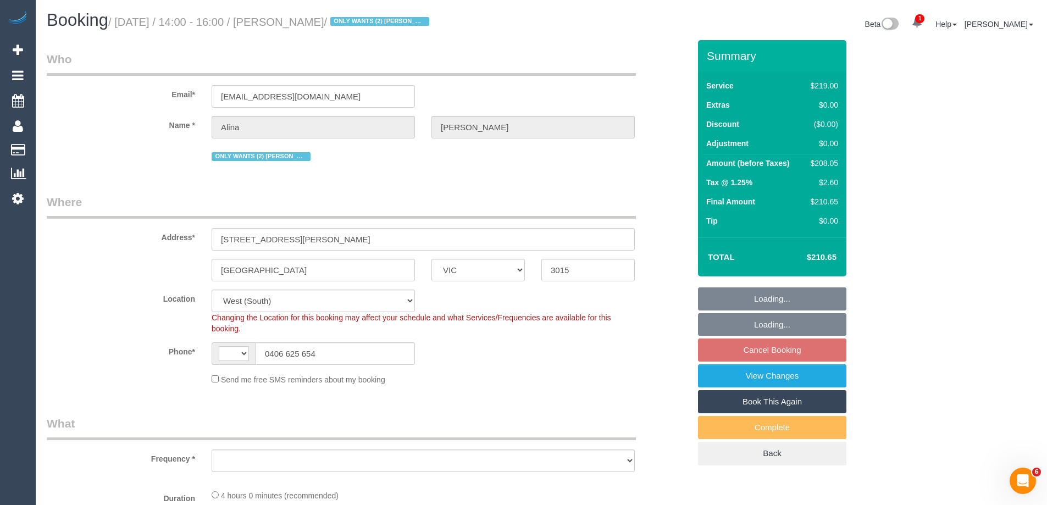
select select "string:AU"
select select "object:572"
select select "string:stripe-pm_1Lt3fV2GScqysDRVUtw67tKB"
select select "number:28"
select select "number:16"
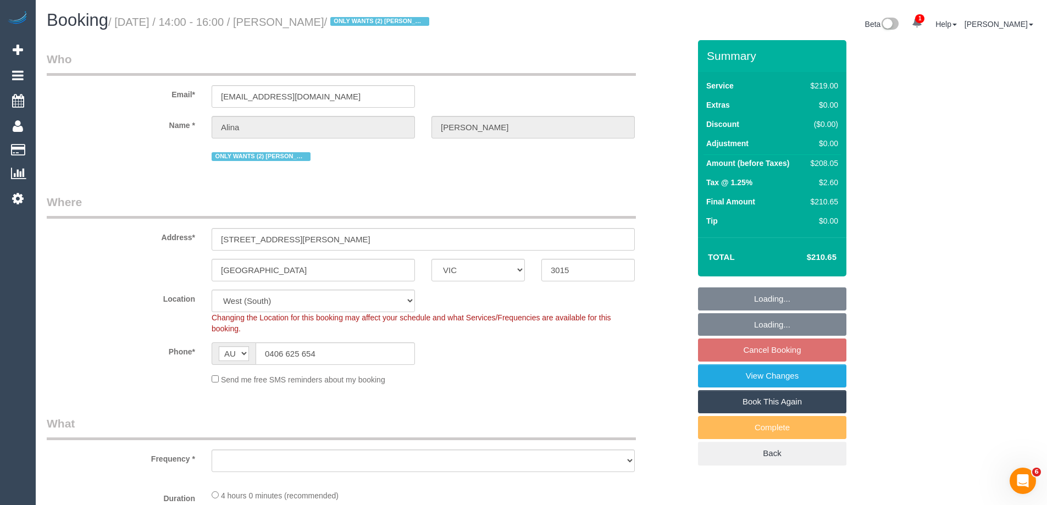
select select "number:19"
select select "number:24"
select select "number:34"
select select "number:12"
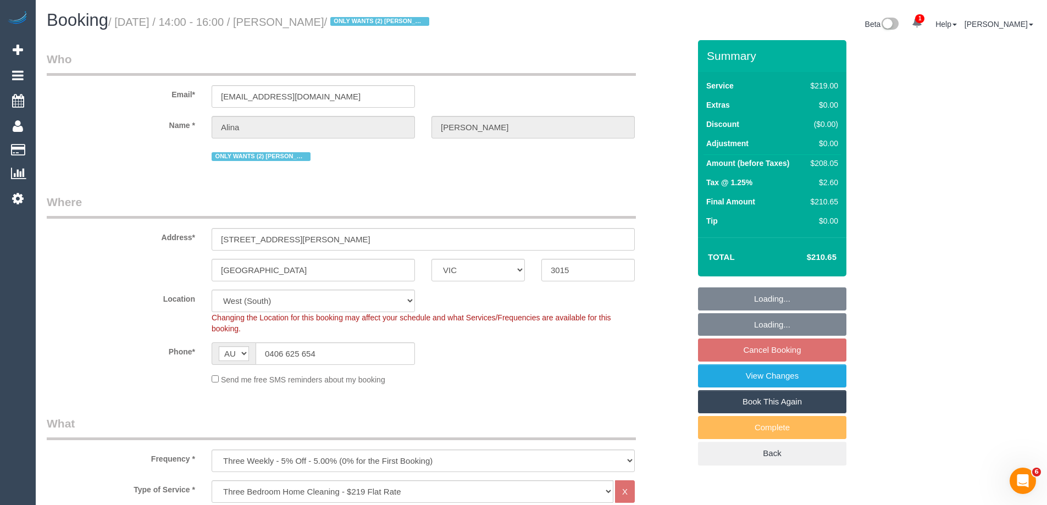
select select "object:1306"
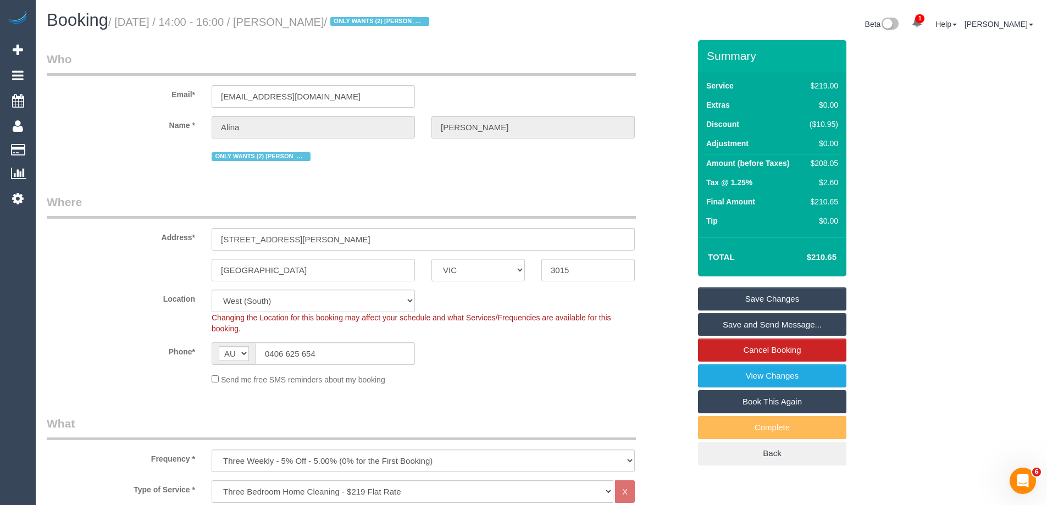
click at [741, 329] on link "Save and Send Message..." at bounding box center [772, 324] width 148 height 23
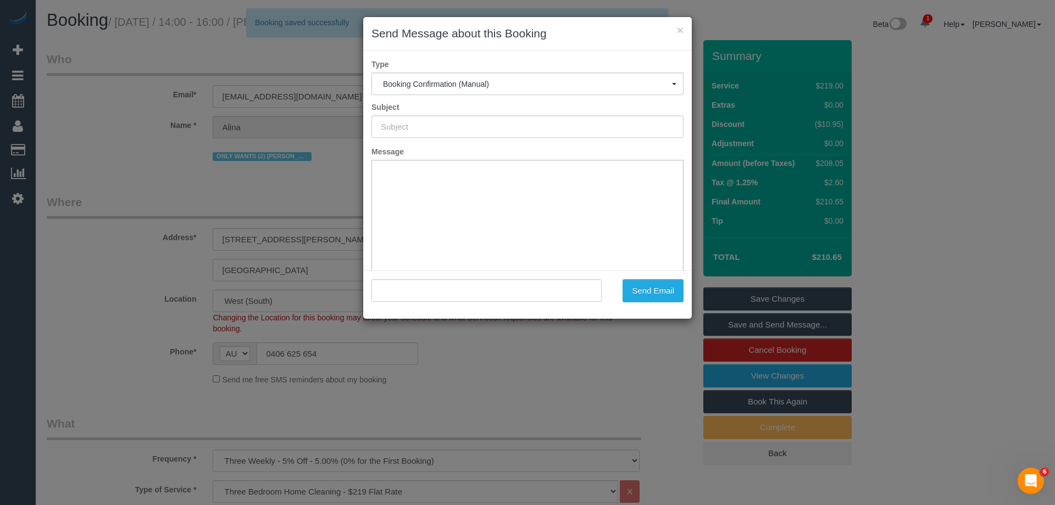
type input "Booking Confirmed"
type input ""Alina Molnar" <alinamolnar@icloud.com>"
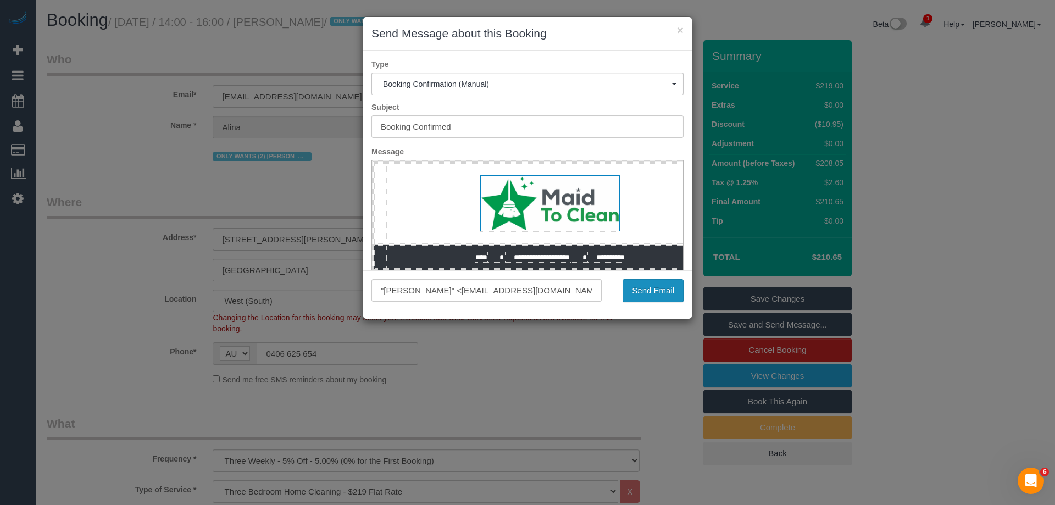
click at [660, 287] on button "Send Email" at bounding box center [653, 290] width 61 height 23
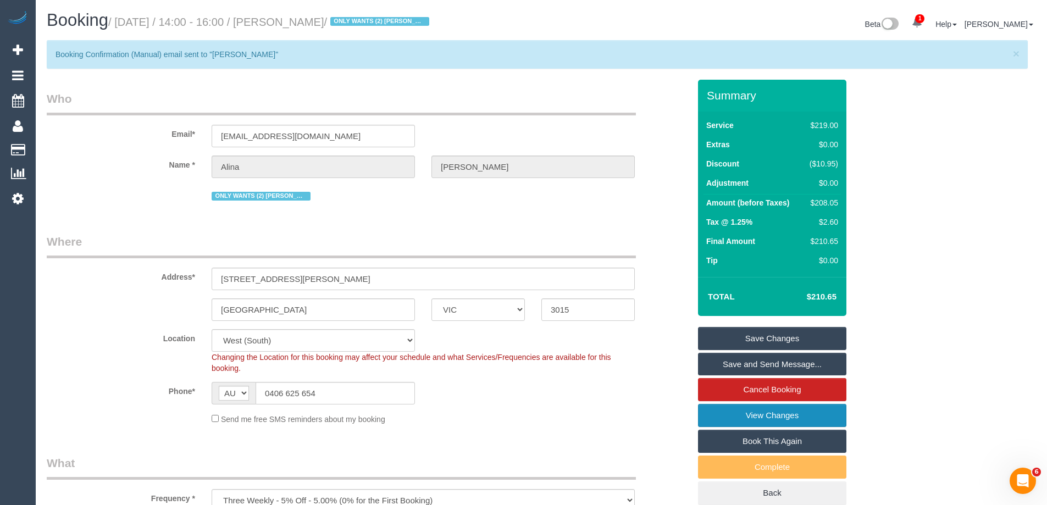
click at [712, 414] on link "View Changes" at bounding box center [772, 415] width 148 height 23
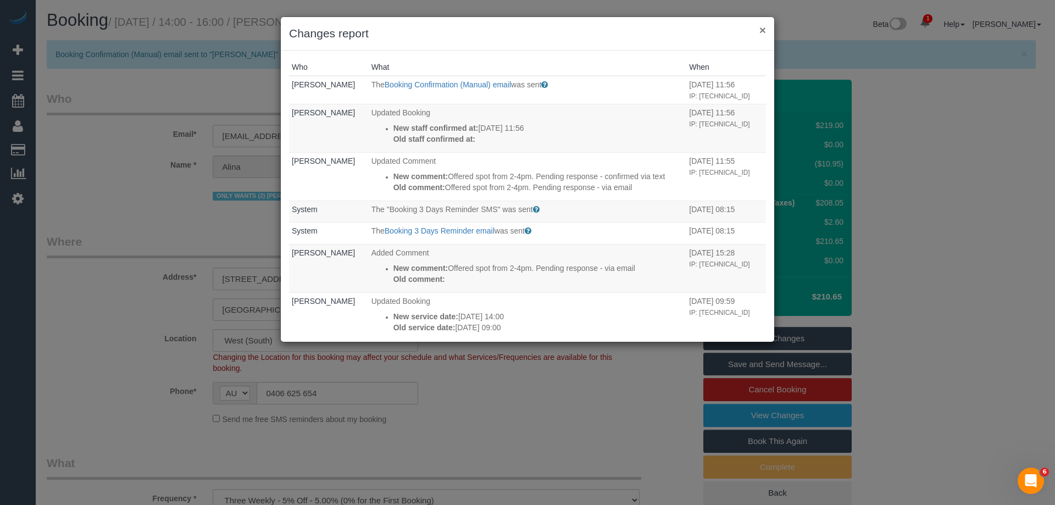
click at [763, 26] on button "×" at bounding box center [762, 30] width 7 height 12
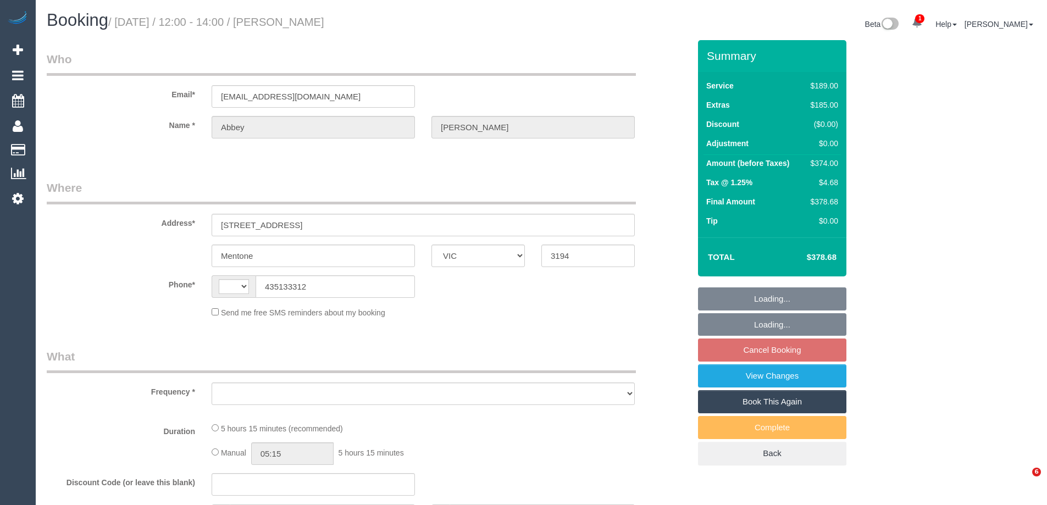
select select "VIC"
select select "object:305"
select select "string:stripe-pm_1QOR2I2GScqysDRVTnOHFTDV"
select select "spot4"
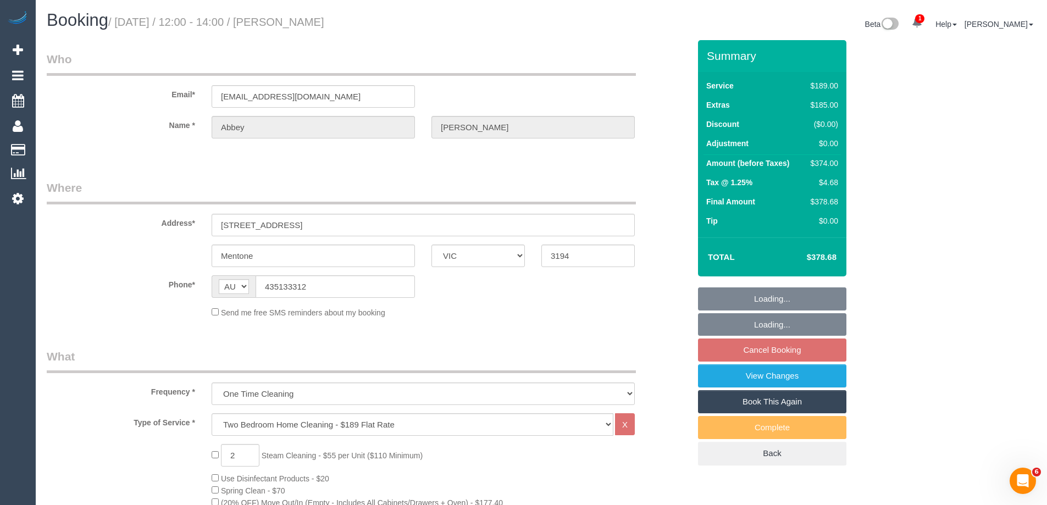
select select "string:AU"
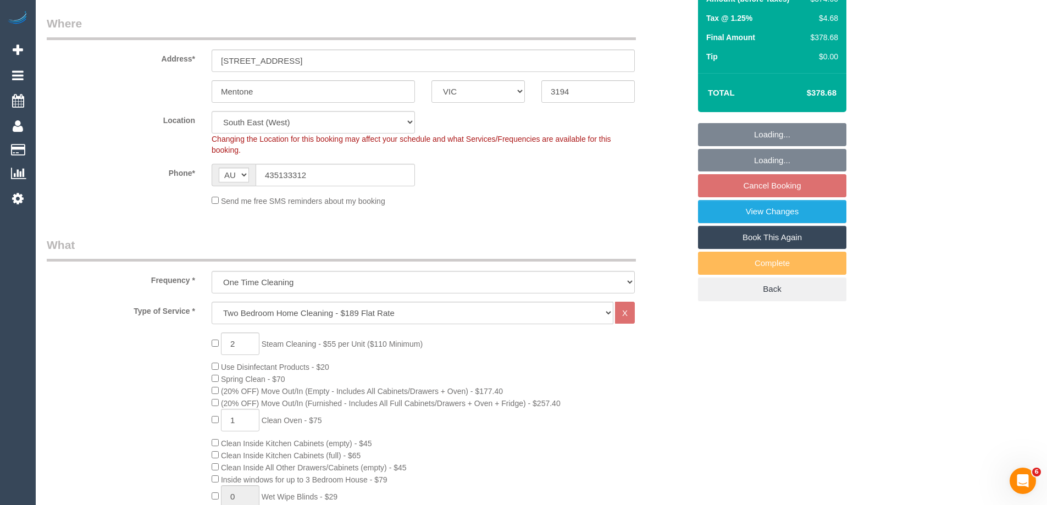
select select "object:1191"
select select "number:28"
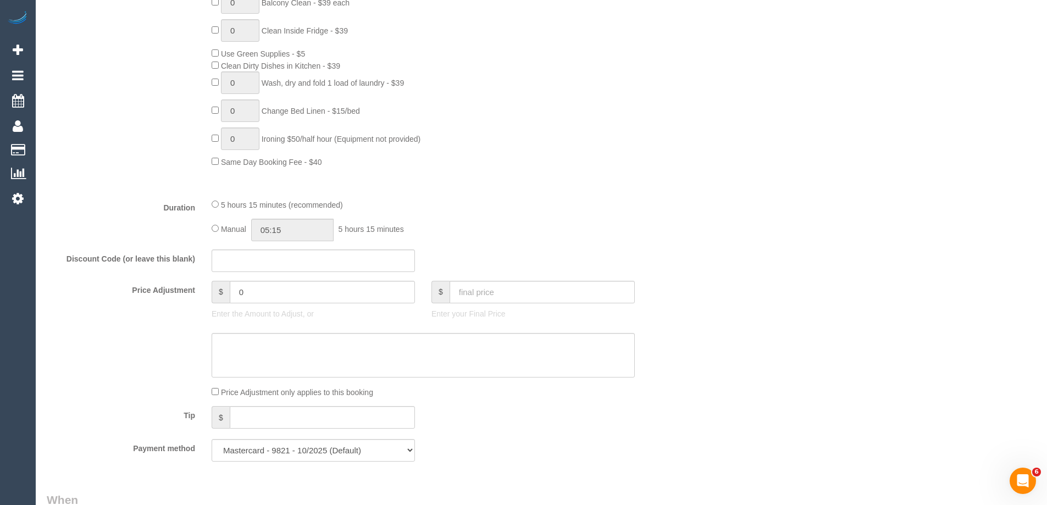
select select "spot20"
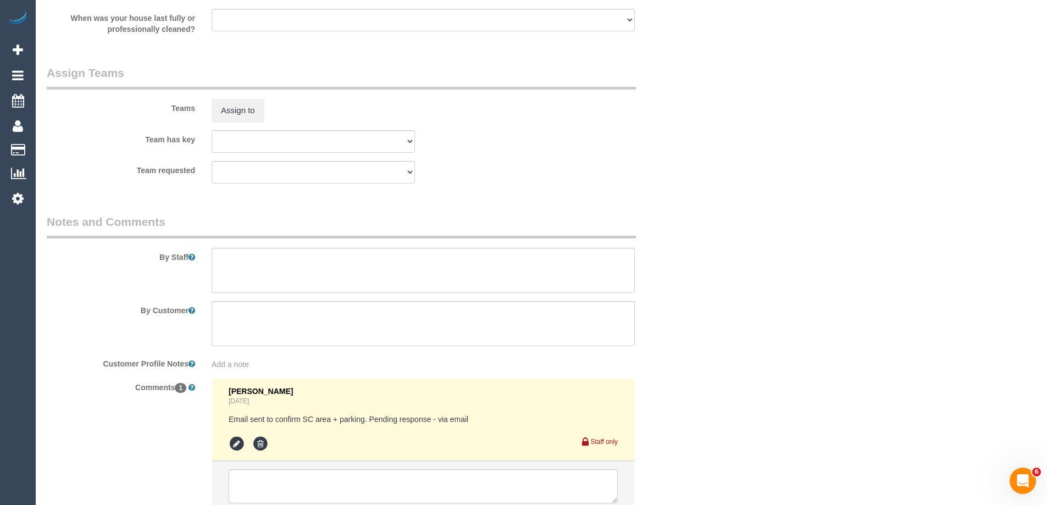
scroll to position [1468, 0]
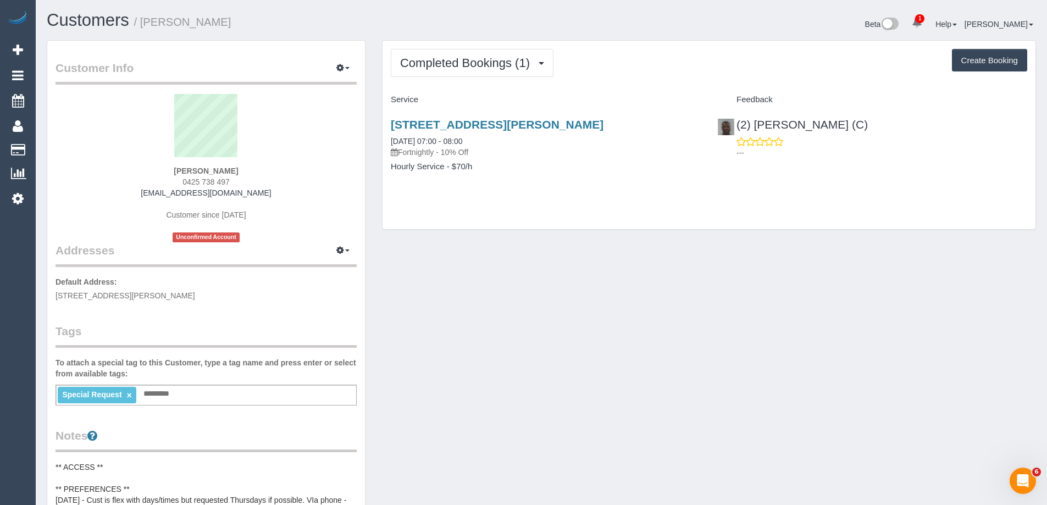
click at [130, 394] on link "×" at bounding box center [128, 395] width 5 height 9
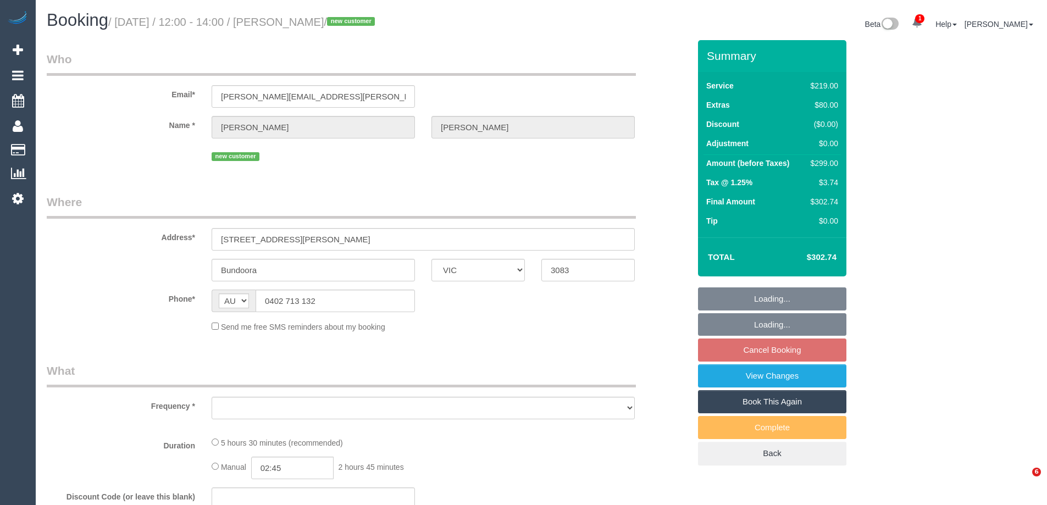
select select "VIC"
select select "object:589"
select select "string:stripe-pm_1S5QWe2GScqysDRVysVkUkJp"
select select "number:29"
select select "number:14"
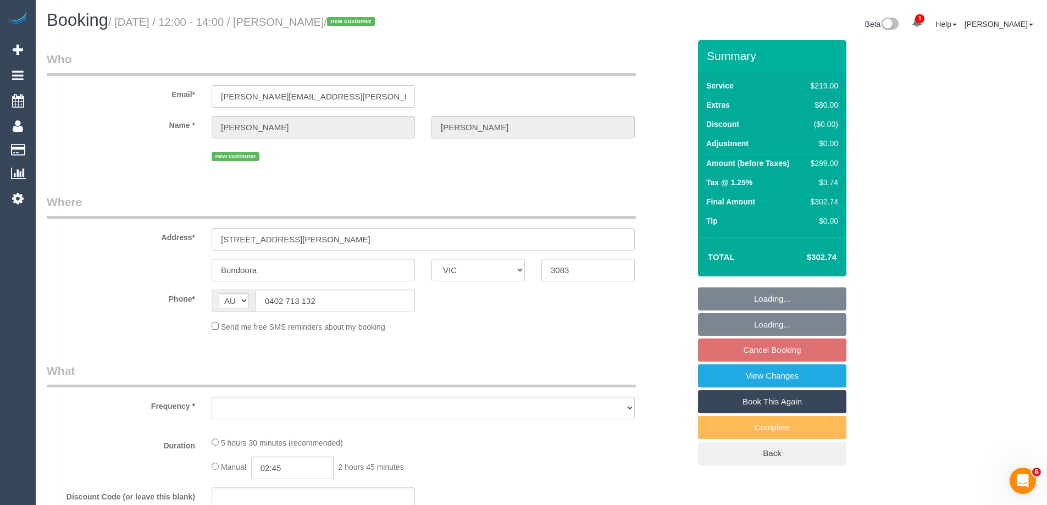
select select "number:19"
select select "number:36"
select select "number:13"
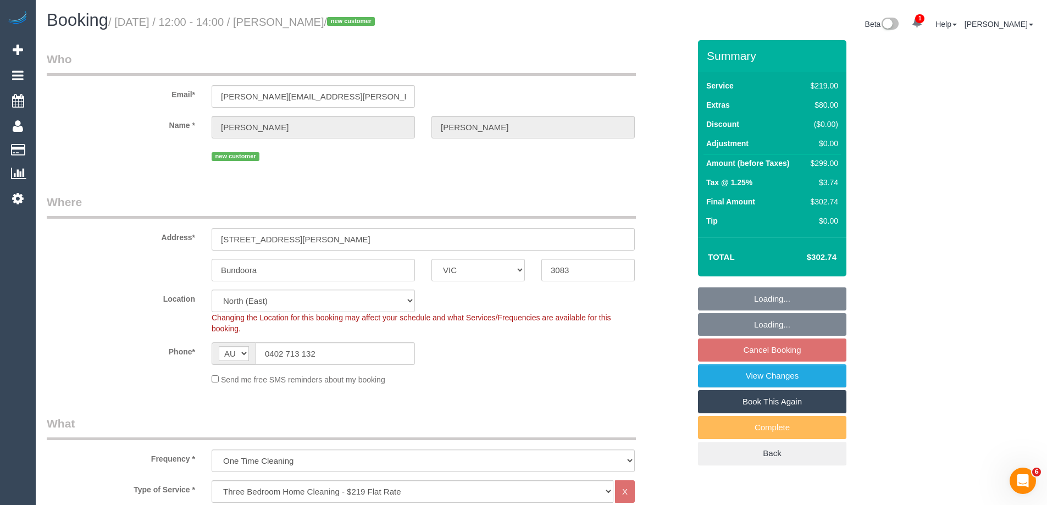
select select "object:1487"
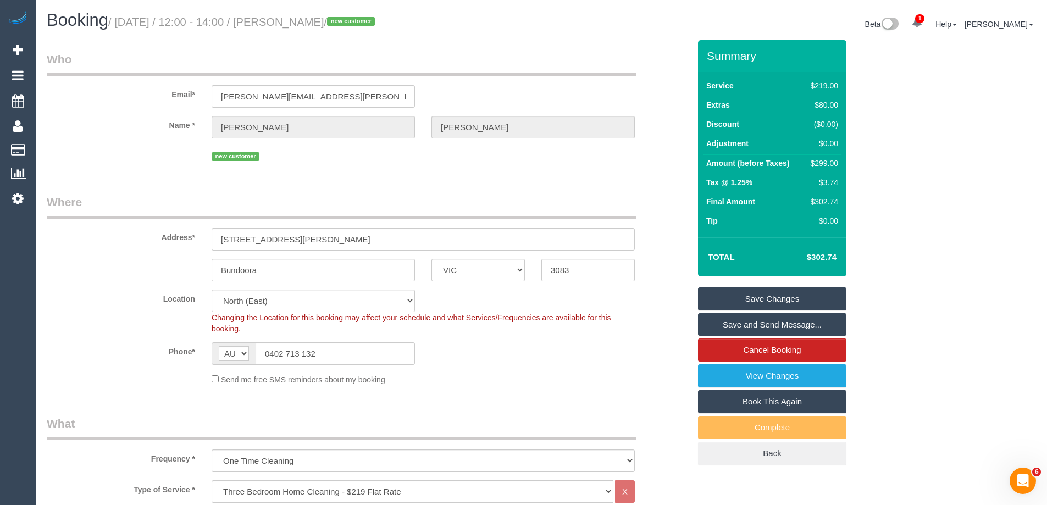
click at [727, 321] on link "Save and Send Message..." at bounding box center [772, 324] width 148 height 23
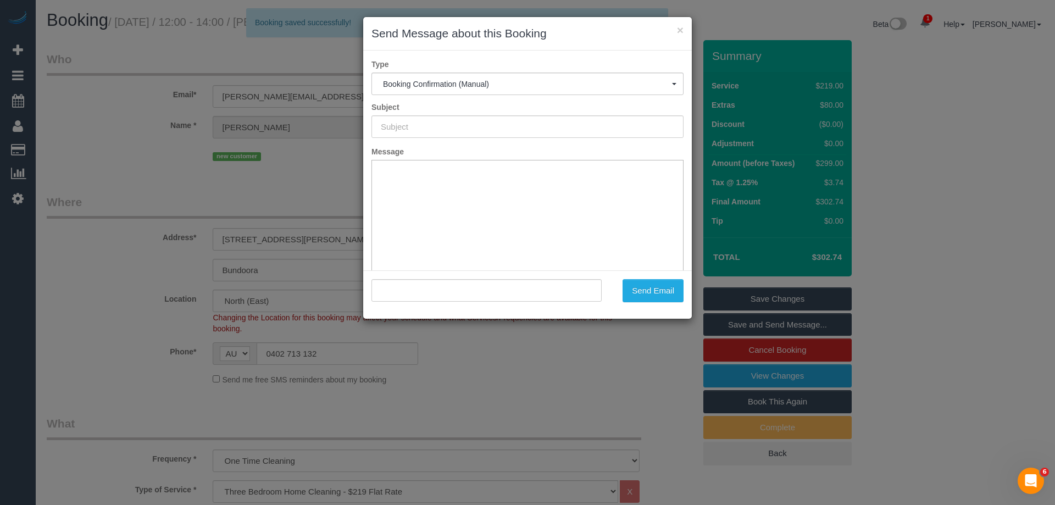
type input "Booking Confirmed"
type input ""[PERSON_NAME]" <[PERSON_NAME][EMAIL_ADDRESS][PERSON_NAME][DOMAIN_NAME]>"
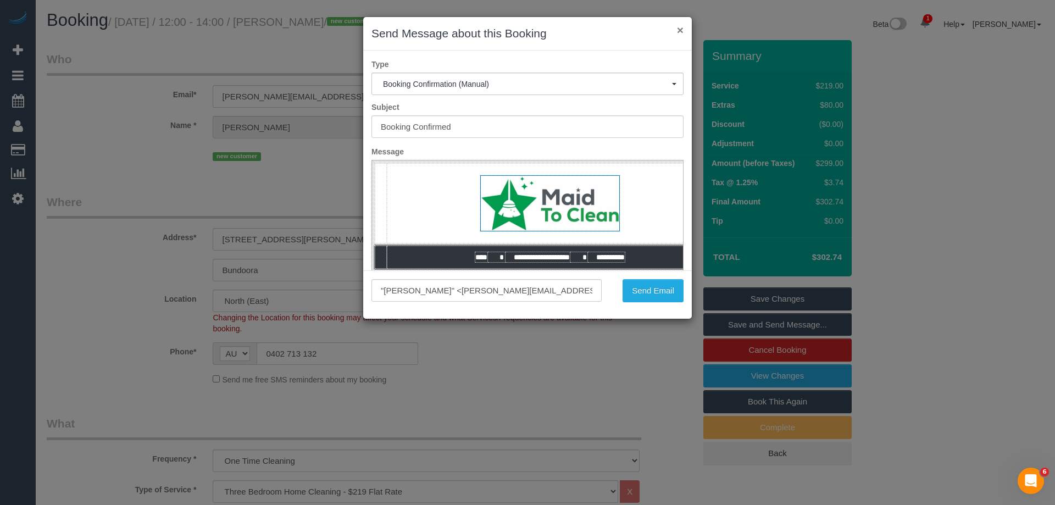
click at [677, 30] on button "×" at bounding box center [680, 30] width 7 height 12
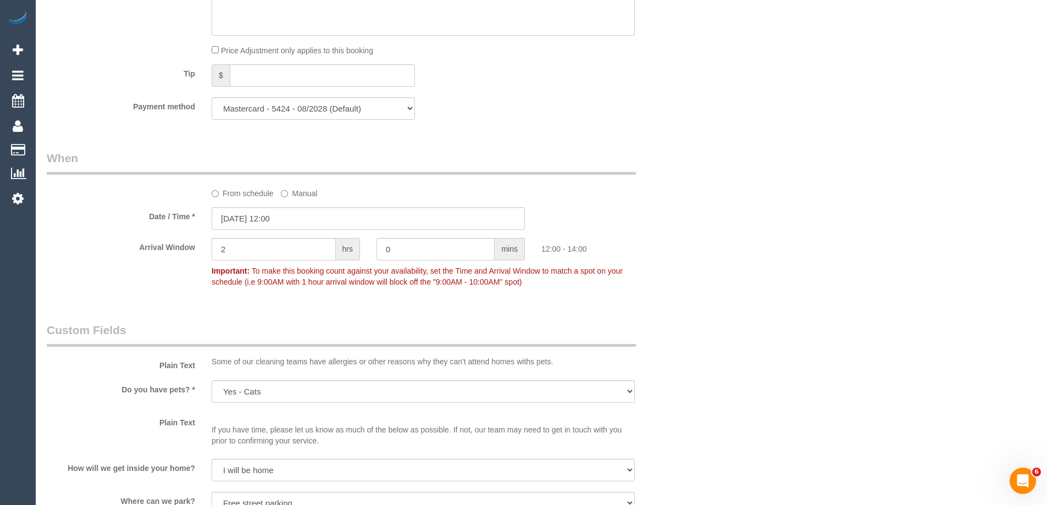
scroll to position [1846, 0]
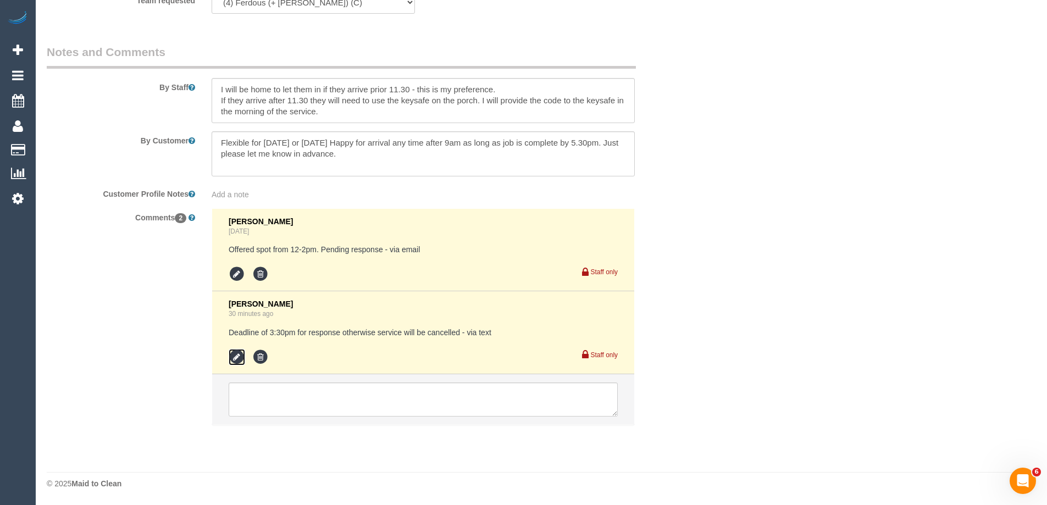
click at [236, 354] on icon at bounding box center [237, 357] width 16 height 16
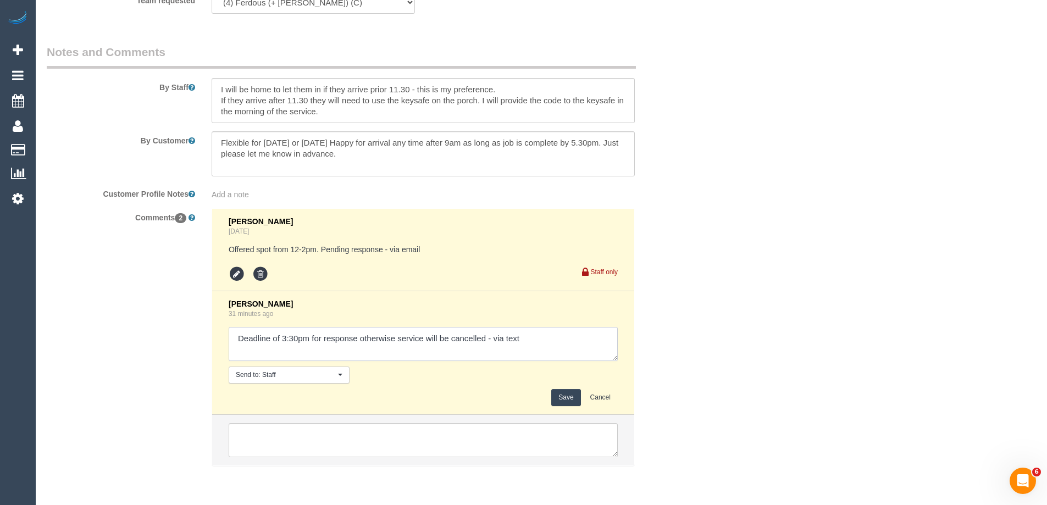
click at [496, 338] on textarea at bounding box center [423, 344] width 389 height 34
type textarea "Deadline of 3:30pm for response otherwise service will be cancelled - confirmed…"
click at [562, 394] on button "Save" at bounding box center [565, 397] width 29 height 17
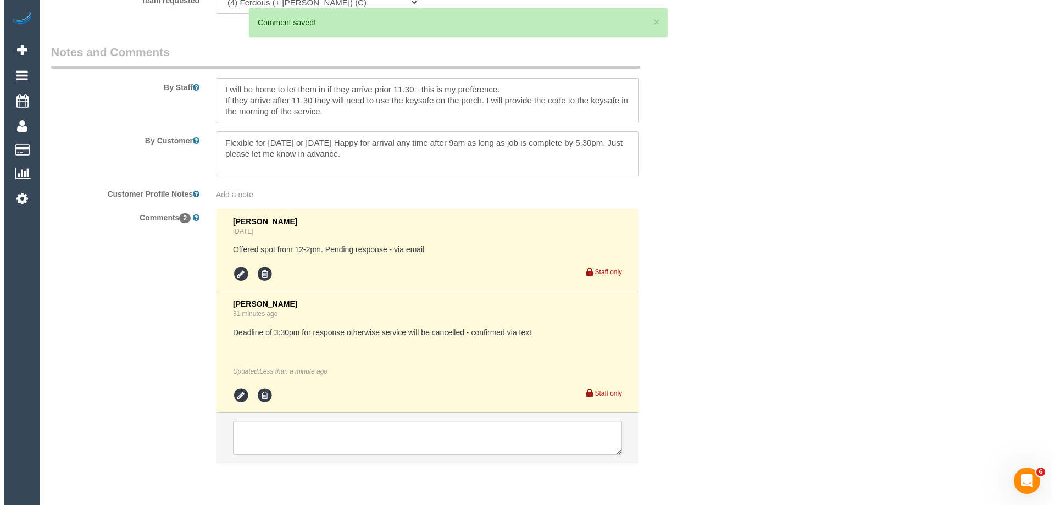
scroll to position [0, 0]
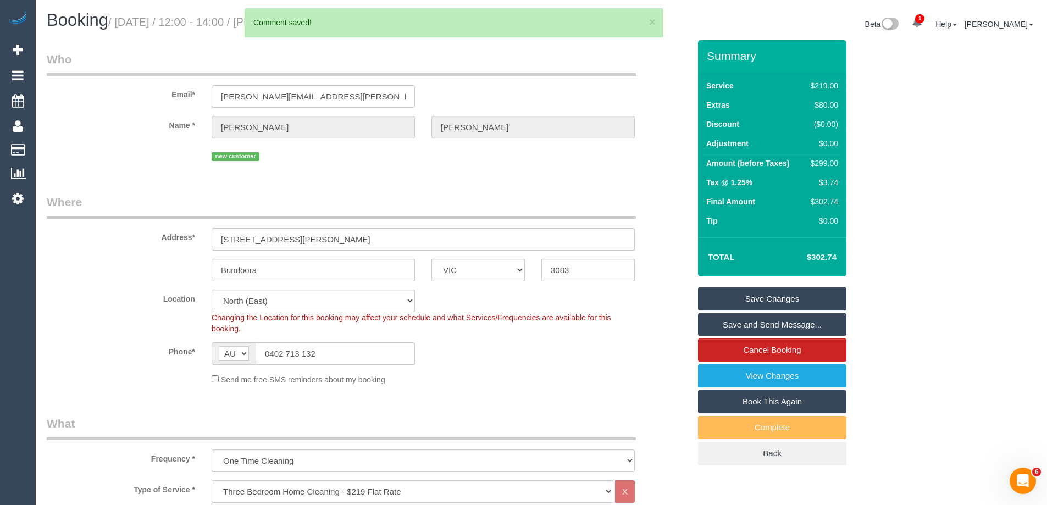
click at [730, 330] on link "Save and Send Message..." at bounding box center [772, 324] width 148 height 23
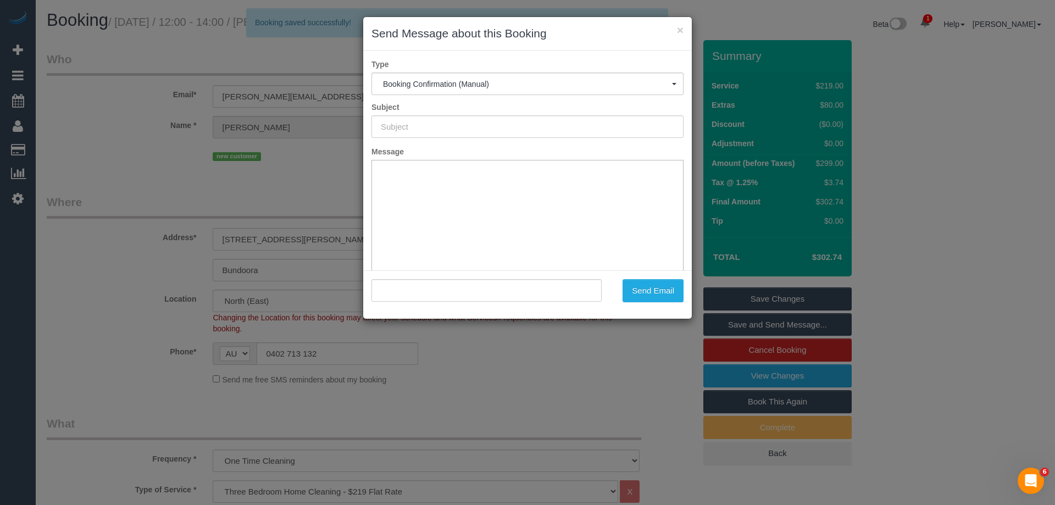
type input "Booking Confirmed"
type input ""[PERSON_NAME]" <[PERSON_NAME][EMAIL_ADDRESS][PERSON_NAME][DOMAIN_NAME]>"
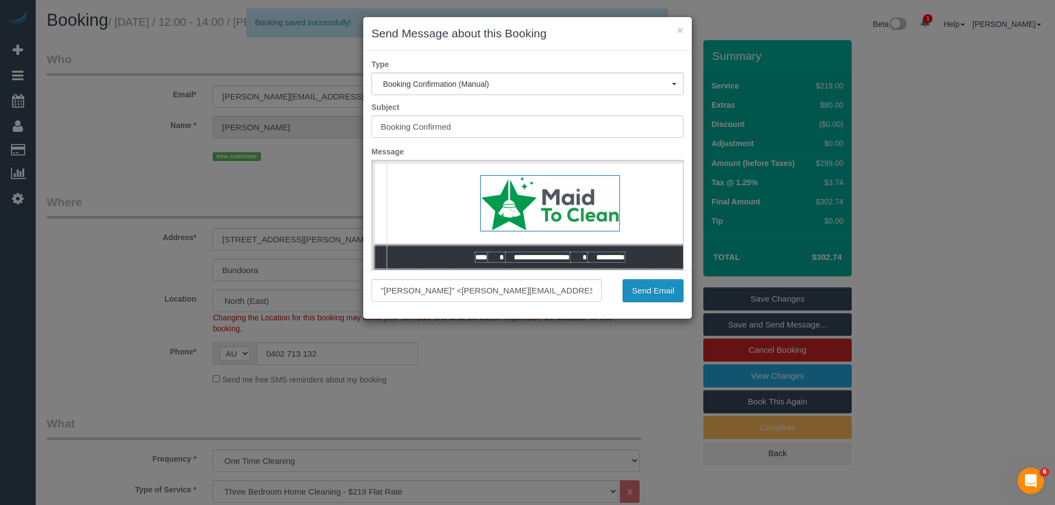
click at [642, 296] on button "Send Email" at bounding box center [653, 290] width 61 height 23
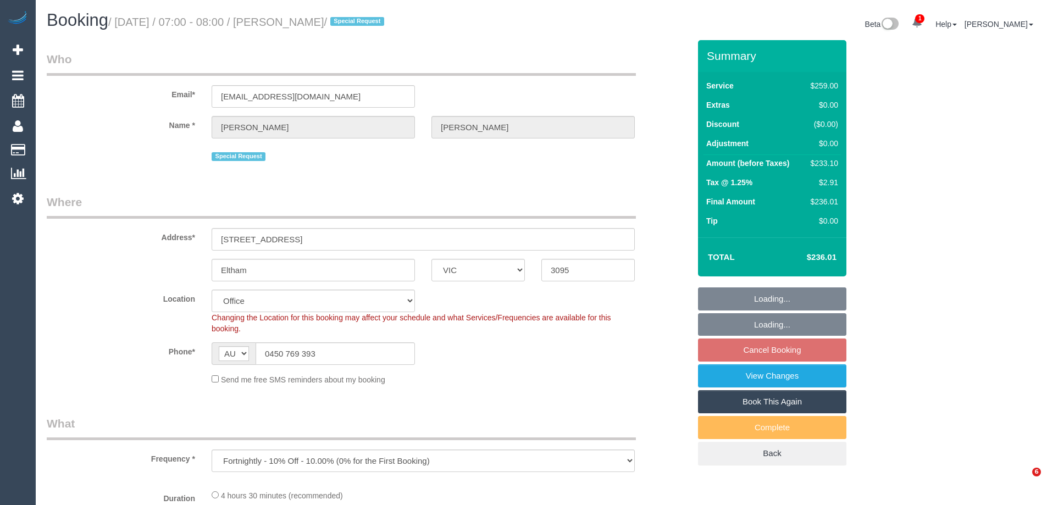
select select "VIC"
select select "number:30"
select select "number:14"
select select "number:19"
select select "number:24"
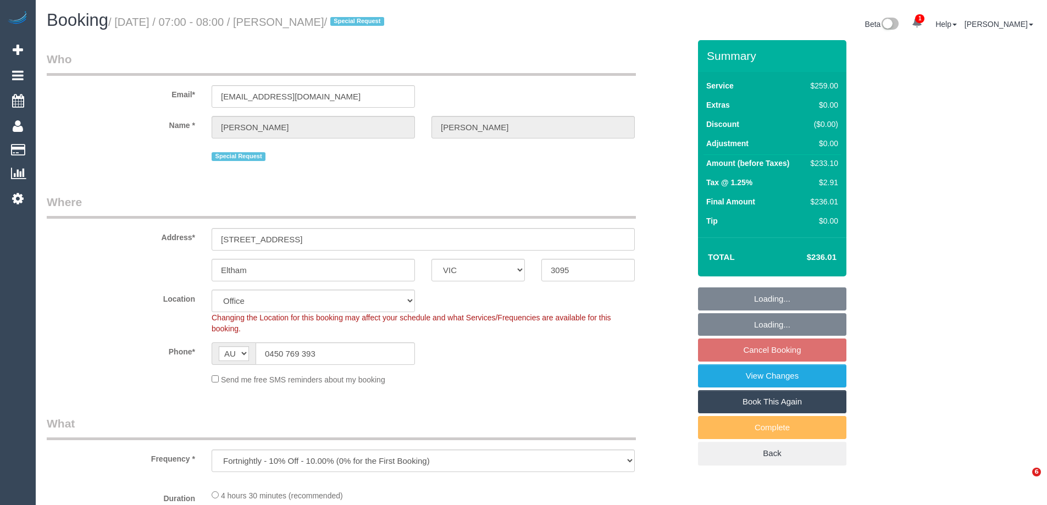
select select "number:35"
select select "number:12"
select select "object:2051"
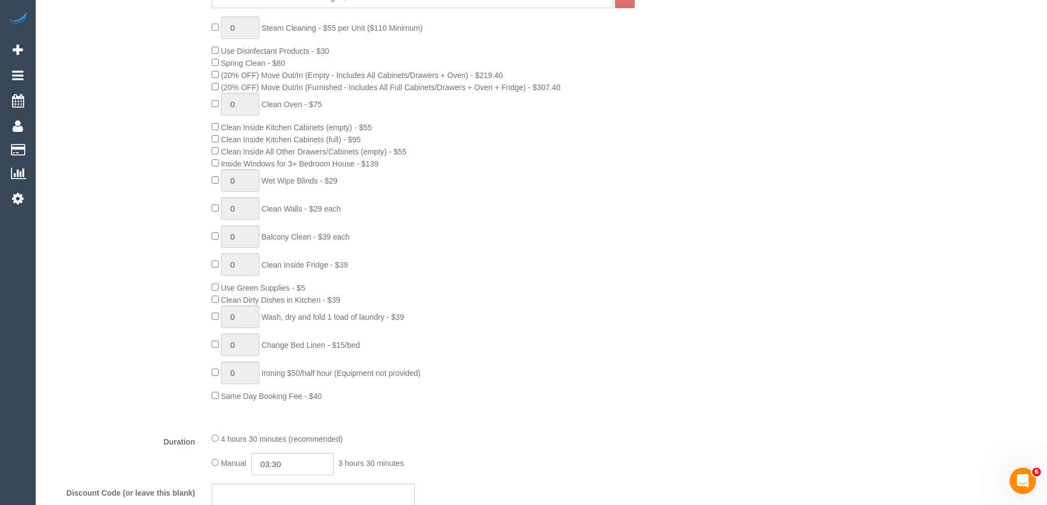
scroll to position [604, 0]
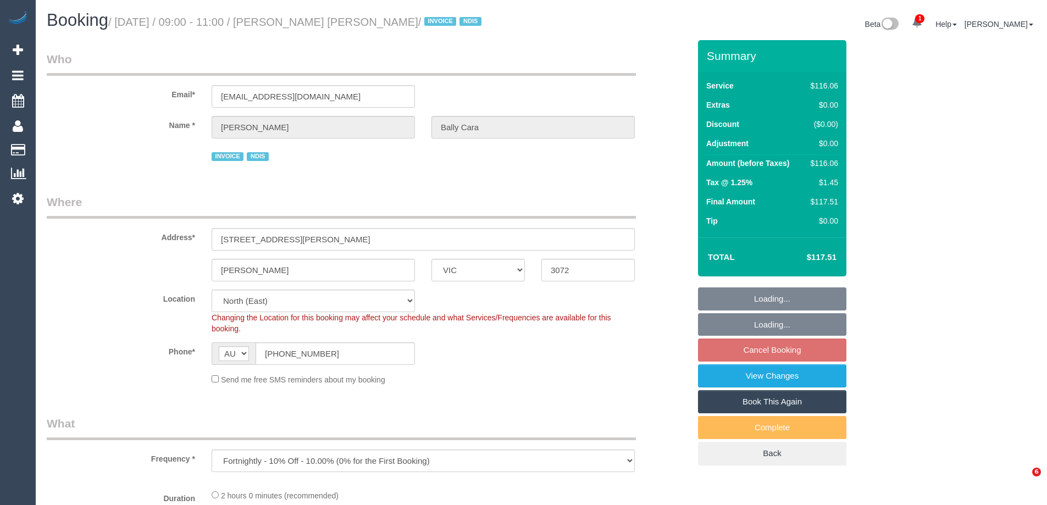
select select "VIC"
select select "number:28"
select select "number:14"
select select "number:19"
select select "number:36"
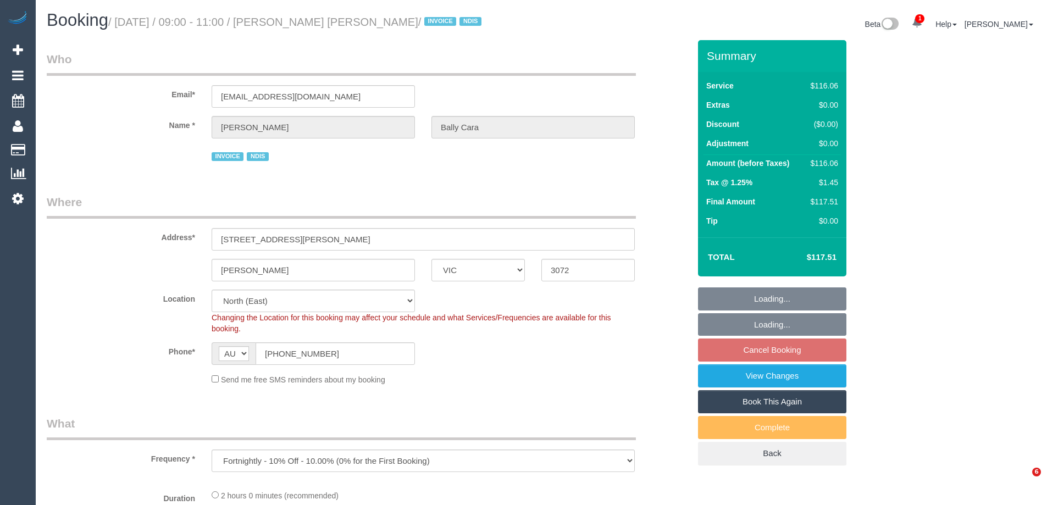
select select "number:35"
select select "number:11"
select select "object:701"
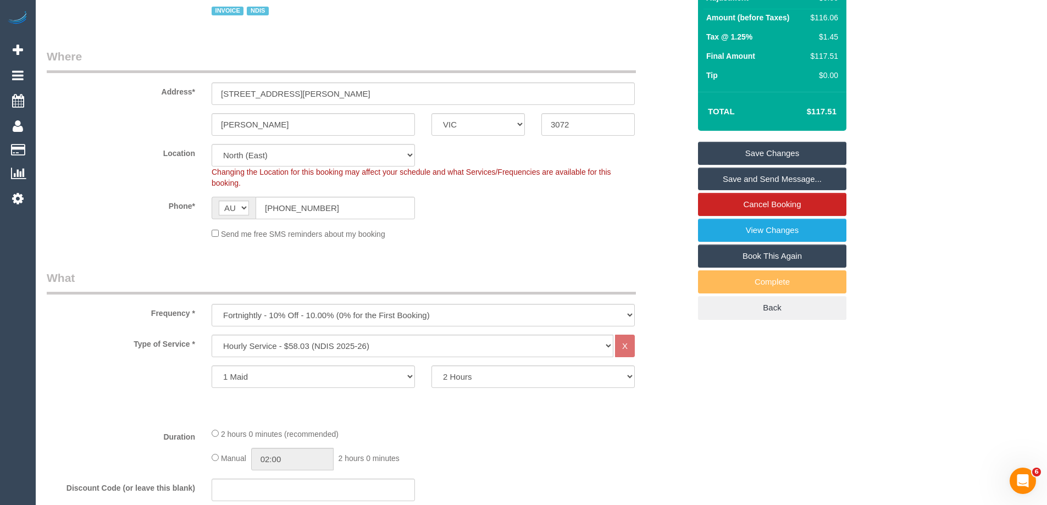
scroll to position [165, 0]
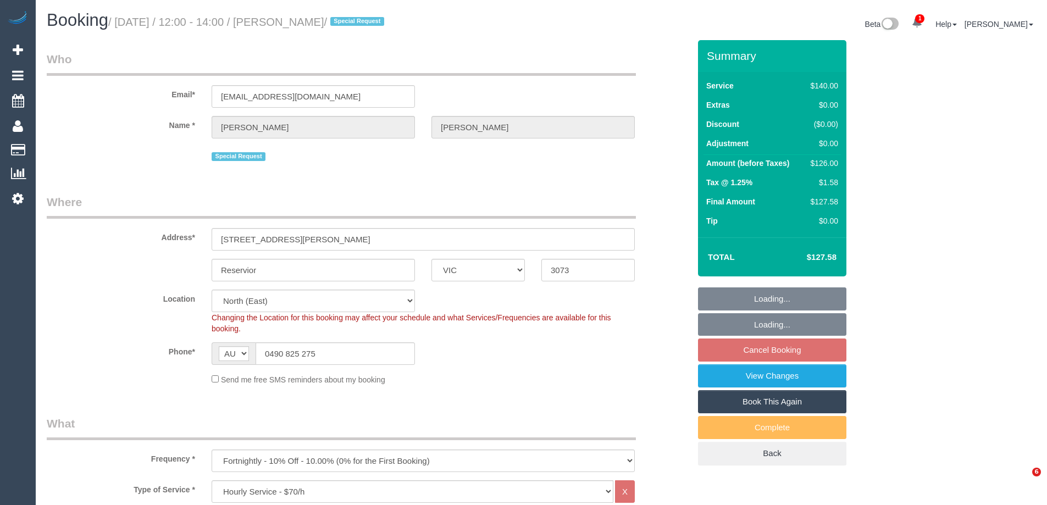
select select "VIC"
select select "number:28"
select select "number:14"
select select "number:19"
select select "number:23"
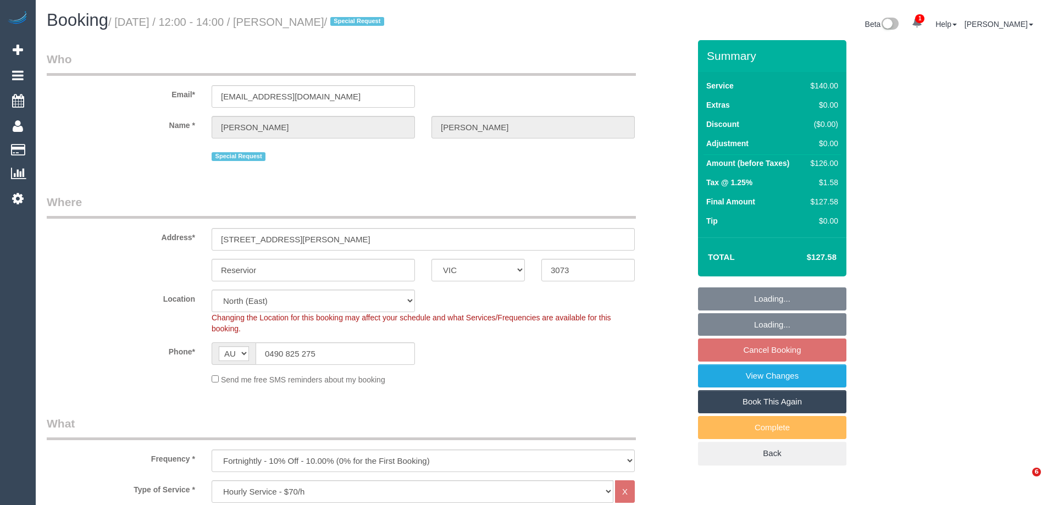
select select "number:34"
select select "number:26"
select select "spot3"
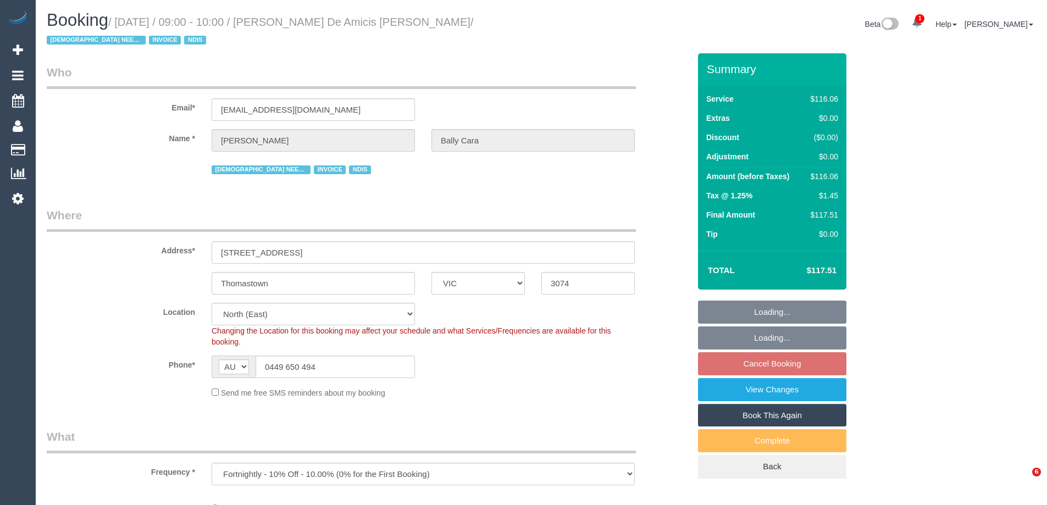
select select "VIC"
select select "number:28"
select select "number:14"
select select "number:19"
select select "number:25"
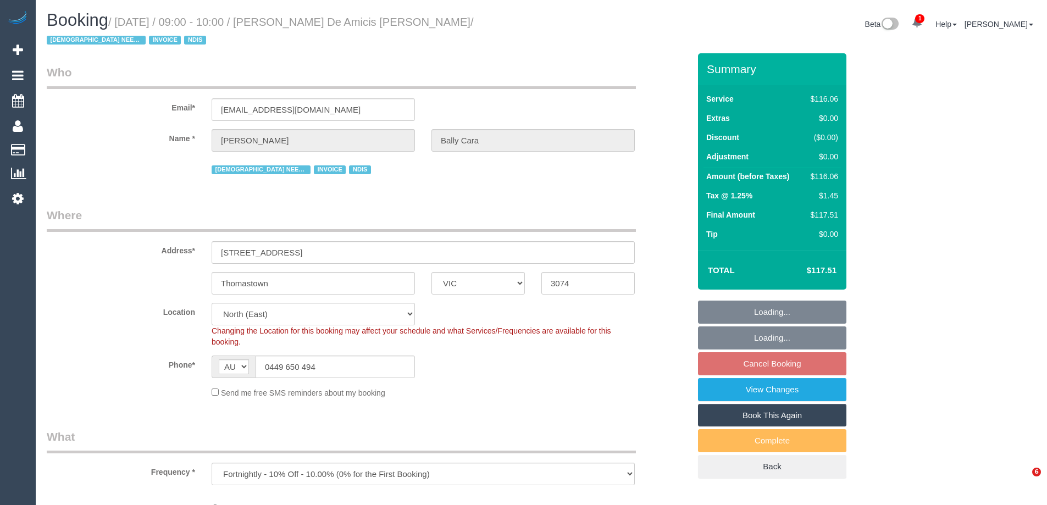
select select "number:35"
select select "number:11"
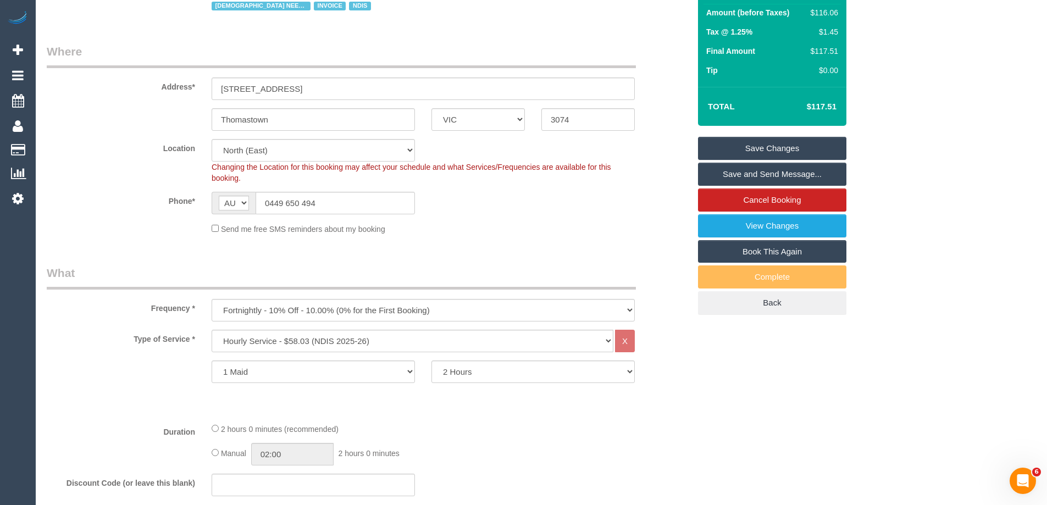
scroll to position [165, 0]
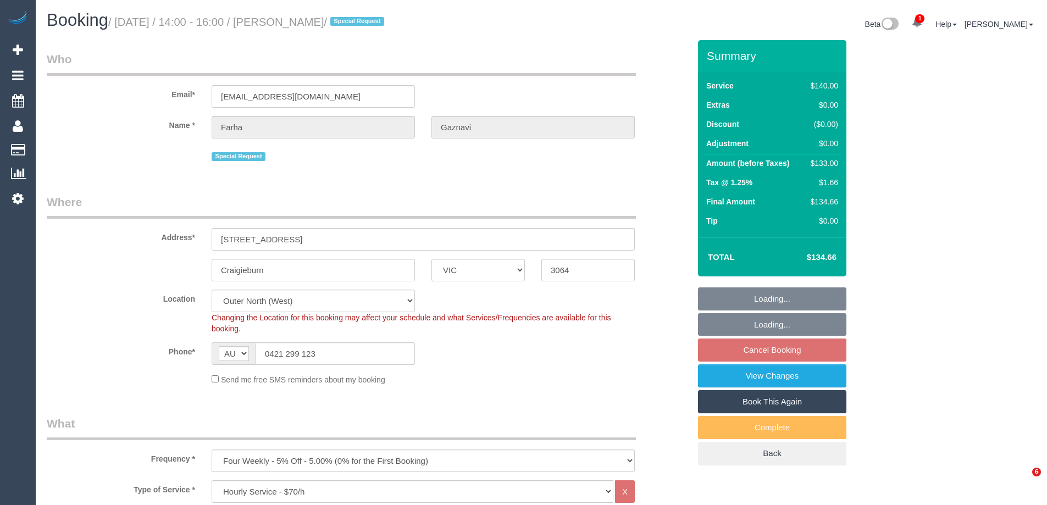
select select "VIC"
select select "string:stripe-pm_1QZ2hl2GScqysDRVuALNhXpg"
select select "spot5"
select select "number:29"
select select "number:14"
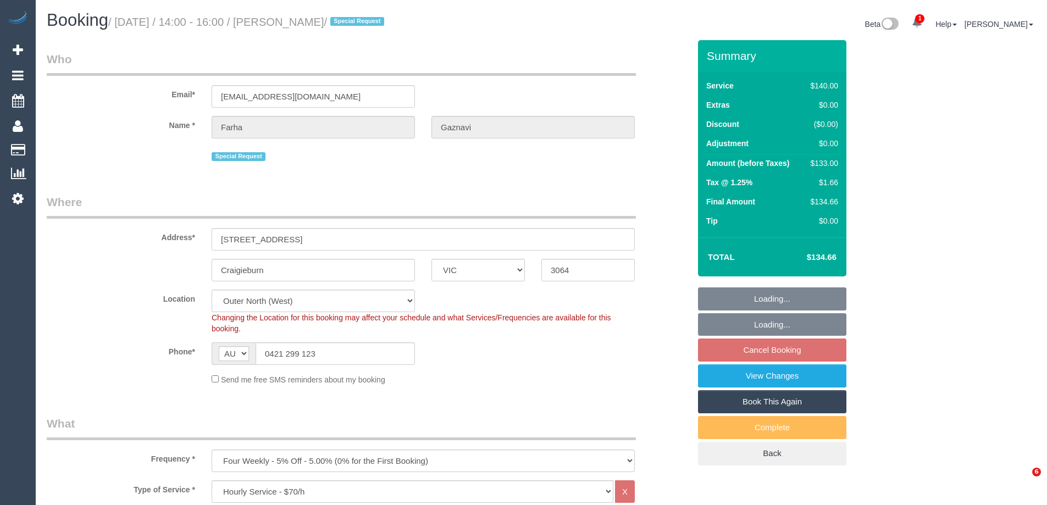
select select "number:19"
select select "number:36"
select select "number:34"
select select "number:13"
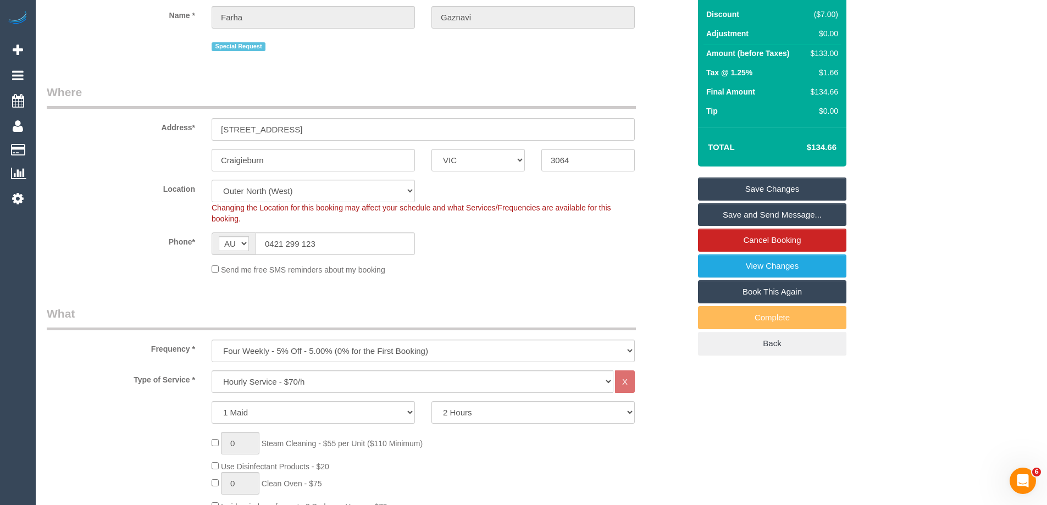
scroll to position [275, 0]
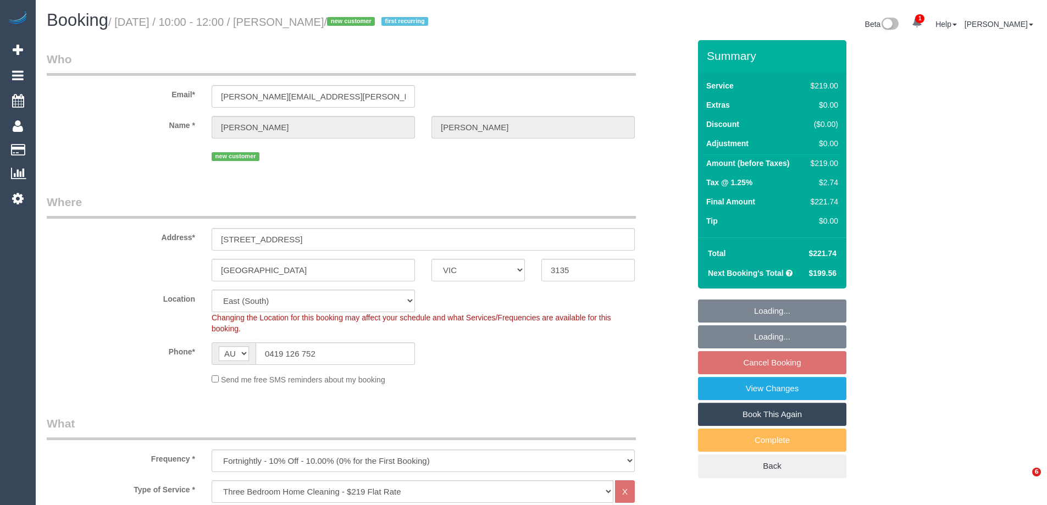
select select "VIC"
select select "spot3"
select select "number:27"
select select "number:14"
select select "number:19"
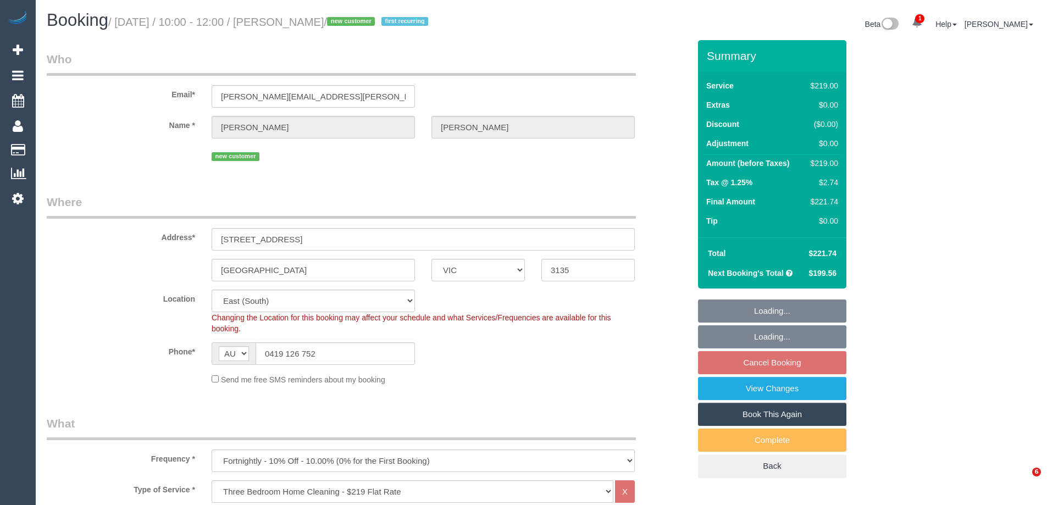
select select "number:23"
select select "number:34"
select select "number:12"
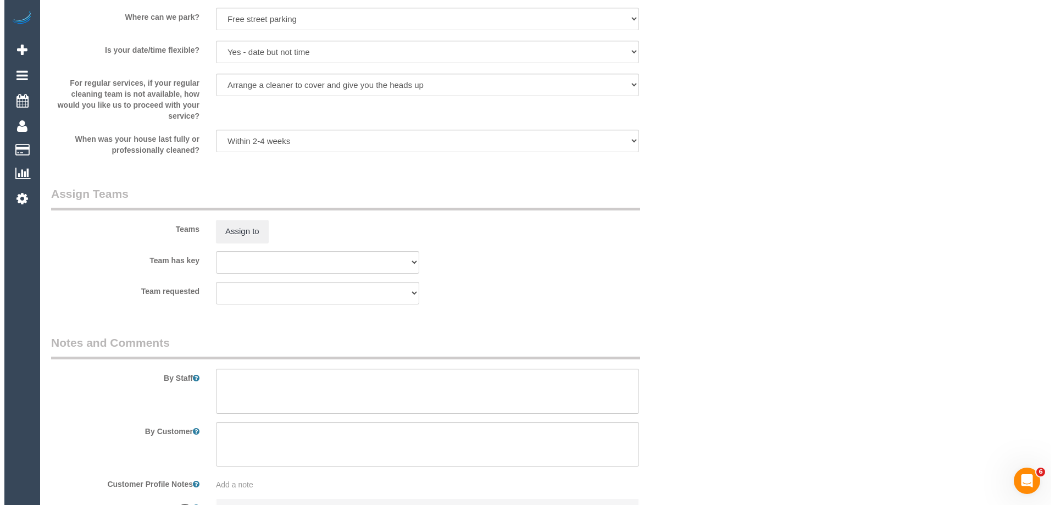
scroll to position [1538, 0]
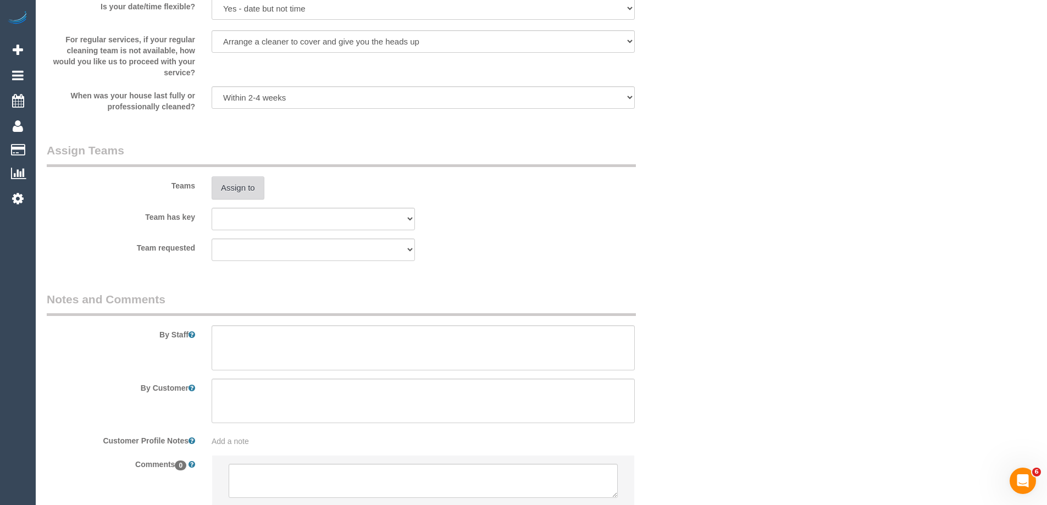
click at [235, 195] on button "Assign to" at bounding box center [238, 187] width 53 height 23
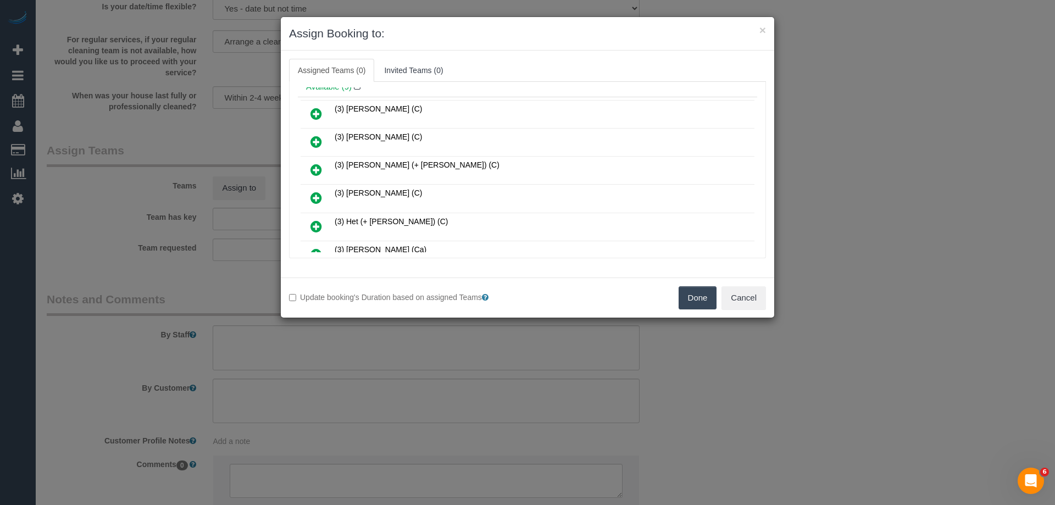
scroll to position [110, 0]
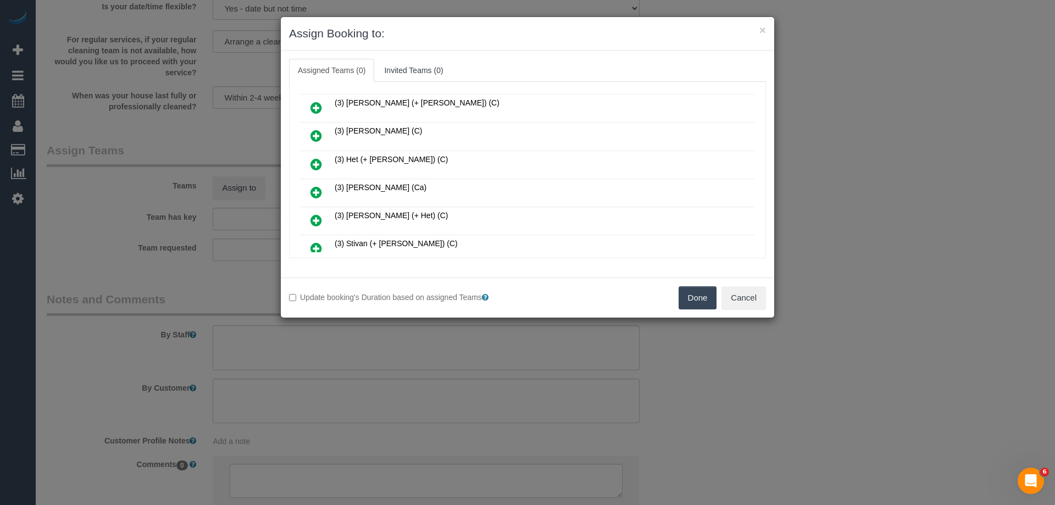
click at [319, 190] on icon at bounding box center [316, 192] width 12 height 13
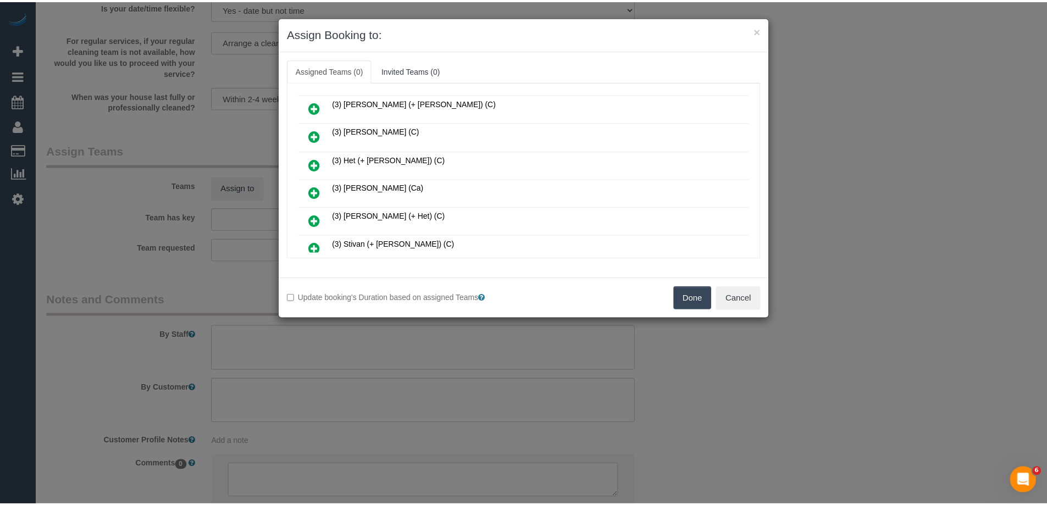
scroll to position [136, 0]
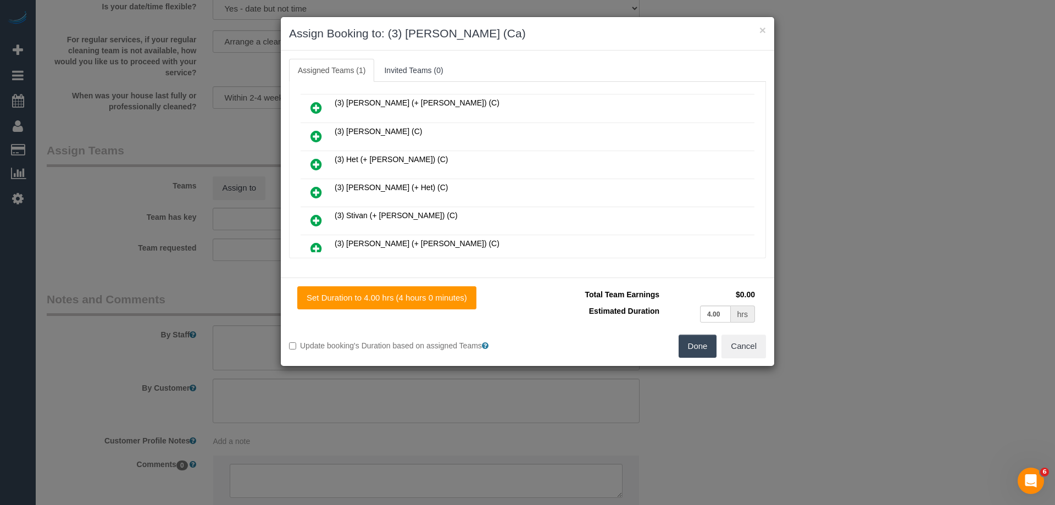
click at [692, 340] on button "Done" at bounding box center [698, 346] width 38 height 23
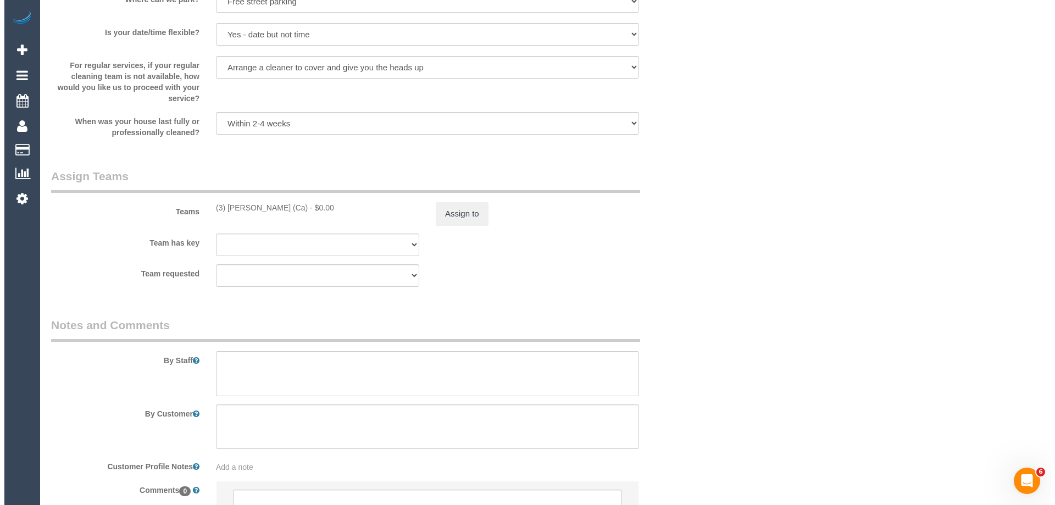
scroll to position [1593, 0]
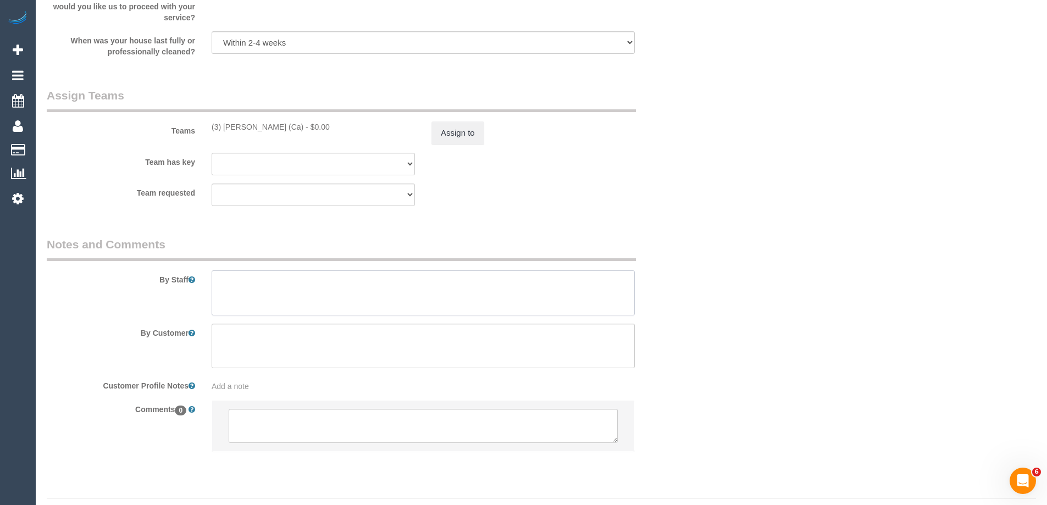
click at [256, 286] on textarea at bounding box center [423, 292] width 423 height 45
click at [448, 124] on button "Assign to" at bounding box center [457, 132] width 53 height 23
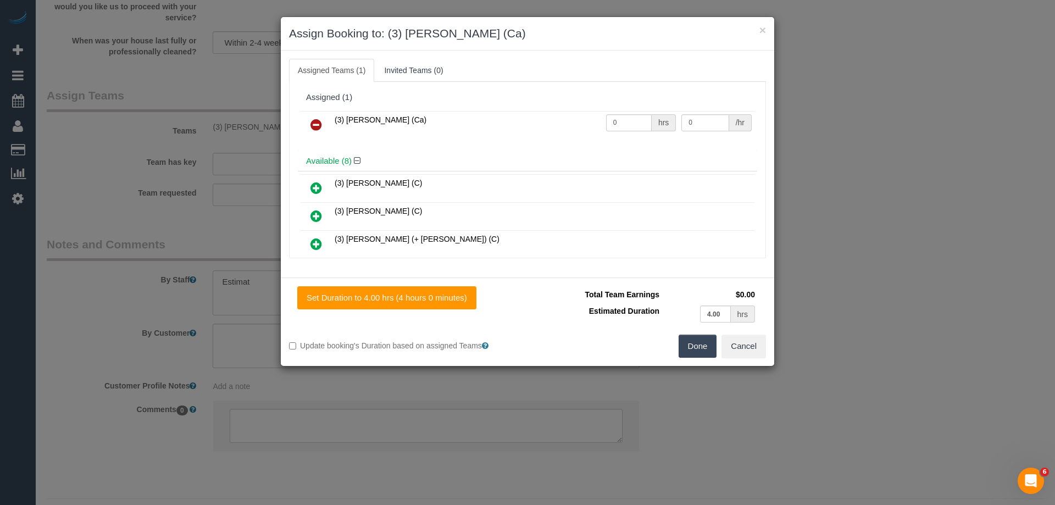
click at [323, 118] on link at bounding box center [316, 125] width 26 height 22
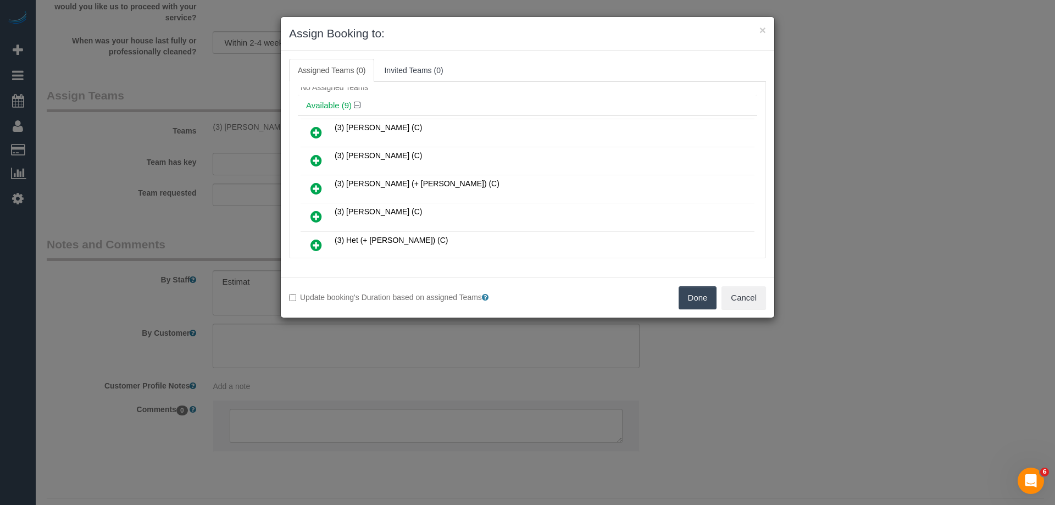
scroll to position [55, 0]
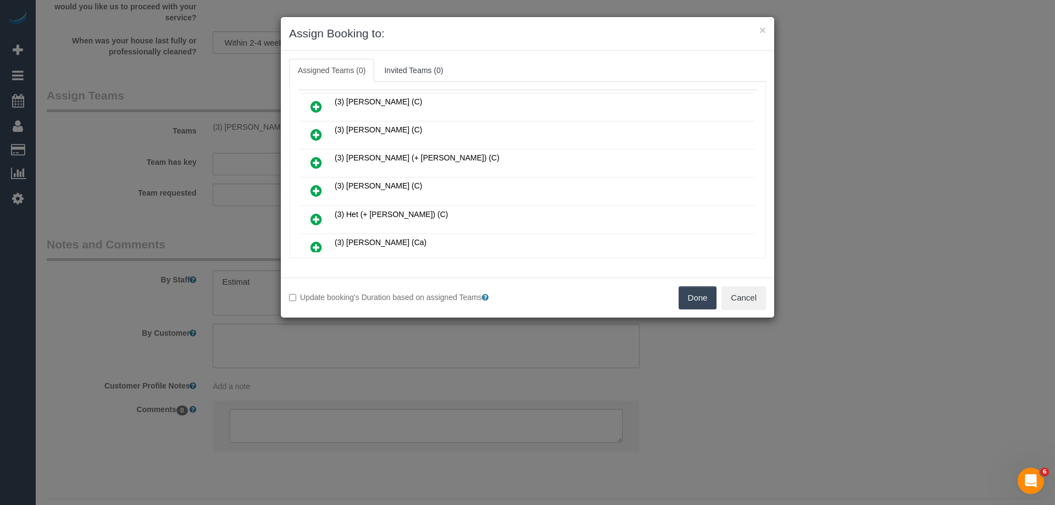
click at [317, 188] on icon at bounding box center [316, 190] width 12 height 13
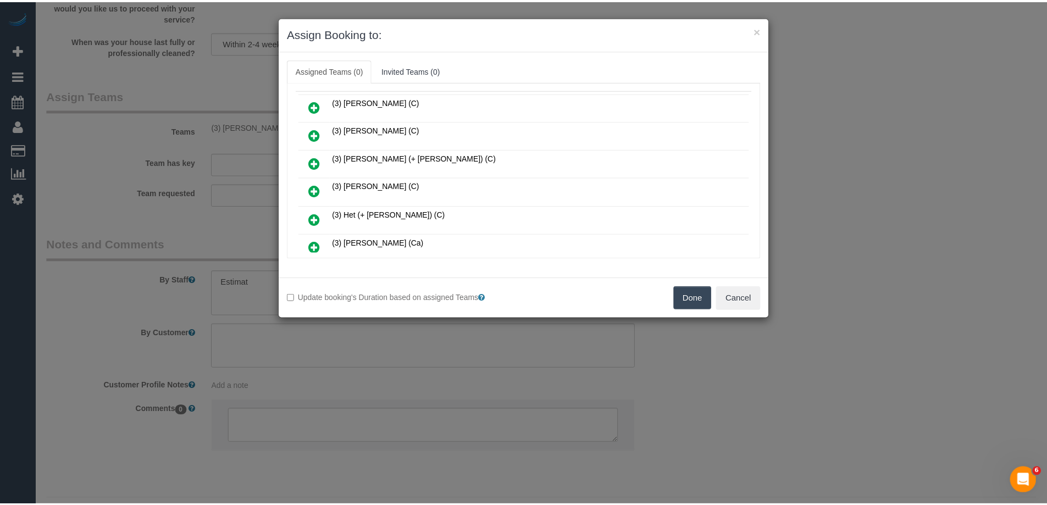
scroll to position [81, 0]
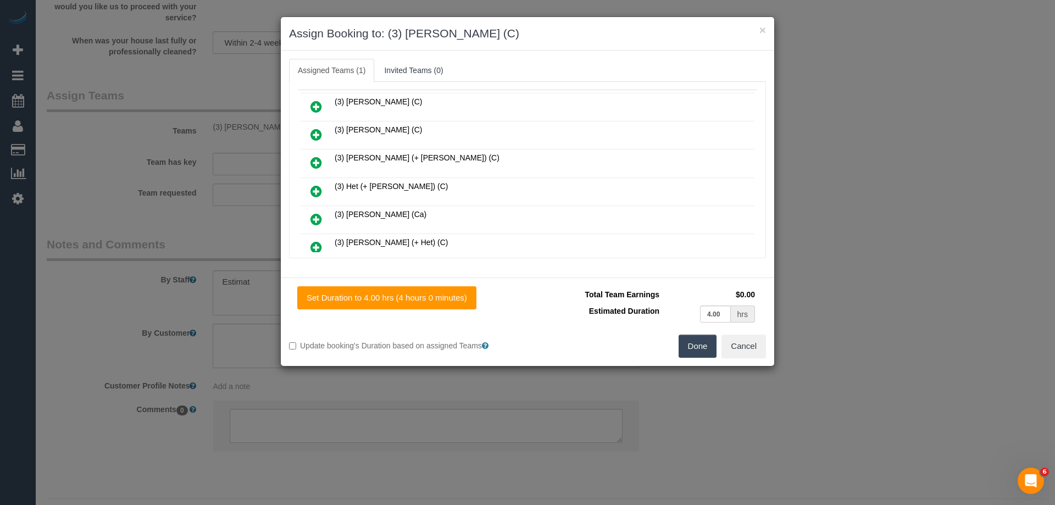
click at [702, 352] on button "Done" at bounding box center [698, 346] width 38 height 23
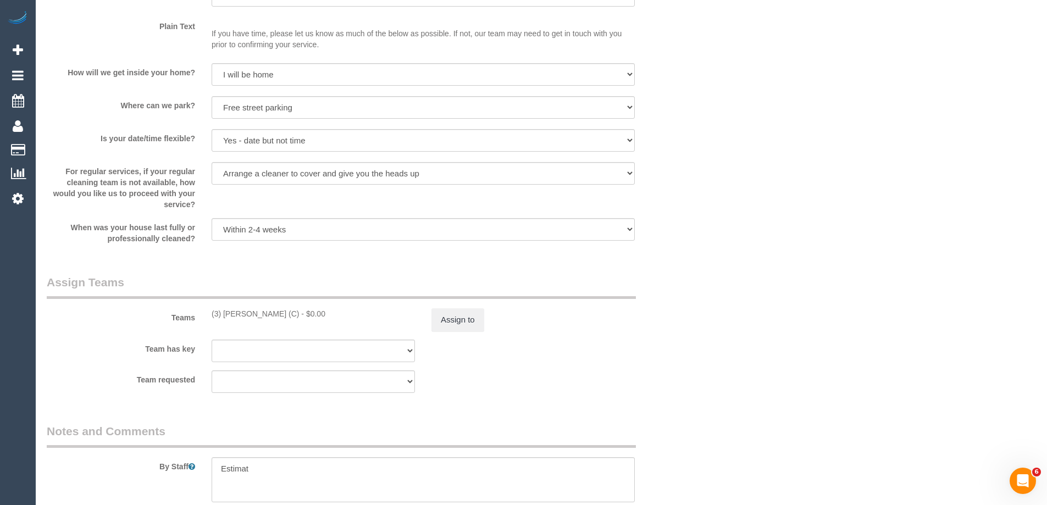
scroll to position [1538, 0]
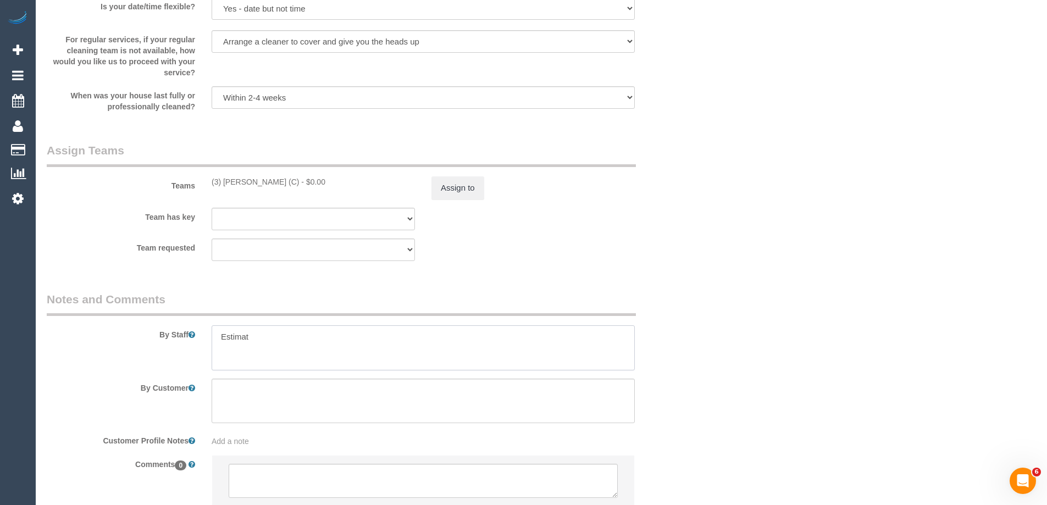
click at [257, 343] on textarea at bounding box center [423, 347] width 423 height 45
type textarea "Estimated time of 3.5-4 hrs"
click at [468, 182] on button "Assign to" at bounding box center [457, 187] width 53 height 23
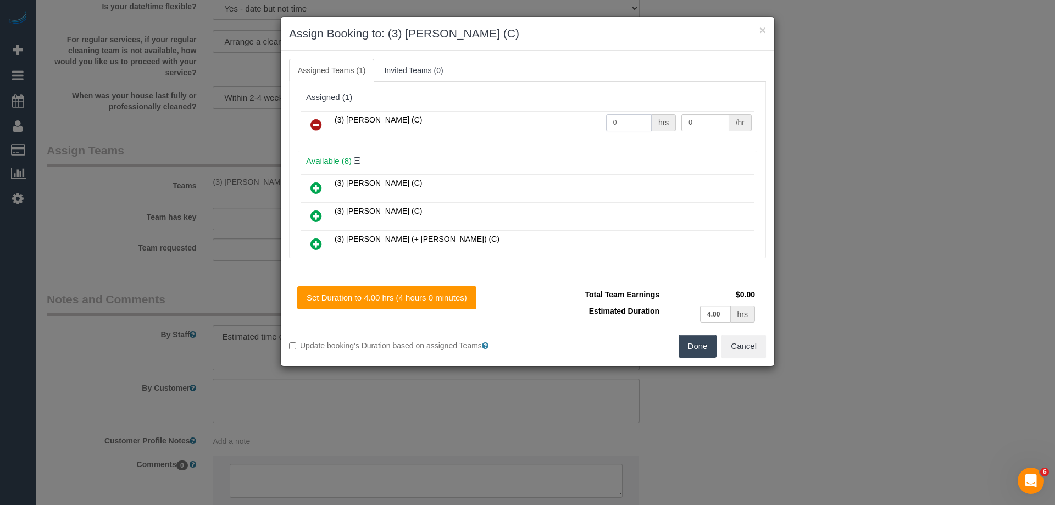
drag, startPoint x: 581, startPoint y: 121, endPoint x: 587, endPoint y: 121, distance: 6.0
click at [579, 121] on tr "(3) Denuwan Lamahewa (C) 0 hrs 0 /hr" at bounding box center [528, 125] width 454 height 28
drag, startPoint x: 618, startPoint y: 121, endPoint x: 545, endPoint y: 121, distance: 72.5
click at [545, 121] on tr "(3) Denuwan Lamahewa (C) 0 hrs 0 /hr" at bounding box center [528, 125] width 454 height 28
type input "1"
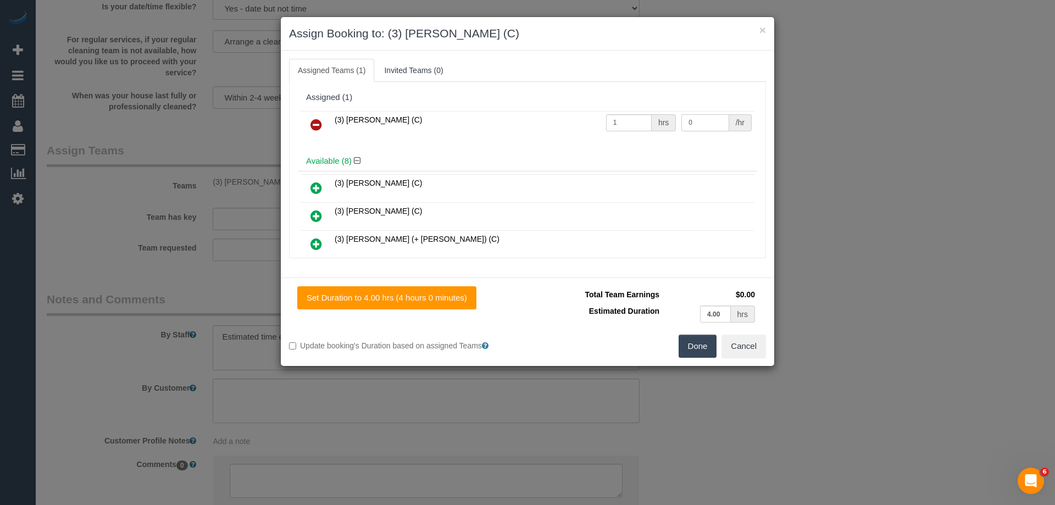
drag, startPoint x: 688, startPoint y: 122, endPoint x: 625, endPoint y: 122, distance: 63.2
click at [625, 122] on tr "(3) Denuwan Lamahewa (C) 1 hrs 0 /hr" at bounding box center [528, 125] width 454 height 28
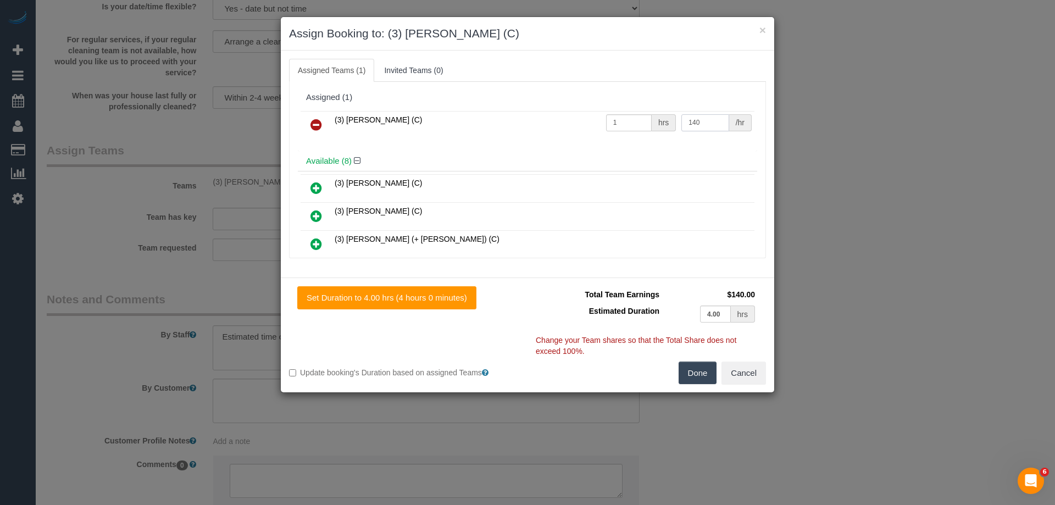
type input "140"
click at [692, 370] on button "Done" at bounding box center [698, 373] width 38 height 23
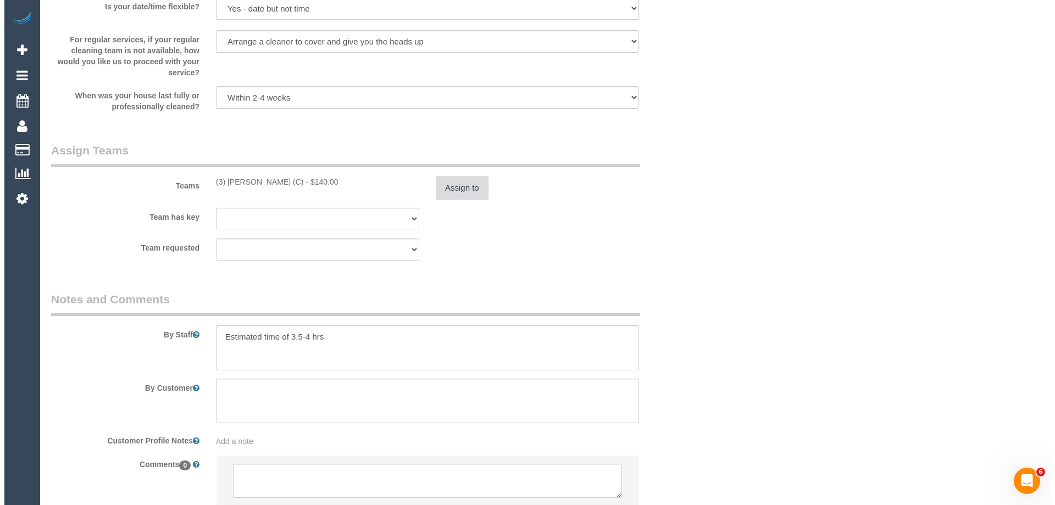
scroll to position [0, 0]
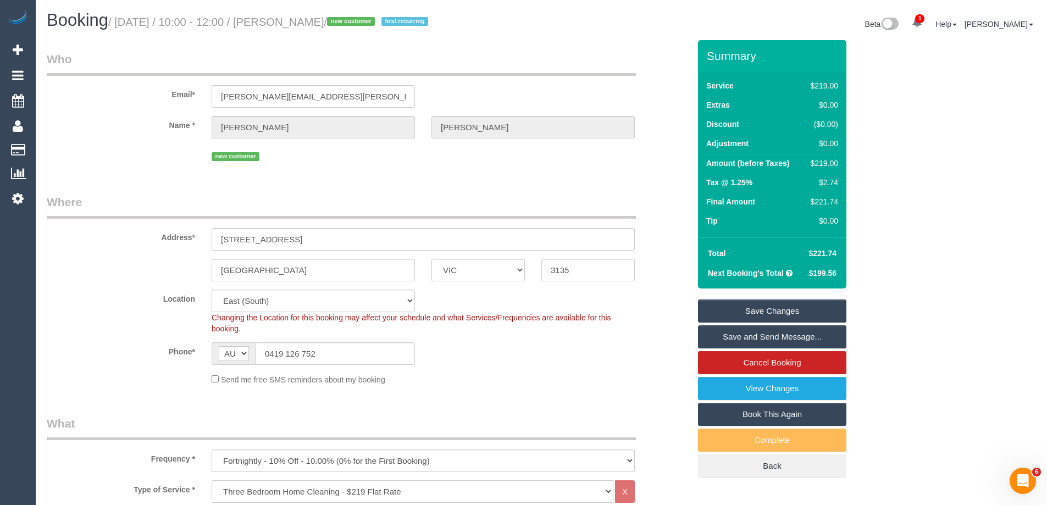
drag, startPoint x: 354, startPoint y: 19, endPoint x: 291, endPoint y: 19, distance: 63.7
click at [291, 19] on small "/ October 02, 2025 / 10:00 - 12:00 / Helen Collyer / new customer first recurri…" at bounding box center [269, 22] width 323 height 12
copy small "Helen Collyer"
click at [723, 311] on link "Save Changes" at bounding box center [772, 310] width 148 height 23
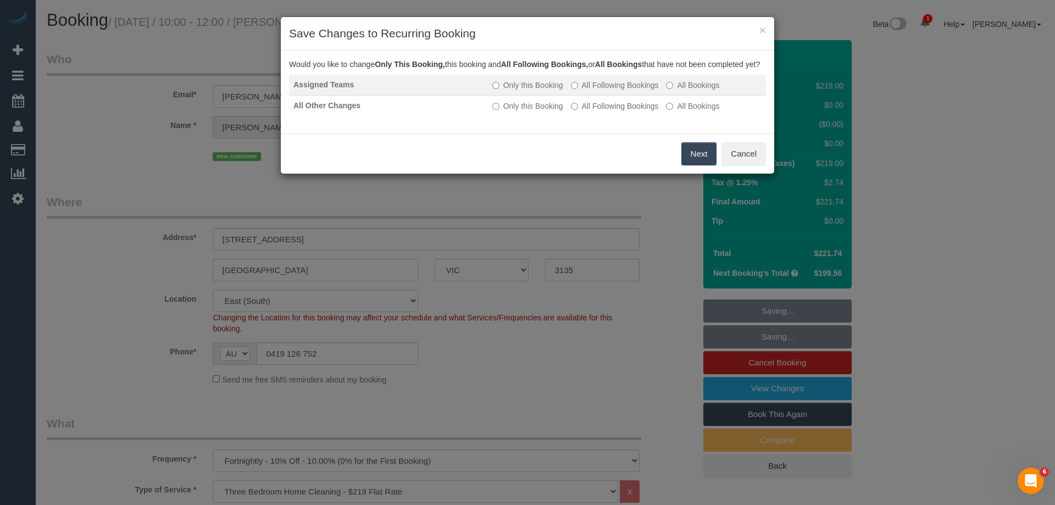
click at [584, 91] on label "All Following Bookings" at bounding box center [615, 85] width 88 height 11
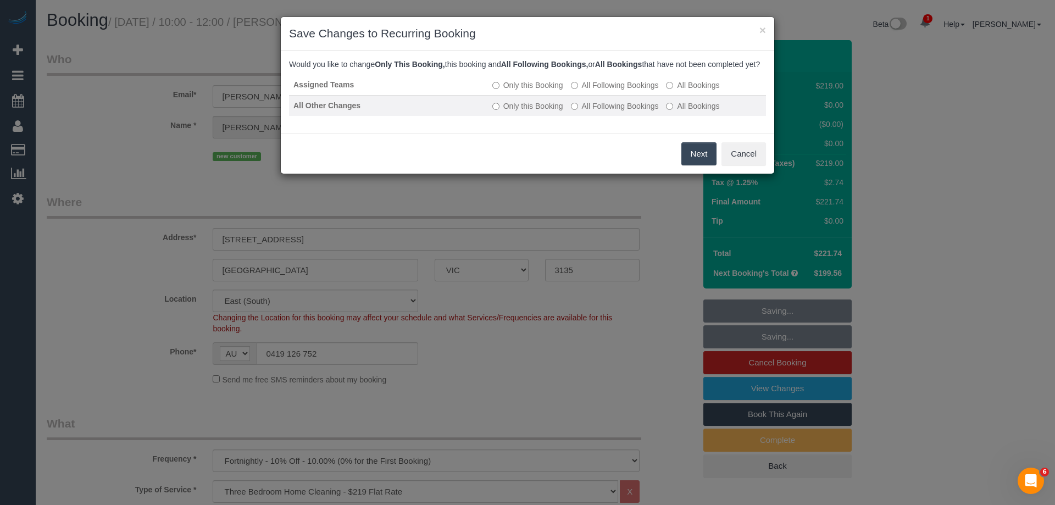
click at [592, 112] on label "All Following Bookings" at bounding box center [615, 106] width 88 height 11
drag, startPoint x: 702, startPoint y: 163, endPoint x: 548, endPoint y: 122, distance: 159.3
click at [702, 164] on button "Save" at bounding box center [697, 153] width 37 height 23
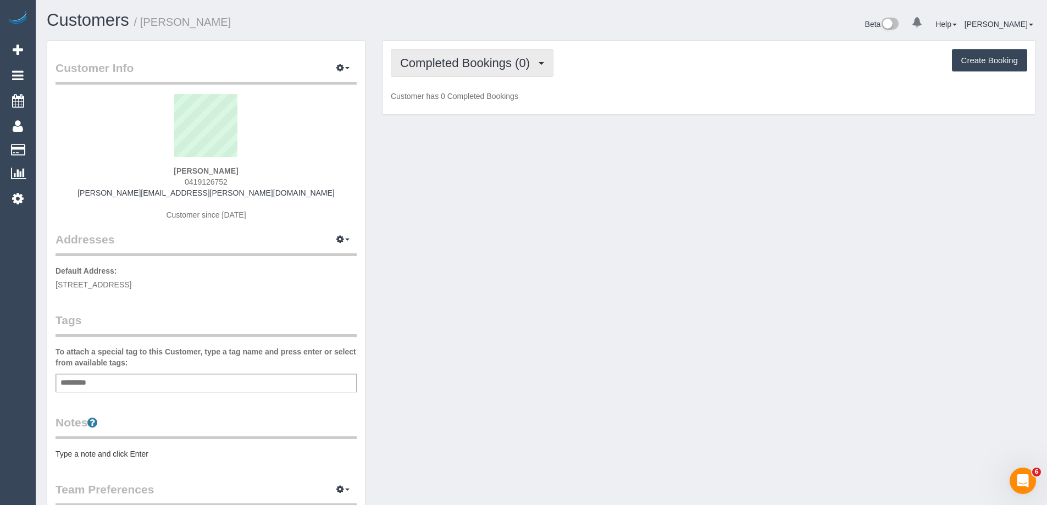
click at [459, 63] on span "Completed Bookings (0)" at bounding box center [467, 63] width 135 height 14
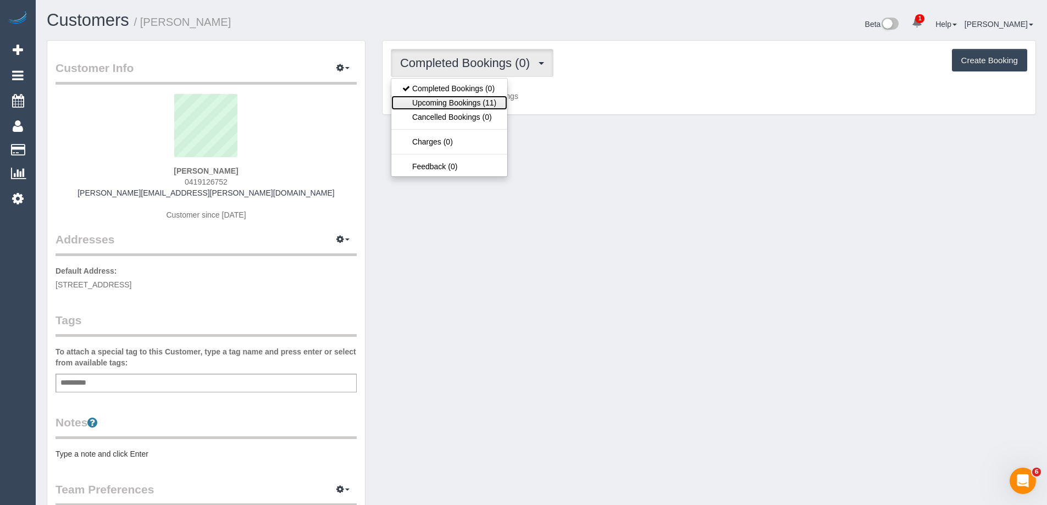
click at [473, 103] on link "Upcoming Bookings (11)" at bounding box center [449, 103] width 116 height 14
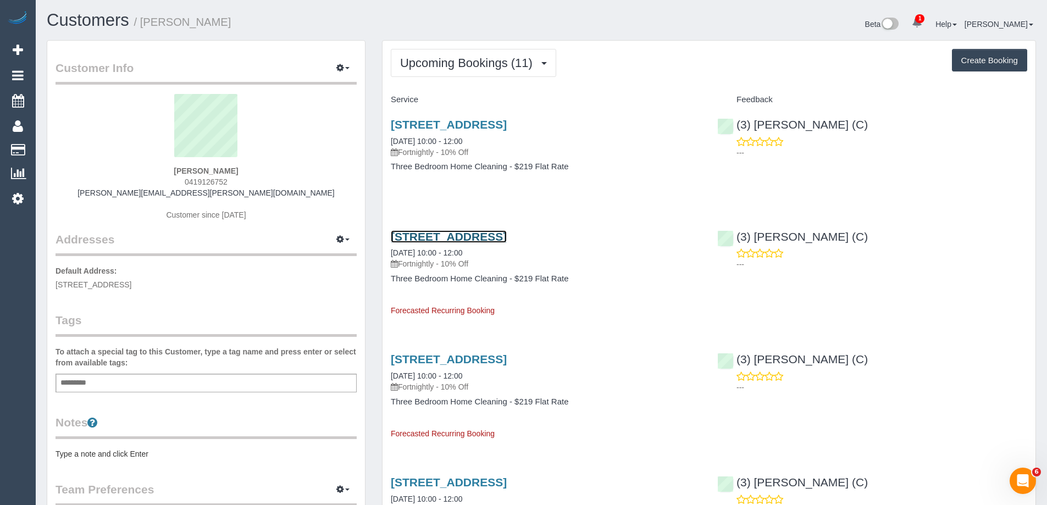
click at [479, 235] on link "24, Pinewood Ave, Ringwood East, VIC 3135" at bounding box center [449, 236] width 116 height 13
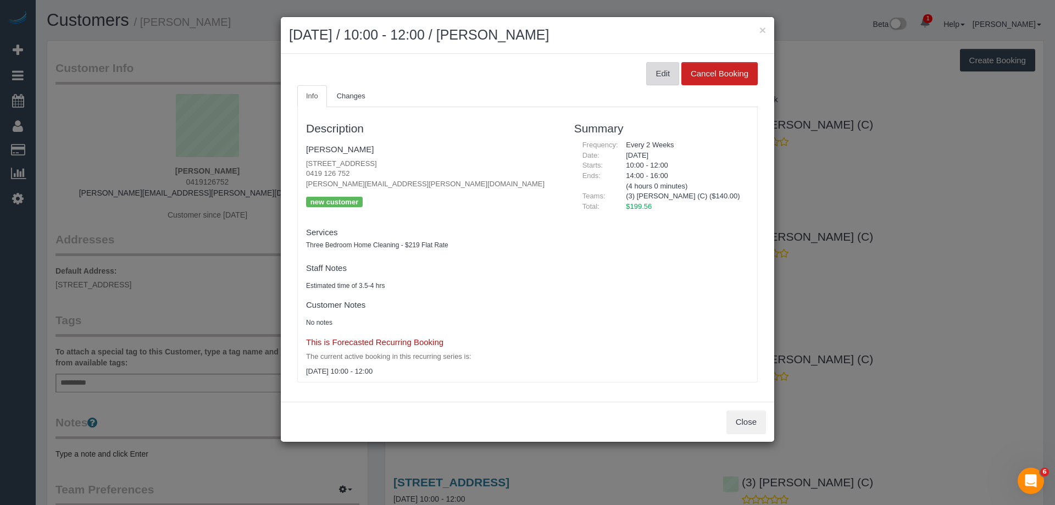
click at [655, 70] on button "Edit" at bounding box center [662, 73] width 33 height 23
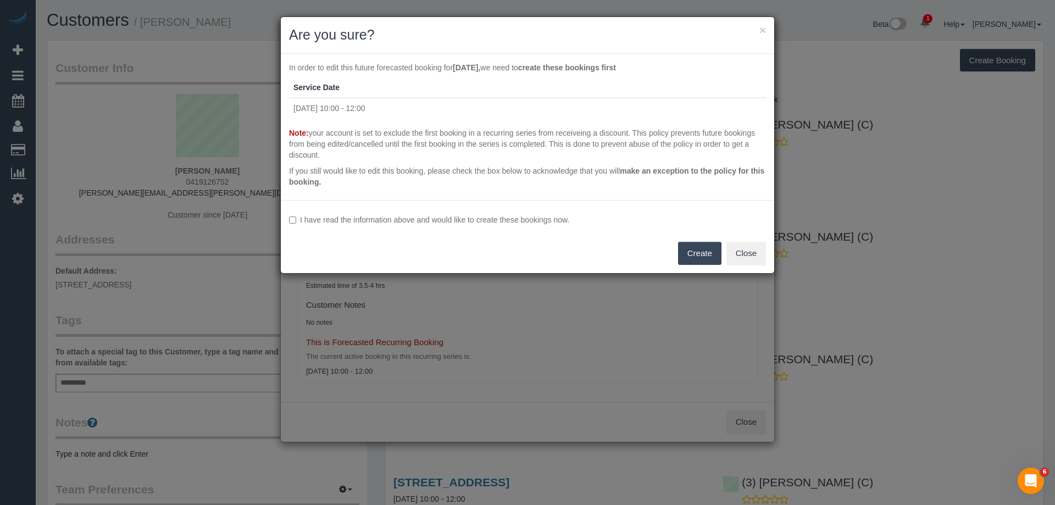
click at [340, 220] on label "I have read the information above and would like to create these bookings now." at bounding box center [527, 219] width 477 height 11
click at [699, 252] on button "Create" at bounding box center [699, 253] width 43 height 23
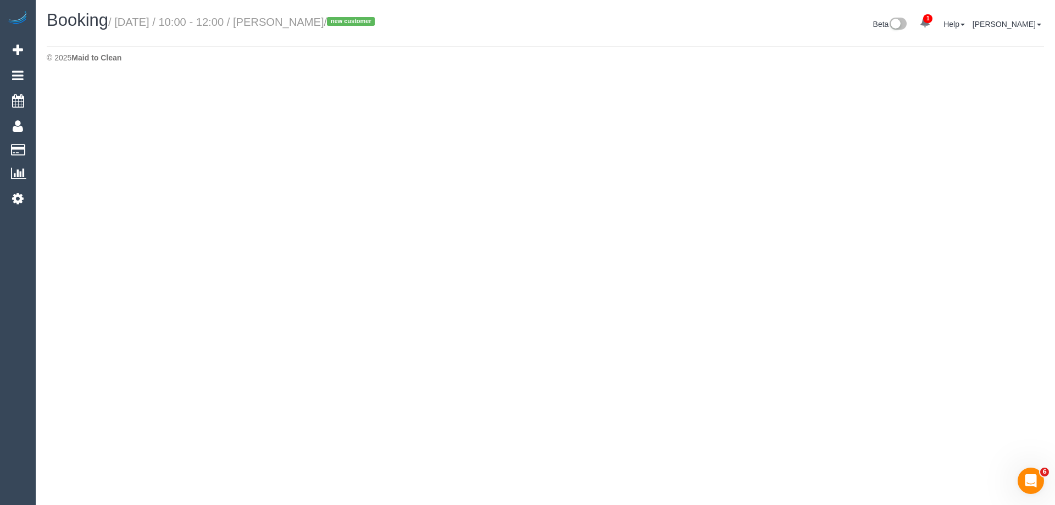
select select "VIC"
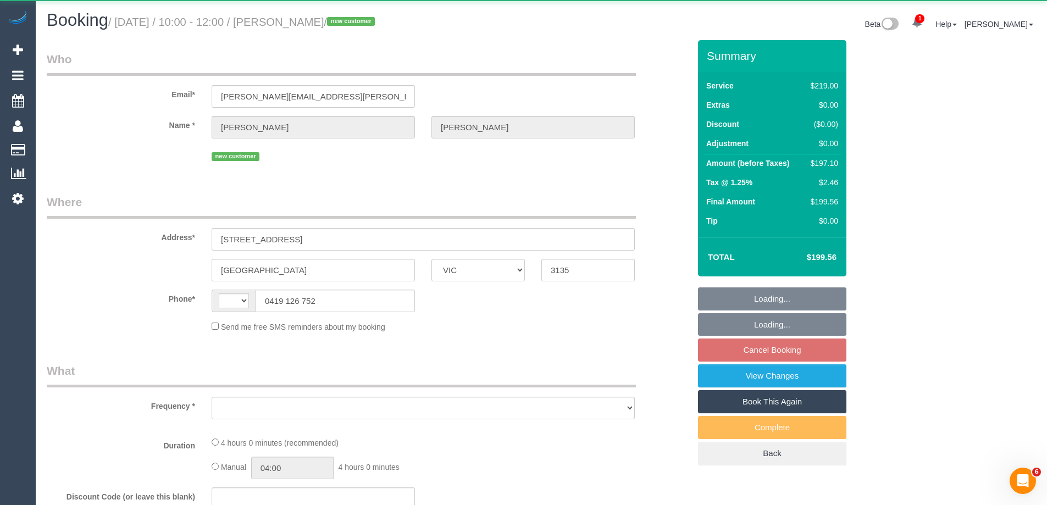
select select "string:AU"
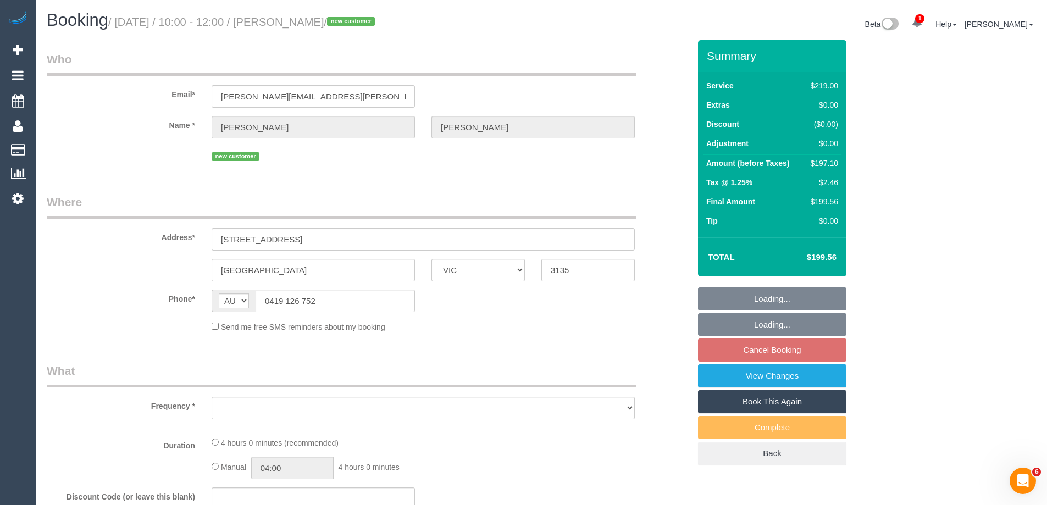
select select "object:1175"
select select "string:stripe-pm_1SBR5v2GScqysDRVuq3ah3JH"
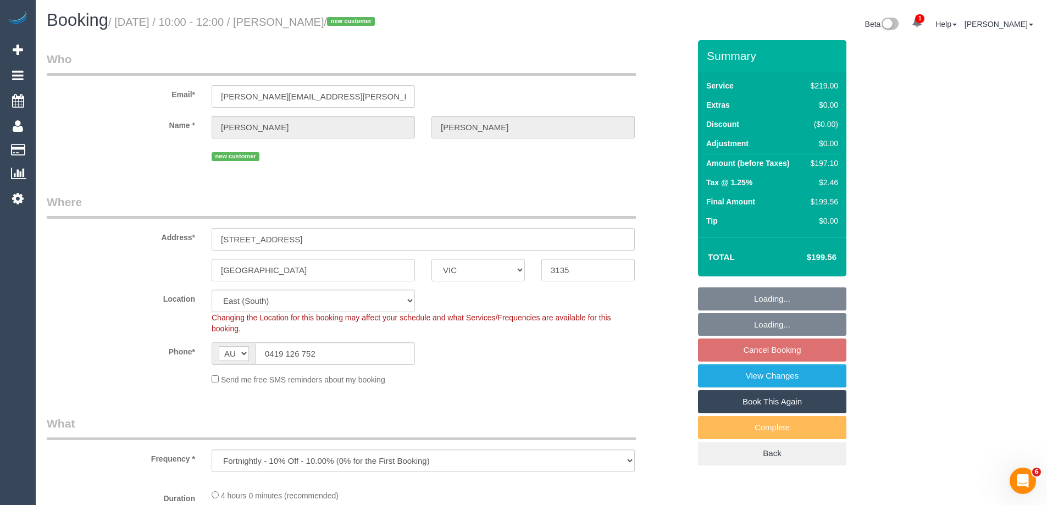
select select "object:1333"
select select "spot3"
select select "number:27"
select select "number:14"
select select "number:19"
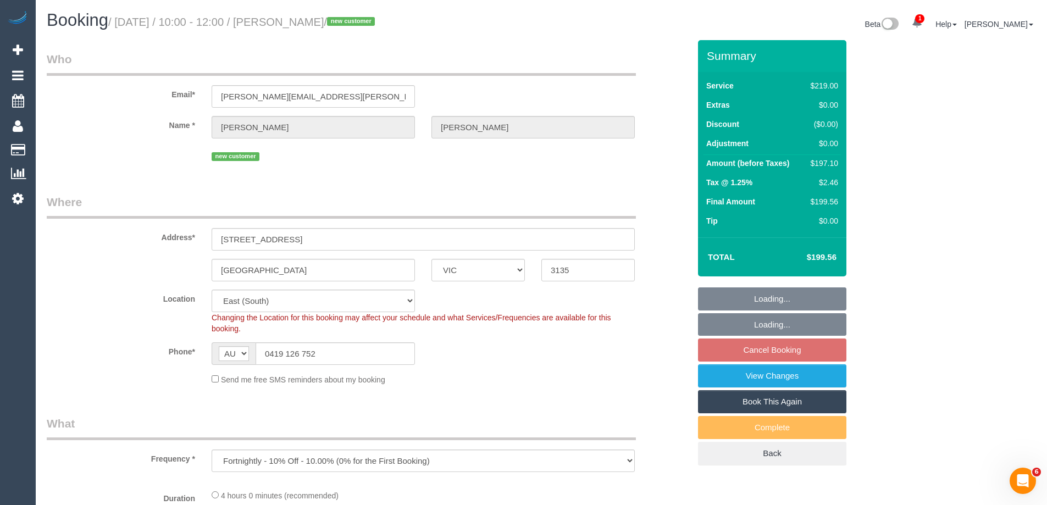
select select "number:23"
select select "number:34"
select select "number:12"
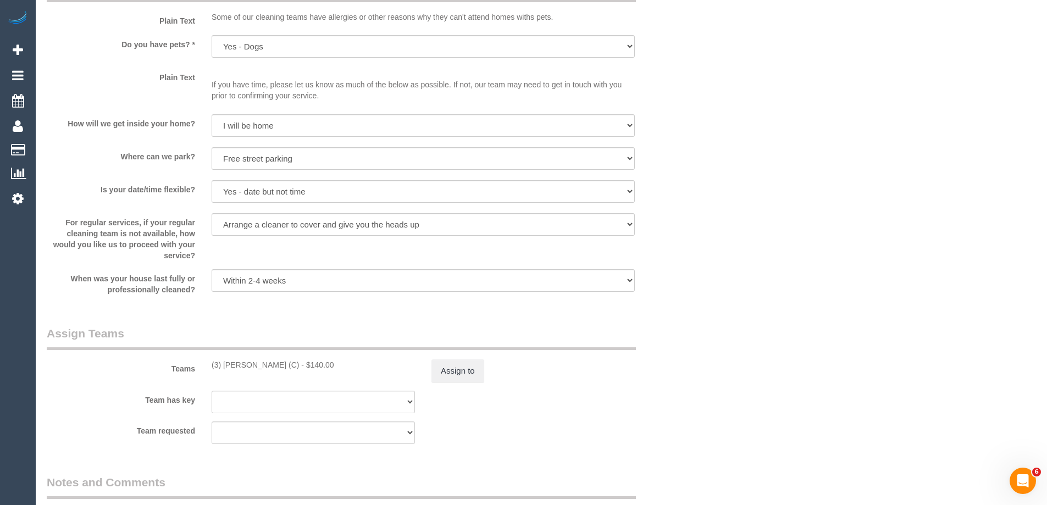
scroll to position [1593, 0]
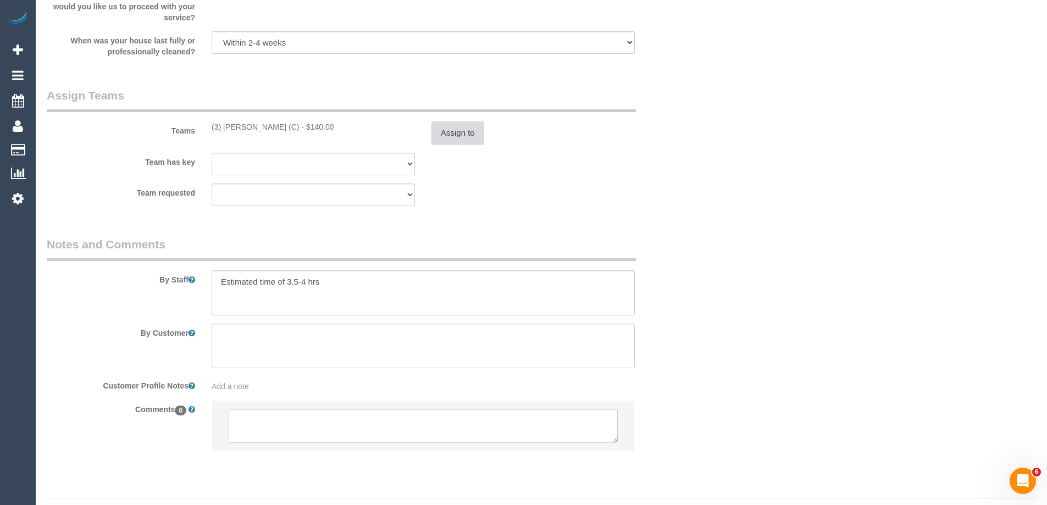
click at [456, 135] on button "Assign to" at bounding box center [457, 132] width 53 height 23
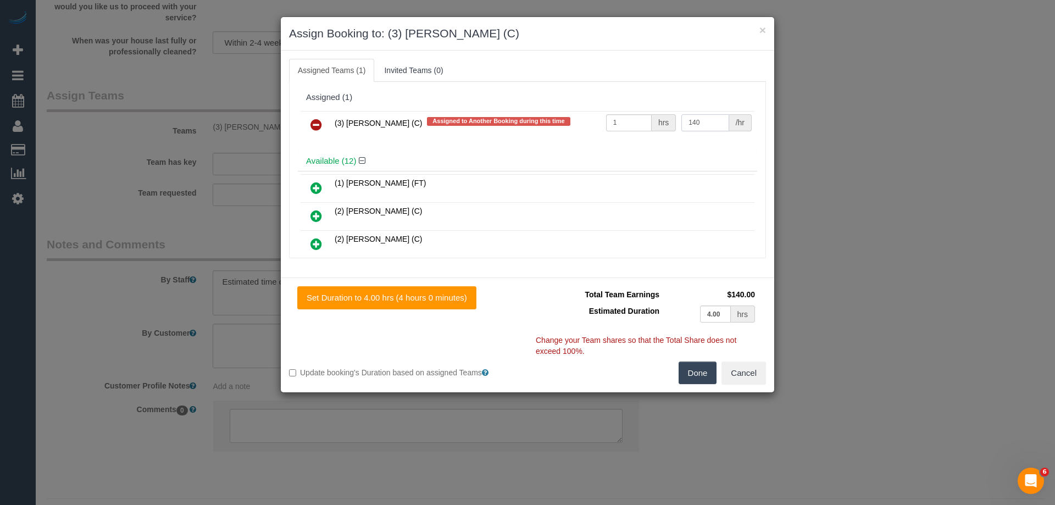
drag, startPoint x: 679, startPoint y: 120, endPoint x: 554, endPoint y: 116, distance: 124.8
click at [554, 116] on tr "(3) Denuwan Lamahewa (C) Assigned to Another Booking during this time 1 hrs 140…" at bounding box center [528, 125] width 454 height 28
type input "125"
click at [695, 373] on button "Done" at bounding box center [698, 373] width 38 height 23
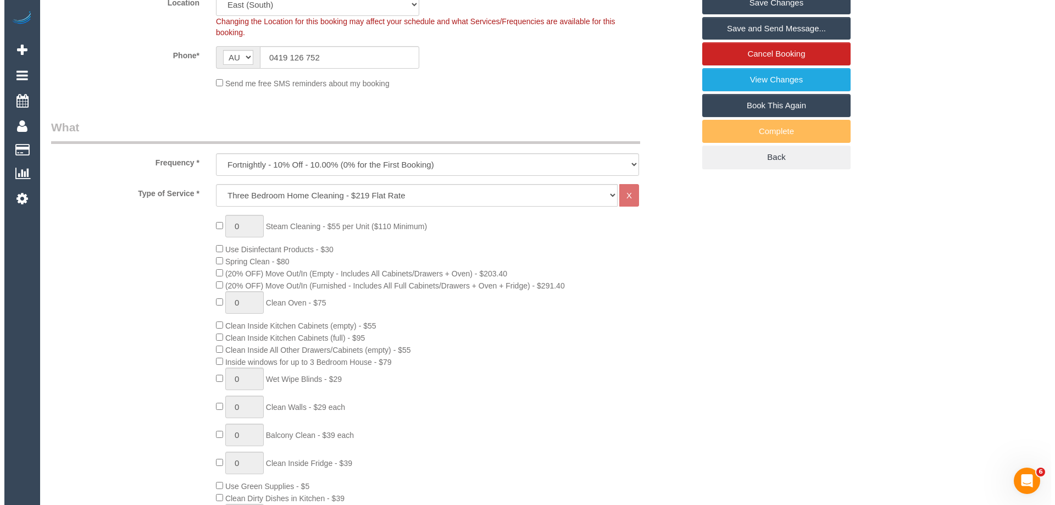
scroll to position [0, 0]
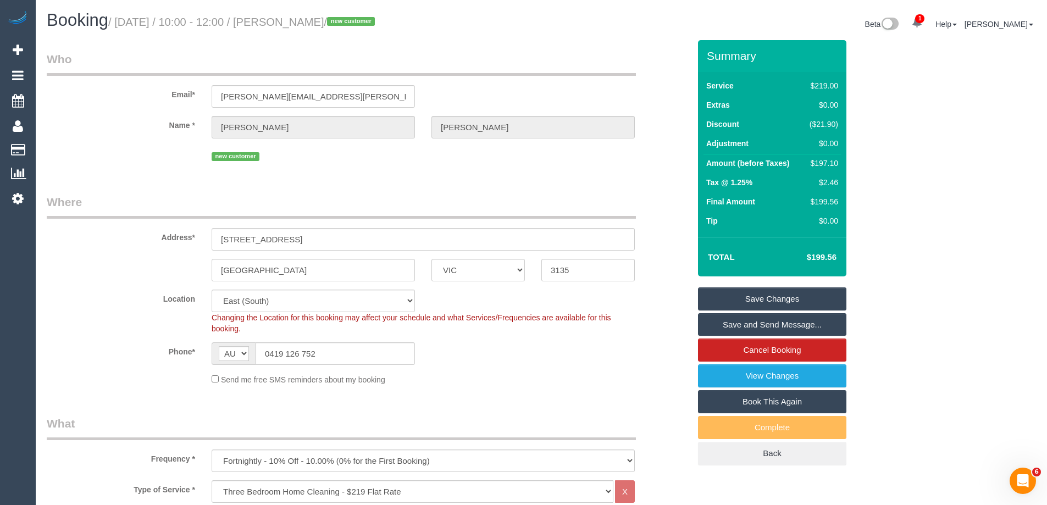
click at [732, 304] on link "Save Changes" at bounding box center [772, 298] width 148 height 23
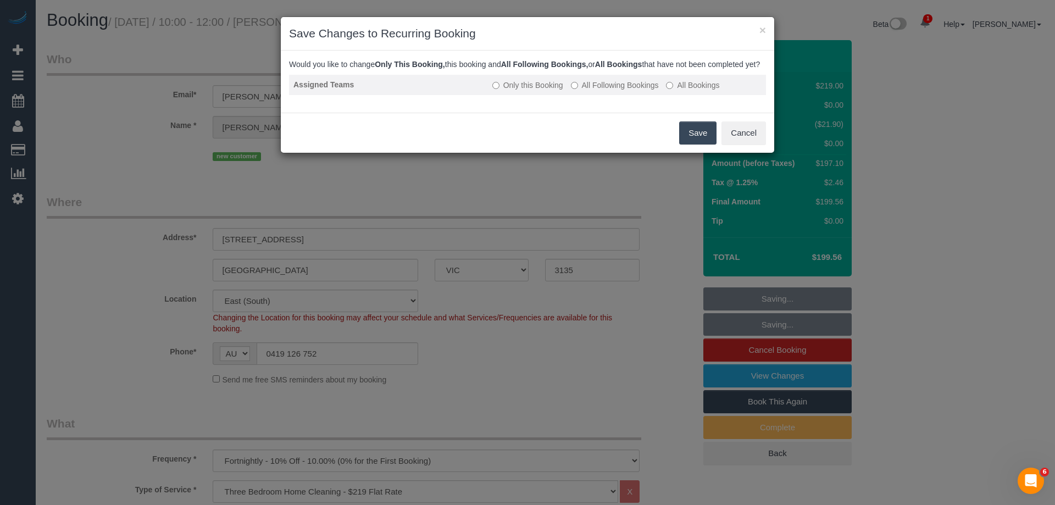
click at [596, 91] on label "All Following Bookings" at bounding box center [615, 85] width 88 height 11
click at [693, 136] on button "Save" at bounding box center [697, 132] width 37 height 23
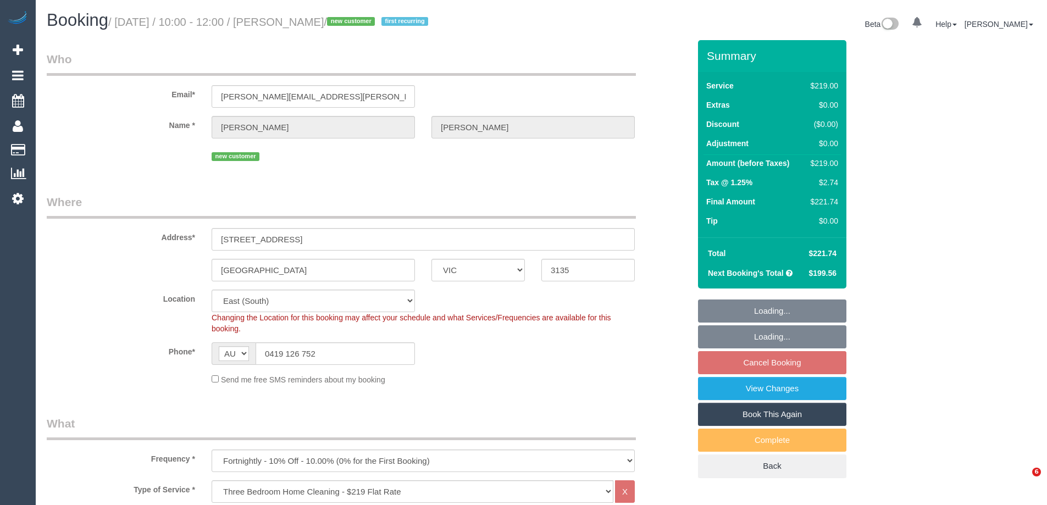
select select "VIC"
select select "number:27"
select select "number:14"
select select "number:19"
select select "number:23"
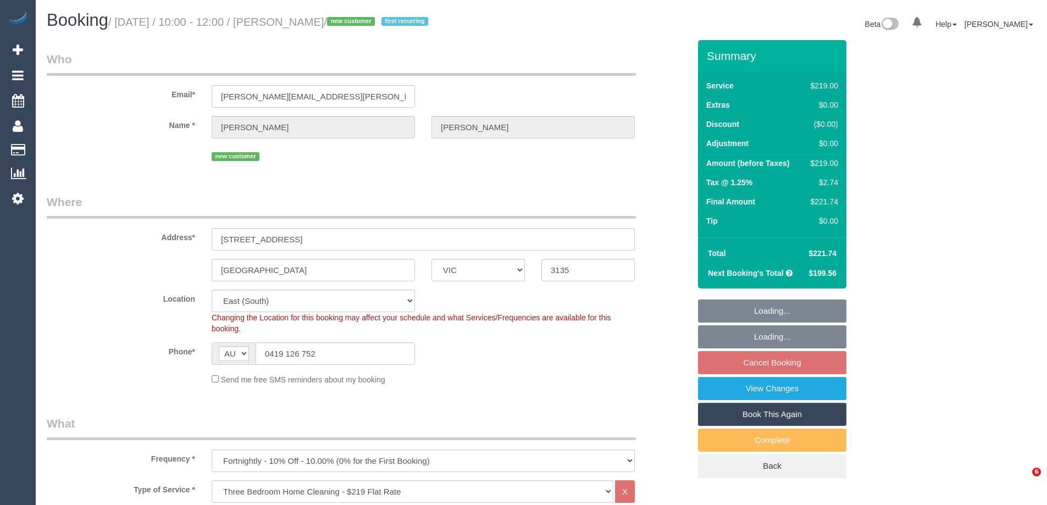
select select "number:34"
select select "number:12"
select select "spot3"
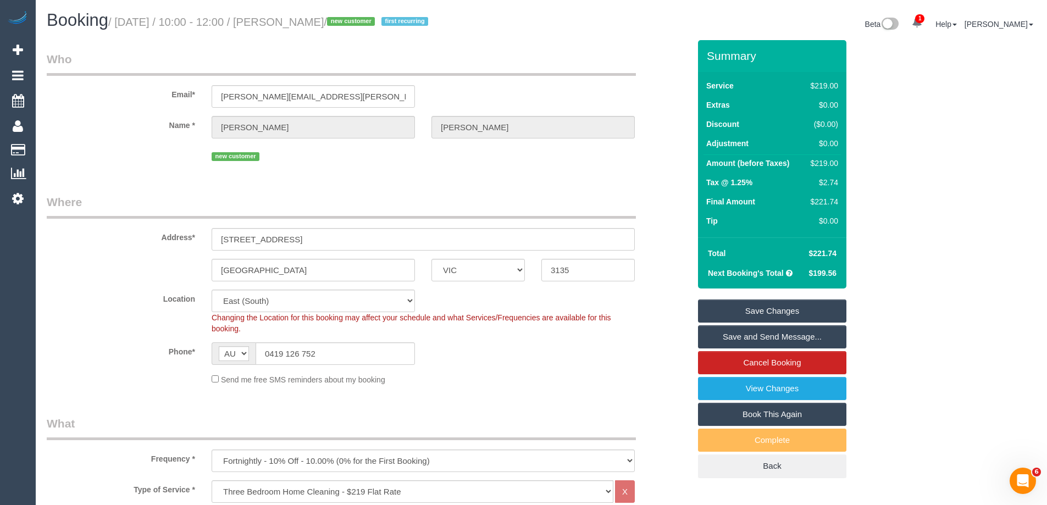
click at [737, 336] on link "Save and Send Message..." at bounding box center [772, 336] width 148 height 23
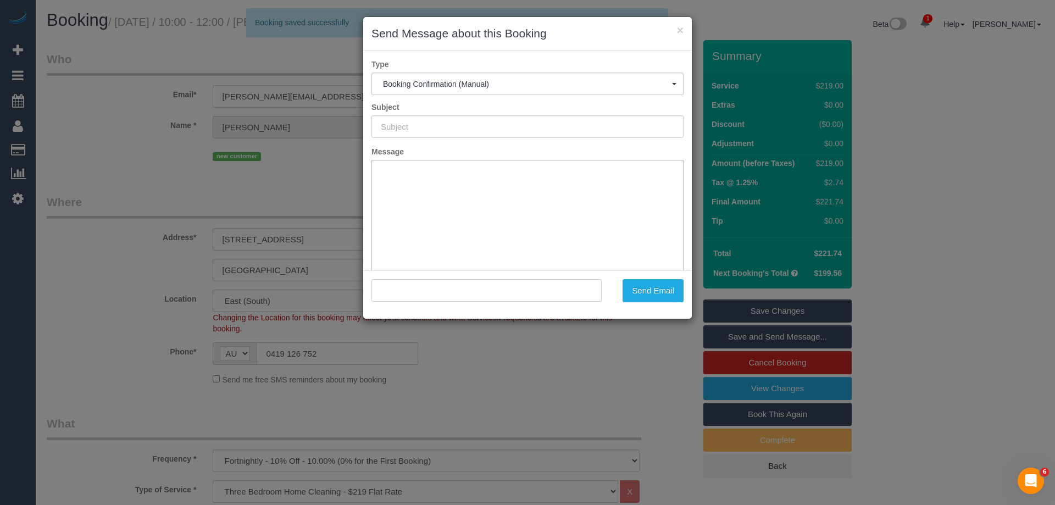
type input "Booking Confirmed"
type input ""Helen Collyer" <collyer.helen@gmail.com>"
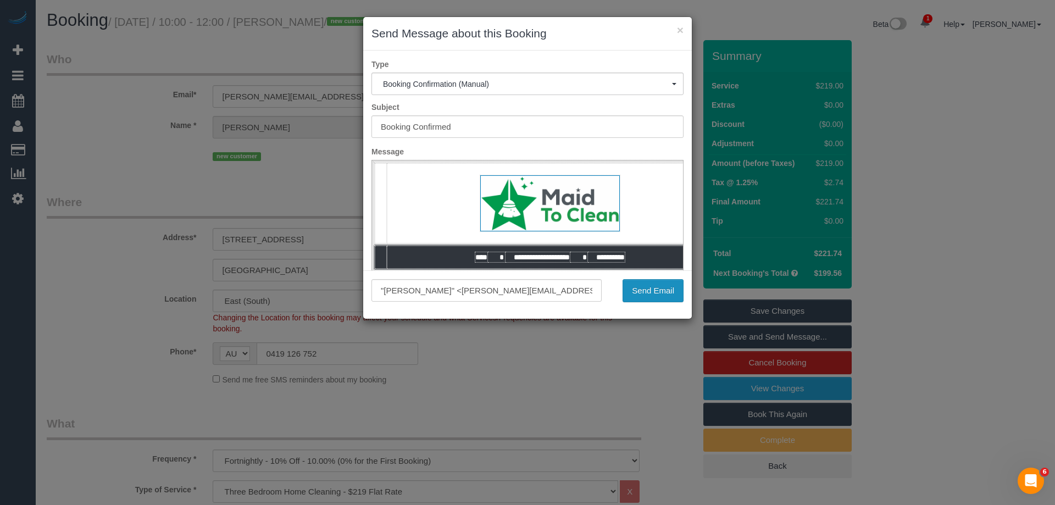
click at [664, 292] on button "Send Email" at bounding box center [653, 290] width 61 height 23
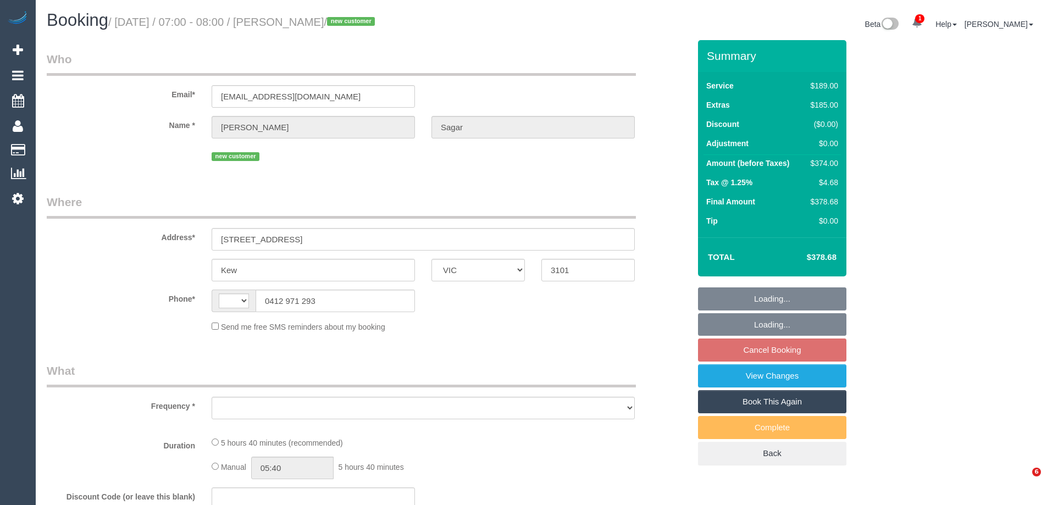
select select "VIC"
select select "string:AU"
select select "string:stripe-pm_1S9LML2GScqysDRVcjmDDMmK"
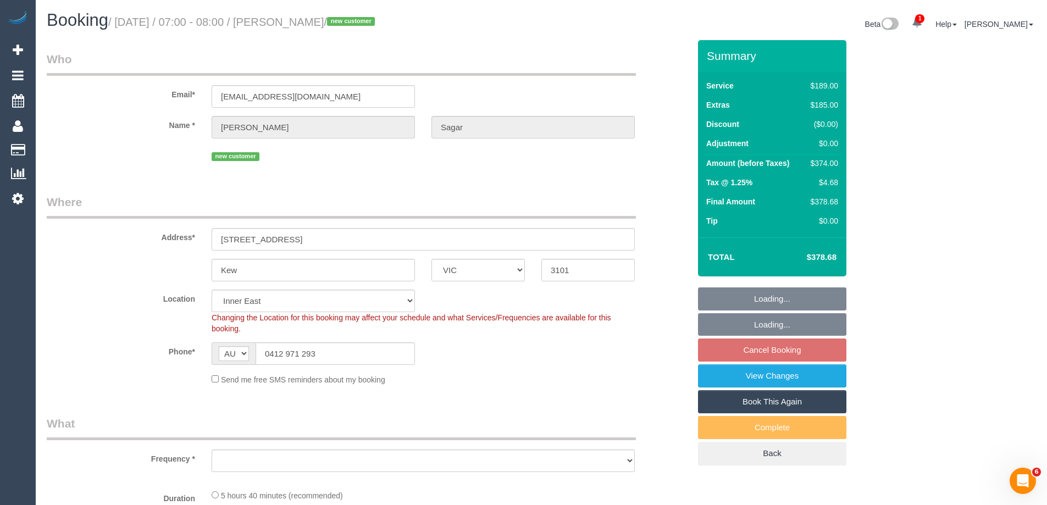
select select "object:688"
select select "spot1"
select select "number:29"
select select "number:14"
select select "number:18"
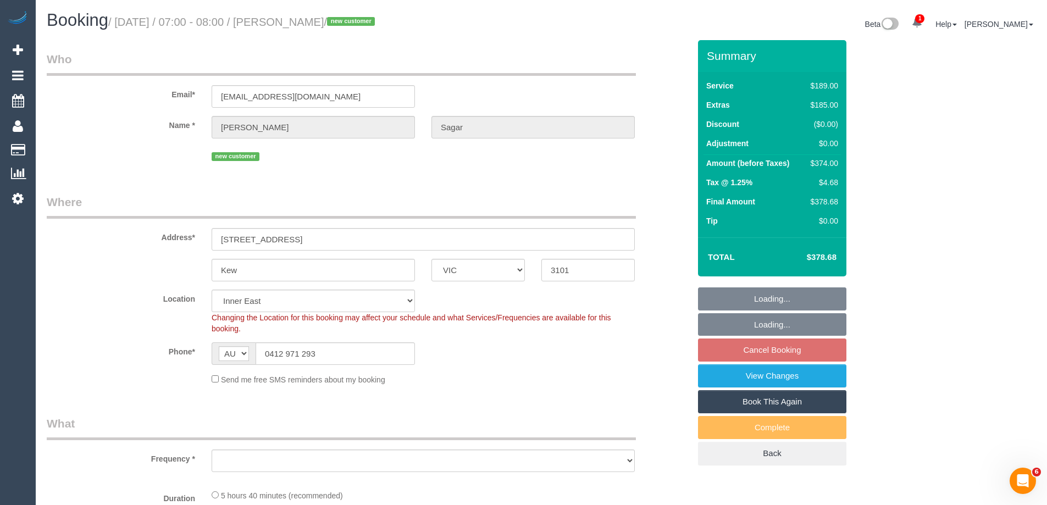
select select "number:36"
select select "number:13"
select select "object:815"
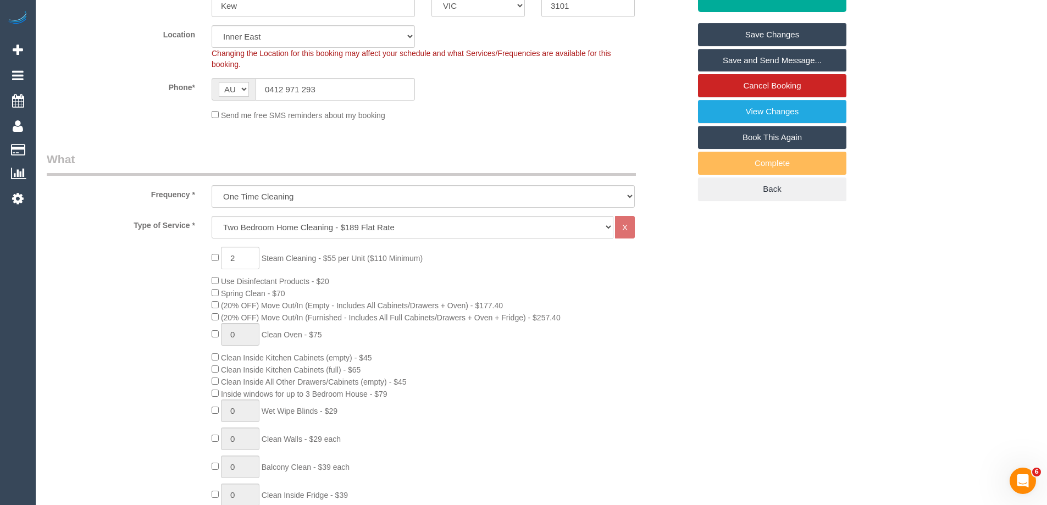
scroll to position [275, 0]
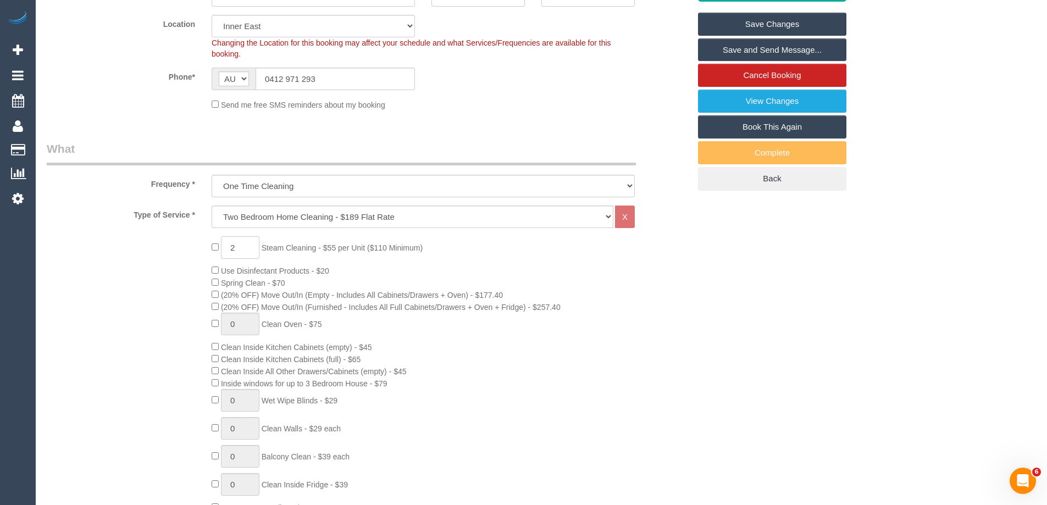
drag, startPoint x: 242, startPoint y: 247, endPoint x: 199, endPoint y: 243, distance: 43.0
click at [199, 243] on div "2 Steam Cleaning - $55 per Unit ($110 Minimum) Use Disinfectant Products - $20 …" at bounding box center [367, 428] width 659 height 385
type input "4"
click at [137, 271] on div "4 Steam Cleaning - $55 per Unit ($110 Minimum) Use Disinfectant Products - $20 …" at bounding box center [367, 428] width 659 height 385
select select "spot17"
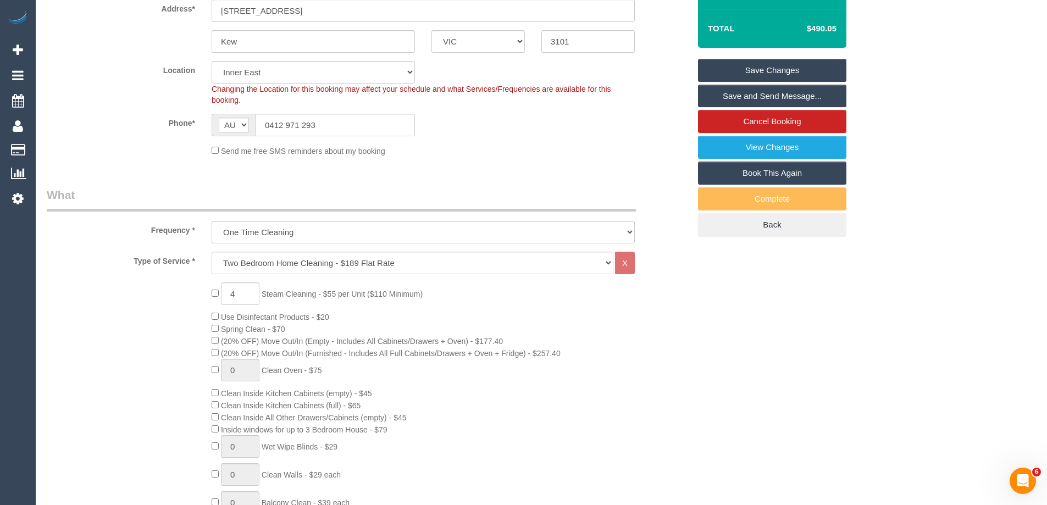
scroll to position [220, 0]
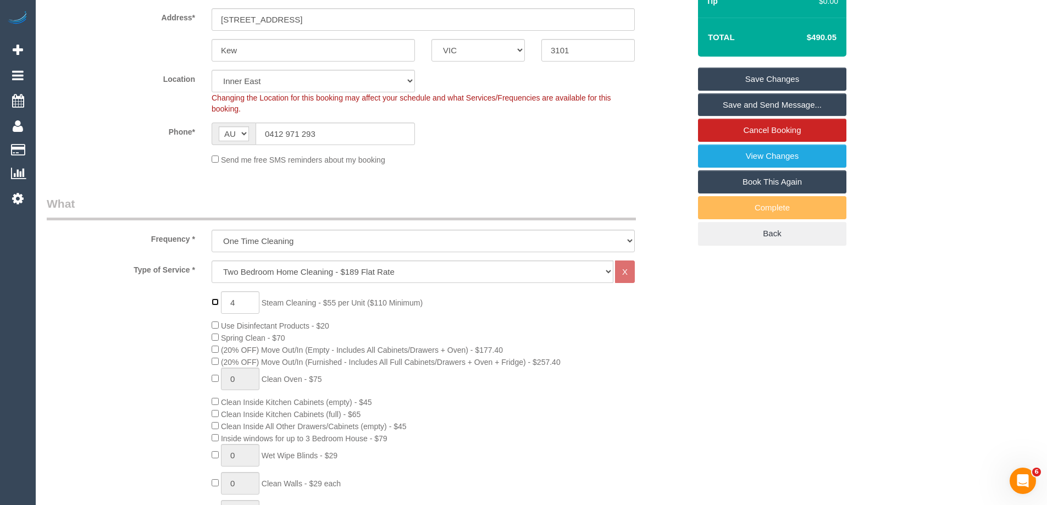
type input "0"
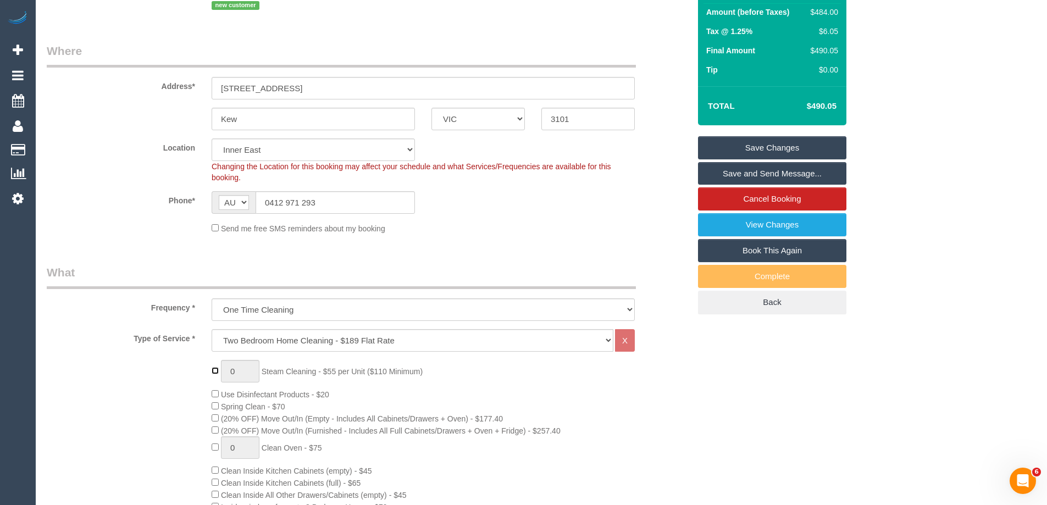
scroll to position [55, 0]
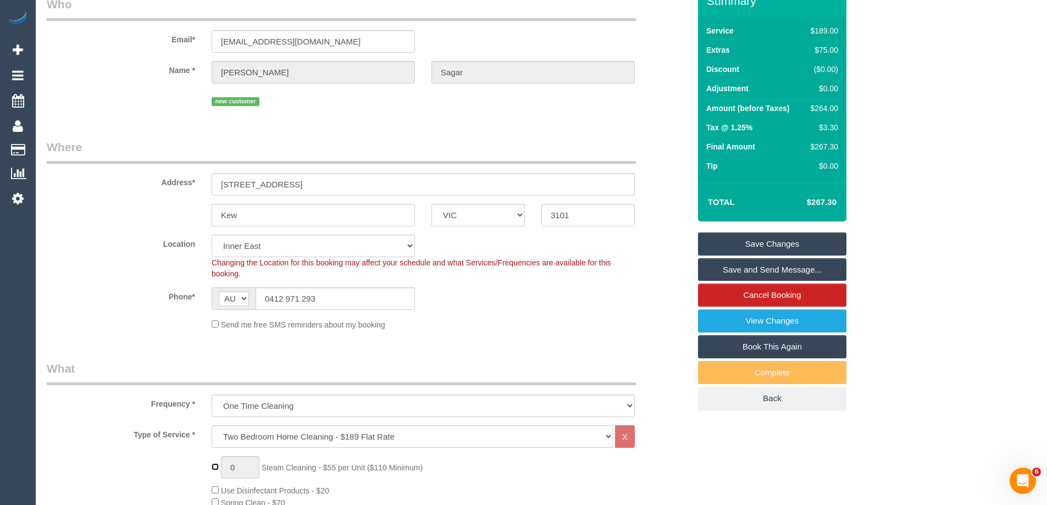
select select "spot33"
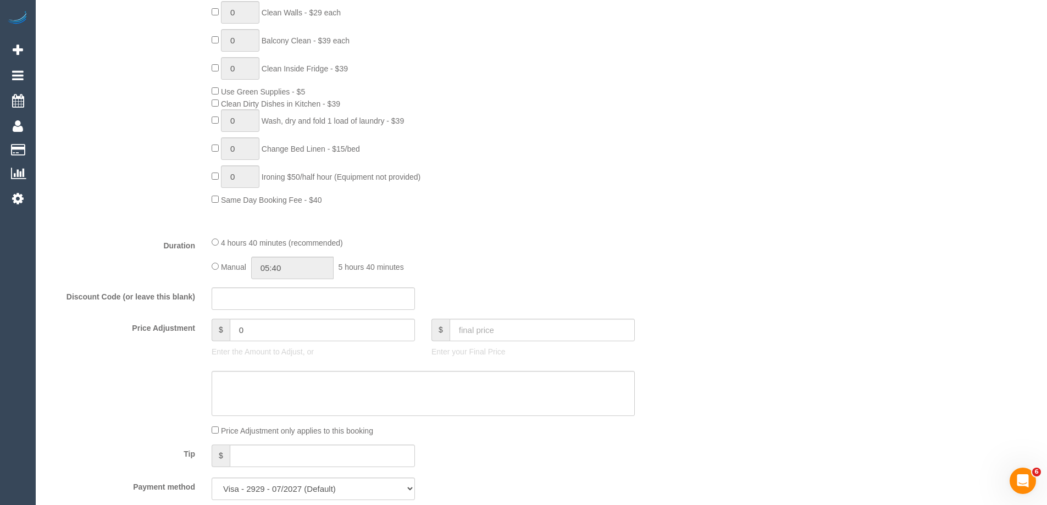
scroll to position [769, 0]
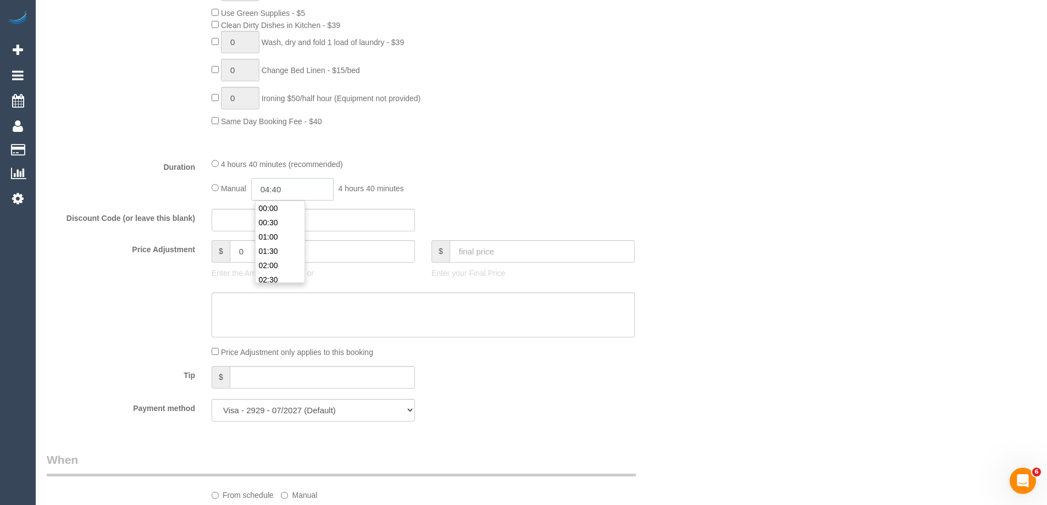
click at [287, 191] on input "04:40" at bounding box center [292, 189] width 82 height 23
type input "05:00"
click at [257, 240] on li "05:00" at bounding box center [279, 241] width 49 height 14
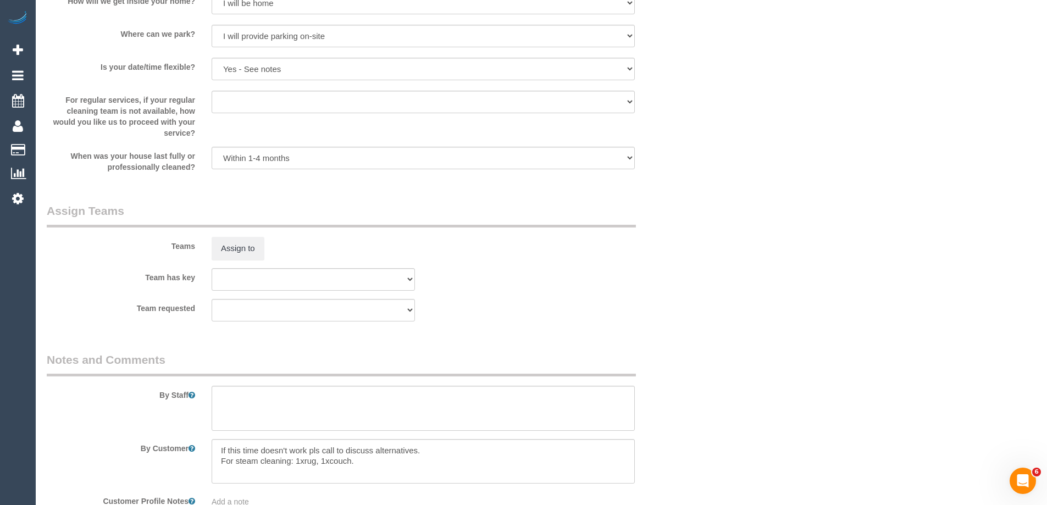
select select "spot49"
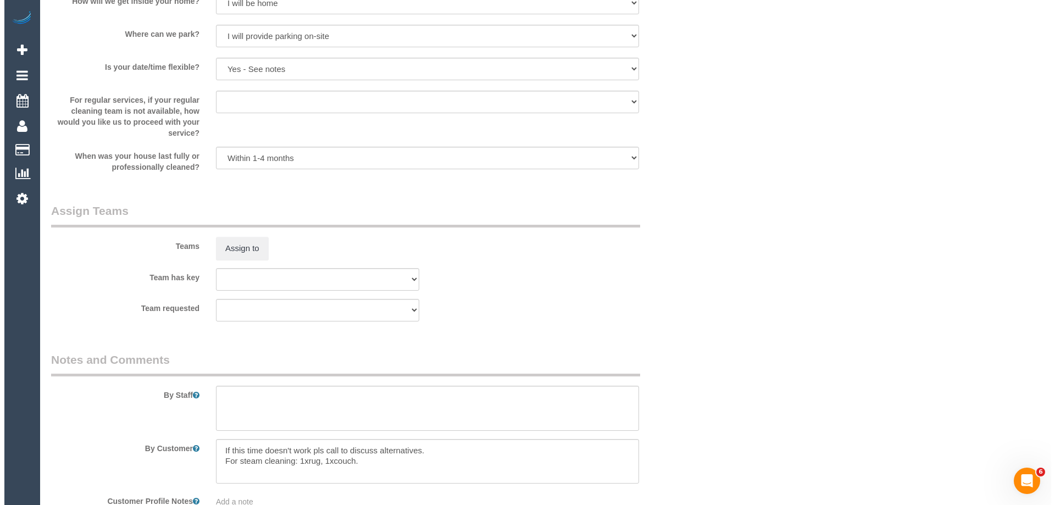
scroll to position [1538, 0]
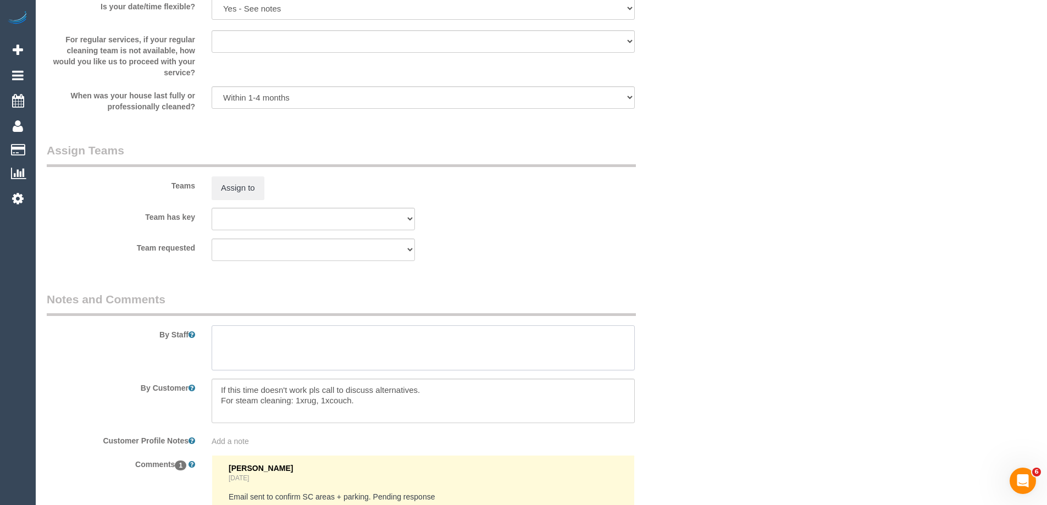
click at [243, 345] on textarea at bounding box center [423, 347] width 423 height 45
type textarea "Estimated time of 4-5 hrs + SC. Steam cleaning of rug & 3 seater couch"
click at [257, 186] on button "Assign to" at bounding box center [238, 187] width 53 height 23
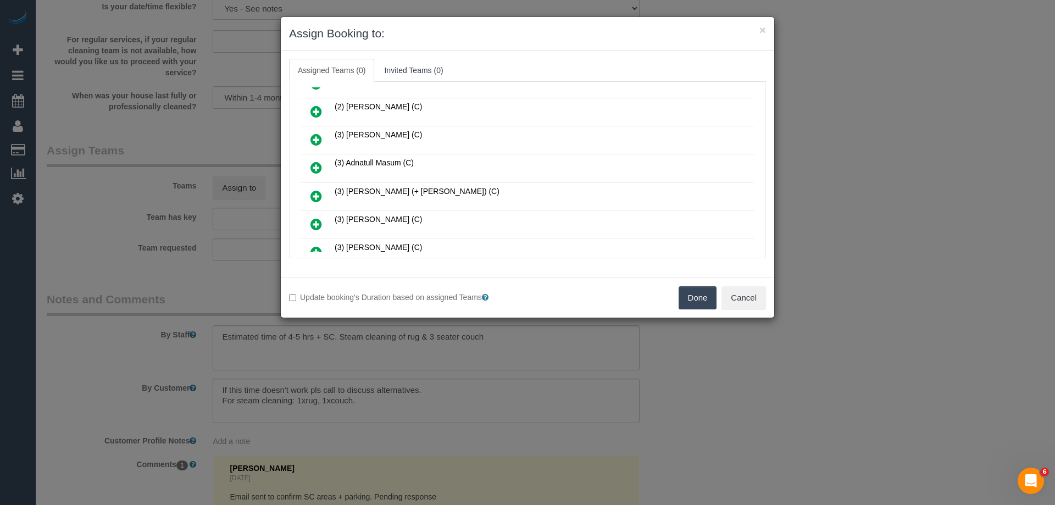
click at [310, 137] on icon at bounding box center [316, 139] width 12 height 13
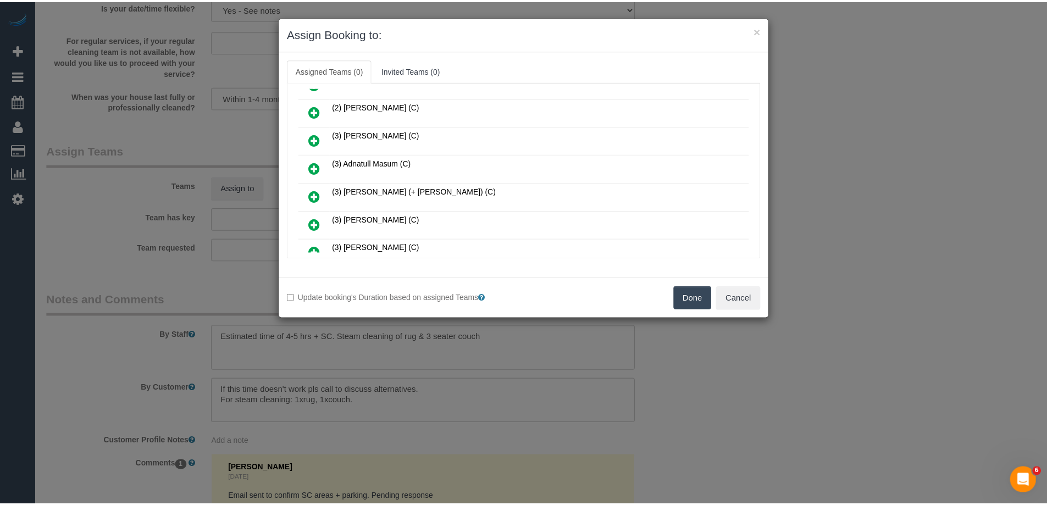
scroll to position [301, 0]
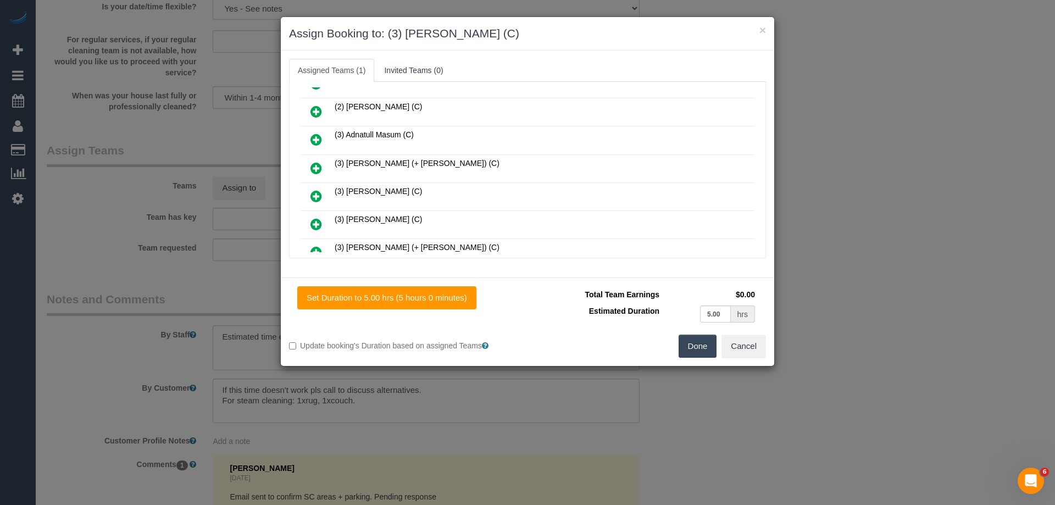
click at [688, 347] on button "Done" at bounding box center [698, 346] width 38 height 23
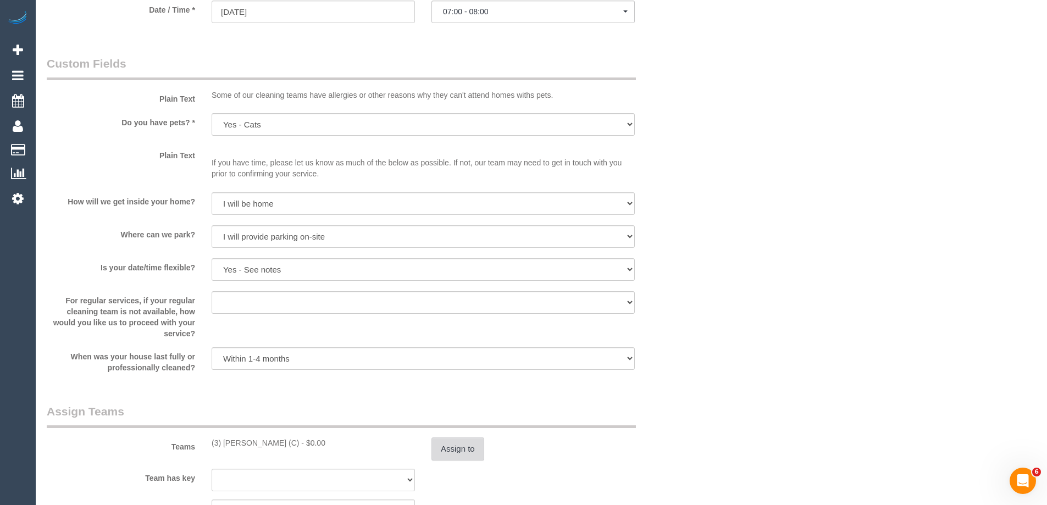
scroll to position [1319, 0]
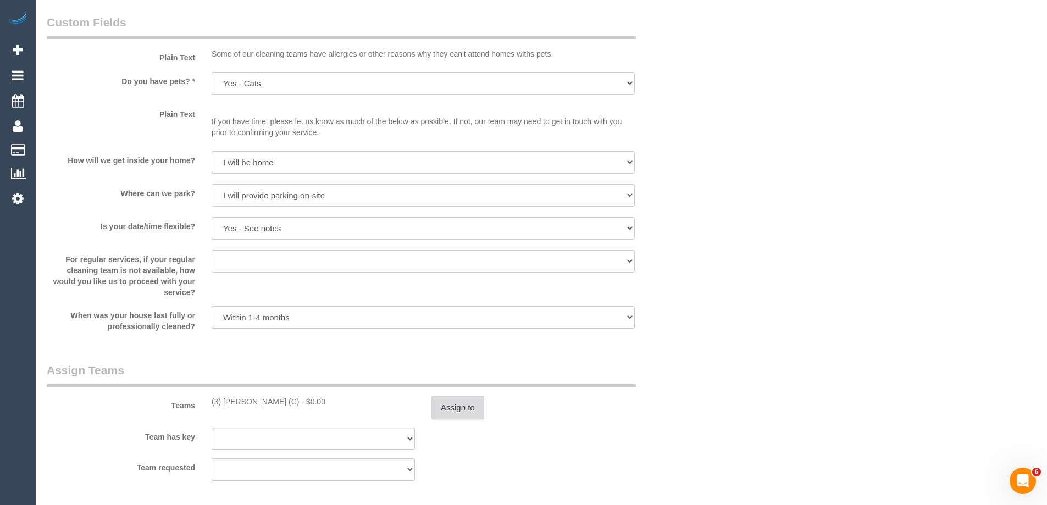
click at [454, 407] on button "Assign to" at bounding box center [457, 407] width 53 height 23
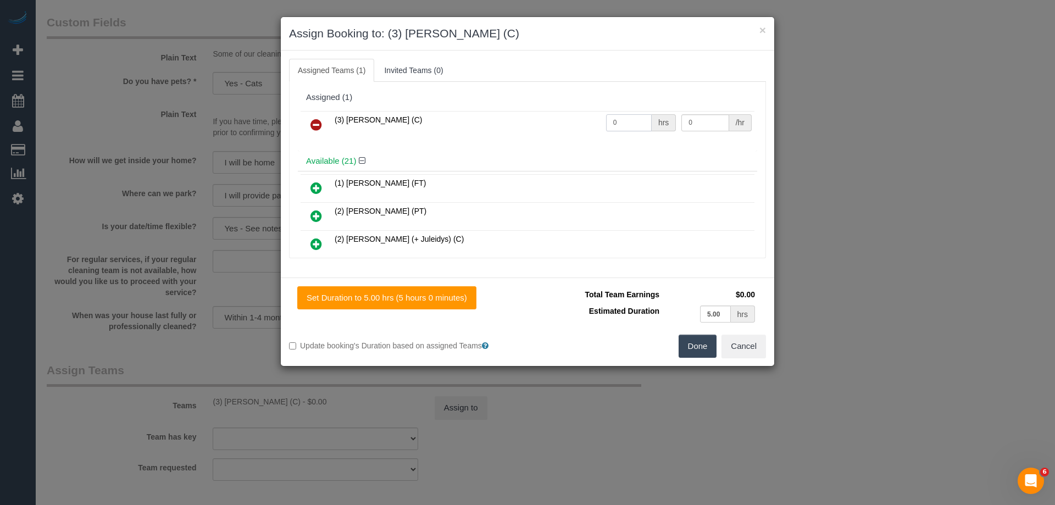
drag, startPoint x: 625, startPoint y: 125, endPoint x: 581, endPoint y: 125, distance: 43.4
click at [581, 125] on tr "(3) [PERSON_NAME] (C) 0 hrs 0 /hr" at bounding box center [528, 125] width 454 height 28
type input "1"
drag, startPoint x: 648, startPoint y: 120, endPoint x: 634, endPoint y: 120, distance: 13.7
click at [634, 120] on tr "(3) [PERSON_NAME] (C) 1 hrs 0 /hr" at bounding box center [528, 125] width 454 height 28
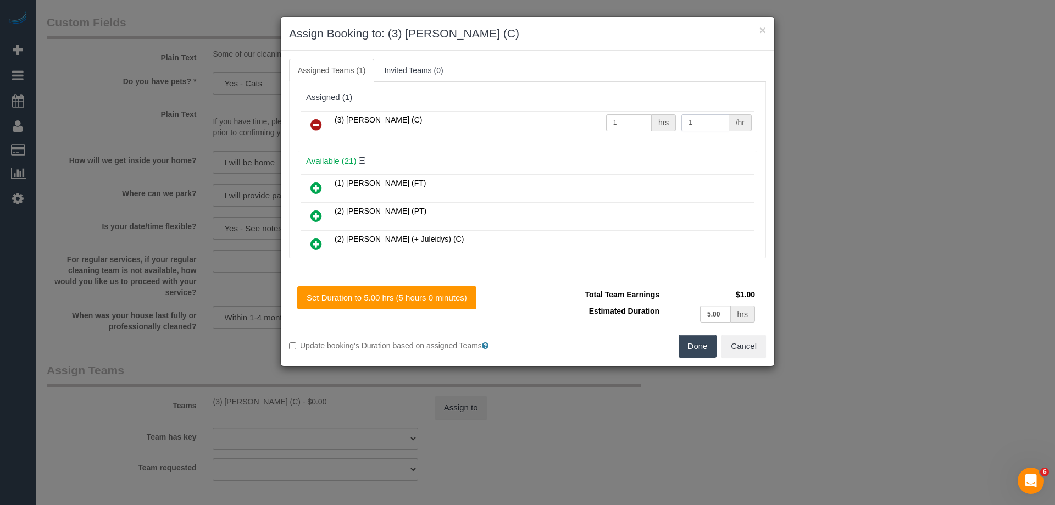
type input "1"
drag, startPoint x: 687, startPoint y: 340, endPoint x: 794, endPoint y: 338, distance: 106.6
click at [688, 340] on button "Done" at bounding box center [698, 346] width 38 height 23
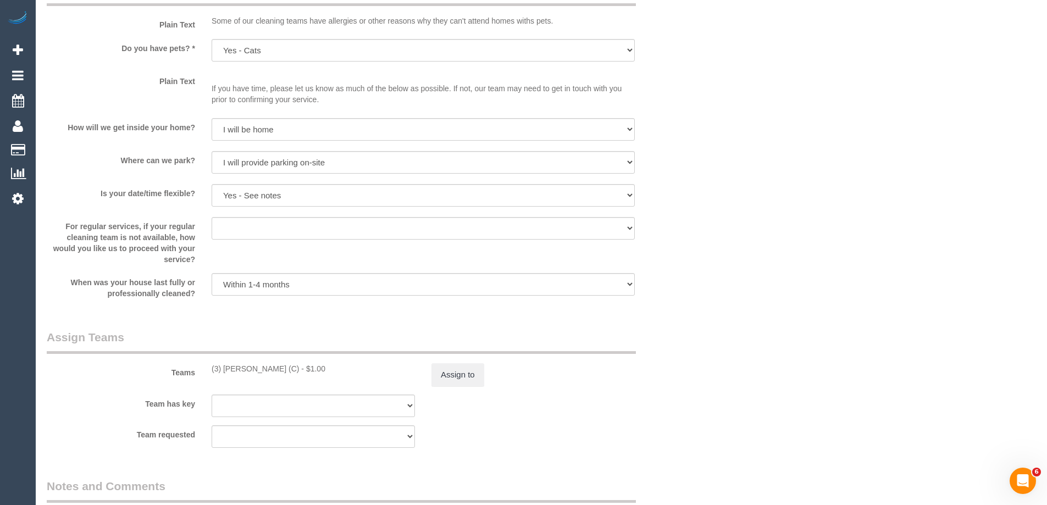
scroll to position [1483, 0]
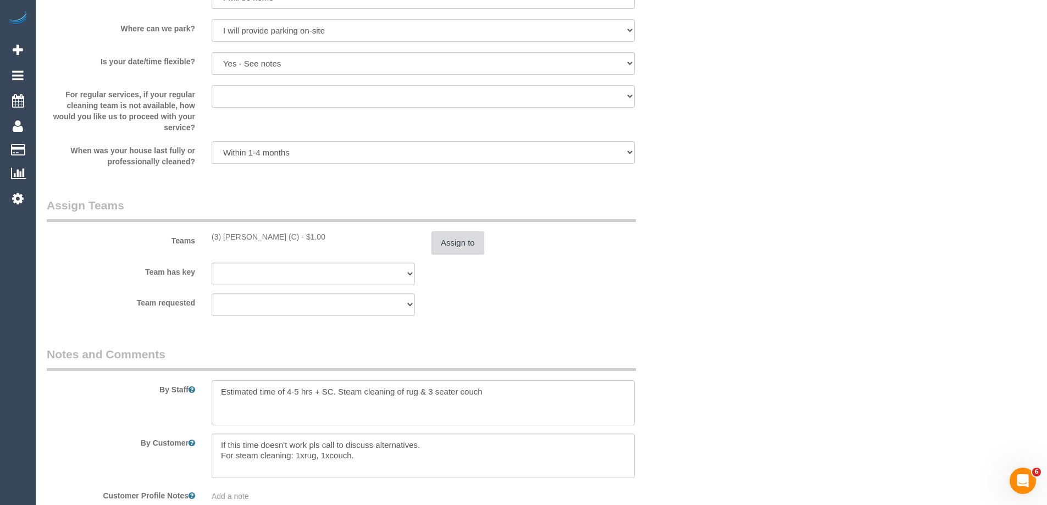
click at [457, 241] on button "Assign to" at bounding box center [457, 242] width 53 height 23
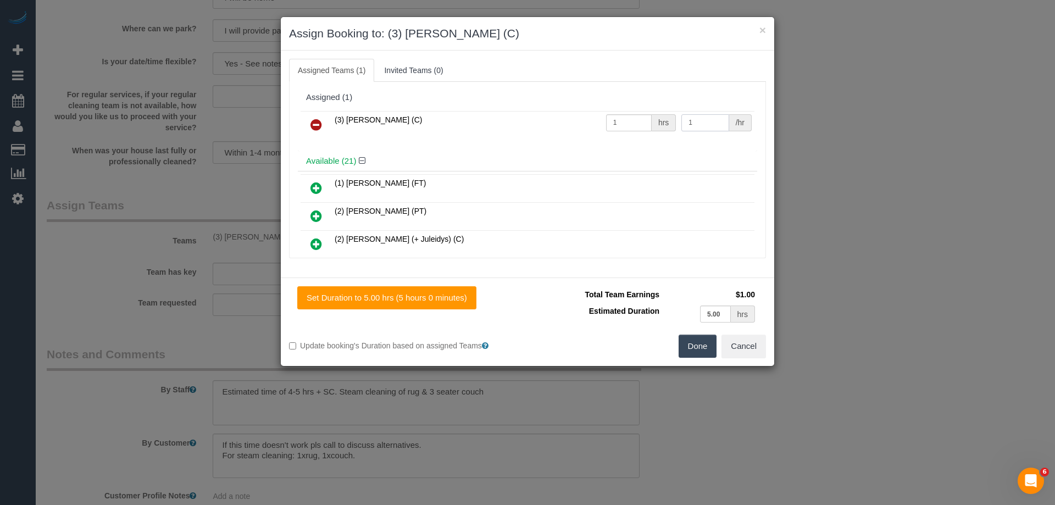
drag, startPoint x: 711, startPoint y: 118, endPoint x: 620, endPoint y: 118, distance: 91.2
click at [620, 118] on tr "(3) [PERSON_NAME] (C) 1 hrs 1 /hr" at bounding box center [528, 125] width 454 height 28
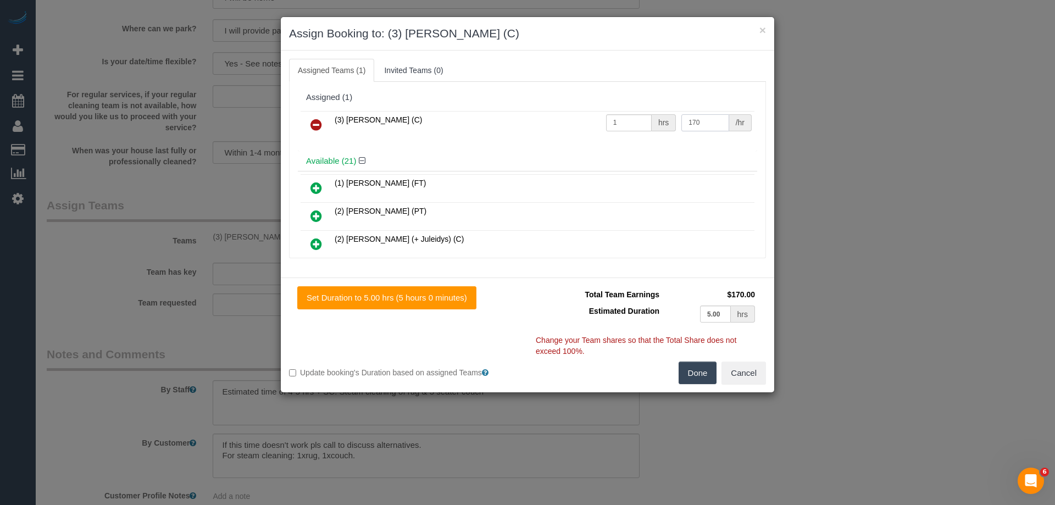
type input "170"
click at [696, 374] on button "Done" at bounding box center [698, 373] width 38 height 23
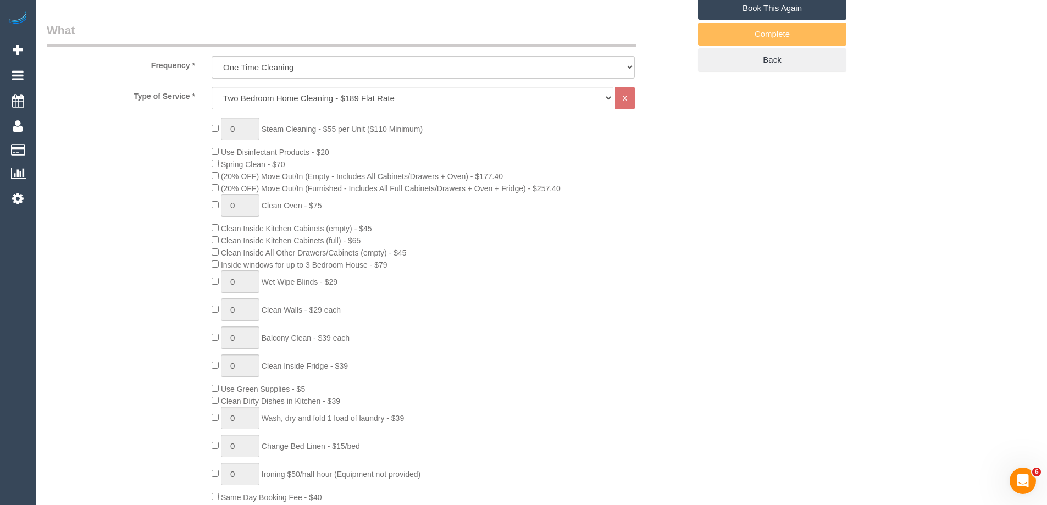
scroll to position [385, 0]
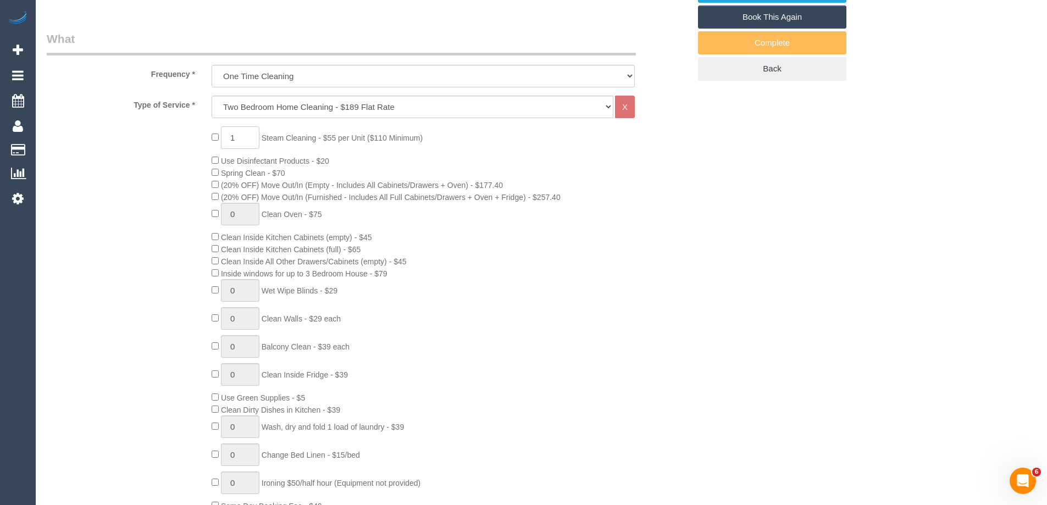
drag, startPoint x: 242, startPoint y: 133, endPoint x: 206, endPoint y: 131, distance: 35.8
click at [208, 132] on div "1 Steam Cleaning - $55 per Unit ($110 Minimum) Use Disinfectant Products - $20 …" at bounding box center [450, 318] width 494 height 385
type input "4"
click at [164, 173] on div "4 Steam Cleaning - $55 per Unit ($110 Minimum) Use Disinfectant Products - $20 …" at bounding box center [367, 318] width 659 height 385
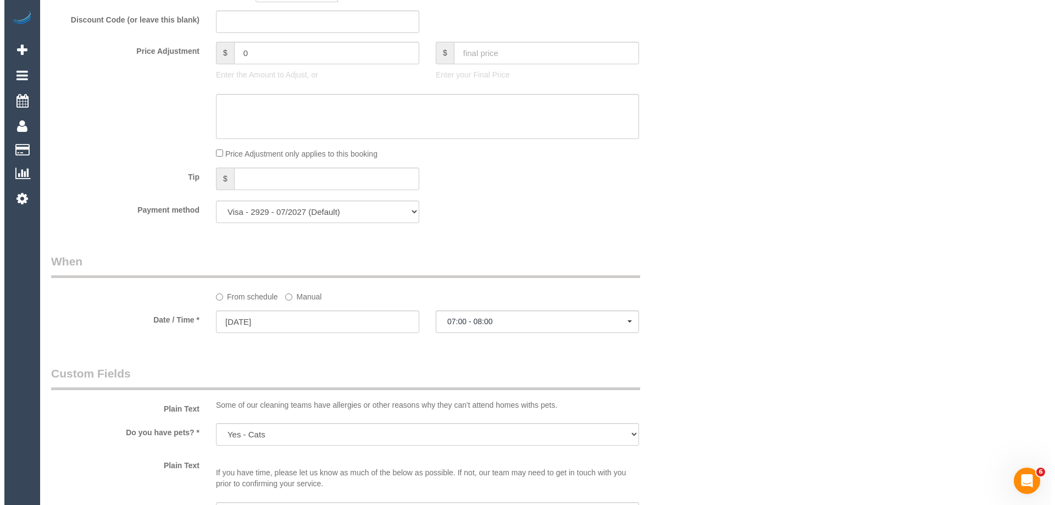
scroll to position [0, 0]
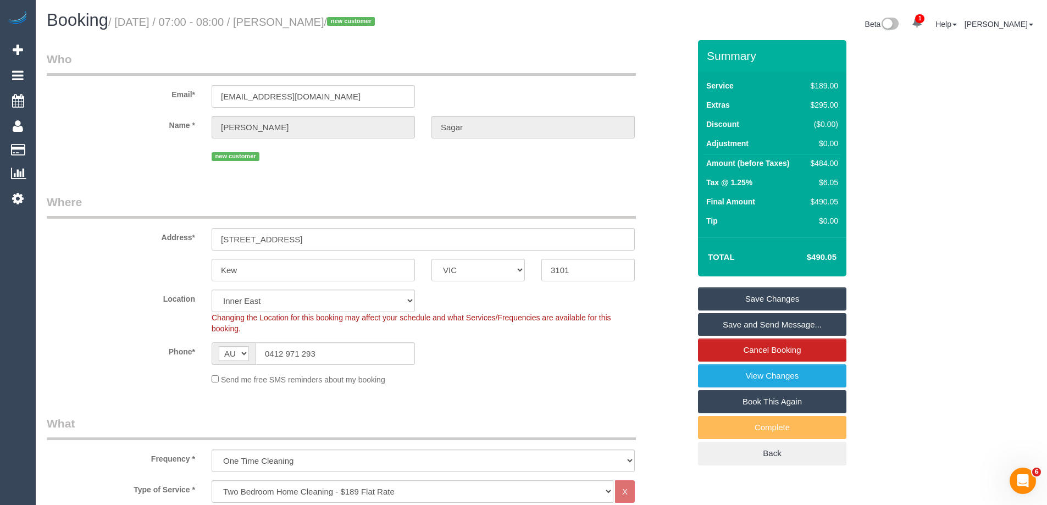
drag, startPoint x: 363, startPoint y: 23, endPoint x: 291, endPoint y: 19, distance: 71.6
click at [291, 19] on small "/ October 02, 2025 / 07:00 - 08:00 / Parveen Sagar / new customer" at bounding box center [243, 22] width 270 height 12
copy small "Parveen Sagar"
click at [719, 302] on link "Save Changes" at bounding box center [772, 298] width 148 height 23
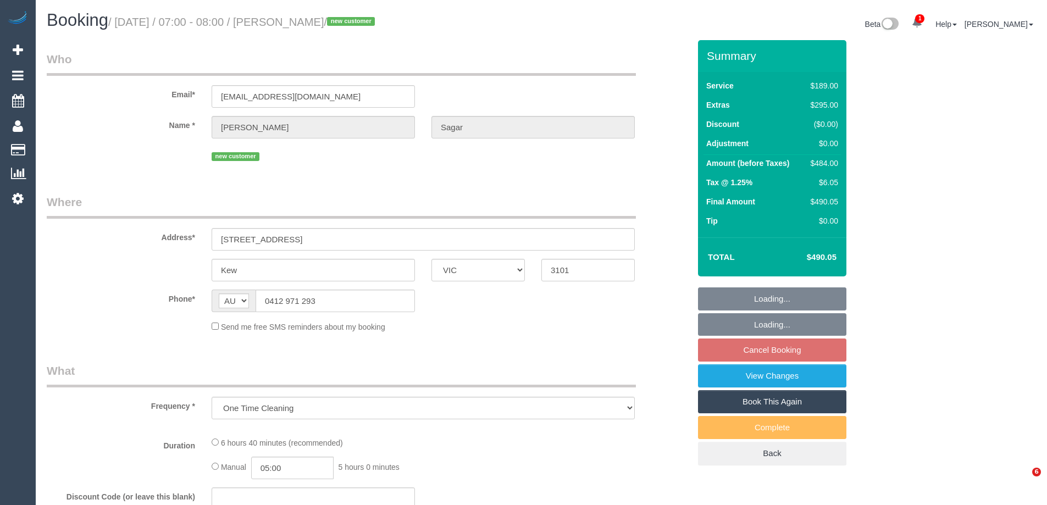
select select "VIC"
select select "string:stripe-pm_1S9LML2GScqysDRVcjmDDMmK"
select select "number:29"
select select "number:14"
select select "number:18"
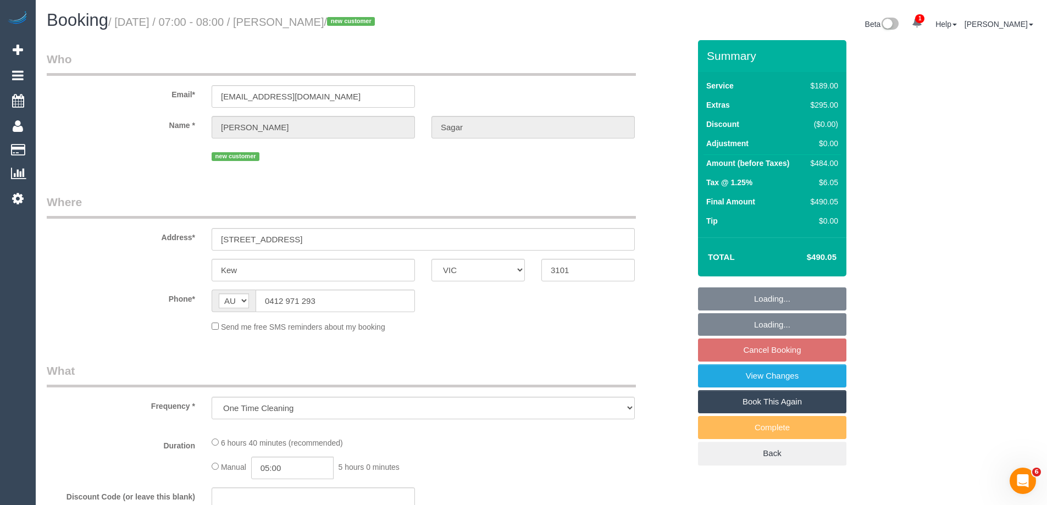
select select "number:36"
select select "number:13"
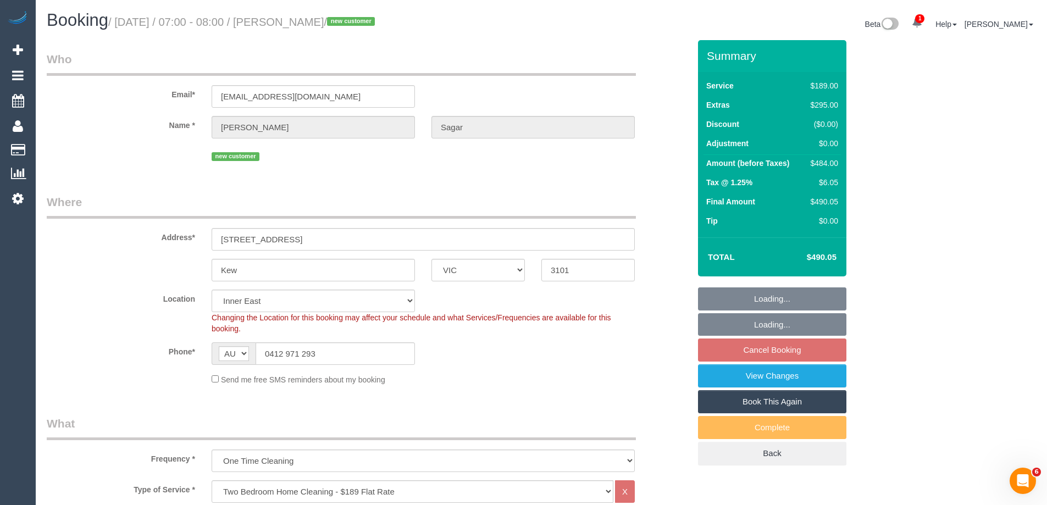
select select "object:816"
select select "spot1"
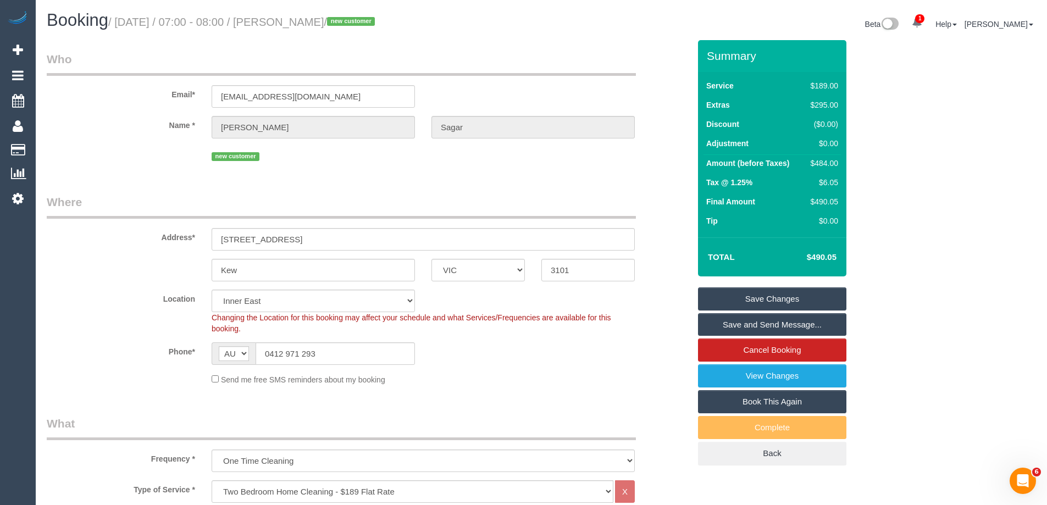
click at [721, 298] on link "Save Changes" at bounding box center [772, 298] width 148 height 23
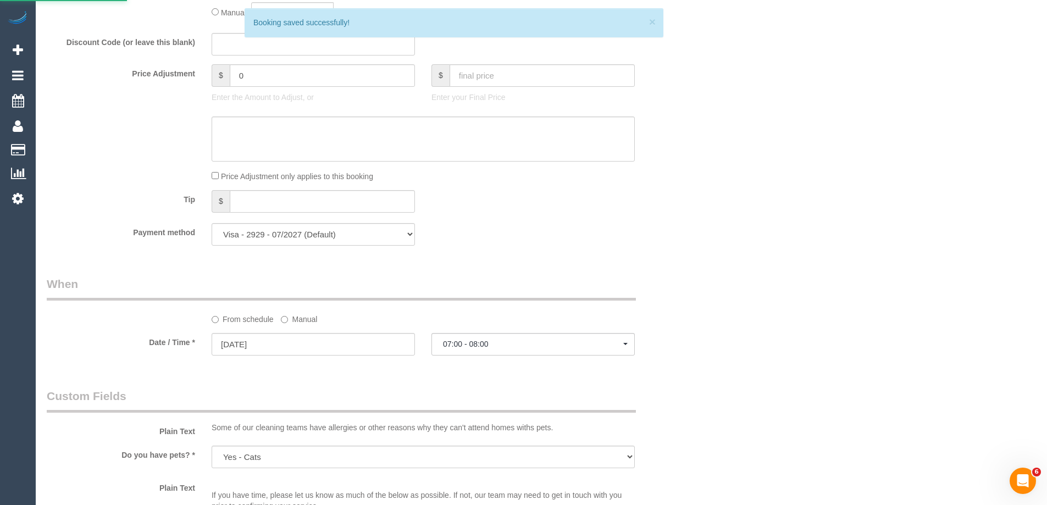
scroll to position [1080, 0]
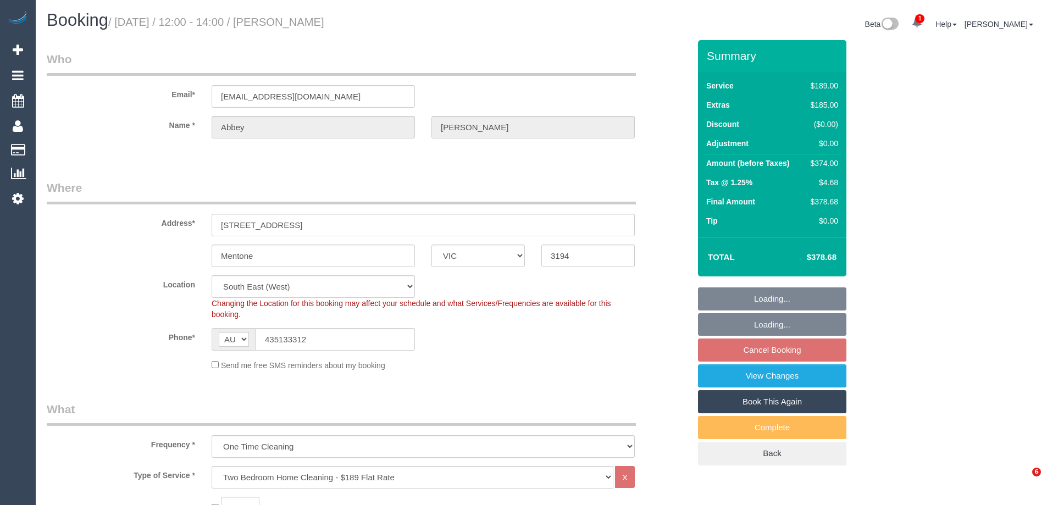
select select "VIC"
select select "number:28"
select select "spot3"
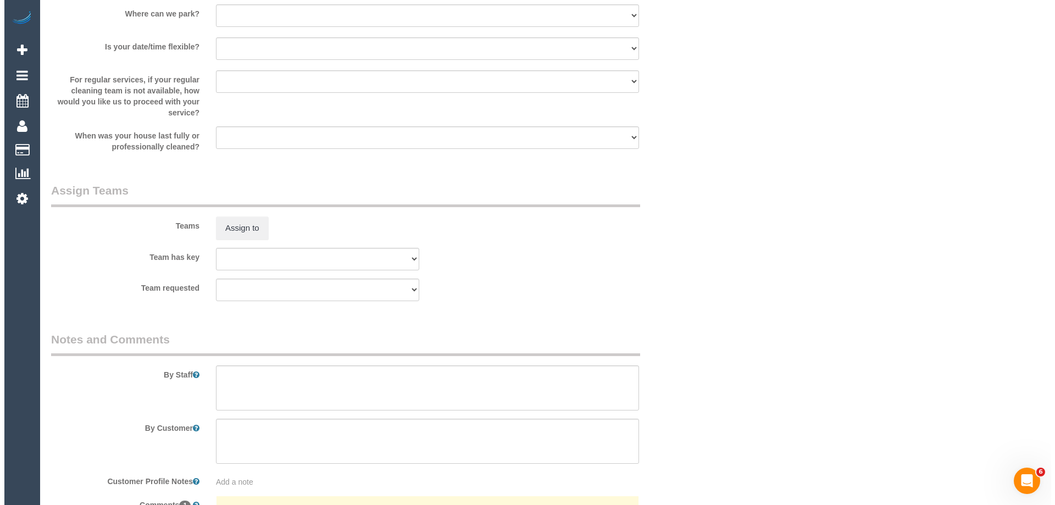
scroll to position [1648, 0]
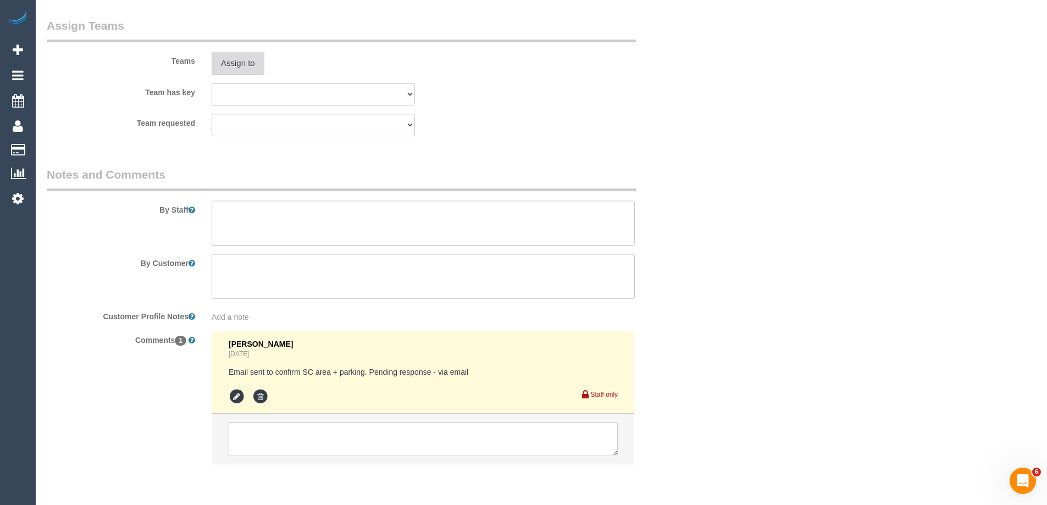
click at [229, 63] on button "Assign to" at bounding box center [238, 63] width 53 height 23
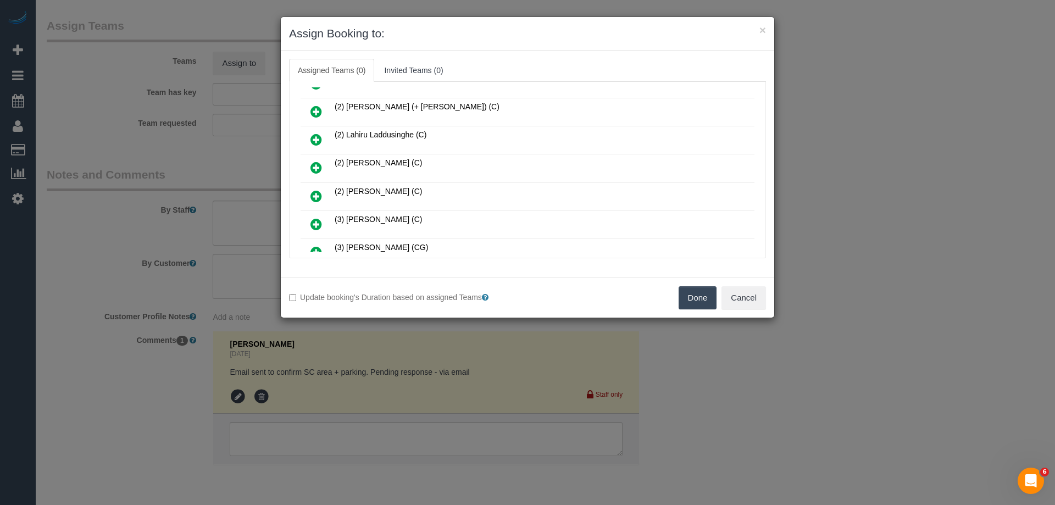
scroll to position [330, 0]
click at [316, 222] on icon at bounding box center [316, 225] width 12 height 13
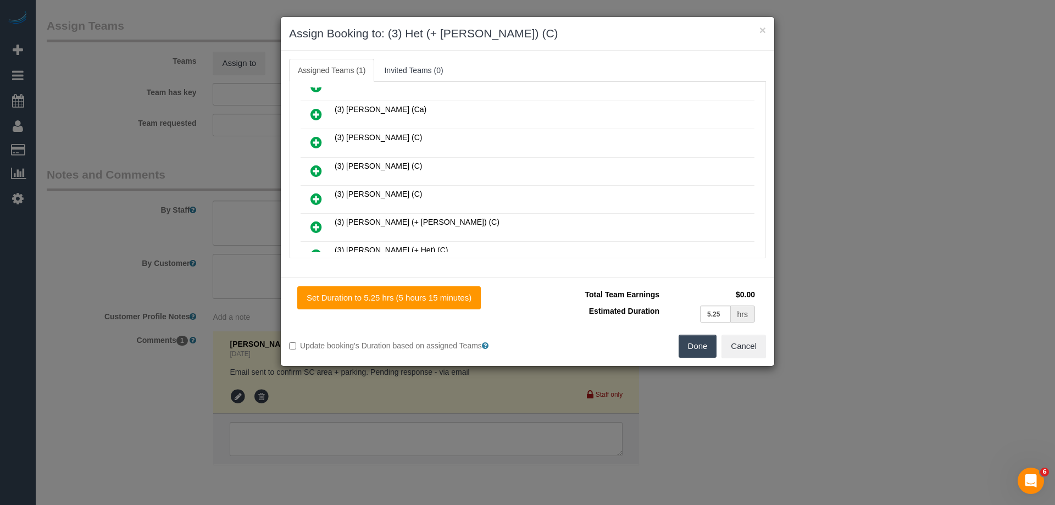
scroll to position [521, 0]
click at [316, 229] on icon at bounding box center [316, 229] width 12 height 13
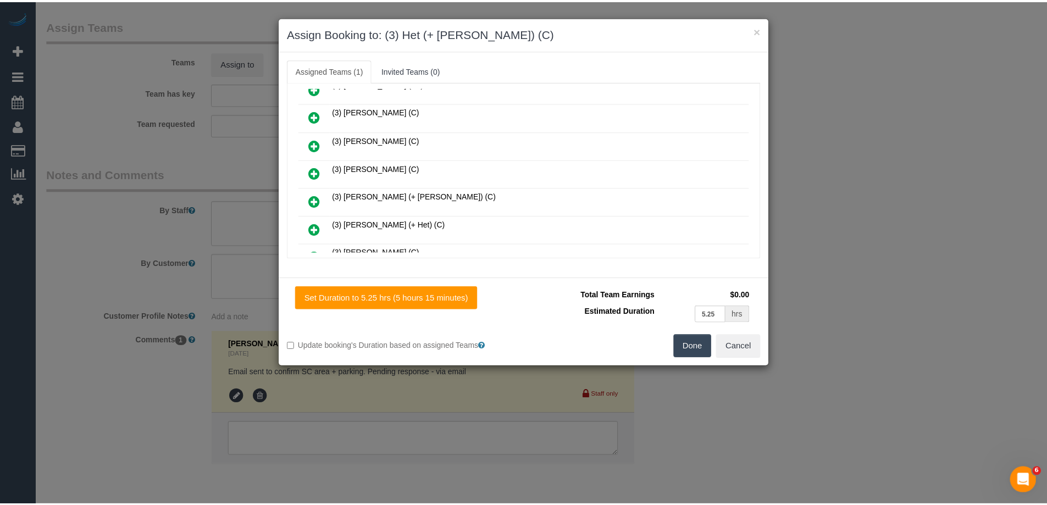
scroll to position [549, 0]
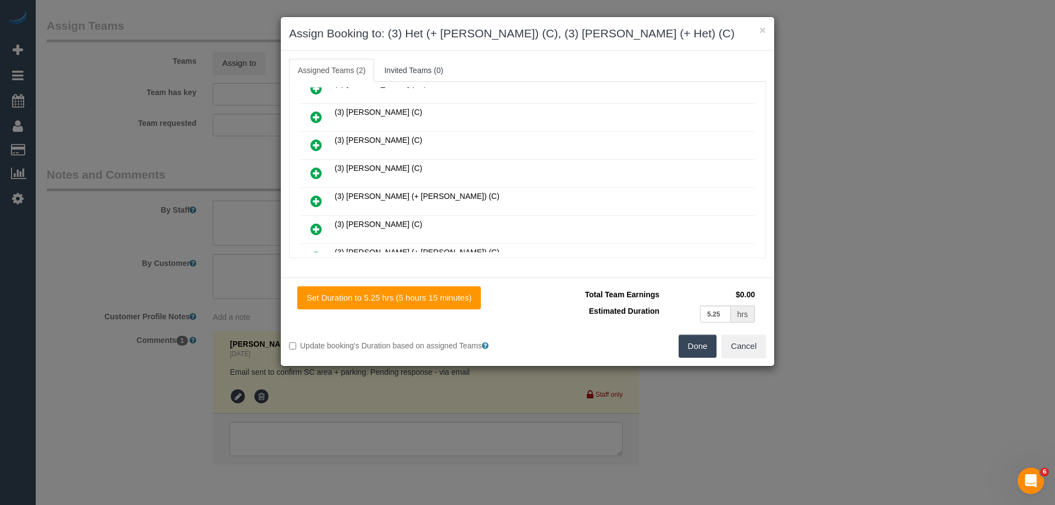
click at [705, 340] on button "Done" at bounding box center [698, 346] width 38 height 23
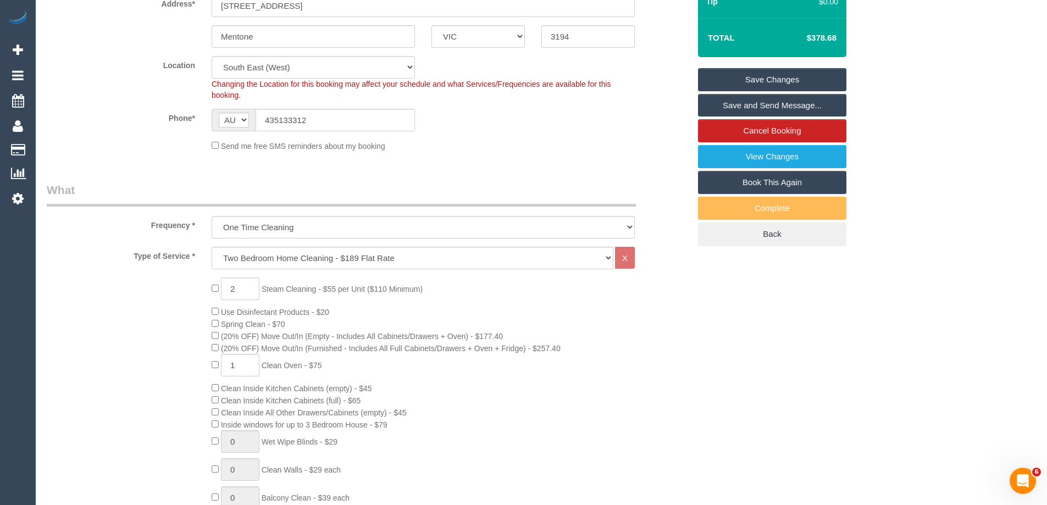
scroll to position [220, 0]
type input "0"
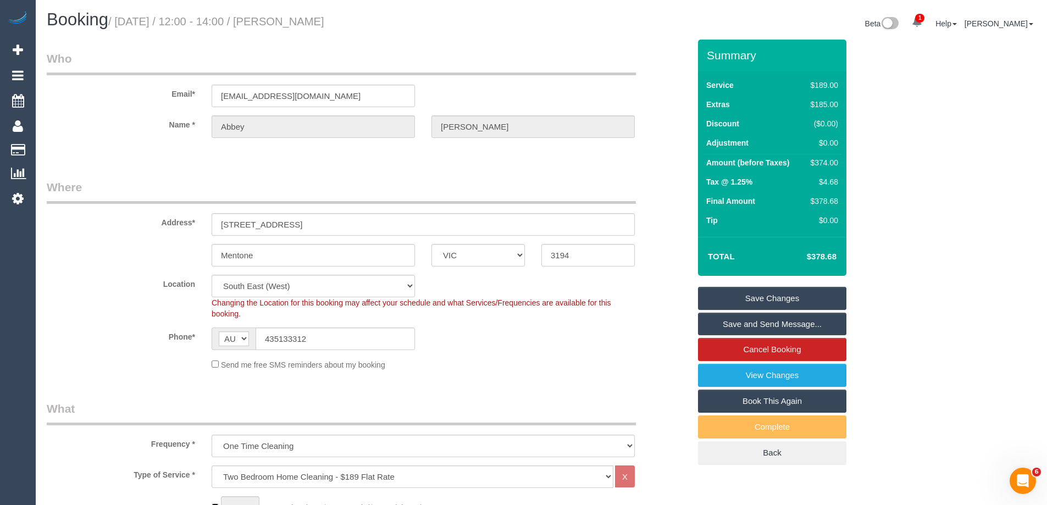
scroll to position [0, 0]
select select "spot18"
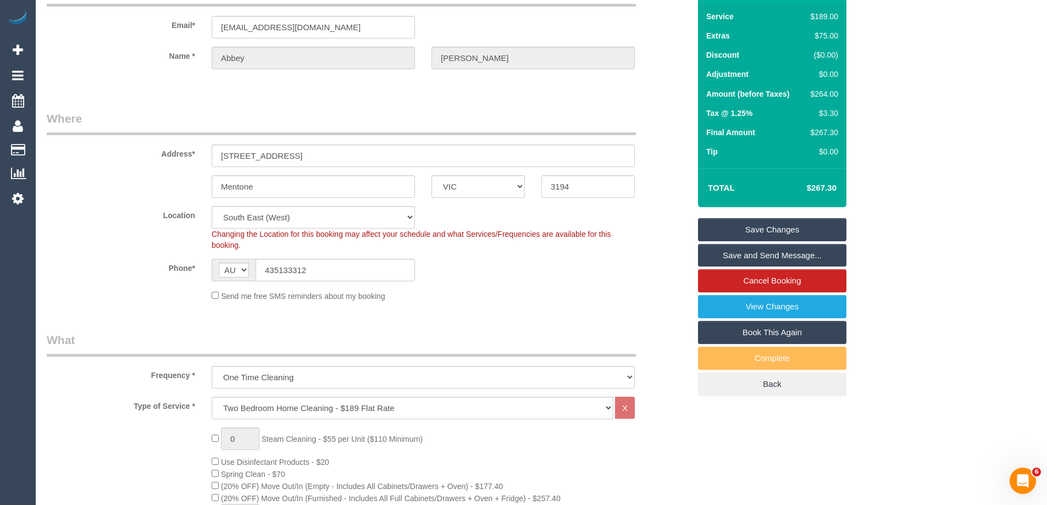
scroll to position [165, 0]
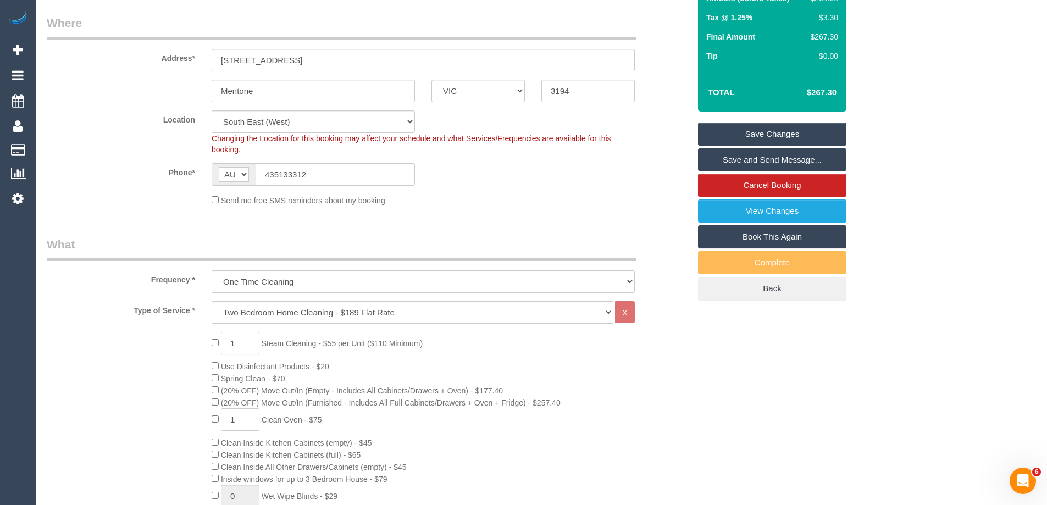
drag, startPoint x: 241, startPoint y: 345, endPoint x: 203, endPoint y: 343, distance: 37.9
type input "2"
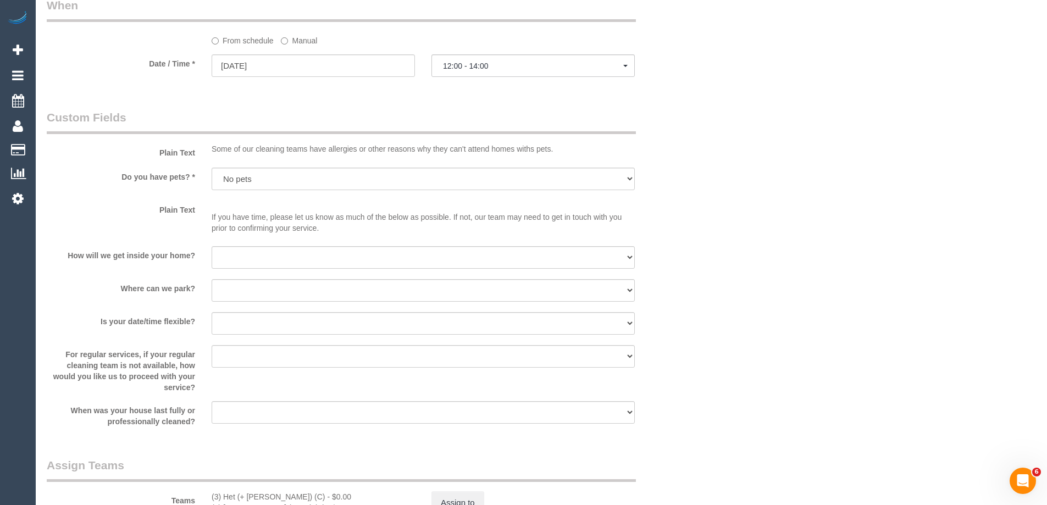
scroll to position [1429, 0]
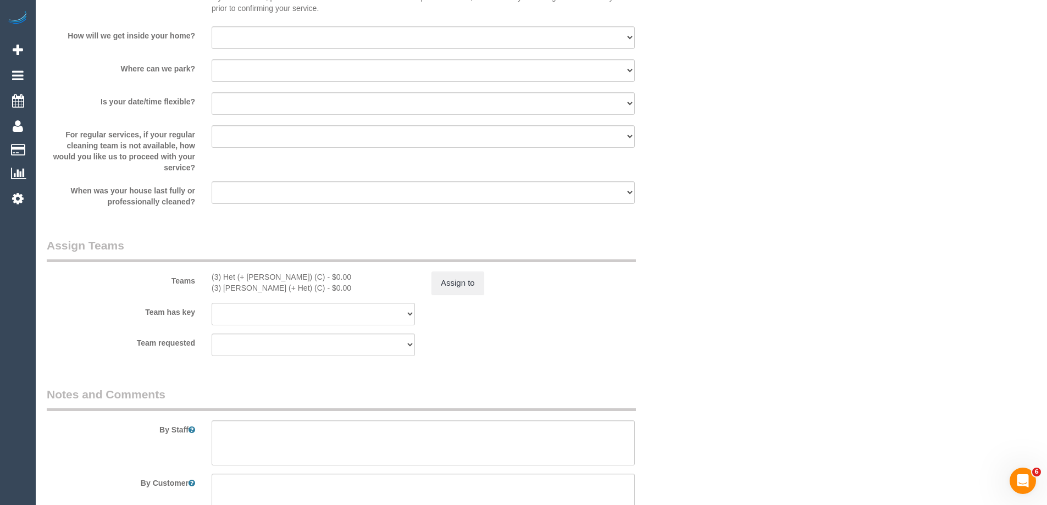
select select "spot33"
type input "2"
click at [459, 280] on button "Assign to" at bounding box center [457, 282] width 53 height 23
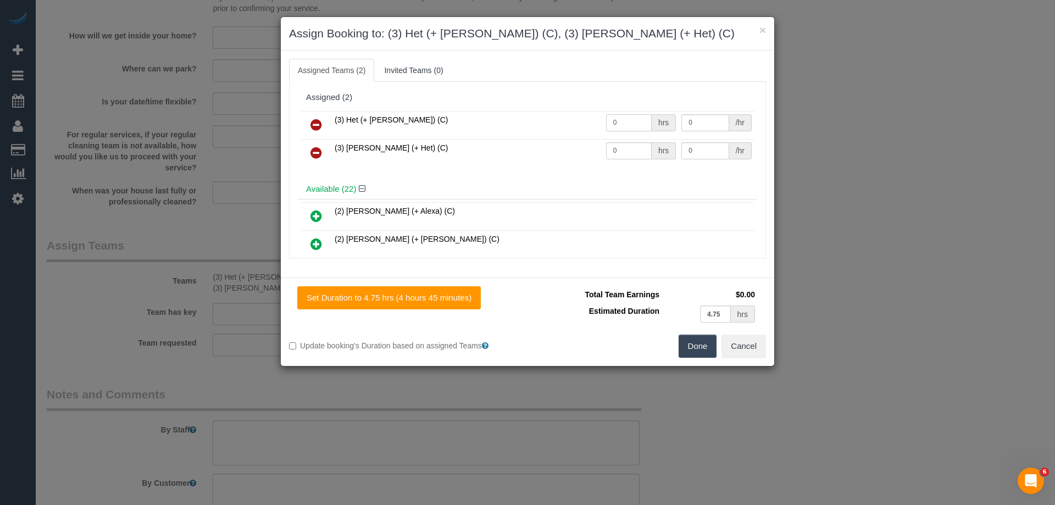
drag, startPoint x: 624, startPoint y: 122, endPoint x: 572, endPoint y: 121, distance: 52.2
click at [572, 121] on tr "(3) Het (+ Ronak) (C) 0 hrs 0 /hr" at bounding box center [528, 125] width 454 height 28
type input "1"
drag, startPoint x: 624, startPoint y: 146, endPoint x: 515, endPoint y: 132, distance: 109.1
click at [517, 134] on tbody "(3) Het (+ Ronak) (C) 1 hrs 0 /hr (3) Ronak (+ Het) (C) 0 hrs 0 /hr" at bounding box center [528, 139] width 454 height 56
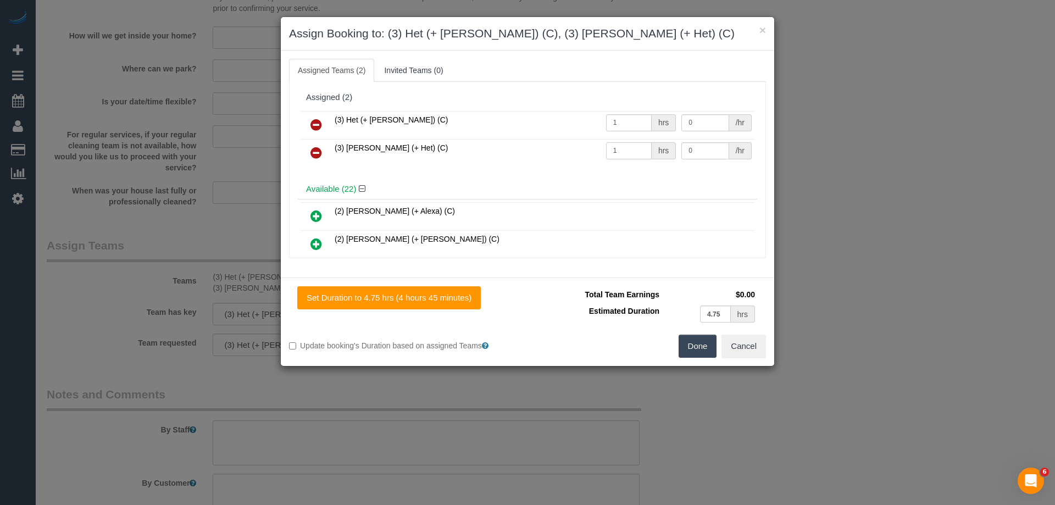
type input "1"
drag, startPoint x: 703, startPoint y: 120, endPoint x: 587, endPoint y: 116, distance: 115.4
click at [597, 116] on tr "(3) Het (+ Ronak) (C) 1 hrs 0 /hr" at bounding box center [528, 125] width 454 height 28
type input "85"
select select "spot48"
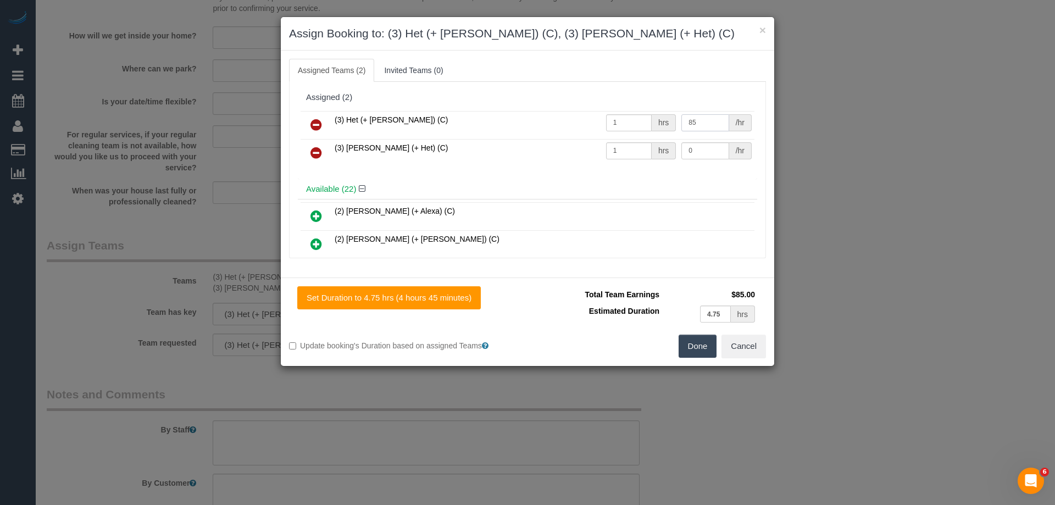
type input "85"
drag, startPoint x: 692, startPoint y: 143, endPoint x: 605, endPoint y: 141, distance: 86.8
click at [626, 143] on tr "(3) Ronak (+ Het) (C) 1 hrs 0 /hr" at bounding box center [528, 153] width 454 height 28
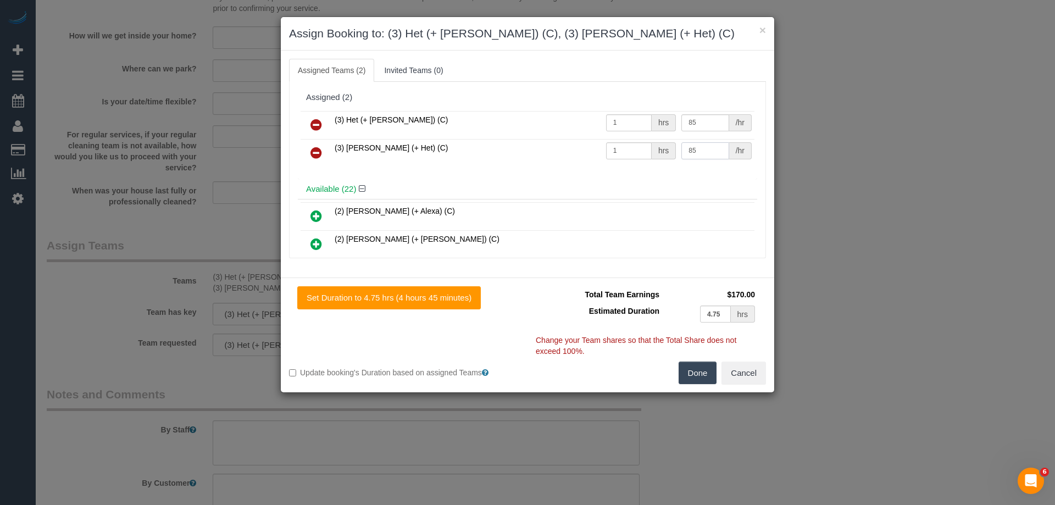
type input "85"
click at [699, 365] on button "Done" at bounding box center [698, 373] width 38 height 23
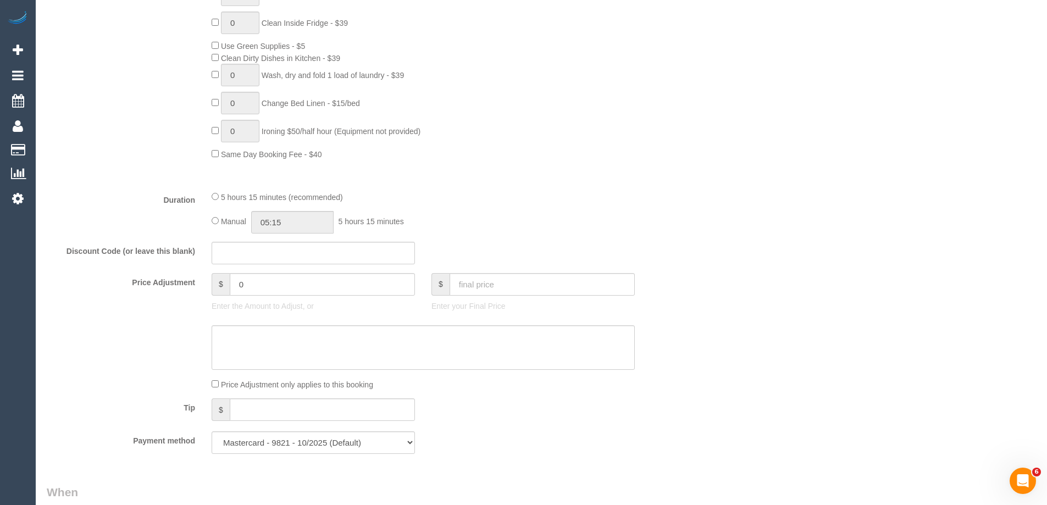
select select "spot63"
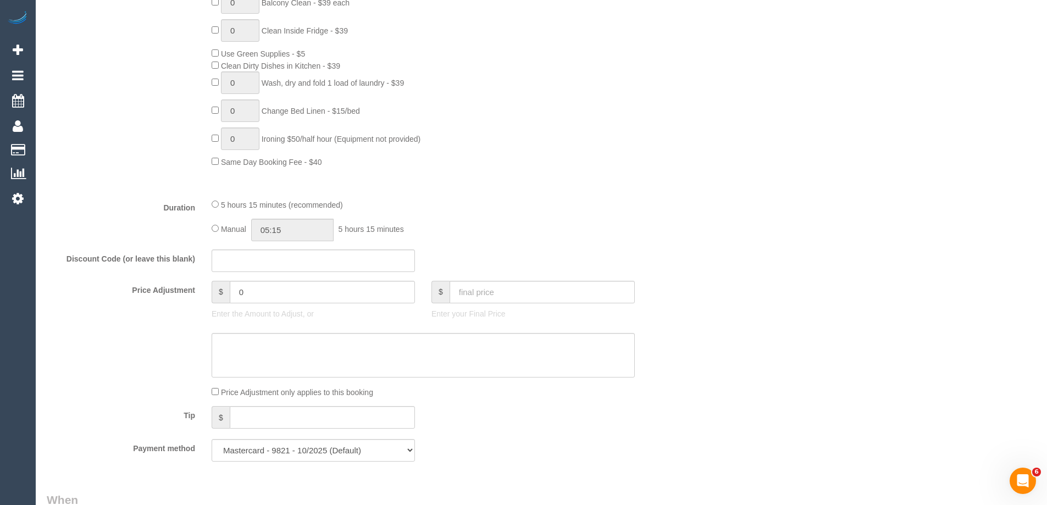
select select "spot78"
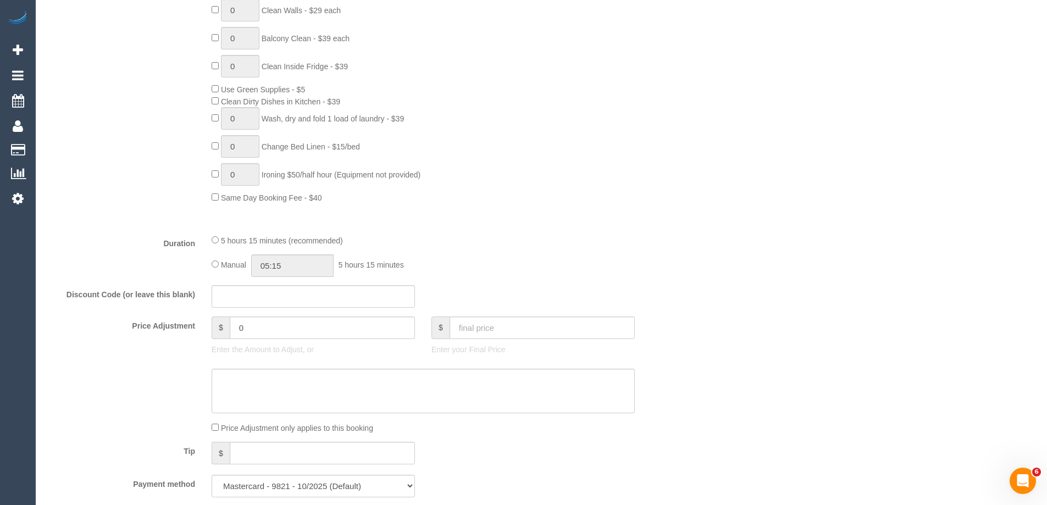
scroll to position [659, 0]
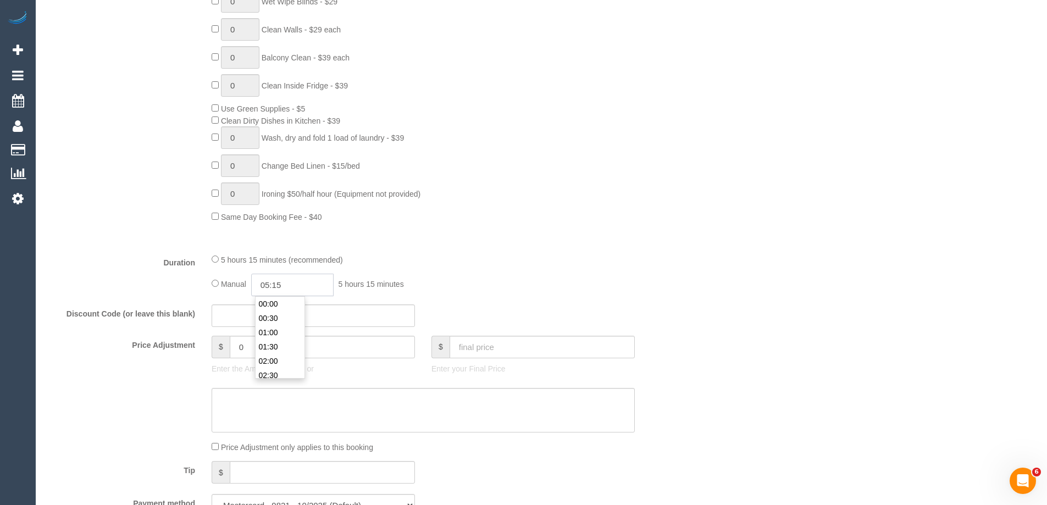
click at [296, 284] on input "05:15" at bounding box center [292, 285] width 82 height 23
type input "02:30"
click at [267, 370] on li "02:30" at bounding box center [279, 375] width 49 height 14
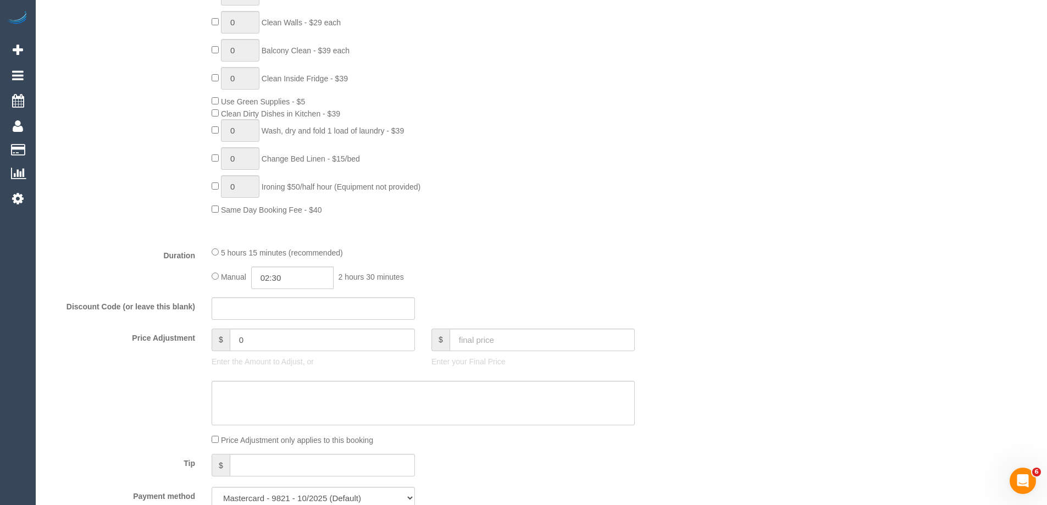
select select "spot93"
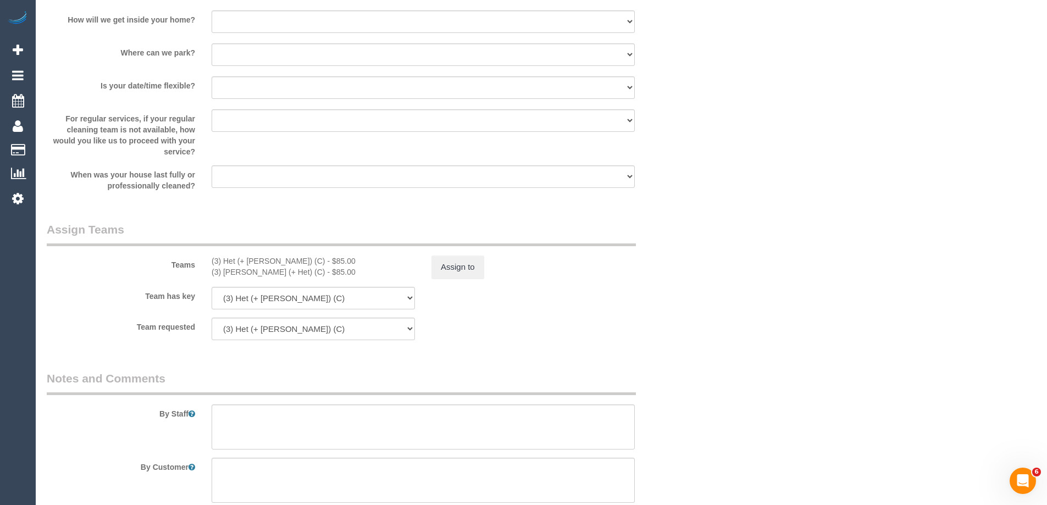
scroll to position [1538, 0]
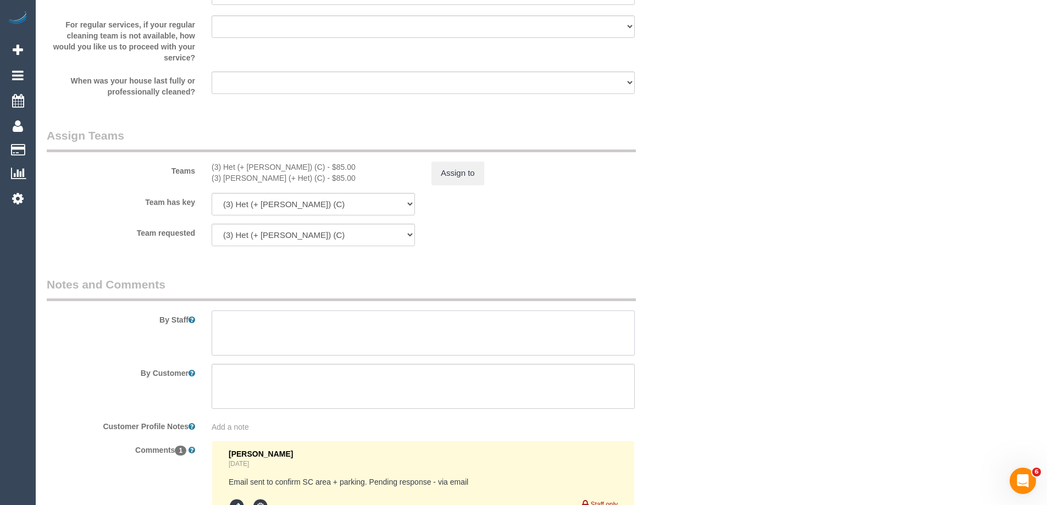
click at [232, 337] on textarea at bounding box center [423, 332] width 423 height 45
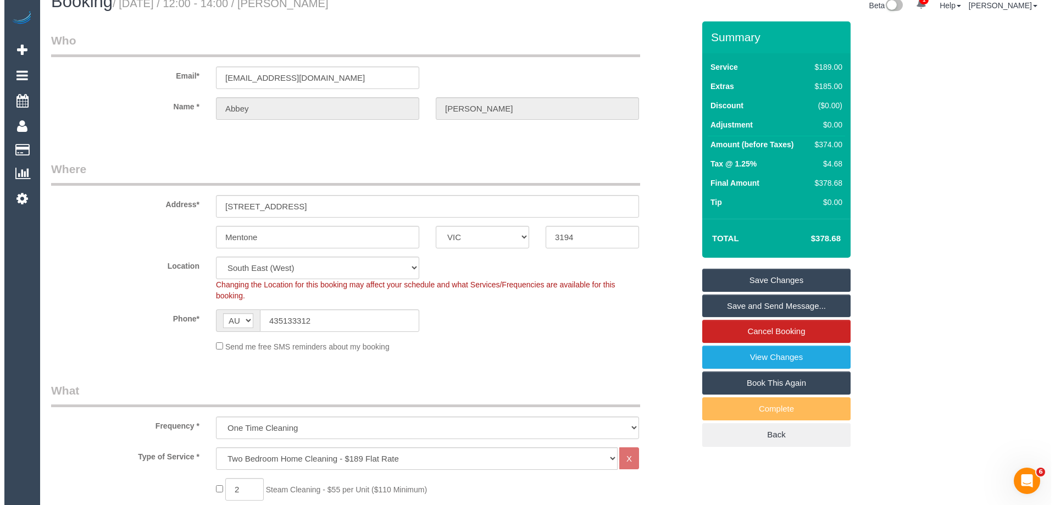
scroll to position [0, 0]
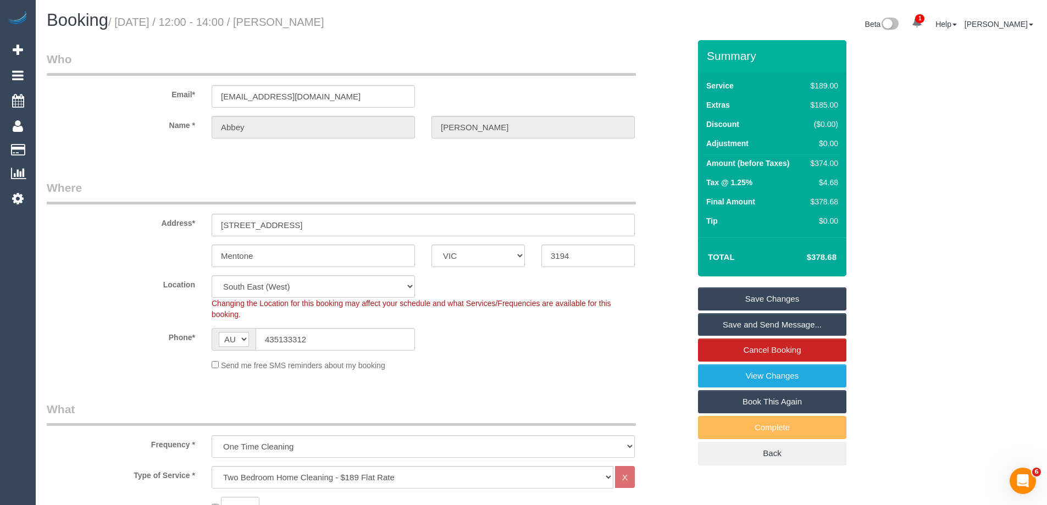
type textarea "Estimated time of 4-5 hrs + SC"
drag, startPoint x: 370, startPoint y: 19, endPoint x: 288, endPoint y: 18, distance: 81.3
click at [288, 18] on h1 "Booking / October 02, 2025 / 12:00 - 14:00 / Abbey Rhodes" at bounding box center [290, 20] width 486 height 19
copy small "Abbey Rhodes"
click at [726, 301] on link "Save Changes" at bounding box center [772, 298] width 148 height 23
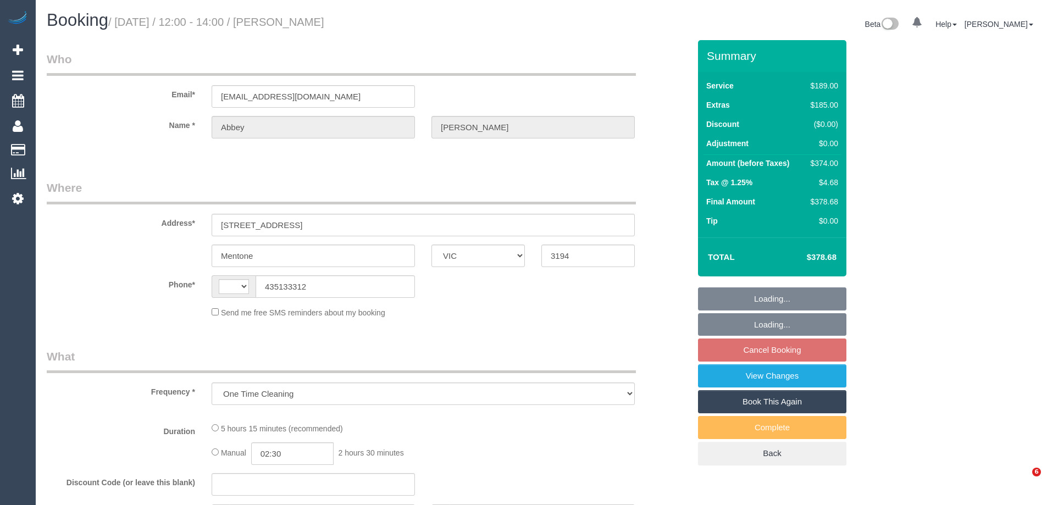
select select "VIC"
select select "string:AU"
select select "string:stripe-pm_1QOR2I2GScqysDRVTnOHFTDV"
select select "number:28"
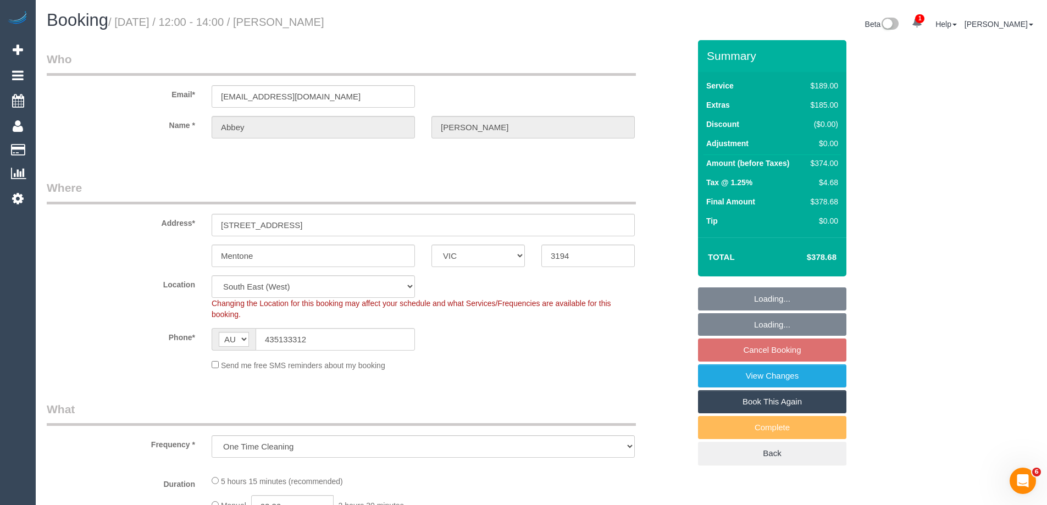
select select "object:720"
select select "spot3"
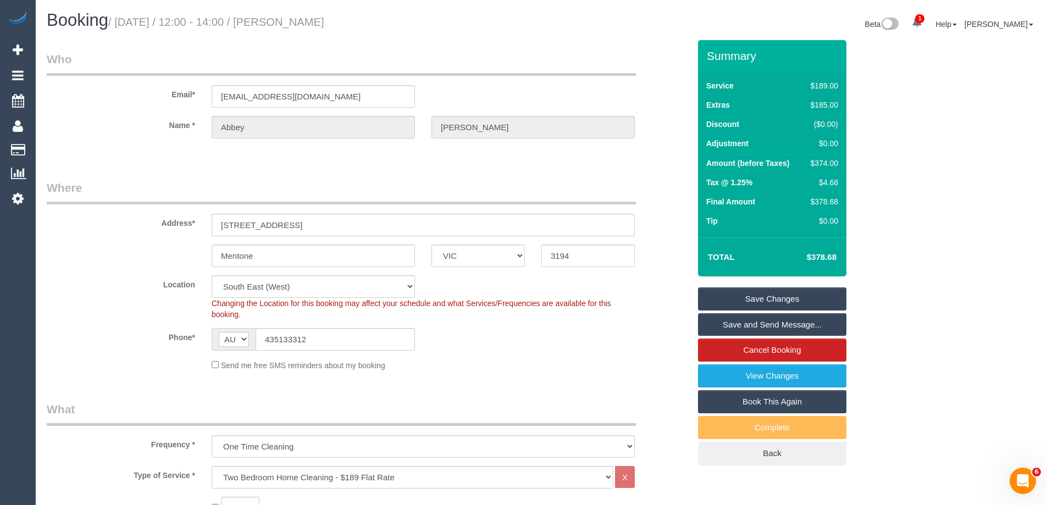
click at [746, 301] on link "Save Changes" at bounding box center [772, 298] width 148 height 23
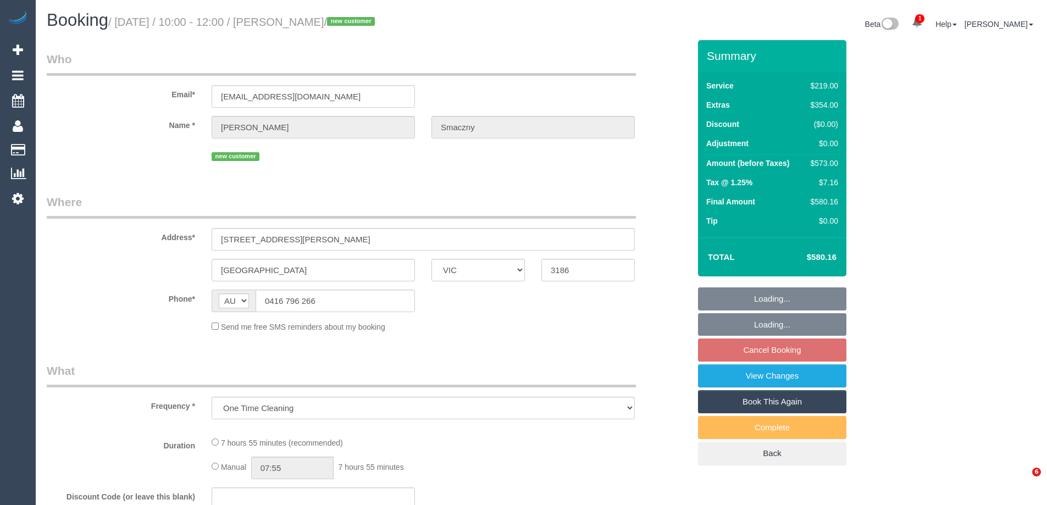
select select "VIC"
select select "string:stripe-pm_1SB0XP2GScqysDRVE8Jdp9VO"
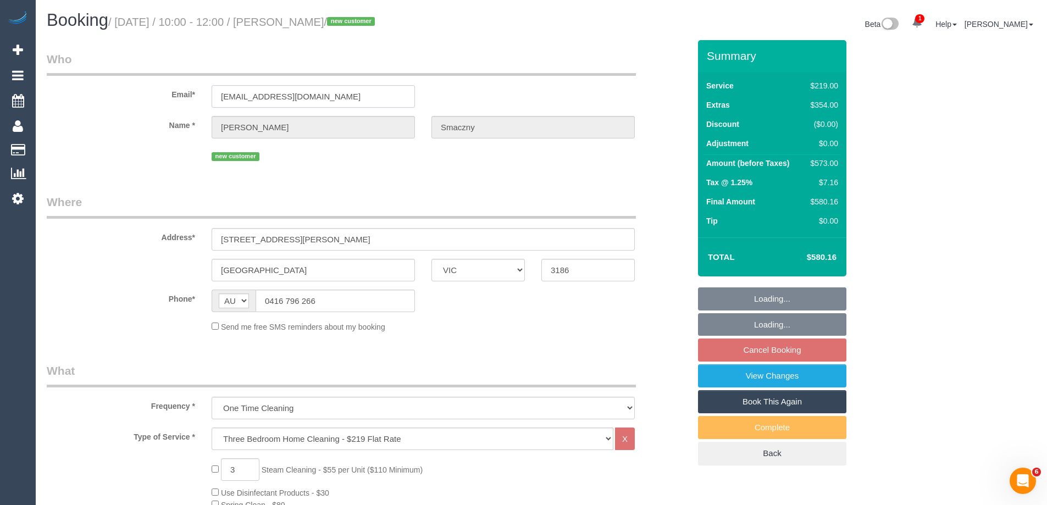
drag, startPoint x: 360, startPoint y: 93, endPoint x: 78, endPoint y: 92, distance: 281.9
click at [78, 92] on div "Email* tomaszmr.smaczny@gmail.com" at bounding box center [367, 79] width 659 height 57
select select "spot3"
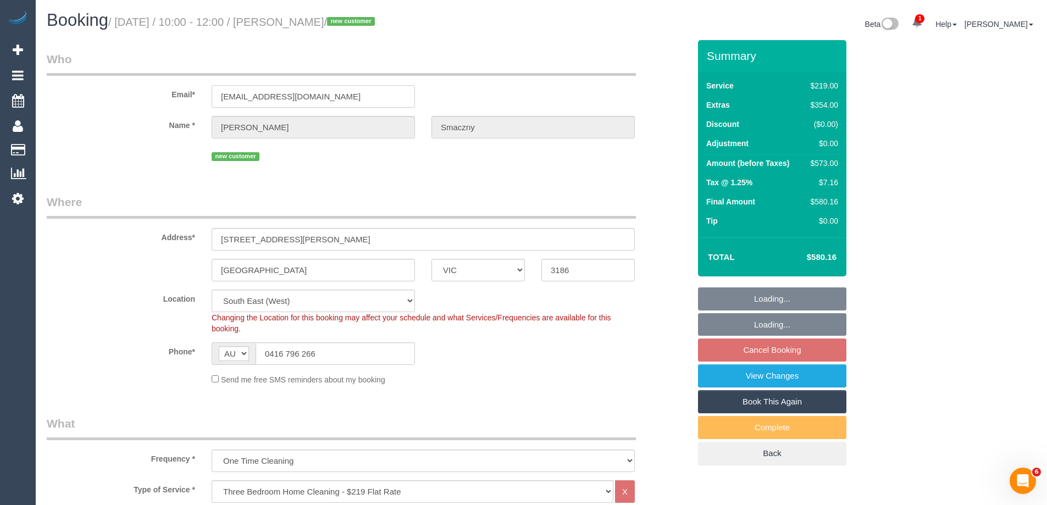
select select "number:28"
select select "number:14"
select select "number:19"
select select "number:25"
select select "spot19"
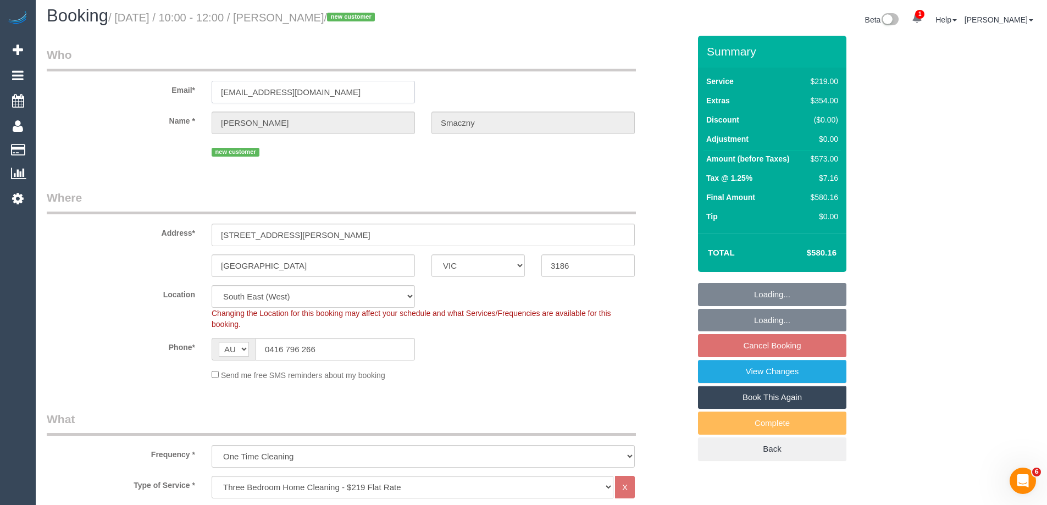
select select "object:1325"
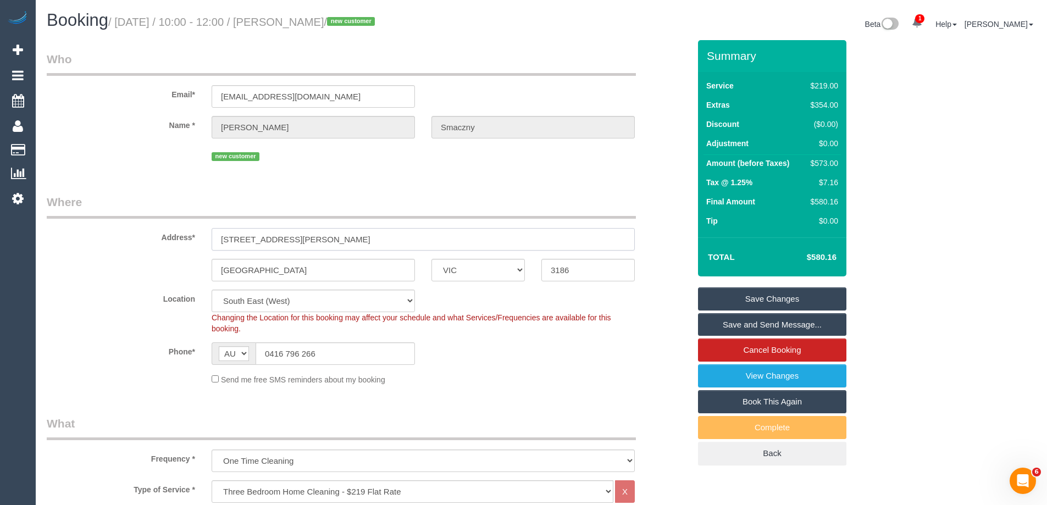
drag, startPoint x: 108, startPoint y: 235, endPoint x: 86, endPoint y: 231, distance: 22.9
click at [86, 231] on div "Address* 5 Dudley Street, 101" at bounding box center [367, 222] width 659 height 57
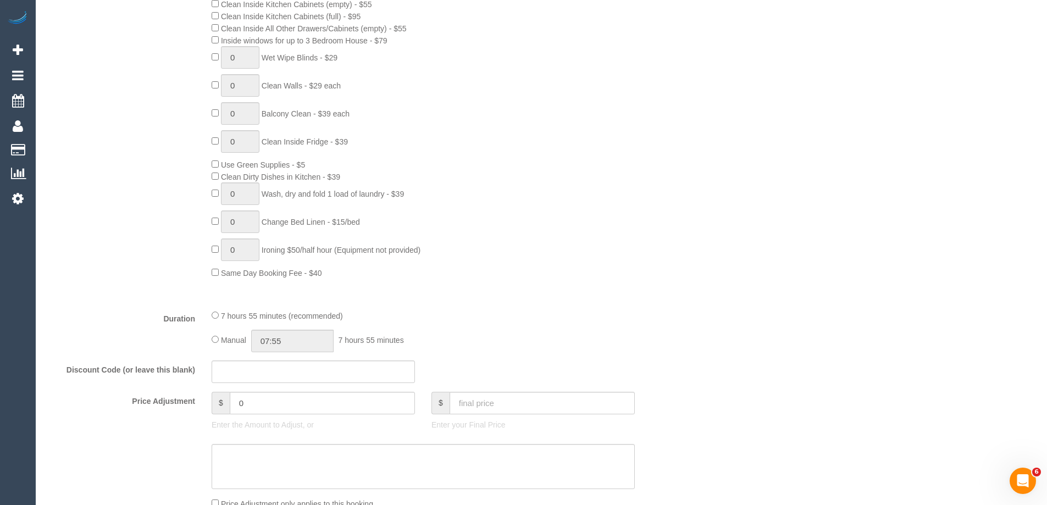
scroll to position [769, 0]
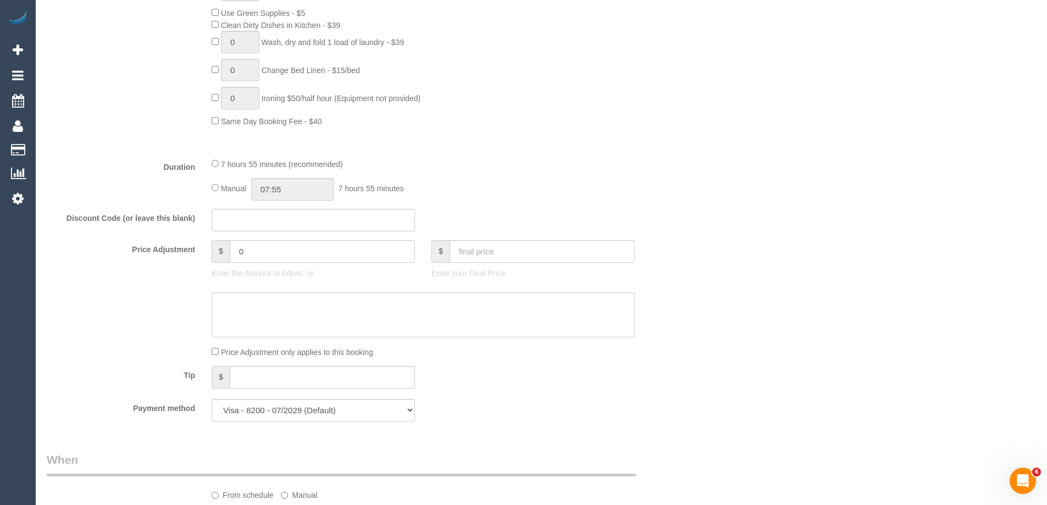
click at [211, 186] on div "7 hours 55 minutes (recommended) Manual 07:55 7 hours 55 minutes" at bounding box center [423, 179] width 440 height 43
click at [221, 185] on span "Manual" at bounding box center [233, 188] width 25 height 9
click at [324, 192] on input "07:55" at bounding box center [292, 189] width 82 height 23
type input "03:30"
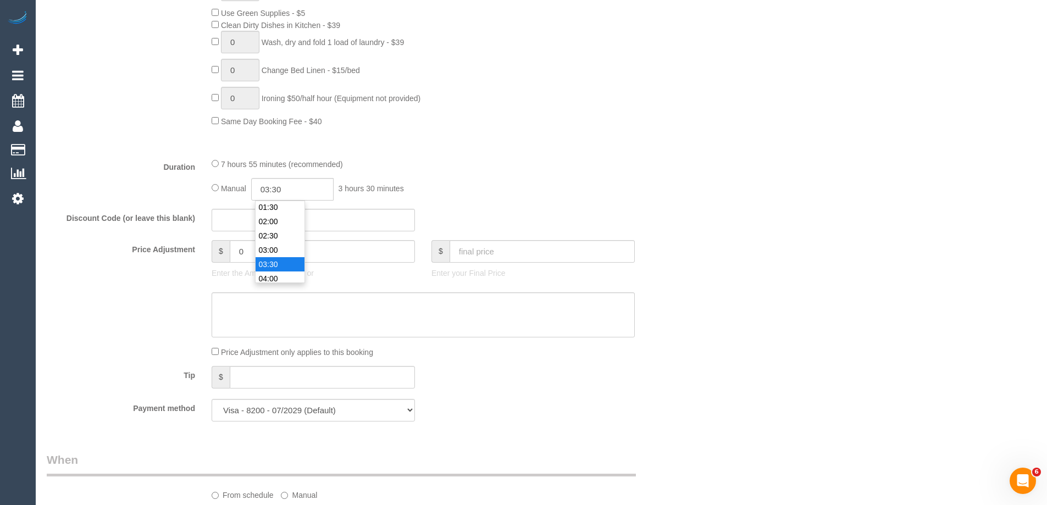
click at [280, 266] on li "03:30" at bounding box center [279, 264] width 49 height 14
drag, startPoint x: 287, startPoint y: 188, endPoint x: 276, endPoint y: 187, distance: 11.0
click at [276, 187] on input "03:30" at bounding box center [292, 189] width 82 height 23
select select "spot35"
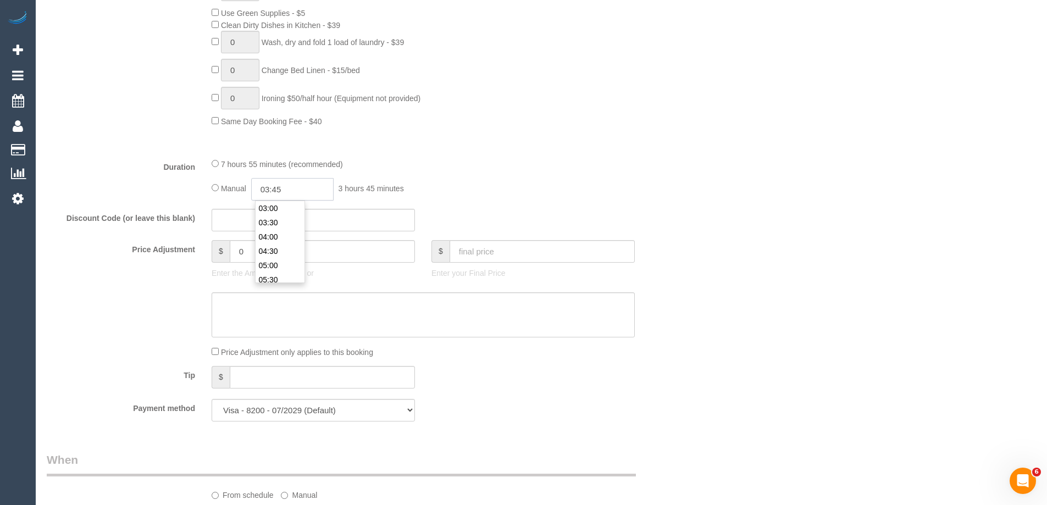
type input "03:45"
click at [526, 159] on div "7 hours 55 minutes (recommended)" at bounding box center [423, 164] width 423 height 12
select select "spot51"
select select "spot67"
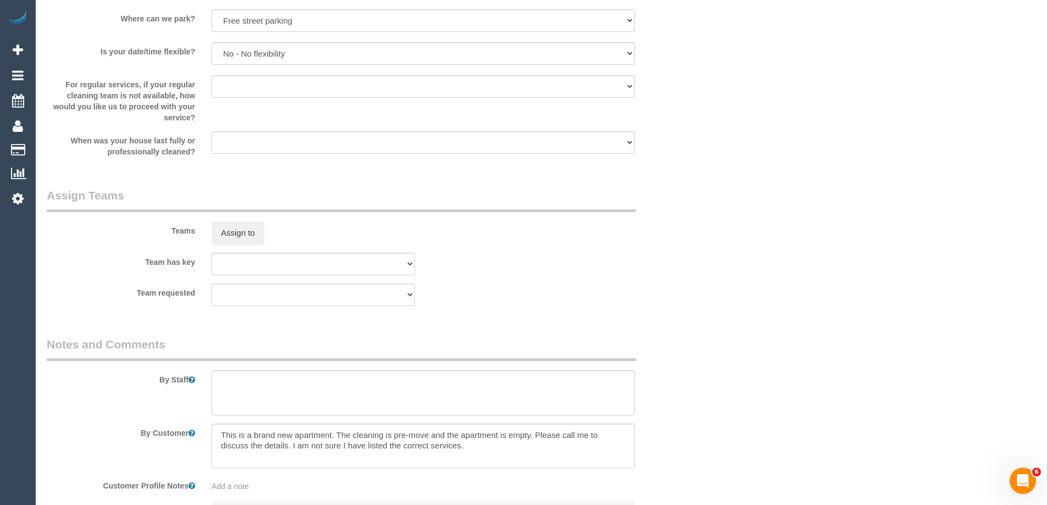
scroll to position [1593, 0]
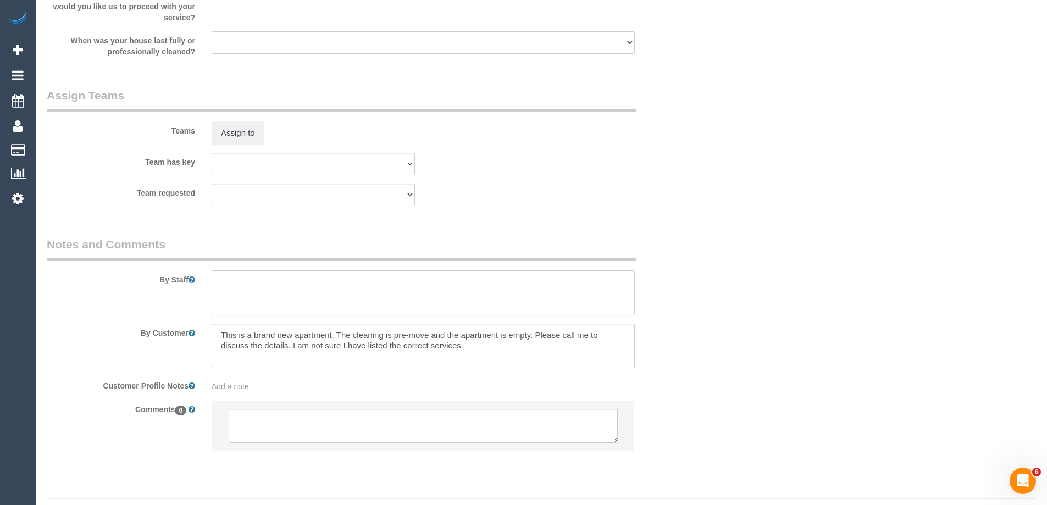
click at [253, 294] on textarea at bounding box center [423, 292] width 423 height 45
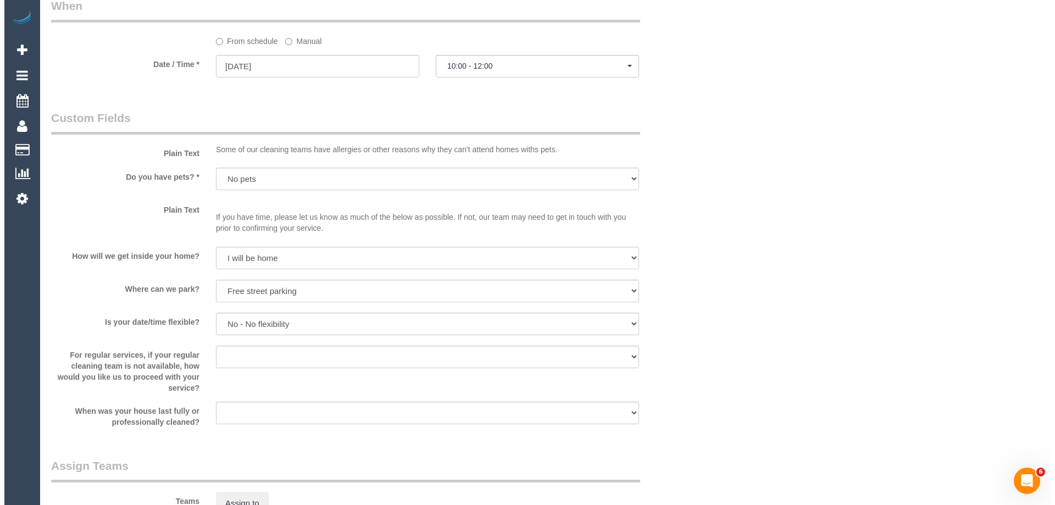
scroll to position [1374, 0]
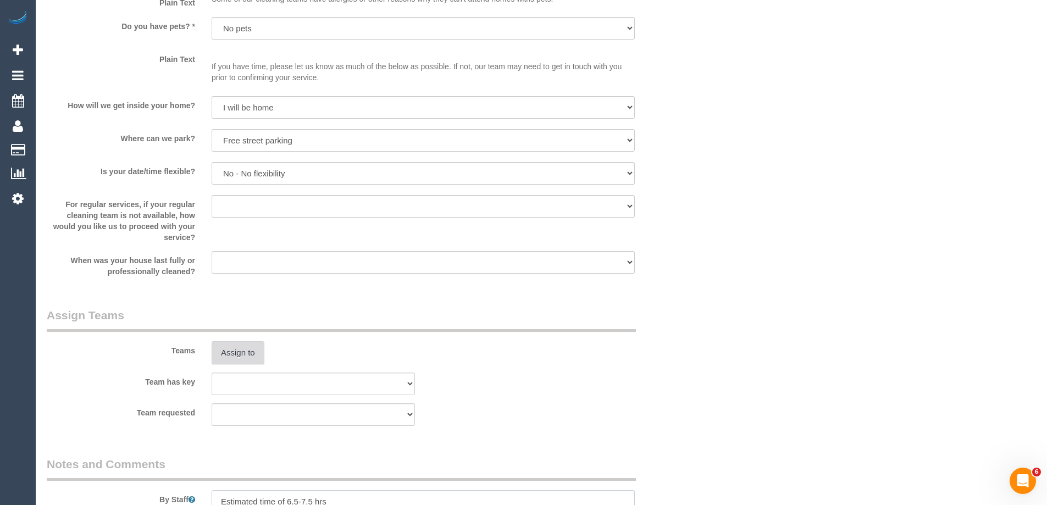
type textarea "Estimated time of 6.5-7.5 hrs"
click at [236, 355] on button "Assign to" at bounding box center [238, 352] width 53 height 23
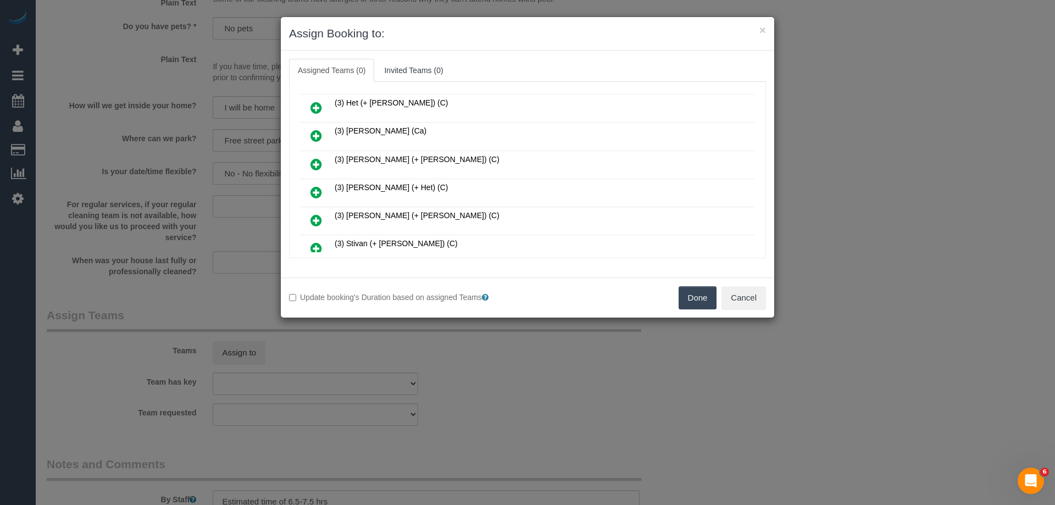
click at [316, 160] on icon at bounding box center [316, 164] width 12 height 13
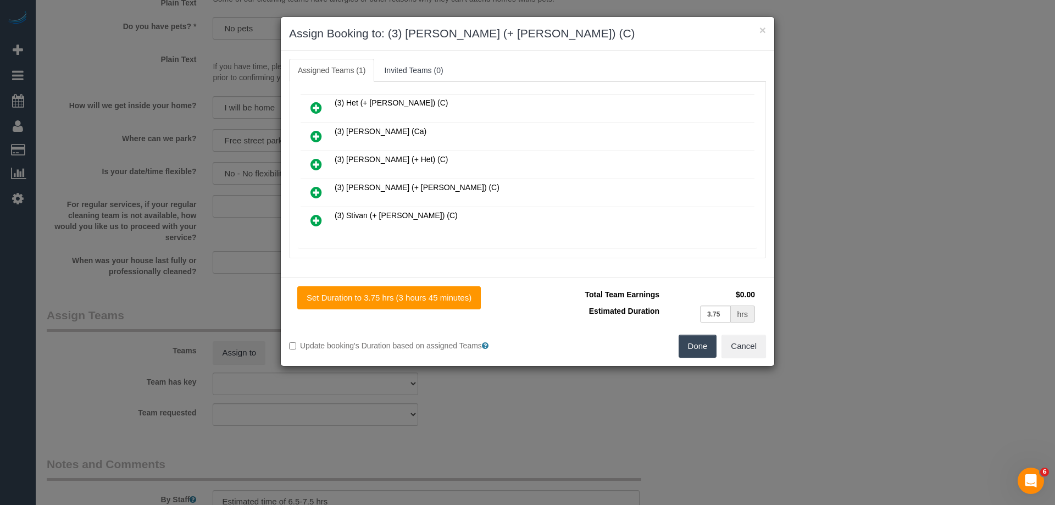
click at [318, 193] on icon at bounding box center [316, 192] width 12 height 13
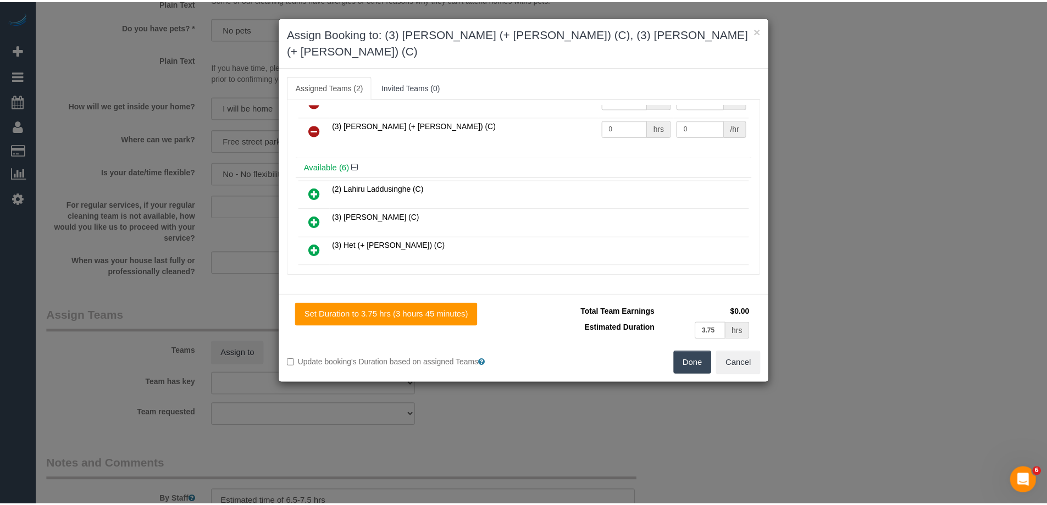
scroll to position [0, 0]
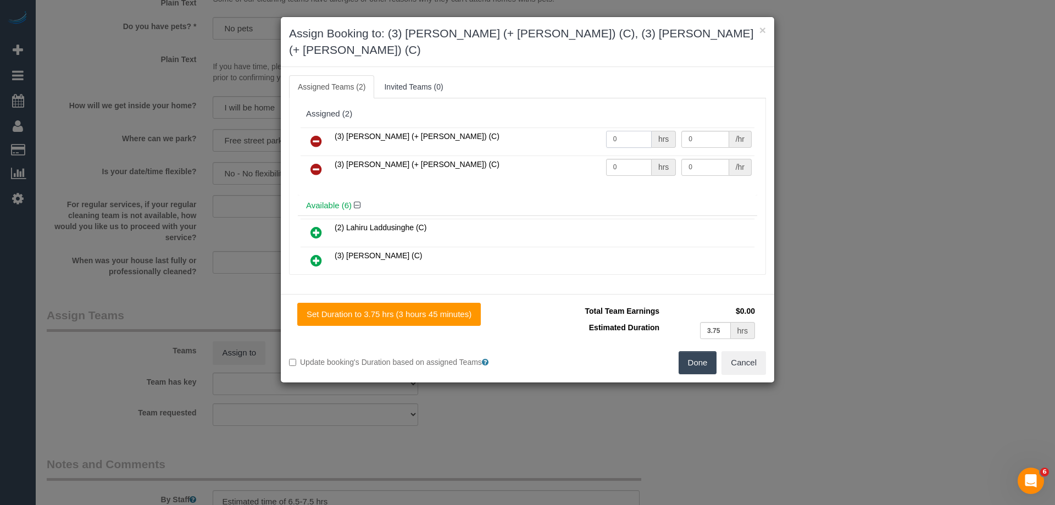
drag, startPoint x: 629, startPoint y: 122, endPoint x: 520, endPoint y: 120, distance: 108.8
click at [538, 127] on tr "(3) Rayhan (+ Shahida) (C) 0 hrs 0 /hr" at bounding box center [528, 141] width 454 height 28
type input "1"
drag, startPoint x: 615, startPoint y: 149, endPoint x: 558, endPoint y: 149, distance: 57.1
click at [558, 155] on tr "(3) Shahida (+ Rayhan) (C) 0 hrs 0 /hr" at bounding box center [528, 169] width 454 height 28
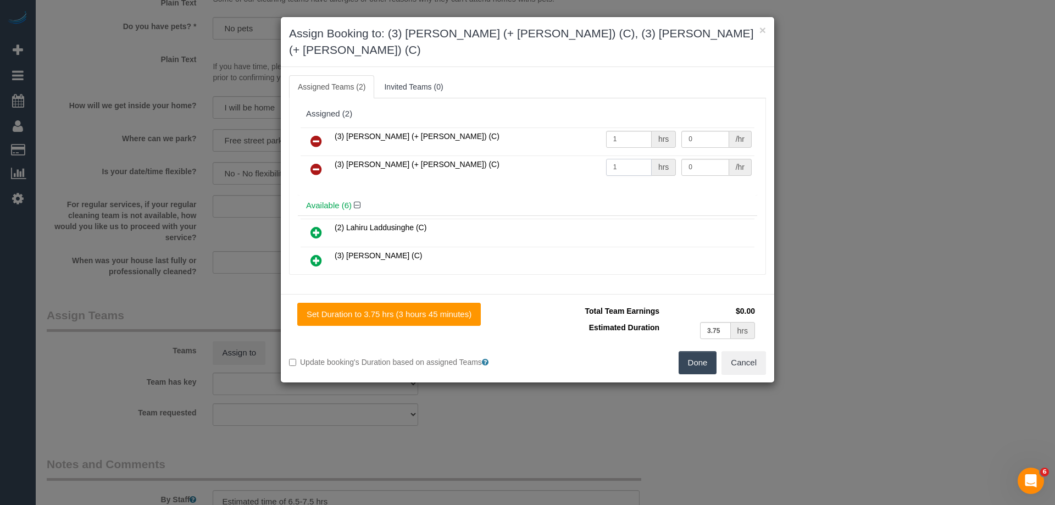
type input "1"
drag, startPoint x: 696, startPoint y: 120, endPoint x: 645, endPoint y: 121, distance: 50.6
click at [645, 127] on tr "(3) Rayhan (+ Shahida) (C) 1 hrs 0 /hr" at bounding box center [528, 141] width 454 height 28
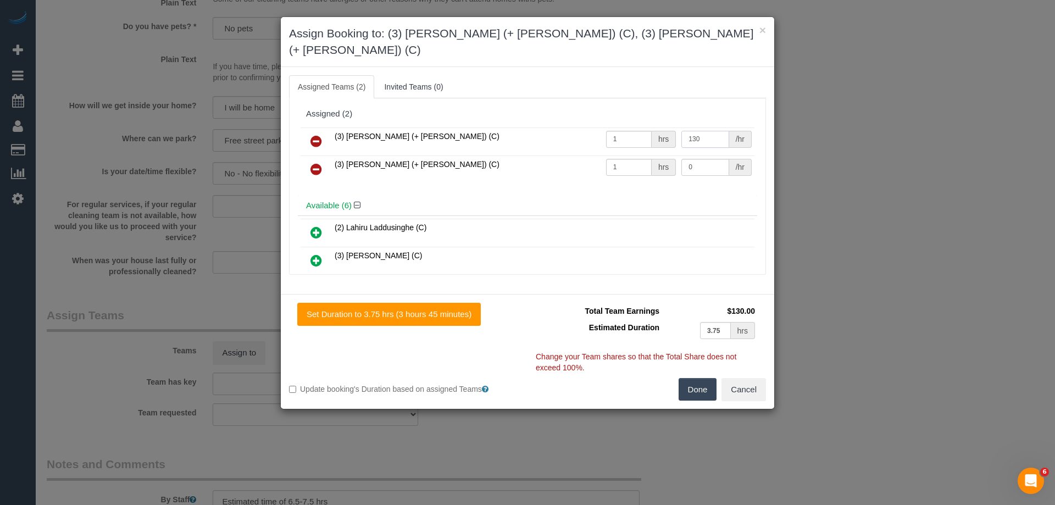
type input "130"
drag, startPoint x: 709, startPoint y: 154, endPoint x: 619, endPoint y: 150, distance: 90.7
click at [622, 155] on tr "(3) Shahida (+ Rayhan) (C) 1 hrs 0 /hr" at bounding box center [528, 169] width 454 height 28
type input "130"
click at [696, 378] on button "Done" at bounding box center [698, 389] width 38 height 23
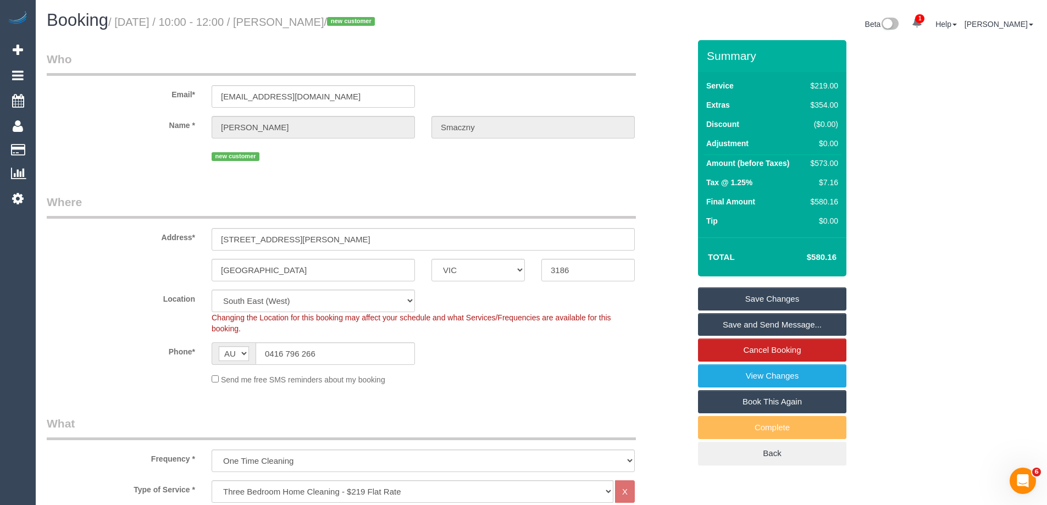
drag, startPoint x: 375, startPoint y: 23, endPoint x: 288, endPoint y: 13, distance: 88.0
click at [288, 13] on h1 "Booking / October 02, 2025 / 10:00 - 12:00 / Tomasz Smaczny / new customer" at bounding box center [290, 20] width 486 height 19
copy small "Tomasz Smaczny"
click at [714, 296] on link "Save Changes" at bounding box center [772, 298] width 148 height 23
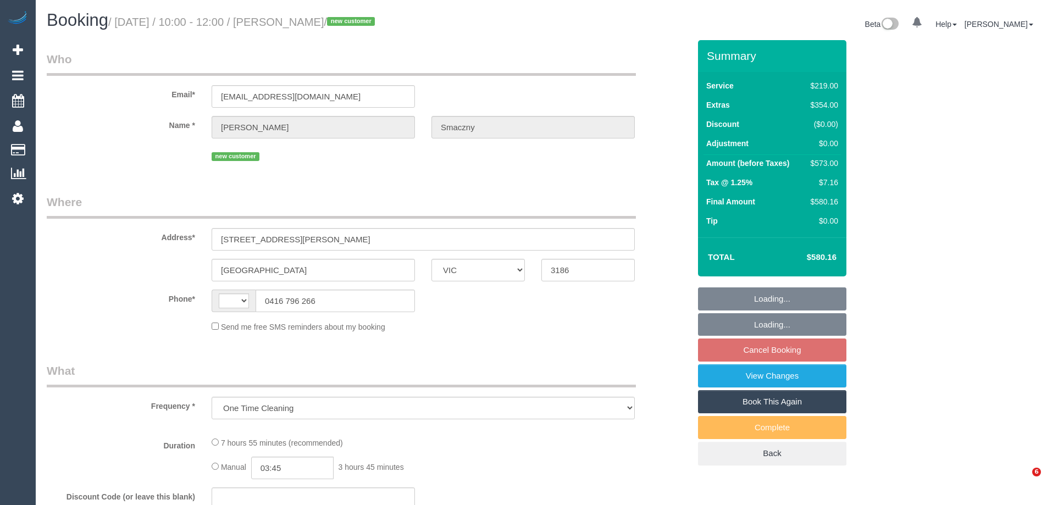
select select "VIC"
select select "string:AU"
select select "string:stripe-pm_1SB0XP2GScqysDRVE8Jdp9VO"
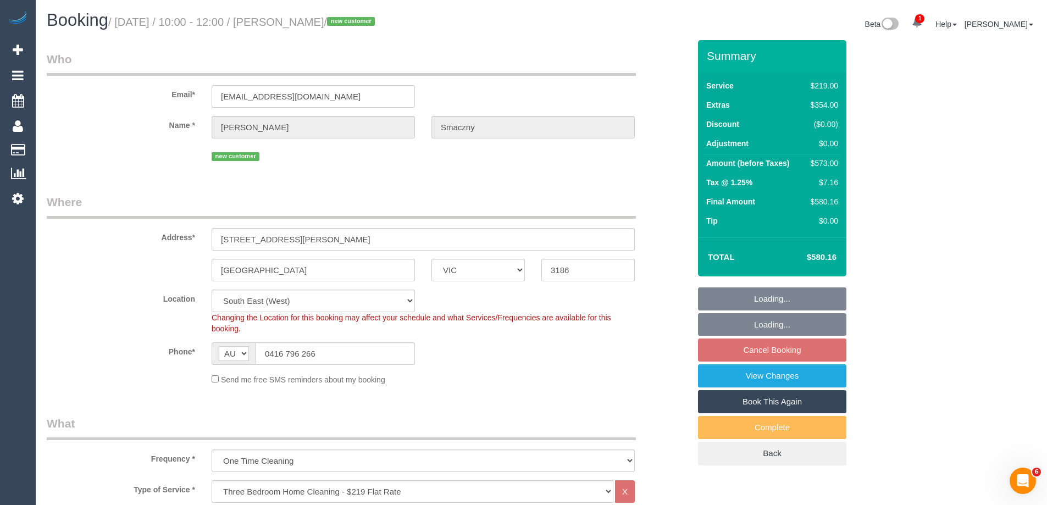
select select "spot3"
select select "number:28"
select select "number:14"
select select "number:19"
select select "number:25"
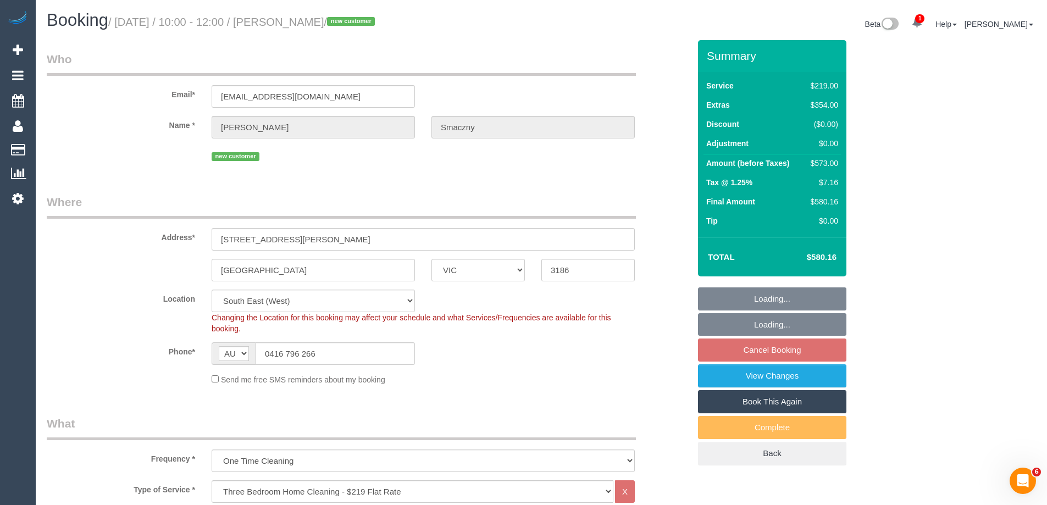
select select "object:804"
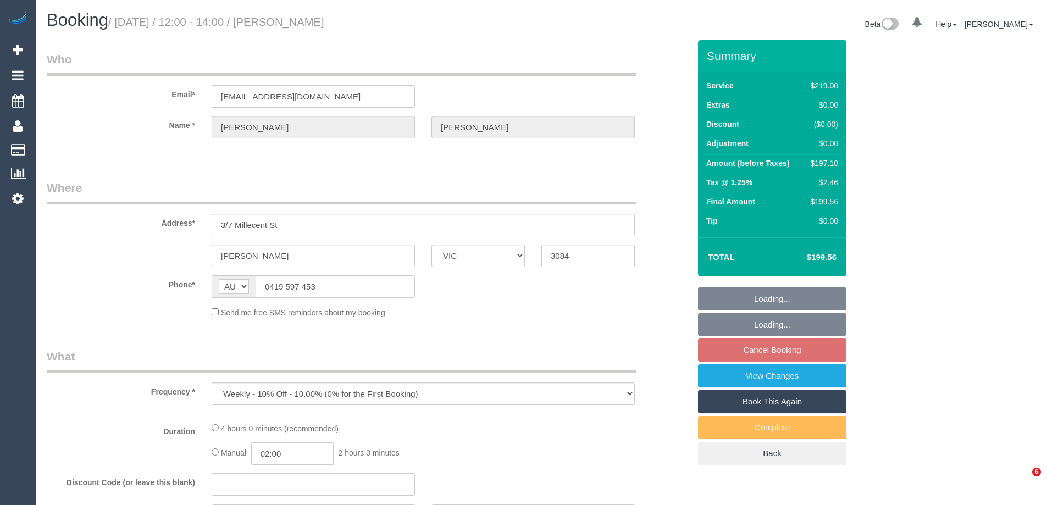
select select "VIC"
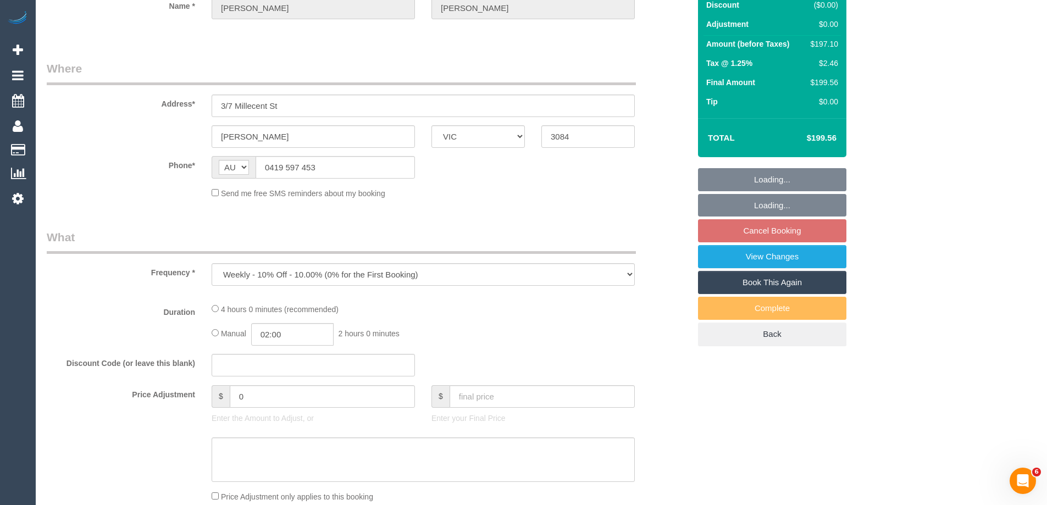
select select "string:stripe-pm_1S2i5R2GScqysDRVb3osscEz"
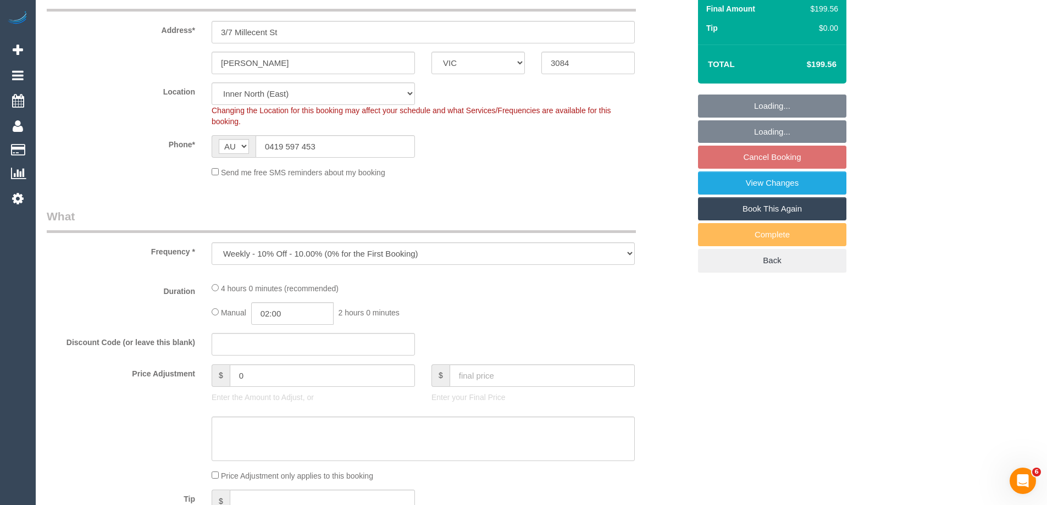
select select "object:669"
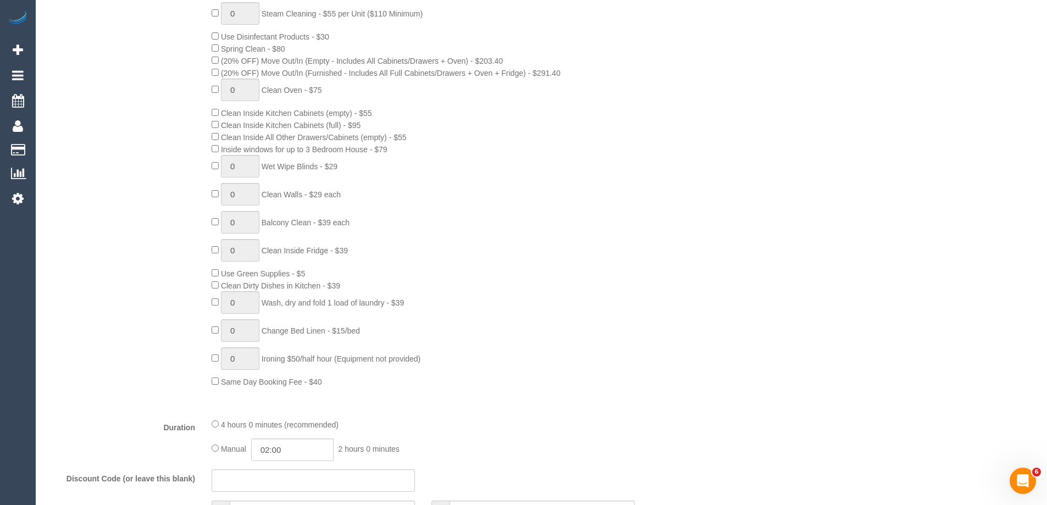
select select "number:30"
select select "number:14"
select select "number:18"
select select "number:36"
select select "number:33"
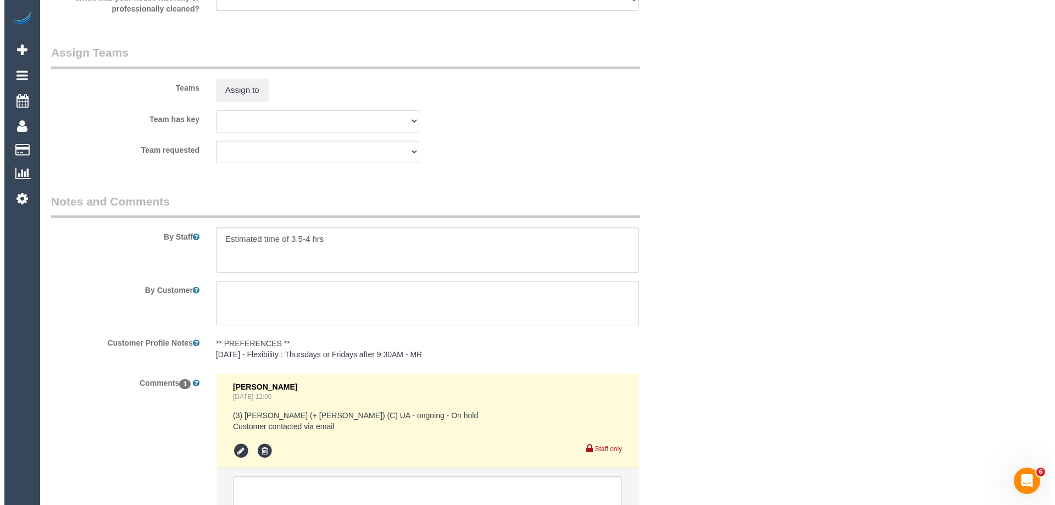
scroll to position [1648, 0]
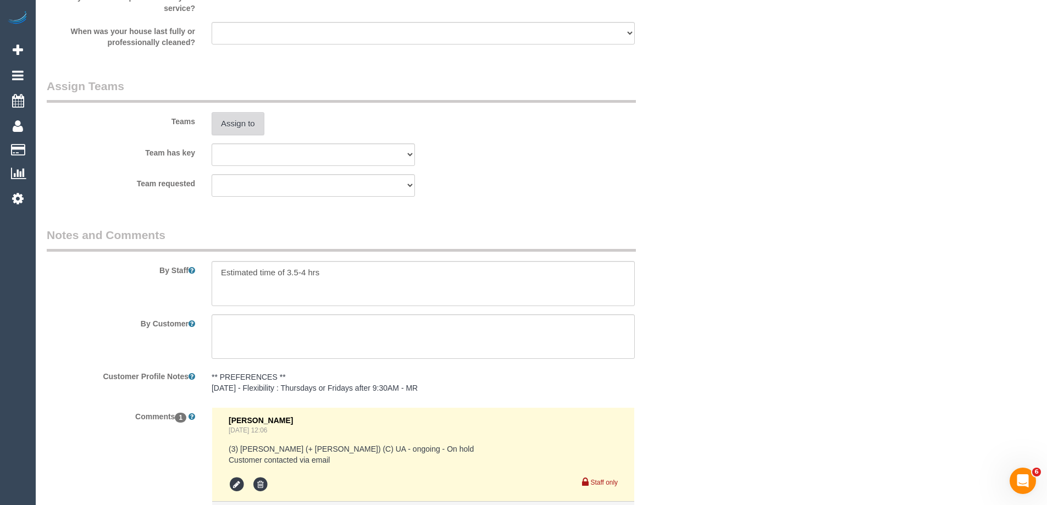
click at [230, 127] on button "Assign to" at bounding box center [238, 123] width 53 height 23
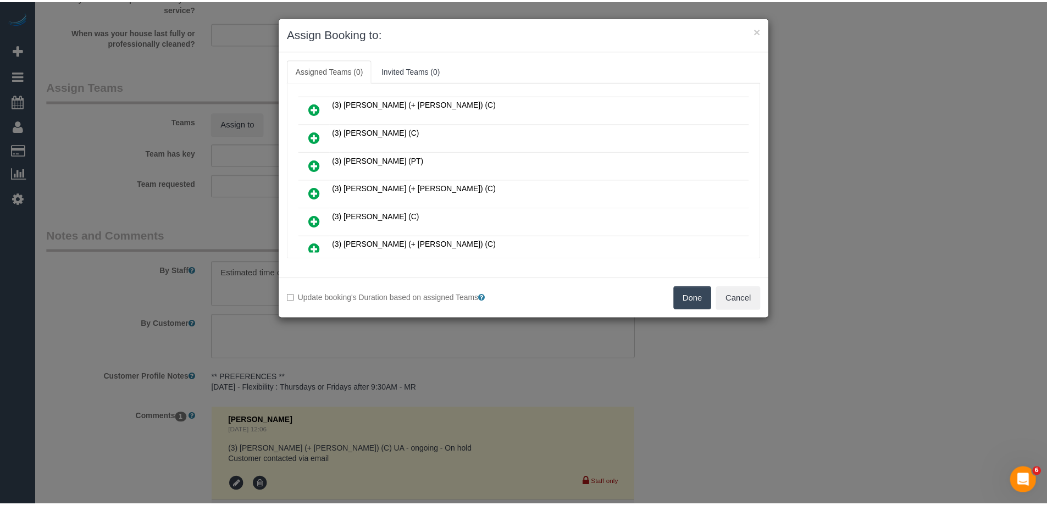
scroll to position [604, 0]
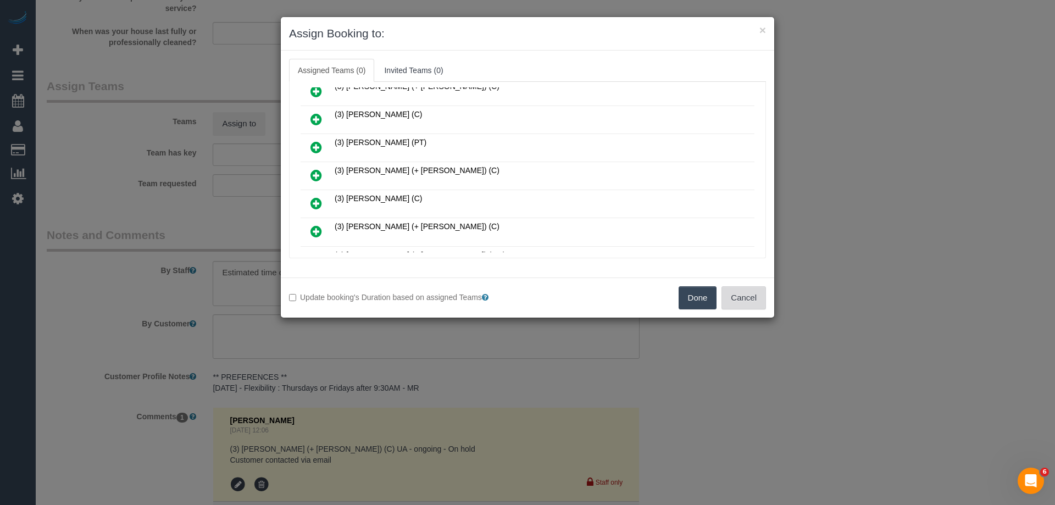
click at [741, 299] on button "Cancel" at bounding box center [743, 297] width 45 height 23
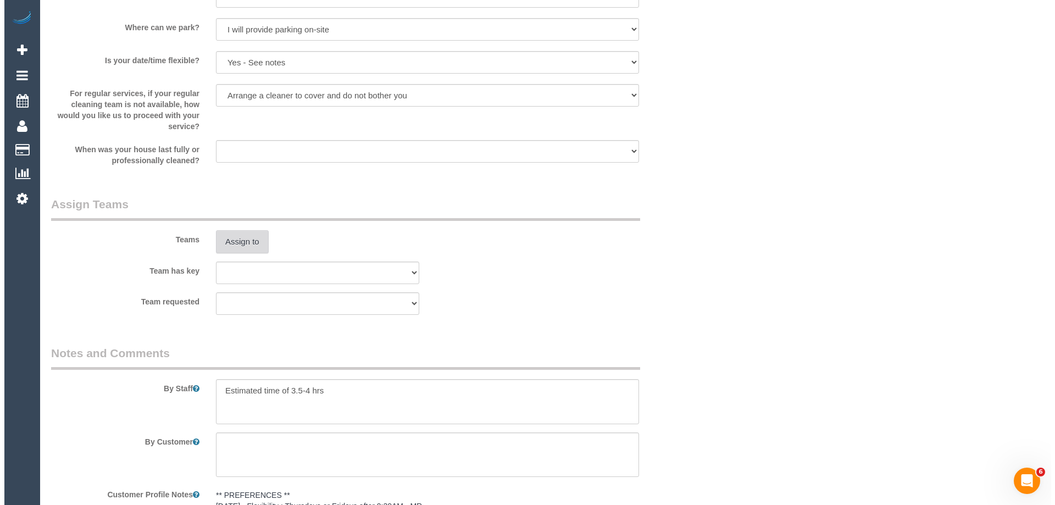
scroll to position [1703, 0]
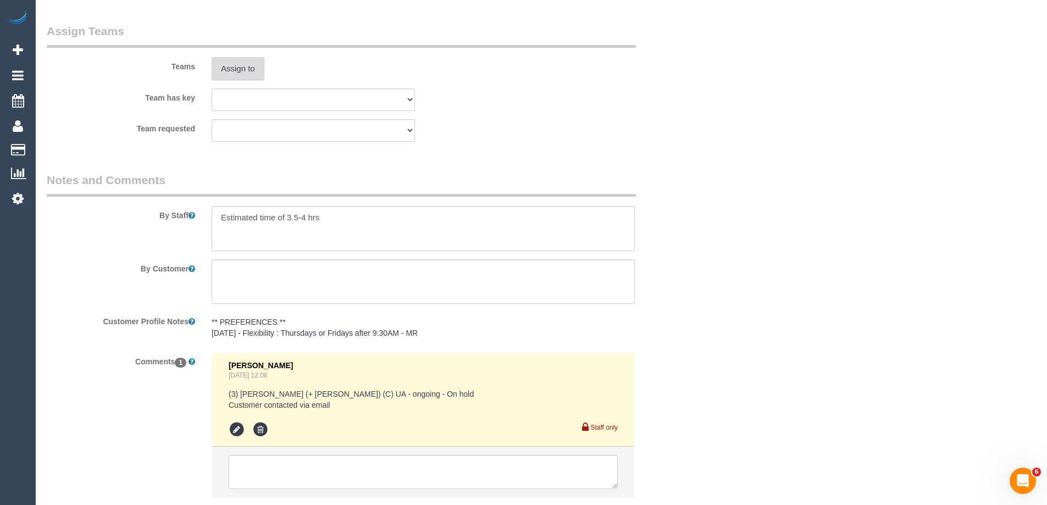
click at [248, 68] on button "Assign to" at bounding box center [238, 68] width 53 height 23
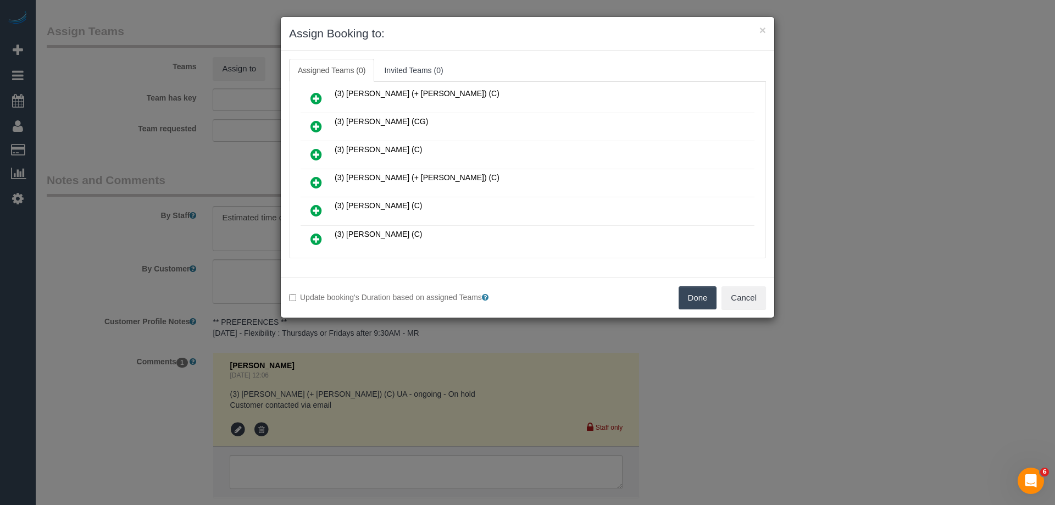
scroll to position [440, 0]
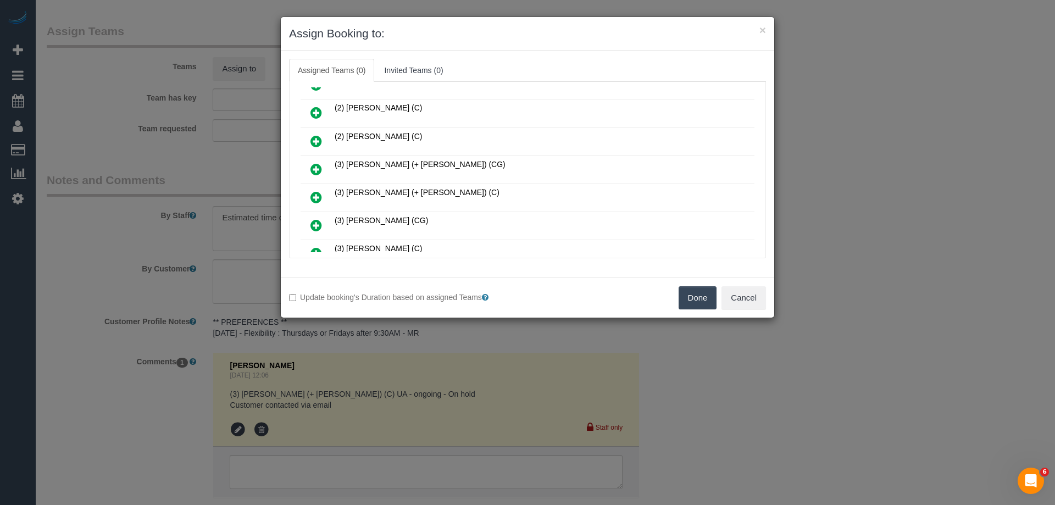
click at [318, 192] on icon at bounding box center [316, 197] width 12 height 13
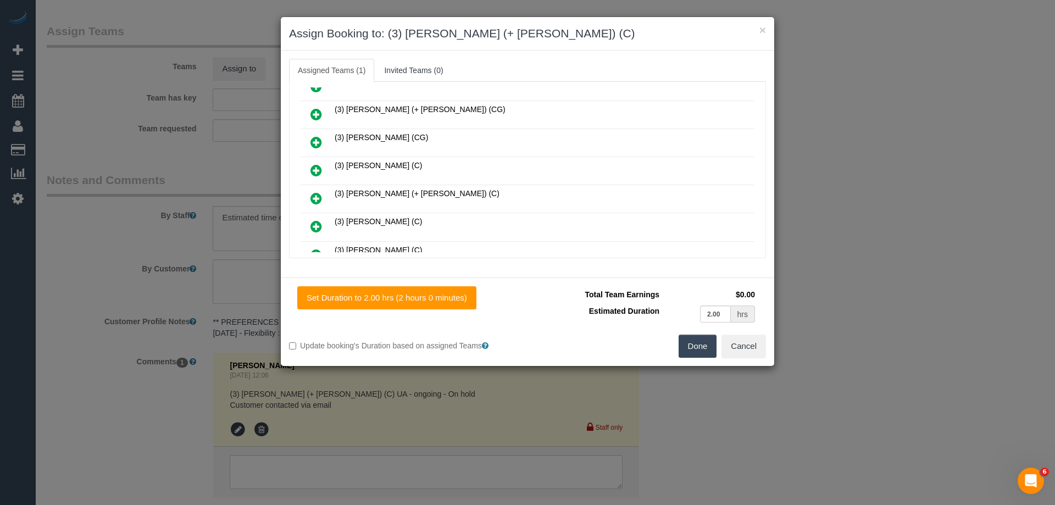
click at [324, 200] on link at bounding box center [316, 199] width 26 height 22
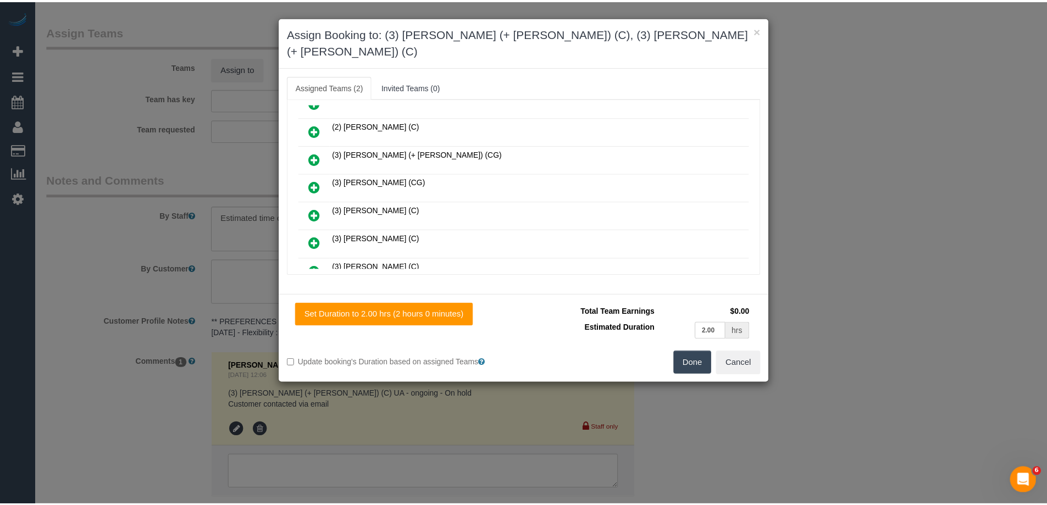
scroll to position [439, 0]
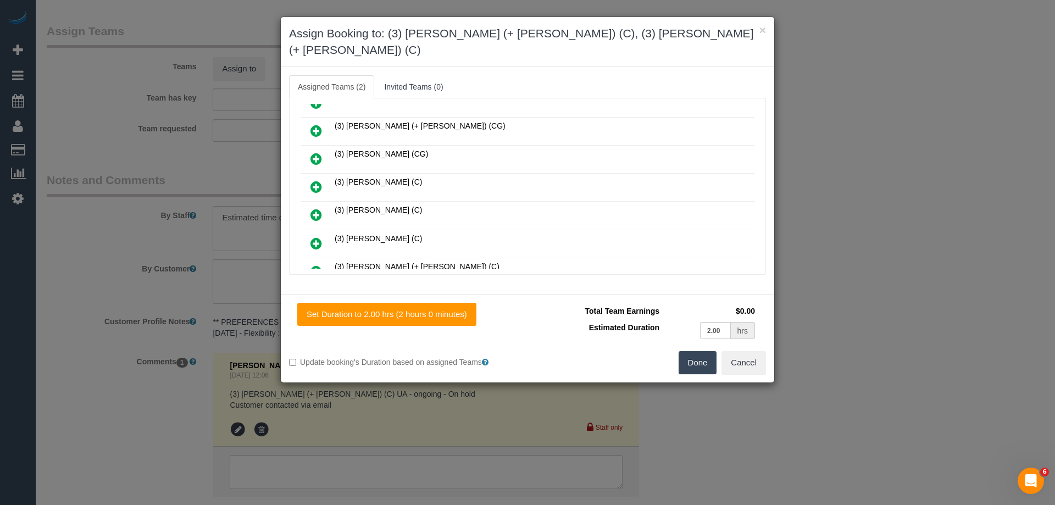
drag, startPoint x: 696, startPoint y: 349, endPoint x: 682, endPoint y: 349, distance: 13.2
click at [690, 351] on button "Done" at bounding box center [698, 362] width 38 height 23
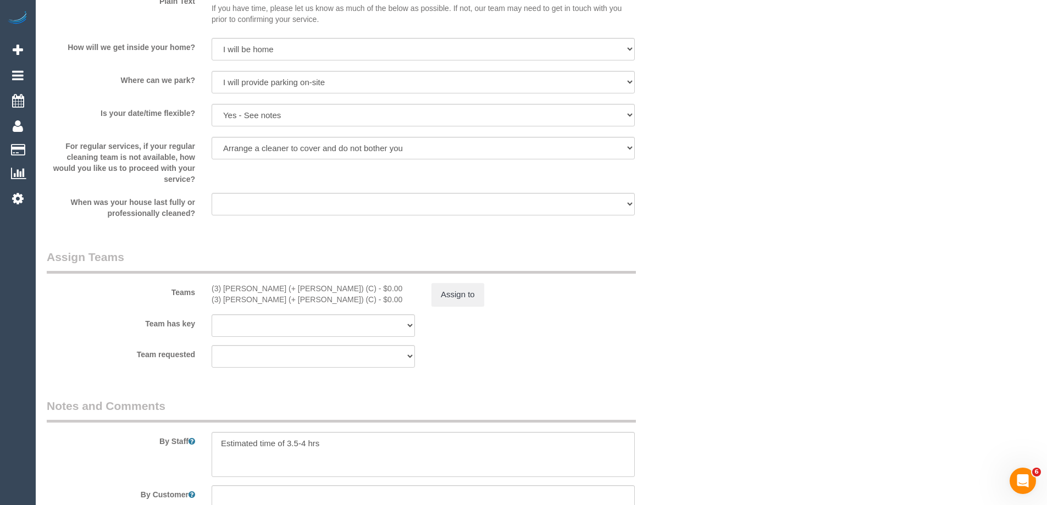
scroll to position [1483, 0]
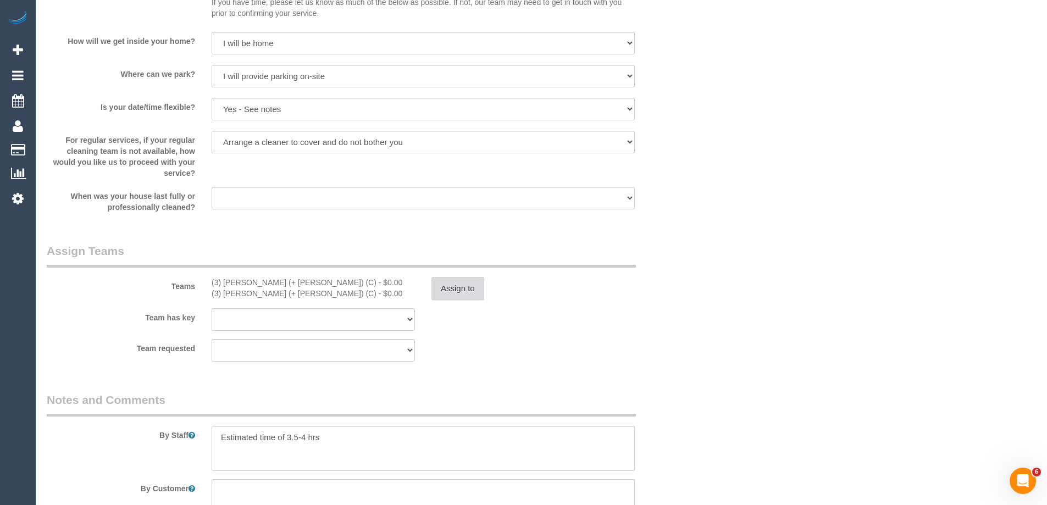
click at [447, 296] on button "Assign to" at bounding box center [457, 288] width 53 height 23
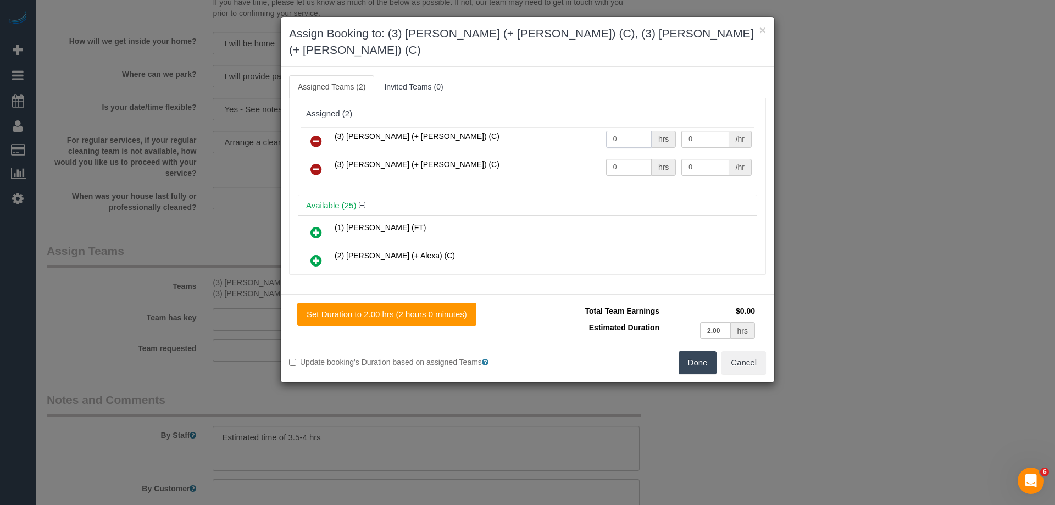
drag, startPoint x: 636, startPoint y: 124, endPoint x: 578, endPoint y: 123, distance: 58.3
click at [578, 127] on tr "(3) [PERSON_NAME] (+ [PERSON_NAME]) (C) 0 hrs 0 /hr" at bounding box center [528, 141] width 454 height 28
type input "1"
drag, startPoint x: 624, startPoint y: 147, endPoint x: 559, endPoint y: 148, distance: 64.8
click at [559, 155] on tr "(3) [PERSON_NAME] (+ [PERSON_NAME]) (C) 0 hrs 0 /hr" at bounding box center [528, 169] width 454 height 28
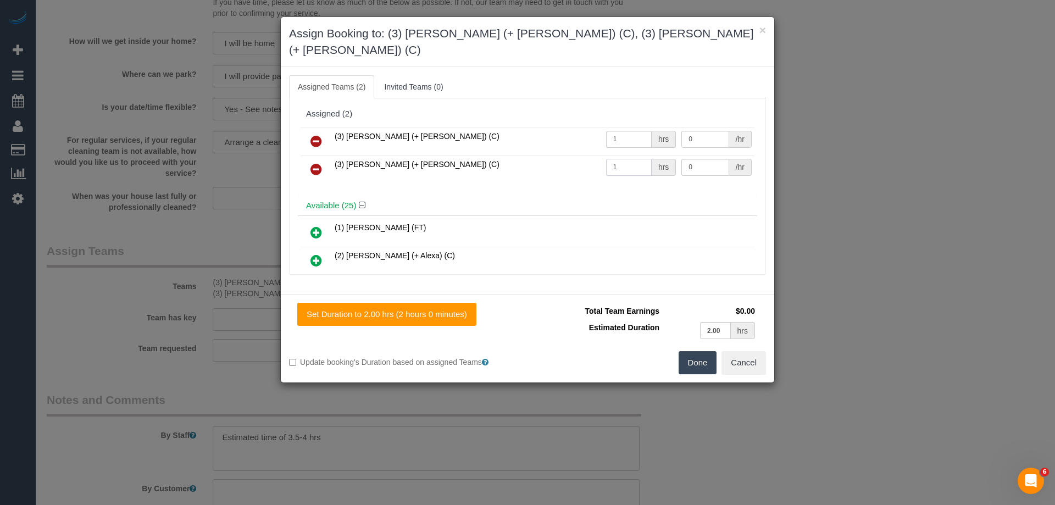
type input "1"
drag, startPoint x: 701, startPoint y: 124, endPoint x: 618, endPoint y: 124, distance: 83.5
click at [618, 127] on tr "(3) [PERSON_NAME] (+ [PERSON_NAME]) (C) 1 hrs 0 /hr" at bounding box center [528, 141] width 454 height 28
type input "62.5"
drag, startPoint x: 693, startPoint y: 151, endPoint x: 537, endPoint y: 154, distance: 155.5
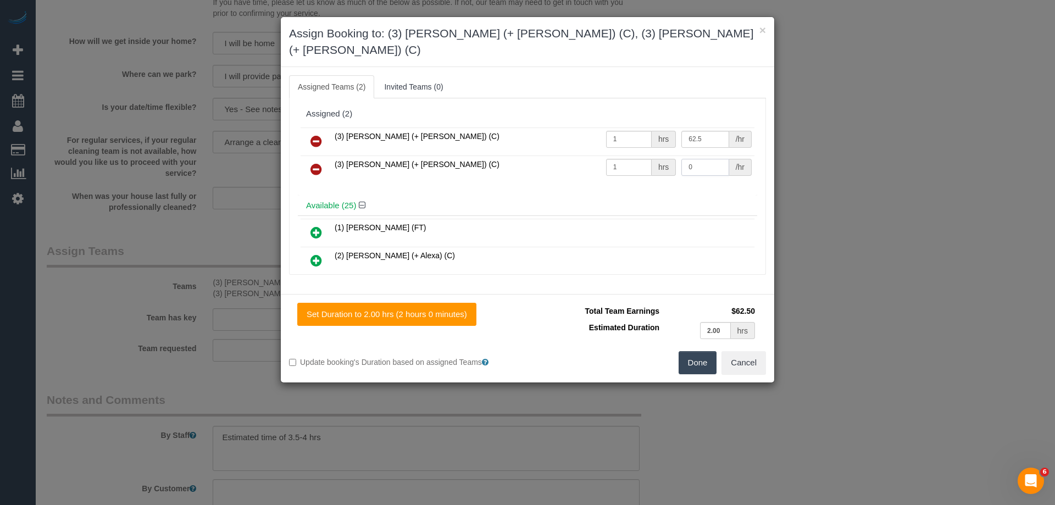
click at [537, 155] on tr "(3) [PERSON_NAME] (+ [PERSON_NAME]) (C) 1 hrs 0 /hr" at bounding box center [528, 169] width 454 height 28
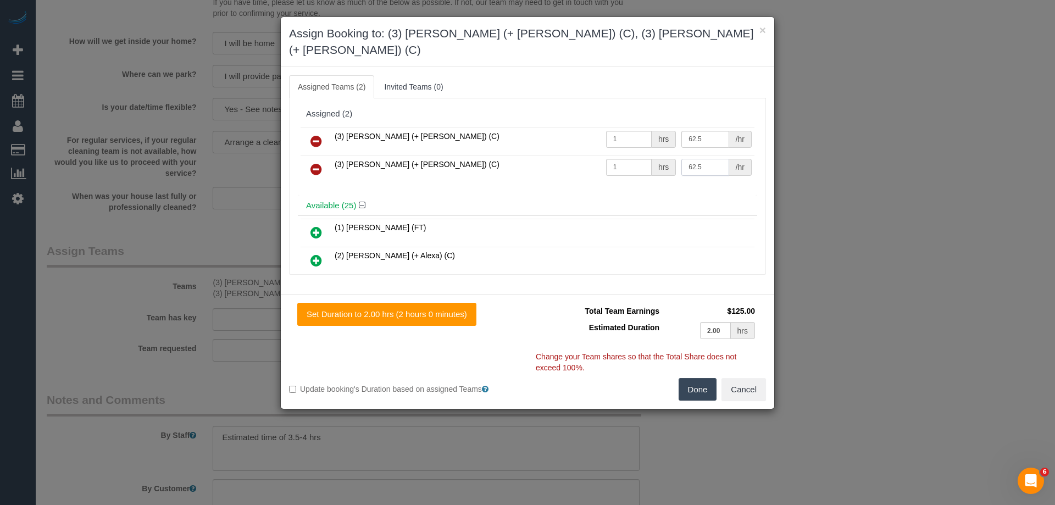
type input "62.5"
click at [701, 378] on button "Done" at bounding box center [698, 389] width 38 height 23
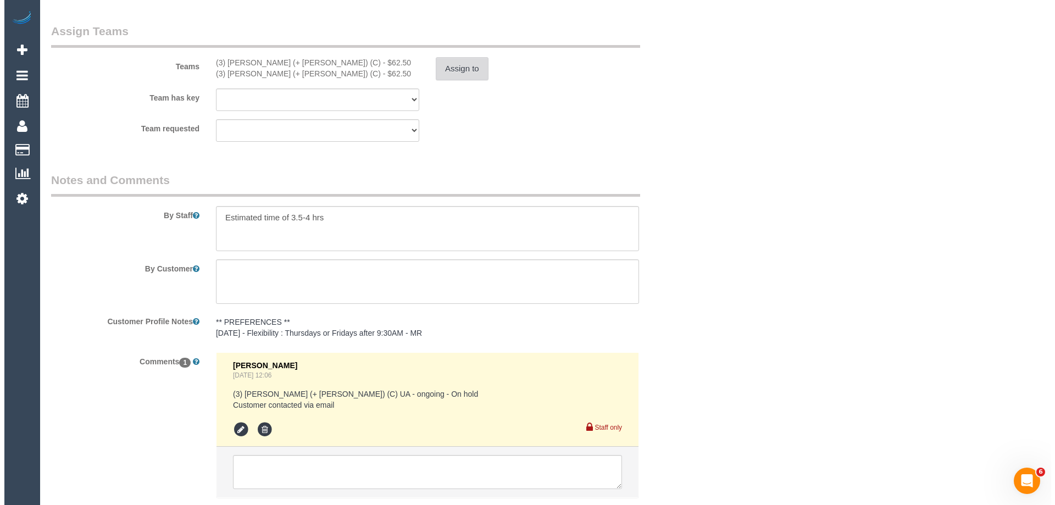
scroll to position [0, 0]
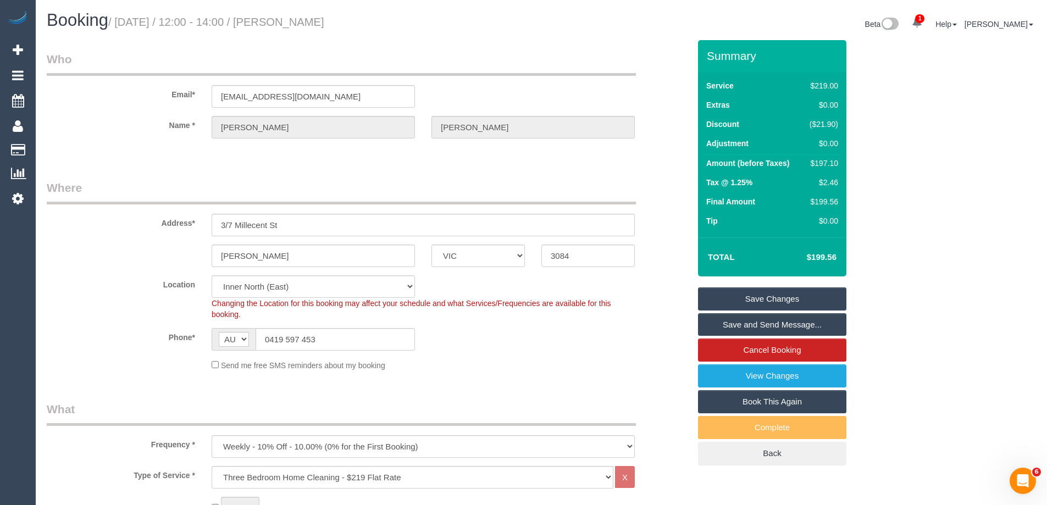
drag, startPoint x: 379, startPoint y: 16, endPoint x: 288, endPoint y: 27, distance: 90.7
click at [288, 27] on h1 "Booking / [DATE] / 12:00 - 14:00 / [PERSON_NAME]" at bounding box center [290, 20] width 486 height 19
copy small "[PERSON_NAME]"
click at [728, 318] on link "Save and Send Message..." at bounding box center [772, 324] width 148 height 23
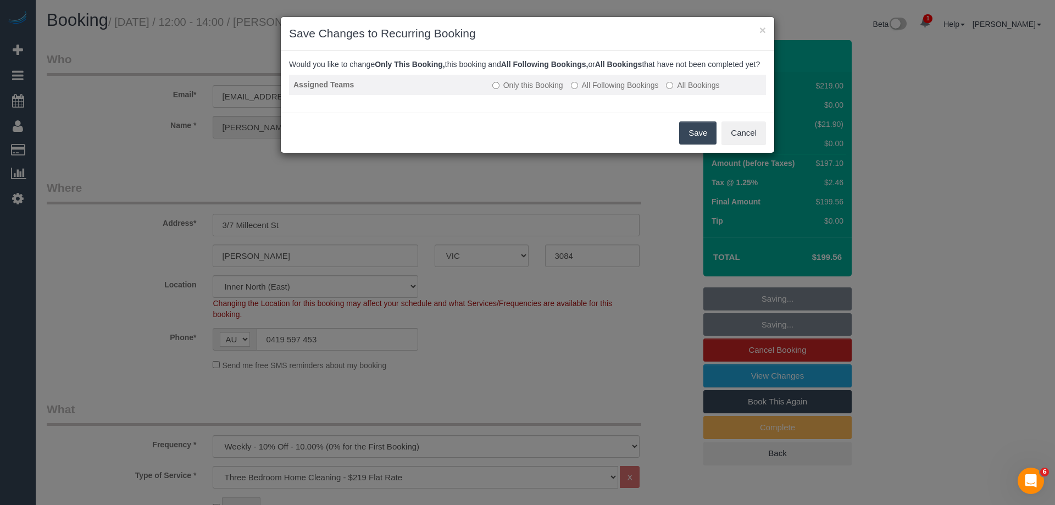
click at [591, 91] on label "All Following Bookings" at bounding box center [615, 85] width 88 height 11
click at [693, 143] on button "Save" at bounding box center [697, 132] width 37 height 23
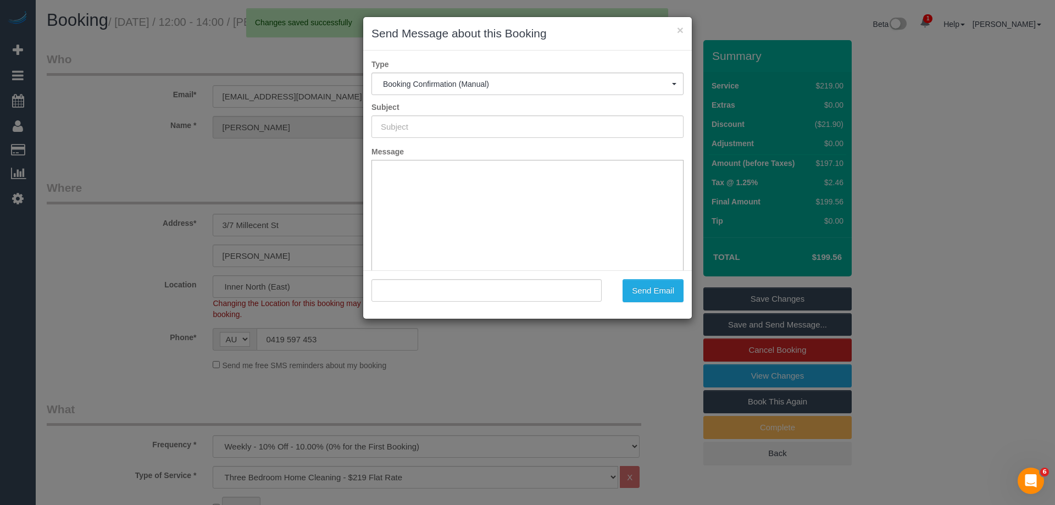
type input "Booking Confirmed"
type input ""[PERSON_NAME]" <[EMAIL_ADDRESS][DOMAIN_NAME]>"
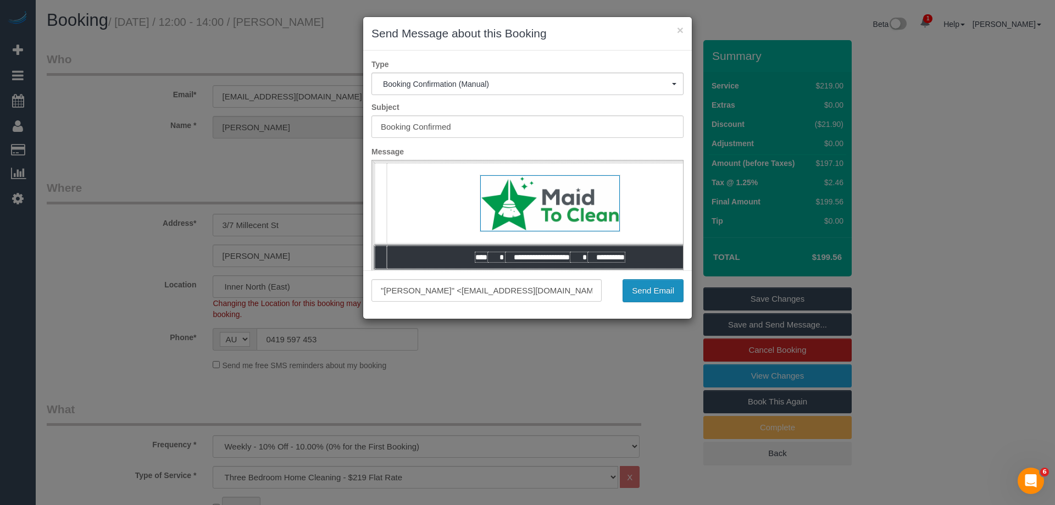
click at [653, 288] on button "Send Email" at bounding box center [653, 290] width 61 height 23
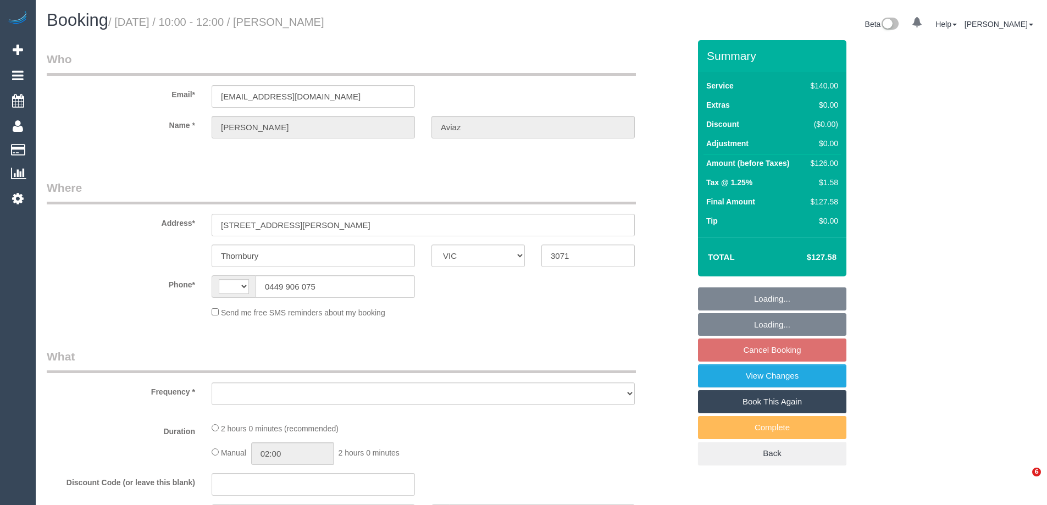
select select "VIC"
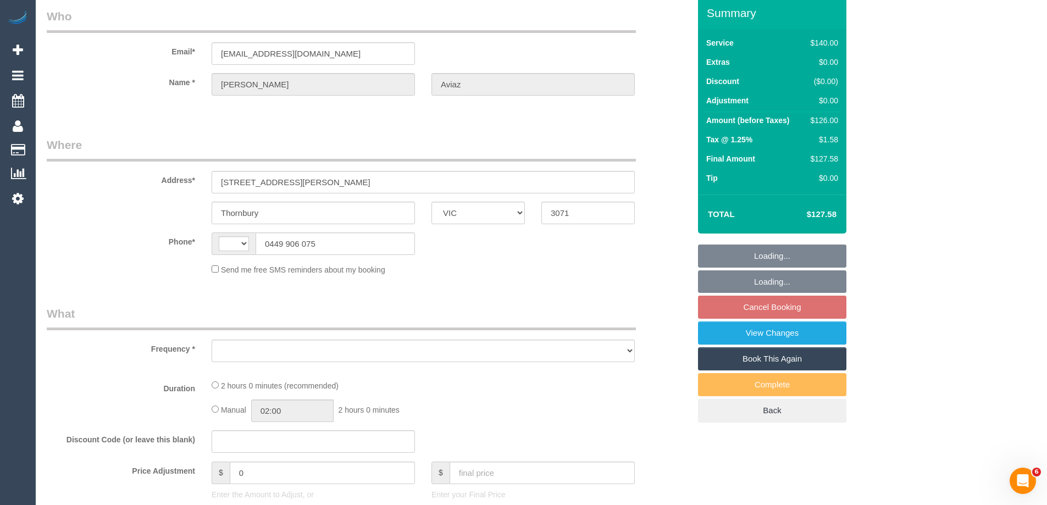
select select "string:AU"
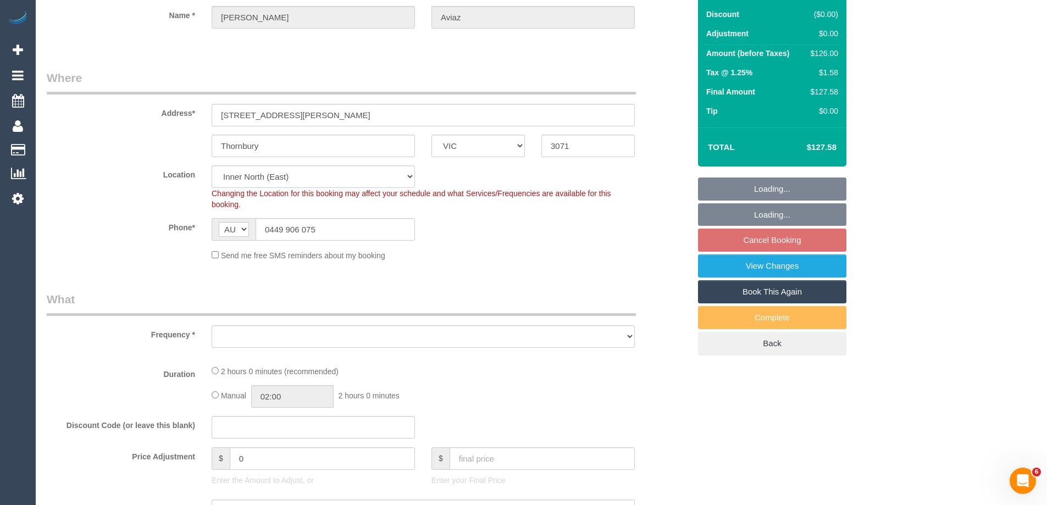
select select "object:882"
select select "number:28"
select select "number:16"
select select "number:18"
select select "number:36"
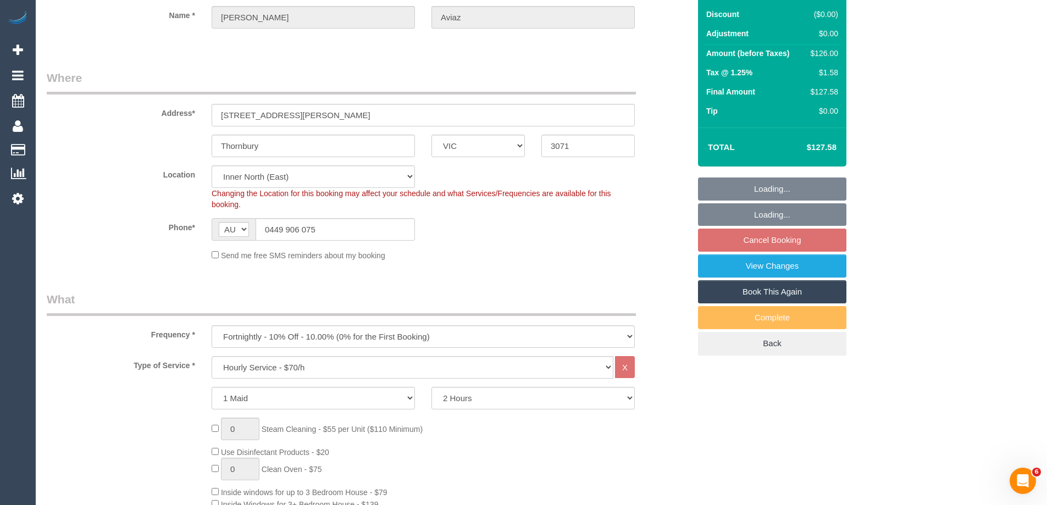
select select "object:1713"
select select "string:stripe-pm_1RzoTQ2GScqysDRVP2KB029n"
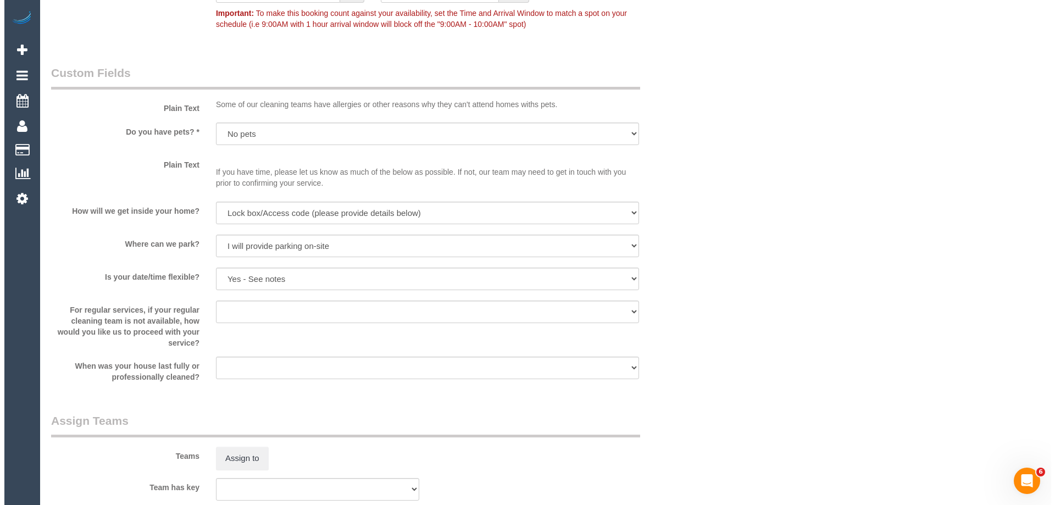
scroll to position [1483, 0]
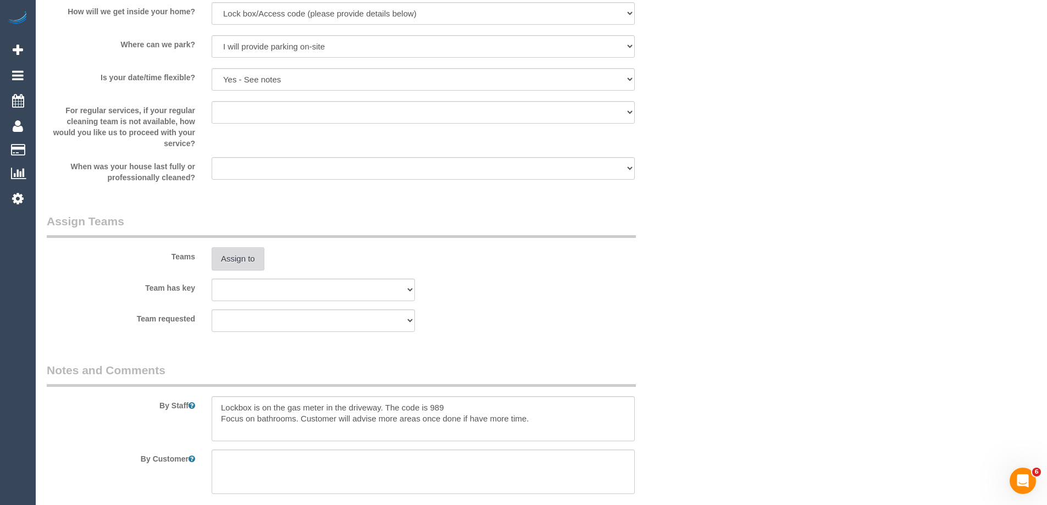
click at [245, 261] on button "Assign to" at bounding box center [238, 258] width 53 height 23
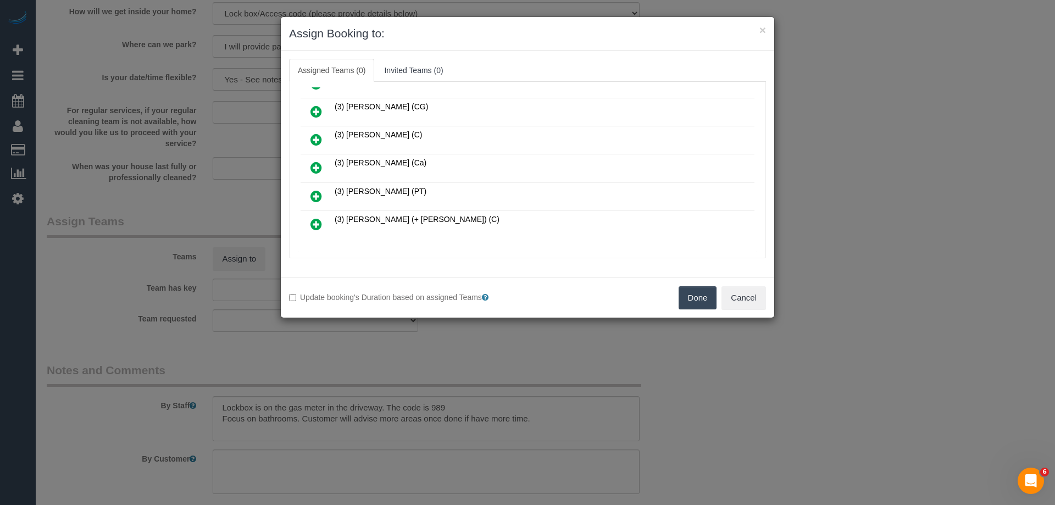
click at [316, 141] on icon at bounding box center [316, 139] width 12 height 13
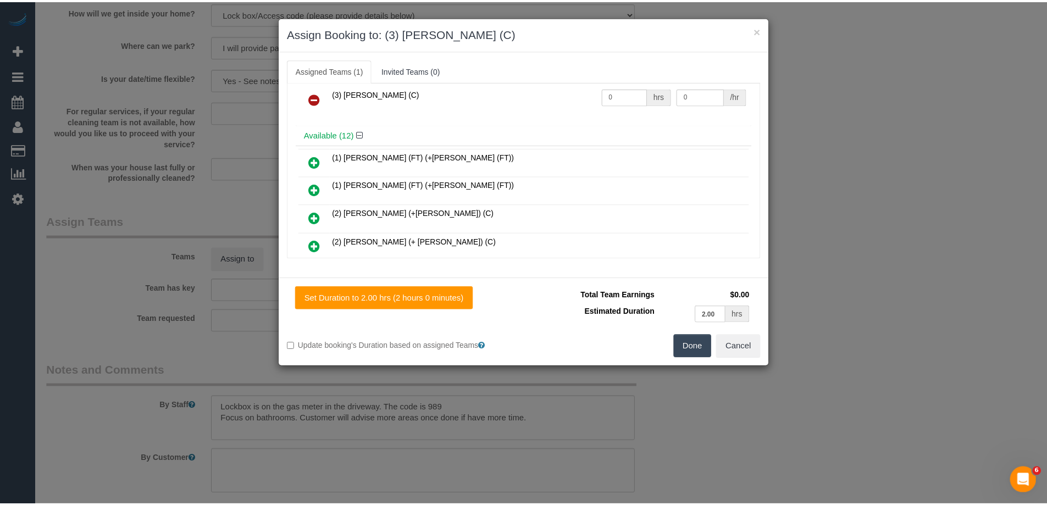
scroll to position [0, 0]
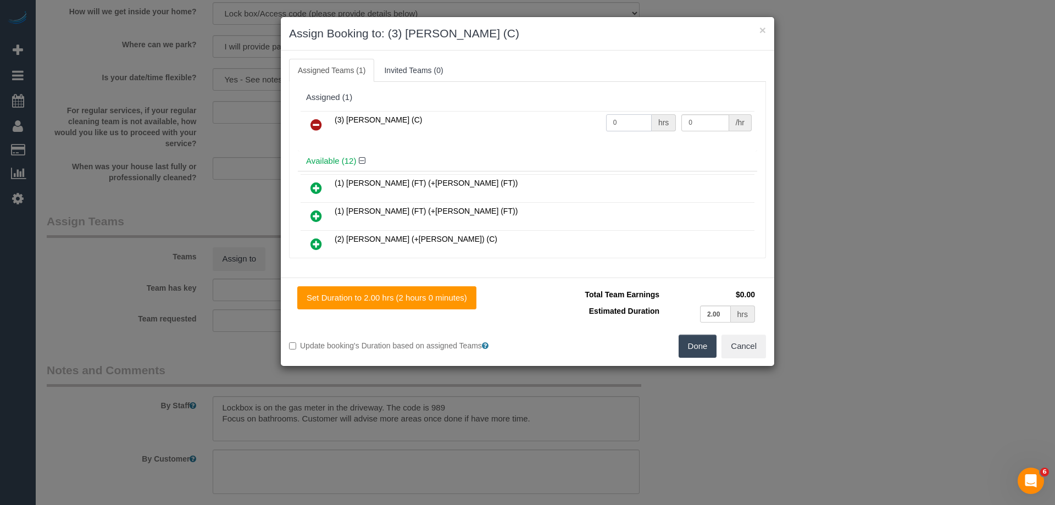
click at [581, 118] on tr "(3) [PERSON_NAME] (C) 0 hrs 0 /hr" at bounding box center [528, 125] width 454 height 28
type input "2"
drag, startPoint x: 691, startPoint y: 120, endPoint x: 582, endPoint y: 119, distance: 109.3
click at [598, 119] on tr "(3) [PERSON_NAME] (C) 2 hrs 0 /hr" at bounding box center [528, 125] width 454 height 28
type input "35"
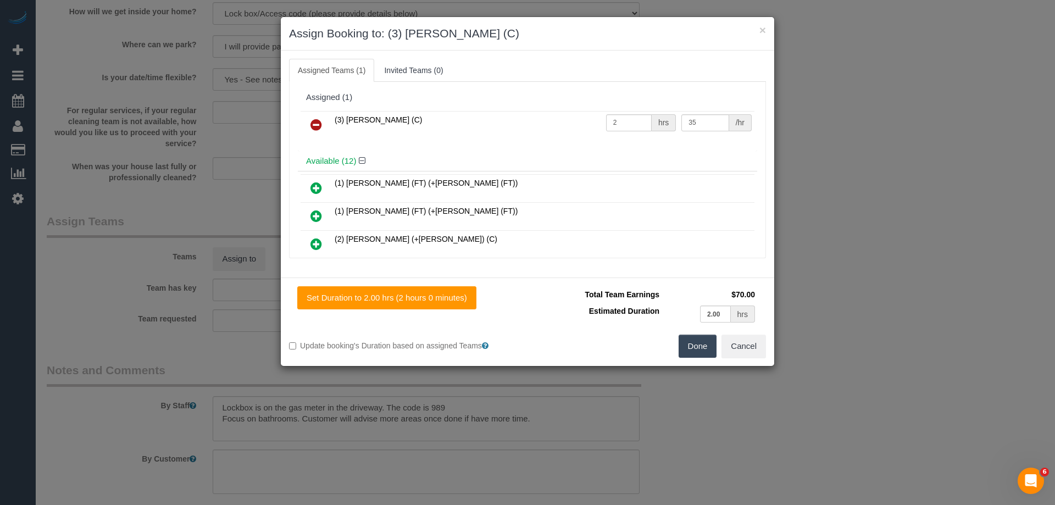
click at [693, 349] on button "Done" at bounding box center [698, 346] width 38 height 23
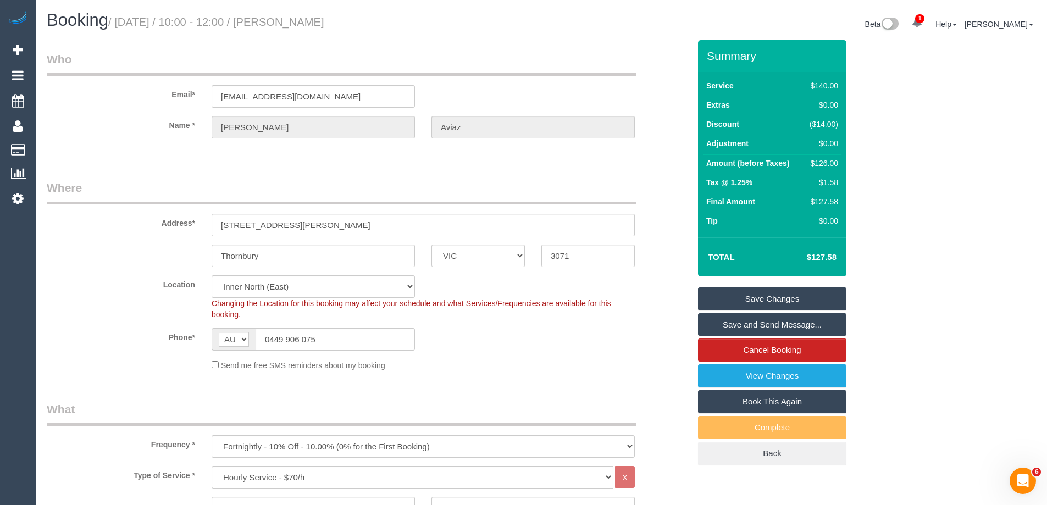
drag, startPoint x: 352, startPoint y: 22, endPoint x: 293, endPoint y: 28, distance: 59.1
click at [288, 21] on h1 "Booking / [DATE] / 10:00 - 12:00 / [PERSON_NAME]" at bounding box center [290, 20] width 486 height 19
copy small "[PERSON_NAME]"
click at [719, 299] on link "Save Changes" at bounding box center [772, 298] width 148 height 23
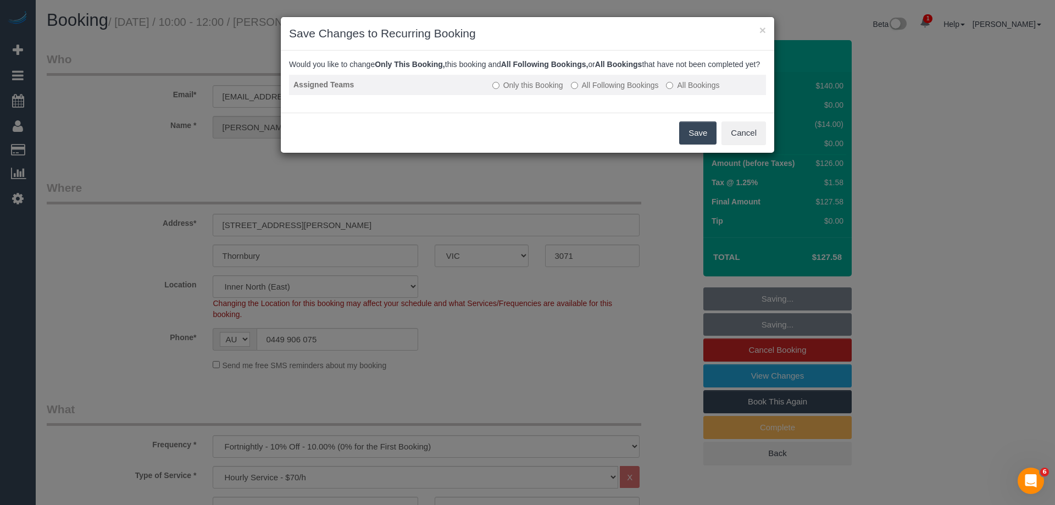
click at [596, 91] on label "All Following Bookings" at bounding box center [615, 85] width 88 height 11
click at [688, 145] on button "Save" at bounding box center [697, 132] width 37 height 23
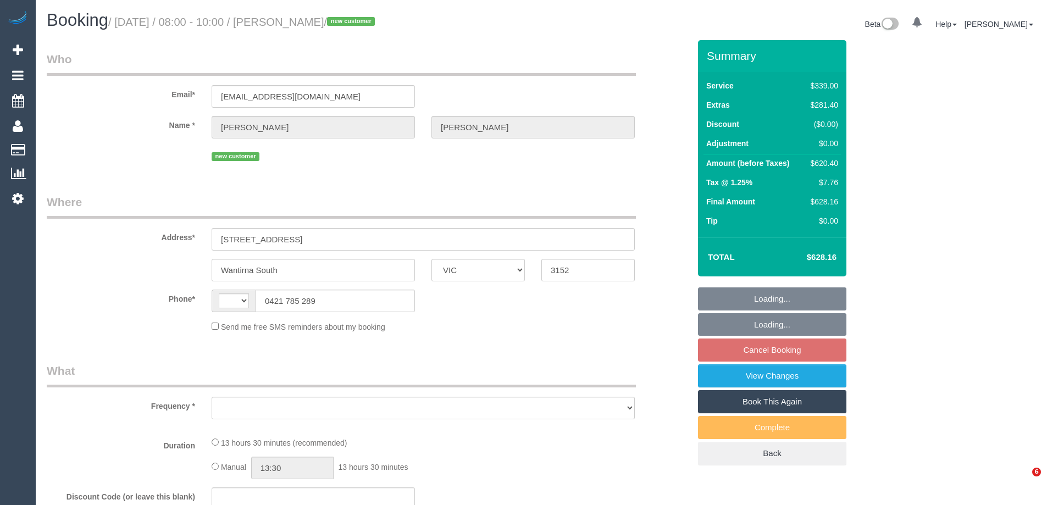
select select "VIC"
select select "string:AU"
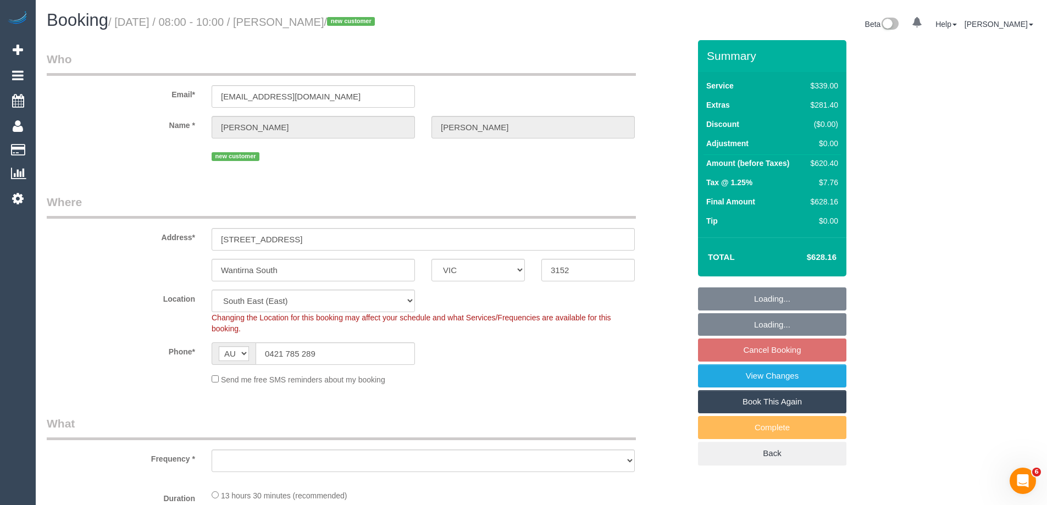
select select "object:563"
select select "string:stripe-pm_1S9Mu72GScqysDRVp7ogKWHD"
select select "number:28"
select select "number:15"
select select "number:18"
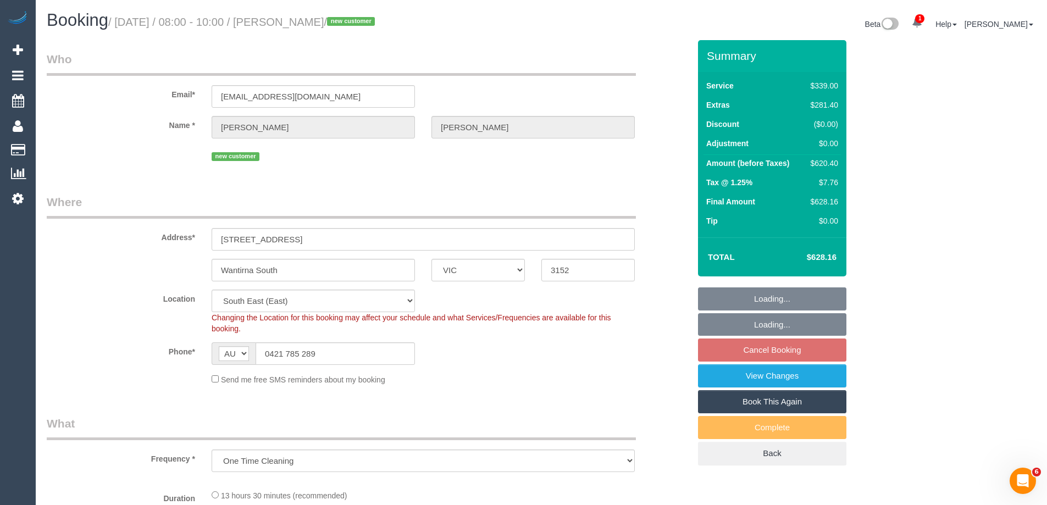
select select "number:24"
select select "number:13"
select select "object:1240"
select select "spot2"
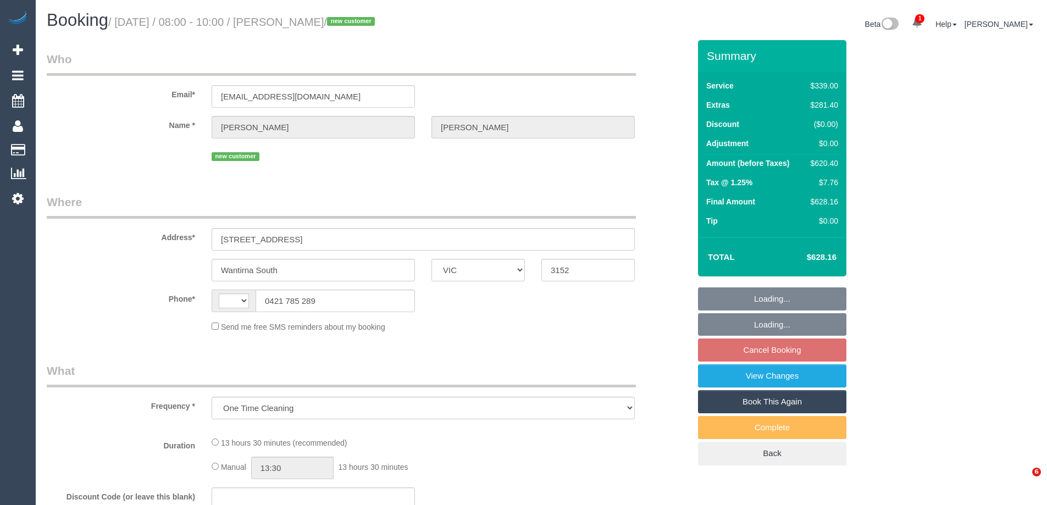
select select "VIC"
select select "string:AU"
select select "string:stripe-pm_1S9Mu72GScqysDRVp7ogKWHD"
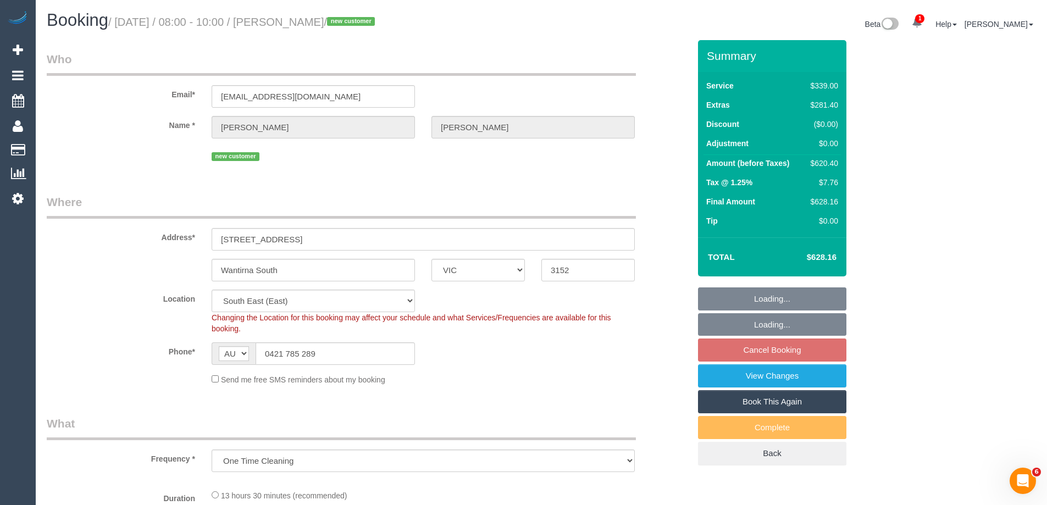
select select "object:568"
select select "number:28"
select select "number:15"
select select "number:18"
select select "number:24"
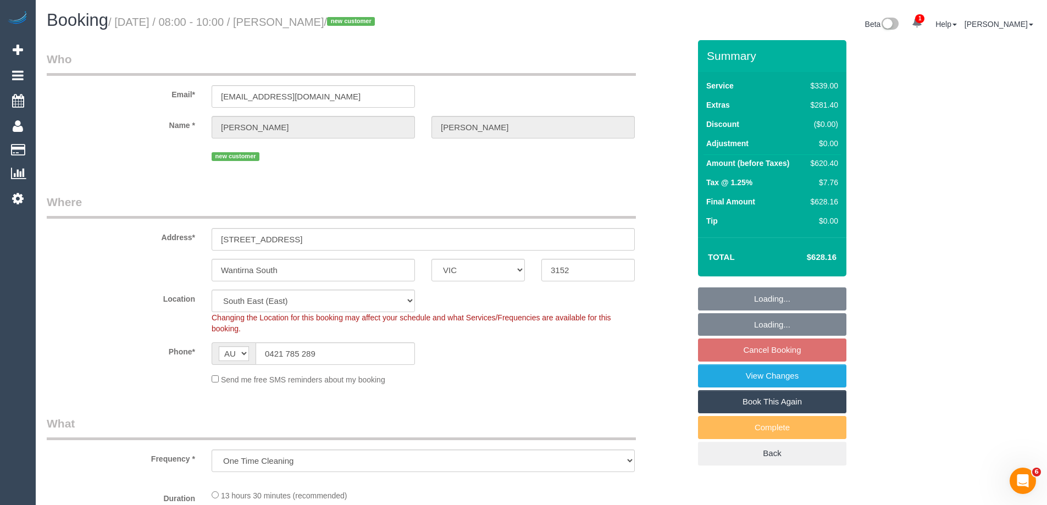
select select "number:13"
select select "spot2"
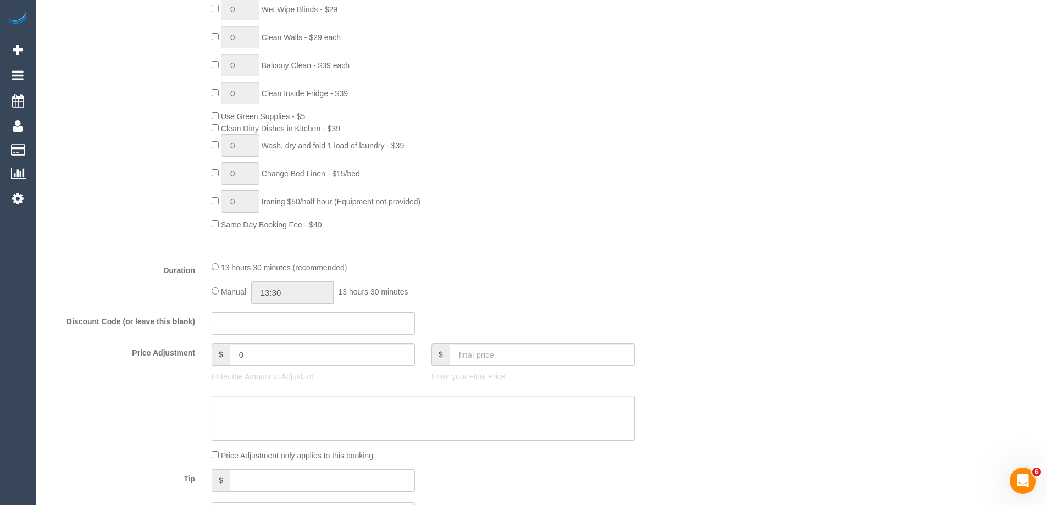
scroll to position [714, 0]
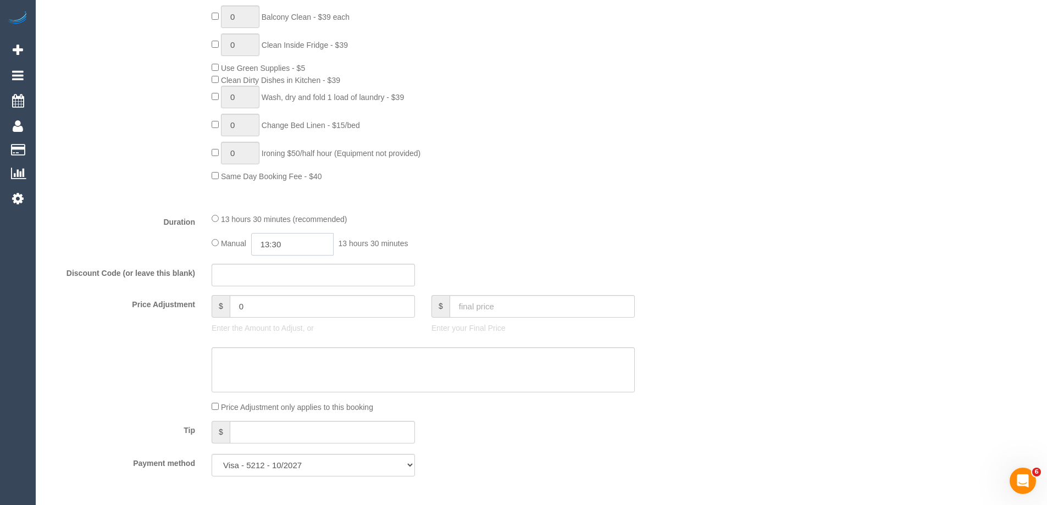
click at [294, 249] on input "13:30" at bounding box center [292, 244] width 82 height 23
type input "11:00"
click at [282, 273] on li "11:00" at bounding box center [279, 272] width 49 height 14
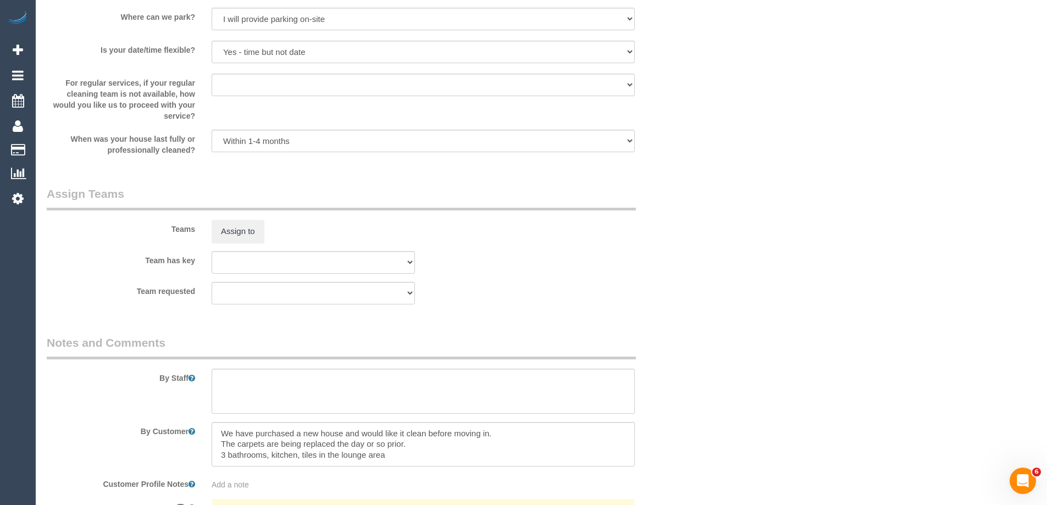
select select "spot19"
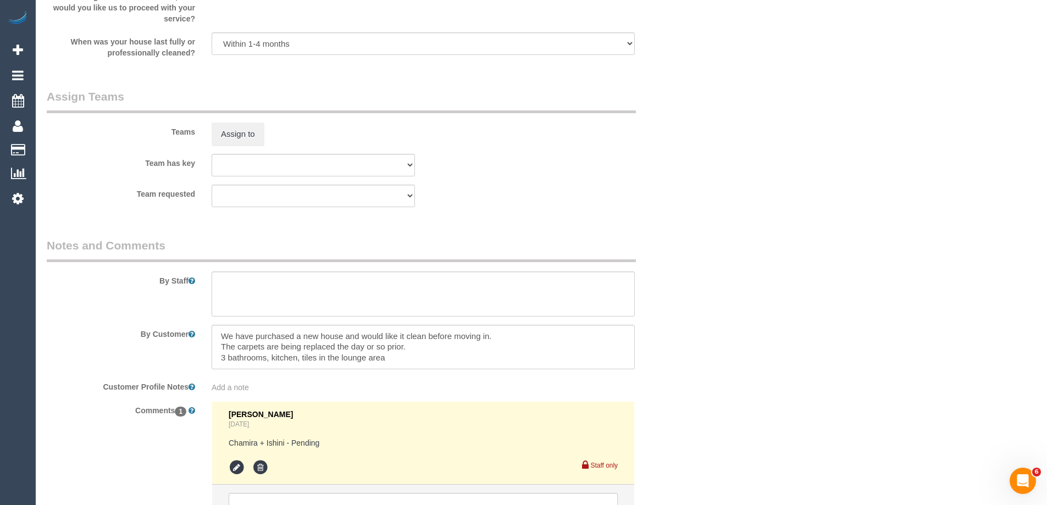
scroll to position [1703, 0]
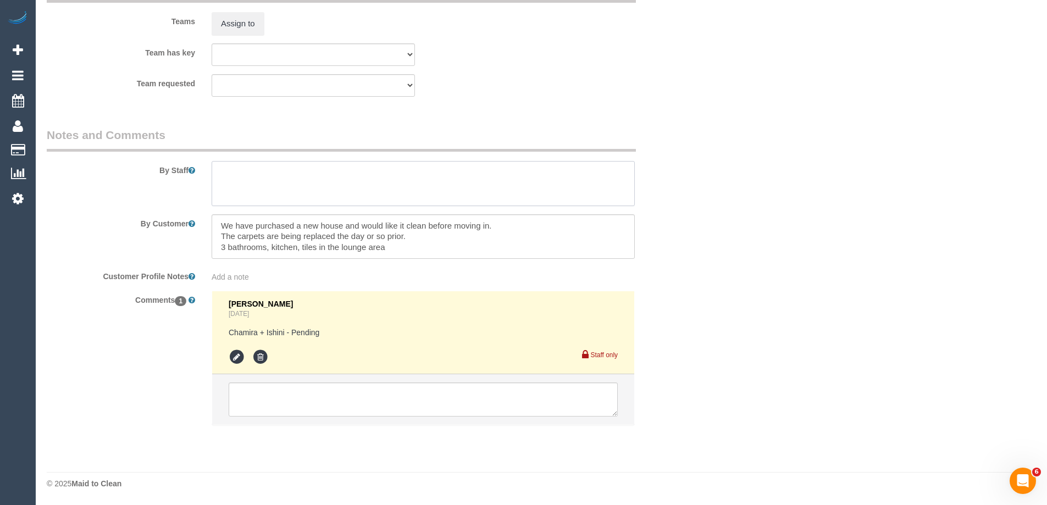
click at [244, 177] on textarea at bounding box center [423, 183] width 423 height 45
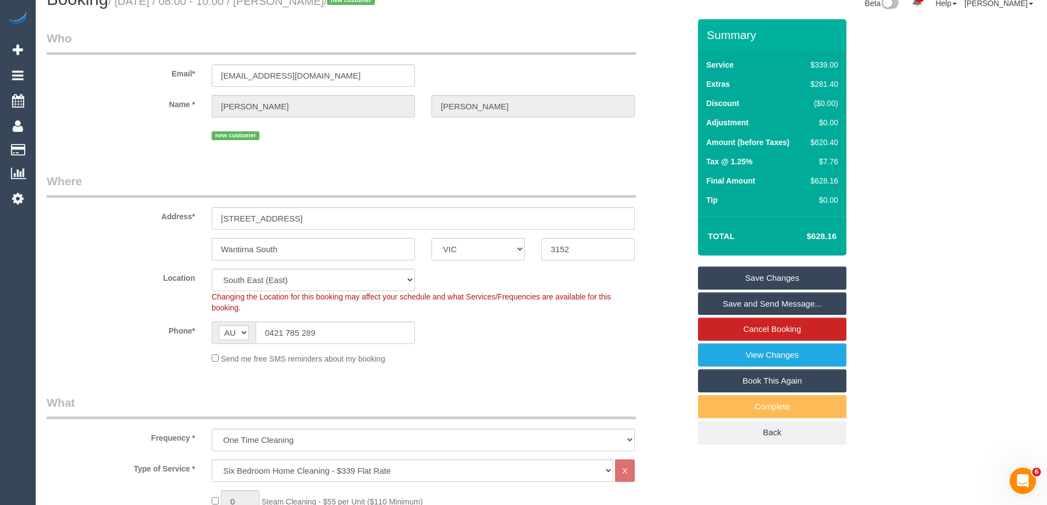
scroll to position [0, 0]
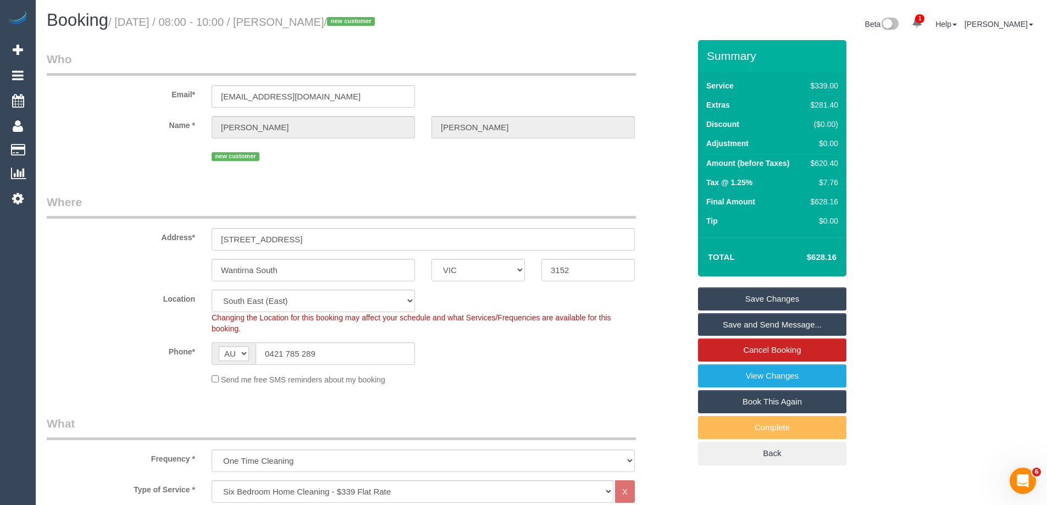
type textarea "Estimated time of 8-11 hrs"
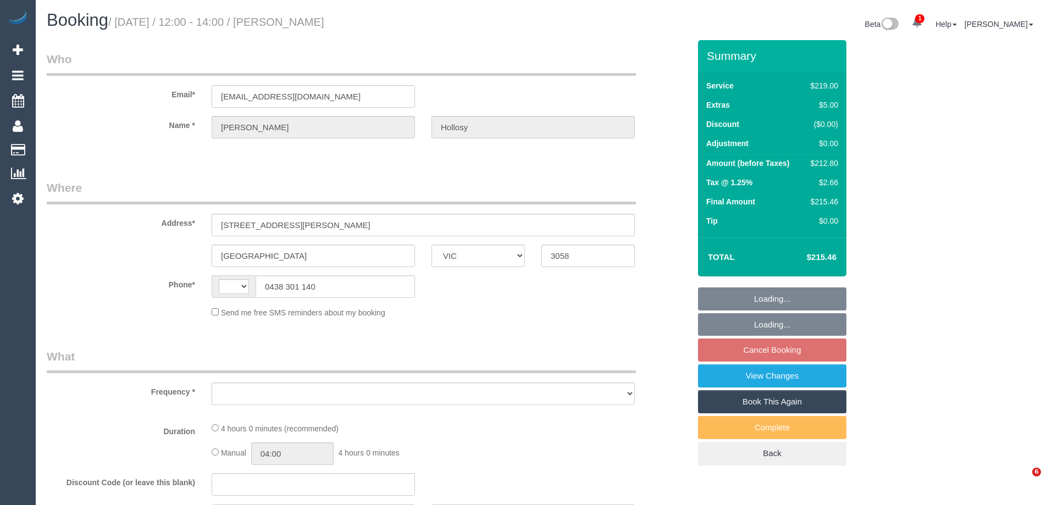
select select "VIC"
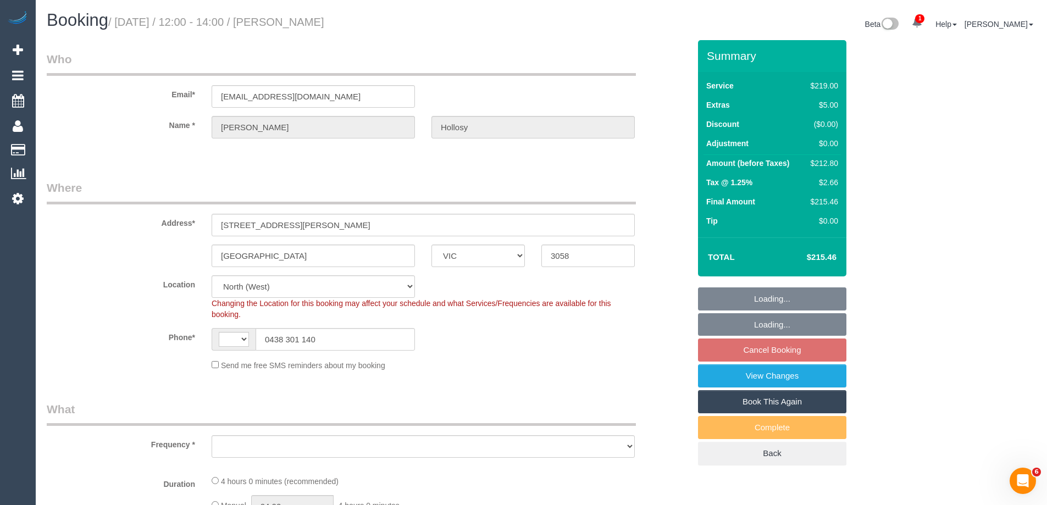
select select "string:AU"
select select "object:637"
select select "string:stripe-pm_1NgGI72GScqysDRVoQg6tyGh"
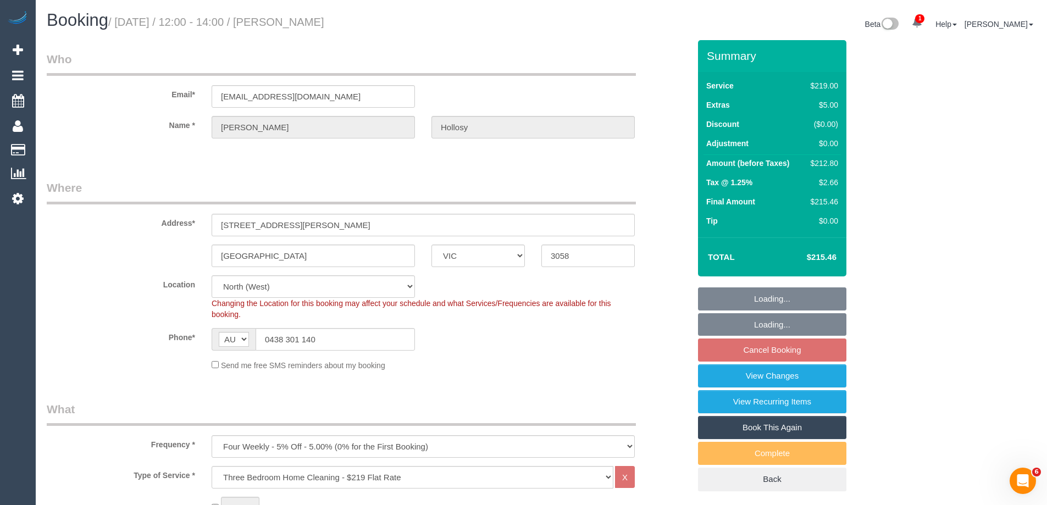
select select "number:28"
select select "number:14"
select select "number:19"
select select "number:36"
select select "number:34"
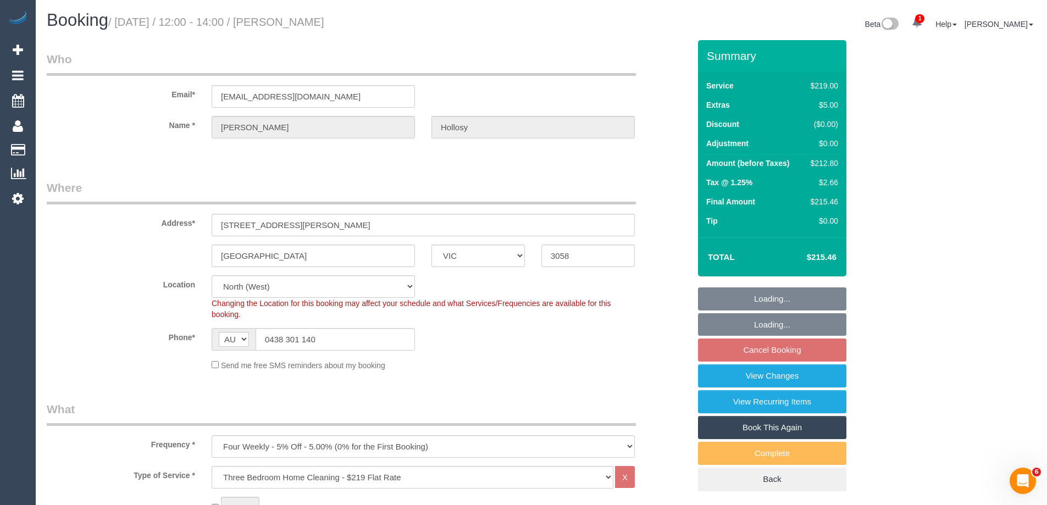
select select "number:13"
select select "object:802"
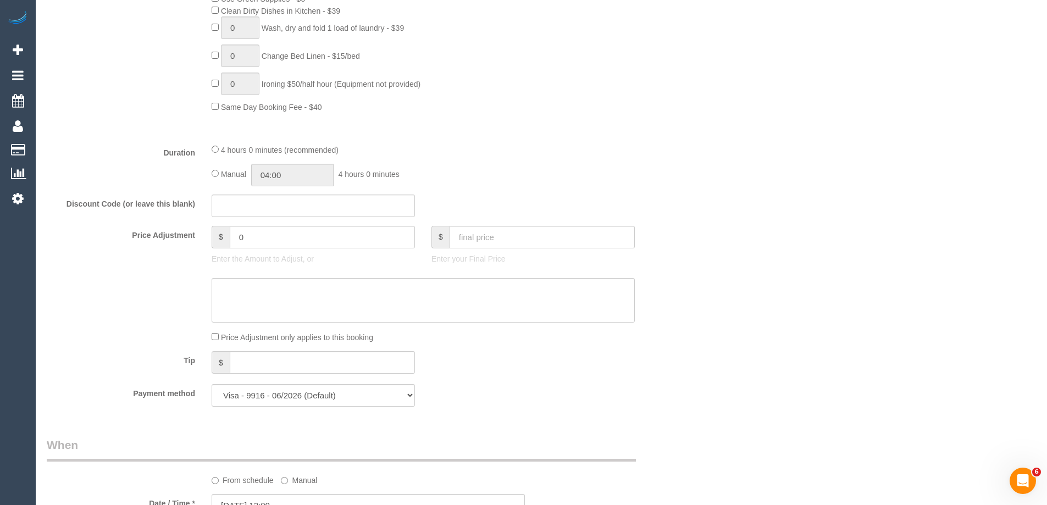
scroll to position [714, 0]
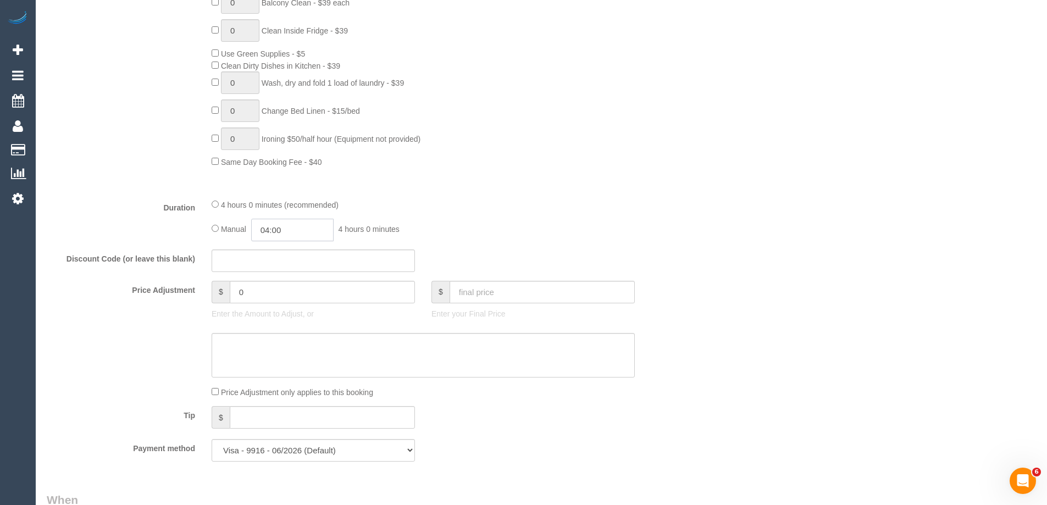
drag, startPoint x: 287, startPoint y: 229, endPoint x: 289, endPoint y: 237, distance: 8.4
click at [287, 229] on input "04:00" at bounding box center [292, 230] width 82 height 23
type input "03:30"
click at [282, 247] on li "03:30" at bounding box center [279, 249] width 49 height 14
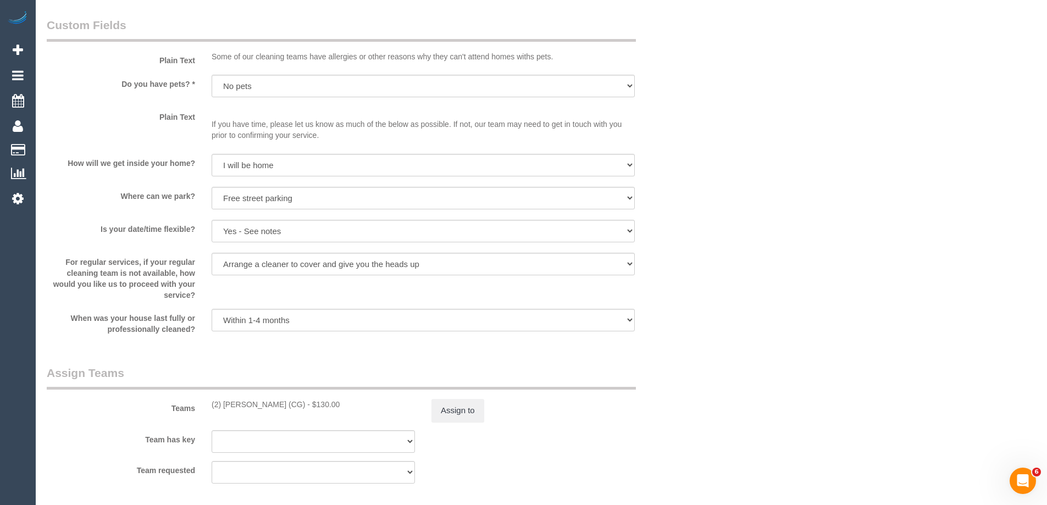
scroll to position [1483, 0]
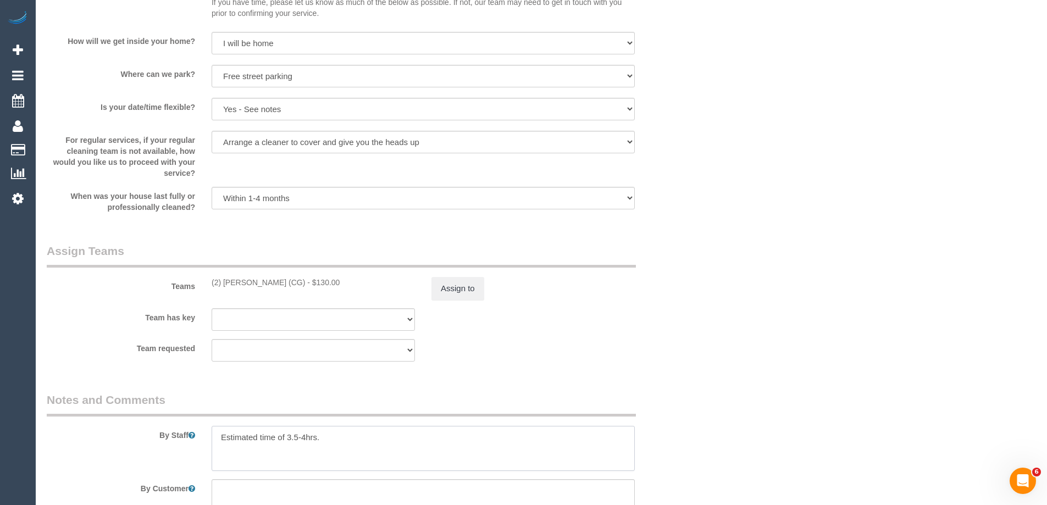
drag, startPoint x: 286, startPoint y: 437, endPoint x: 306, endPoint y: 438, distance: 20.3
click at [306, 438] on textarea at bounding box center [423, 448] width 423 height 45
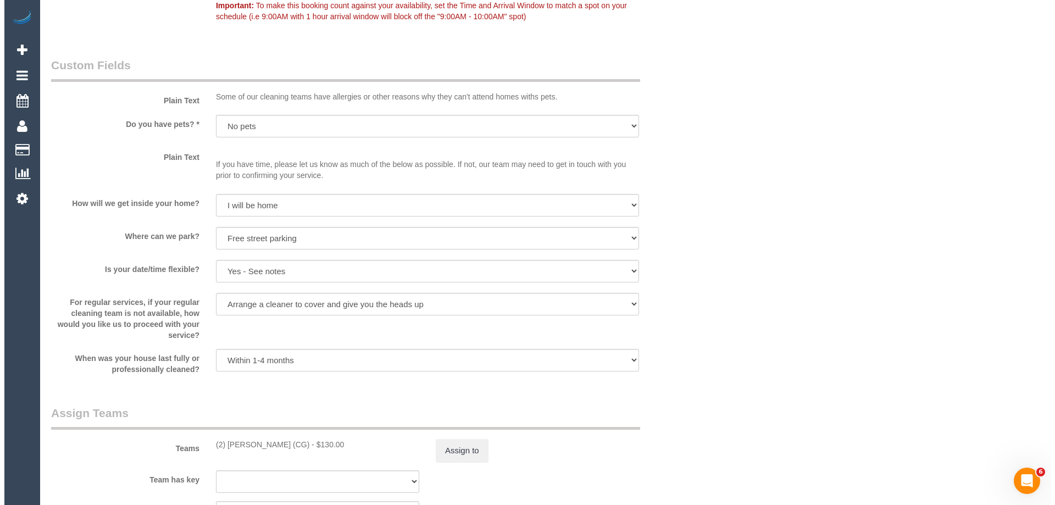
scroll to position [1429, 0]
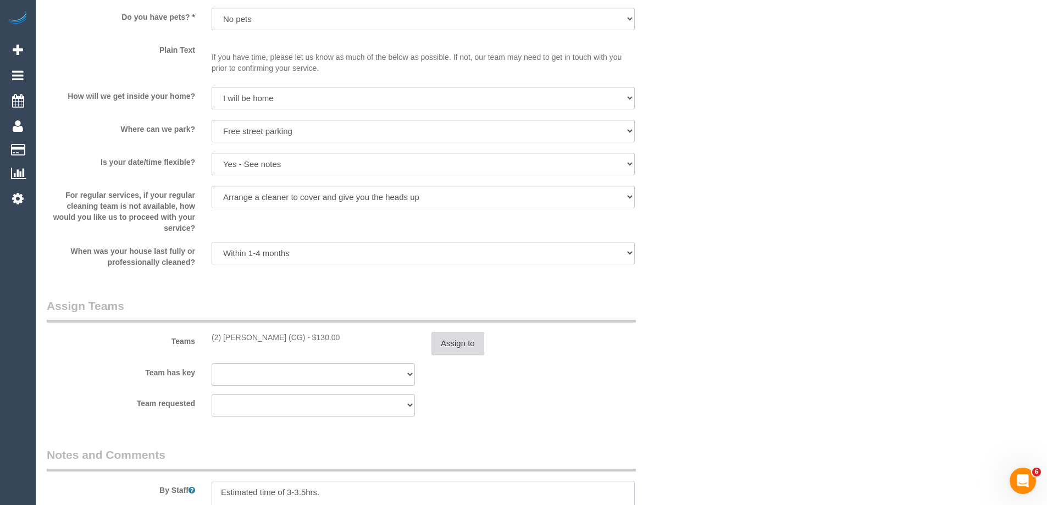
type textarea "Estimated time of 3-3.5hrs."
click at [435, 349] on button "Assign to" at bounding box center [457, 343] width 53 height 23
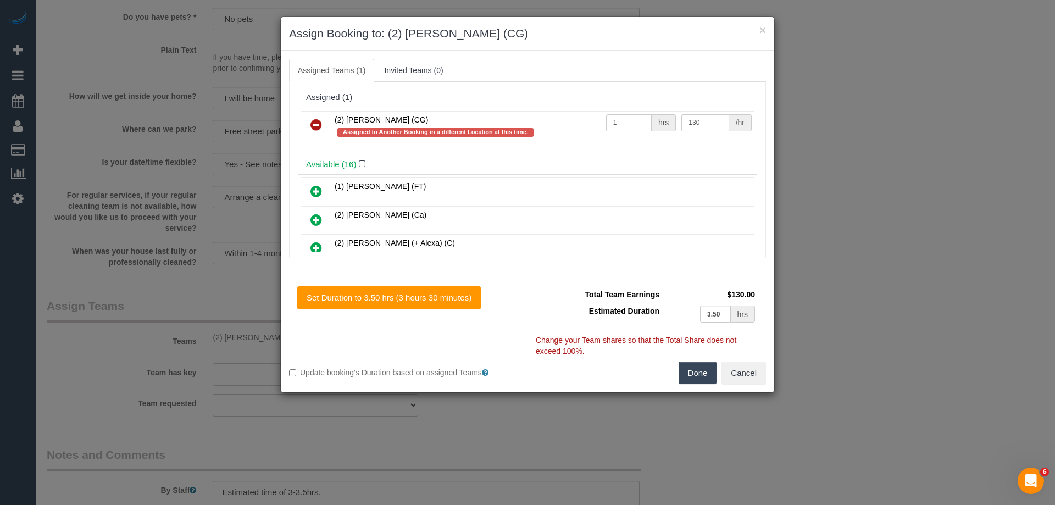
click at [313, 123] on icon at bounding box center [316, 124] width 12 height 13
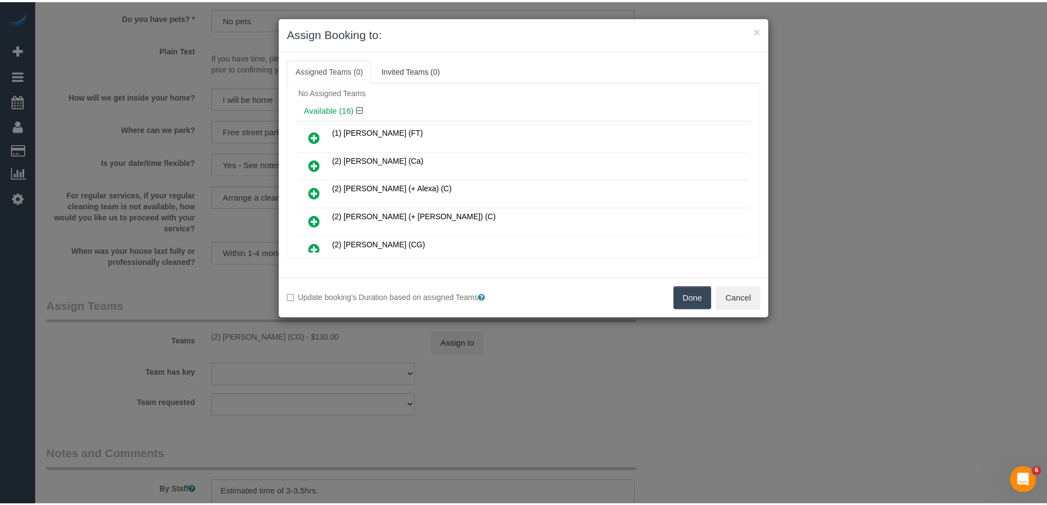
scroll to position [0, 0]
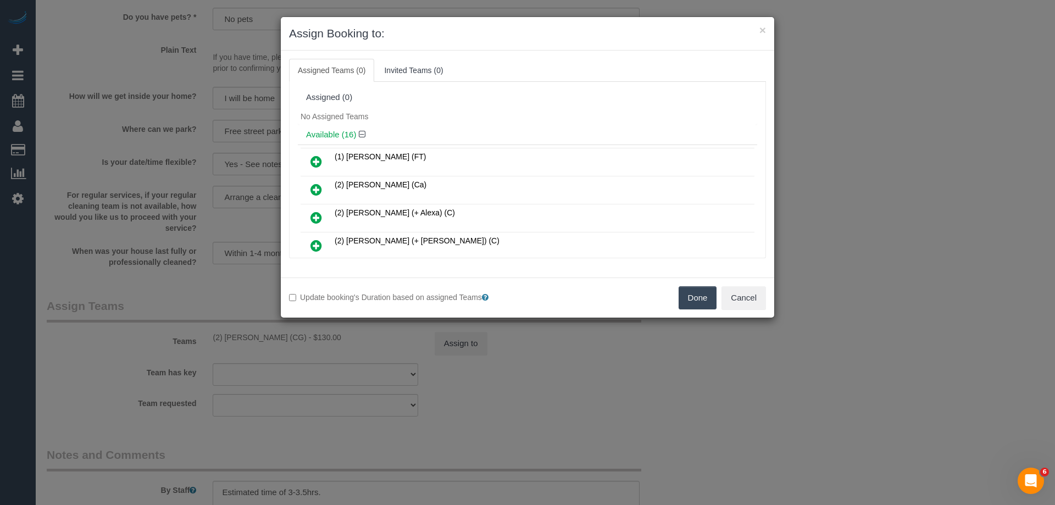
click at [695, 296] on button "Done" at bounding box center [698, 297] width 38 height 23
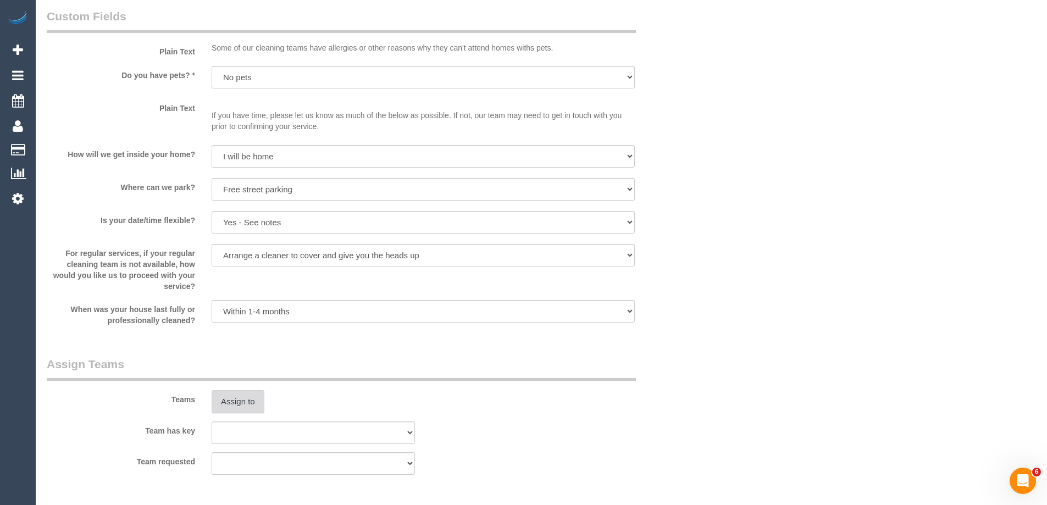
scroll to position [1682, 0]
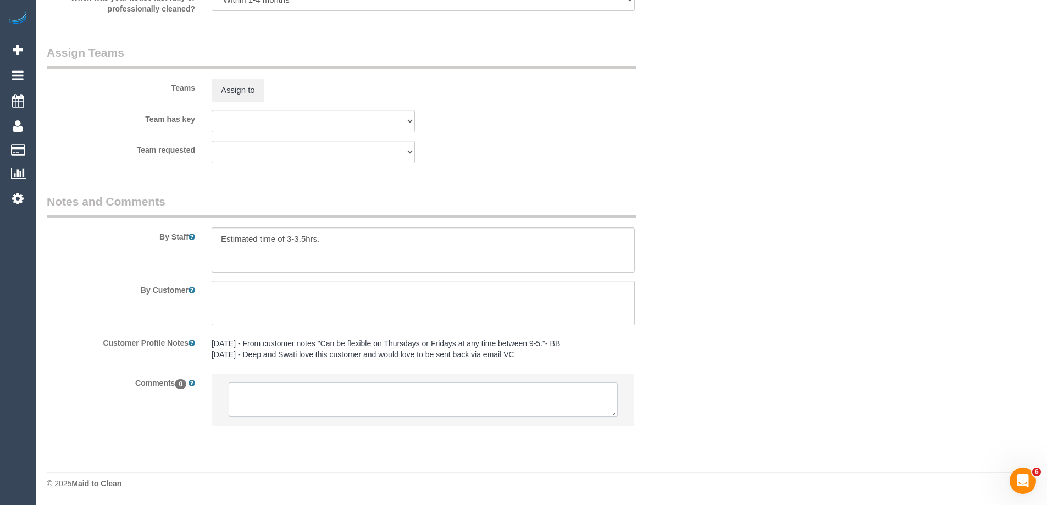
click at [261, 396] on textarea at bounding box center [423, 399] width 389 height 34
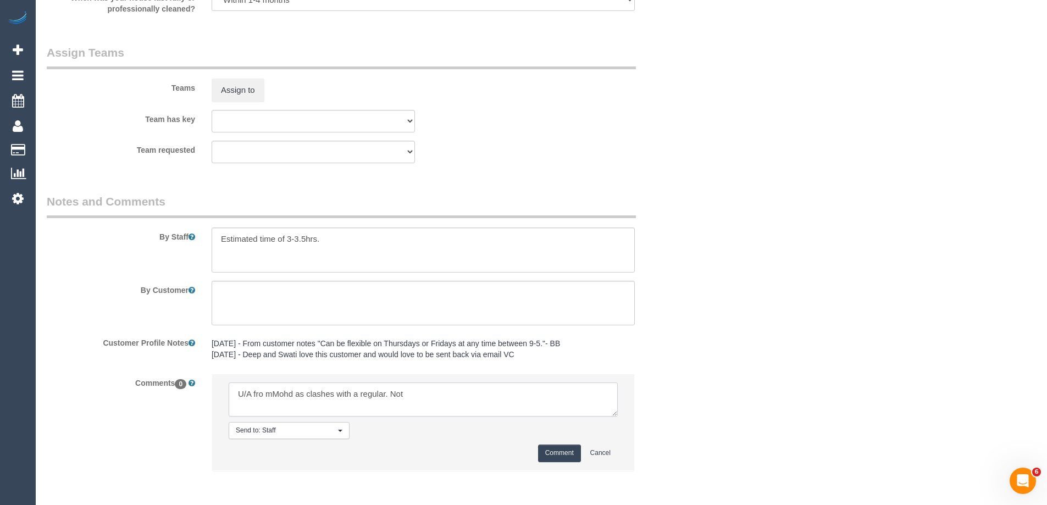
drag, startPoint x: 261, startPoint y: 396, endPoint x: 275, endPoint y: 396, distance: 13.7
click at [265, 396] on textarea at bounding box center [423, 399] width 389 height 34
type textarea "U/A from Mohd as clashes with a regular. Not notified as is a 4 weekly booking"
click at [551, 458] on button "Comment" at bounding box center [559, 452] width 43 height 17
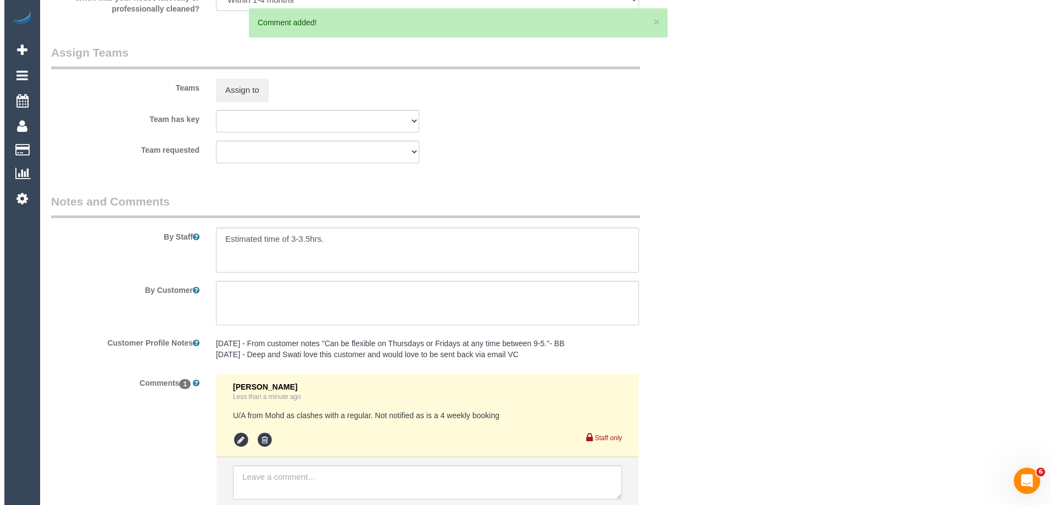
scroll to position [0, 0]
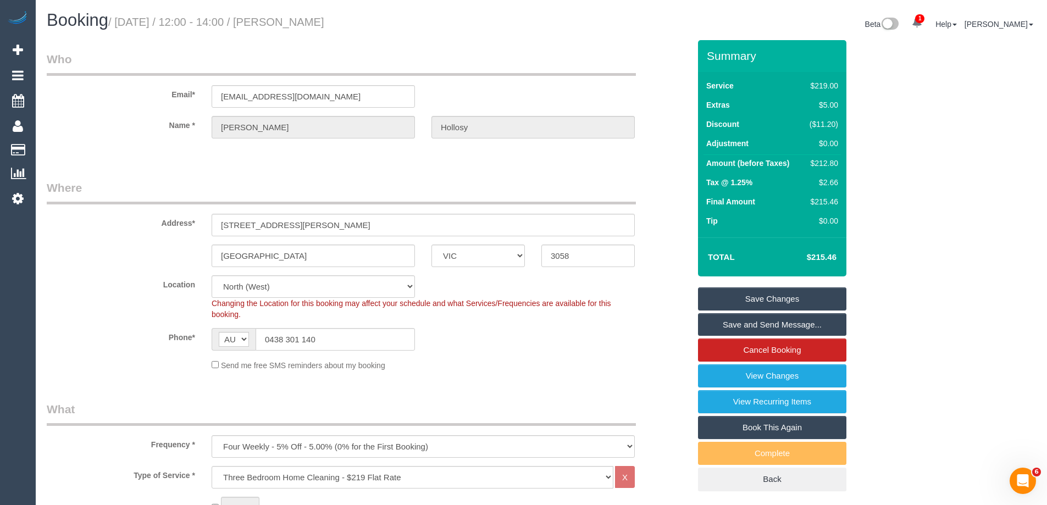
click at [737, 297] on link "Save Changes" at bounding box center [772, 298] width 148 height 23
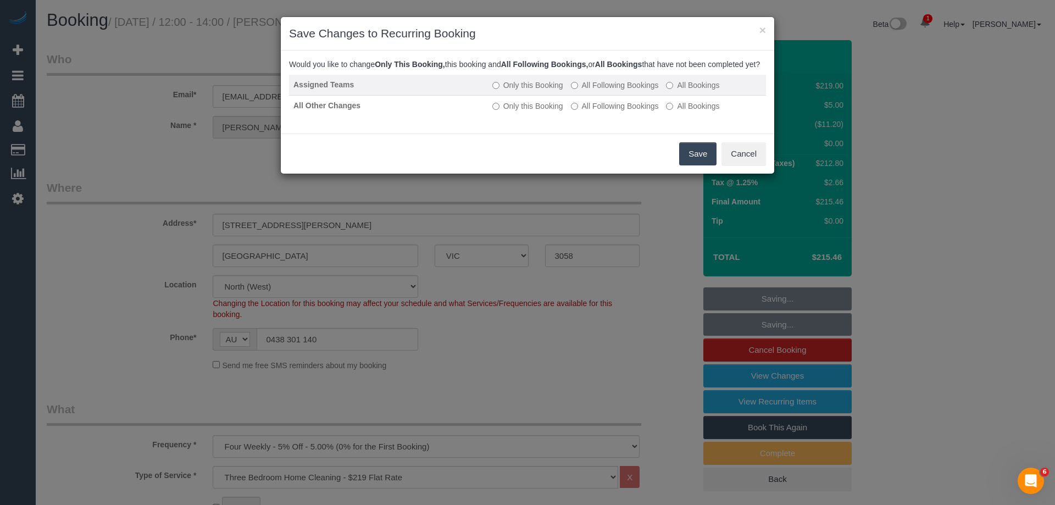
click at [592, 91] on label "All Following Bookings" at bounding box center [615, 85] width 88 height 11
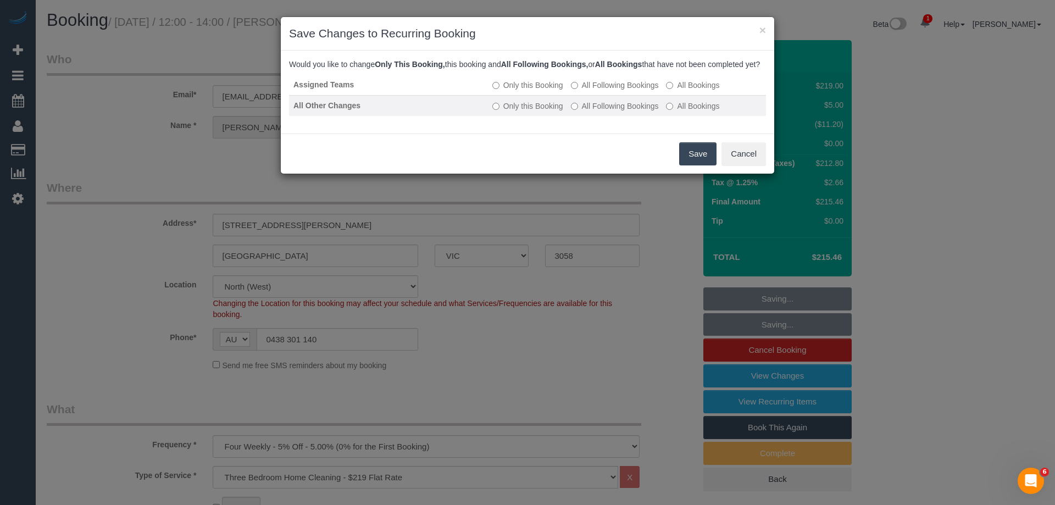
click at [592, 112] on label "All Following Bookings" at bounding box center [615, 106] width 88 height 11
click at [694, 162] on button "Save" at bounding box center [697, 153] width 37 height 23
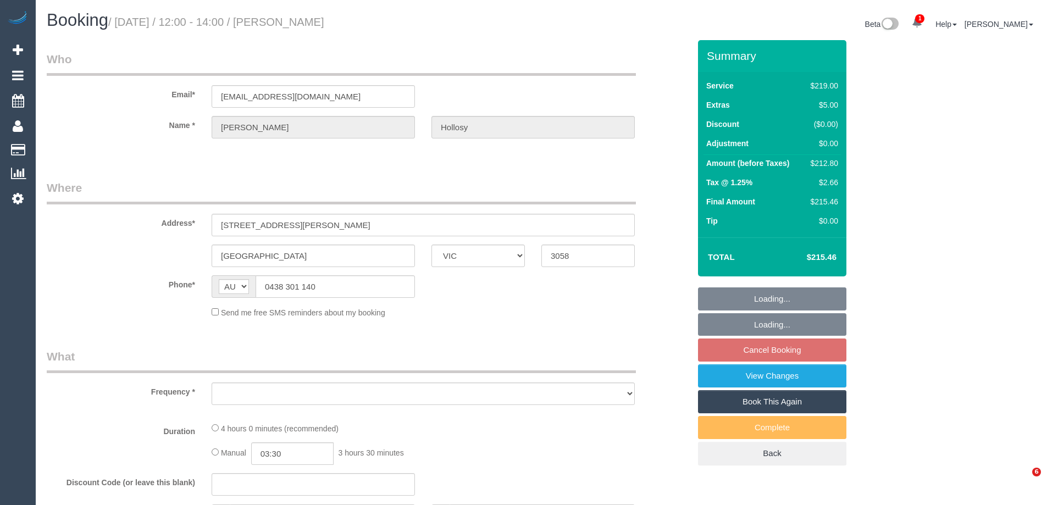
select select "VIC"
select select "string:stripe-pm_1NgGI72GScqysDRVoQg6tyGh"
select select "object:554"
select select "number:28"
select select "number:14"
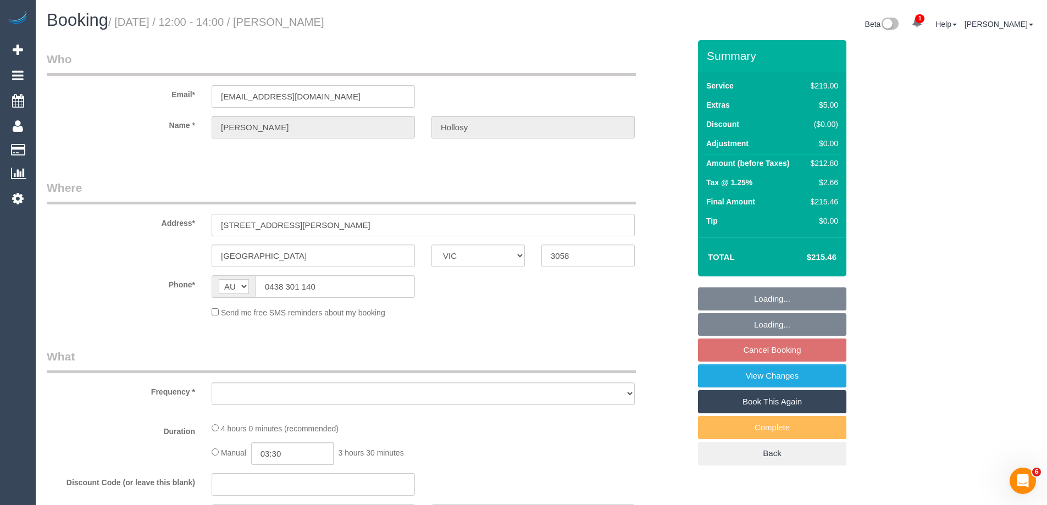
select select "number:19"
select select "number:36"
select select "number:34"
select select "number:13"
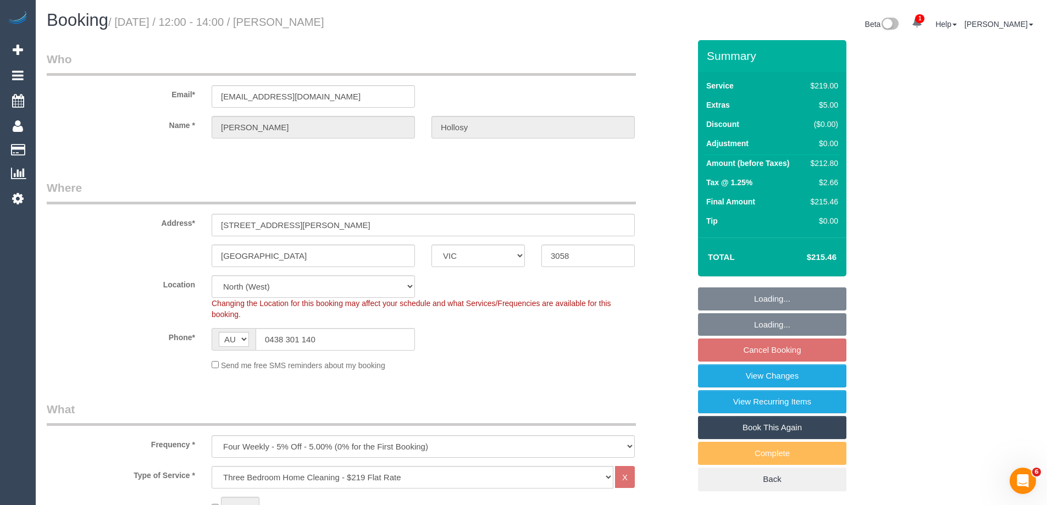
select select "object:1548"
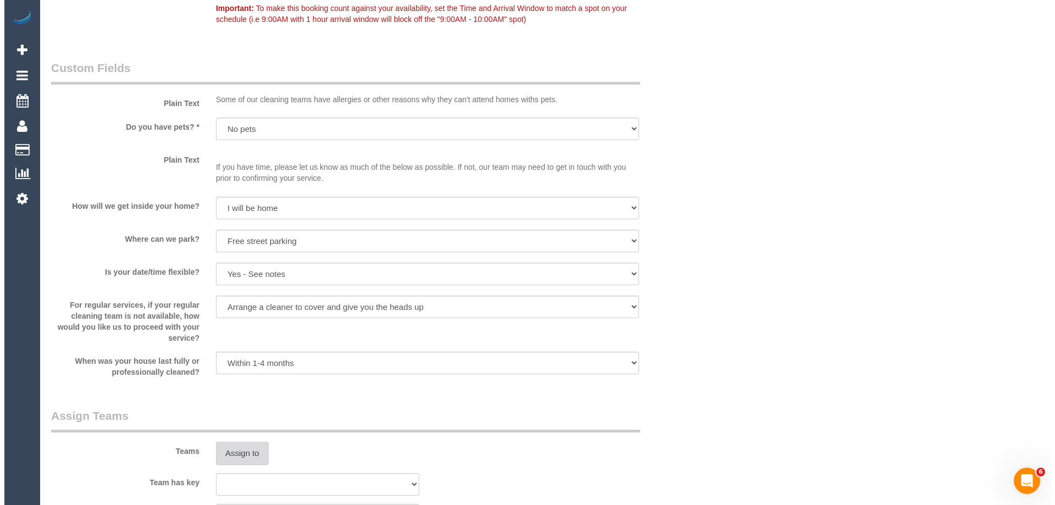
scroll to position [1593, 0]
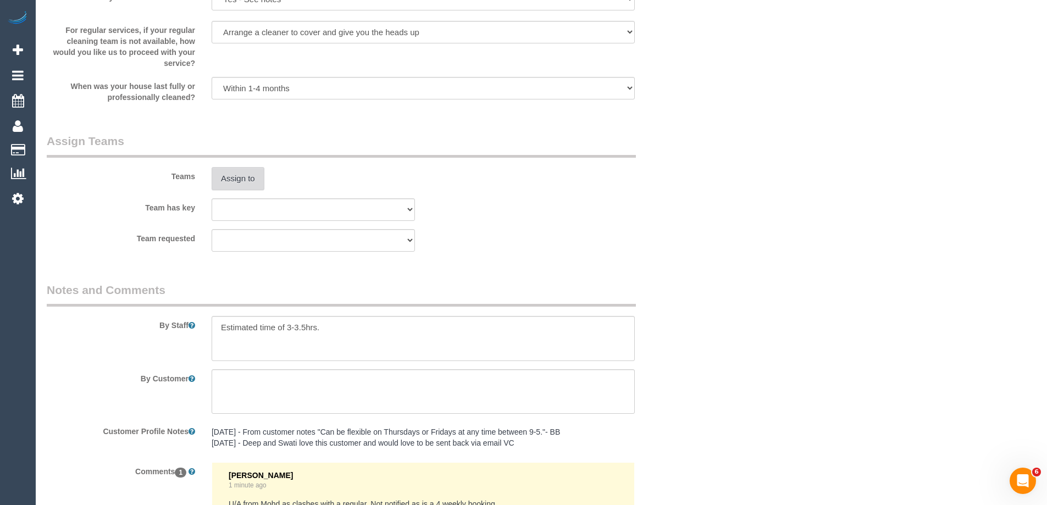
click at [238, 180] on button "Assign to" at bounding box center [238, 178] width 53 height 23
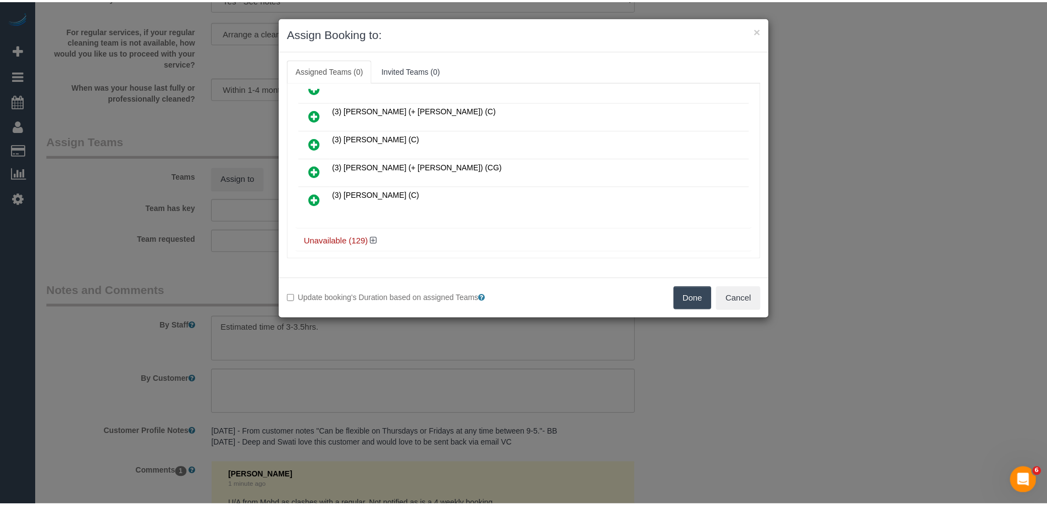
scroll to position [385, 0]
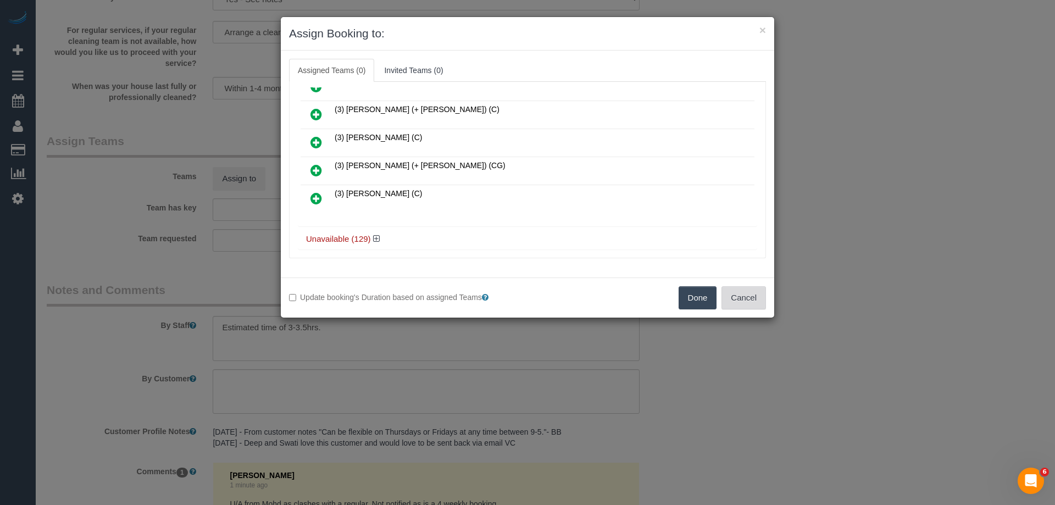
click at [740, 303] on button "Cancel" at bounding box center [743, 297] width 45 height 23
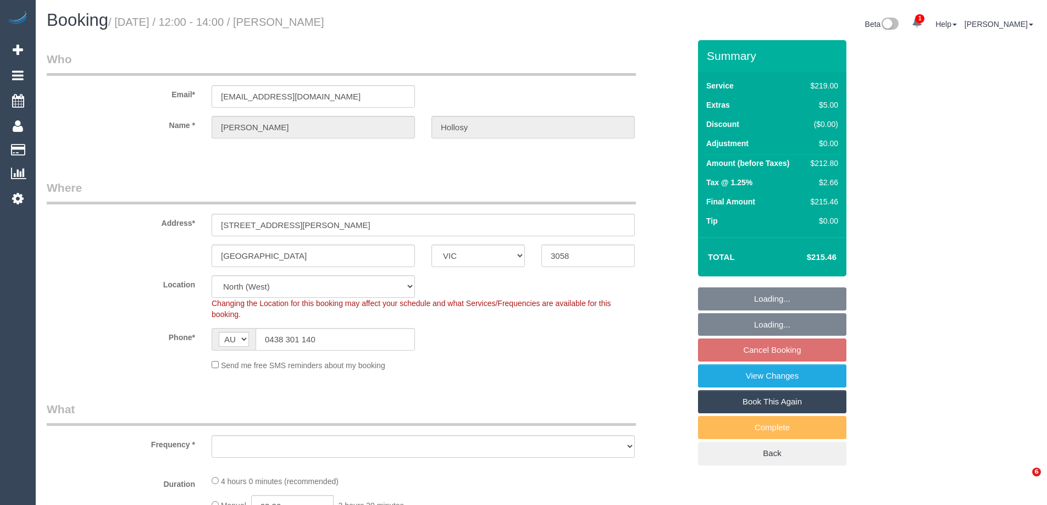
select select "VIC"
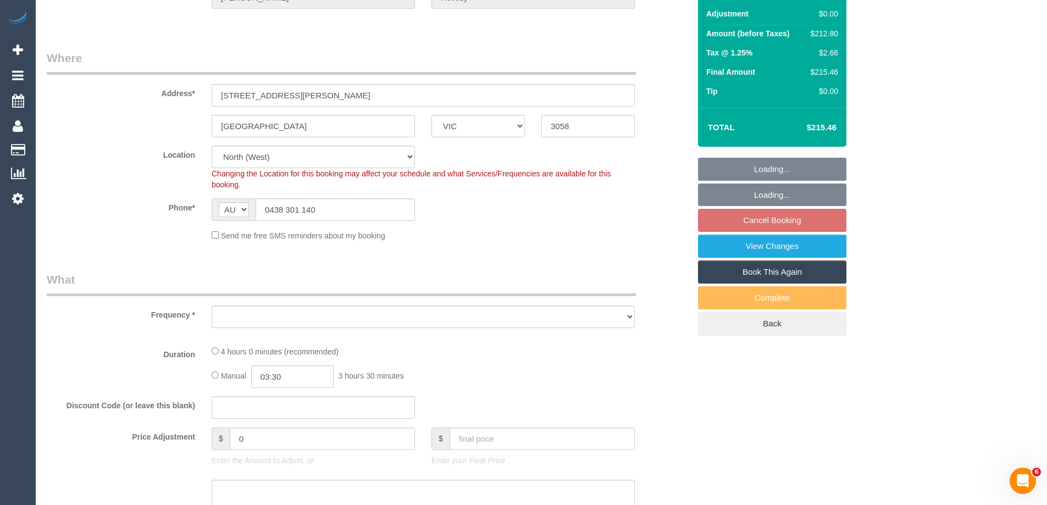
select select "string:stripe-pm_1NgGI72GScqysDRVoQg6tyGh"
select select "number:28"
select select "number:14"
select select "number:19"
select select "number:36"
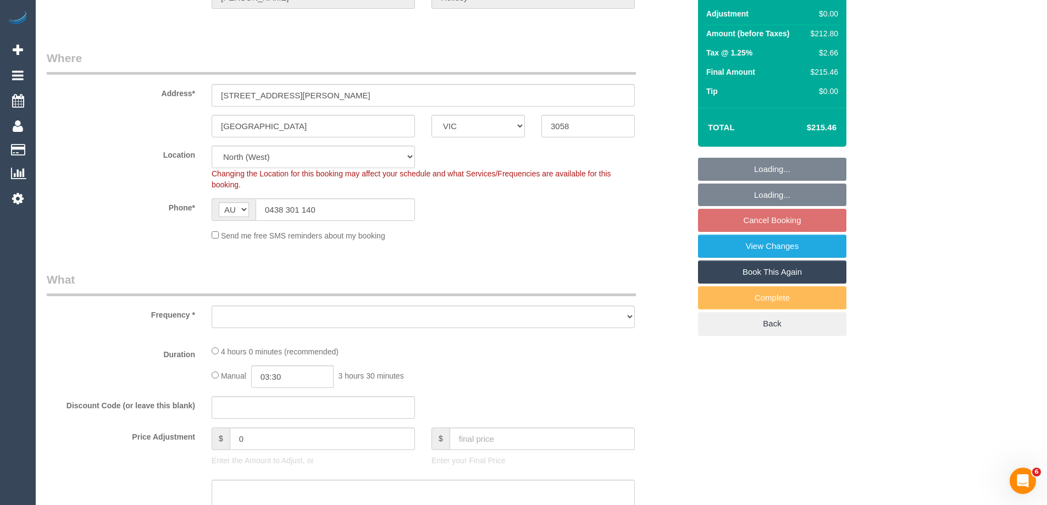
select select "number:34"
select select "number:13"
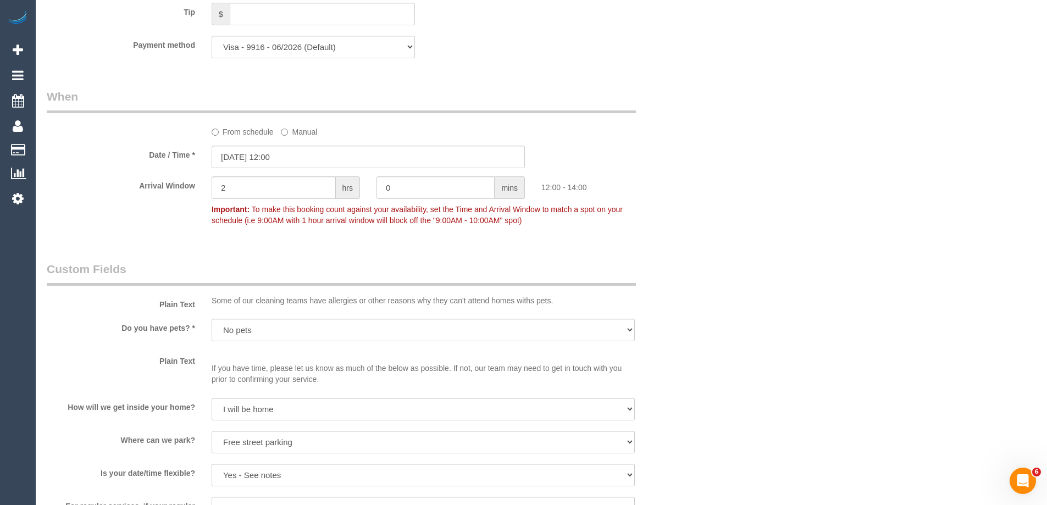
select select "object:1553"
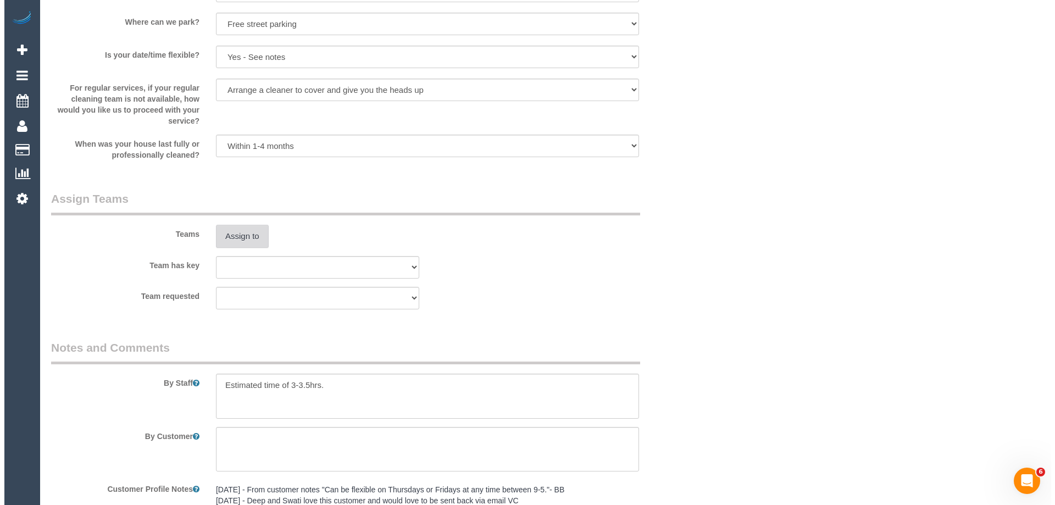
scroll to position [1537, 0]
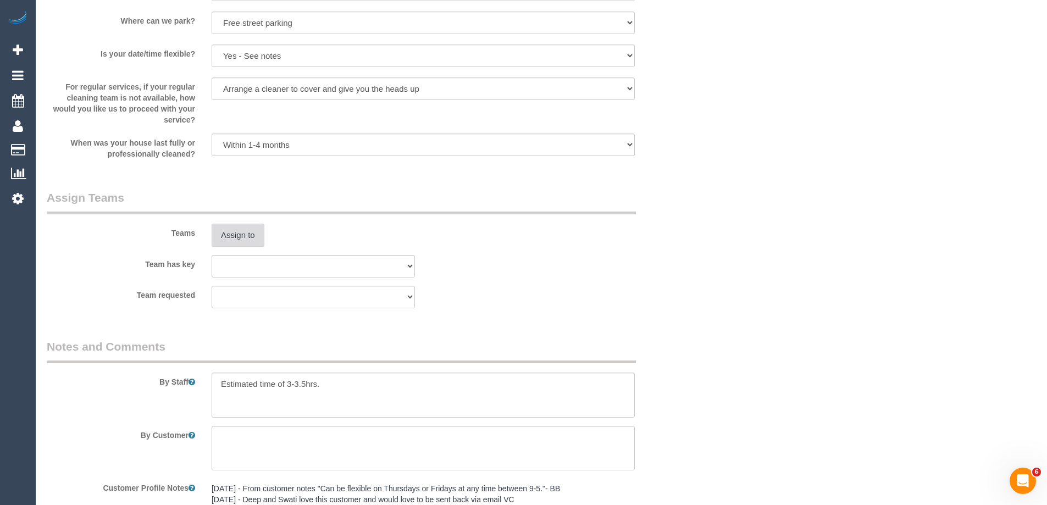
click at [227, 235] on button "Assign to" at bounding box center [238, 235] width 53 height 23
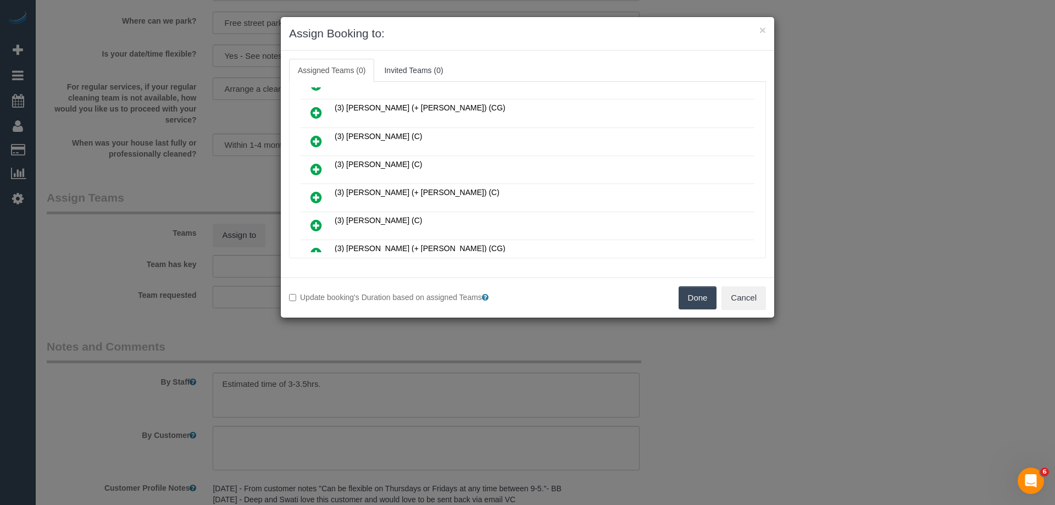
click at [318, 169] on icon at bounding box center [316, 169] width 12 height 13
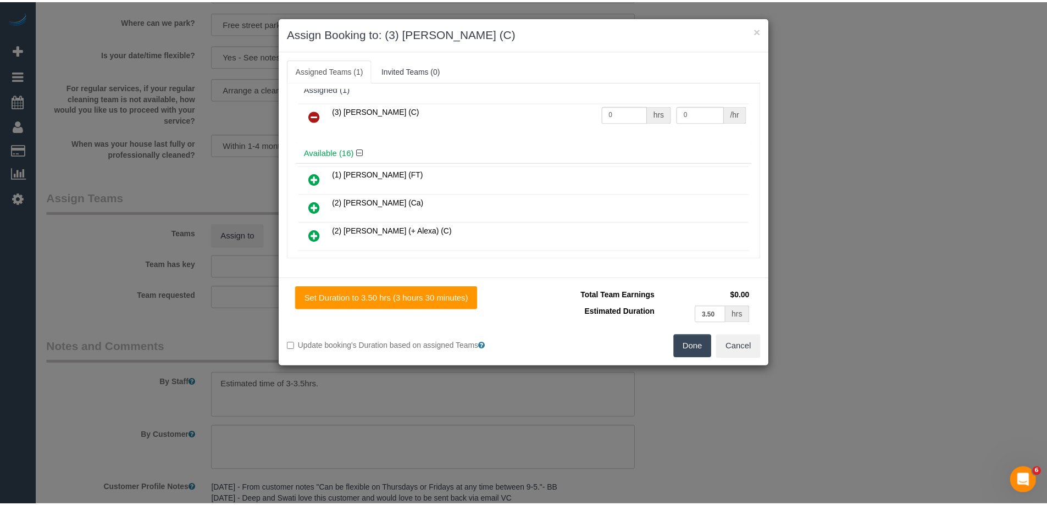
scroll to position [0, 0]
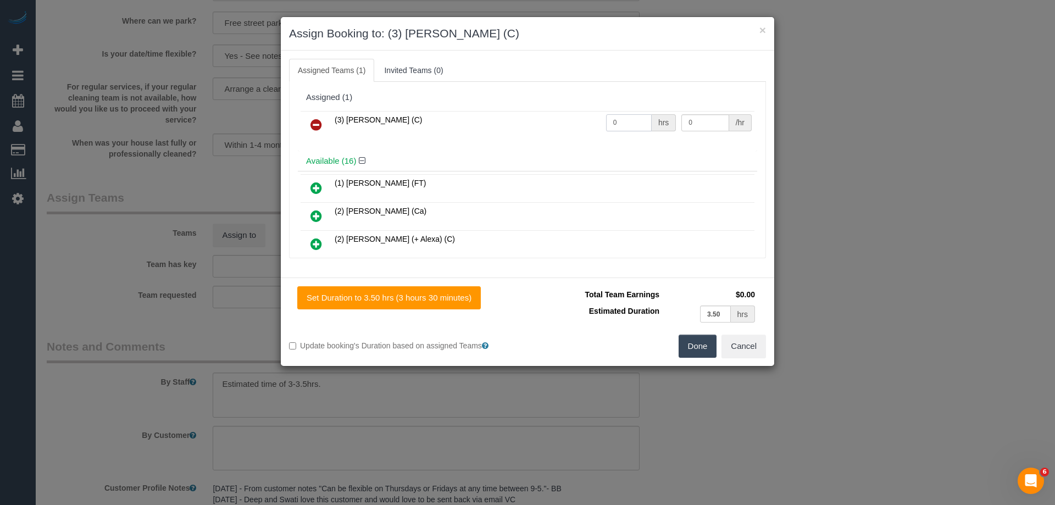
drag, startPoint x: 612, startPoint y: 123, endPoint x: 576, endPoint y: 115, distance: 36.7
click at [579, 115] on tr "(3) Jonathan Canchila (C) 0 hrs 0 /hr" at bounding box center [528, 125] width 454 height 28
type input "1"
drag, startPoint x: 698, startPoint y: 120, endPoint x: 611, endPoint y: 121, distance: 87.4
click at [625, 121] on tr "(3) Jonathan Canchila (C) 1 hrs 0 /hr" at bounding box center [528, 125] width 454 height 28
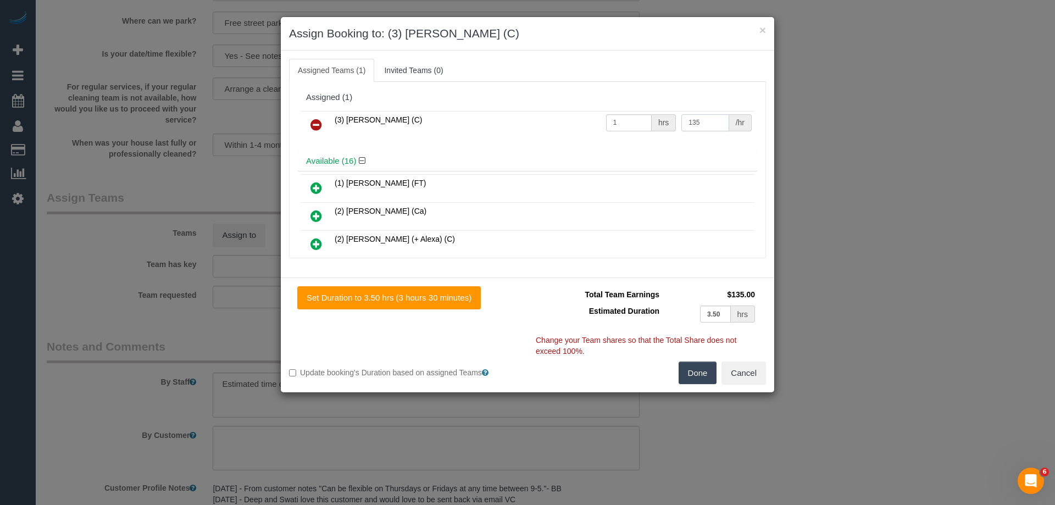
type input "135"
click at [700, 374] on button "Done" at bounding box center [698, 373] width 38 height 23
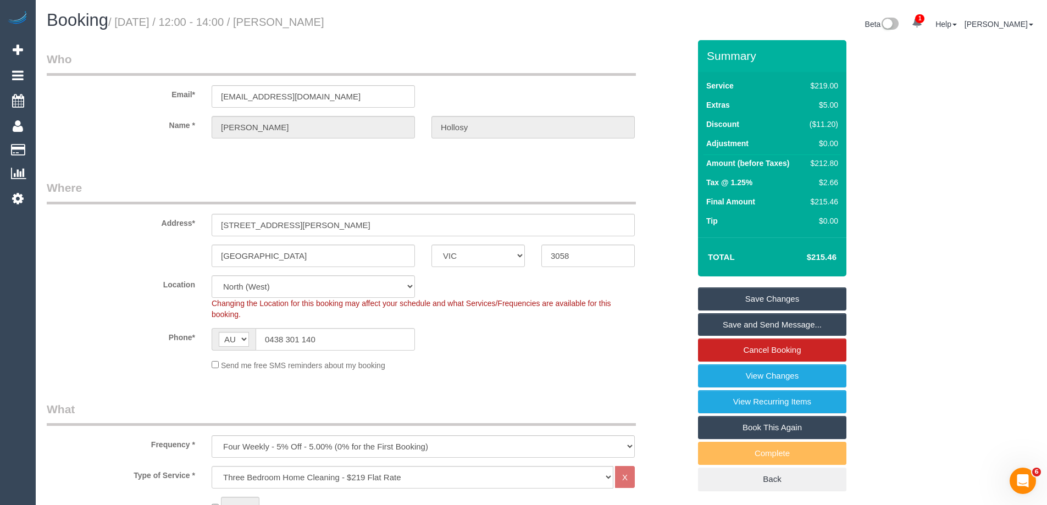
drag, startPoint x: 363, startPoint y: 22, endPoint x: 291, endPoint y: 23, distance: 72.0
click at [291, 23] on h1 "Booking / October 02, 2025 / 12:00 - 14:00 / Emily Hollosy" at bounding box center [290, 20] width 486 height 19
copy small "Emily Hollosy"
click at [758, 298] on link "Save Changes" at bounding box center [772, 298] width 148 height 23
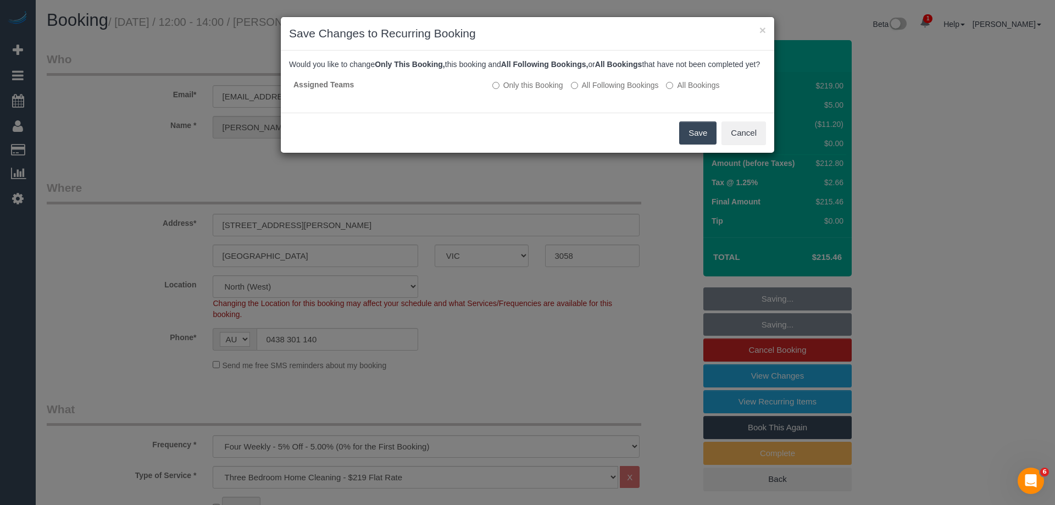
click at [691, 145] on button "Save" at bounding box center [697, 132] width 37 height 23
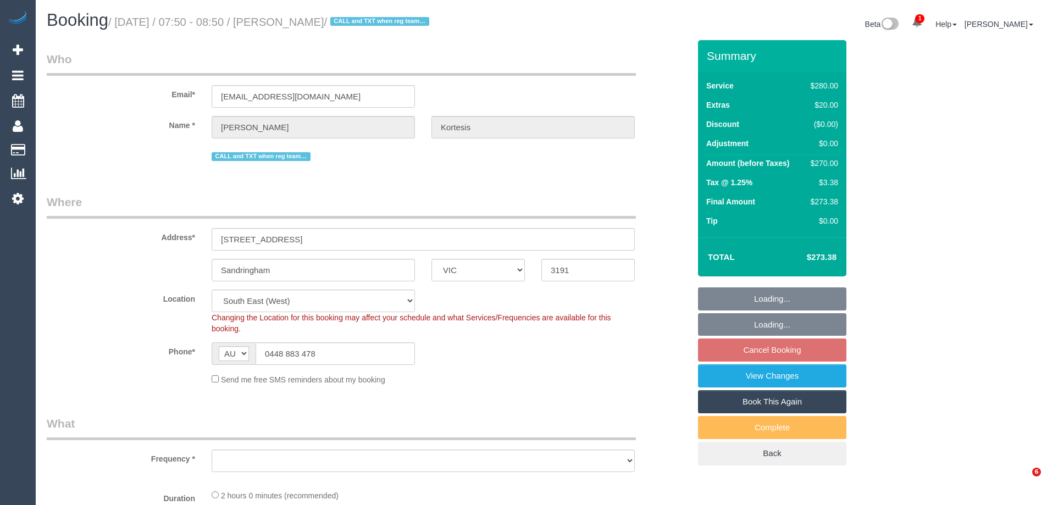
select select "VIC"
select select "object:602"
select select "2"
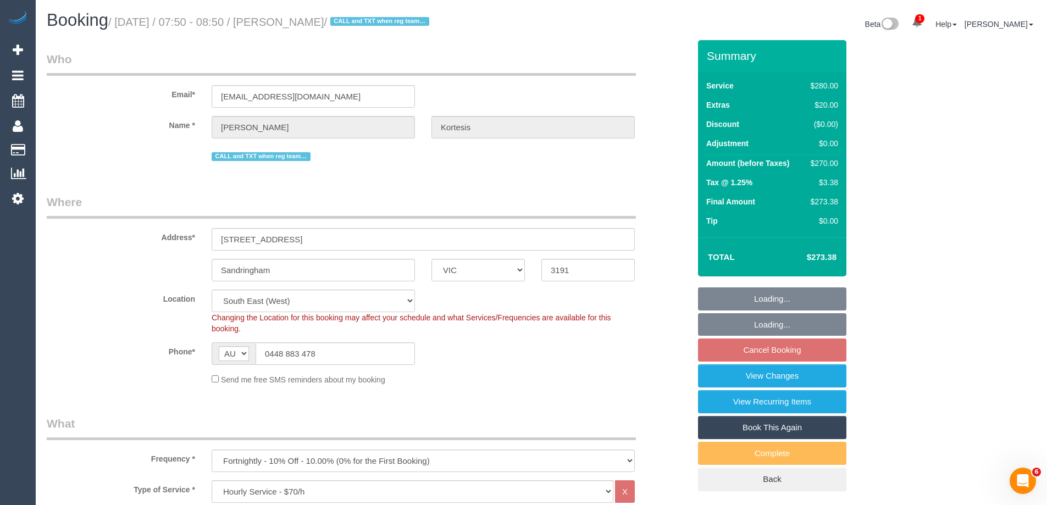
select select "object:1454"
select select "number:27"
select select "number:14"
select select "number:19"
select select "number:23"
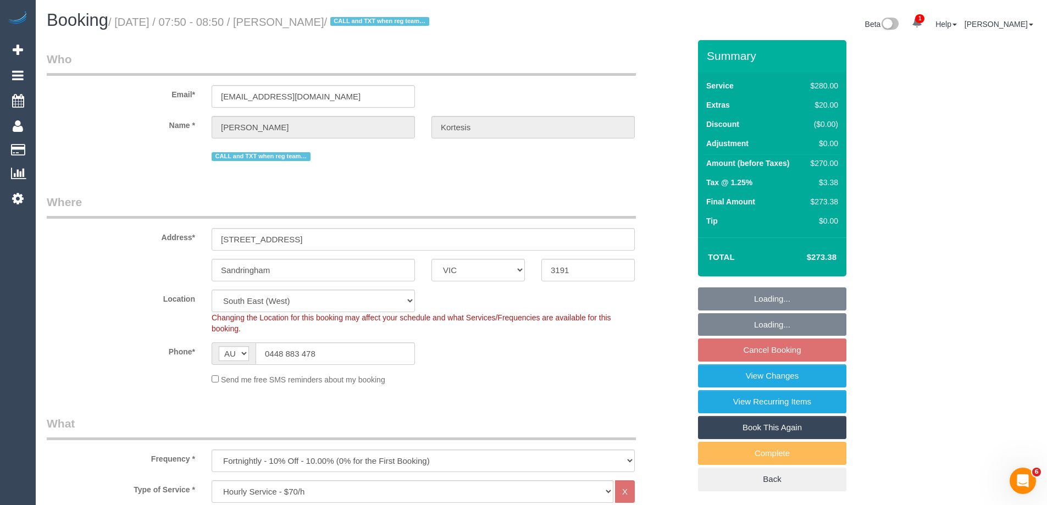
select select "number:35"
select select "number:12"
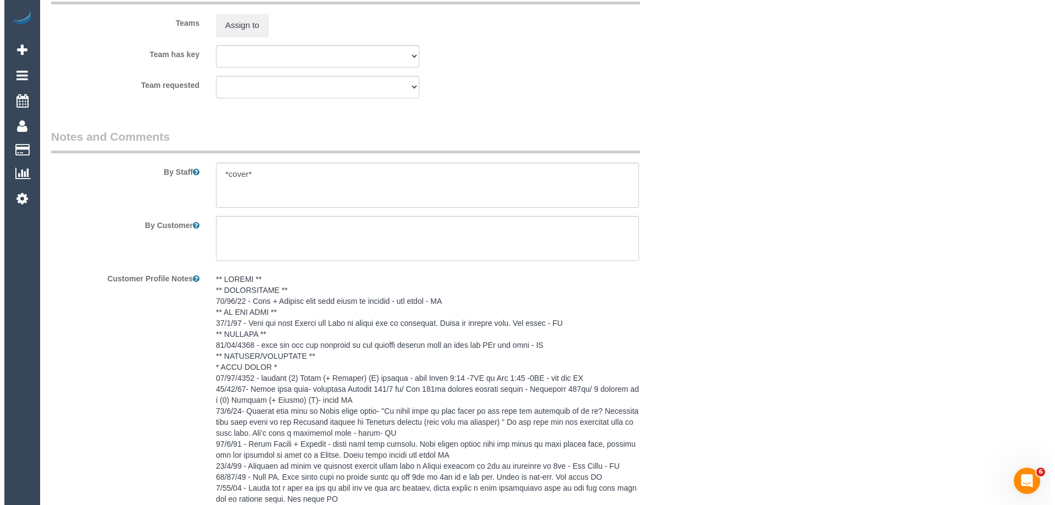
scroll to position [1703, 0]
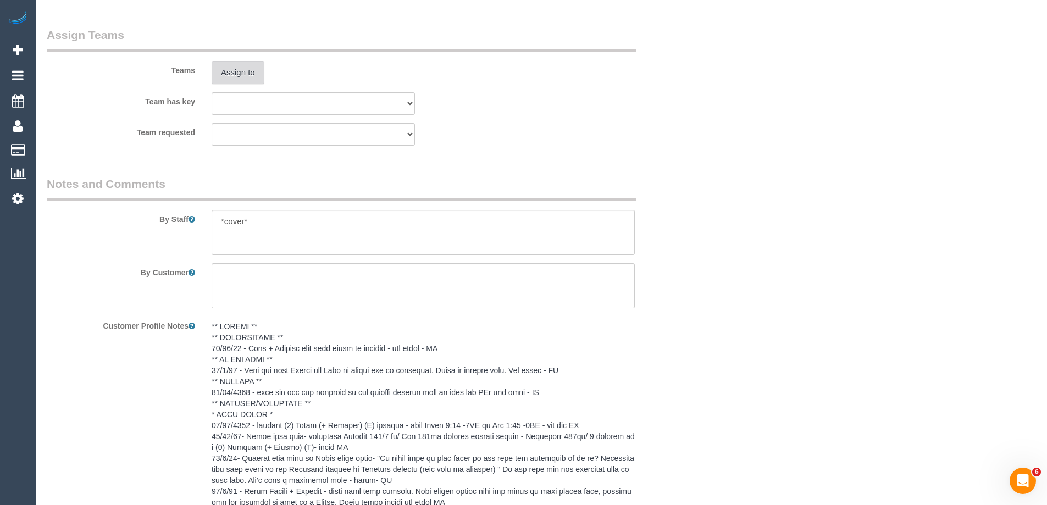
click at [237, 62] on button "Assign to" at bounding box center [238, 72] width 53 height 23
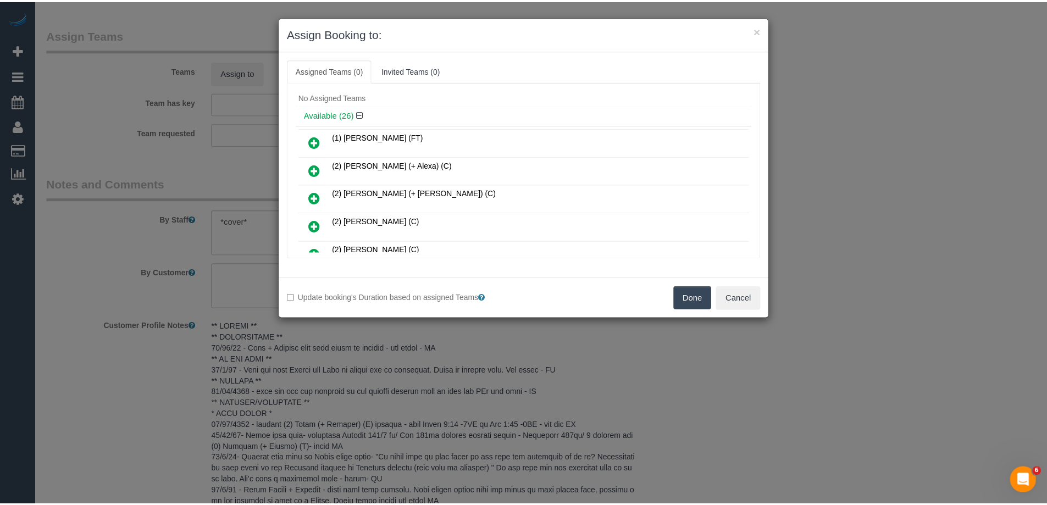
scroll to position [0, 0]
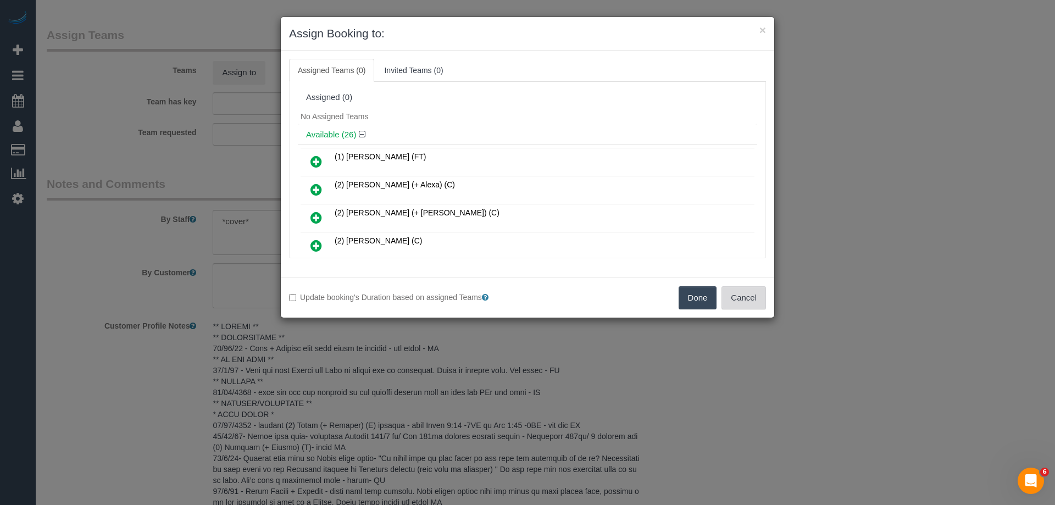
click at [746, 302] on button "Cancel" at bounding box center [743, 297] width 45 height 23
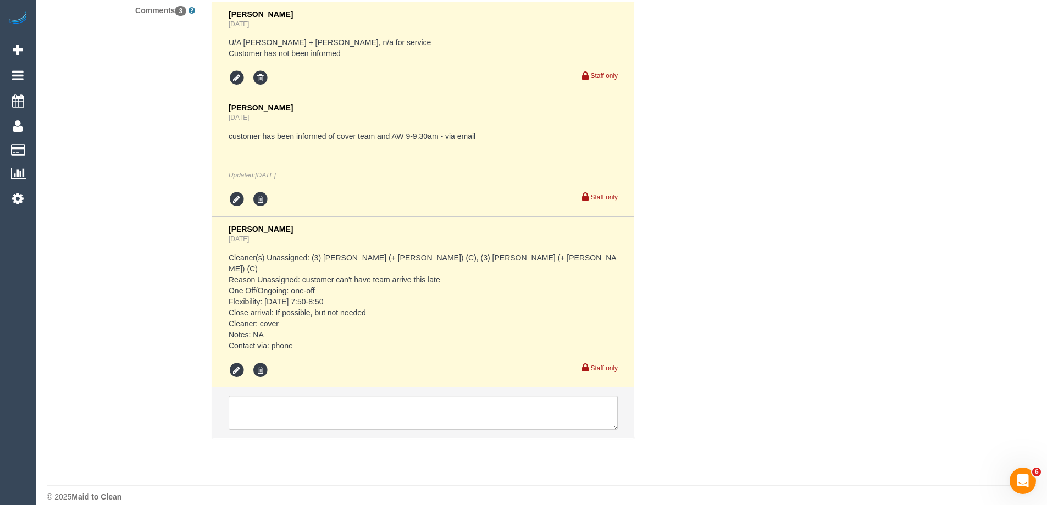
scroll to position [2270, 0]
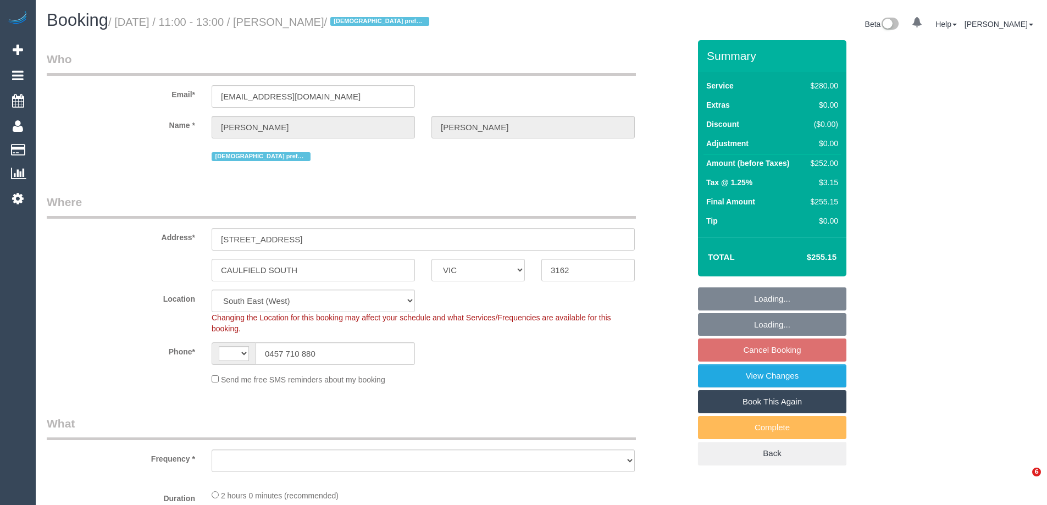
select select "VIC"
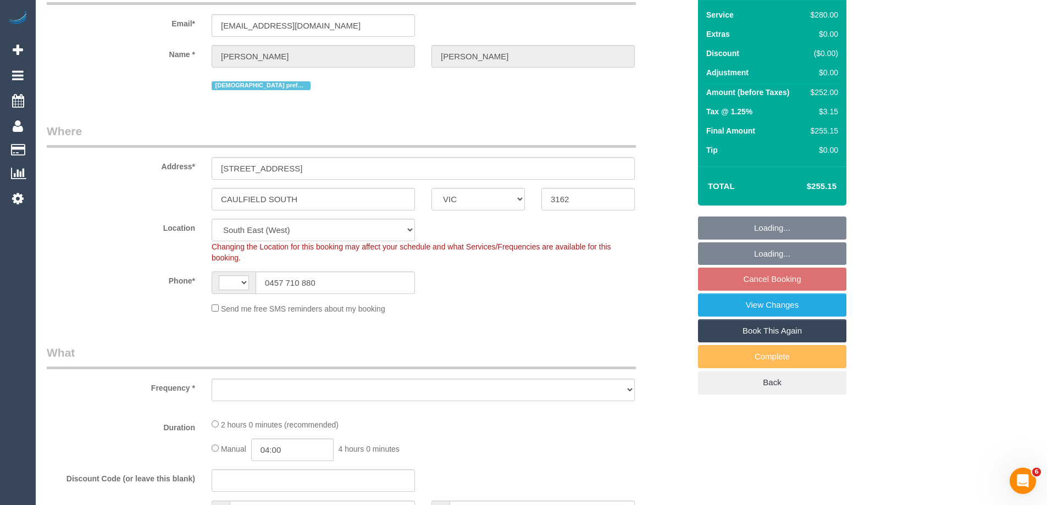
scroll to position [220, 0]
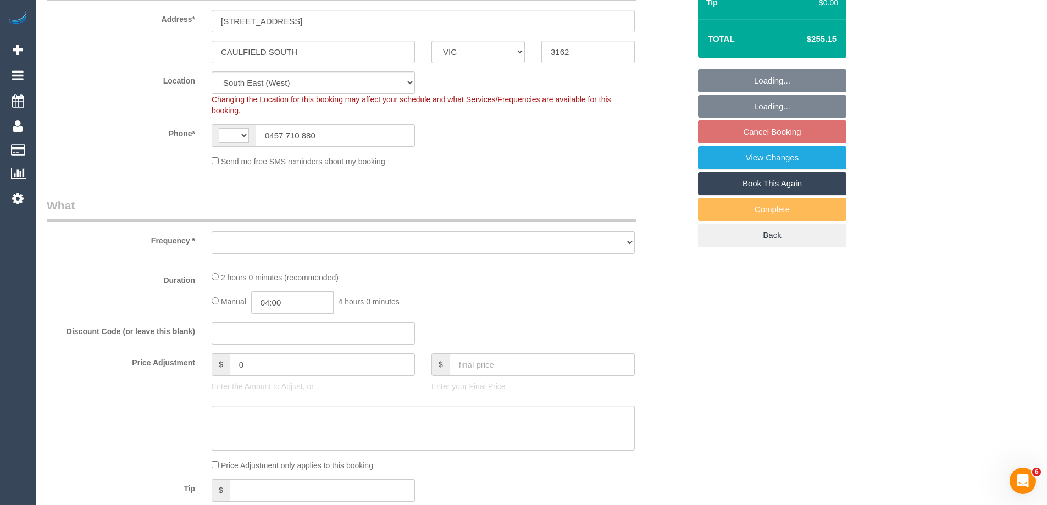
select select "string:stripe-pm_1Qsgjw2GScqysDRVvMk6fOVD"
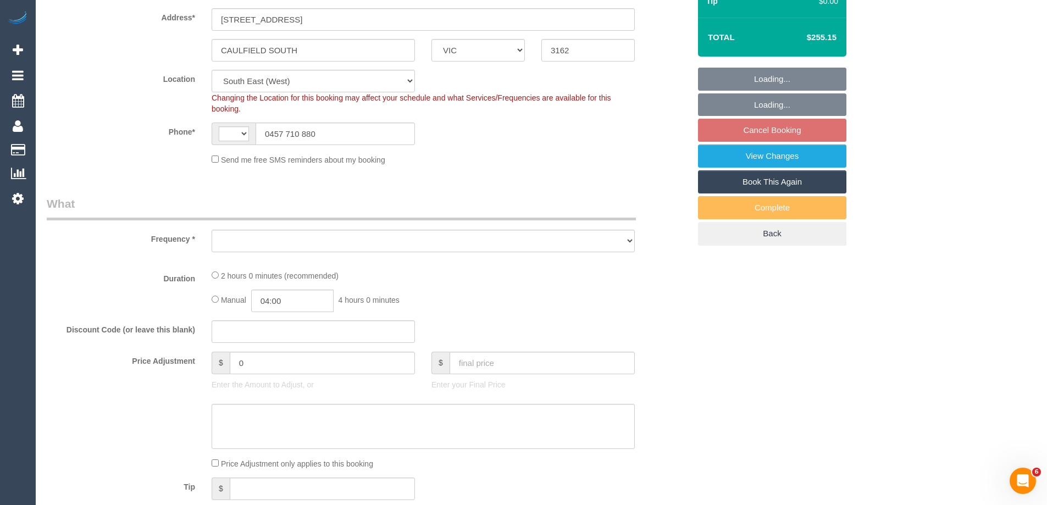
select select "string:AU"
select select "object:714"
select select "number:27"
select select "number:14"
select select "number:19"
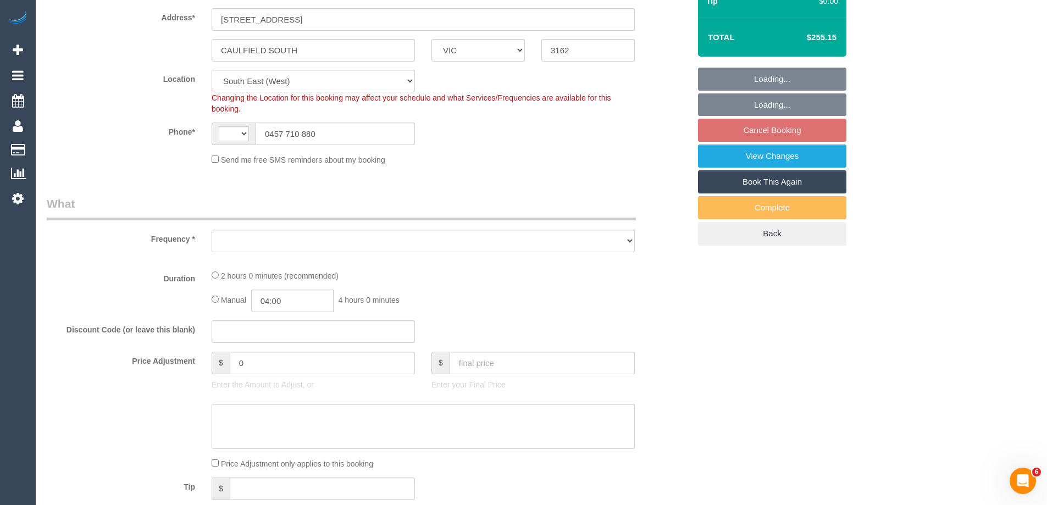
select select "number:24"
select select "number:35"
select select "number:12"
select select "object:1414"
select select "2"
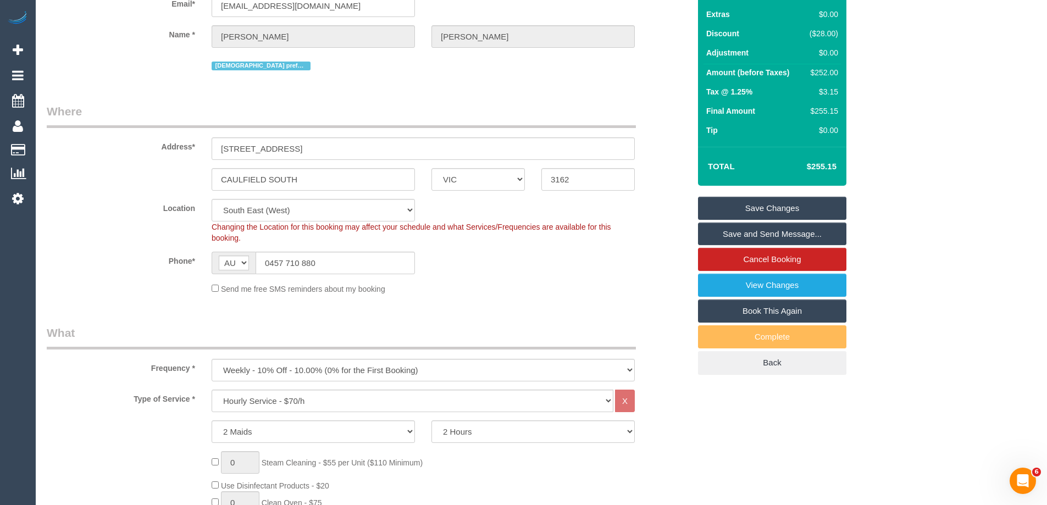
scroll to position [0, 0]
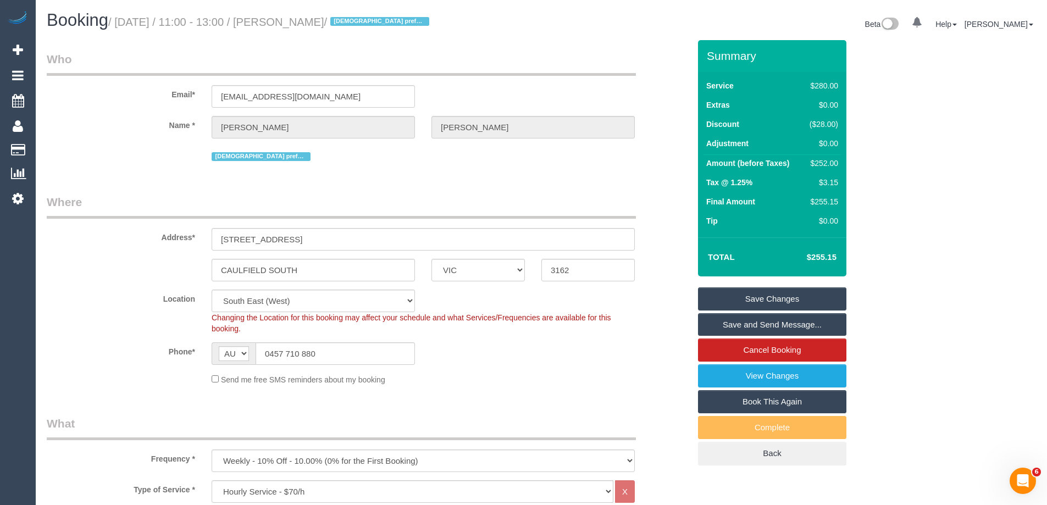
click at [734, 293] on link "Save Changes" at bounding box center [772, 298] width 148 height 23
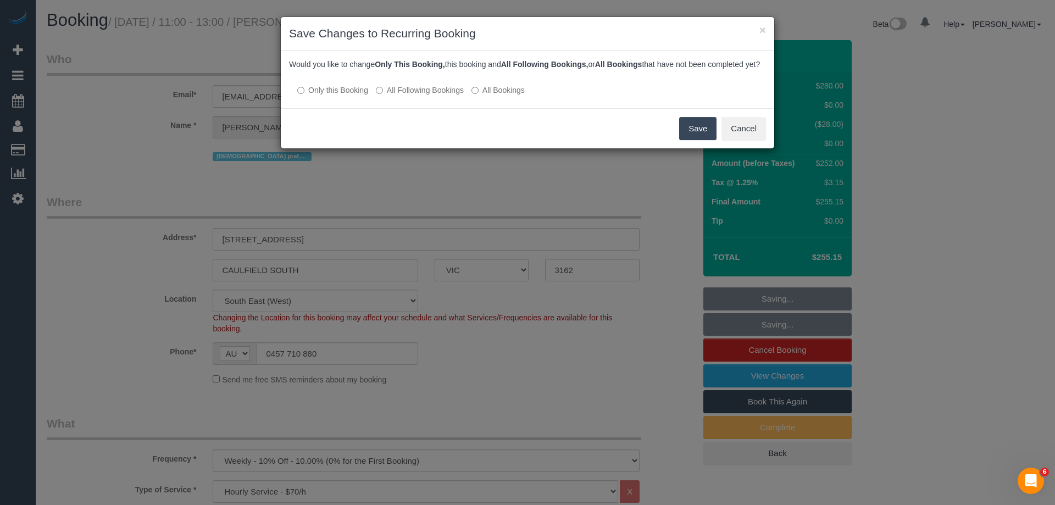
click at [401, 96] on label "All Following Bookings" at bounding box center [420, 90] width 88 height 11
click at [702, 138] on button "Save" at bounding box center [697, 128] width 37 height 23
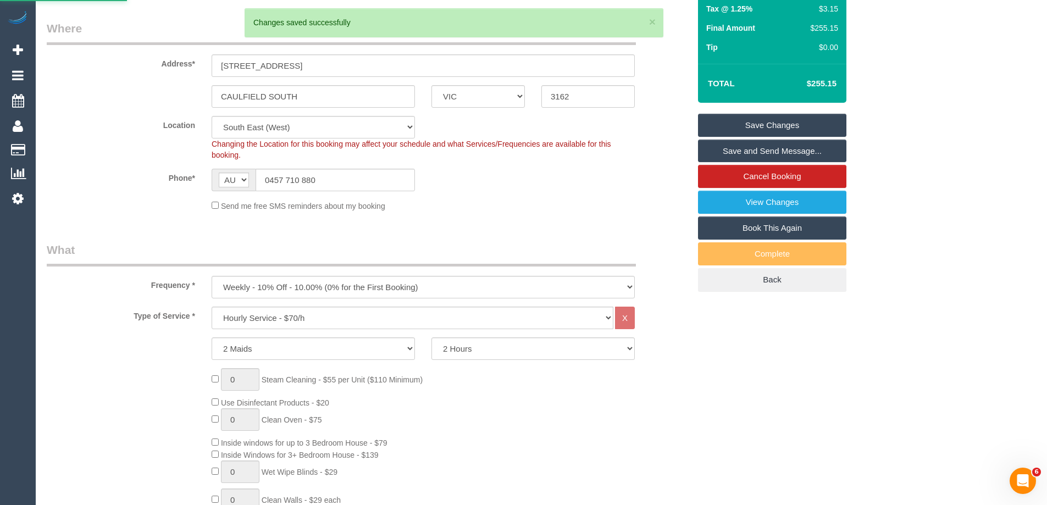
scroll to position [220, 0]
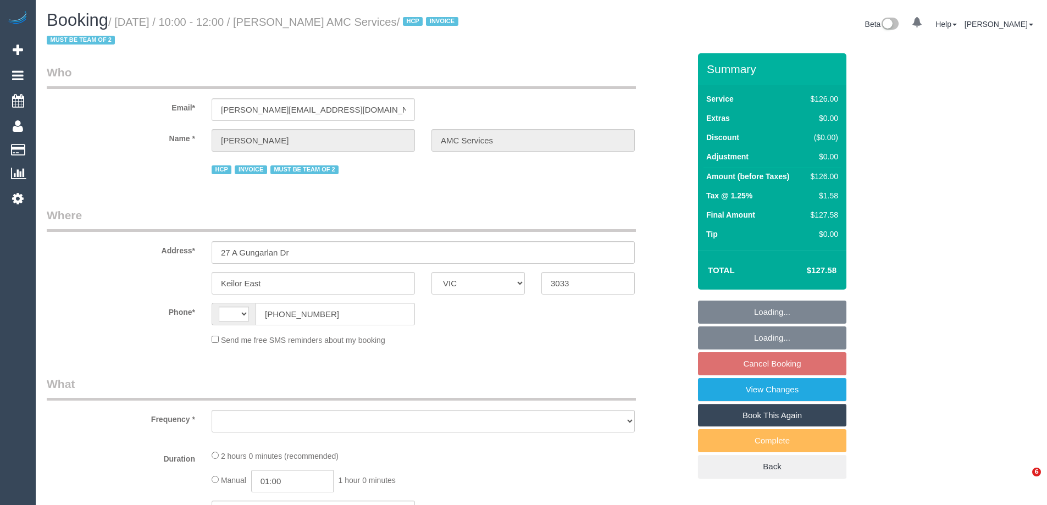
select select "VIC"
select select "string:AU"
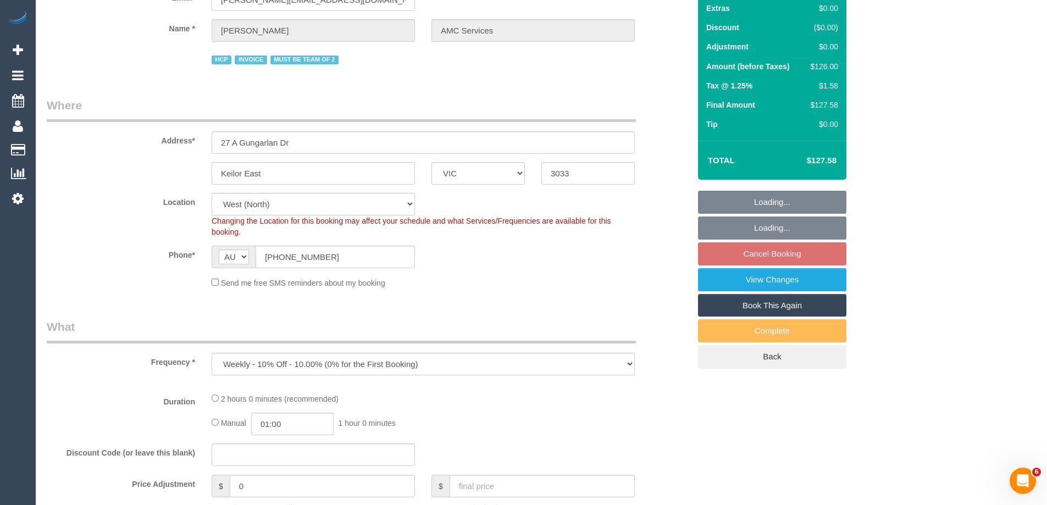
select select "object:780"
select select "120"
select select "number:28"
select select "number:14"
select select "number:19"
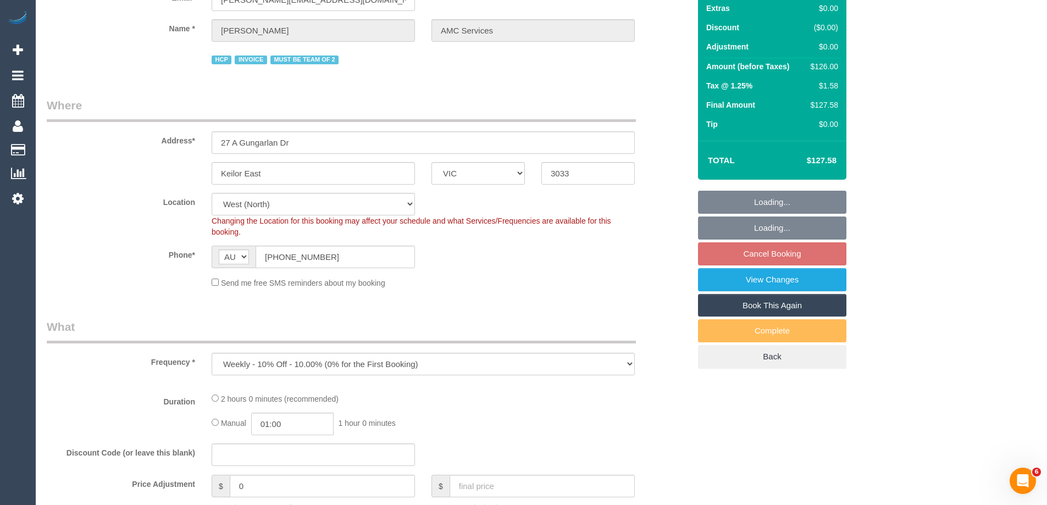
select select "number:24"
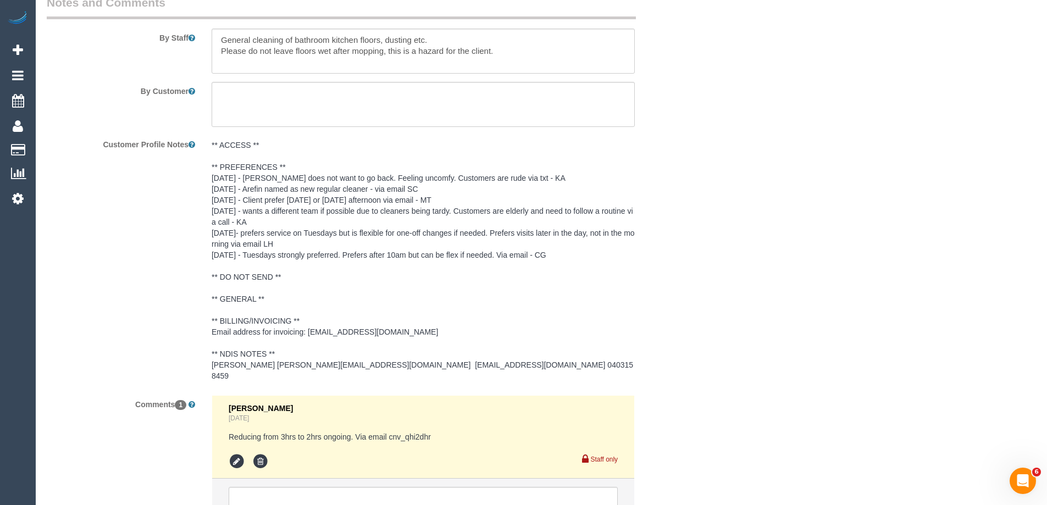
scroll to position [1593, 0]
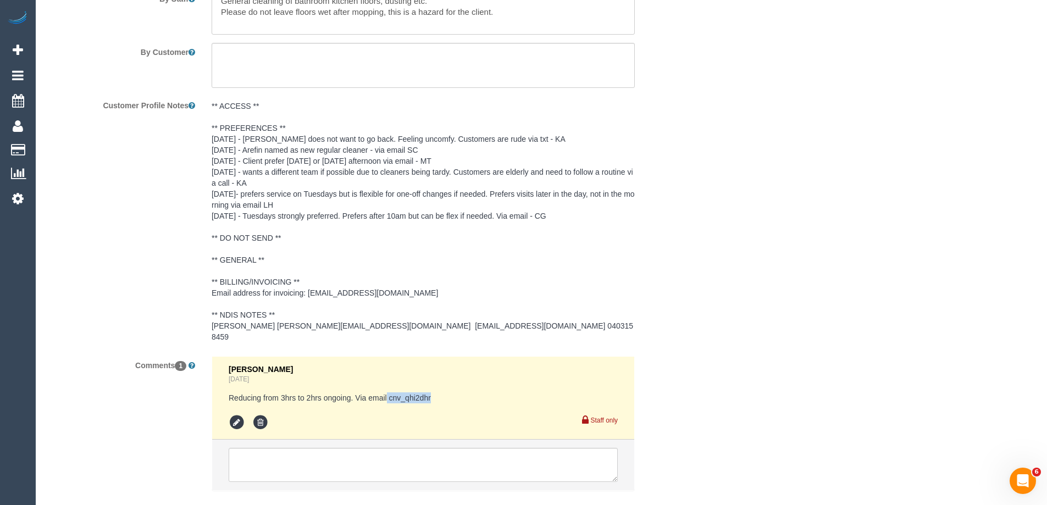
drag, startPoint x: 396, startPoint y: 387, endPoint x: 446, endPoint y: 387, distance: 50.0
click at [446, 392] on pre "Reducing from 3hrs to 2hrs ongoing. Via email cnv_qhi2dhr" at bounding box center [423, 397] width 389 height 11
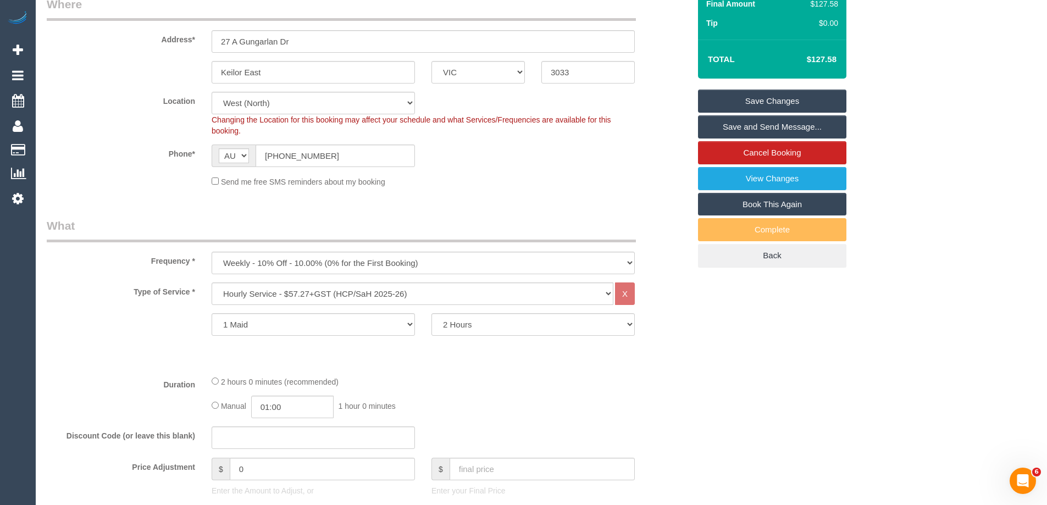
scroll to position [330, 0]
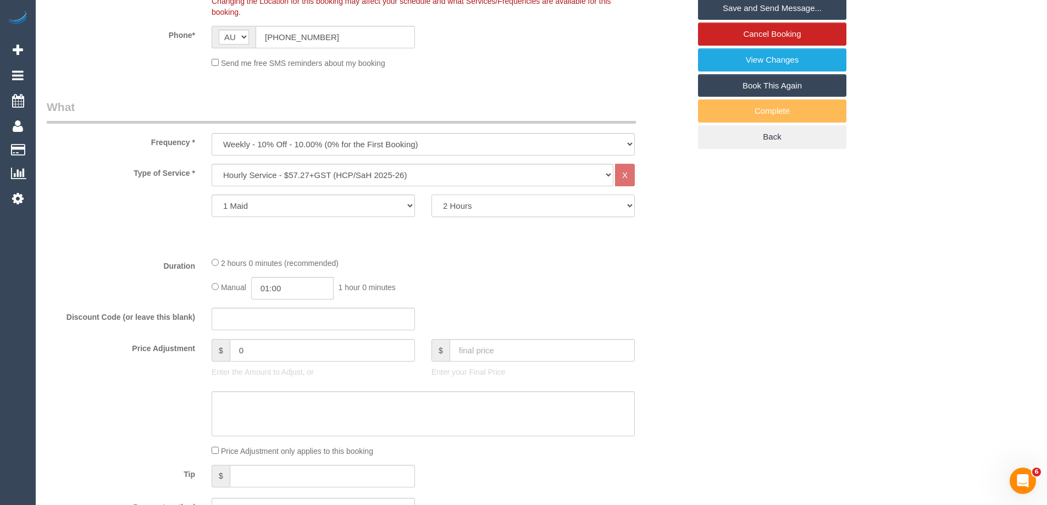
click at [439, 208] on select "1 Hour 1.5 Hour 2 Hours 2.5 Hours 3 Hours 3.5 Hours 4 Hours 4.5 Hours 5 Hours 5…" at bounding box center [532, 206] width 203 height 23
select select "180"
click at [431, 195] on select "1 Hour 1.5 Hour 2 Hours 2.5 Hours 3 Hours 3.5 Hours 4 Hours 4.5 Hours 5 Hours 5…" at bounding box center [532, 206] width 203 height 23
click at [408, 250] on fieldset "What Frequency * One Time Cleaning Weekly - 10% Off - 10.00% (0% for the First …" at bounding box center [368, 314] width 643 height 430
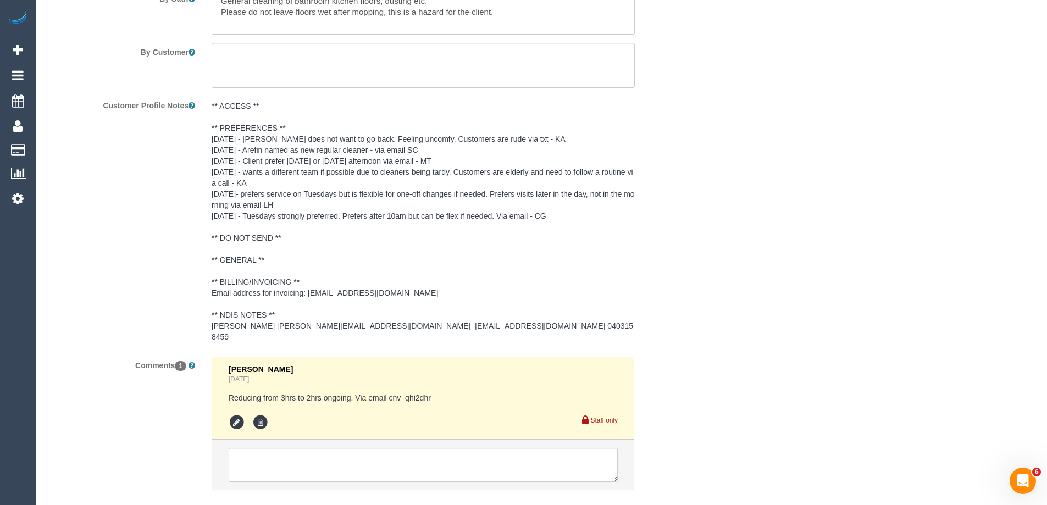
scroll to position [1648, 0]
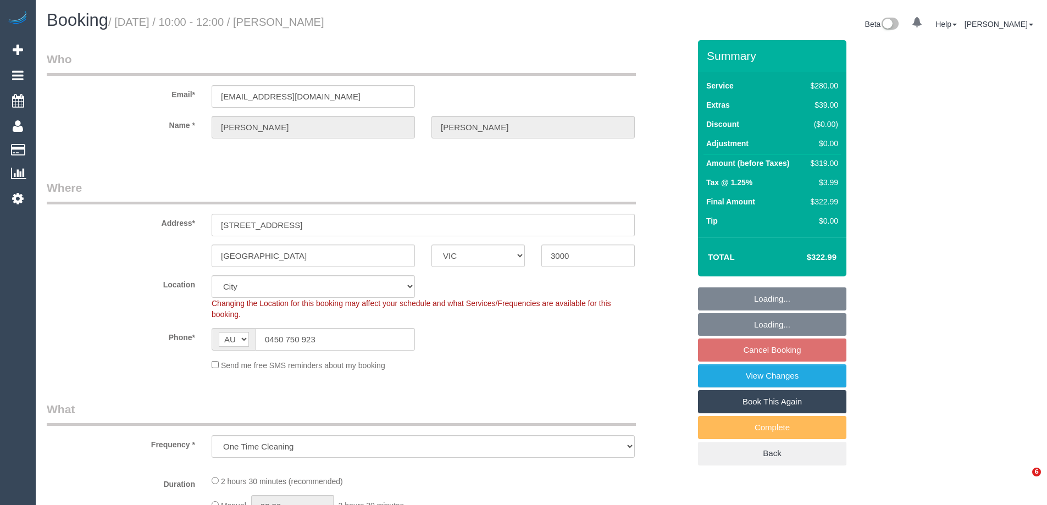
select select "VIC"
select select "string:stripe-pm_1Q1o7r2GScqysDRVBn3lUkhC"
select select "number:28"
select select "number:14"
select select "number:20"
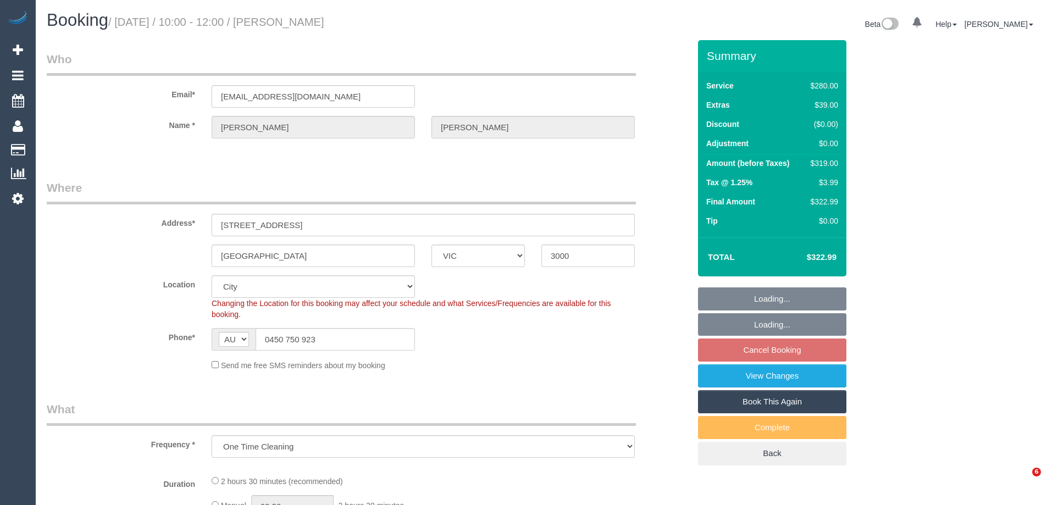
select select "number:23"
select select "number:33"
select select "number:12"
select select "object:675"
select select "2"
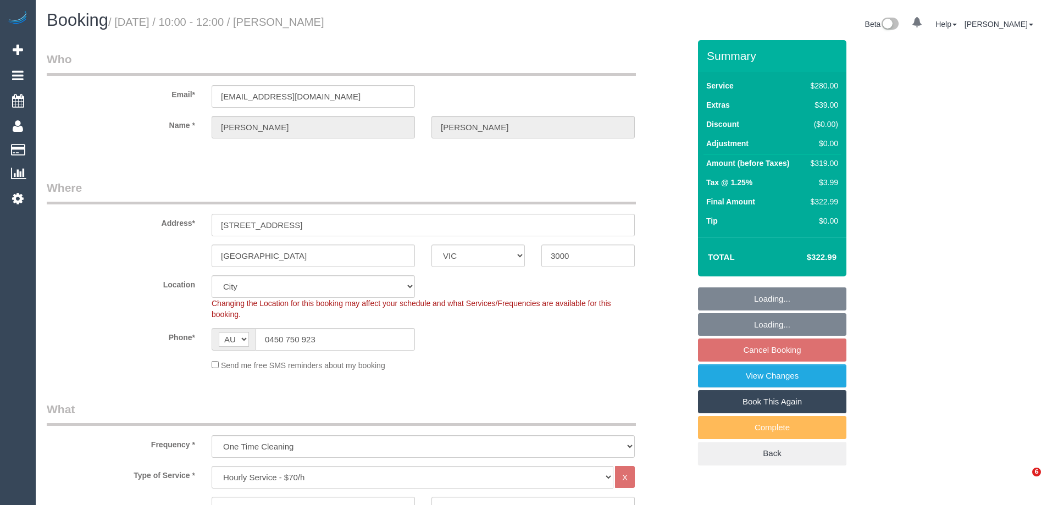
select select "spot3"
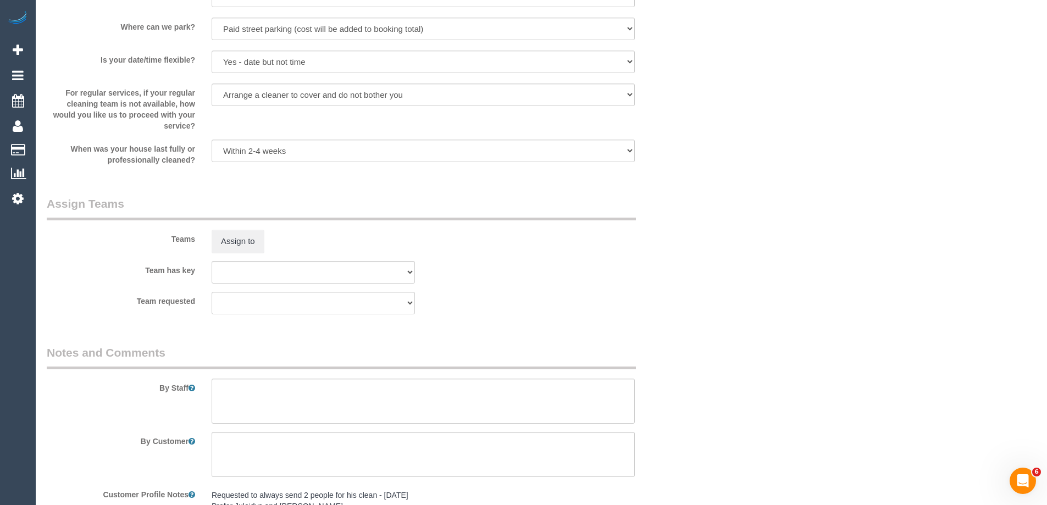
scroll to position [1592, 0]
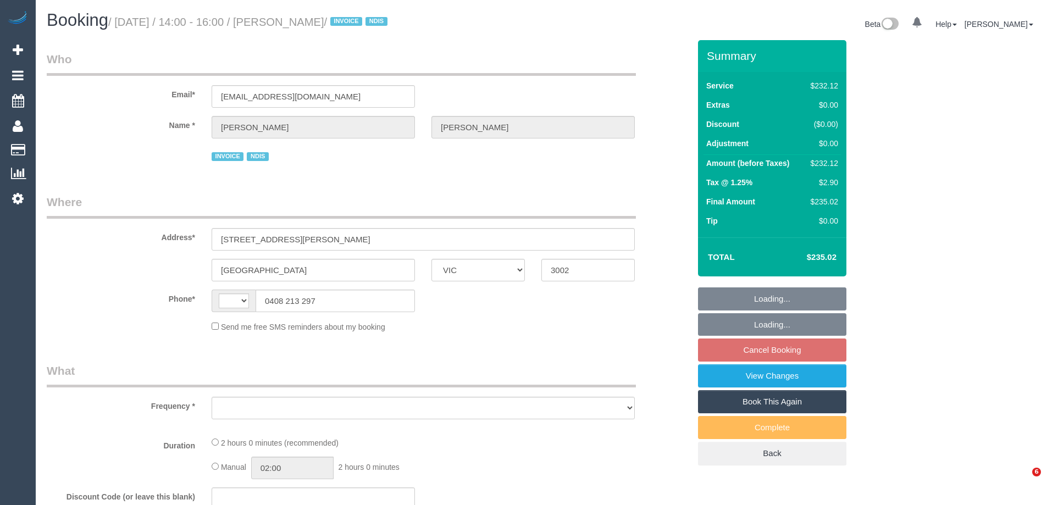
select select "VIC"
select select "string:AU"
select select "object:314"
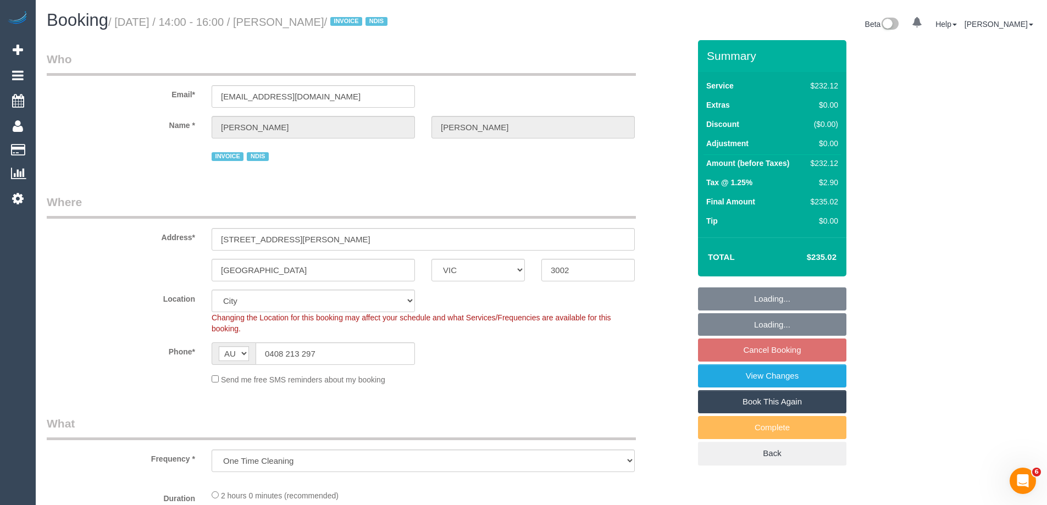
select select "2"
select select "number:28"
select select "number:14"
select select "number:19"
select select "number:23"
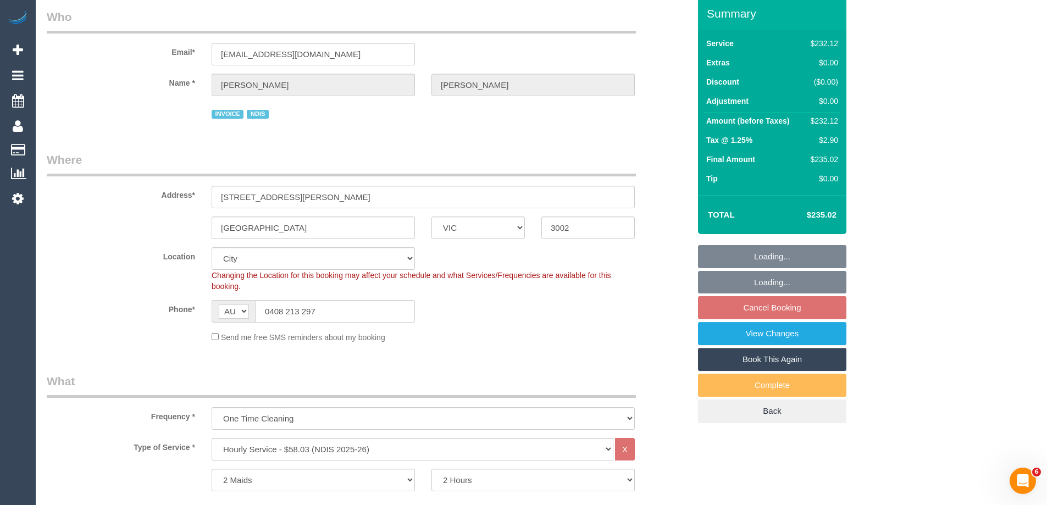
select select "spot5"
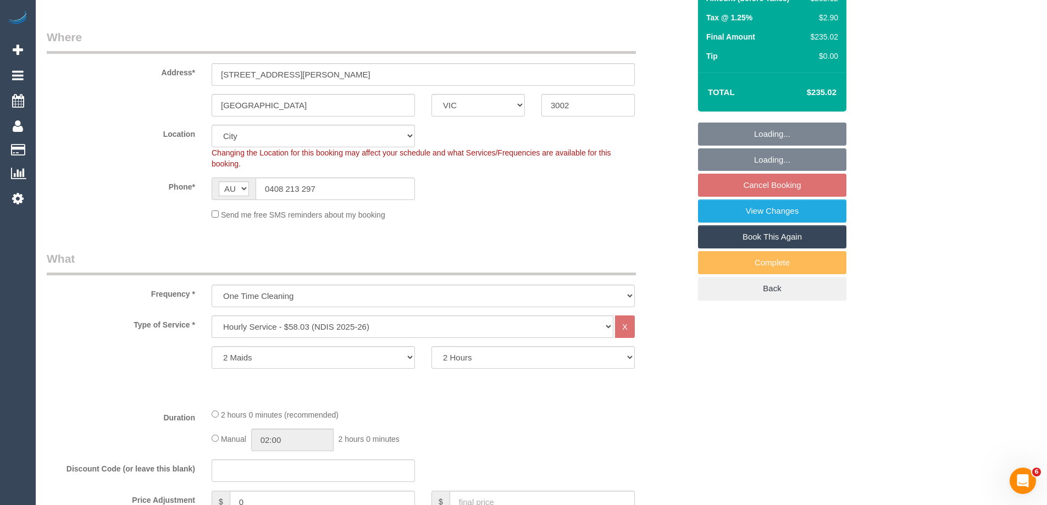
select select "object:778"
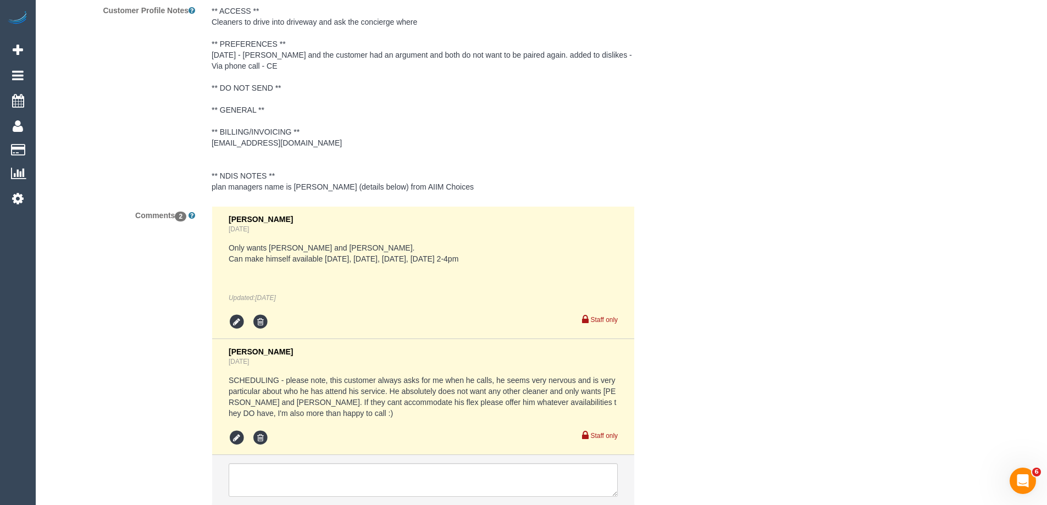
scroll to position [1648, 0]
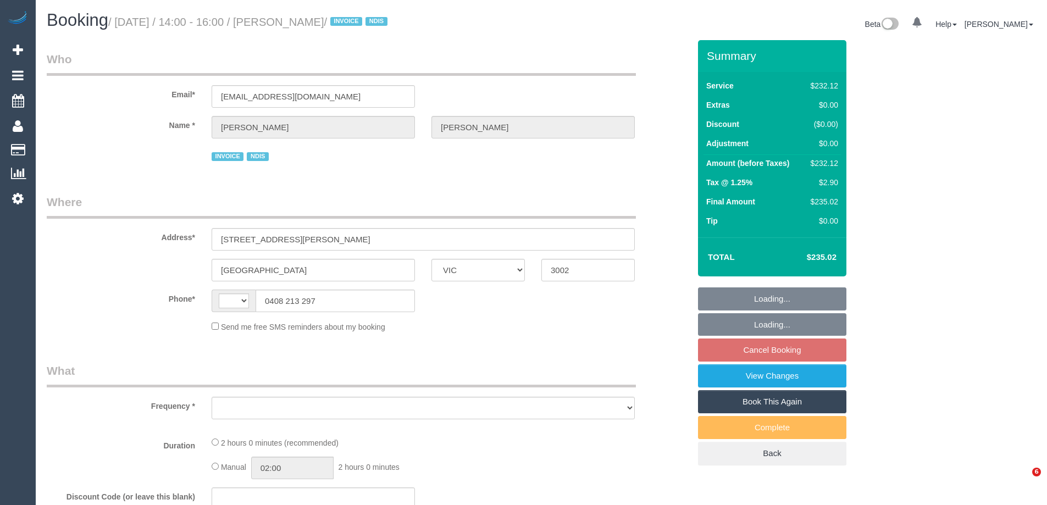
select select "VIC"
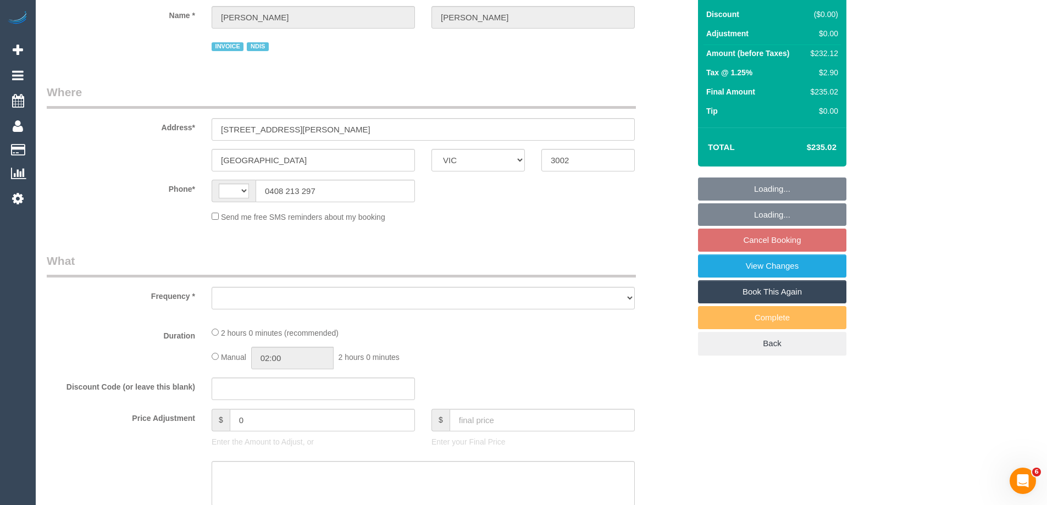
select select "string:AU"
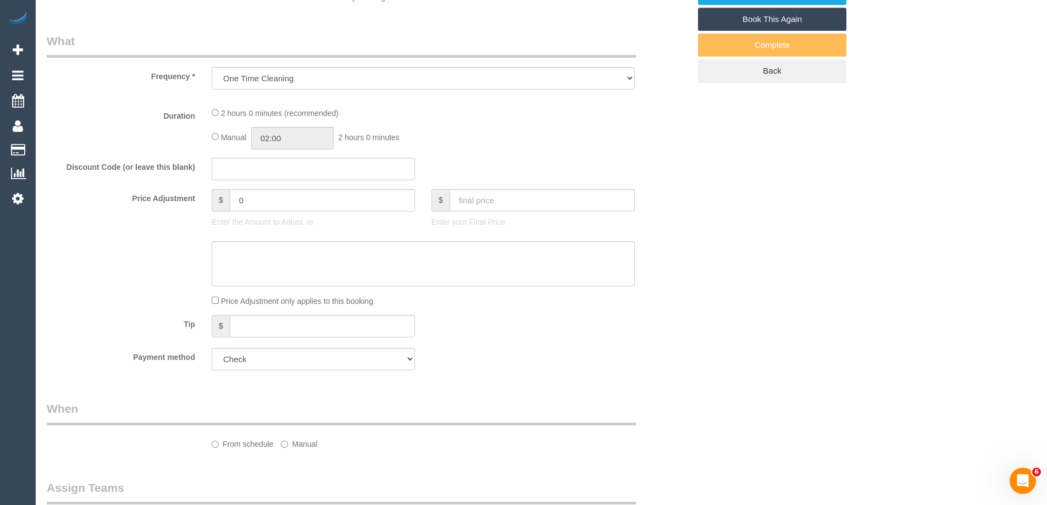
select select "object:773"
select select "2"
select select "number:28"
select select "number:14"
select select "number:19"
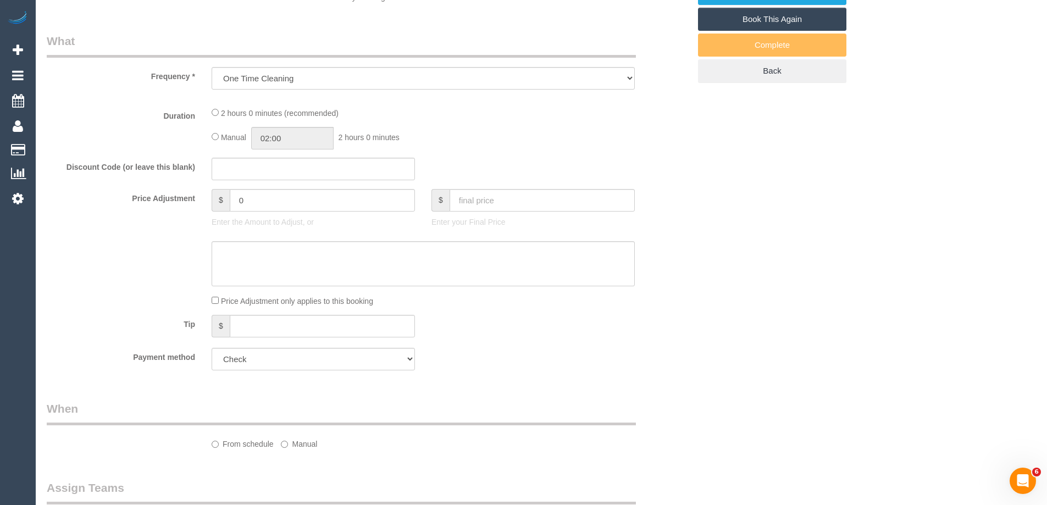
select select "number:23"
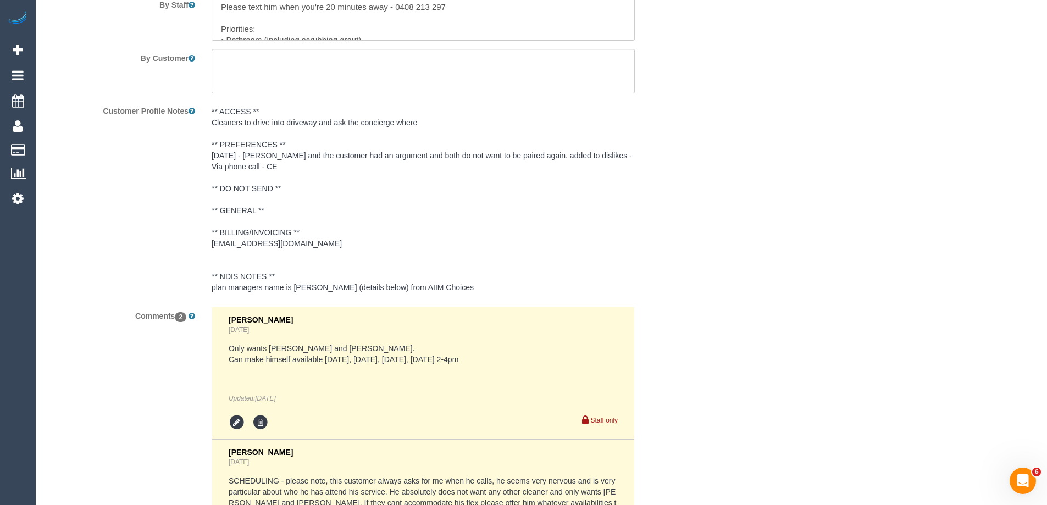
select select "spot5"
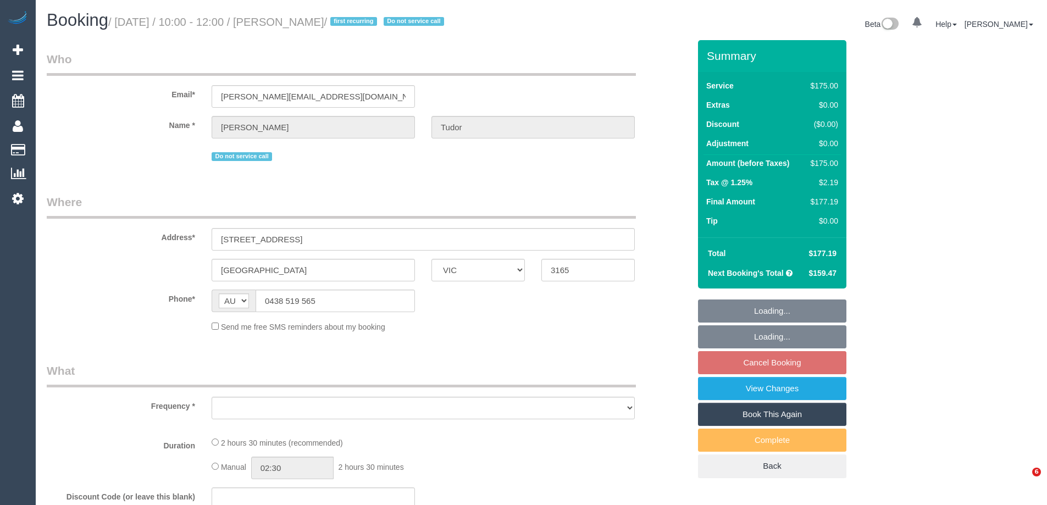
select select "VIC"
select select "string:stripe-pm_1SBAcL2GScqysDRVzXMcYRlV"
select select "spot3"
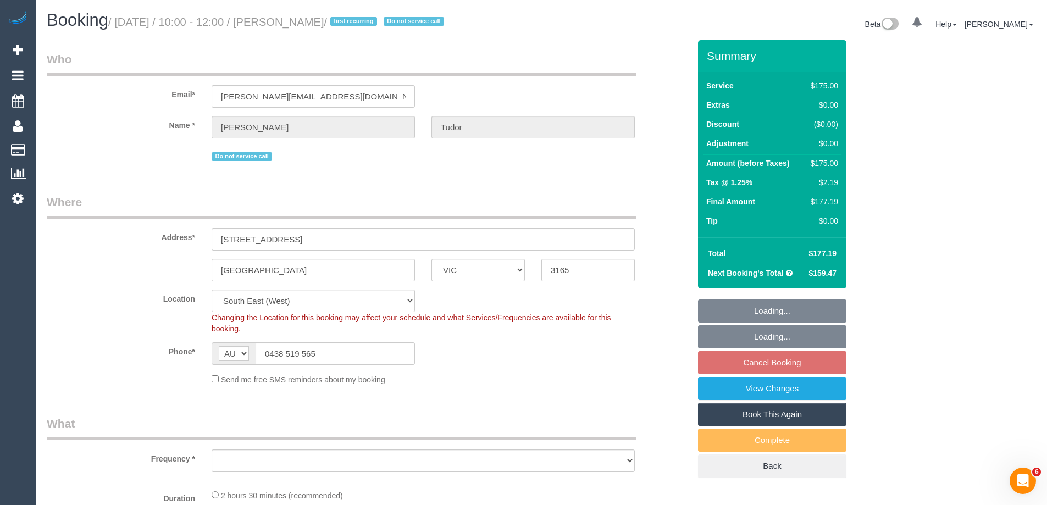
select select "object:1074"
select select "150"
select select "number:28"
select select "number:14"
select select "number:18"
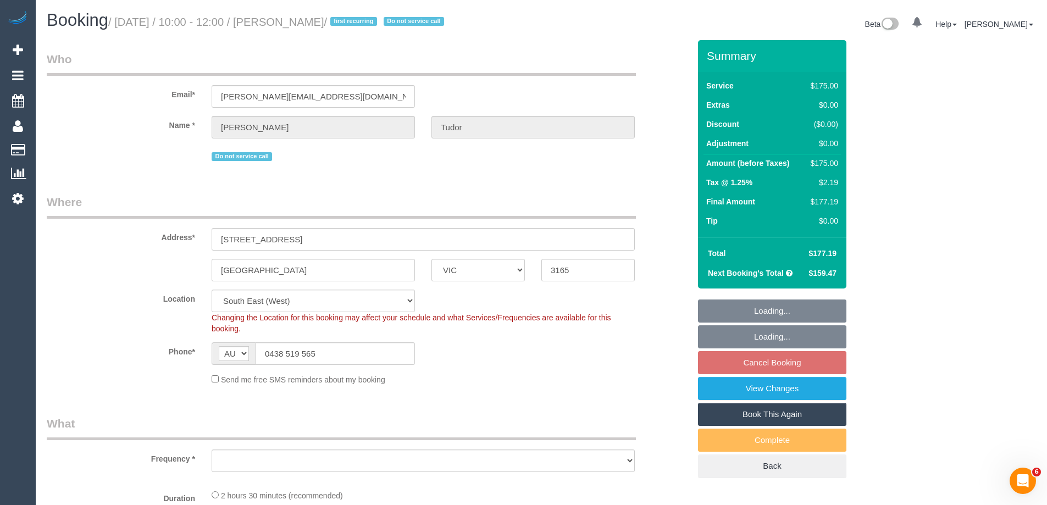
select select "number:23"
select select "number:34"
select select "number:11"
select select "object:1389"
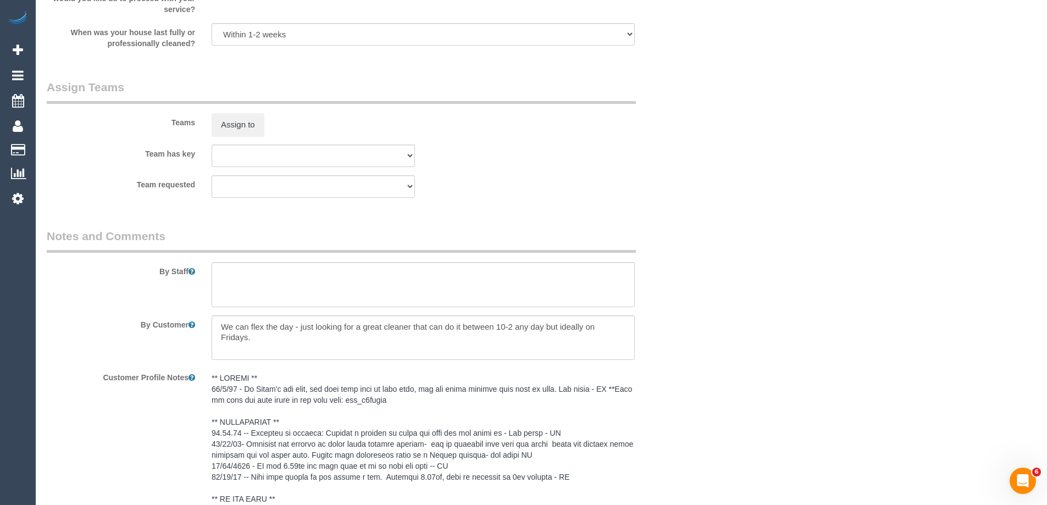
scroll to position [1475, 0]
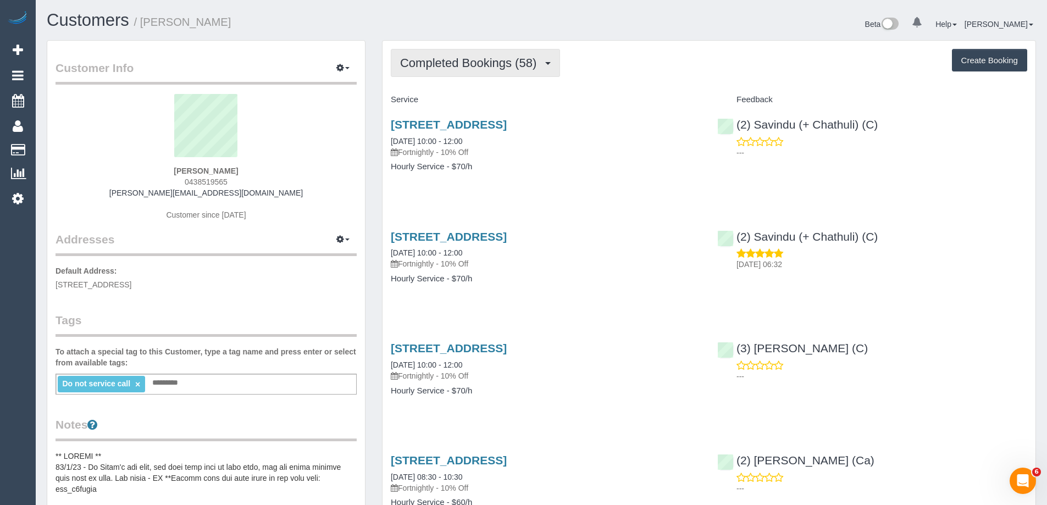
click at [524, 67] on span "Completed Bookings (58)" at bounding box center [471, 63] width 142 height 14
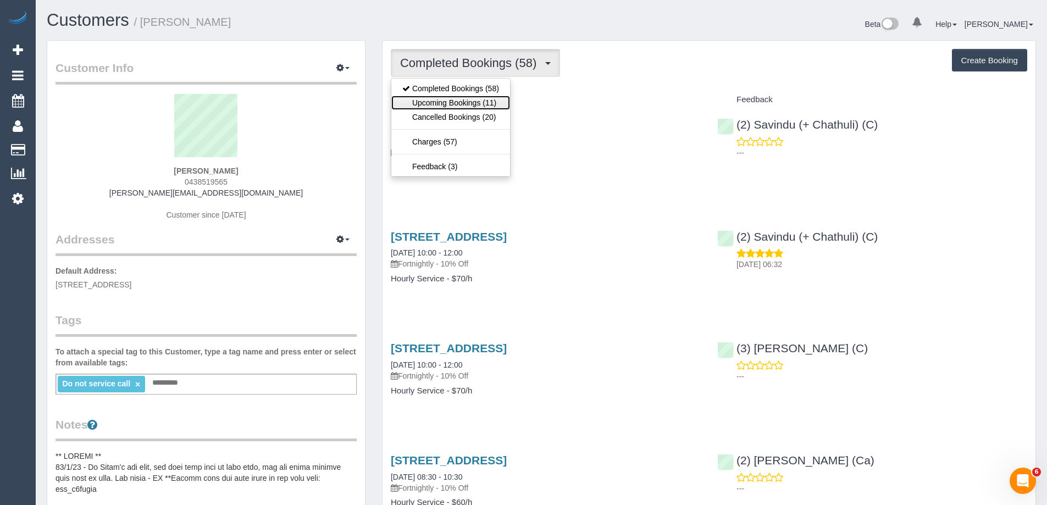
click at [479, 104] on link "Upcoming Bookings (11)" at bounding box center [450, 103] width 119 height 14
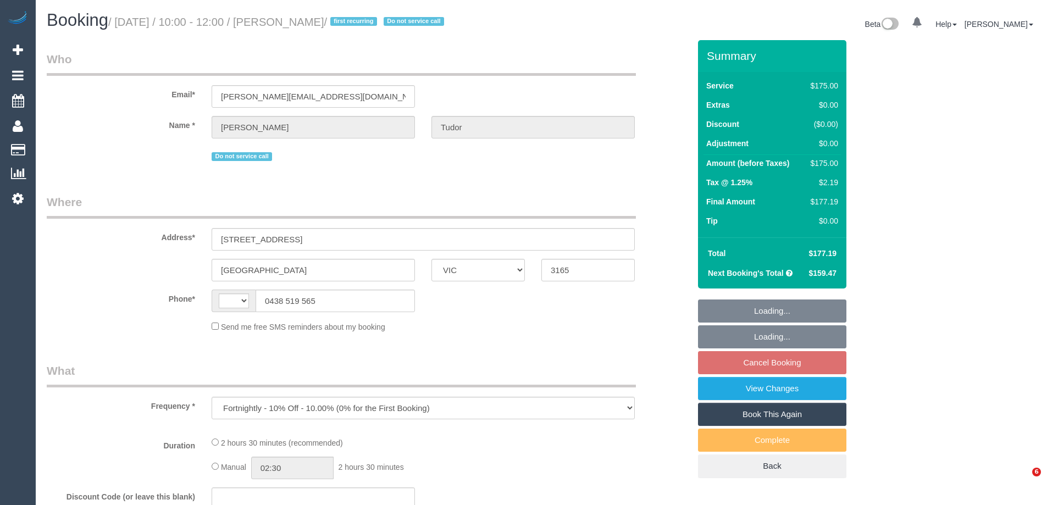
select select "VIC"
select select "150"
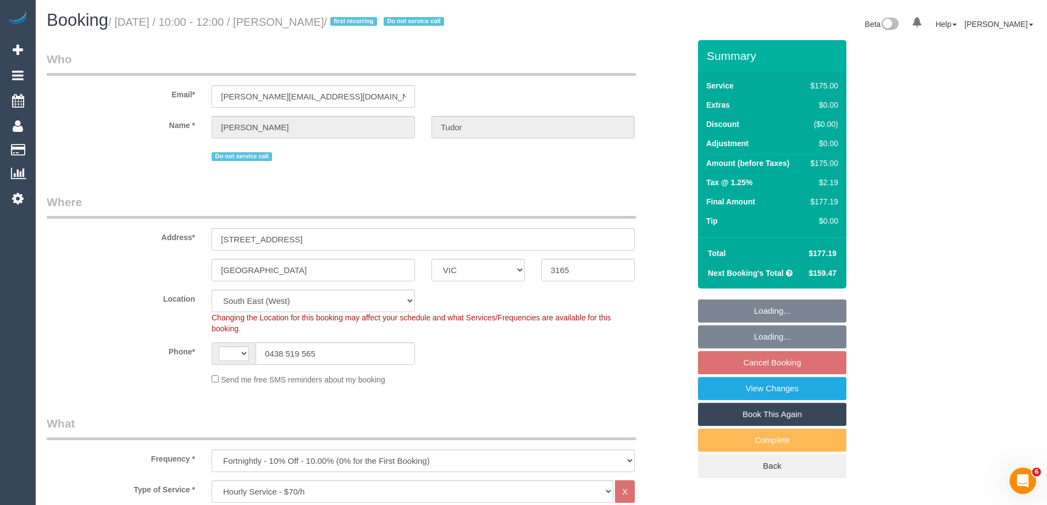
select select "object:460"
select select "string:AU"
select select "spot3"
select select "number:28"
select select "number:14"
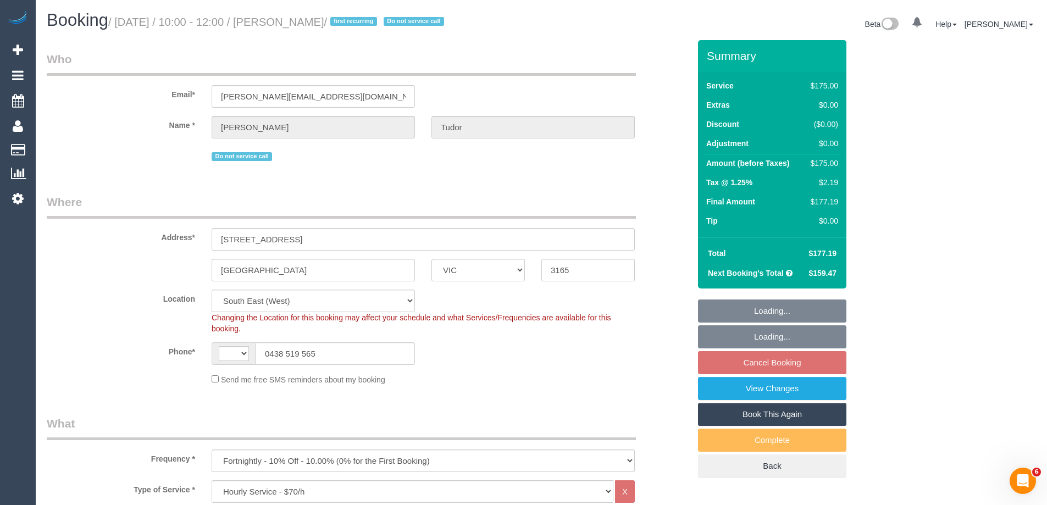
select select "number:18"
select select "number:23"
select select "number:34"
select select "number:11"
select select "string:stripe-pm_1SBAcL2GScqysDRVzXMcYRlV"
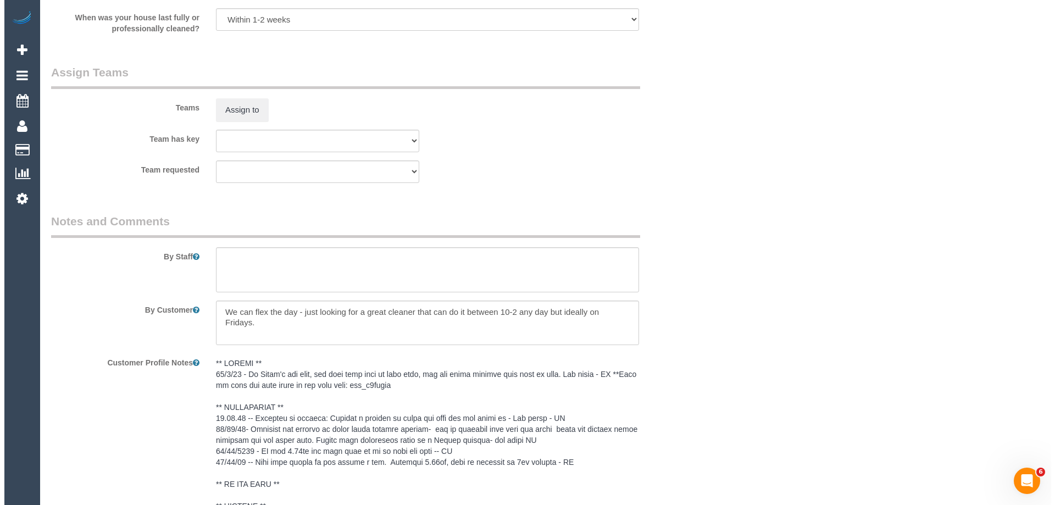
scroll to position [1585, 0]
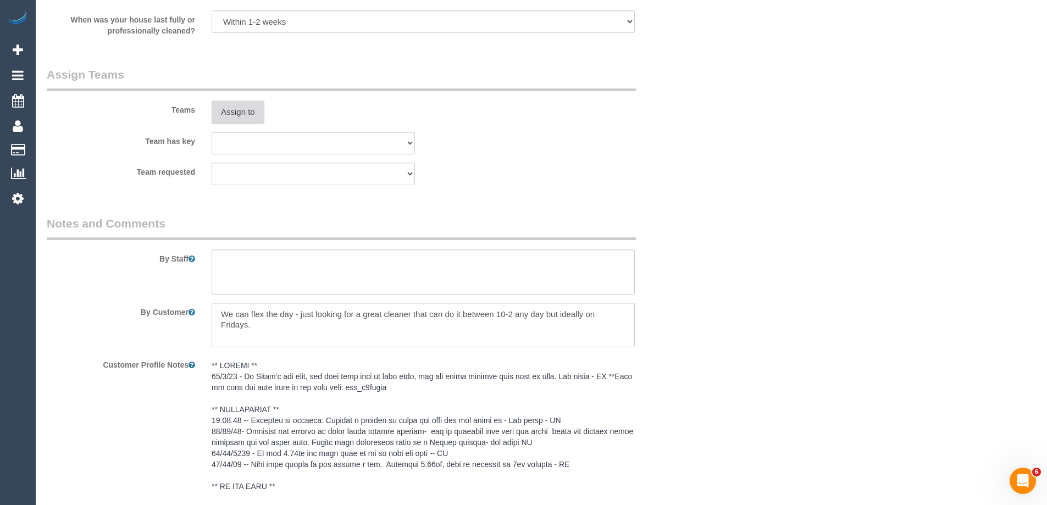
click at [245, 116] on button "Assign to" at bounding box center [238, 112] width 53 height 23
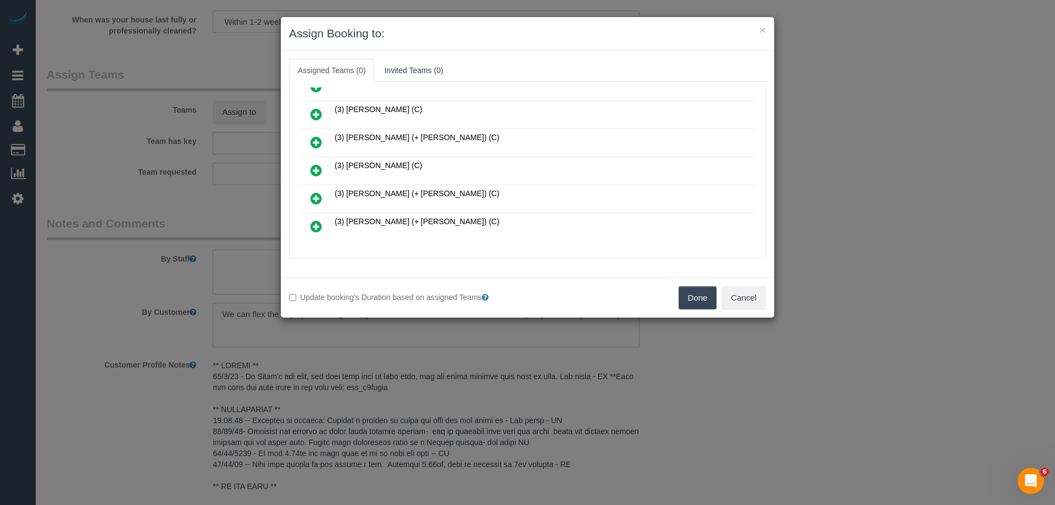
click at [313, 169] on icon at bounding box center [316, 170] width 12 height 13
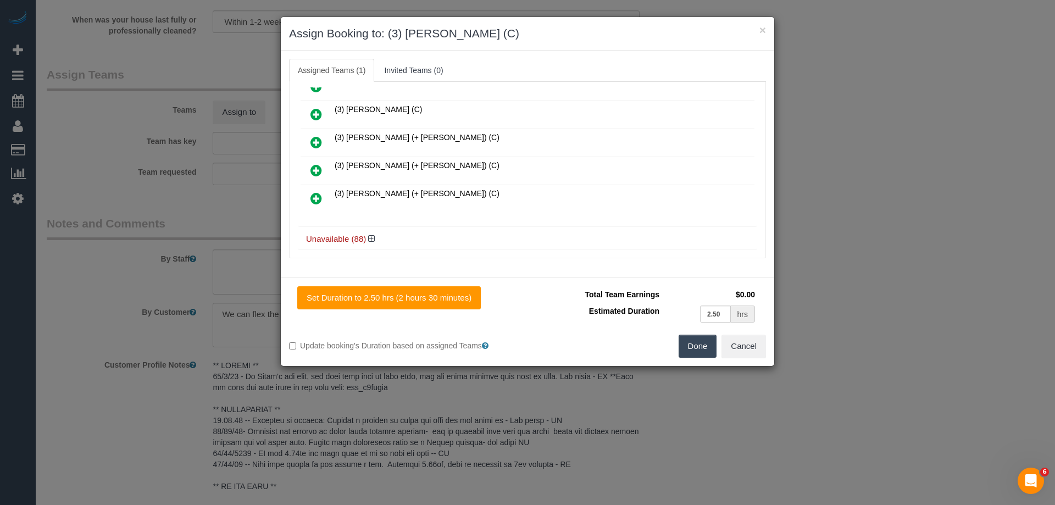
drag, startPoint x: 758, startPoint y: 219, endPoint x: 749, endPoint y: 78, distance: 140.9
click at [753, 74] on div "Assigned Teams (1) Invited Teams (0) Assigned (1) (3) Shani Moloney (C) 0 hrs 0…" at bounding box center [527, 158] width 477 height 199
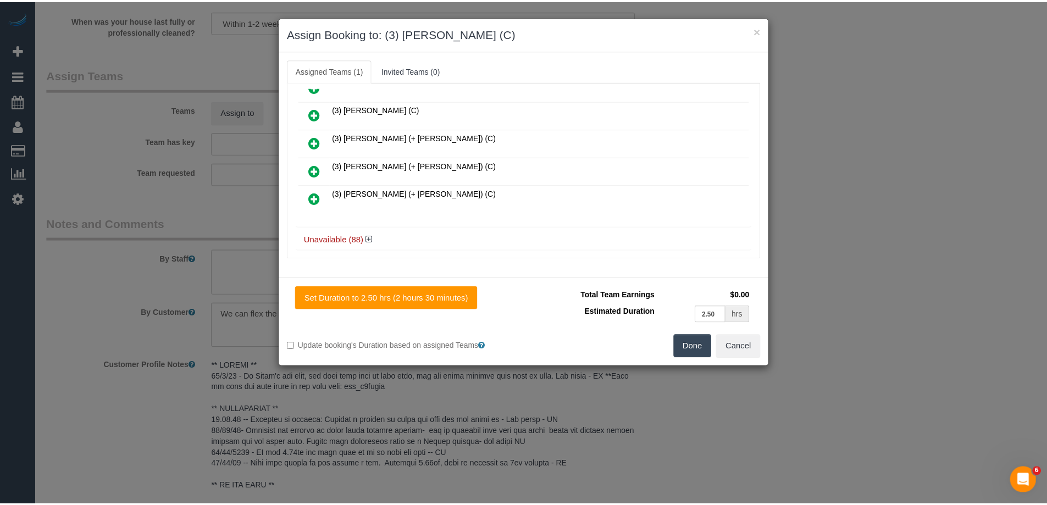
scroll to position [0, 0]
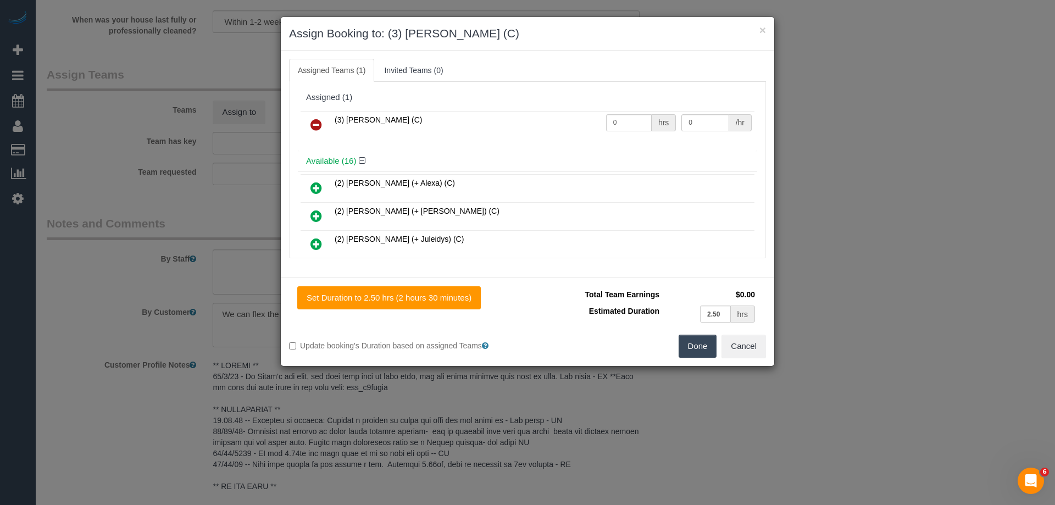
click at [592, 161] on h4 "Available (16)" at bounding box center [527, 161] width 443 height 9
click at [601, 155] on div "Available (16)" at bounding box center [527, 161] width 459 height 20
drag, startPoint x: 629, startPoint y: 121, endPoint x: 579, endPoint y: 122, distance: 49.5
click at [579, 122] on tr "(3) Shani Moloney (C) 0 hrs 0 /hr" at bounding box center [528, 125] width 454 height 28
type input "2.5"
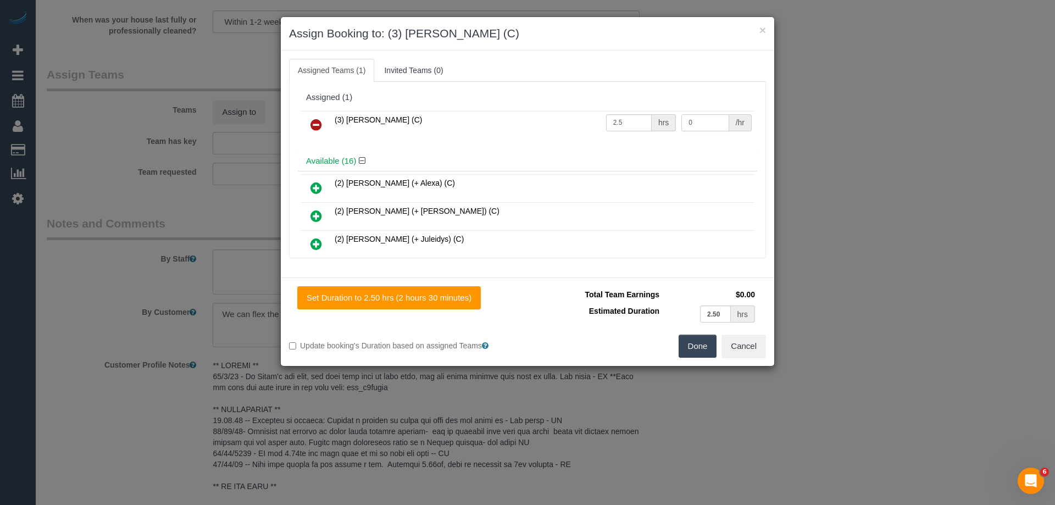
click at [659, 120] on tr "(3) Shani Moloney (C) 2.5 hrs 0 /hr" at bounding box center [528, 125] width 454 height 28
type input "35"
click at [689, 343] on button "Done" at bounding box center [698, 346] width 38 height 23
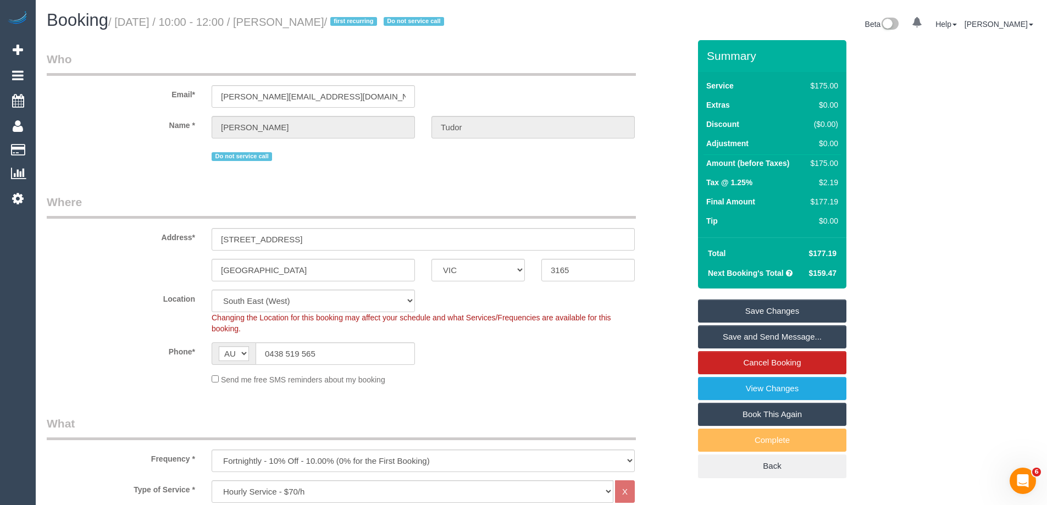
drag, startPoint x: 352, startPoint y: 26, endPoint x: 288, endPoint y: 20, distance: 63.5
click at [288, 20] on small "/ October 01, 2025 / 10:00 - 12:00 / Sonya Tudor / first recurring Do not servi…" at bounding box center [277, 22] width 339 height 12
copy small "Sonya Tudor"
click at [721, 335] on link "Save and Send Message..." at bounding box center [772, 336] width 148 height 23
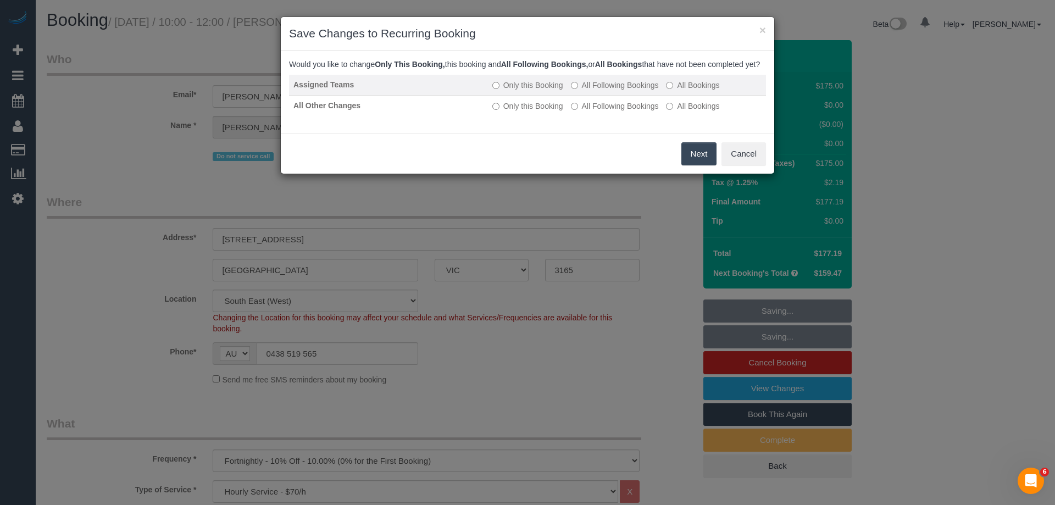
click at [603, 91] on label "All Following Bookings" at bounding box center [615, 85] width 88 height 11
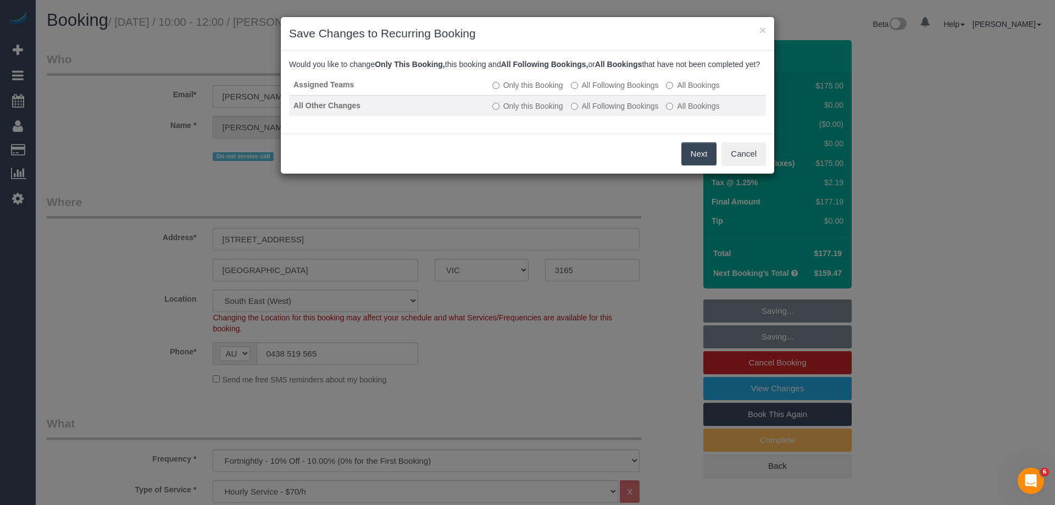
click at [605, 112] on label "All Following Bookings" at bounding box center [615, 106] width 88 height 11
click at [688, 165] on button "Save" at bounding box center [697, 153] width 37 height 23
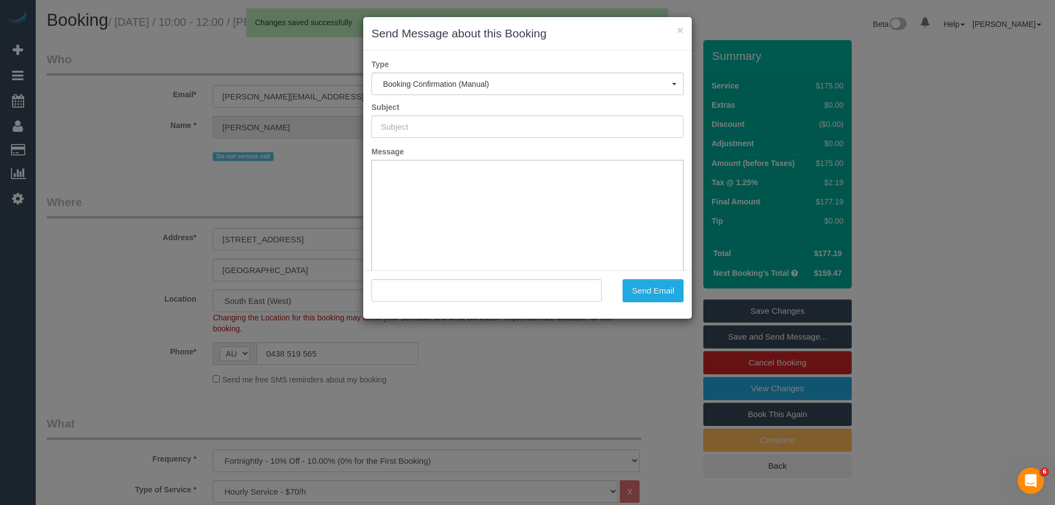
type input "Booking Confirmed"
type input ""Sonya Tudor" <sonya.witton@gmail.com>"
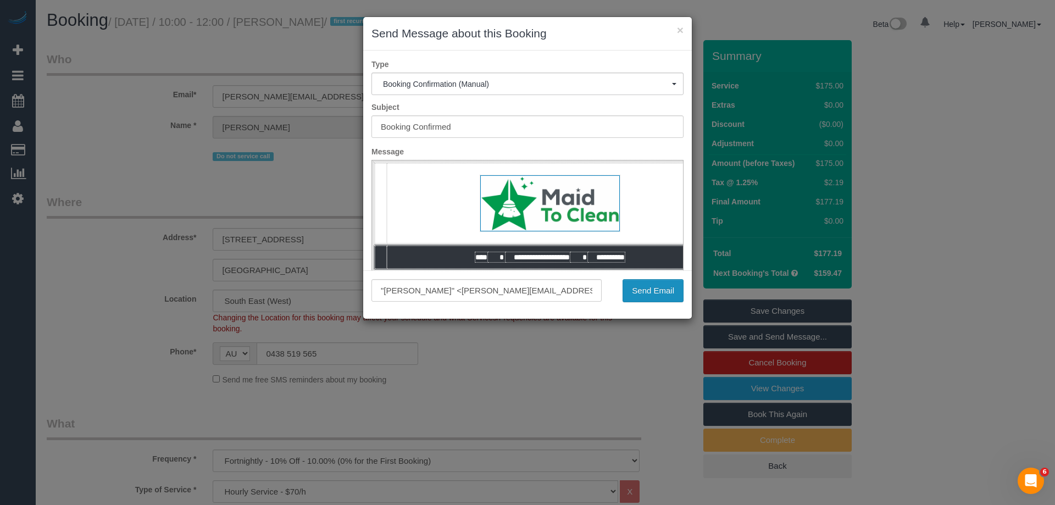
click at [654, 296] on button "Send Email" at bounding box center [653, 290] width 61 height 23
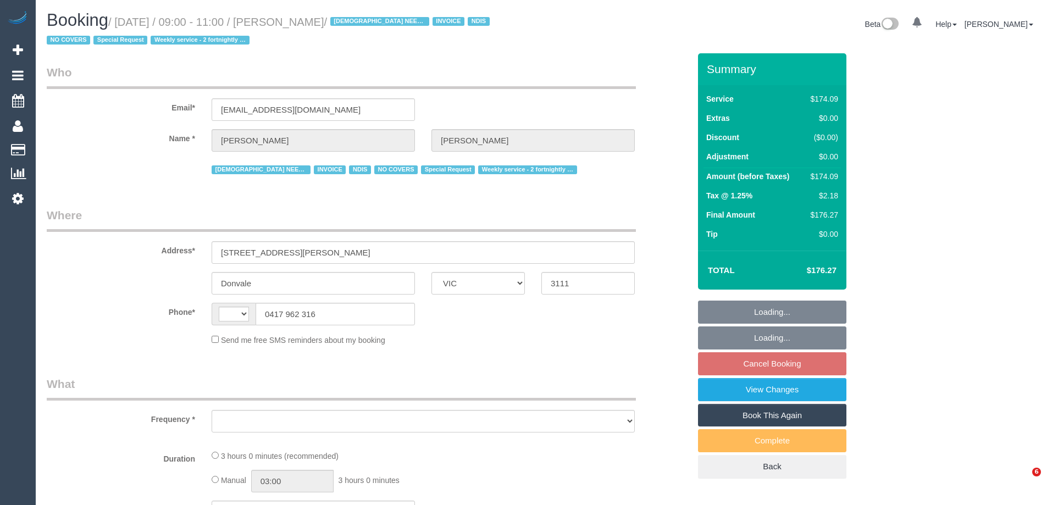
select select "VIC"
select select "object:288"
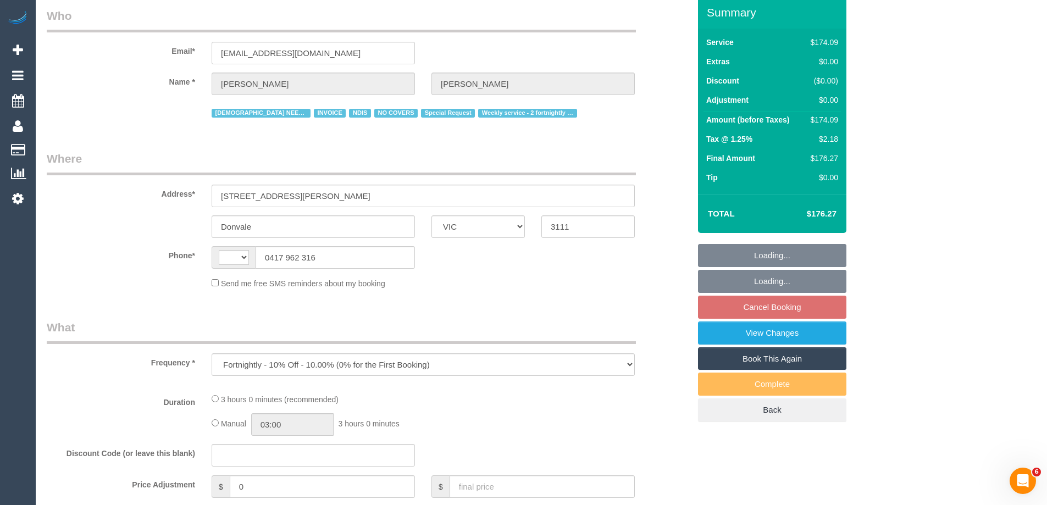
select select "180"
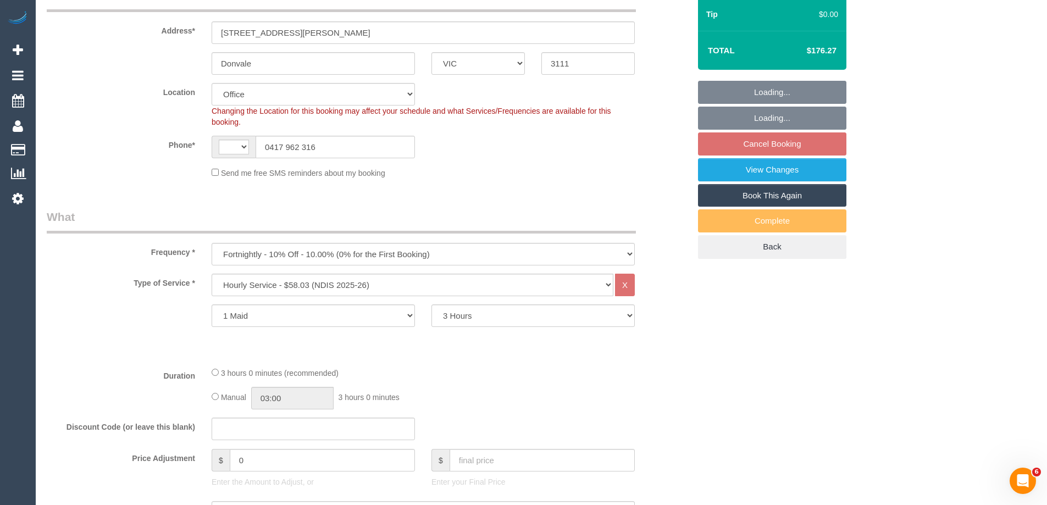
select select "number:28"
select select "number:14"
select select "number:19"
select select "number:25"
select select "number:35"
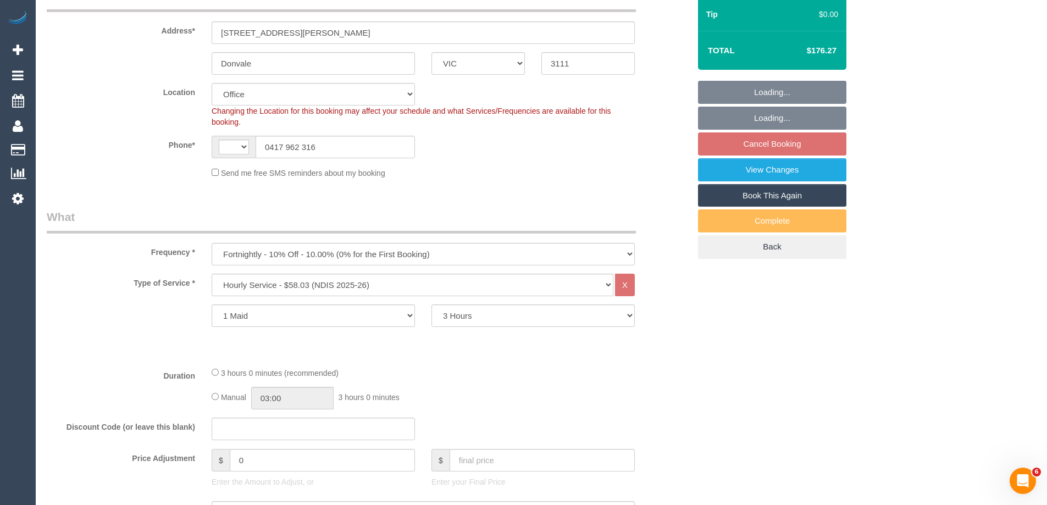
select select "number:11"
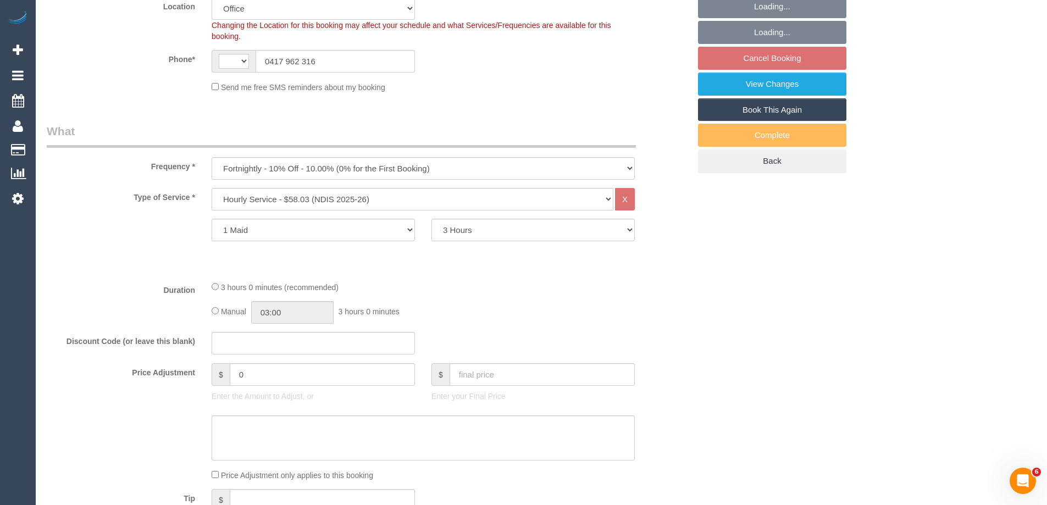
select select "string:AU"
select select "object:821"
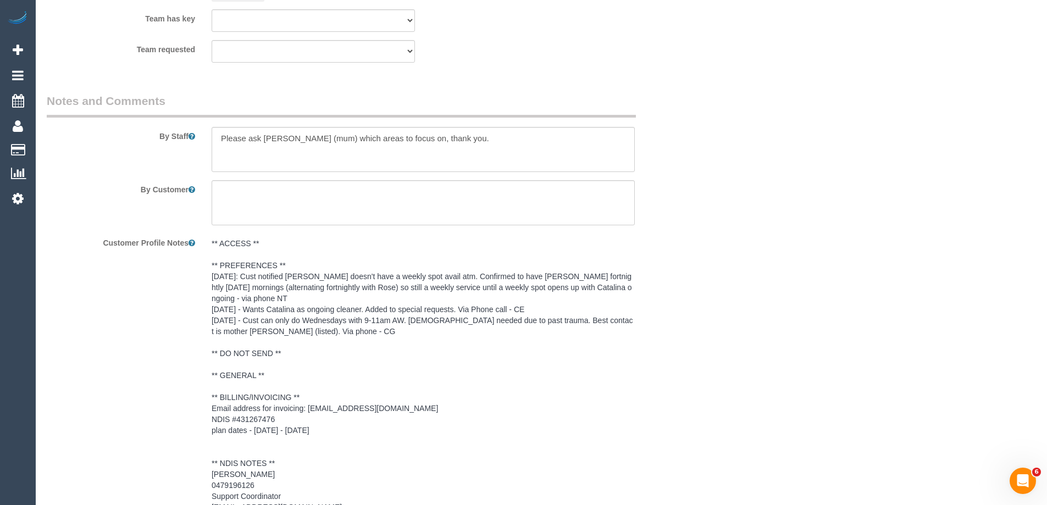
scroll to position [1401, 0]
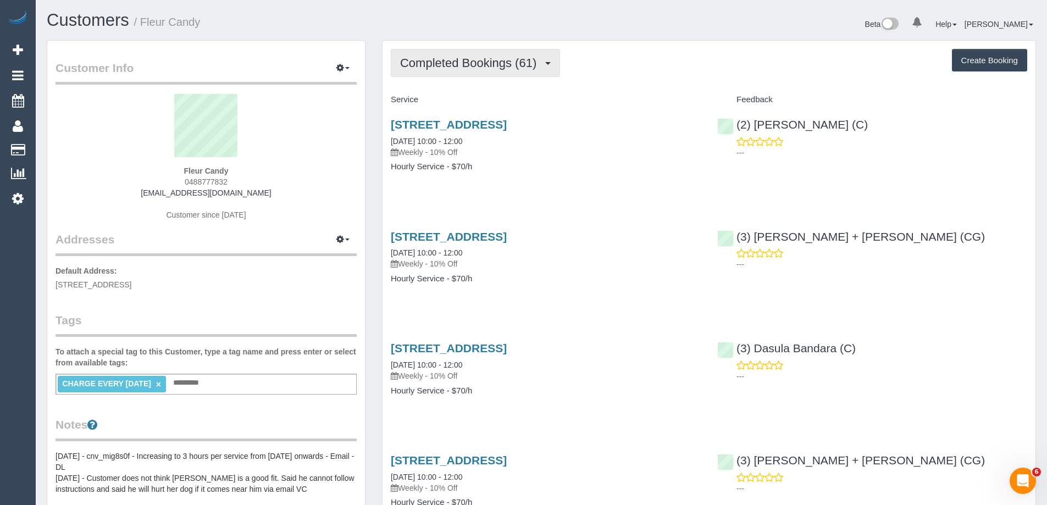
click at [453, 65] on span "Completed Bookings (61)" at bounding box center [471, 63] width 142 height 14
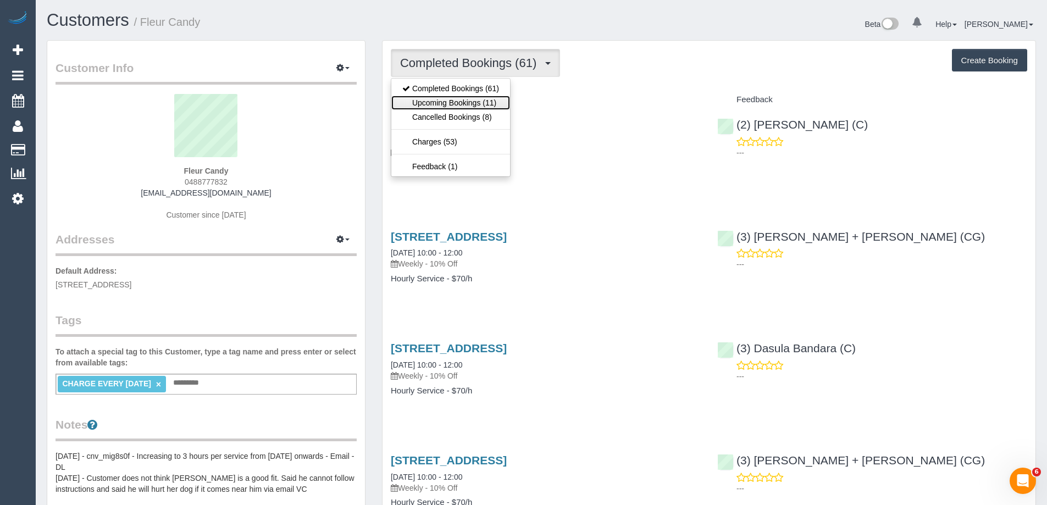
click at [456, 101] on link "Upcoming Bookings (11)" at bounding box center [450, 103] width 119 height 14
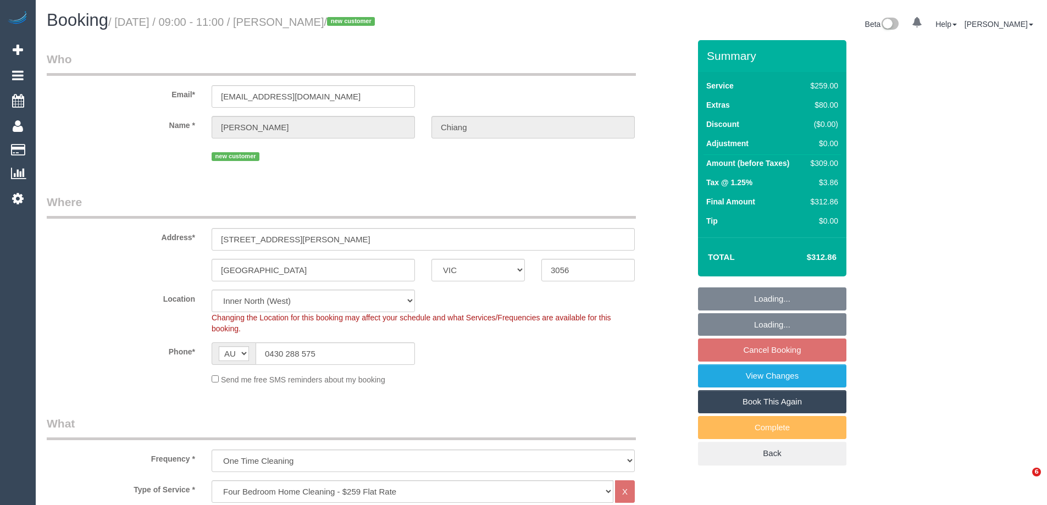
select select "VIC"
select select "spot3"
select select "number:29"
select select "number:14"
select select "number:18"
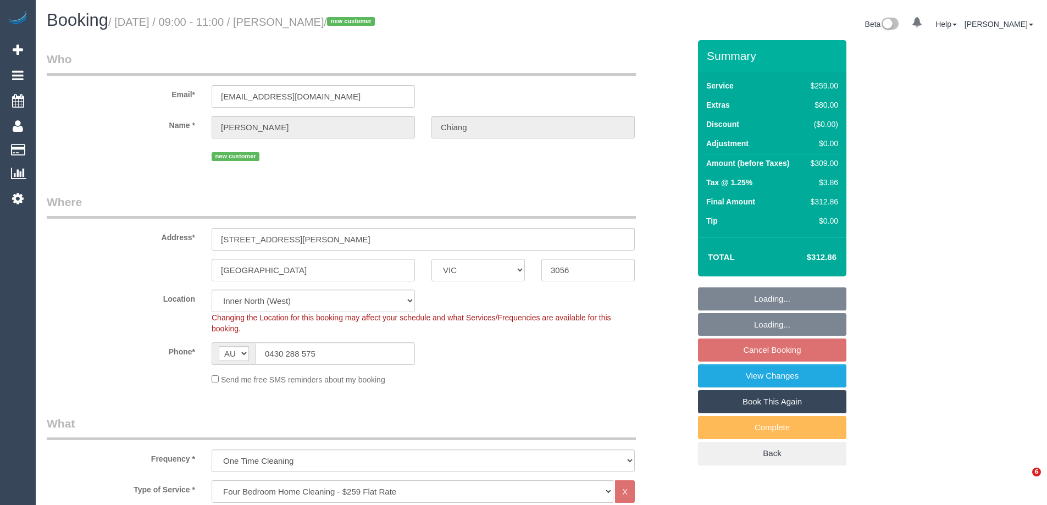
select select "number:24"
select select "number:35"
select select "number:26"
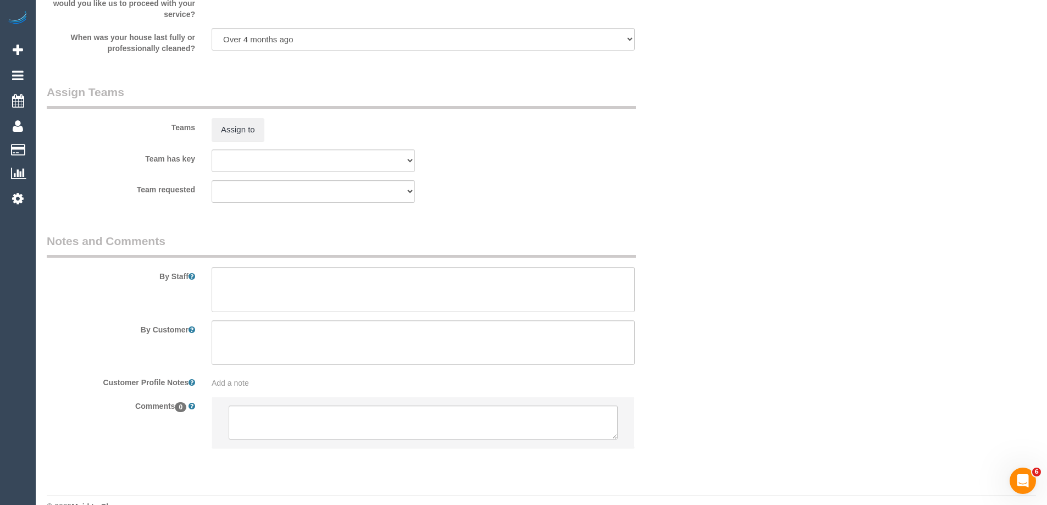
scroll to position [1620, 0]
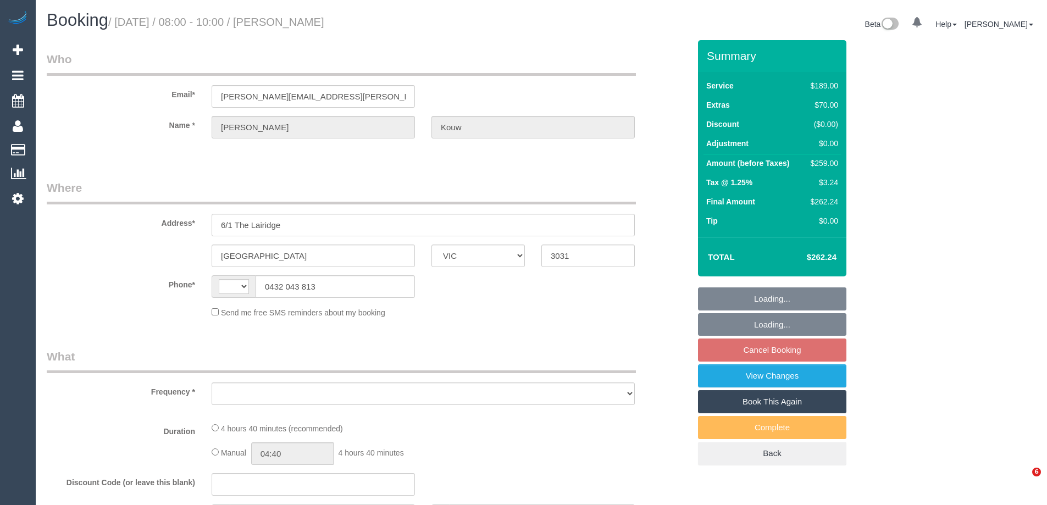
select select "VIC"
select select "string:AU"
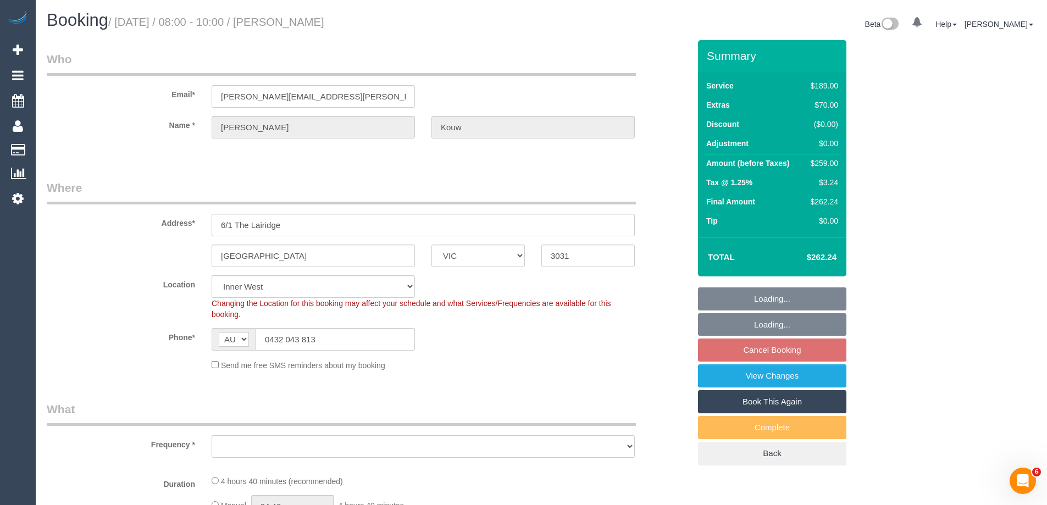
select select "object:524"
select select "string:stripe-pm_1SBOdi2GScqysDRV5gMOyHcb"
select select "object:529"
select select "number:27"
select select "number:14"
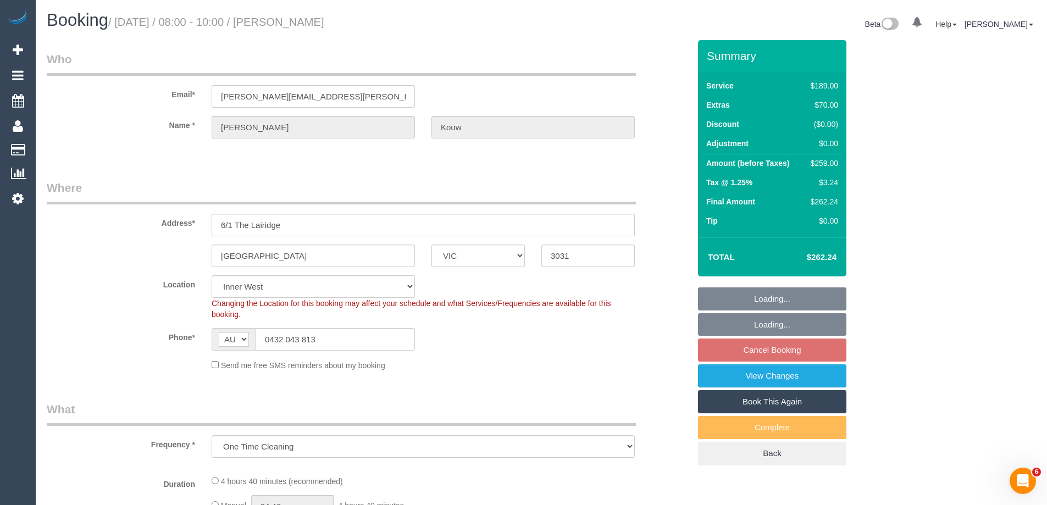
select select "number:19"
select select "number:24"
select select "number:26"
select select "spot2"
